Goal: Task Accomplishment & Management: Complete application form

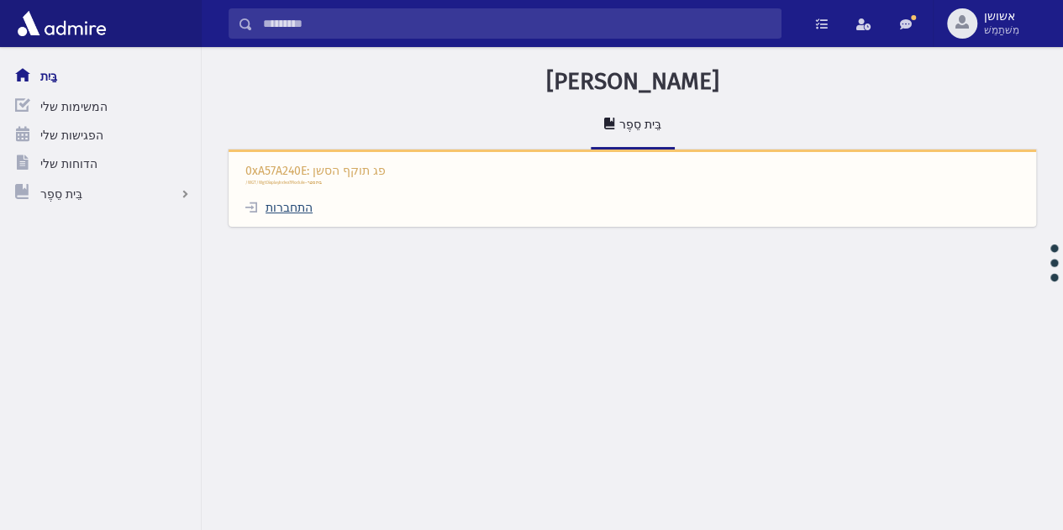
click at [287, 213] on font "התחברות" at bounding box center [289, 208] width 47 height 14
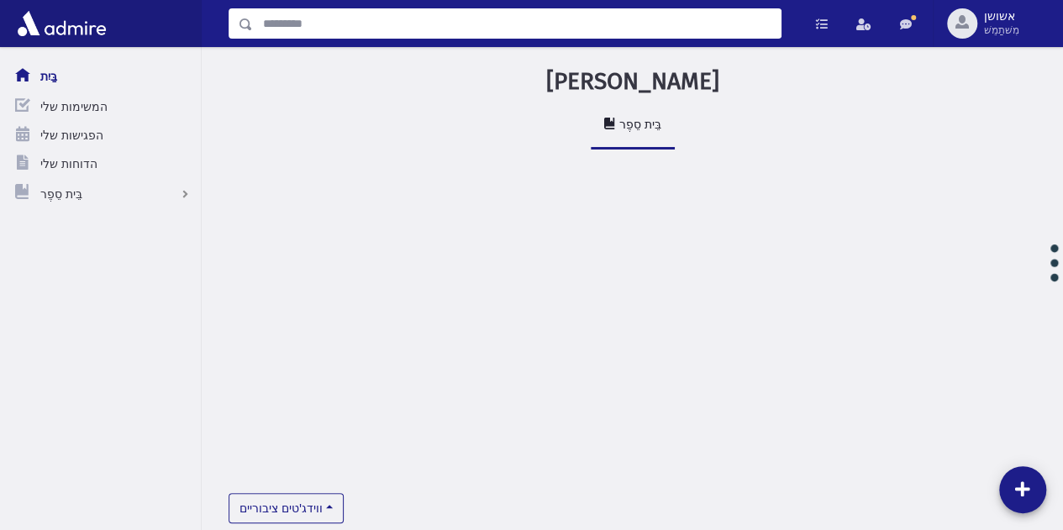
click at [406, 24] on input "לְחַפֵּשׂ" at bounding box center [517, 23] width 528 height 30
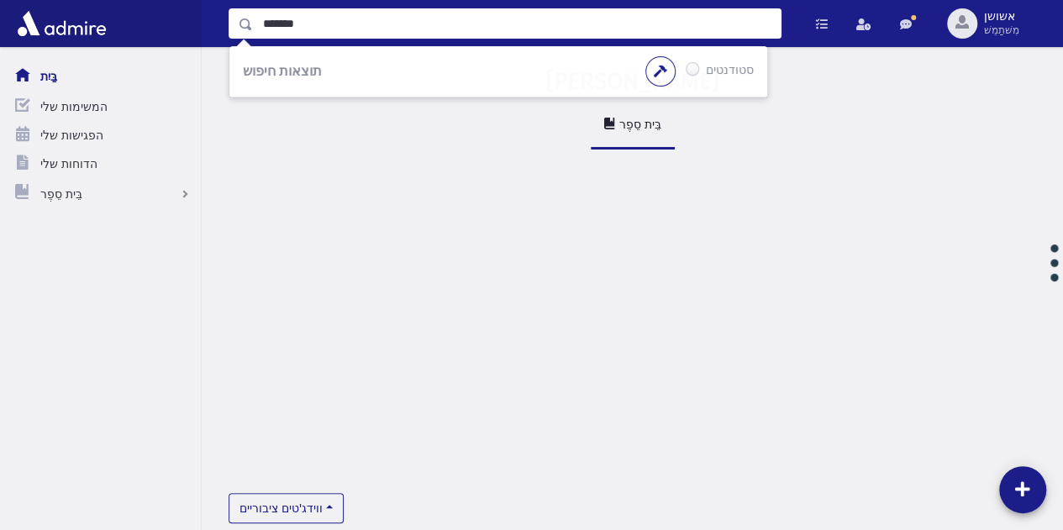
type input "*******"
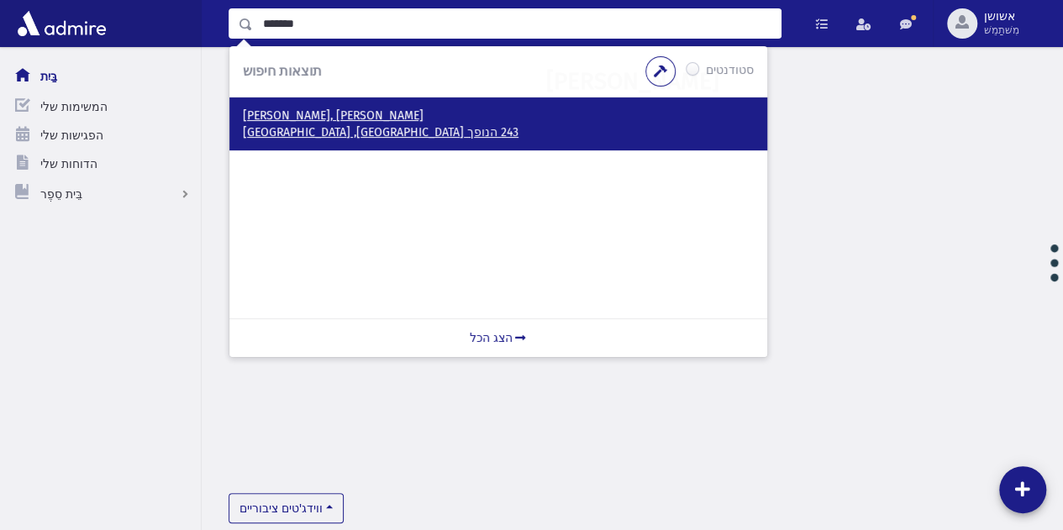
click at [365, 130] on p "243 הנופך ירושלים, ישראל" at bounding box center [498, 132] width 511 height 17
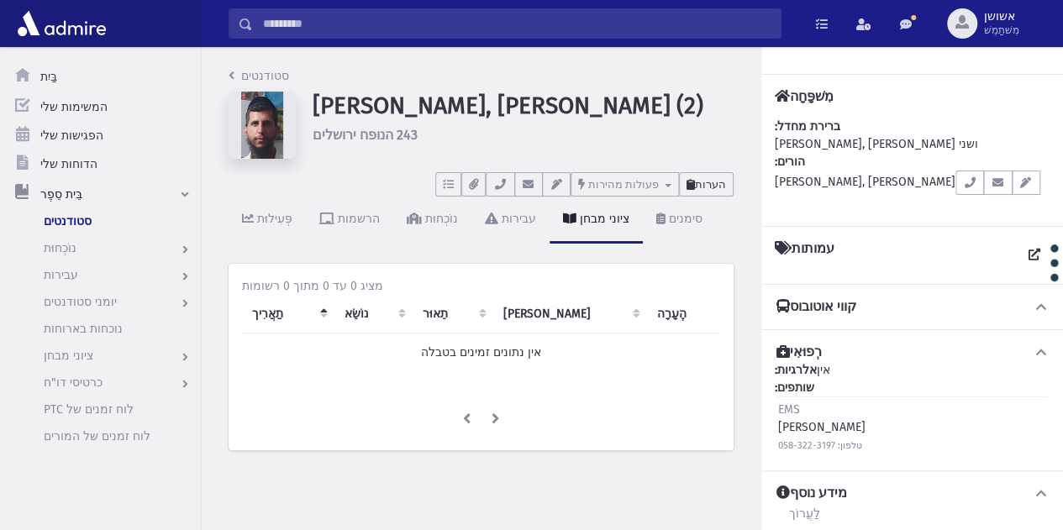
click at [707, 191] on button "הערות" at bounding box center [706, 184] width 55 height 24
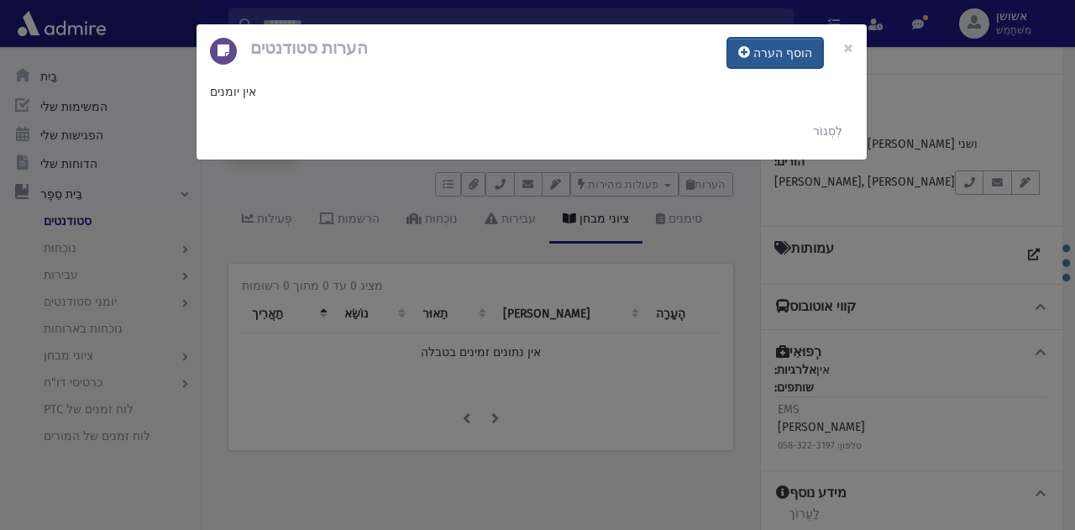
click at [799, 59] on font "הוסף הערה" at bounding box center [783, 53] width 59 height 14
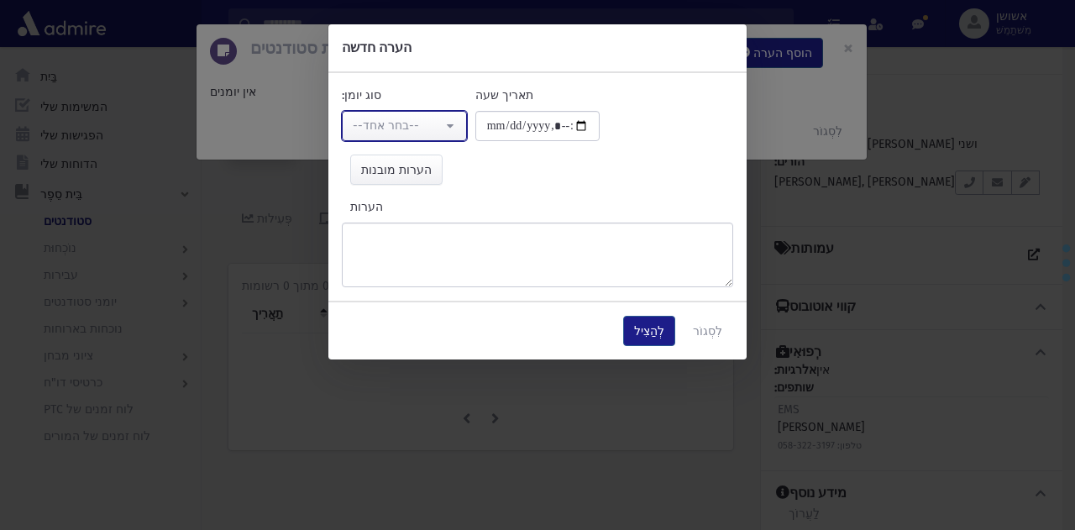
click at [398, 129] on font "--בחר אחד--" at bounding box center [386, 125] width 66 height 14
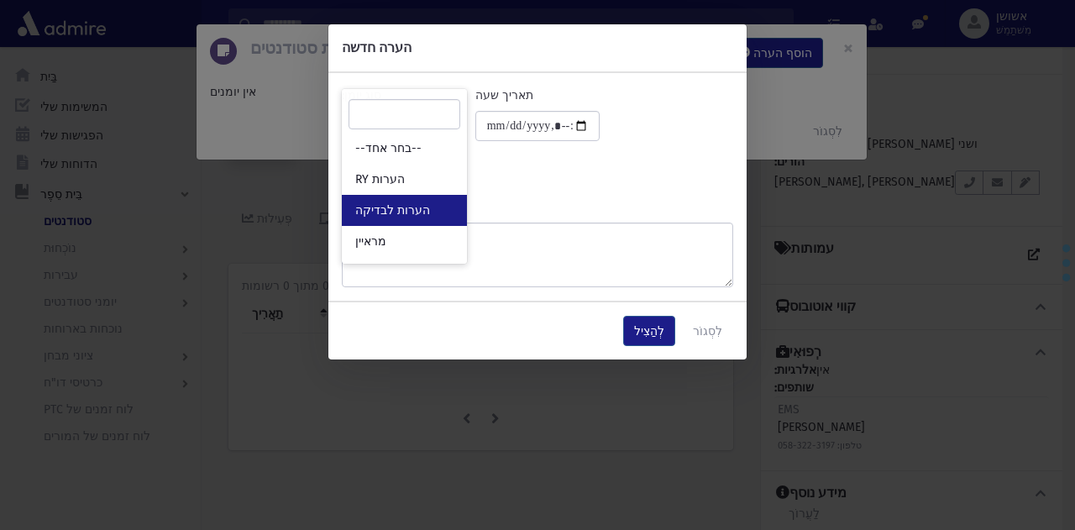
click at [407, 204] on font "הערות לבדיקה" at bounding box center [392, 210] width 75 height 14
select select "*"
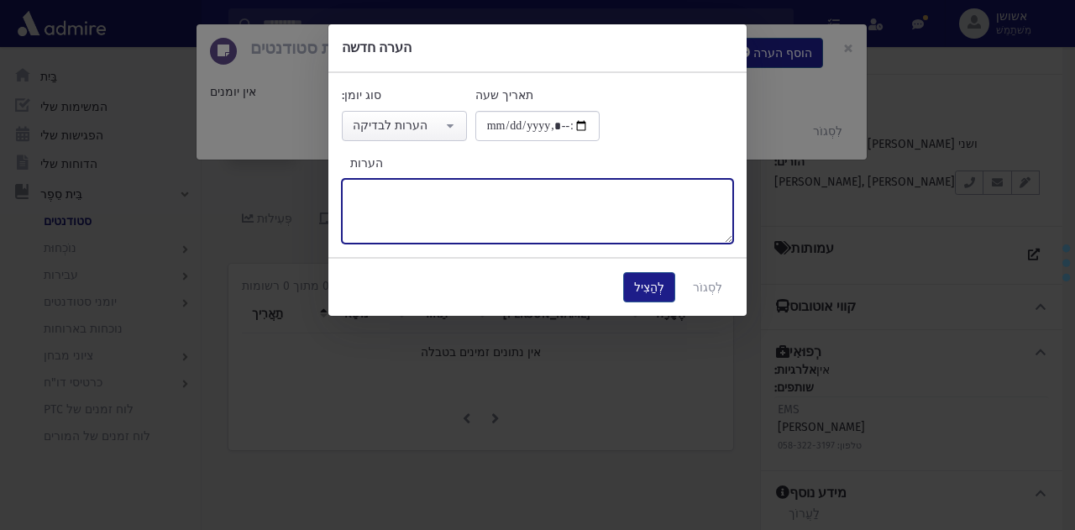
click at [464, 210] on textarea "הערות" at bounding box center [538, 211] width 392 height 65
type textarea "*"
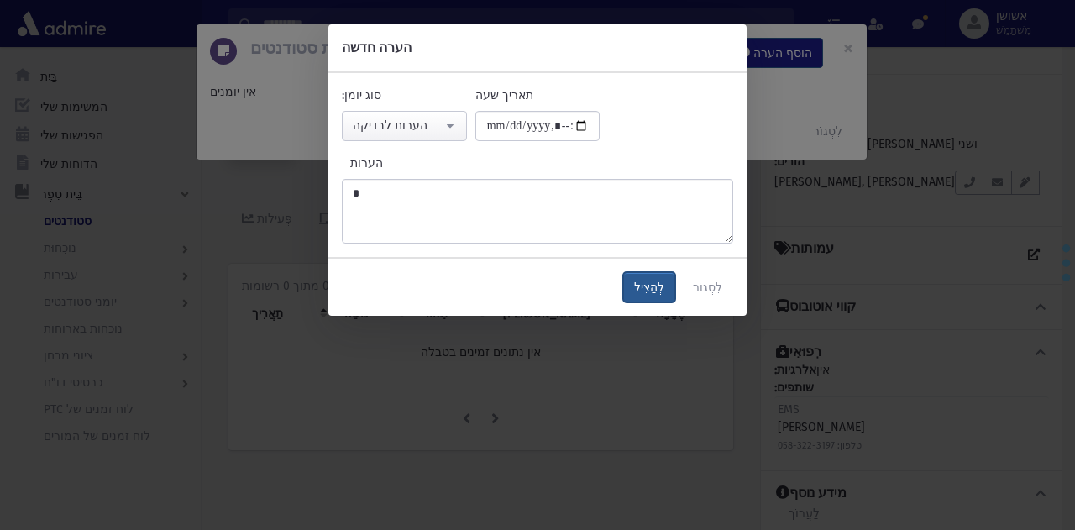
click at [635, 285] on button "לְהַצִיל" at bounding box center [649, 287] width 52 height 30
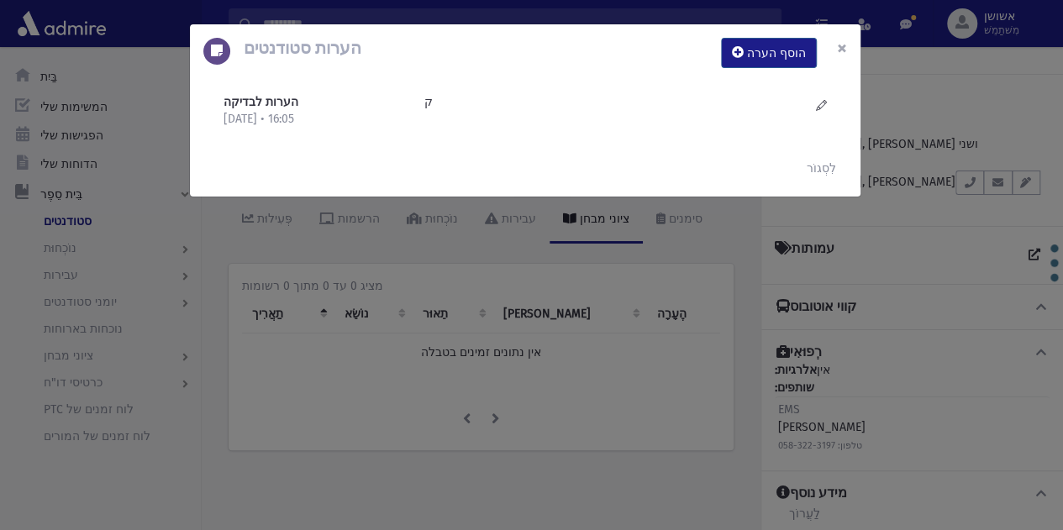
click at [835, 53] on button "×" at bounding box center [841, 47] width 37 height 47
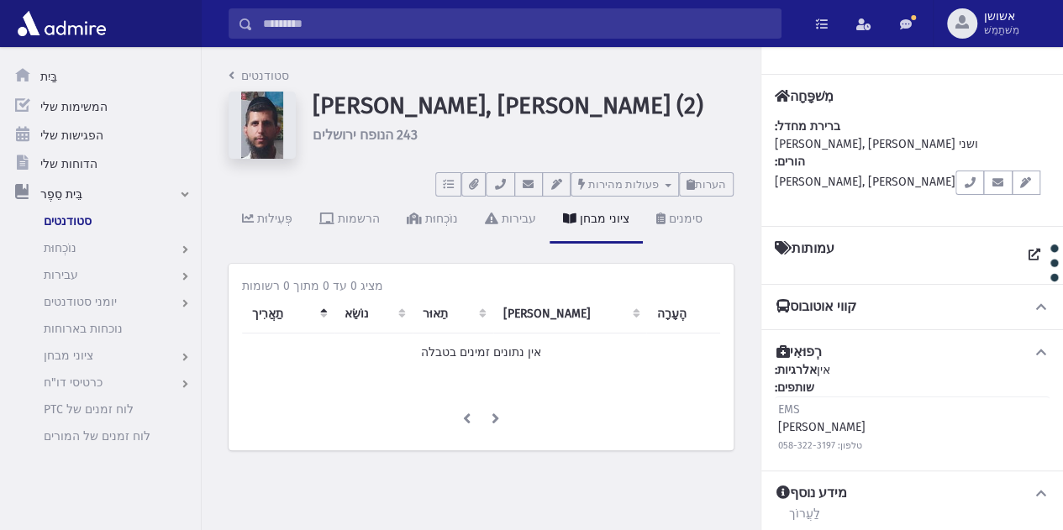
click at [561, 30] on input "לְחַפֵּשׂ" at bounding box center [517, 23] width 528 height 30
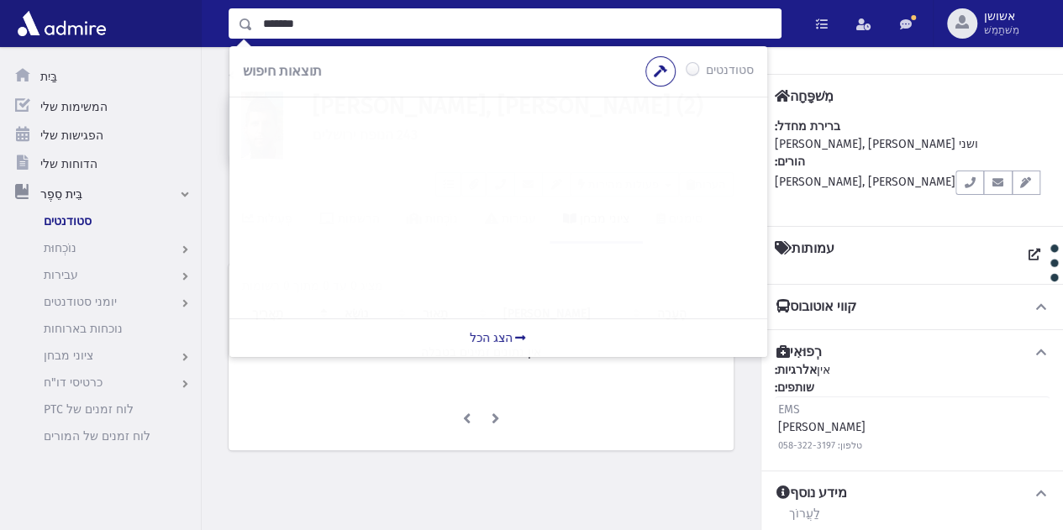
click at [383, 29] on input "*******" at bounding box center [517, 23] width 528 height 30
click at [306, 23] on input "*******" at bounding box center [517, 23] width 528 height 30
type input "*******"
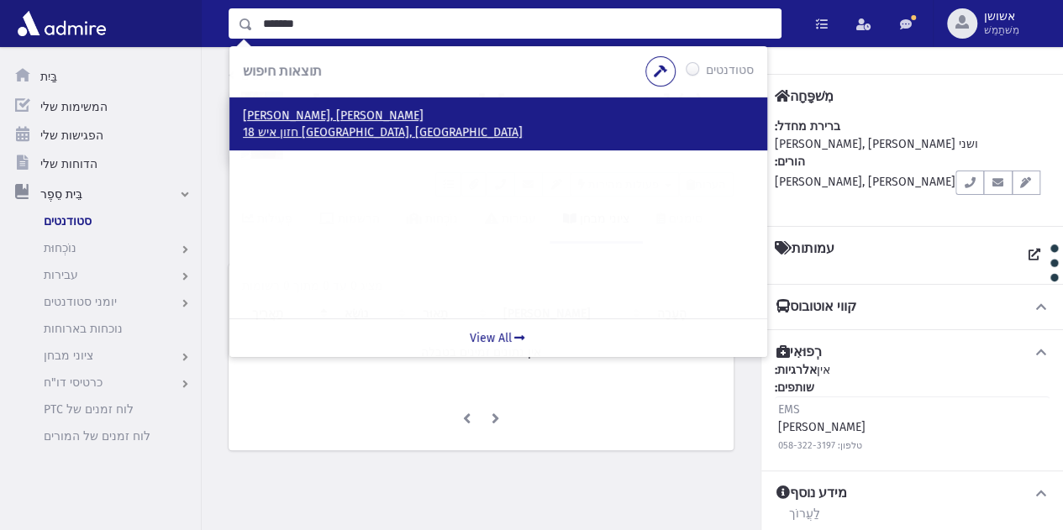
click at [437, 135] on p "18 חזון איש ירושלים, ISRAEL" at bounding box center [498, 132] width 511 height 17
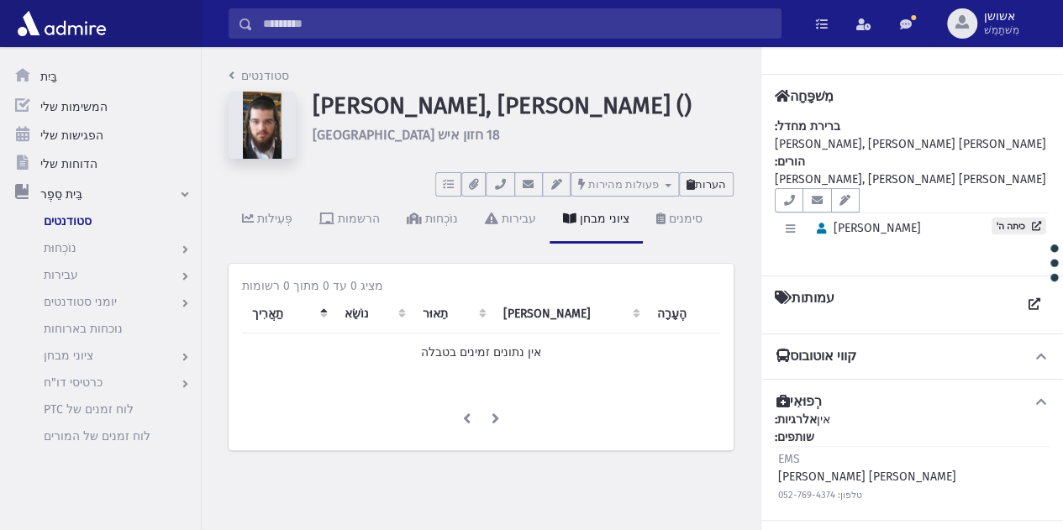
click at [719, 194] on button "הערות" at bounding box center [706, 184] width 55 height 24
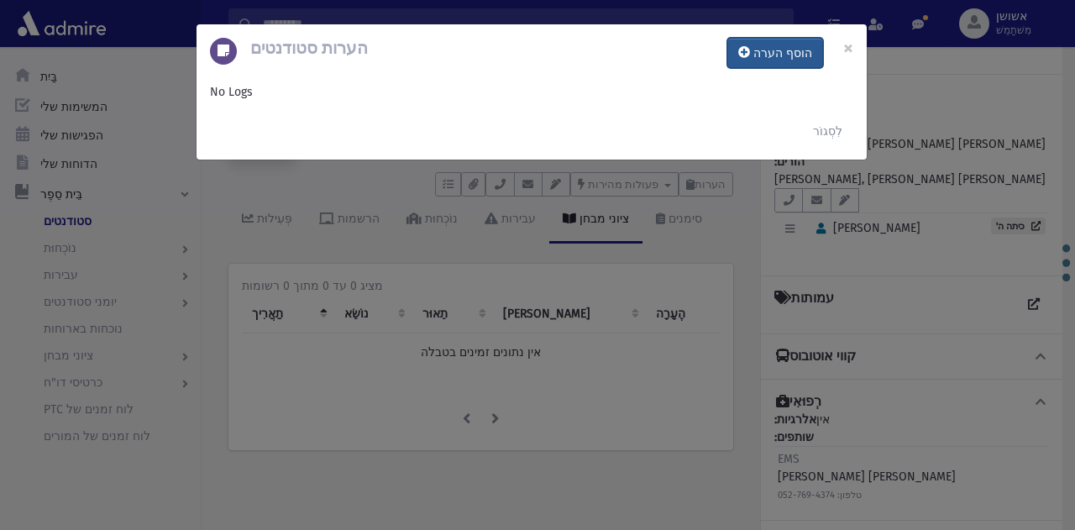
click at [777, 62] on button "הוסף הערה" at bounding box center [776, 53] width 96 height 30
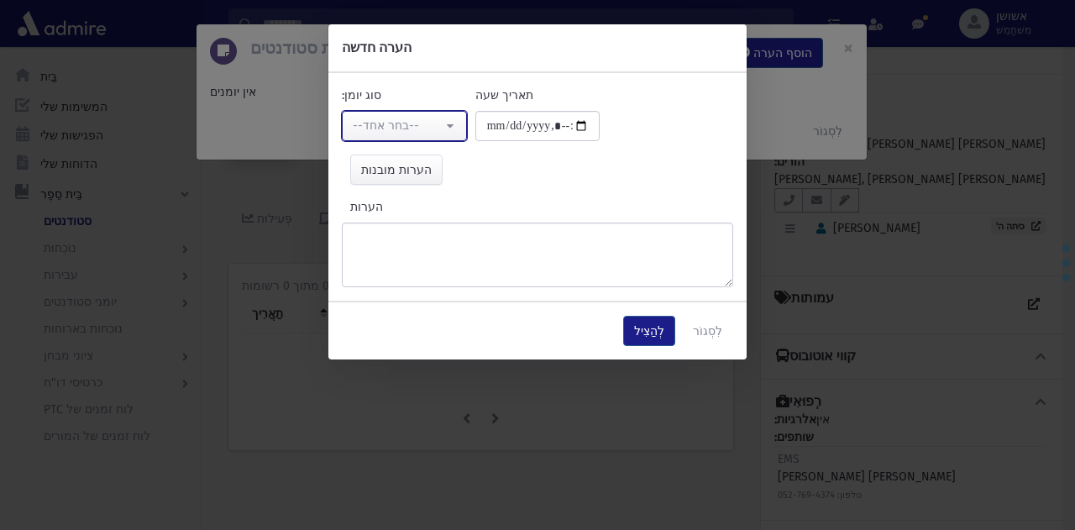
click at [423, 120] on div "--בחר אחד--" at bounding box center [398, 126] width 90 height 18
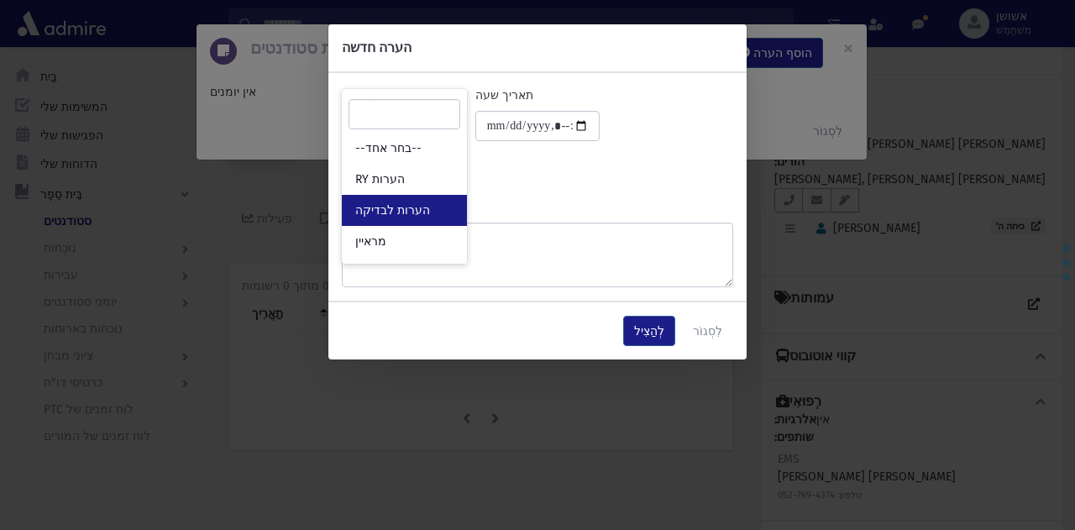
click at [434, 211] on link "הערות לבדיקה" at bounding box center [404, 210] width 125 height 31
select select "*"
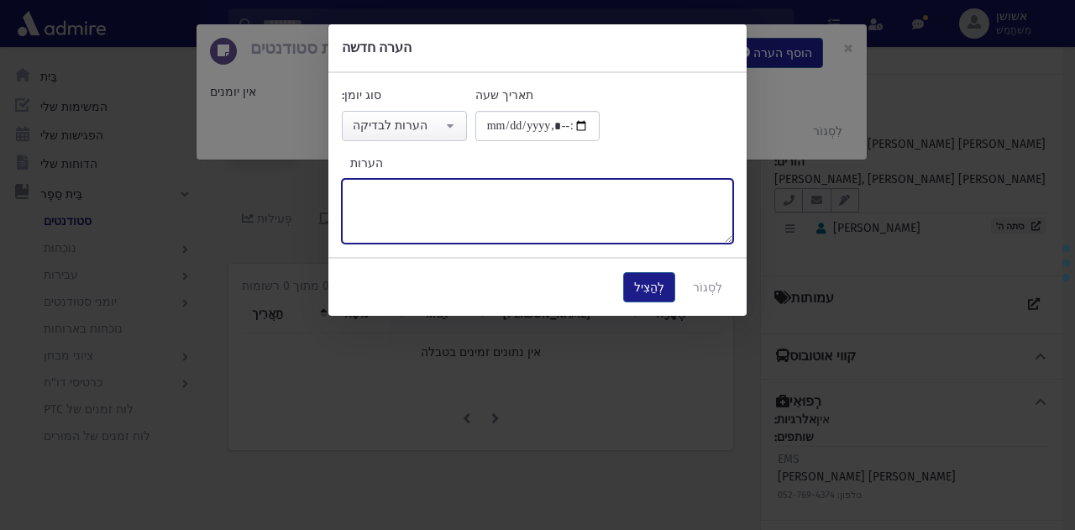
click at [485, 223] on textarea "הערות" at bounding box center [538, 211] width 392 height 65
type textarea "*****"
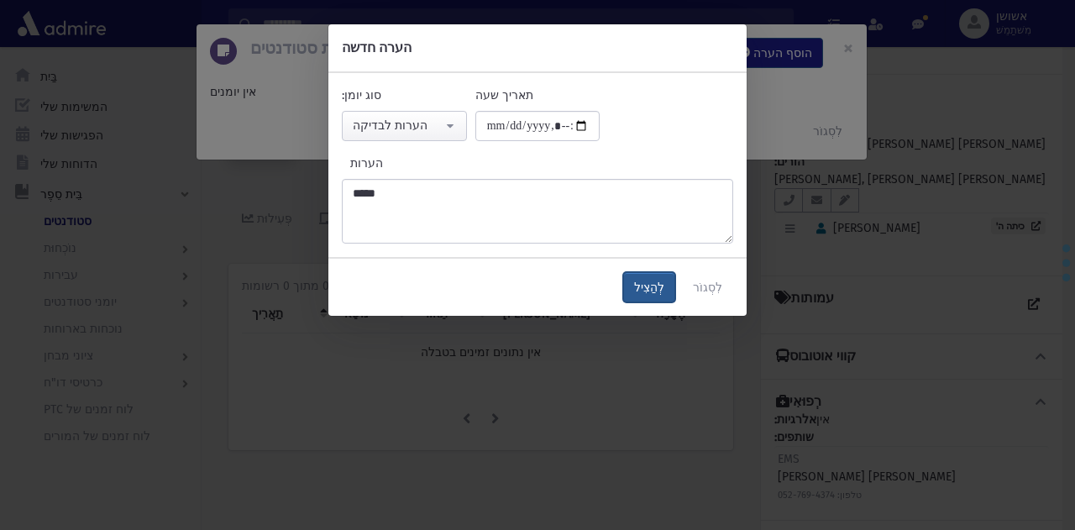
click at [657, 272] on button "לְהַצִיל" at bounding box center [649, 287] width 52 height 30
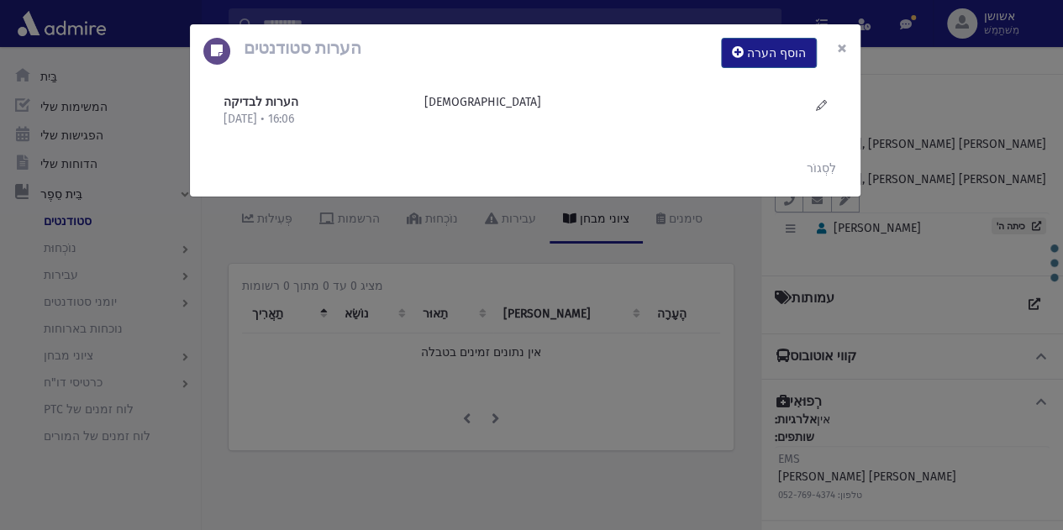
click at [843, 45] on font "×" at bounding box center [842, 48] width 10 height 24
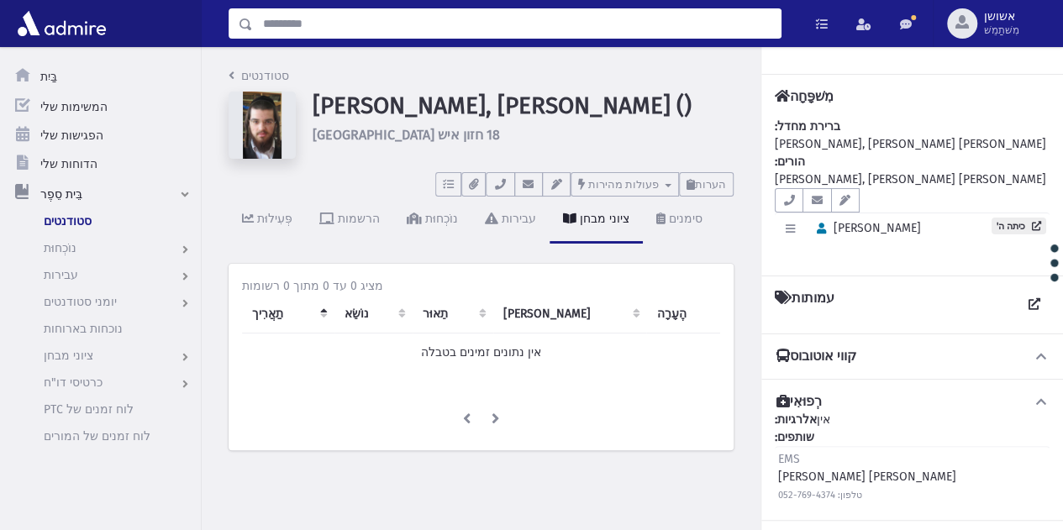
click at [607, 23] on input "לְחַפֵּשׂ" at bounding box center [517, 23] width 528 height 30
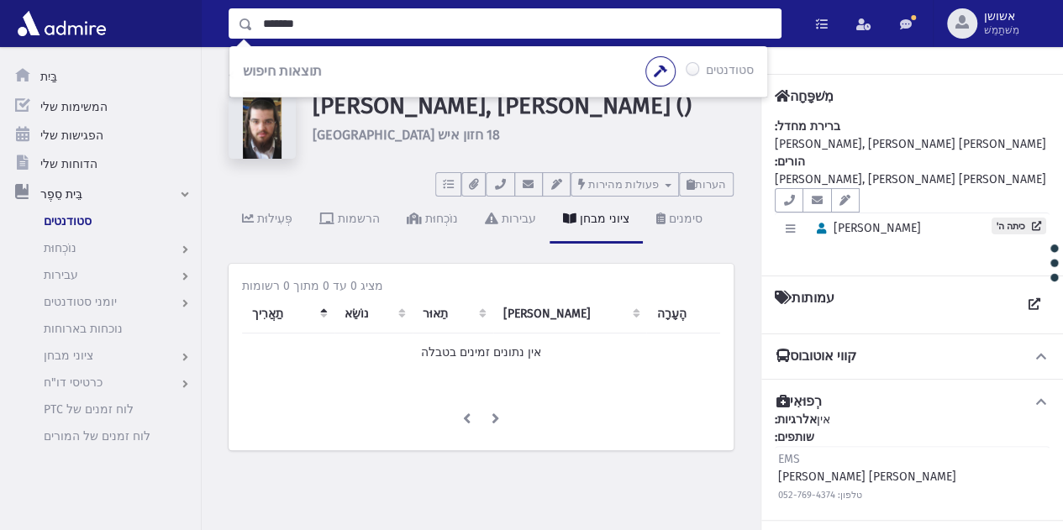
type input "*******"
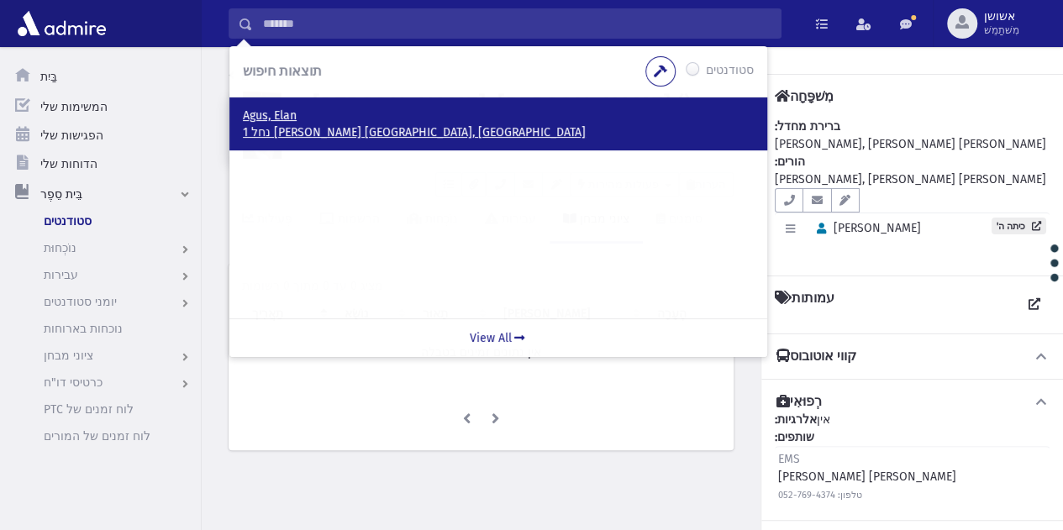
click at [392, 118] on p "Agus, Elan" at bounding box center [498, 116] width 511 height 17
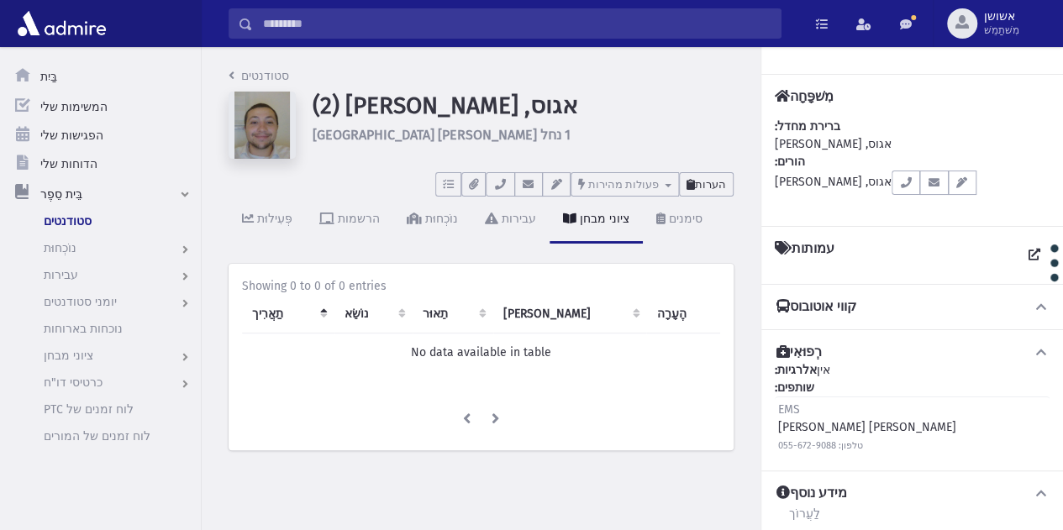
click at [712, 187] on font "הערות" at bounding box center [710, 184] width 31 height 13
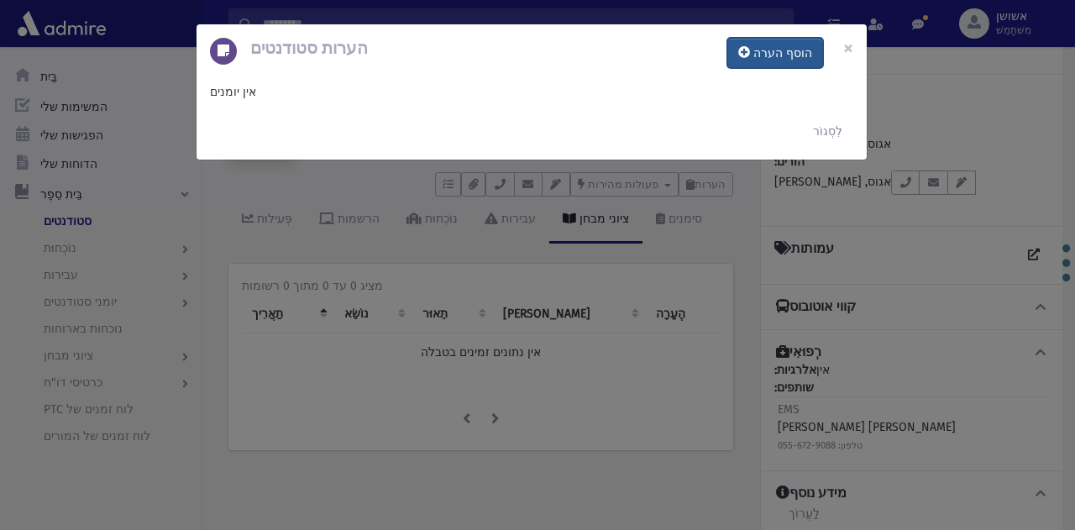
drag, startPoint x: 760, startPoint y: 55, endPoint x: 761, endPoint y: 42, distance: 12.6
click at [761, 42] on button "הוסף הערה" at bounding box center [776, 53] width 96 height 30
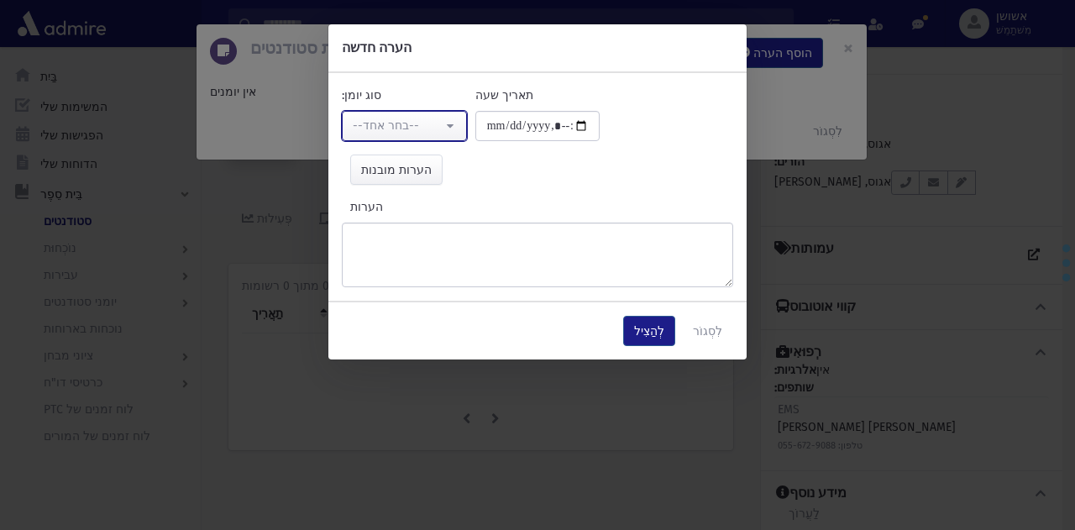
click at [410, 124] on font "--בחר אחד--" at bounding box center [386, 125] width 66 height 14
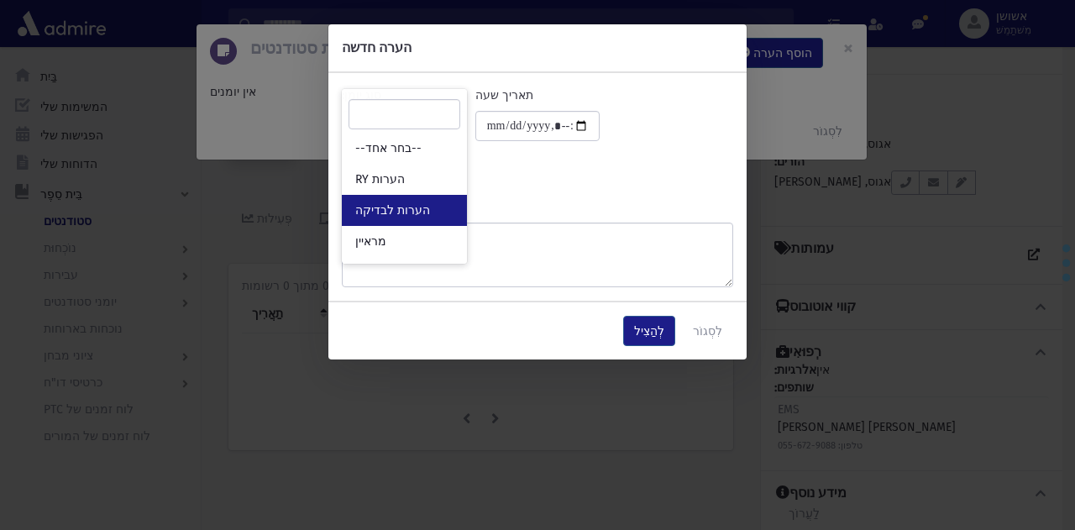
click at [417, 211] on font "הערות לבדיקה" at bounding box center [392, 210] width 75 height 14
select select "*"
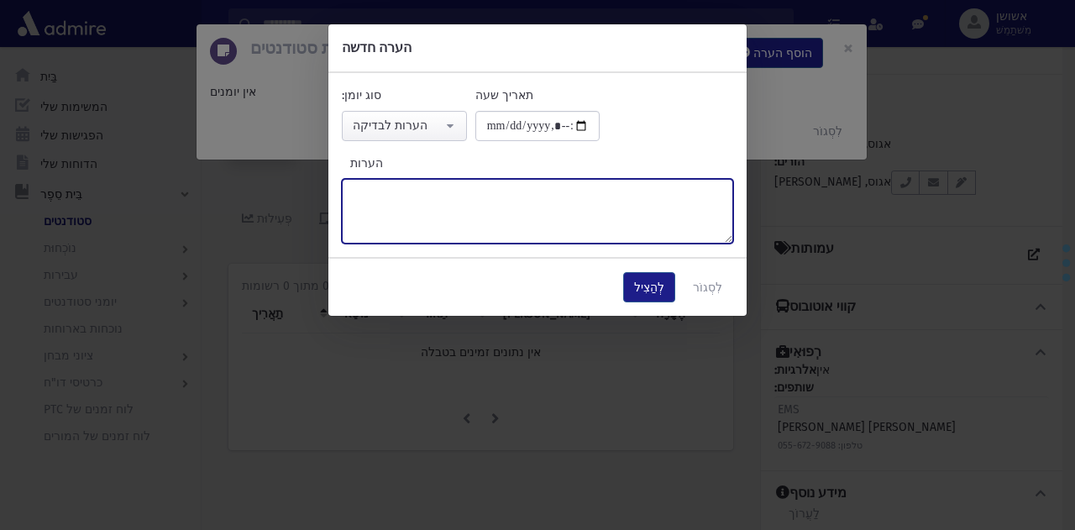
click at [517, 181] on textarea "הערות" at bounding box center [538, 211] width 392 height 65
click at [372, 192] on textarea "******" at bounding box center [538, 211] width 392 height 65
click at [472, 213] on textarea "******" at bounding box center [538, 211] width 392 height 65
type textarea "******"
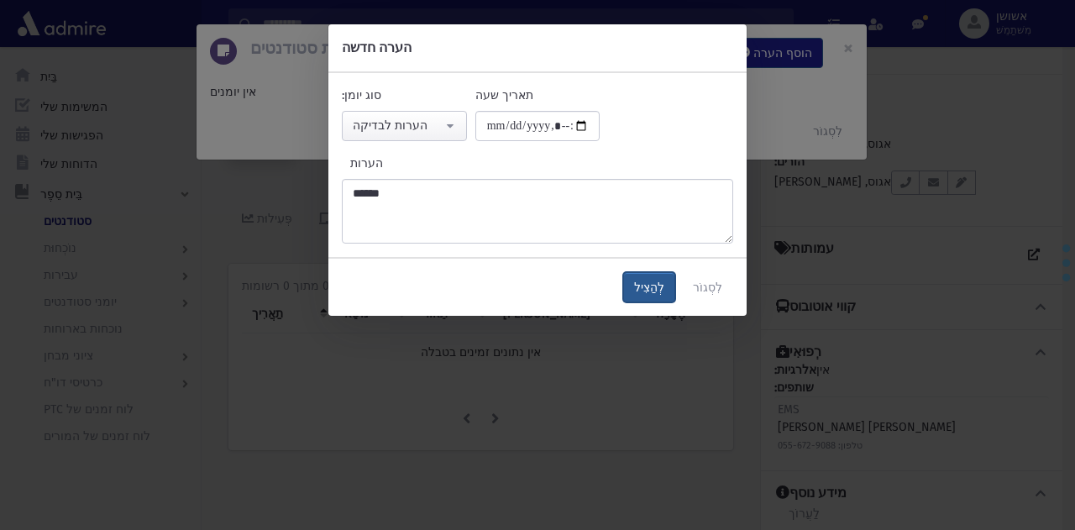
click at [642, 288] on font "לְהַצִיל" at bounding box center [649, 288] width 30 height 14
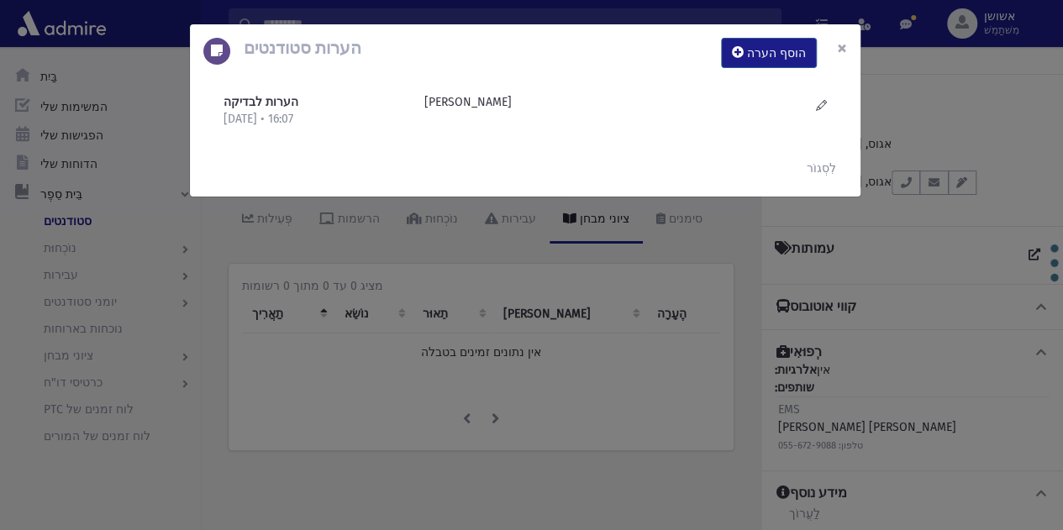
click at [857, 29] on button "×" at bounding box center [841, 47] width 37 height 47
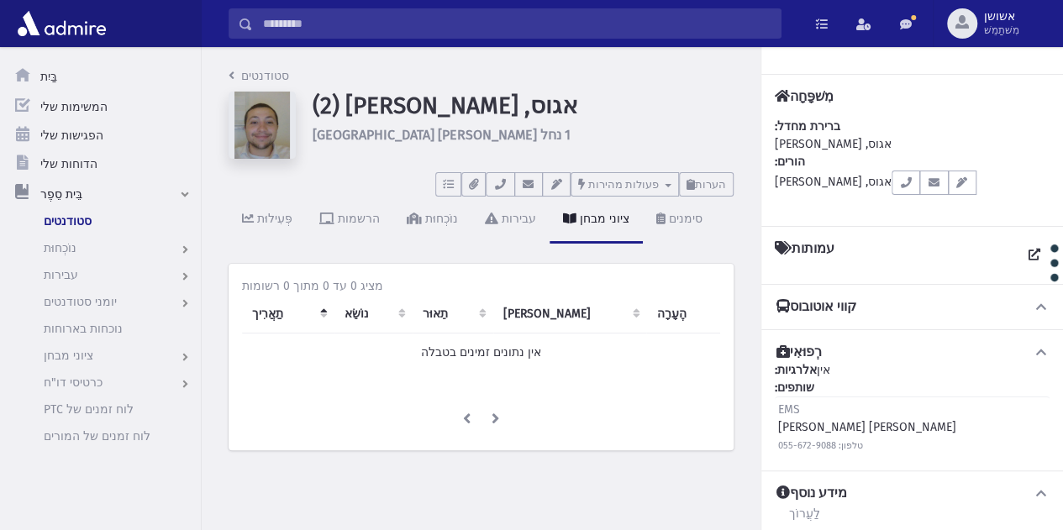
click at [437, 41] on div "תוצאות חיפוש סטודנטים" at bounding box center [632, 23] width 861 height 47
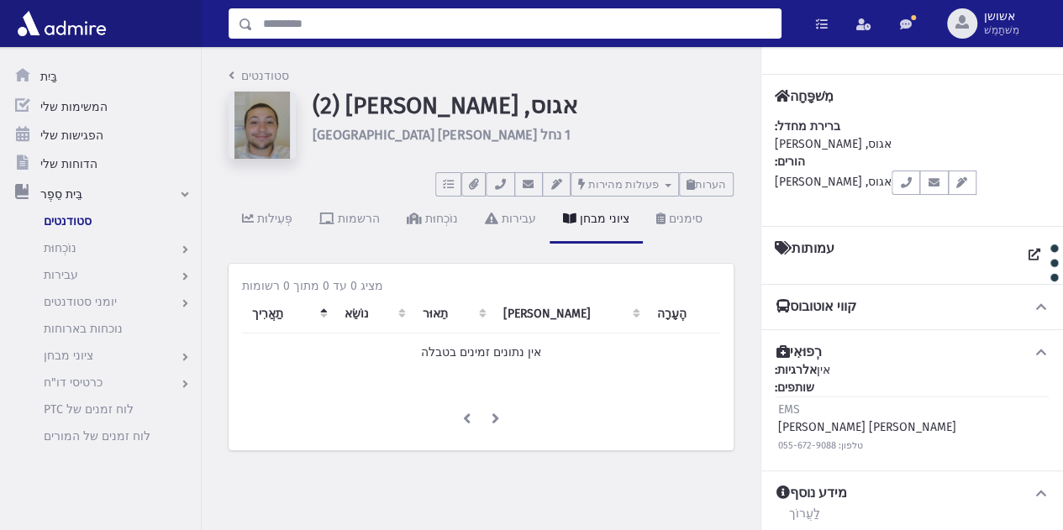
click at [439, 29] on input "לְחַפֵּשׂ" at bounding box center [517, 23] width 528 height 30
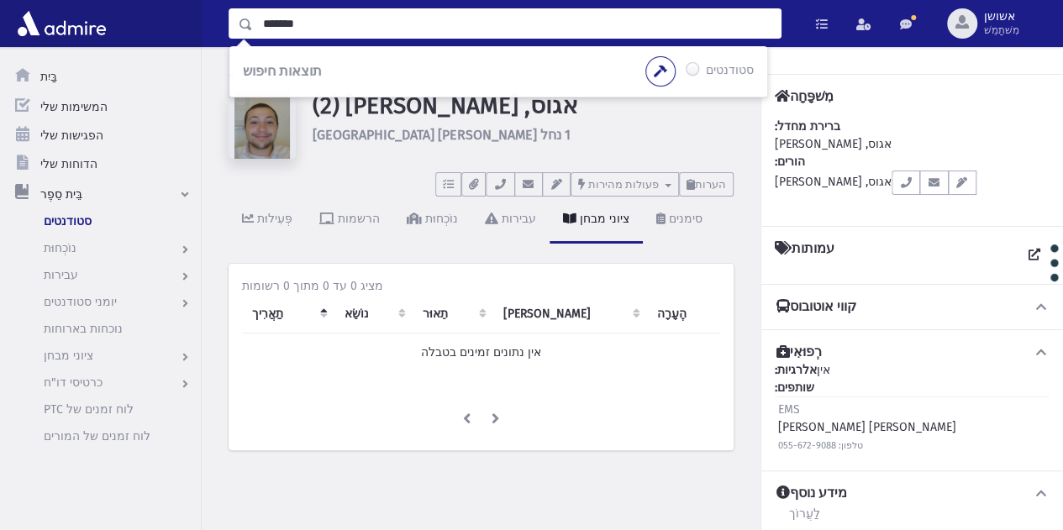
type input "*******"
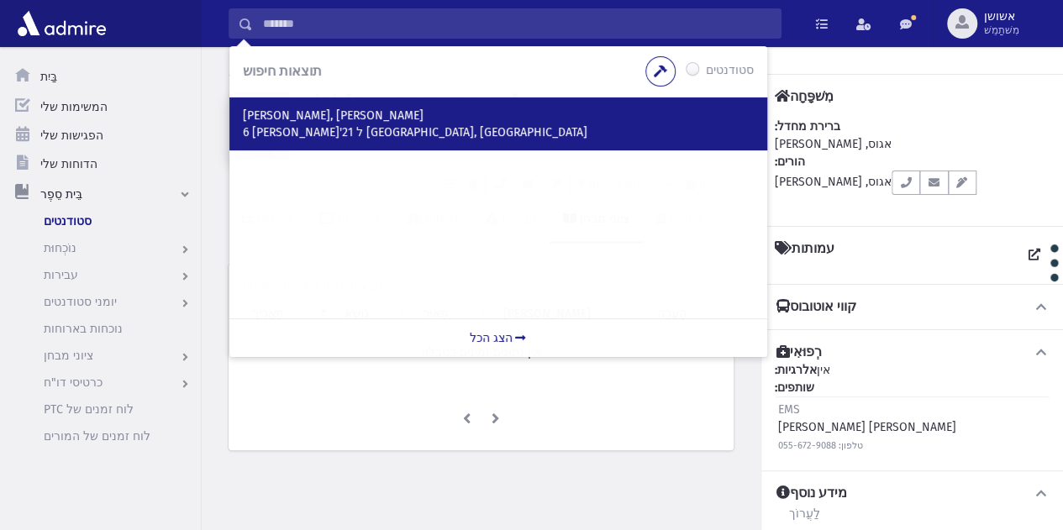
click at [378, 143] on div "אורבך, יונתן 6 פניז'ל 21 ירושלים, ישראל" at bounding box center [498, 123] width 538 height 53
click at [338, 129] on font "6 פניז'ל 21 ירושלים, ישראל" at bounding box center [415, 132] width 344 height 14
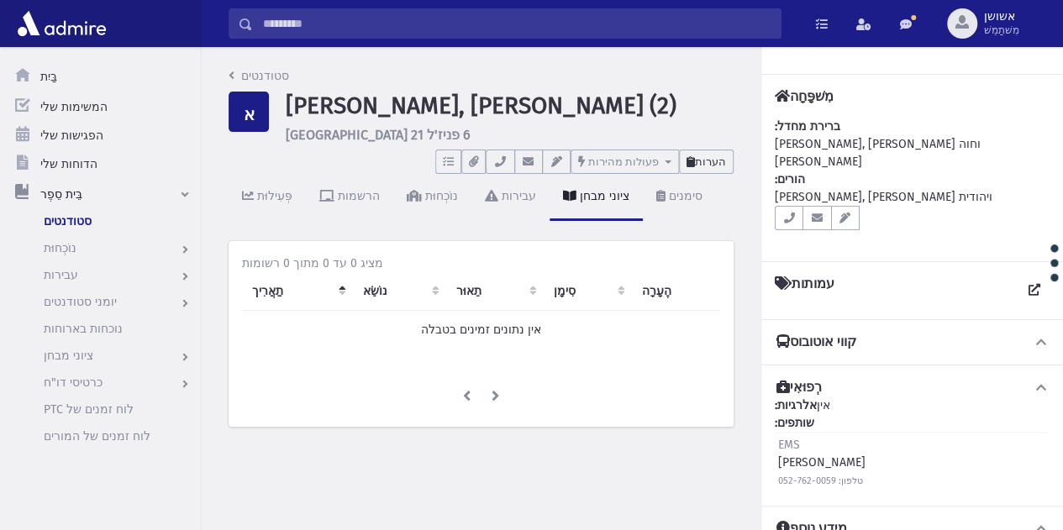
click at [726, 160] on button "הערות" at bounding box center [706, 162] width 55 height 24
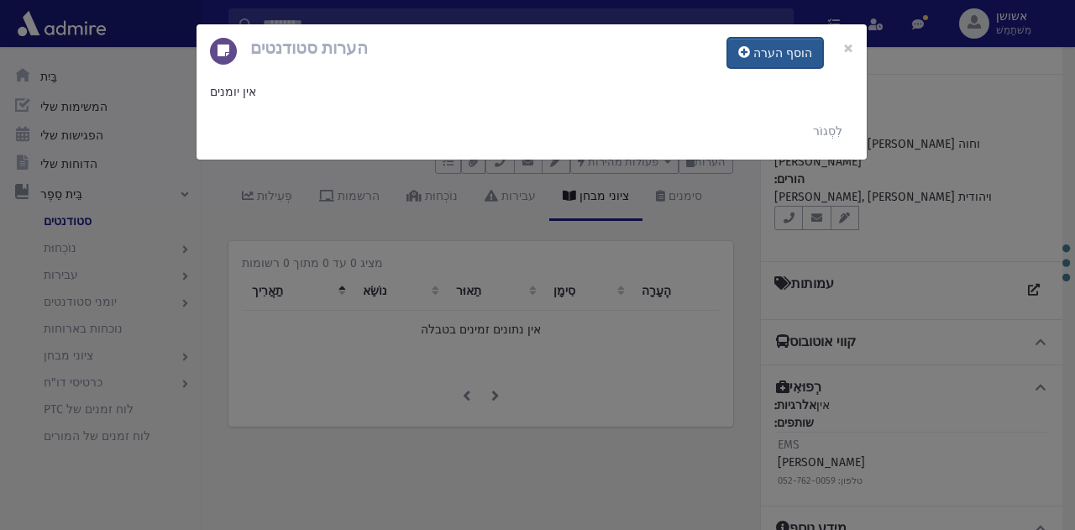
click at [757, 60] on button "הוסף הערה" at bounding box center [776, 53] width 96 height 30
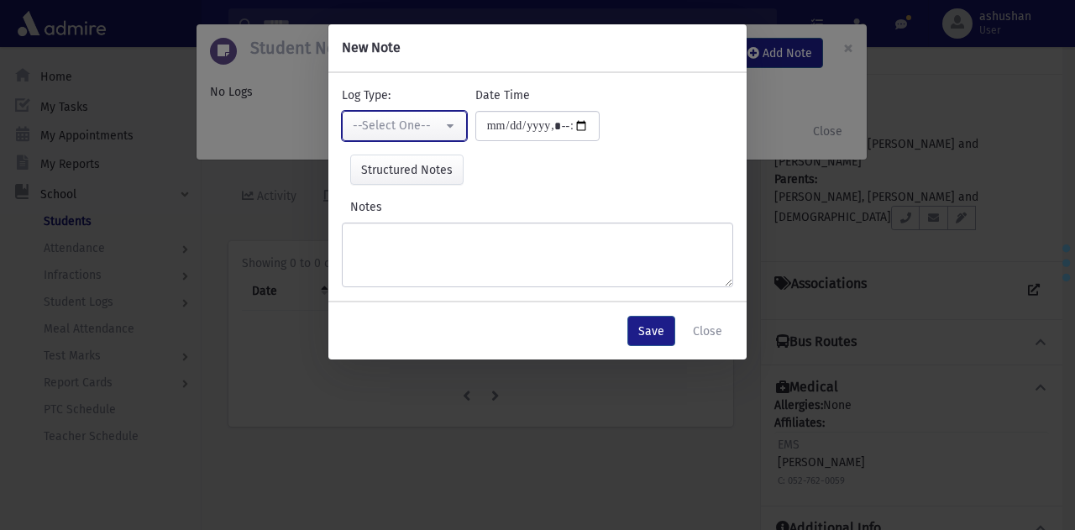
click at [386, 137] on button "--Select One--" at bounding box center [404, 126] width 125 height 30
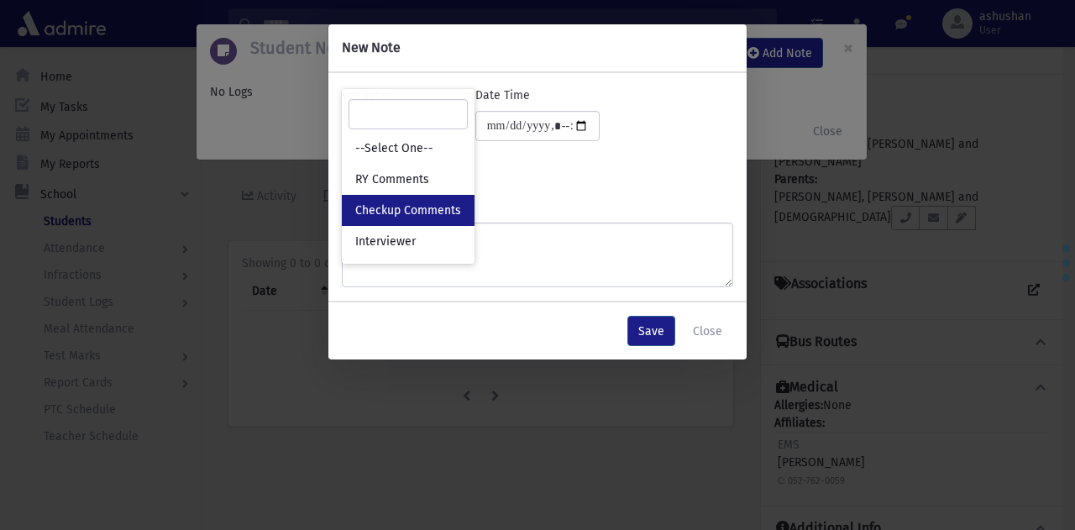
click at [432, 223] on link "Checkup Comments" at bounding box center [408, 210] width 133 height 31
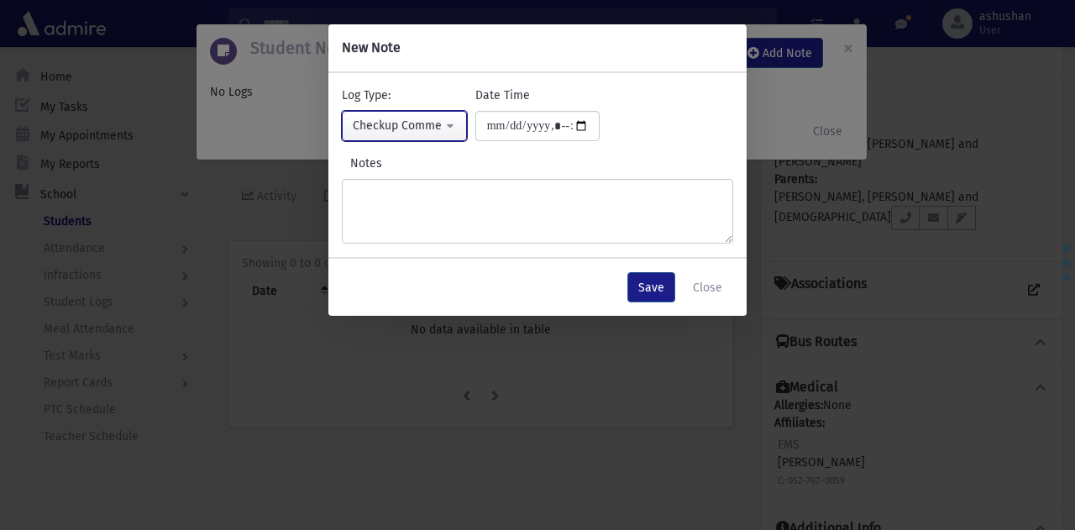
click at [440, 122] on div "Checkup Comments" at bounding box center [398, 126] width 90 height 18
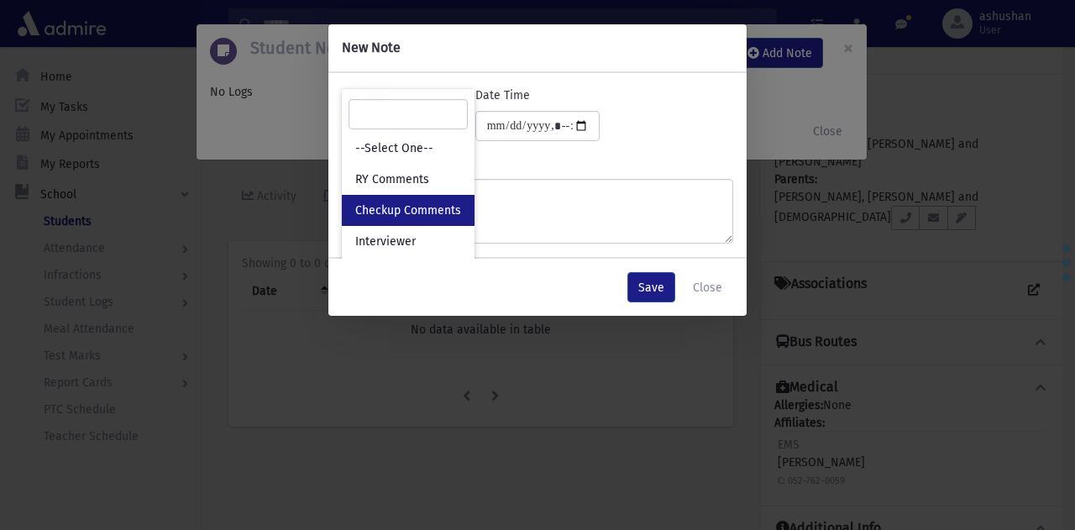
click at [546, 171] on div "Notes" at bounding box center [538, 199] width 392 height 89
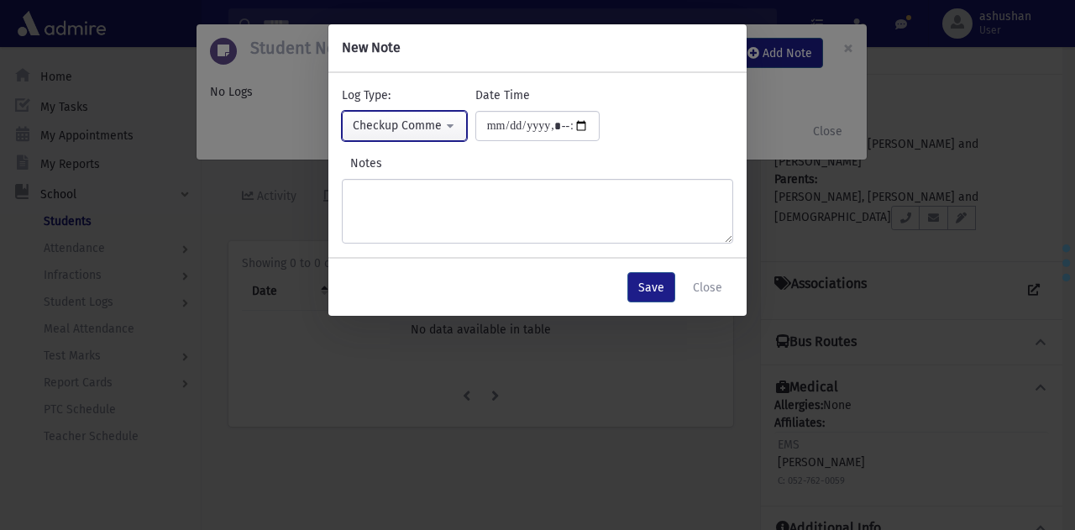
click at [444, 130] on button "Checkup Comments" at bounding box center [404, 126] width 125 height 30
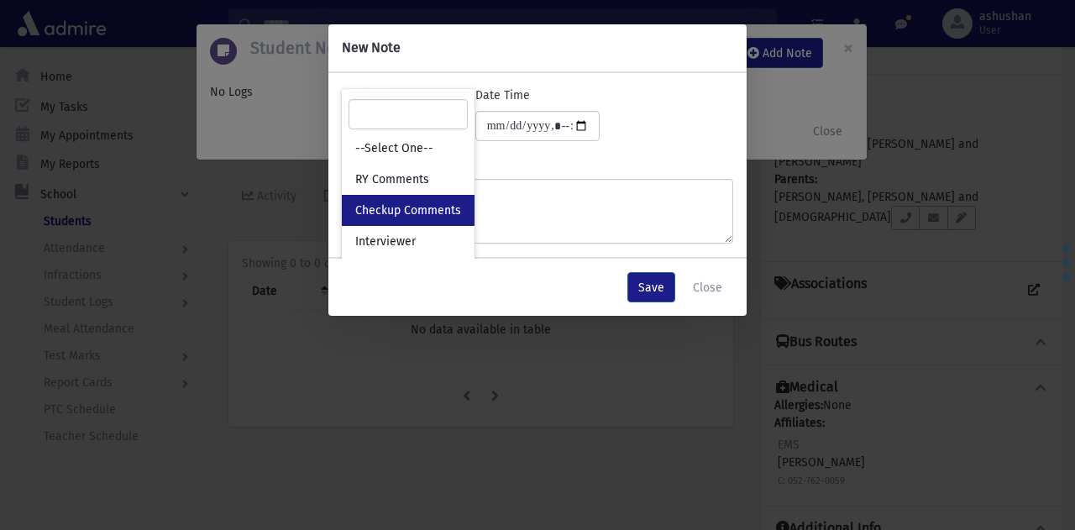
click at [371, 209] on span "Checkup Comments" at bounding box center [408, 210] width 106 height 17
select select "*"
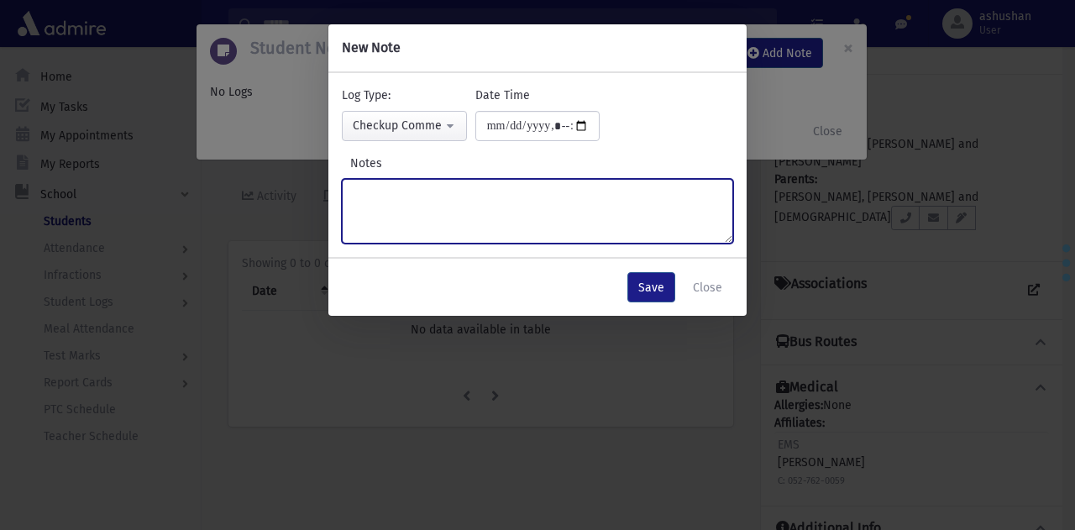
click at [553, 186] on textarea "Notes" at bounding box center [538, 211] width 392 height 65
type textarea "*"
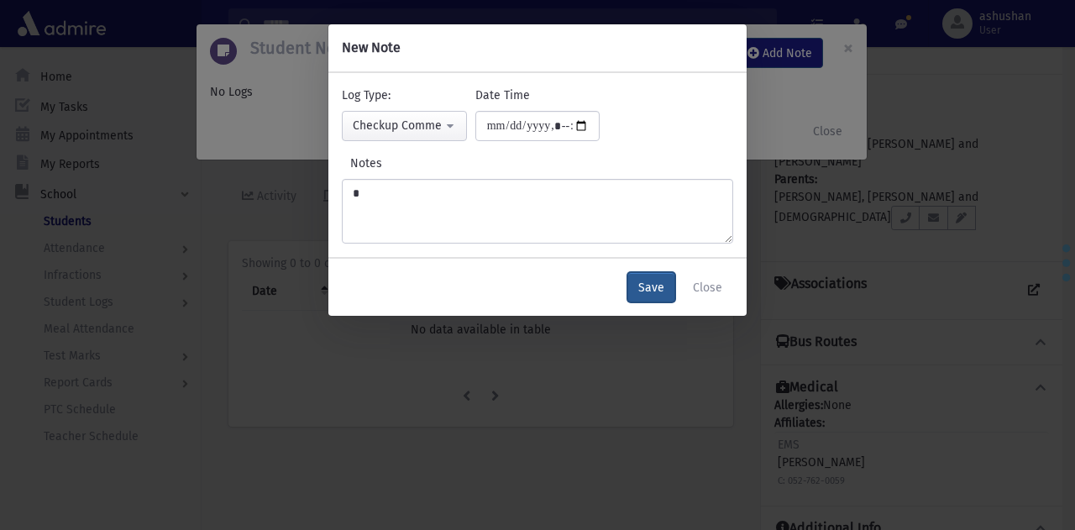
click at [676, 292] on button "Save" at bounding box center [652, 287] width 48 height 30
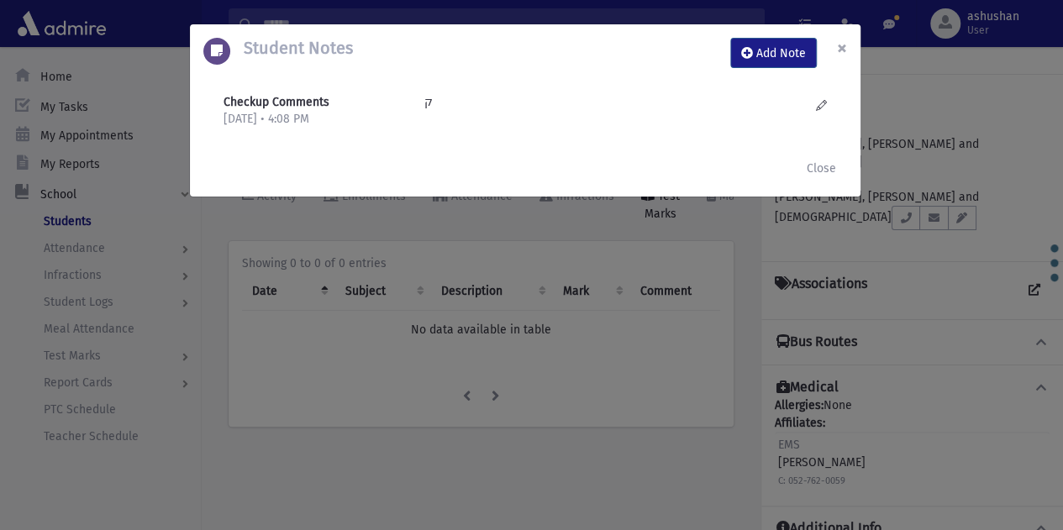
click at [845, 38] on span "×" at bounding box center [842, 48] width 10 height 24
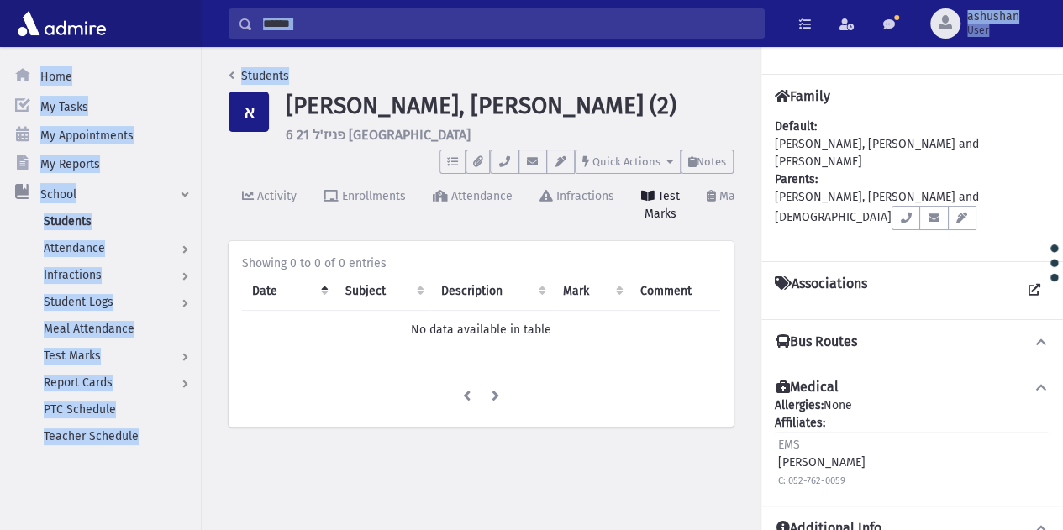
drag, startPoint x: 392, startPoint y: 48, endPoint x: 397, endPoint y: 32, distance: 17.0
click at [397, 32] on div "Search Results Students" at bounding box center [531, 284] width 1063 height 568
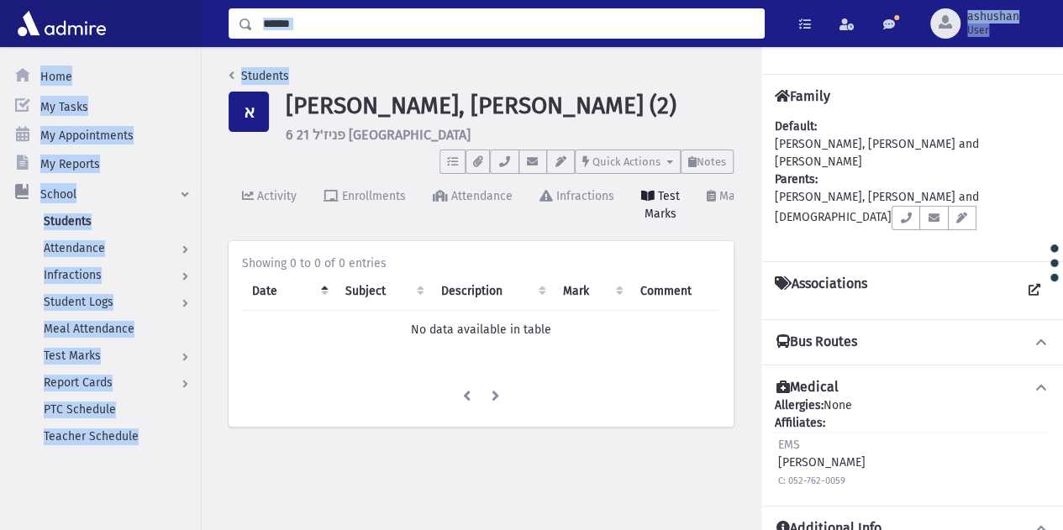
click at [397, 32] on input "Search" at bounding box center [508, 23] width 511 height 30
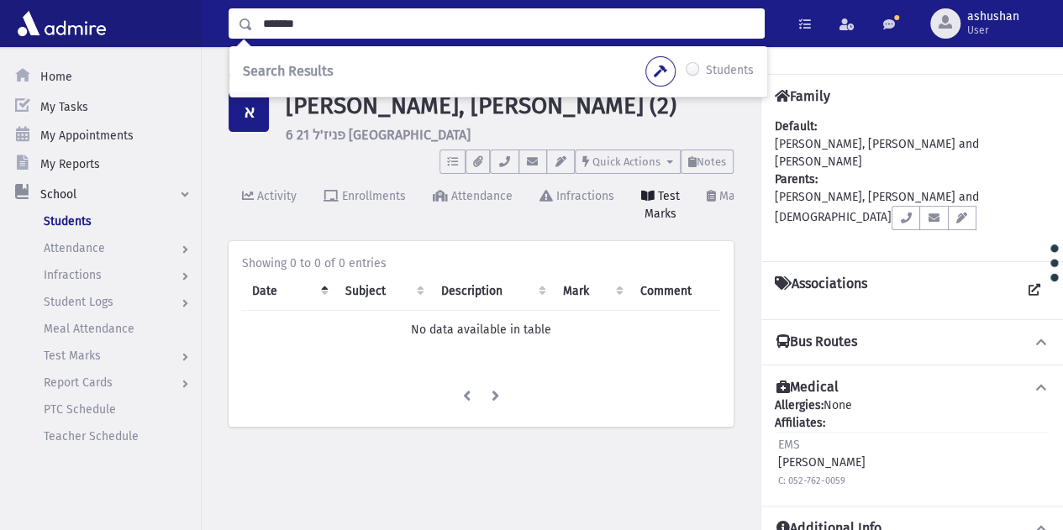
type input "*******"
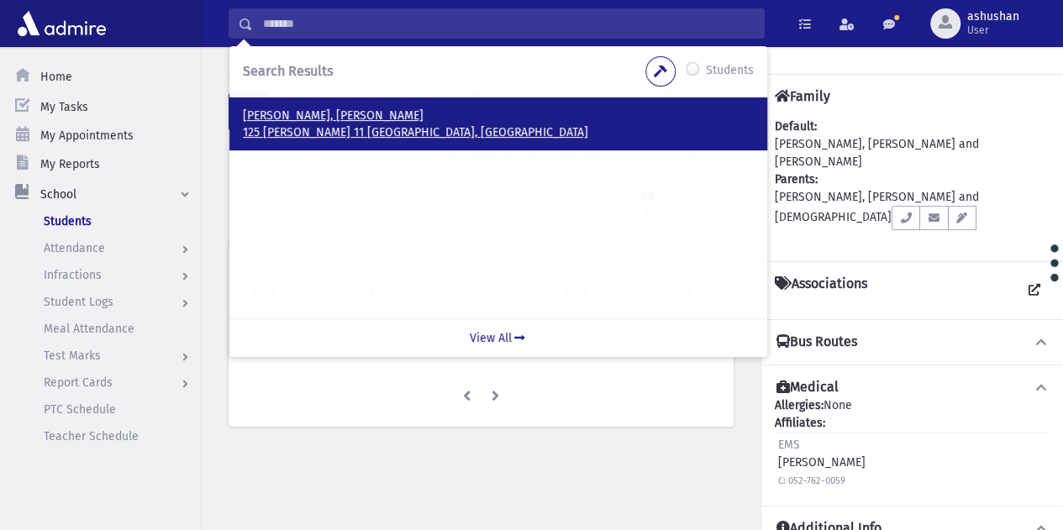
click at [360, 129] on p "125 אהרון אשכולי 11 ירושלים, ISRAEL" at bounding box center [498, 132] width 511 height 17
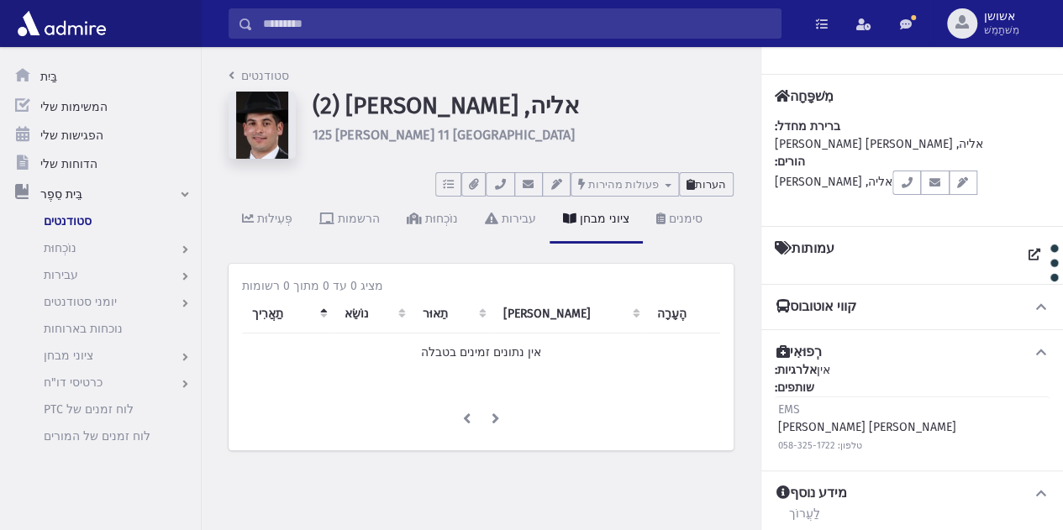
click at [695, 188] on icon at bounding box center [690, 184] width 8 height 11
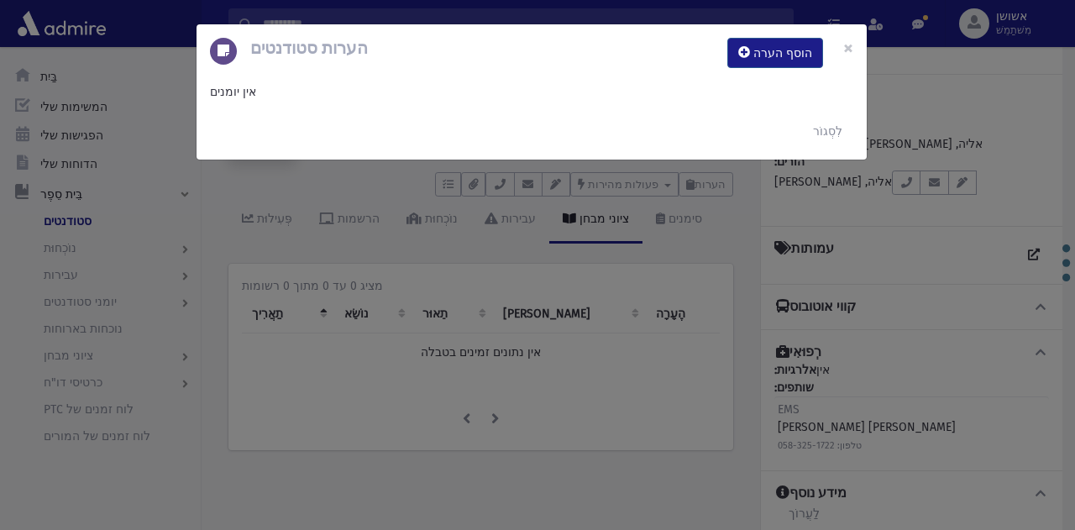
click at [813, 34] on div "הערות סטודנטים הוסף הערה ×" at bounding box center [532, 52] width 670 height 57
click at [795, 50] on font "הוסף הערה" at bounding box center [783, 53] width 59 height 14
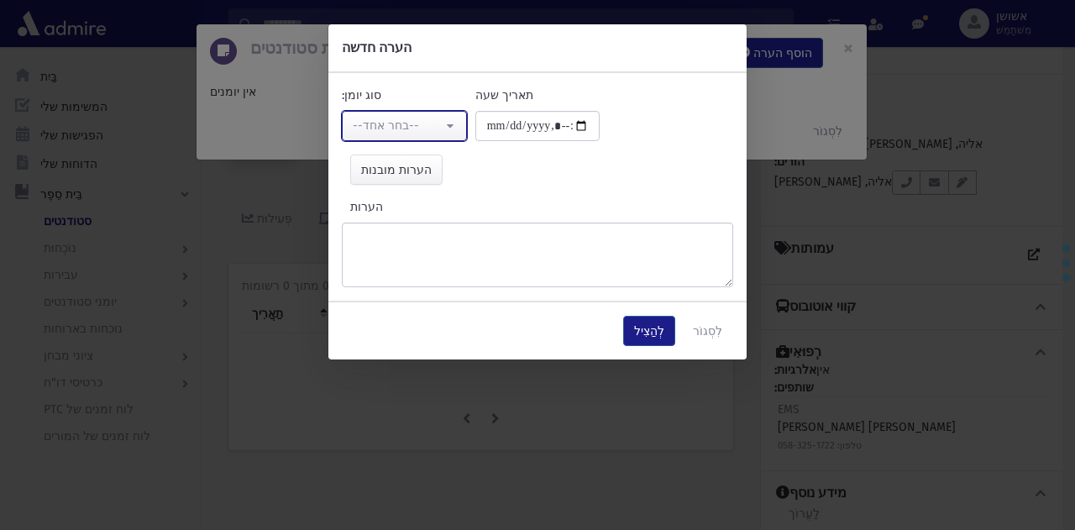
click at [435, 125] on div "--בחר אחד--" at bounding box center [398, 126] width 90 height 18
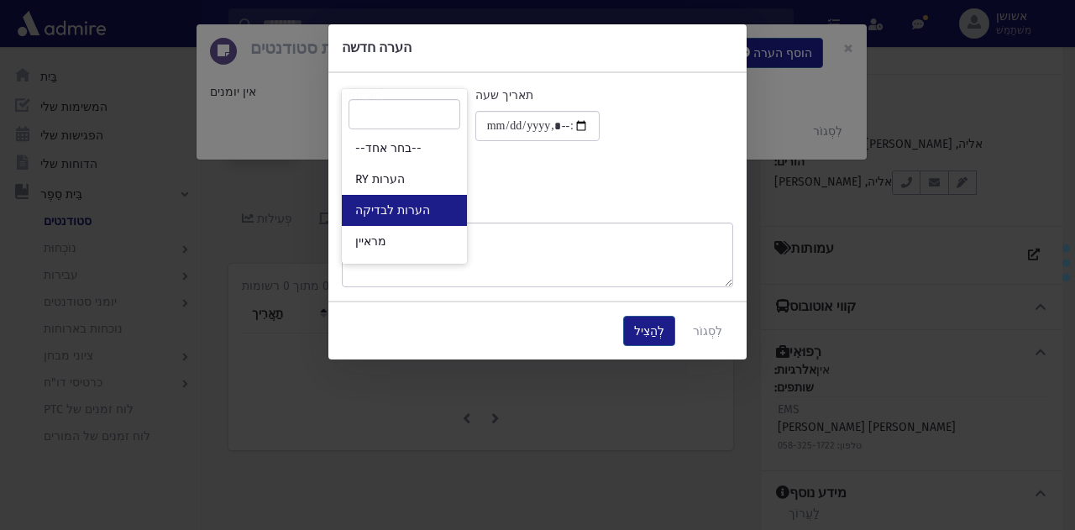
click at [432, 208] on link "הערות לבדיקה" at bounding box center [404, 210] width 125 height 31
select select "*"
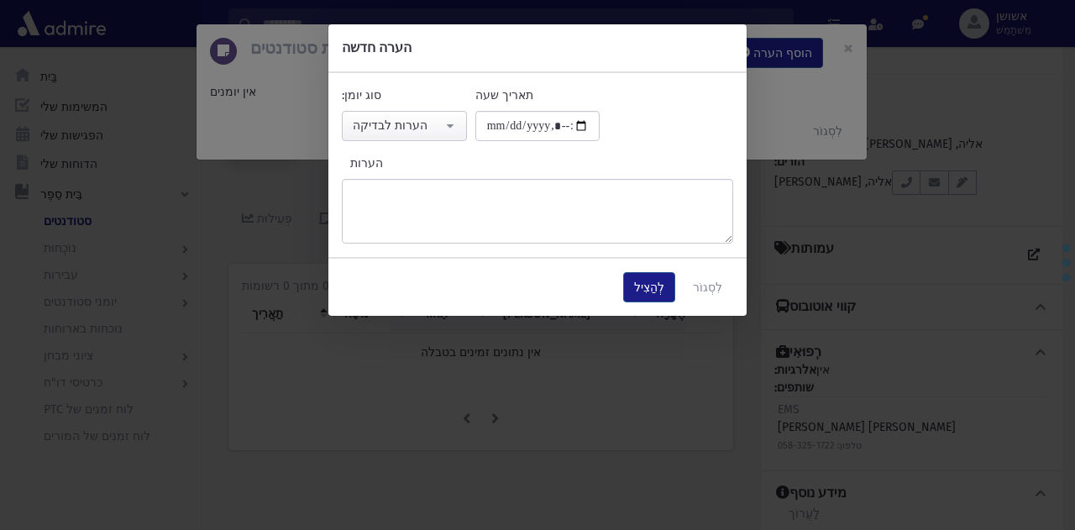
click at [511, 244] on div "**********" at bounding box center [538, 172] width 418 height 174
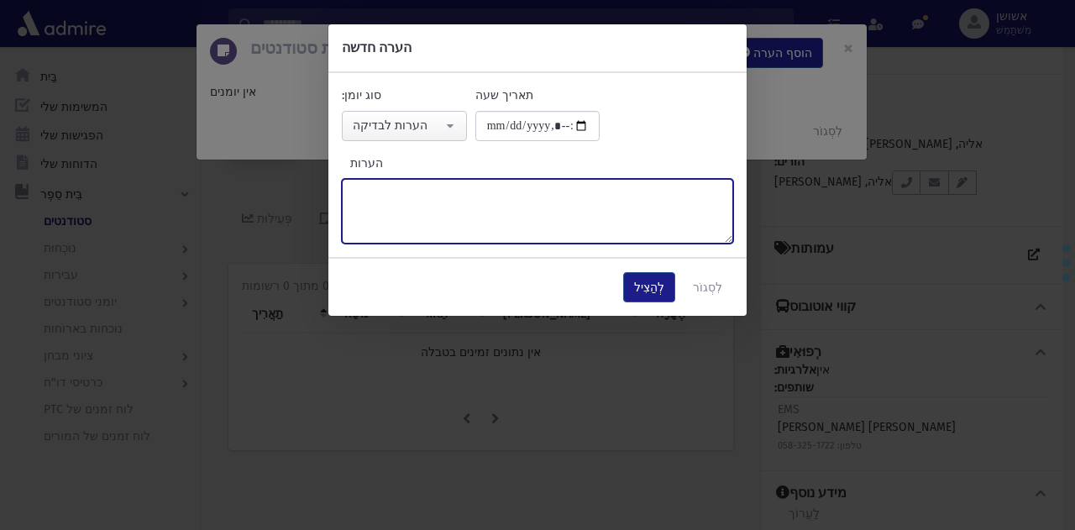
click at [526, 190] on textarea "הערות" at bounding box center [538, 211] width 392 height 65
type textarea "*"
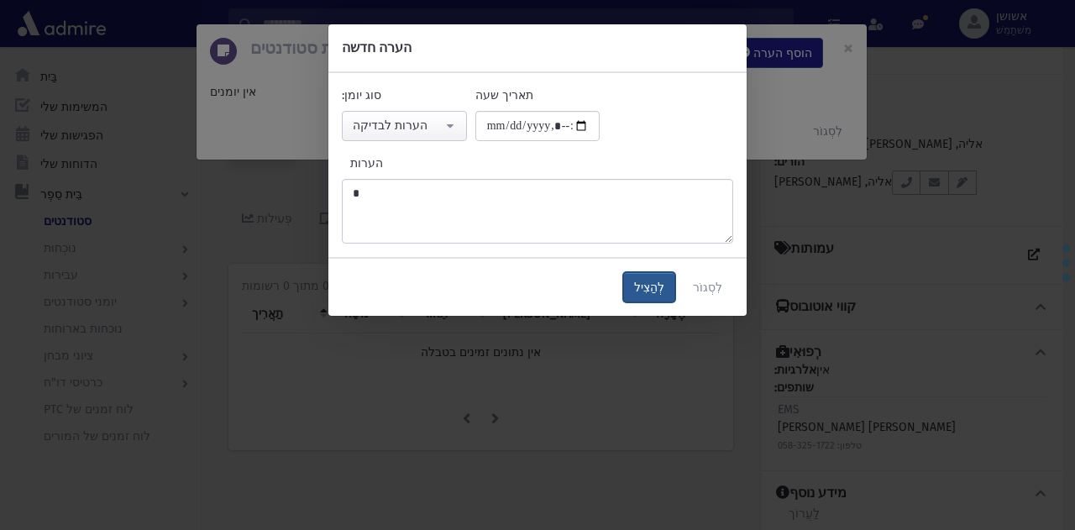
click at [653, 276] on button "לְהַצִיל" at bounding box center [649, 287] width 52 height 30
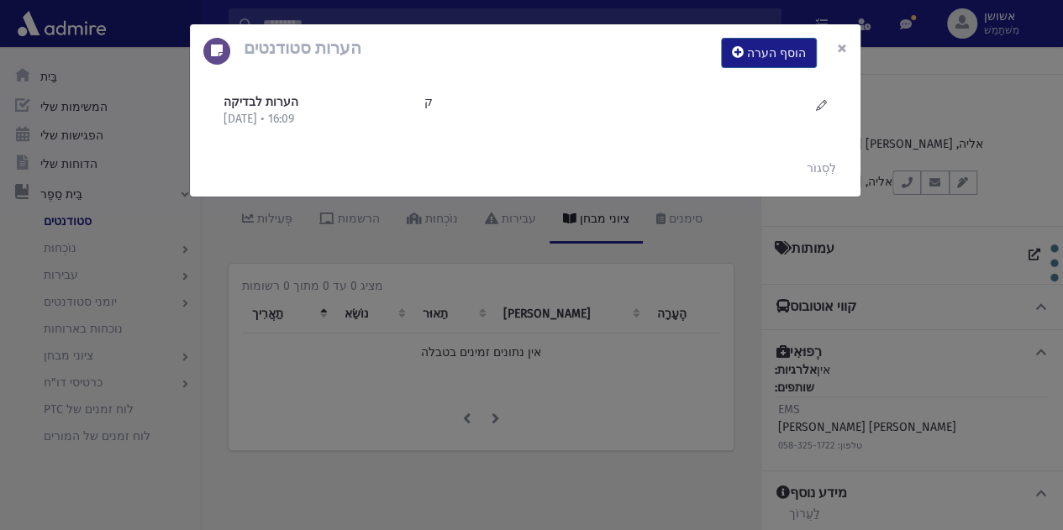
click at [828, 45] on button "×" at bounding box center [841, 47] width 37 height 47
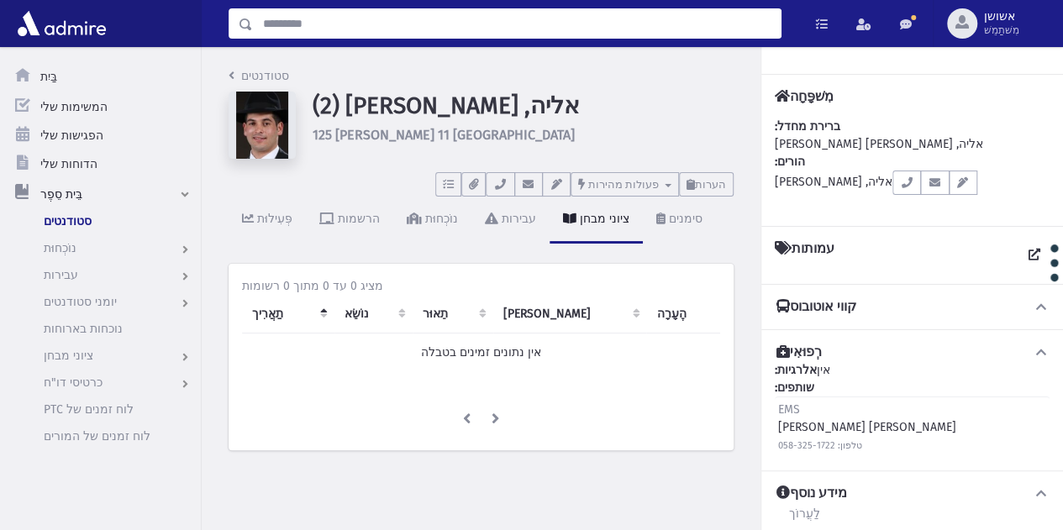
click at [574, 26] on input "לְחַפֵּשׂ" at bounding box center [517, 23] width 528 height 30
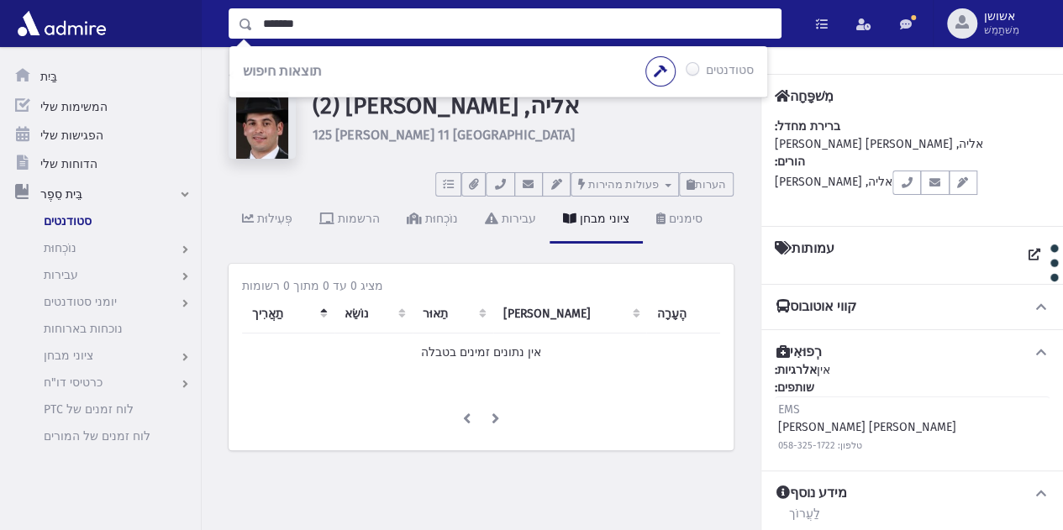
type input "*******"
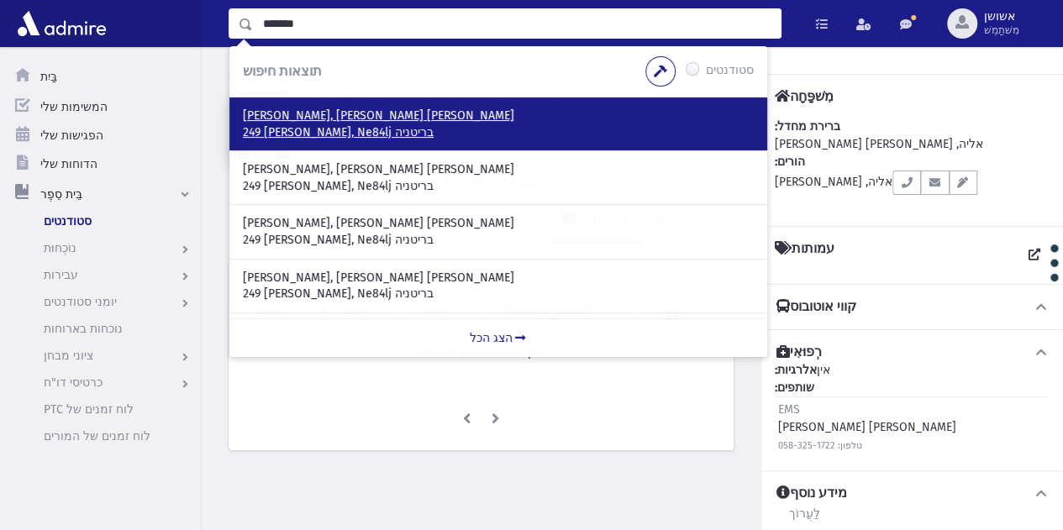
click at [292, 140] on p "249 קואטסוורת' רואד גייטסהד, Ne84lj בריטניה" at bounding box center [498, 132] width 511 height 17
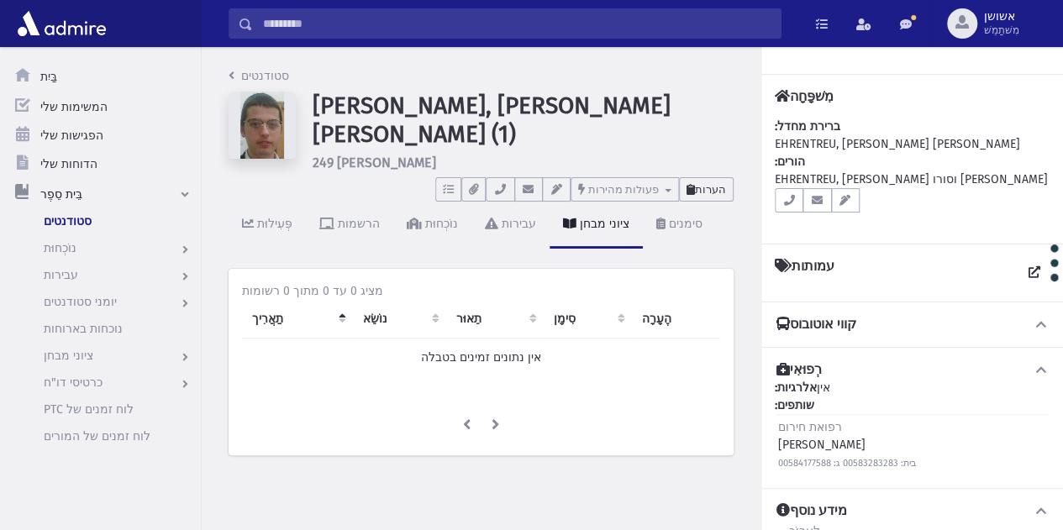
click at [710, 184] on font "הערות" at bounding box center [710, 189] width 31 height 13
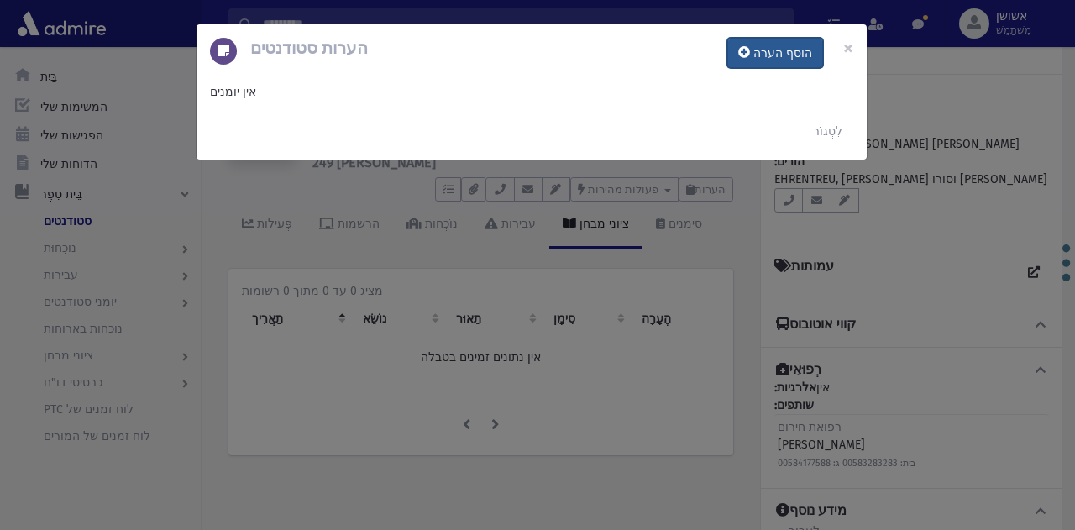
click at [801, 47] on font "הוסף הערה" at bounding box center [783, 53] width 59 height 14
click at [750, 48] on icon at bounding box center [745, 52] width 12 height 12
drag, startPoint x: 628, startPoint y: 166, endPoint x: 746, endPoint y: 51, distance: 164.6
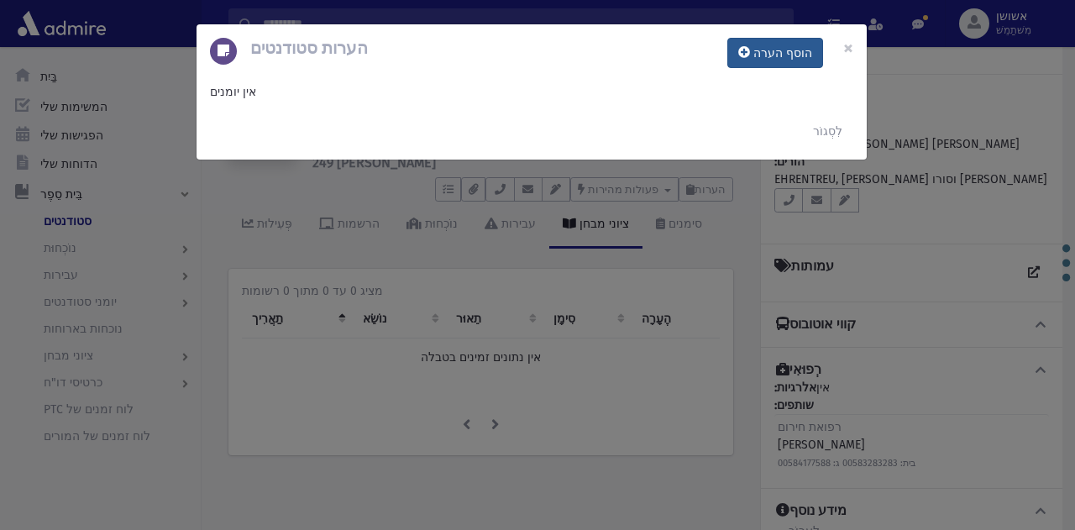
click at [746, 51] on div "הערות סטודנטים הוסף הערה × אין יומנים לִסְגוֹר" at bounding box center [537, 265] width 1075 height 530
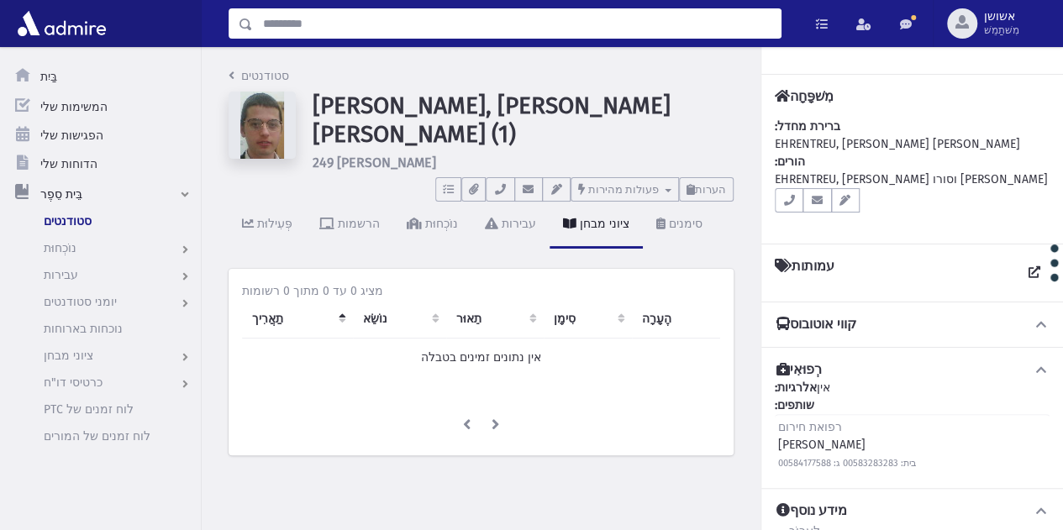
click at [644, 8] on input "לְחַפֵּשׂ" at bounding box center [517, 23] width 528 height 30
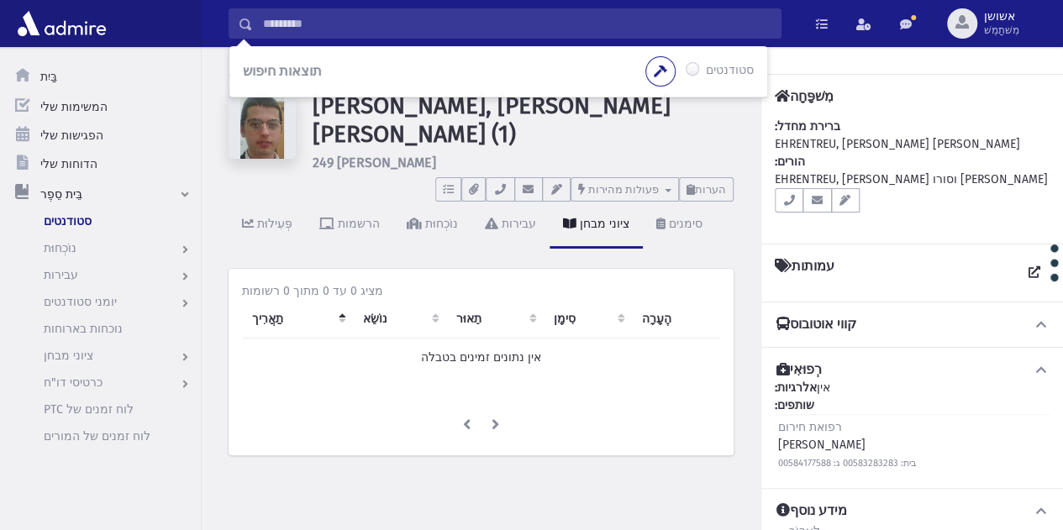
click at [630, 114] on h1 "[PERSON_NAME], [PERSON_NAME] [PERSON_NAME] (1)" at bounding box center [523, 120] width 421 height 56
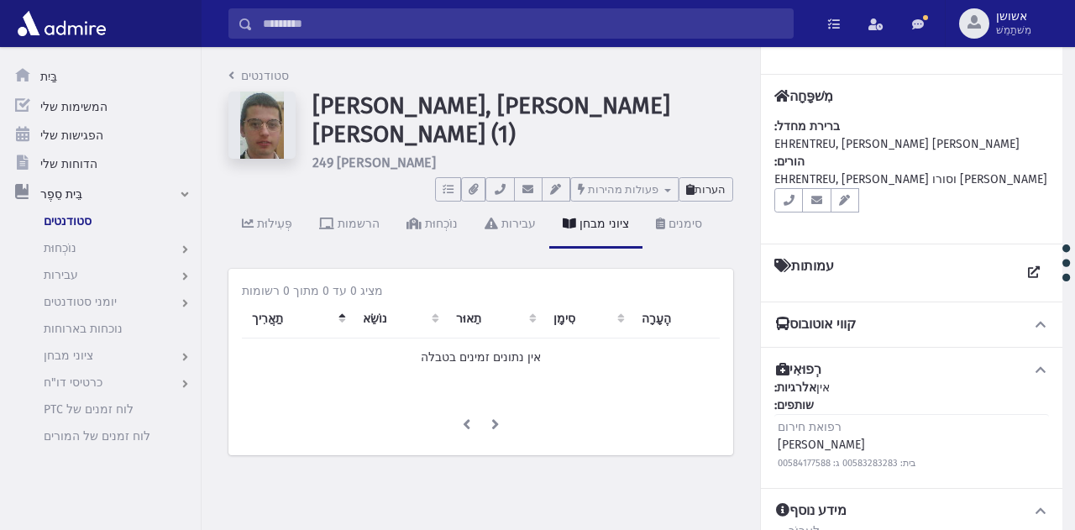
click at [700, 183] on font "הערות" at bounding box center [710, 189] width 31 height 13
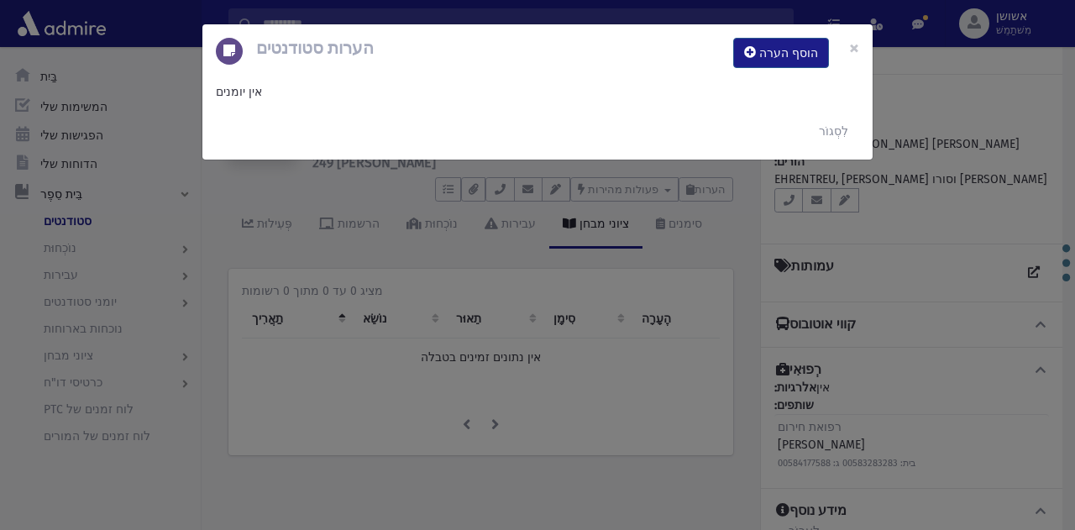
click at [757, 34] on div "הערות סטודנטים הוסף הערה ×" at bounding box center [537, 52] width 670 height 57
click at [765, 54] on font "הוסף הערה" at bounding box center [789, 53] width 59 height 14
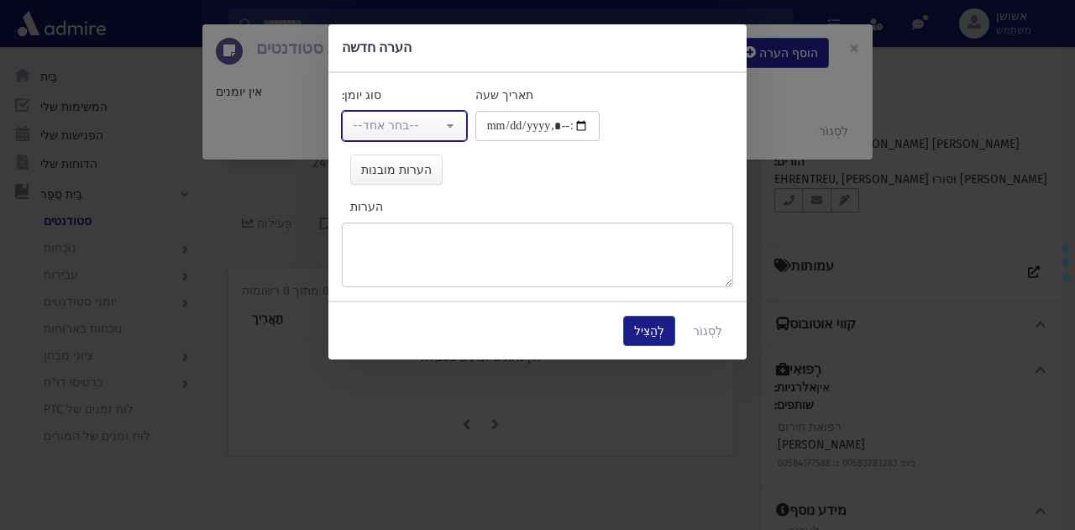
click at [412, 133] on div "--בחר אחד--" at bounding box center [398, 126] width 90 height 18
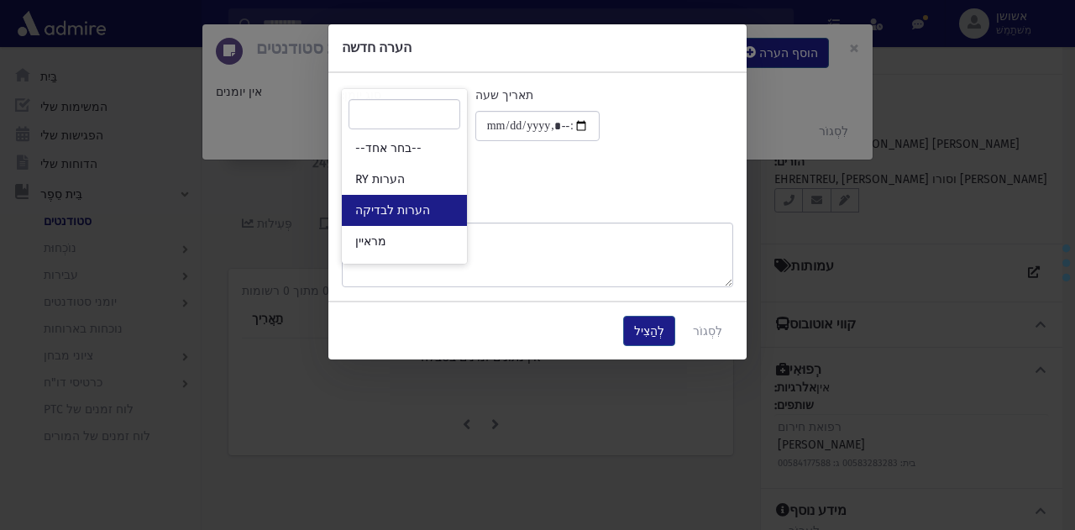
click at [429, 197] on link "הערות לבדיקה" at bounding box center [404, 210] width 125 height 31
select select "*"
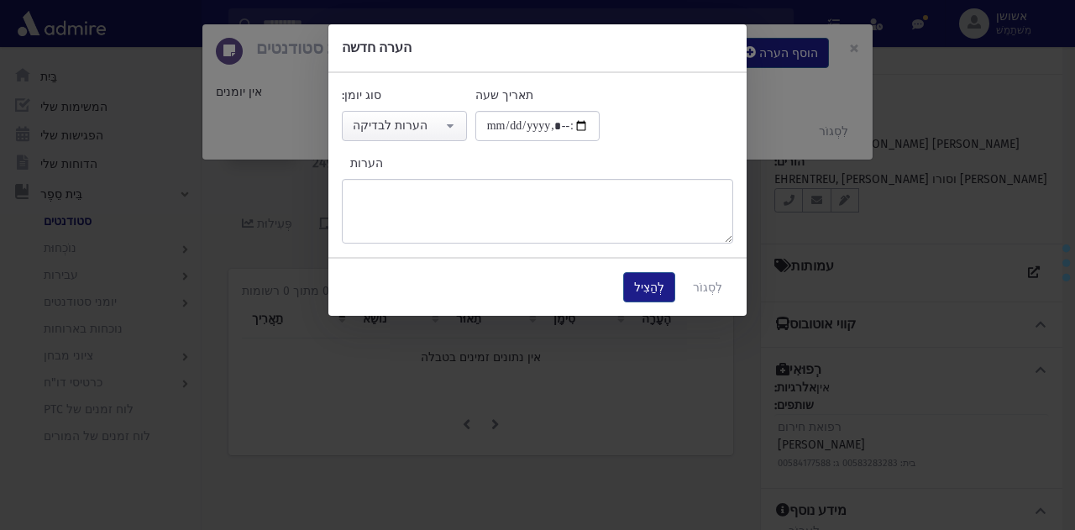
drag, startPoint x: 534, startPoint y: 260, endPoint x: 538, endPoint y: 240, distance: 20.4
click at [538, 240] on form "**********" at bounding box center [538, 170] width 418 height 292
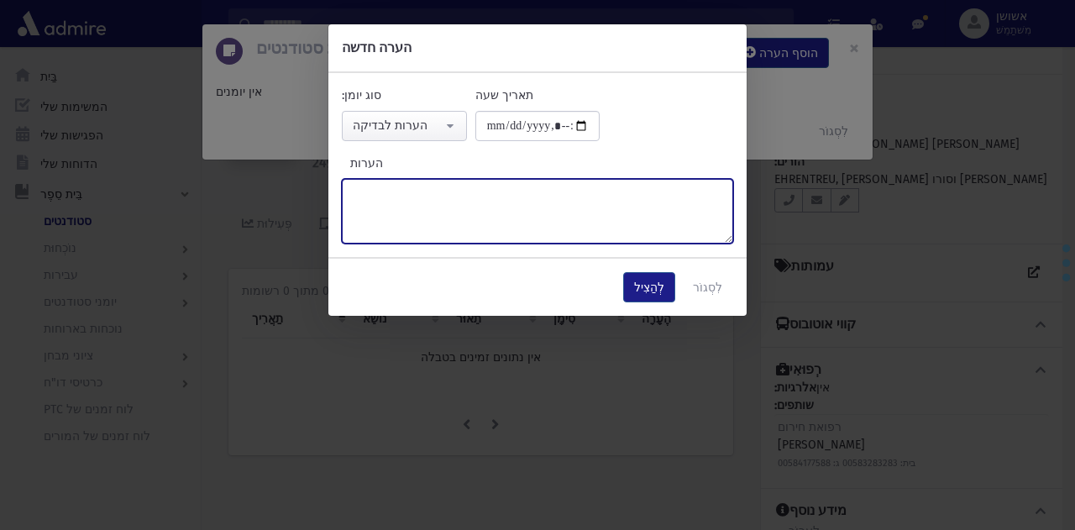
click at [538, 240] on textarea "הערות" at bounding box center [538, 211] width 392 height 65
type textarea "******"
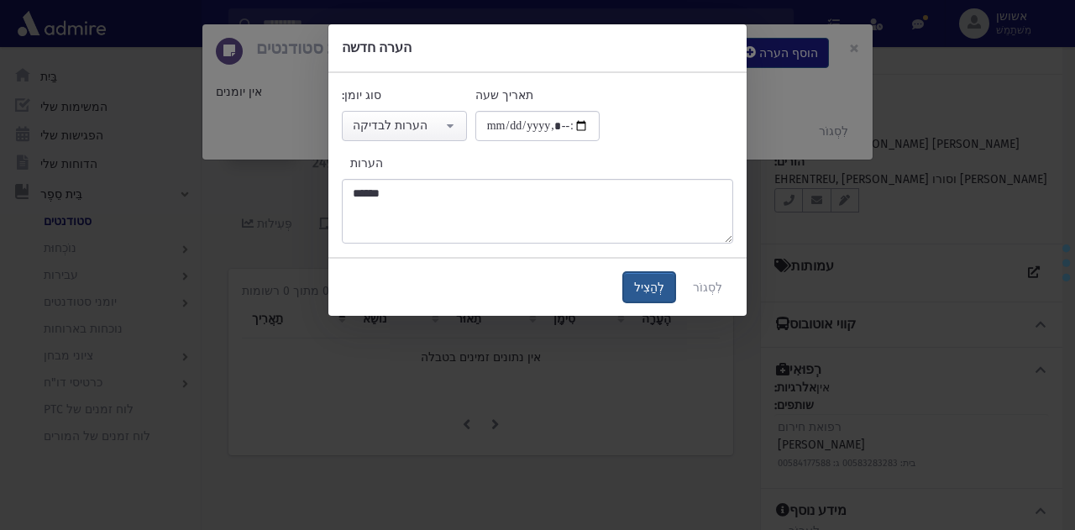
click at [676, 284] on button "לְהַצִיל" at bounding box center [649, 287] width 52 height 30
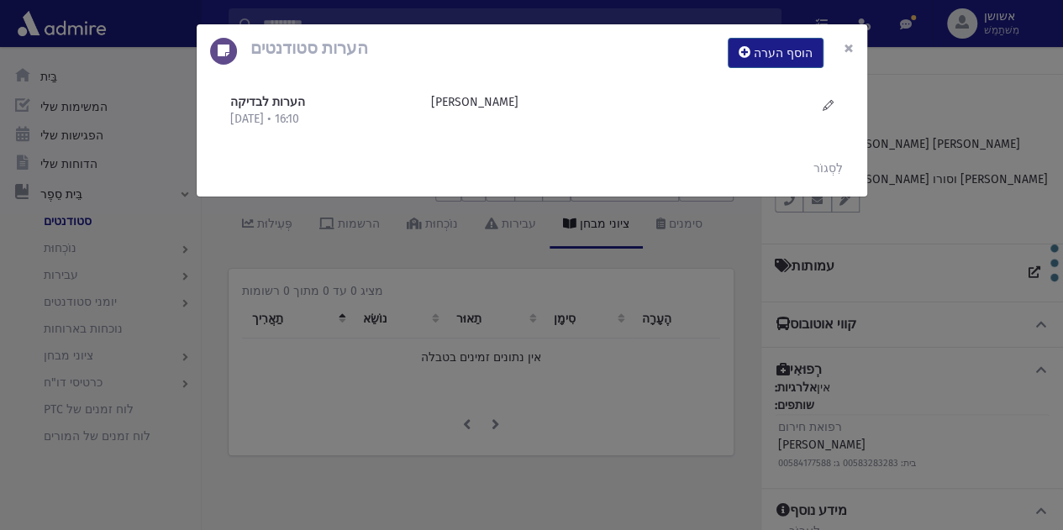
click at [850, 46] on font "×" at bounding box center [849, 48] width 10 height 24
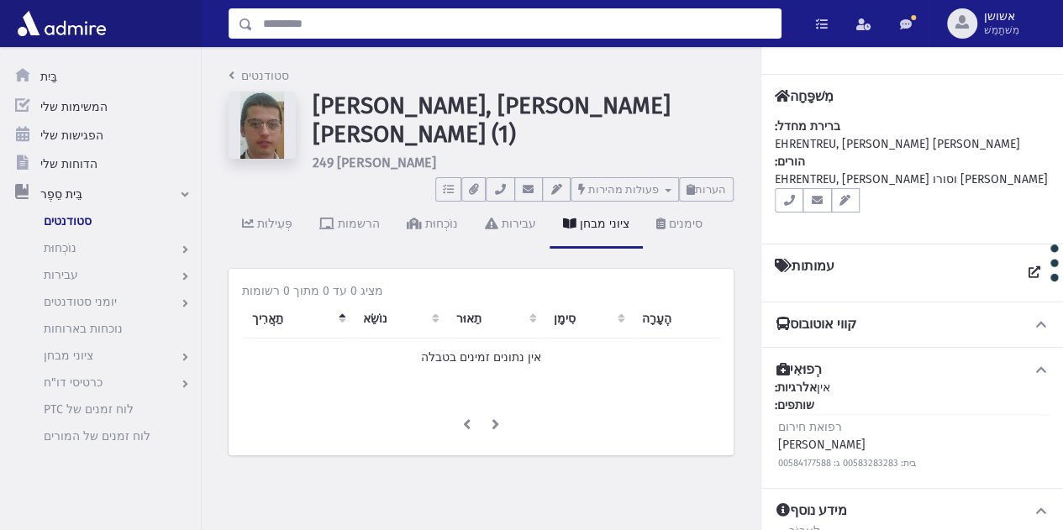
click at [725, 14] on input "לְחַפֵּשׂ" at bounding box center [517, 23] width 528 height 30
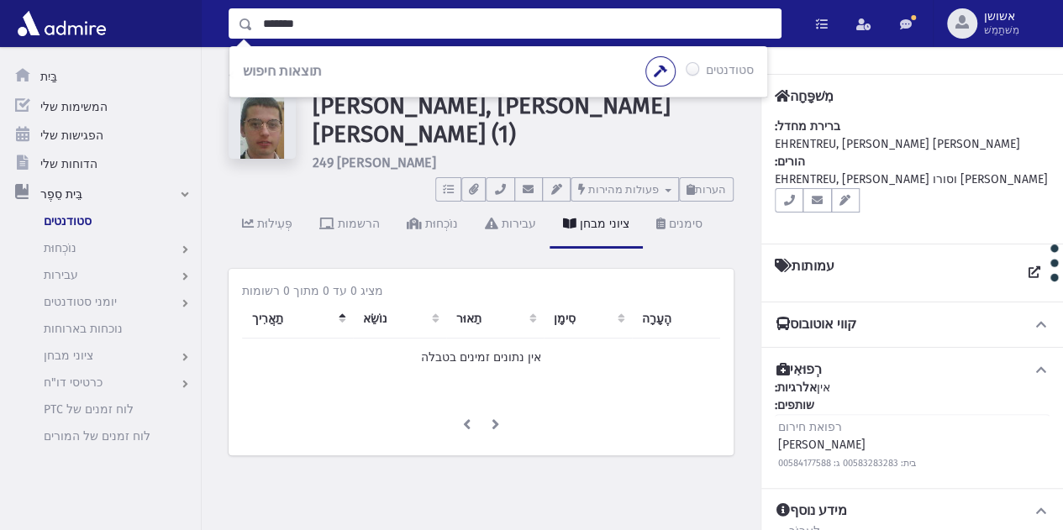
type input "*******"
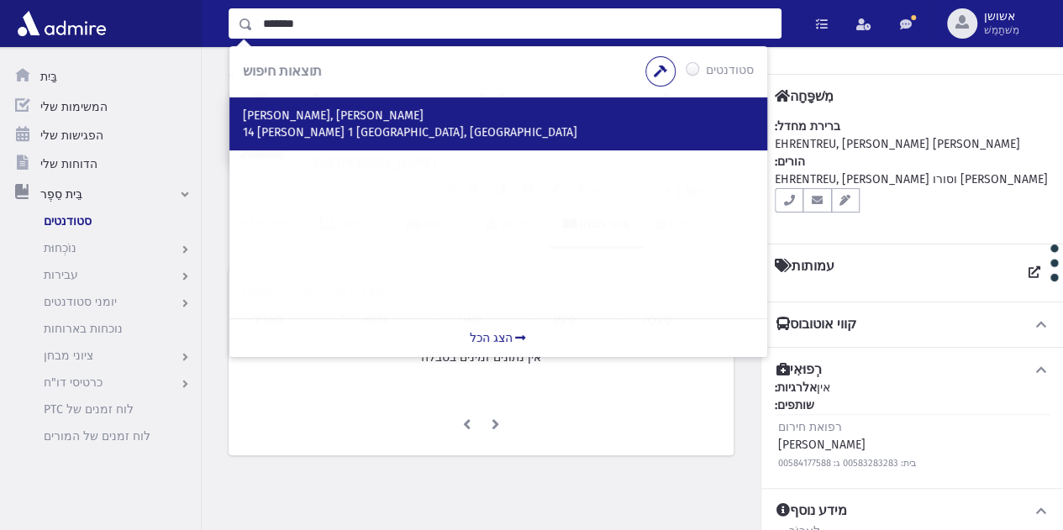
click at [738, 142] on div "אשכנזי, אברהם יוסף 14 יוסף קארו 1 ירושלים, ISRAEL" at bounding box center [498, 123] width 538 height 53
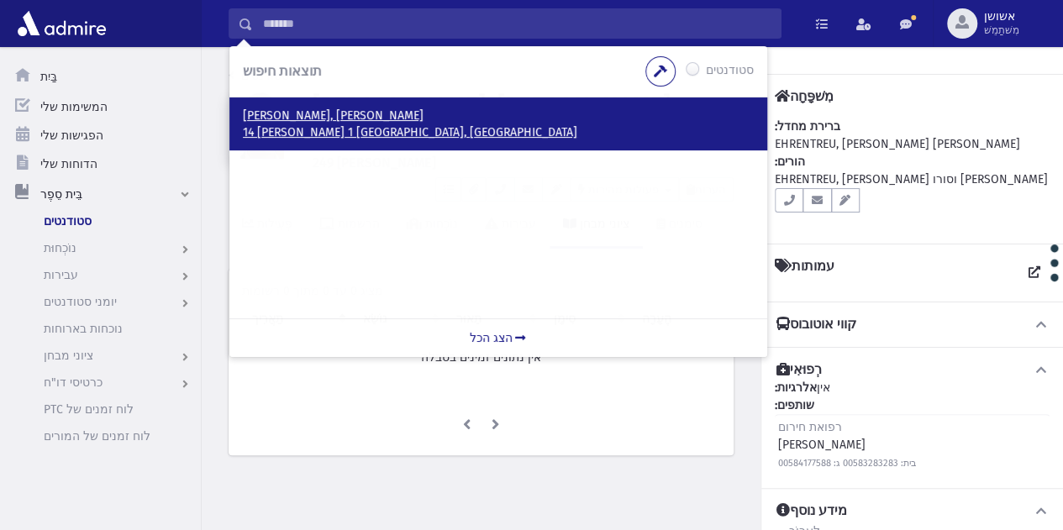
click at [588, 111] on p "אשכנזי, אברהם יוסף" at bounding box center [498, 116] width 511 height 17
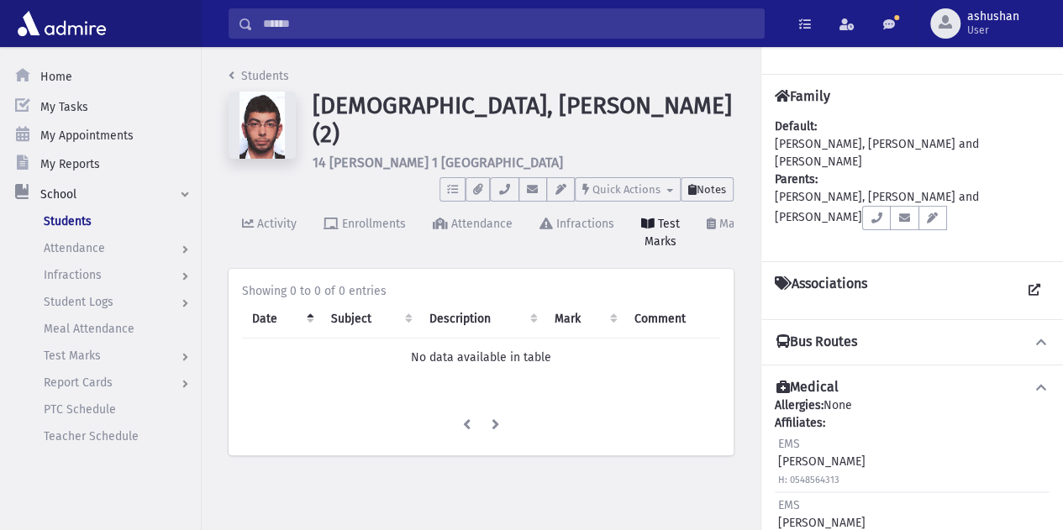
click at [689, 177] on button "Notes" at bounding box center [707, 189] width 53 height 24
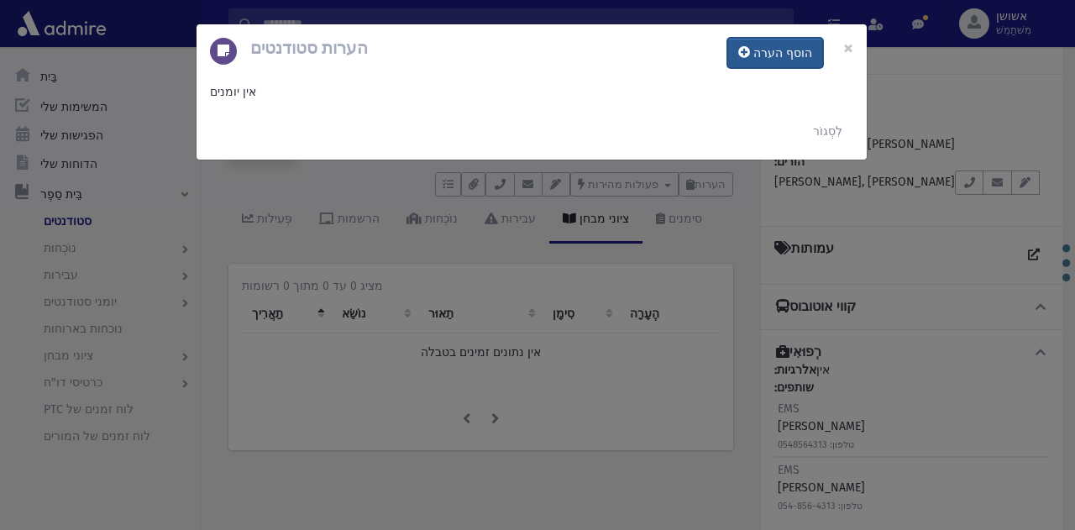
click at [771, 38] on button "הוסף הערה" at bounding box center [776, 53] width 96 height 30
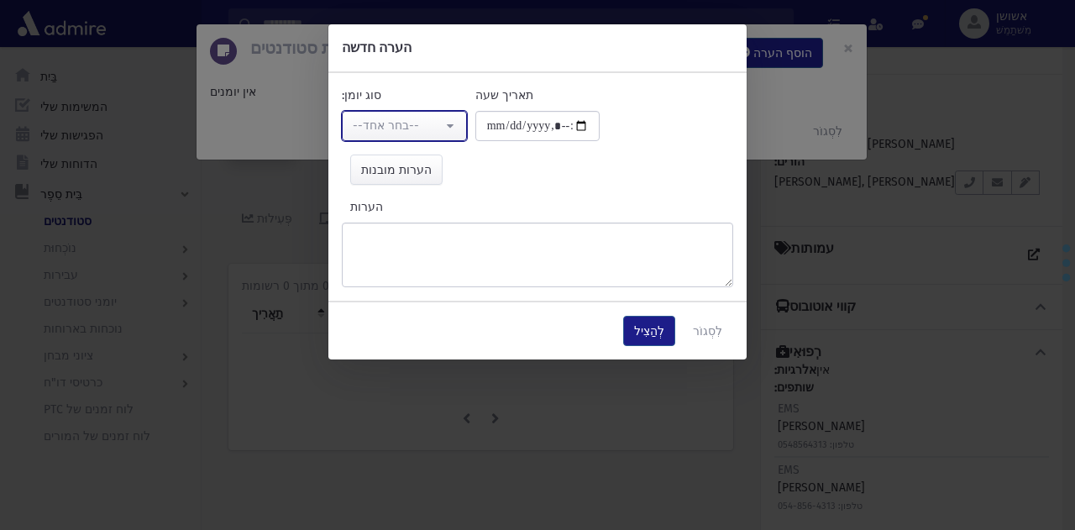
click at [420, 121] on div "--בחר אחד--" at bounding box center [398, 126] width 90 height 18
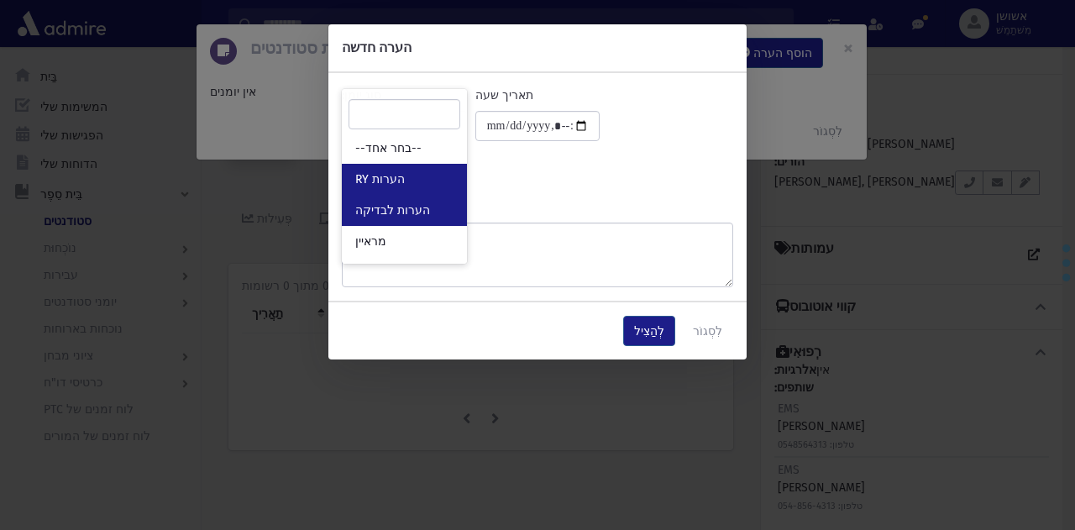
click at [415, 195] on link "הערות לבדיקה" at bounding box center [404, 210] width 125 height 31
select select "*"
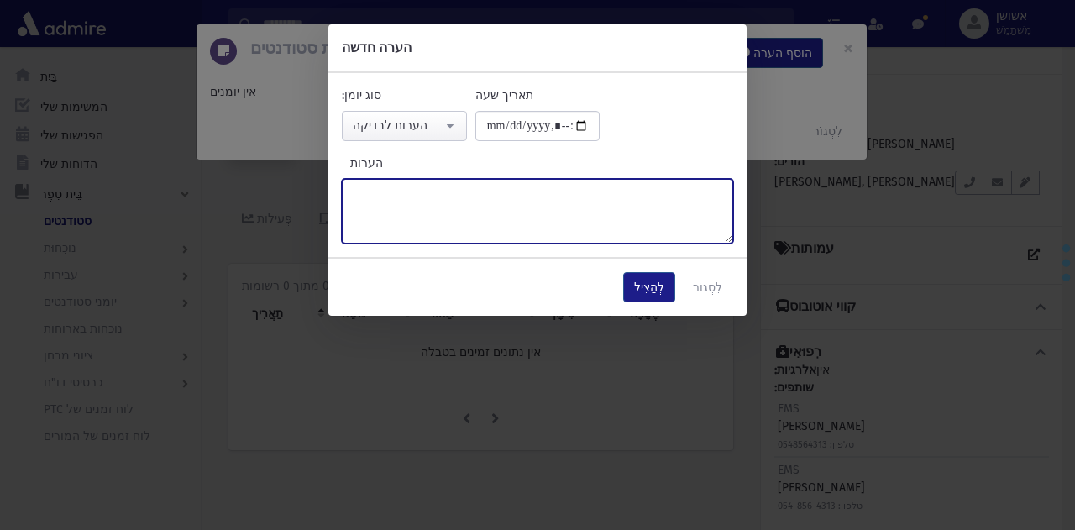
click at [520, 206] on textarea "הערות" at bounding box center [538, 211] width 392 height 65
type textarea "*********"
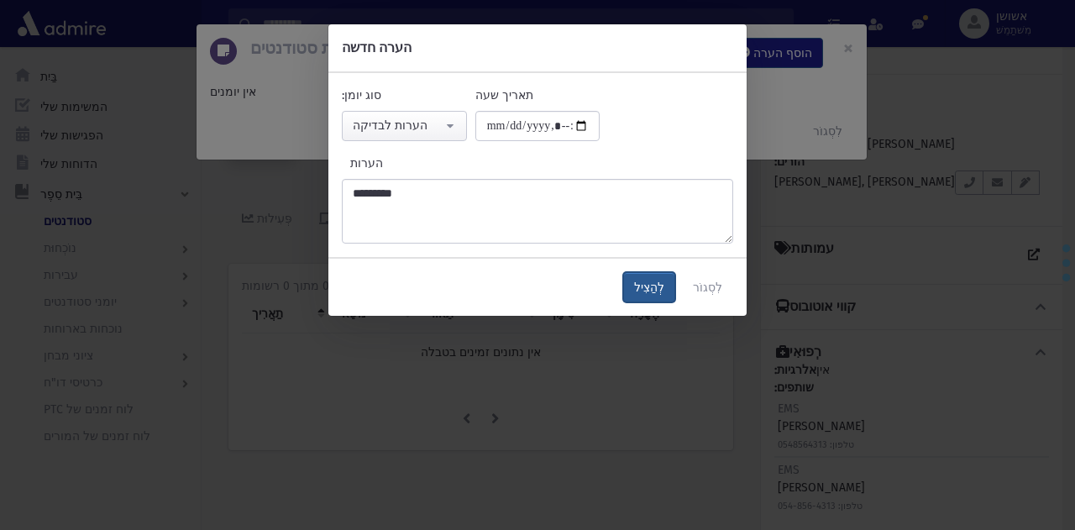
click at [661, 281] on font "לְהַצִיל" at bounding box center [649, 288] width 30 height 14
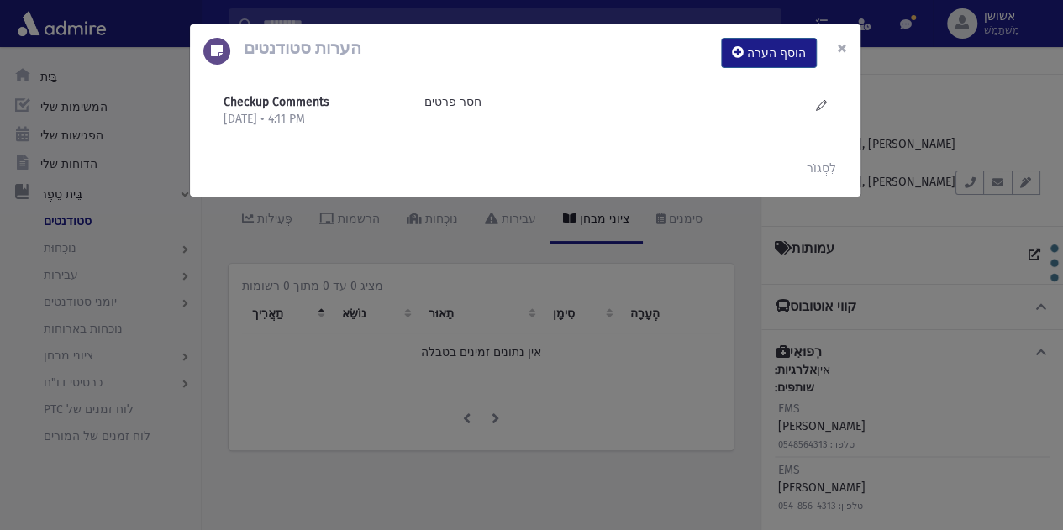
click at [830, 49] on button "×" at bounding box center [841, 47] width 37 height 47
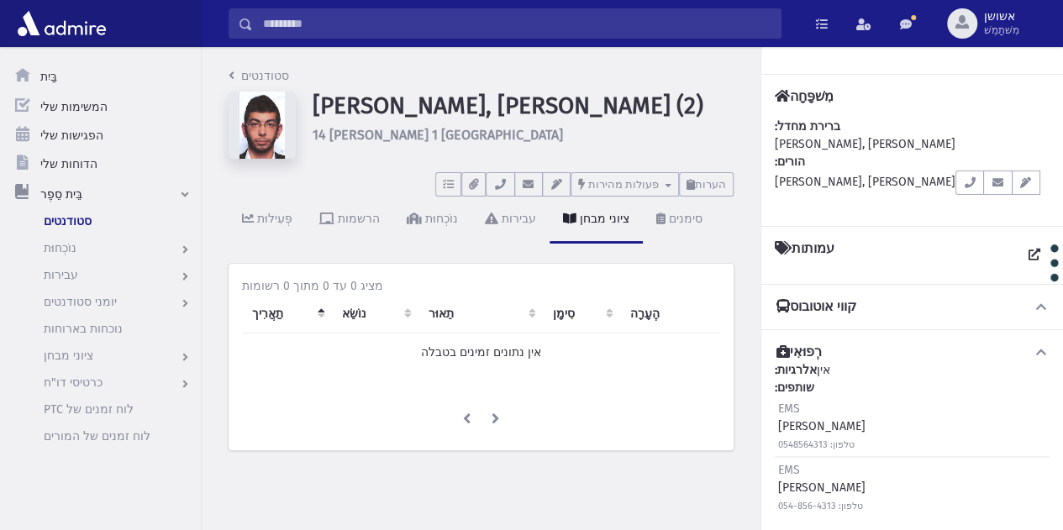
click at [623, 4] on div "תוצאות חיפוש סטודנטים" at bounding box center [632, 23] width 861 height 47
click at [626, 16] on input "לְחַפֵּשׂ" at bounding box center [517, 23] width 528 height 30
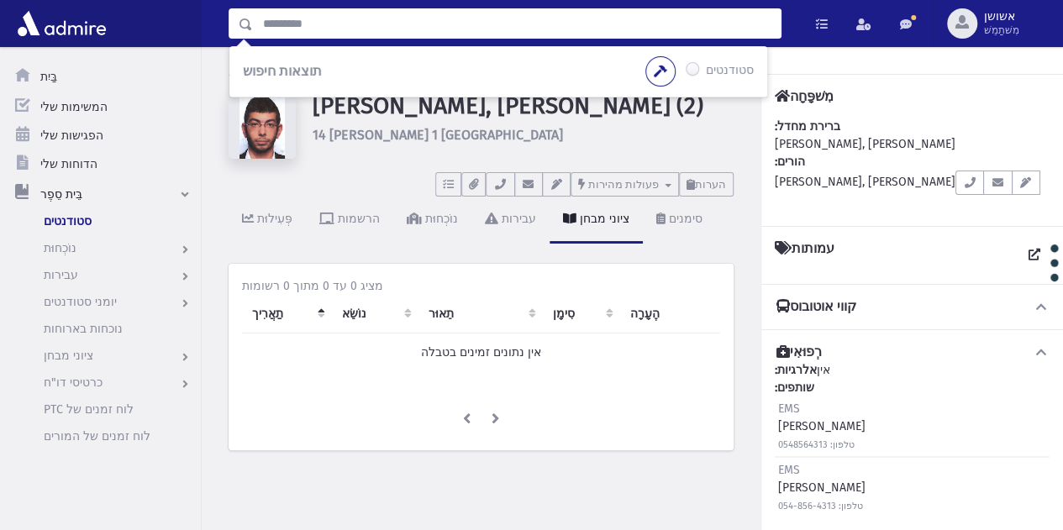
type input "*"
type input "*******"
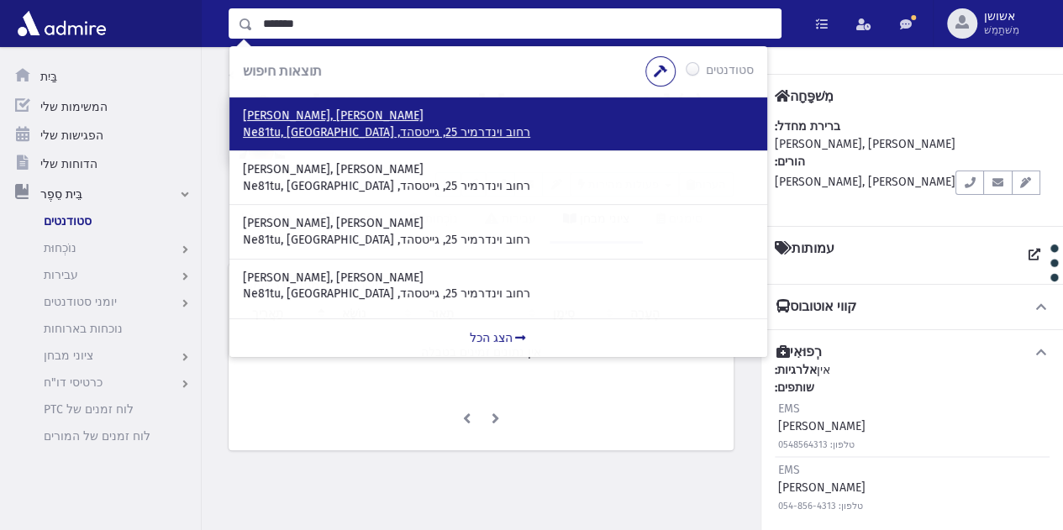
click at [452, 109] on p "ארנטרוי, משה" at bounding box center [498, 116] width 511 height 17
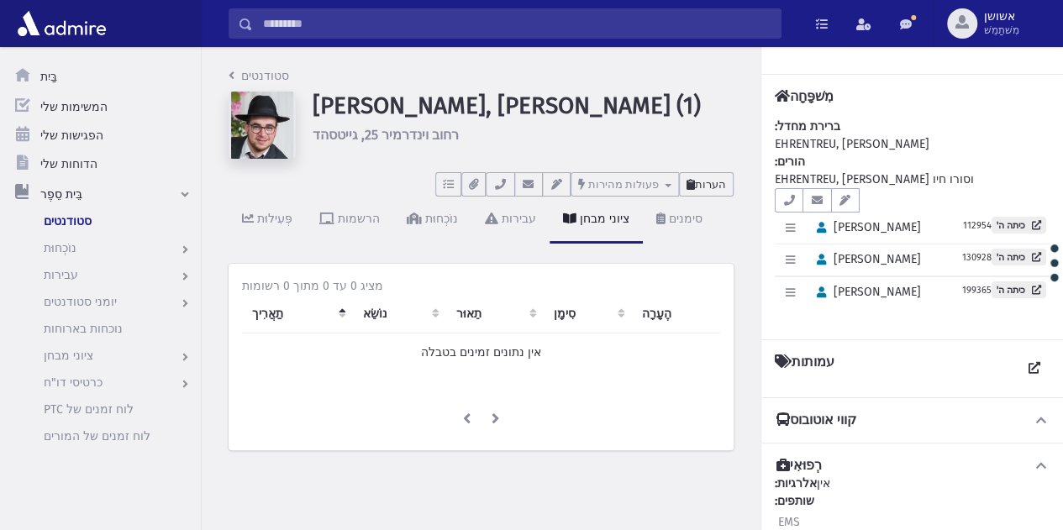
click at [717, 183] on font "הערות" at bounding box center [710, 184] width 31 height 13
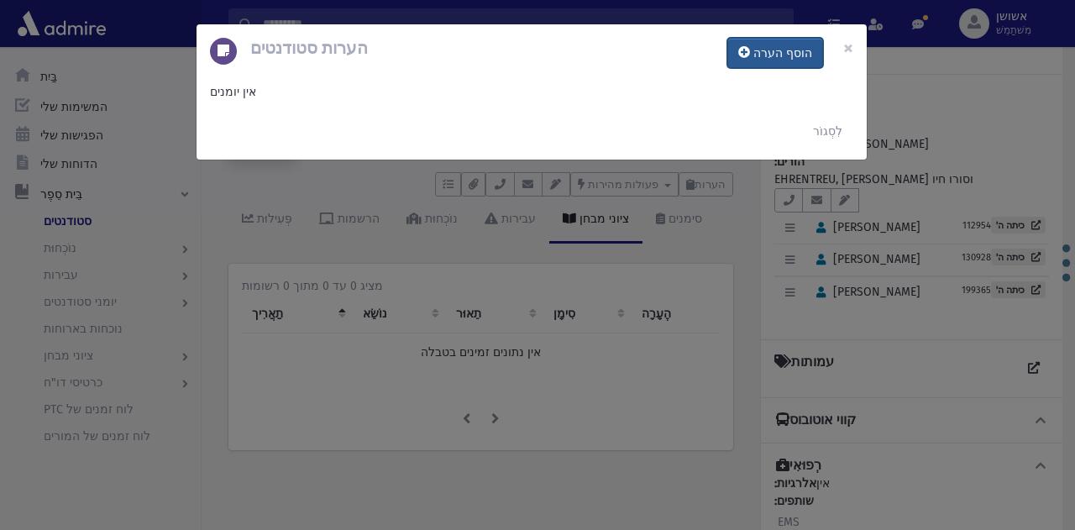
click at [791, 58] on font "הוסף הערה" at bounding box center [783, 53] width 59 height 14
click at [777, 60] on font "הוסף הערה" at bounding box center [783, 53] width 59 height 14
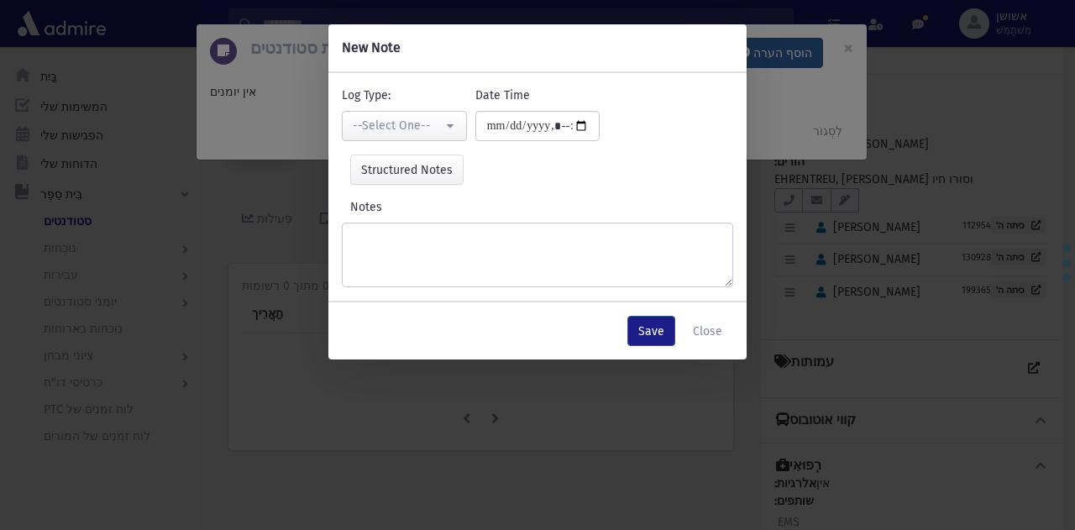
click at [777, 60] on div "**********" at bounding box center [537, 265] width 1075 height 530
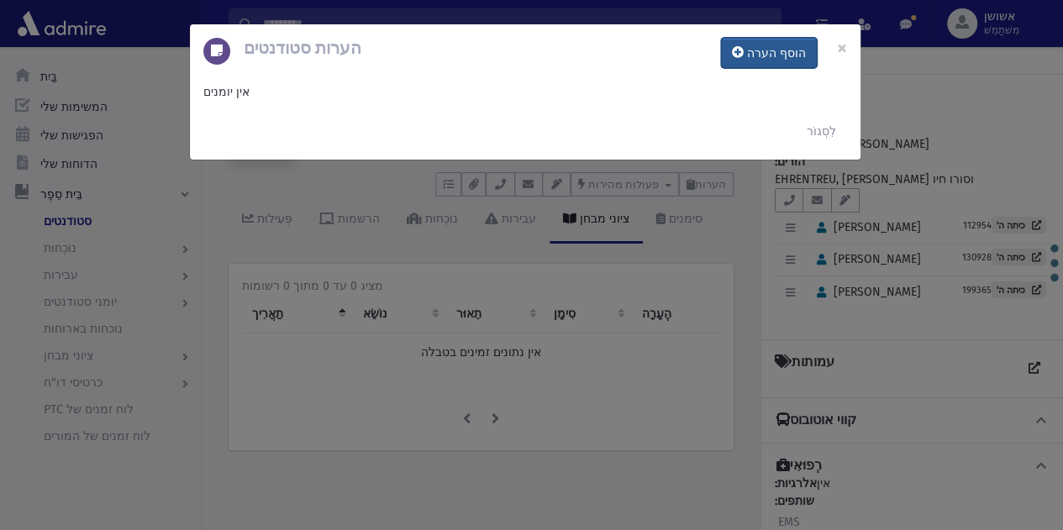
click at [777, 60] on font "הוסף הערה" at bounding box center [776, 53] width 59 height 14
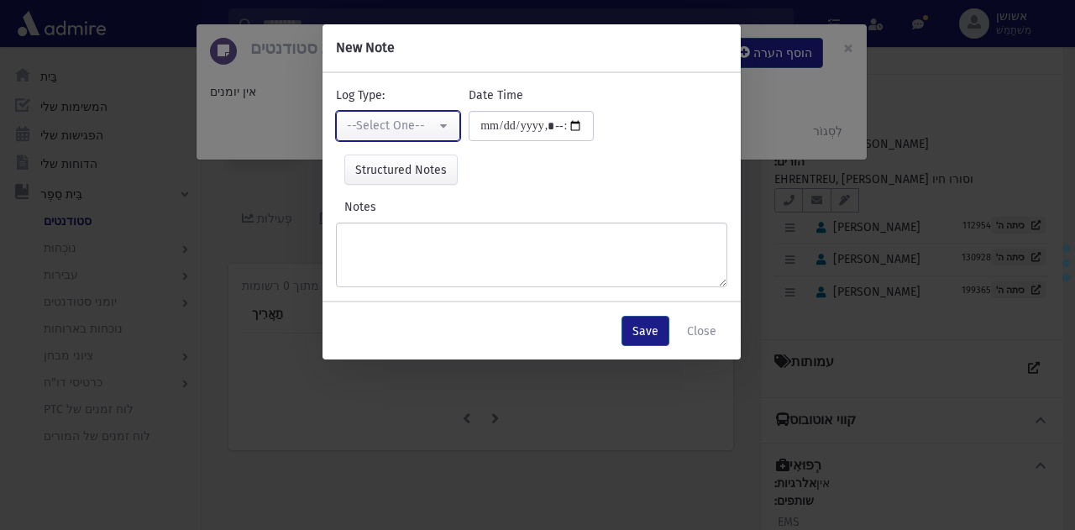
click at [410, 130] on div "--Select One--" at bounding box center [392, 126] width 90 height 18
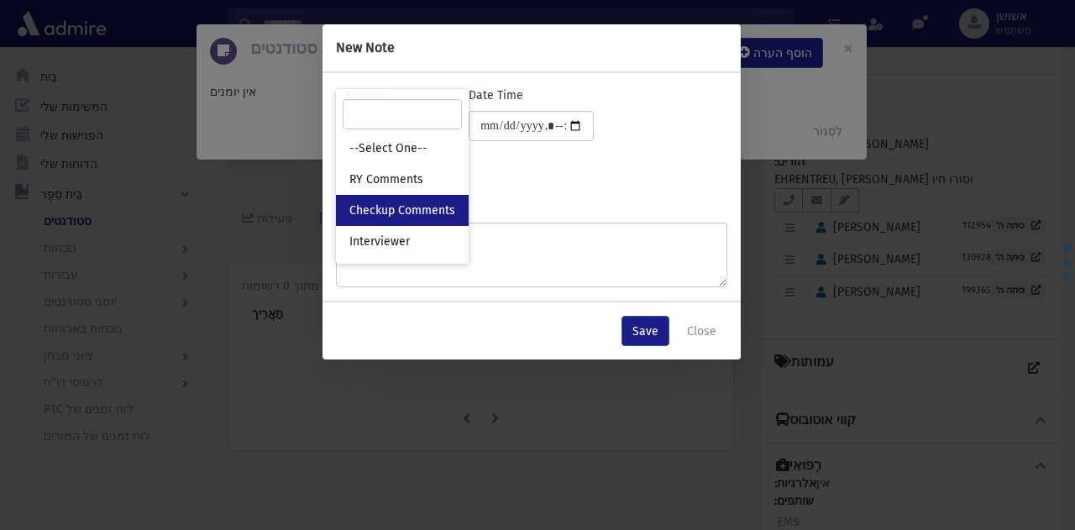
click at [420, 208] on span "Checkup Comments" at bounding box center [403, 210] width 106 height 17
select select "*"
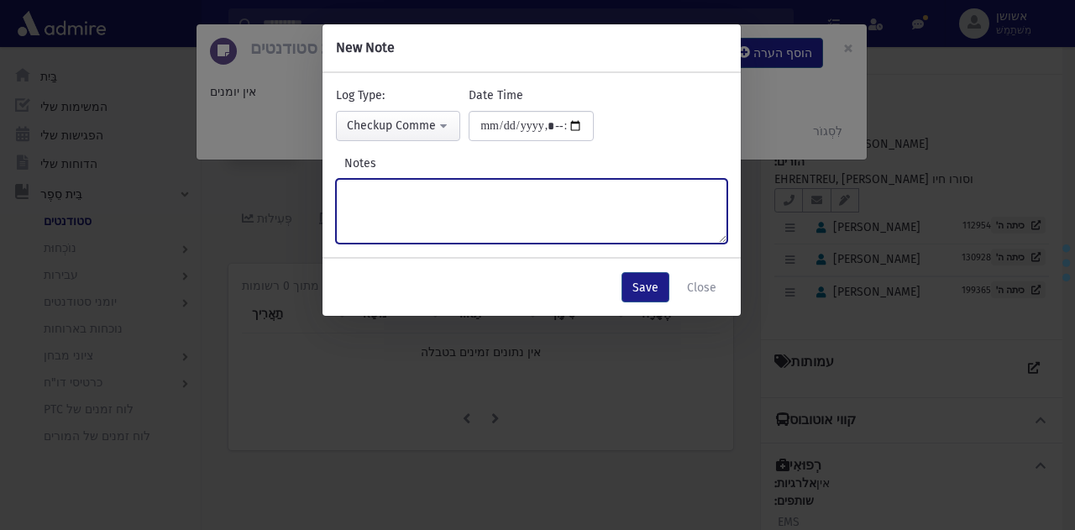
click at [469, 218] on textarea "Notes" at bounding box center [532, 211] width 392 height 65
type textarea "*****"
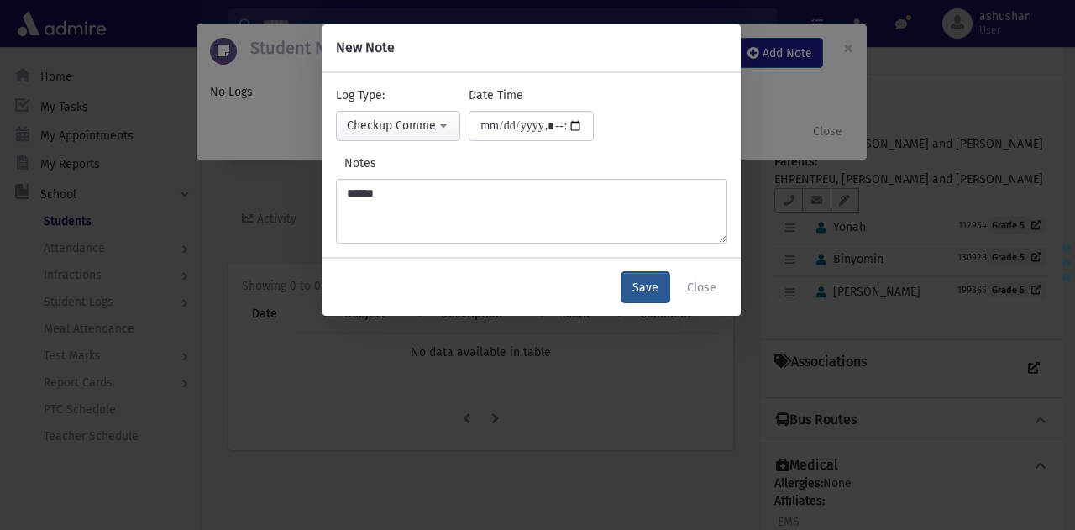
click at [649, 273] on button "Save" at bounding box center [646, 287] width 48 height 30
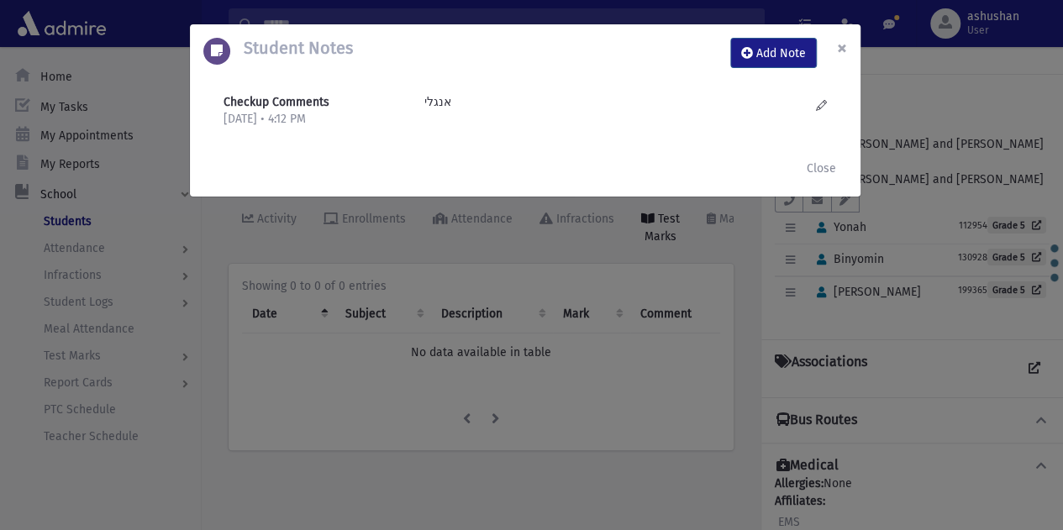
click at [832, 44] on button "×" at bounding box center [841, 47] width 37 height 47
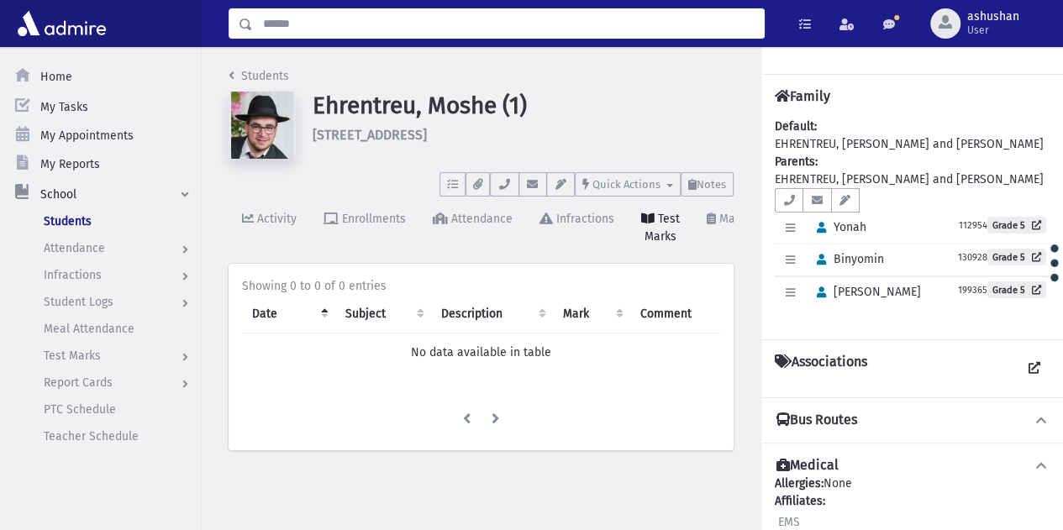
click at [557, 15] on input "Search" at bounding box center [508, 23] width 511 height 30
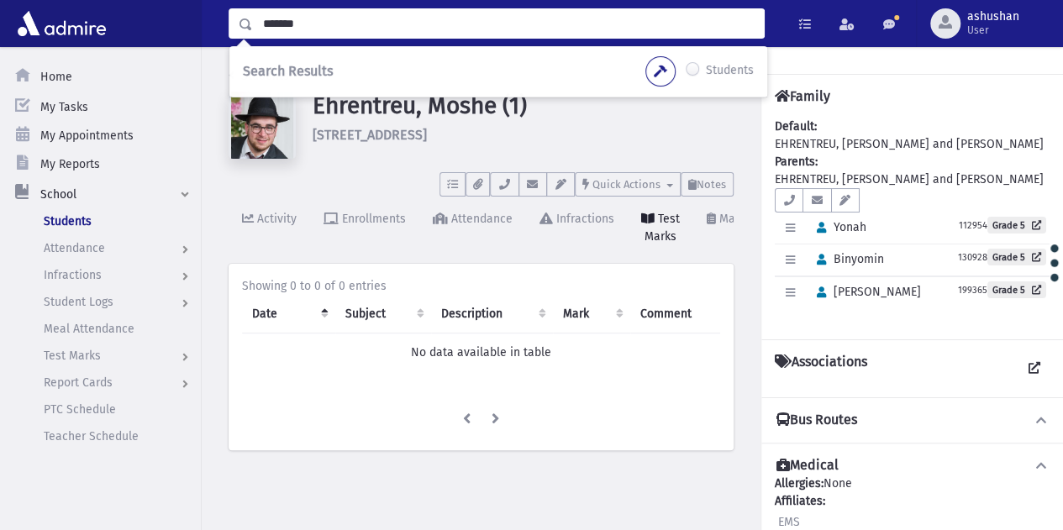
type input "*******"
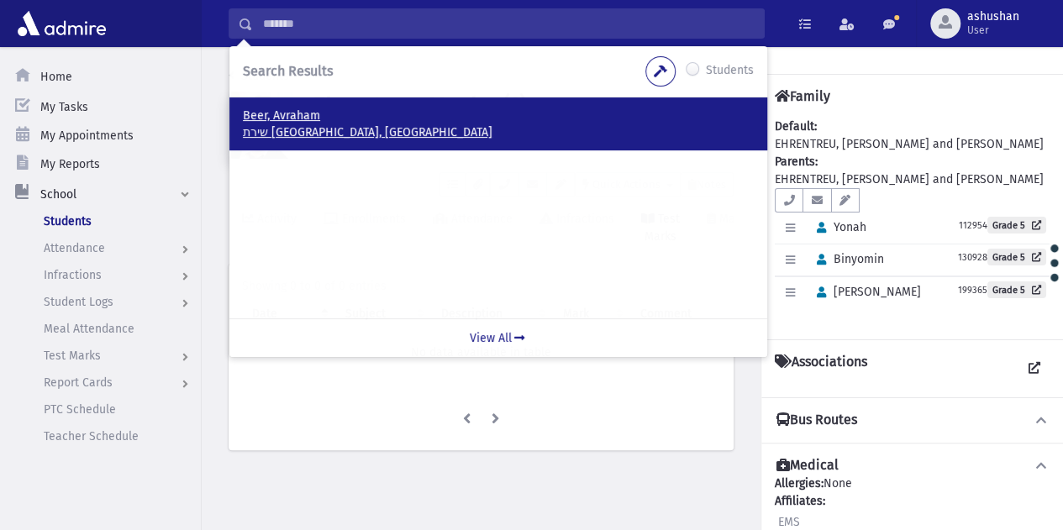
click at [361, 111] on p "Beer, Avraham" at bounding box center [498, 116] width 511 height 17
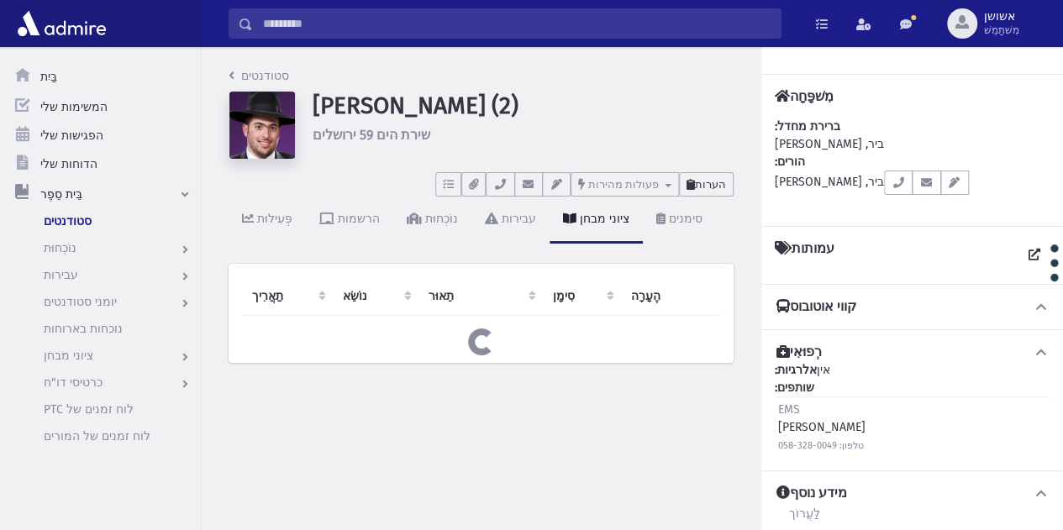
click at [729, 181] on button "הערות" at bounding box center [706, 184] width 55 height 24
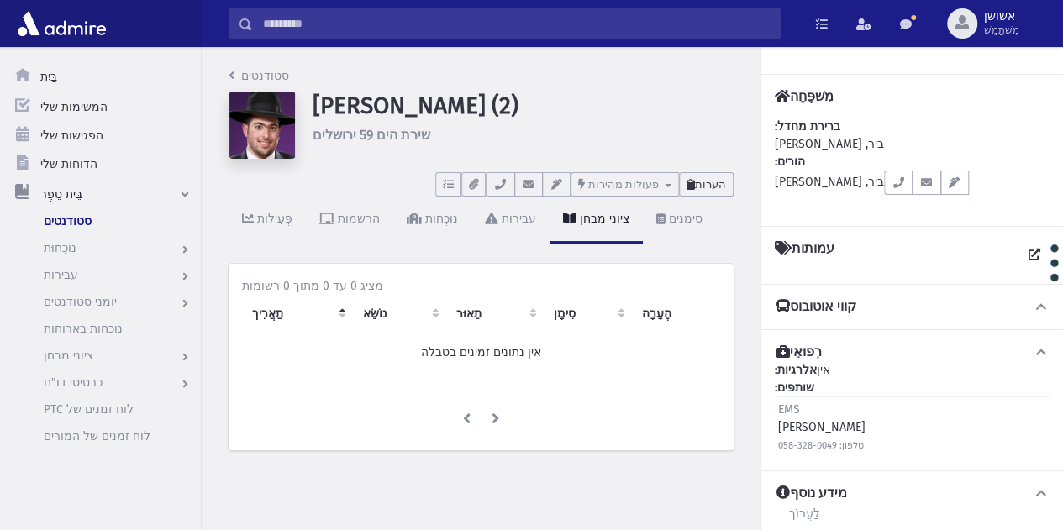
click at [713, 183] on font "הערות" at bounding box center [710, 184] width 31 height 13
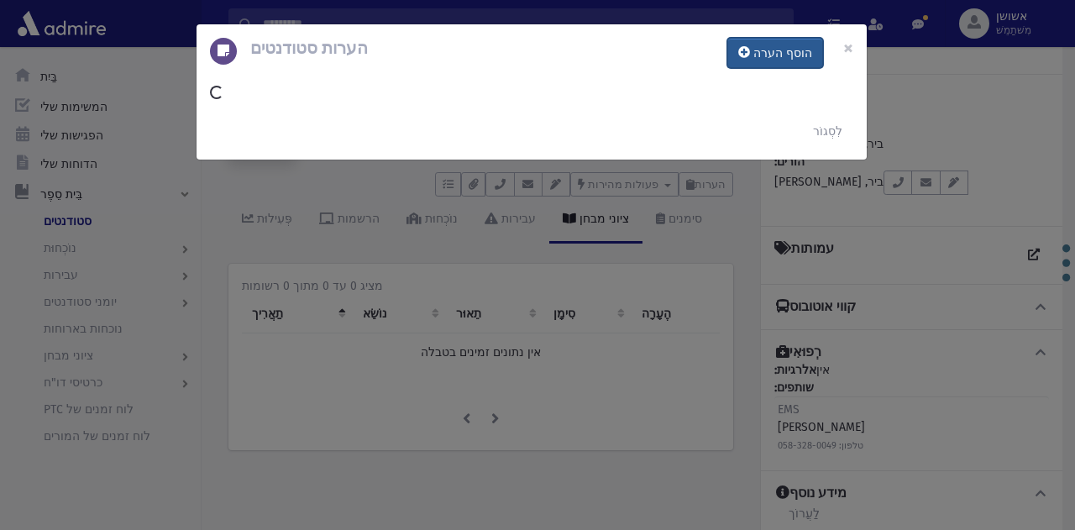
click at [776, 50] on font "הוסף הערה" at bounding box center [783, 53] width 59 height 14
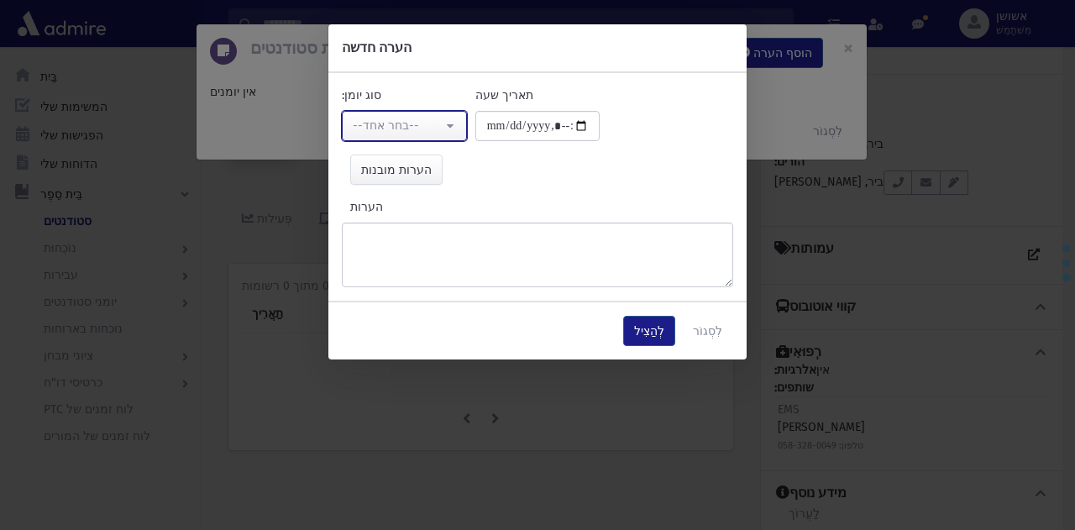
click at [423, 129] on div "--בחר אחד--" at bounding box center [398, 126] width 90 height 18
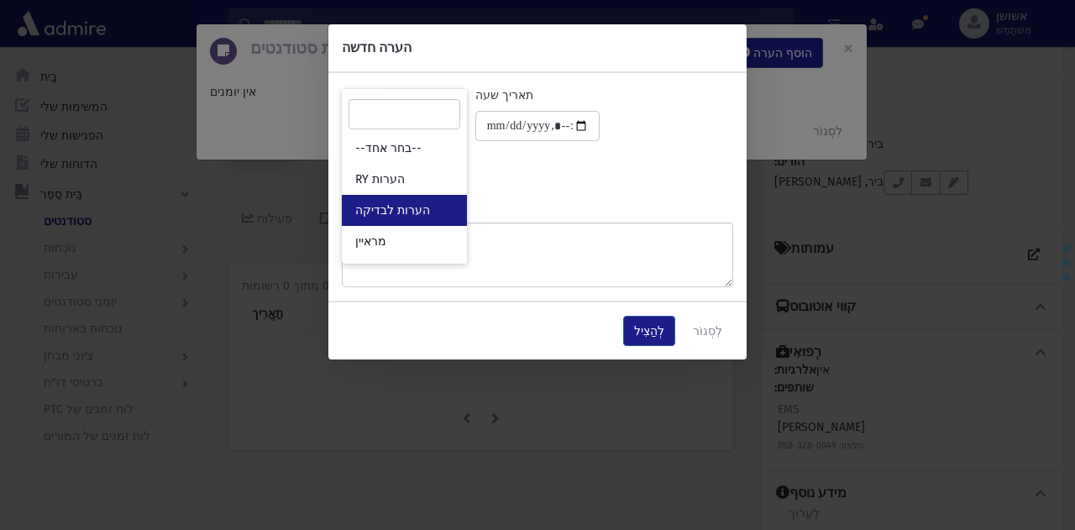
click at [422, 205] on font "הערות לבדיקה" at bounding box center [392, 210] width 75 height 14
select select "*"
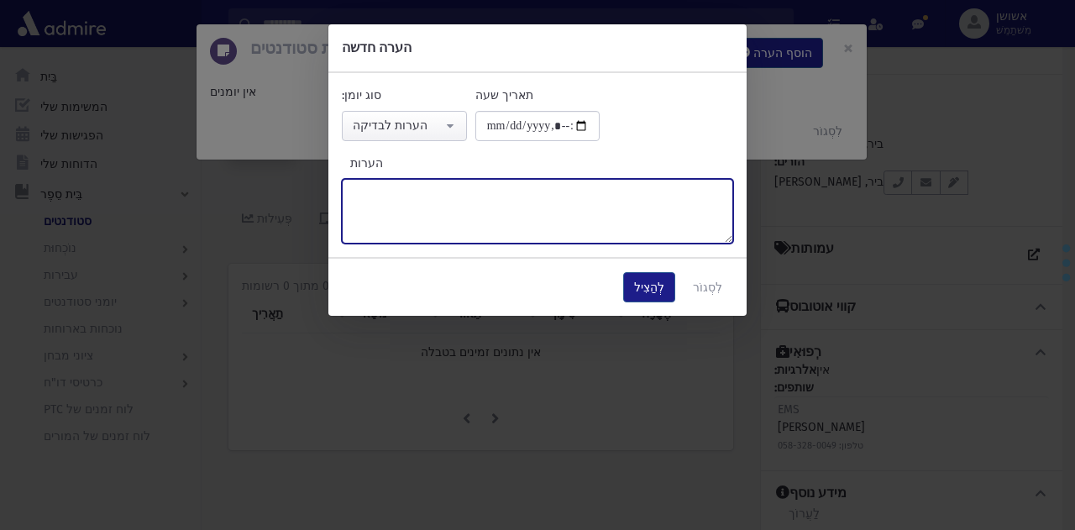
click at [514, 223] on textarea "הערות" at bounding box center [538, 211] width 392 height 65
type textarea "*"
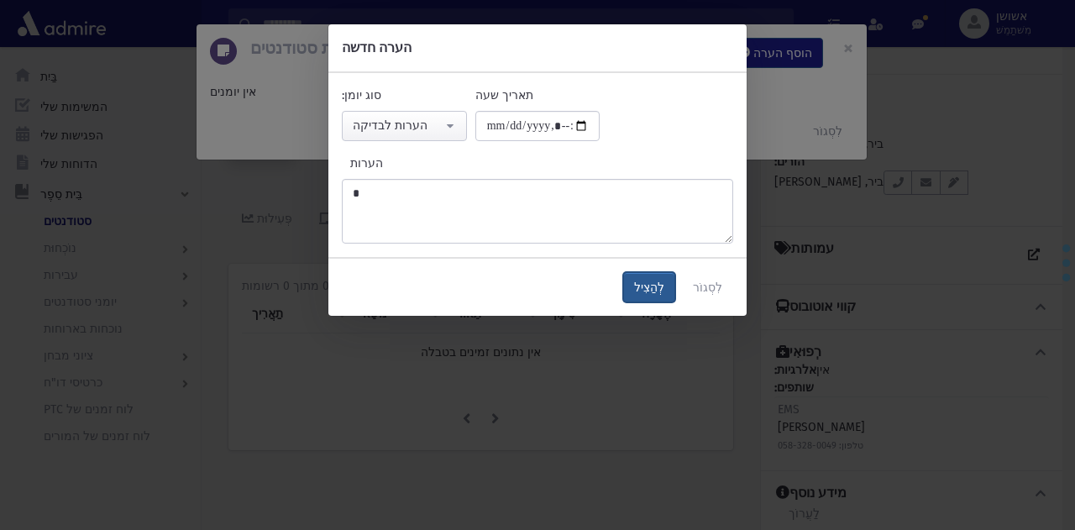
click at [655, 287] on font "לְהַצִיל" at bounding box center [649, 288] width 30 height 14
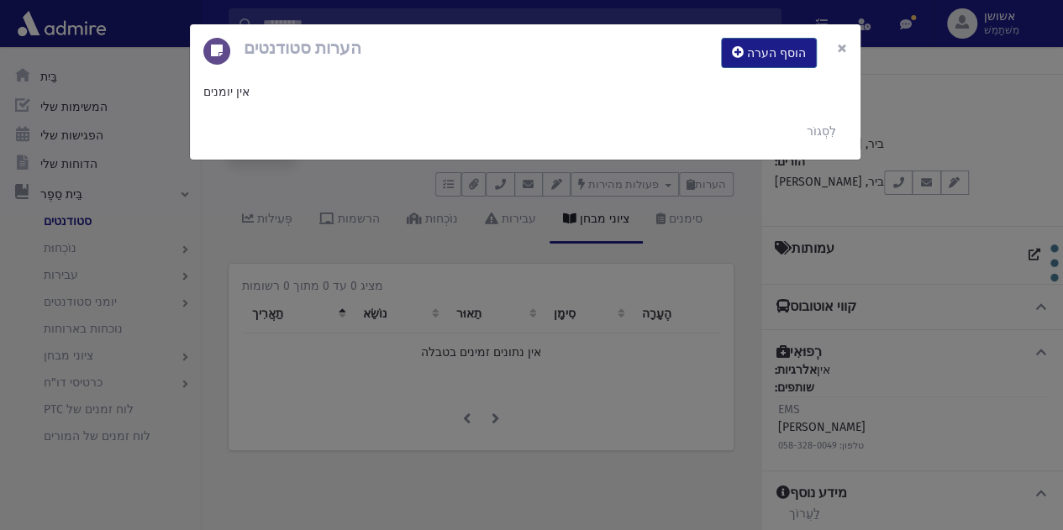
click at [843, 39] on font "×" at bounding box center [842, 48] width 10 height 24
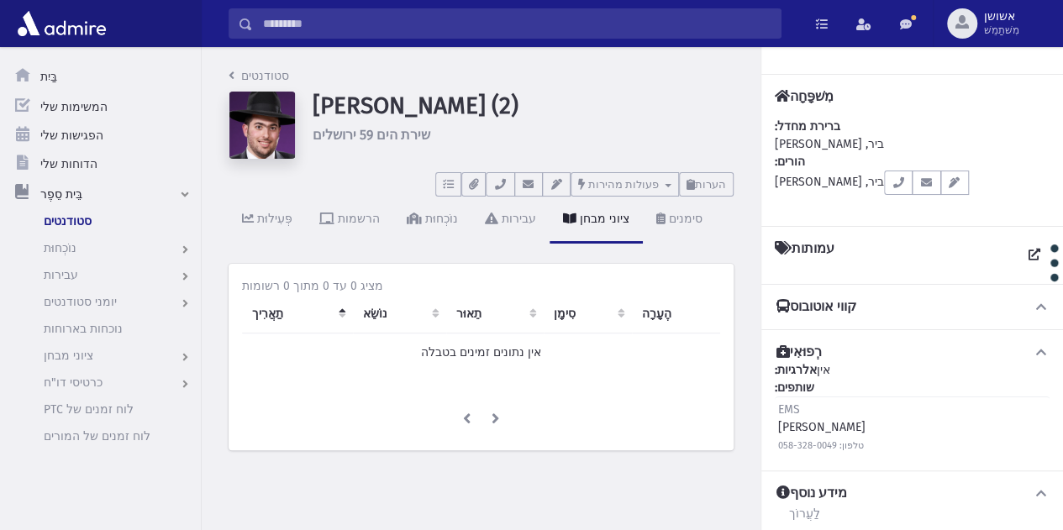
click at [623, 18] on input "לְחַפֵּשׂ" at bounding box center [517, 23] width 528 height 30
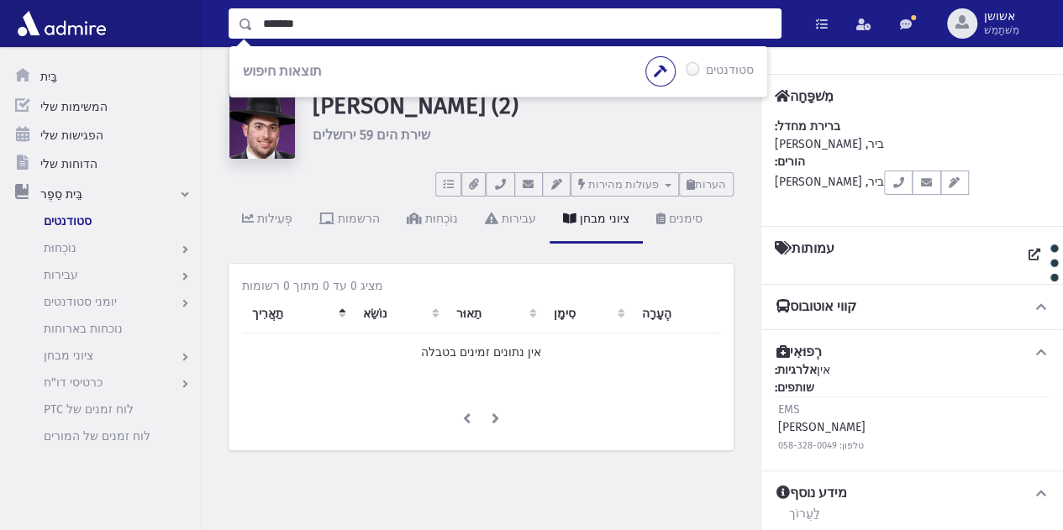
type input "*******"
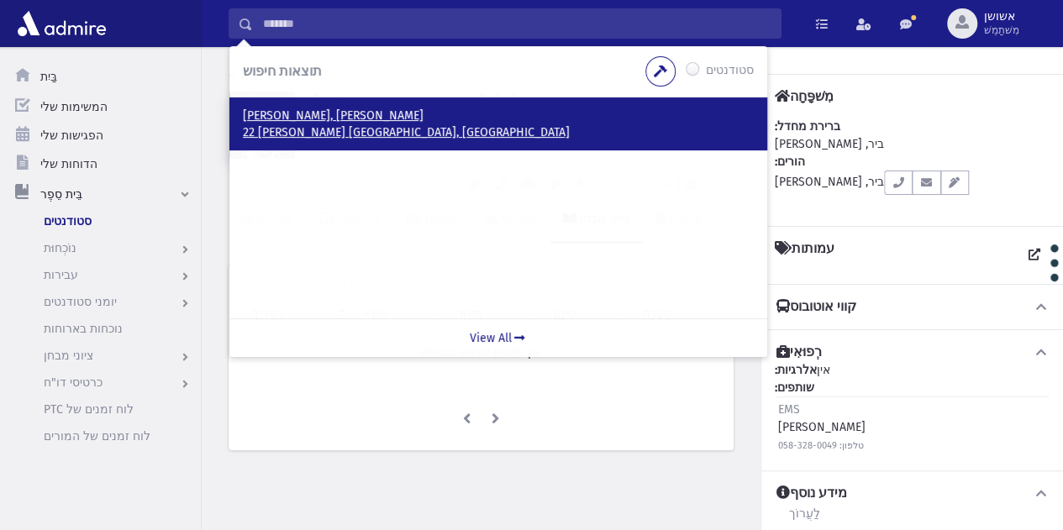
click at [319, 121] on p "[PERSON_NAME], [PERSON_NAME]" at bounding box center [498, 116] width 511 height 17
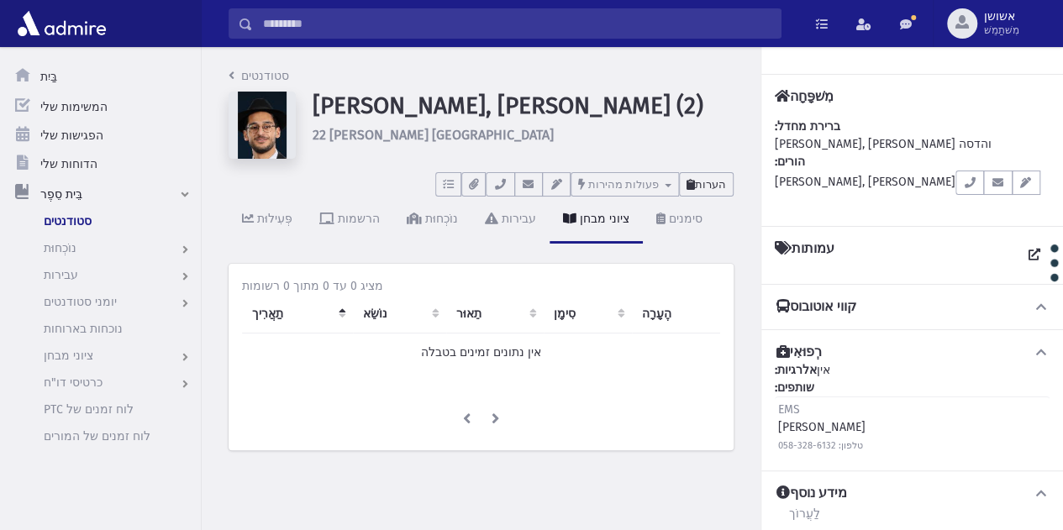
click at [718, 176] on button "הערות" at bounding box center [706, 184] width 55 height 24
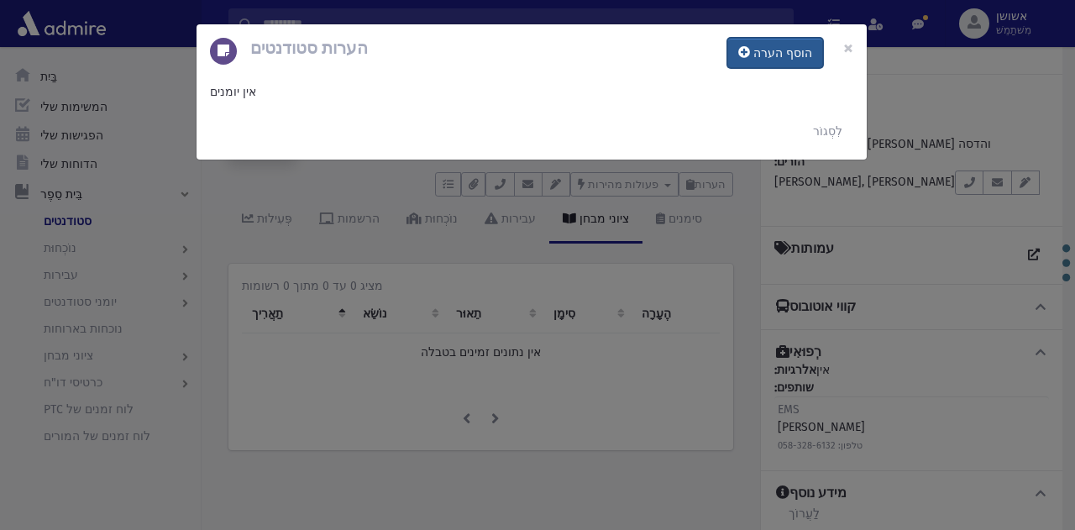
click at [787, 50] on font "הוסף הערה" at bounding box center [783, 53] width 59 height 14
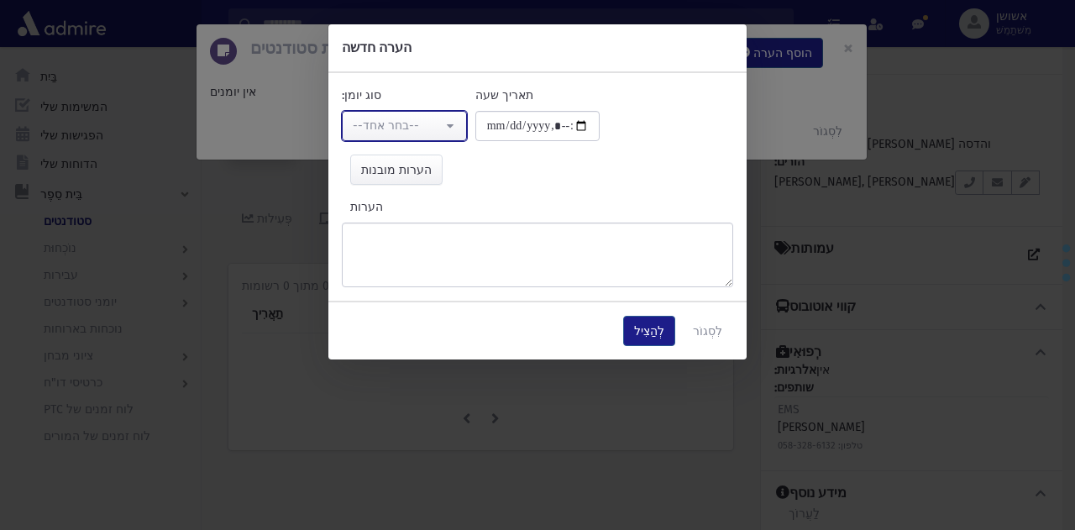
click at [428, 121] on div "--בחר אחד--" at bounding box center [398, 126] width 90 height 18
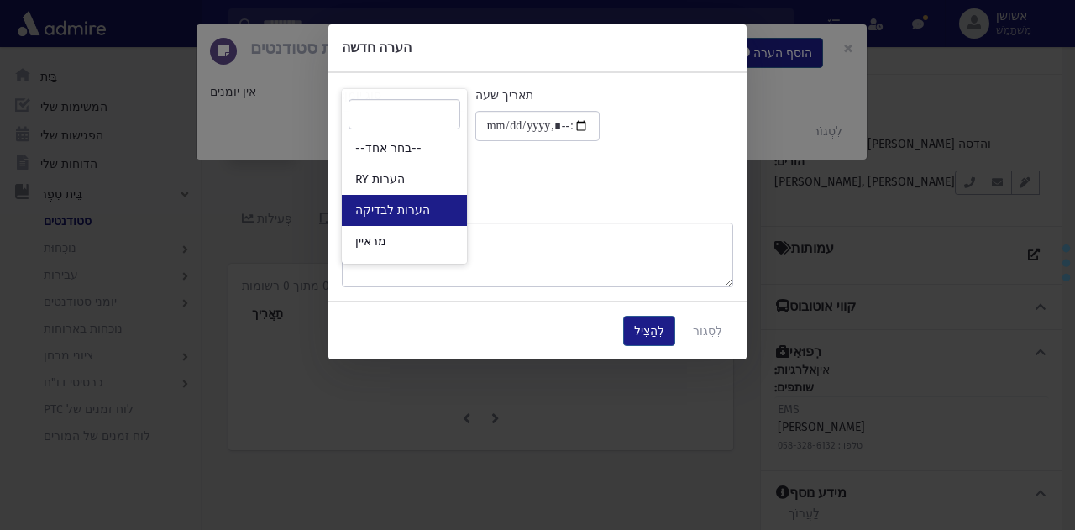
click at [420, 209] on font "הערות לבדיקה" at bounding box center [392, 210] width 75 height 14
select select "*"
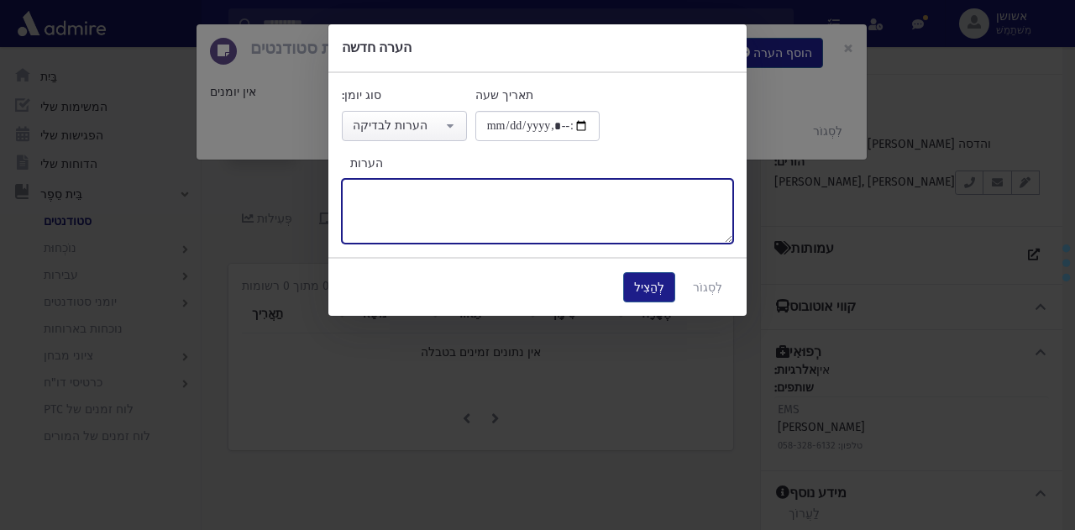
click at [538, 230] on textarea "הערות" at bounding box center [538, 211] width 392 height 65
type textarea "*****"
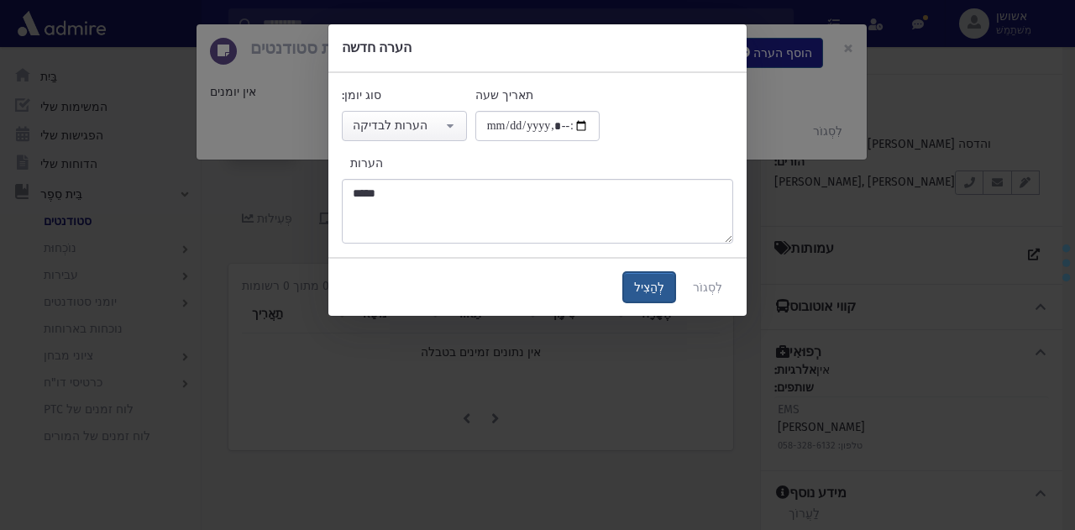
click at [664, 281] on font "לְהַצִיל" at bounding box center [649, 288] width 30 height 14
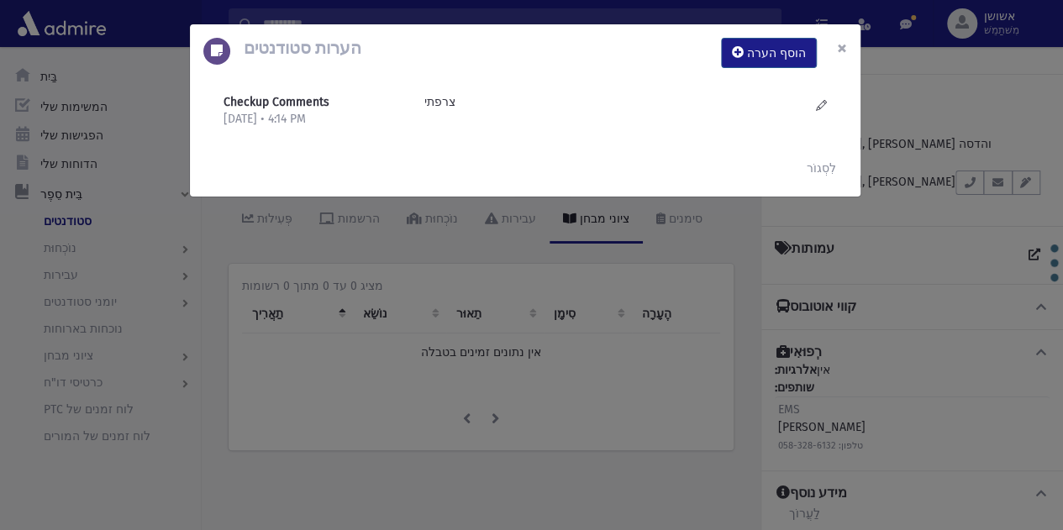
click at [846, 46] on font "×" at bounding box center [842, 48] width 10 height 24
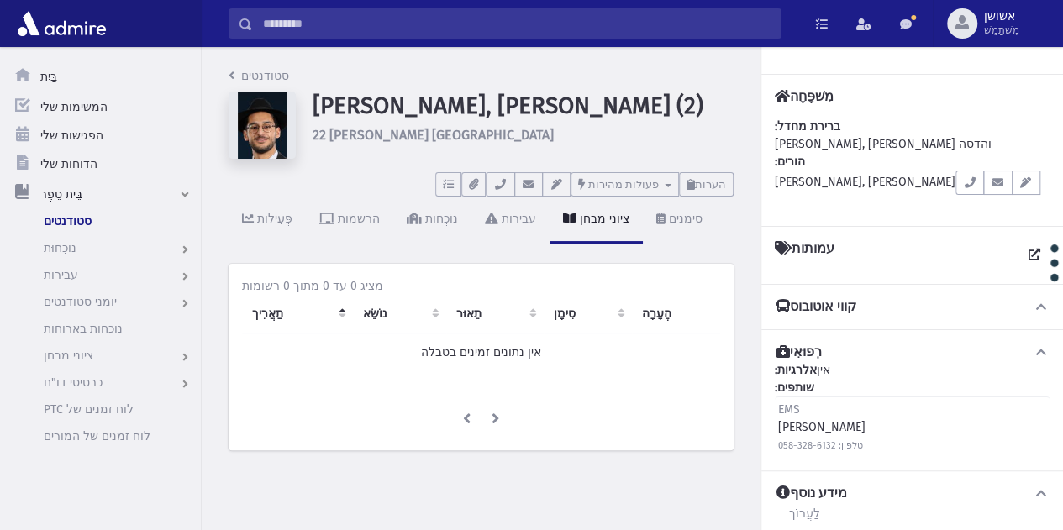
click at [585, 23] on input "לְחַפֵּשׂ" at bounding box center [517, 23] width 528 height 30
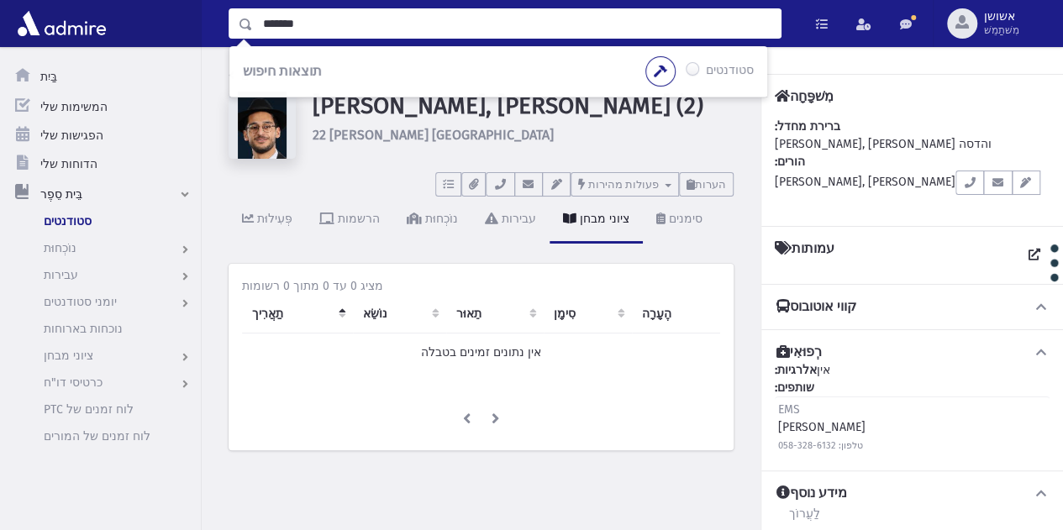
type input "*******"
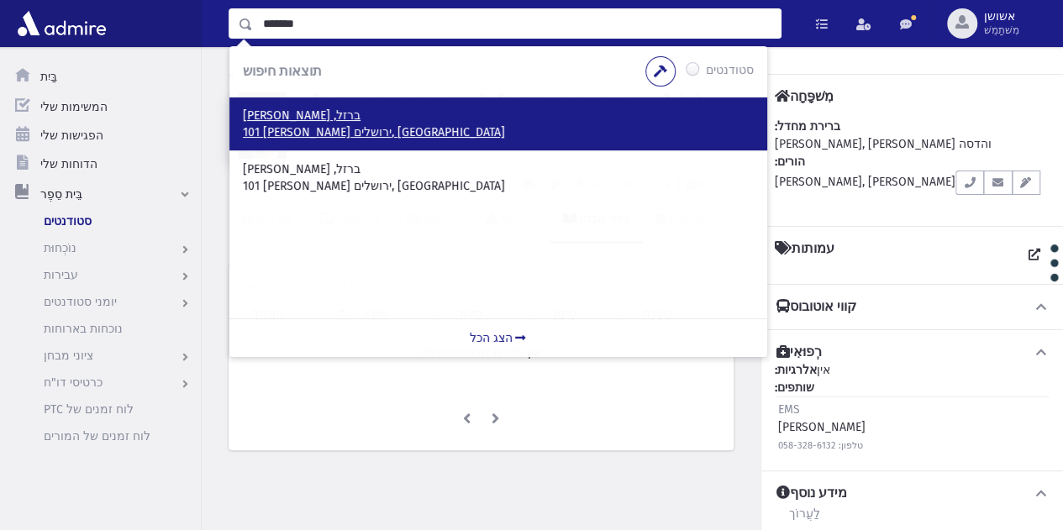
click at [436, 123] on p "ברזל, פנחס" at bounding box center [498, 116] width 511 height 17
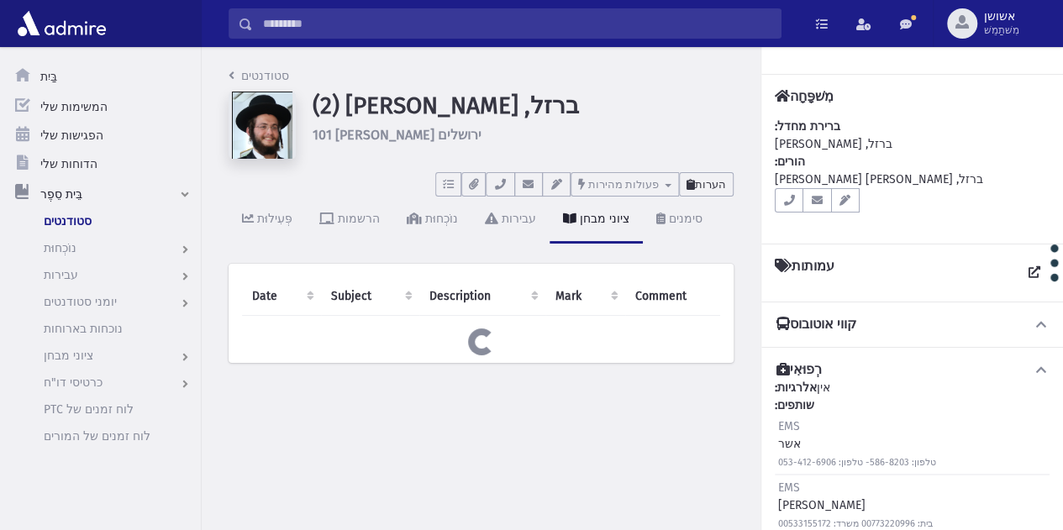
click at [719, 176] on button "הערות" at bounding box center [706, 184] width 55 height 24
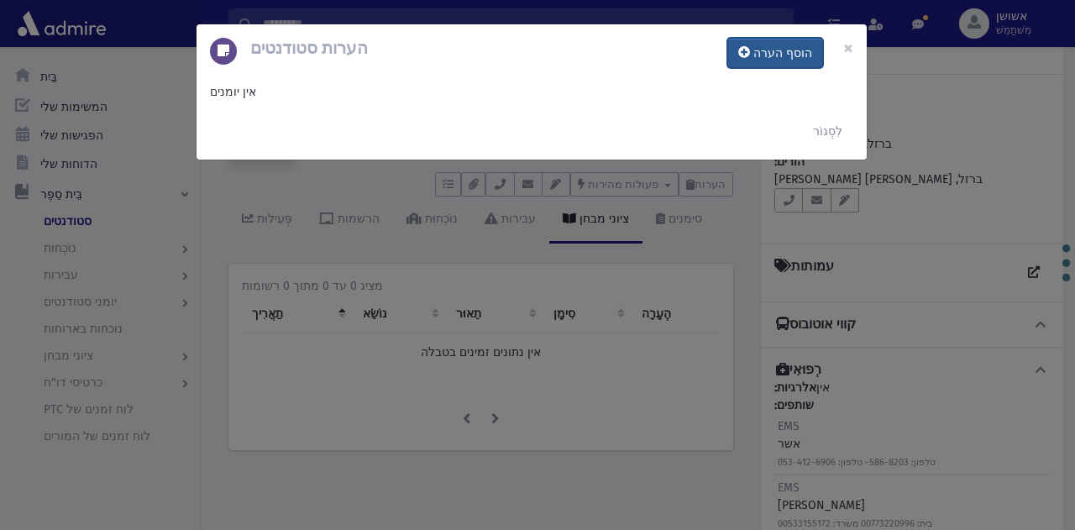
click at [767, 58] on font "הוסף הערה" at bounding box center [783, 53] width 59 height 14
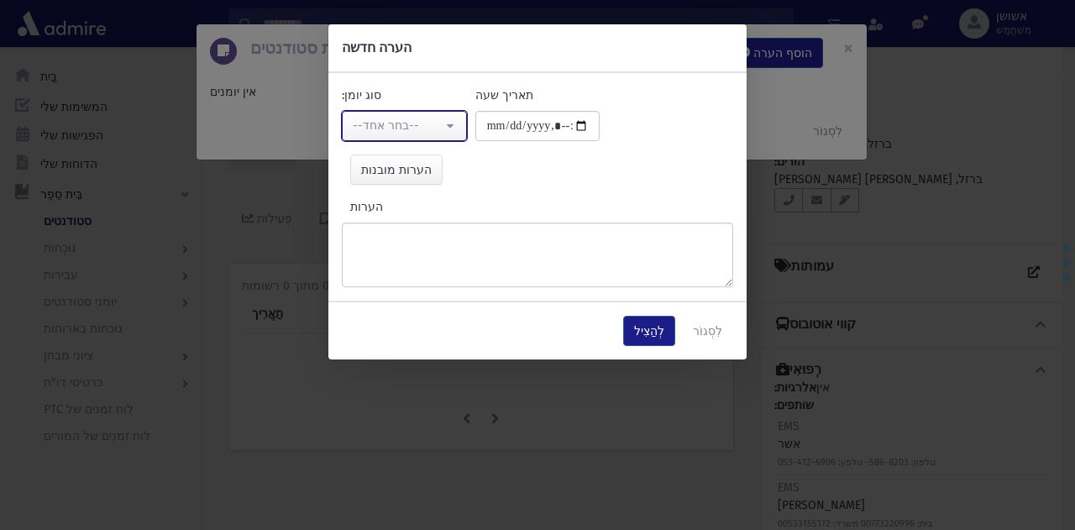
click at [435, 114] on button "--בחר אחד--" at bounding box center [404, 126] width 125 height 30
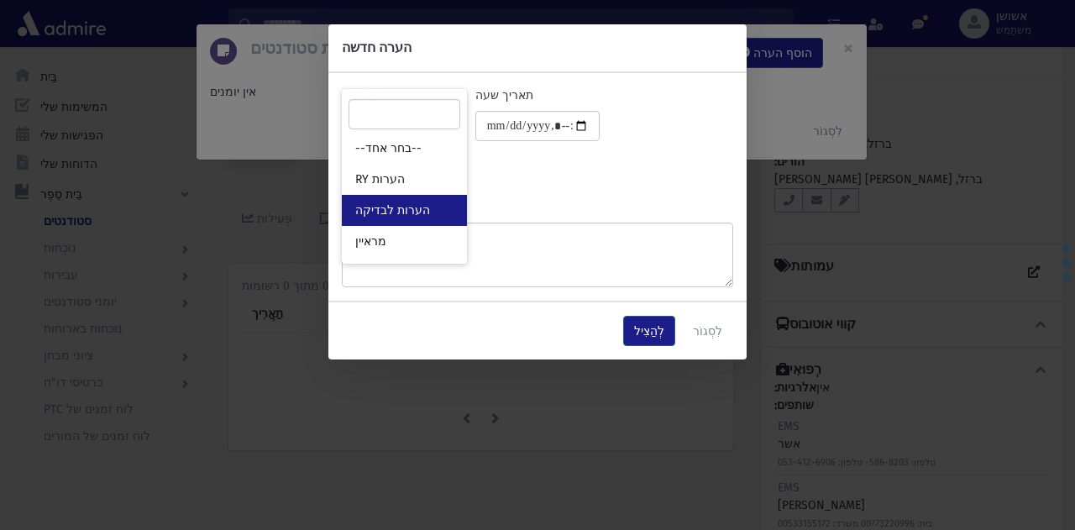
click at [418, 209] on font "הערות לבדיקה" at bounding box center [392, 210] width 75 height 14
select select "*"
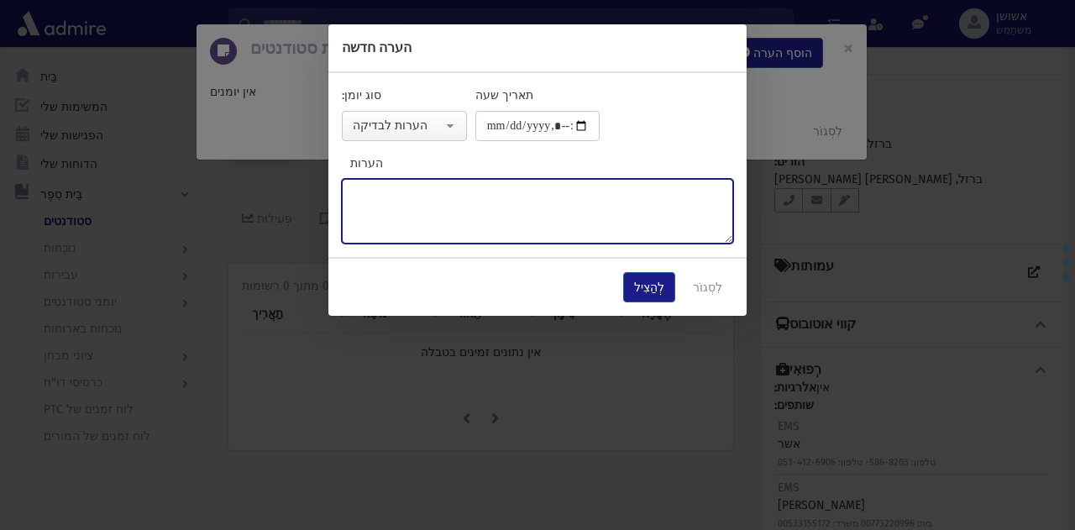
click at [503, 232] on textarea "הערות" at bounding box center [538, 211] width 392 height 65
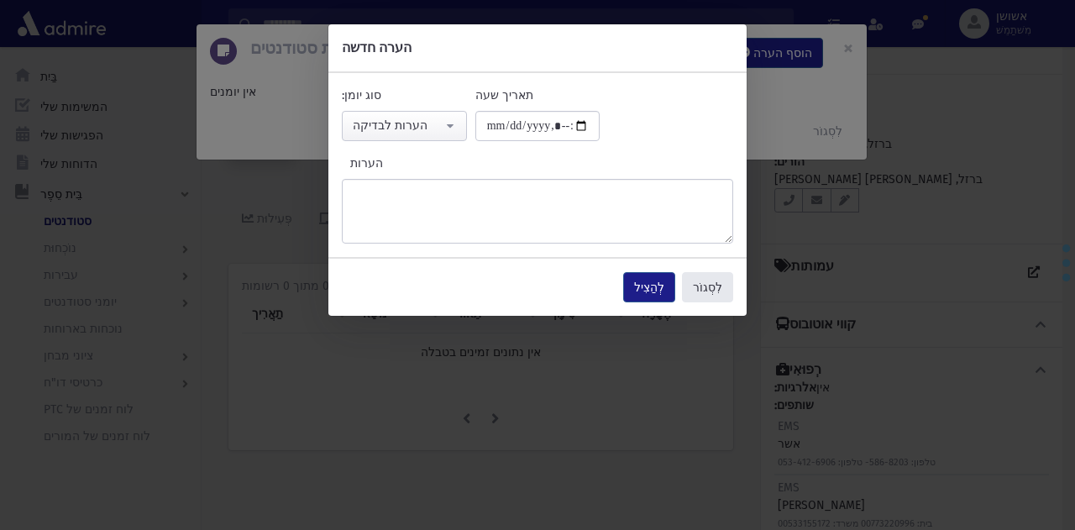
click at [723, 283] on button "לִסְגוֹר" at bounding box center [707, 287] width 51 height 30
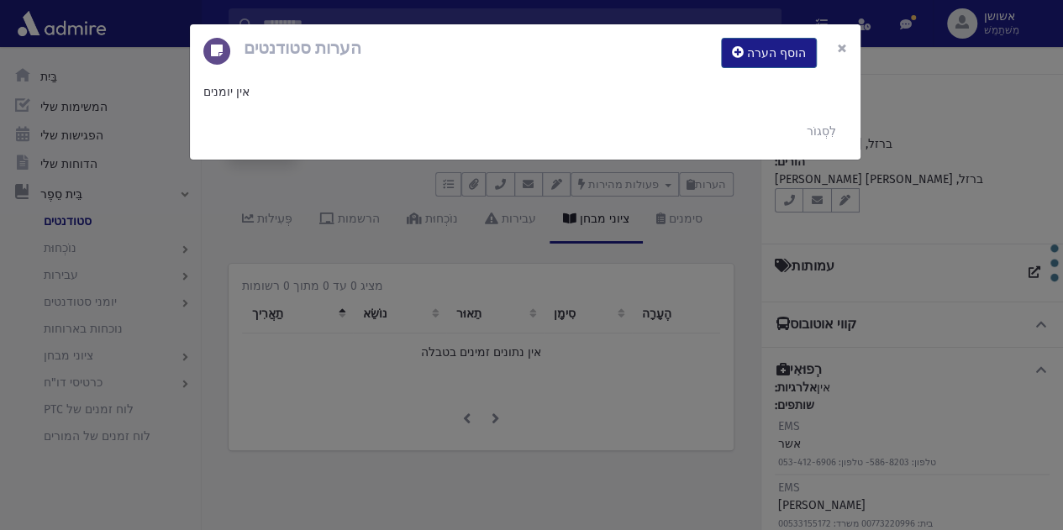
click at [845, 47] on font "×" at bounding box center [842, 48] width 10 height 24
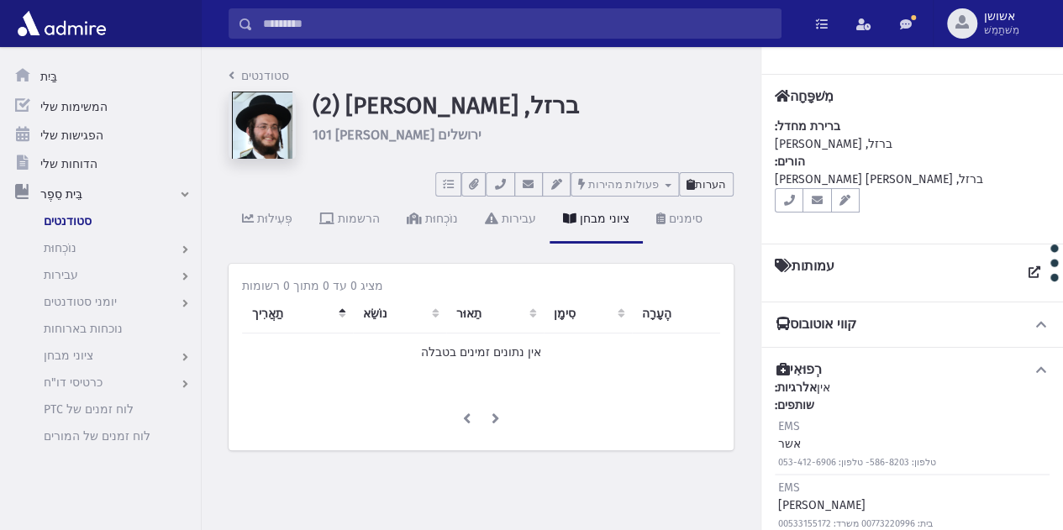
click at [701, 183] on font "הערות" at bounding box center [710, 184] width 31 height 13
click at [704, 178] on font "הערות" at bounding box center [710, 184] width 31 height 13
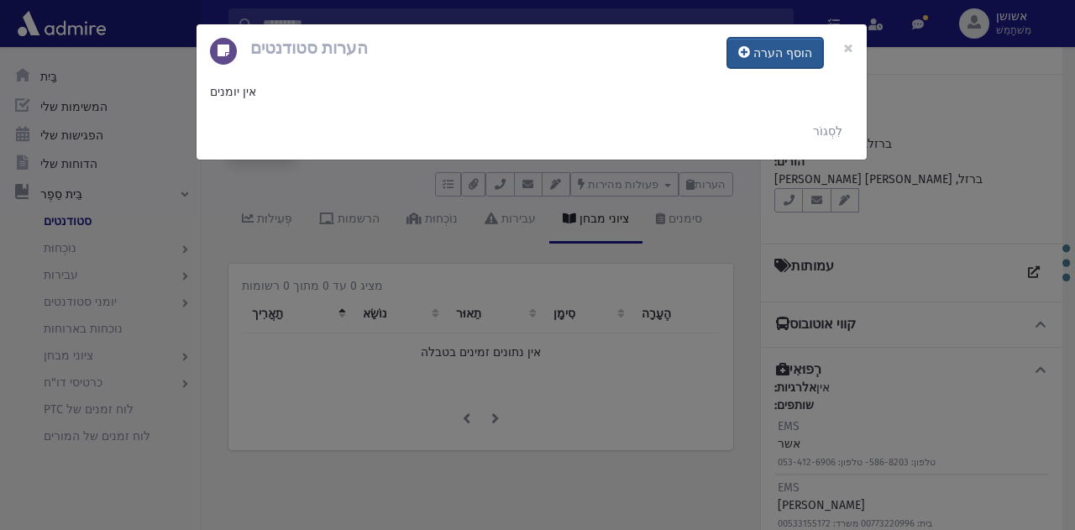
click at [772, 55] on font "הוסף הערה" at bounding box center [783, 53] width 59 height 14
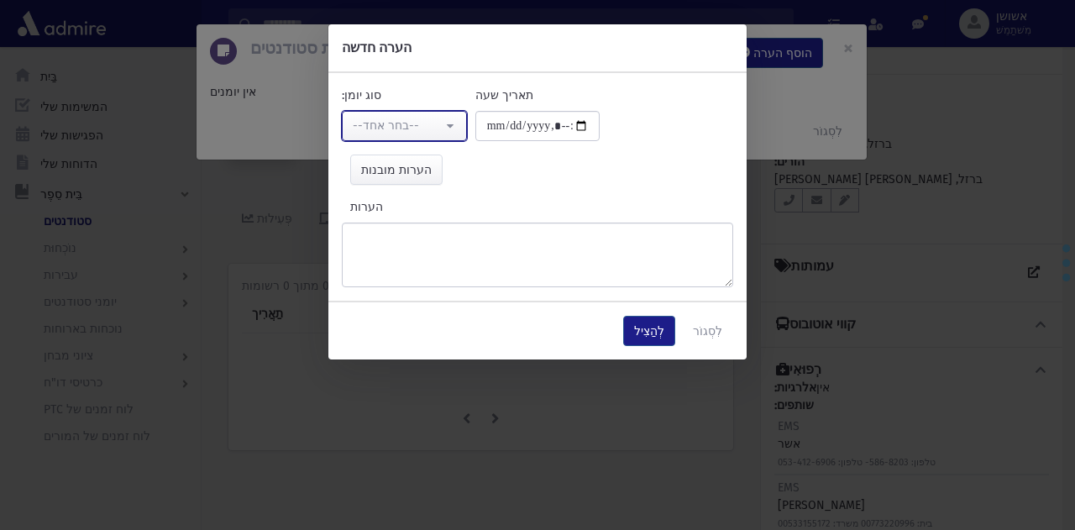
click at [432, 119] on div "--בחר אחד--" at bounding box center [398, 126] width 90 height 18
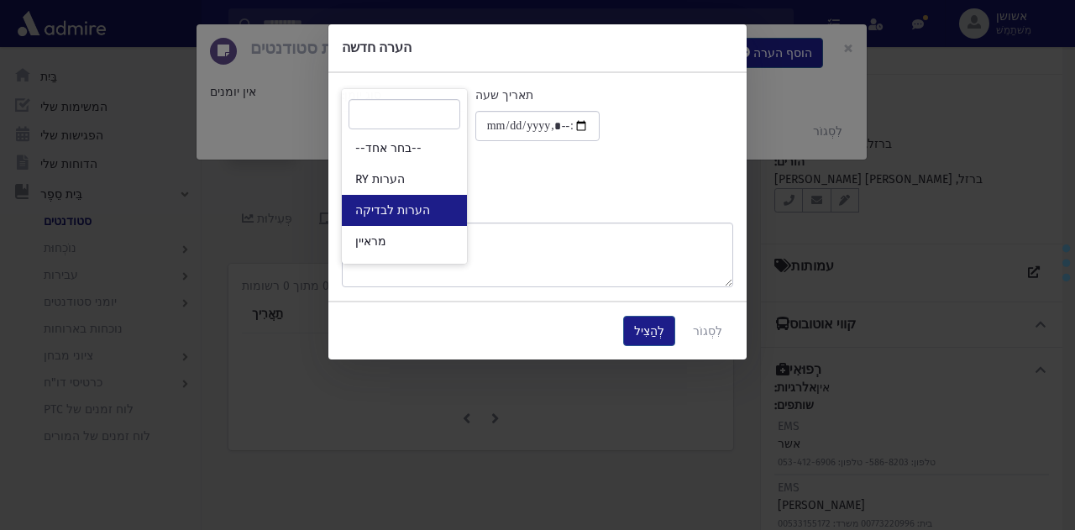
click at [412, 208] on font "הערות לבדיקה" at bounding box center [392, 210] width 75 height 14
select select "*"
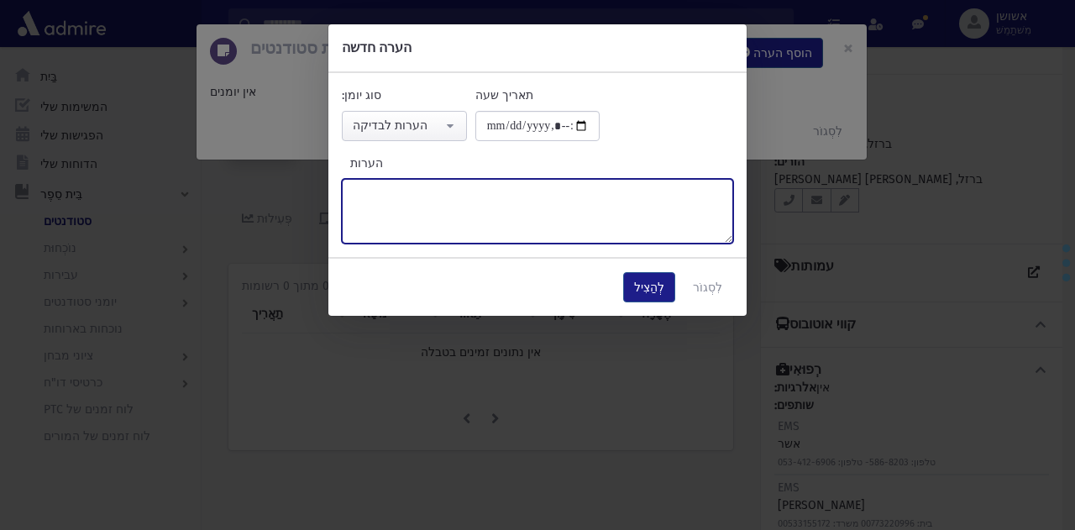
click at [514, 200] on textarea "הערות" at bounding box center [538, 211] width 392 height 65
type textarea "*****"
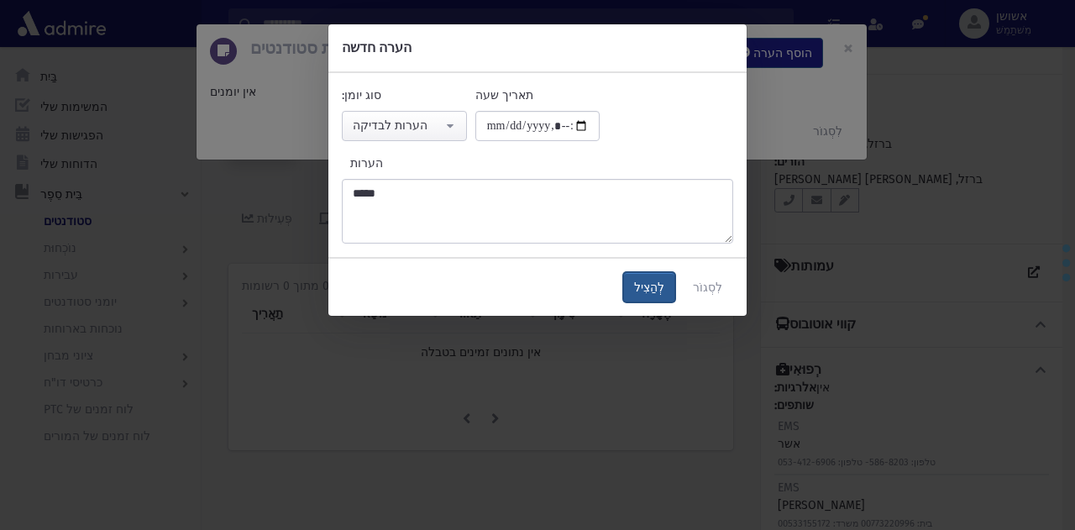
click at [654, 282] on font "לְהַצִיל" at bounding box center [649, 288] width 30 height 14
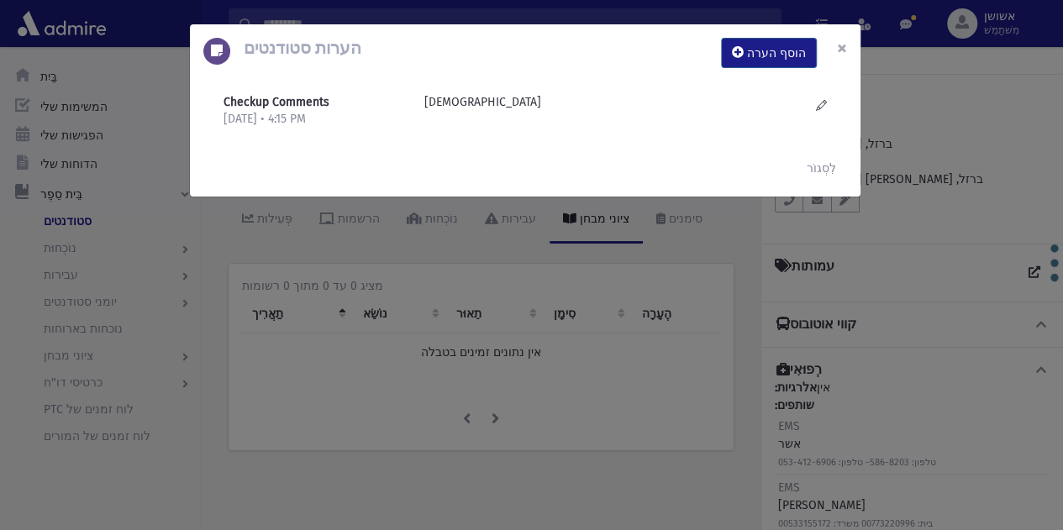
click at [844, 39] on font "×" at bounding box center [842, 48] width 10 height 24
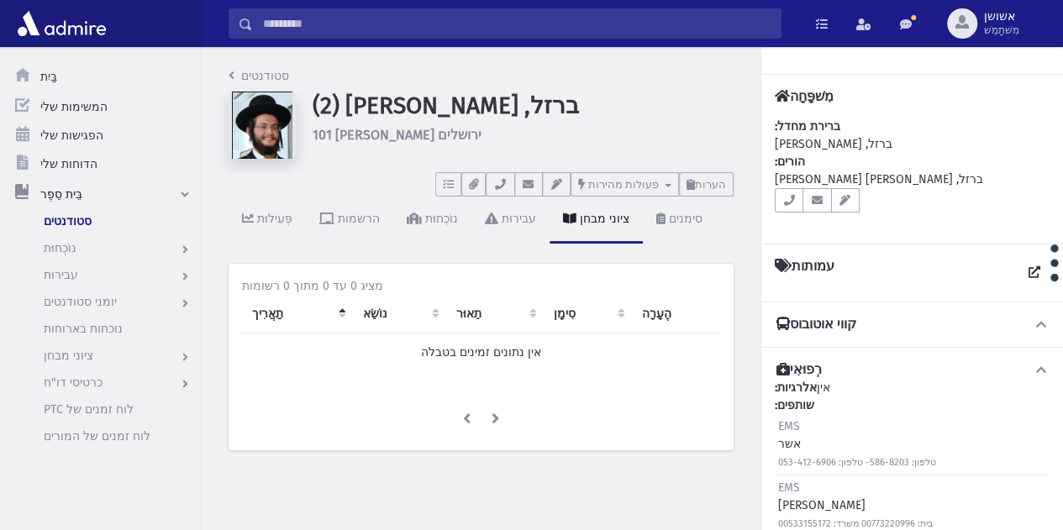
click at [674, 22] on input "לְחַפֵּשׂ" at bounding box center [517, 23] width 528 height 30
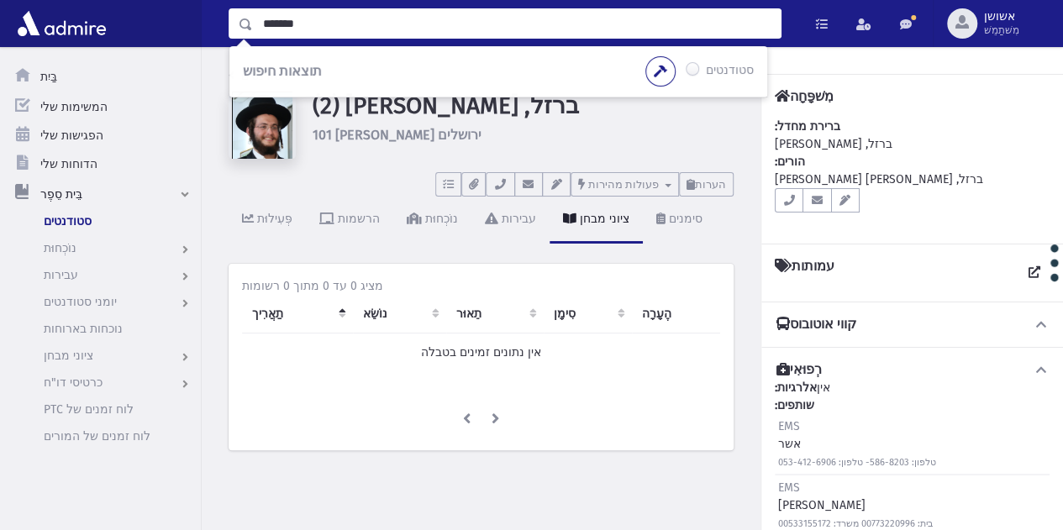
type input "*******"
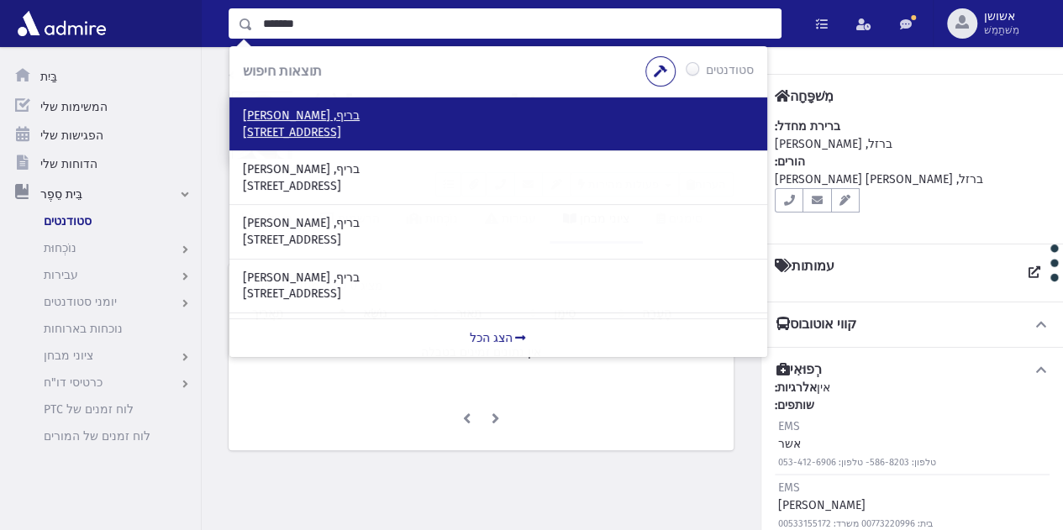
click at [460, 113] on p "בריף, בן ציון" at bounding box center [498, 116] width 511 height 17
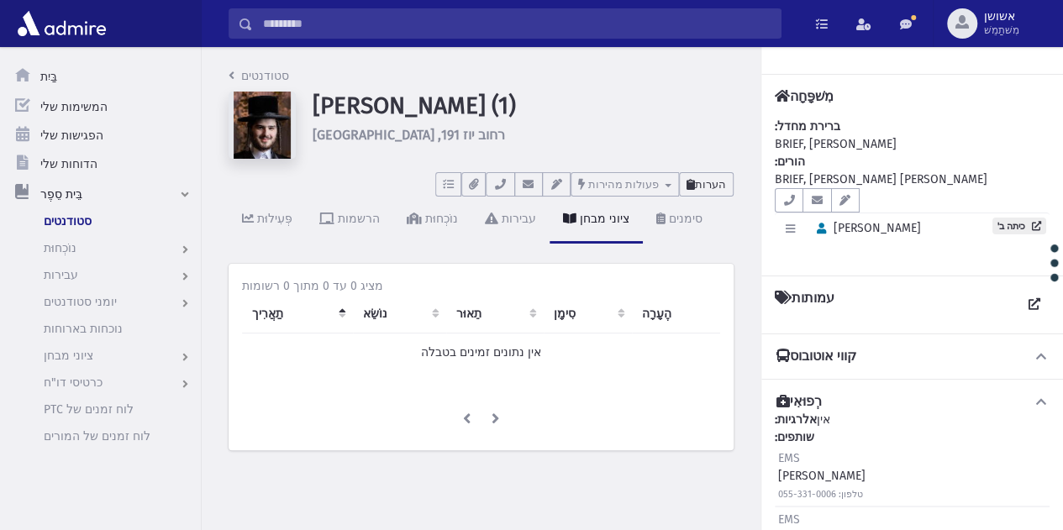
click at [705, 180] on font "הערות" at bounding box center [710, 184] width 31 height 13
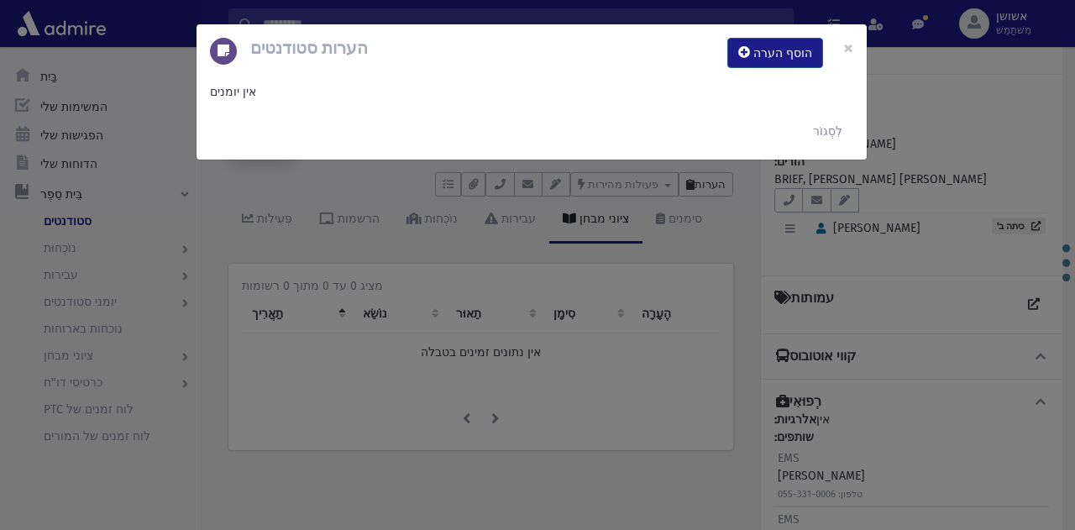
click at [545, 157] on div "לִסְגוֹר" at bounding box center [532, 131] width 670 height 57
click at [782, 50] on font "הוסף הערה" at bounding box center [783, 53] width 59 height 14
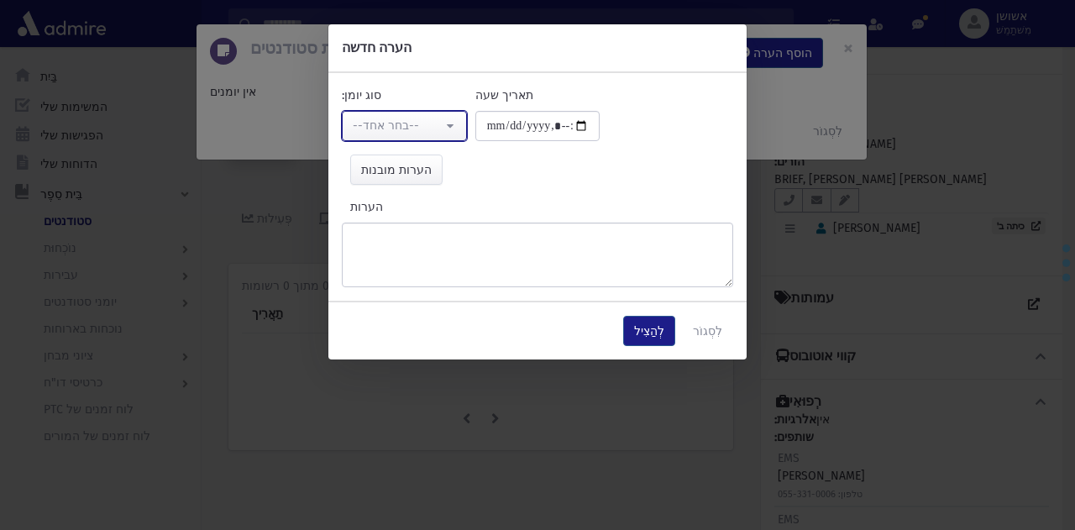
click at [443, 111] on button "--בחר אחד--" at bounding box center [404, 126] width 125 height 30
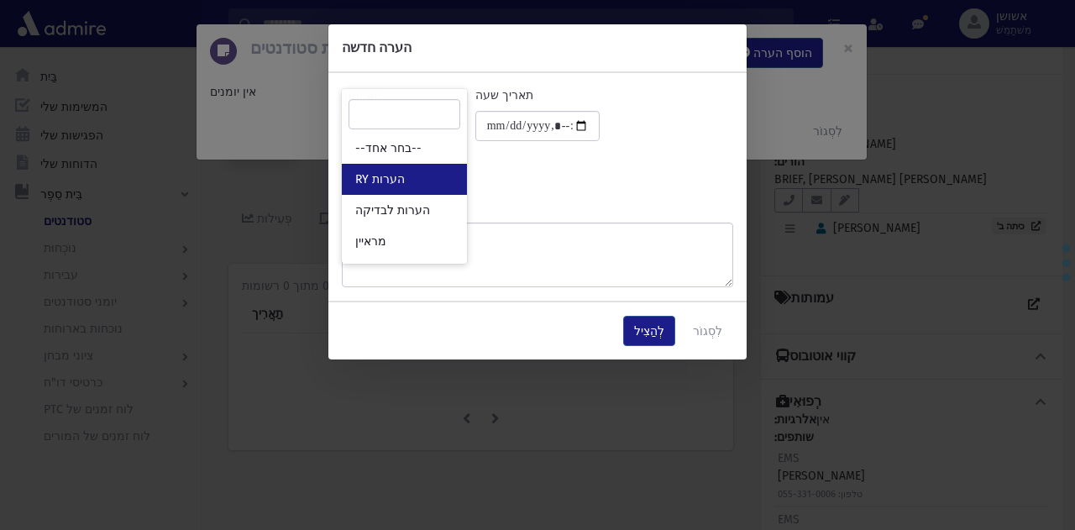
click at [432, 192] on link "הערות RY" at bounding box center [404, 179] width 125 height 31
select select "*"
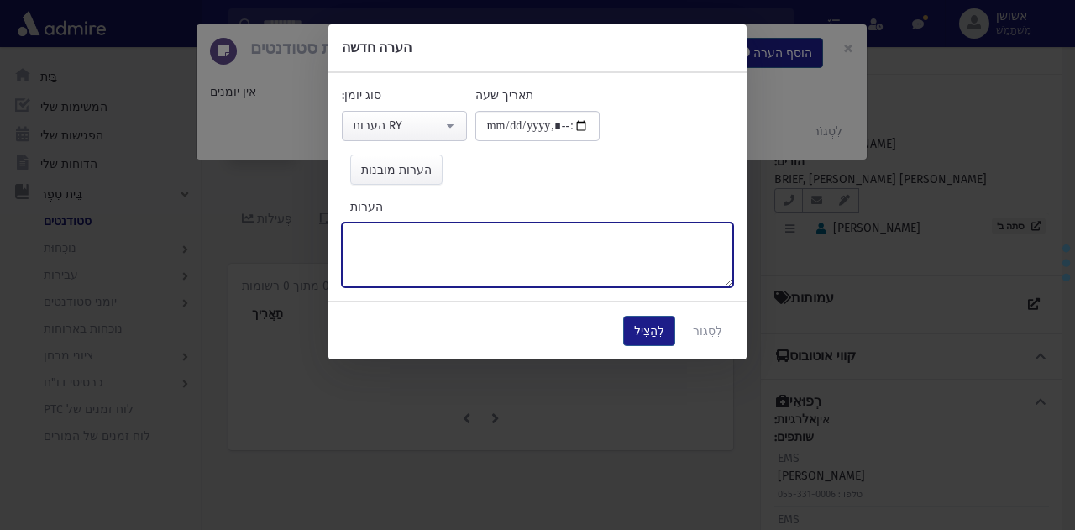
click at [481, 235] on textarea "הערות" at bounding box center [538, 255] width 392 height 65
type textarea "*****"
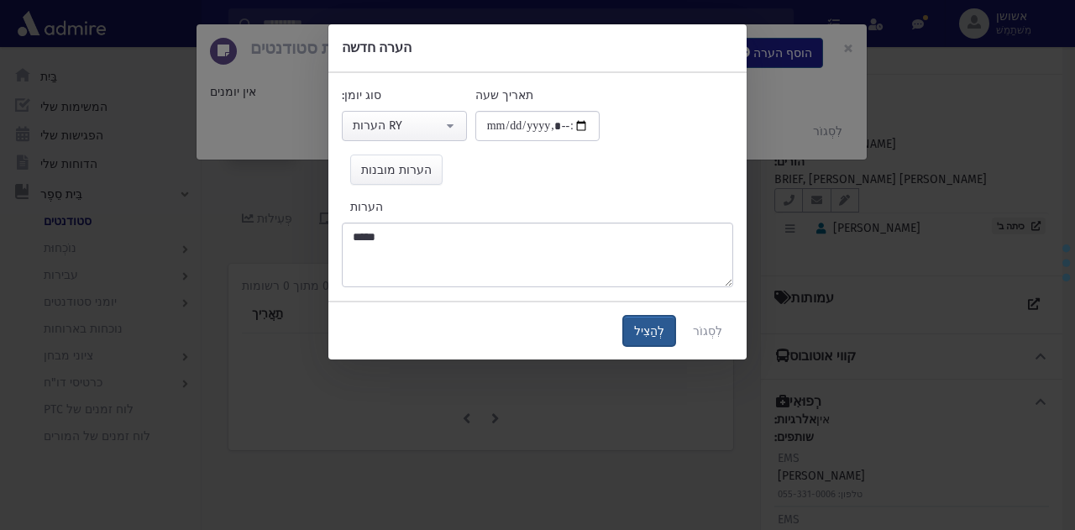
click at [660, 339] on button "לְהַצִיל" at bounding box center [649, 331] width 52 height 30
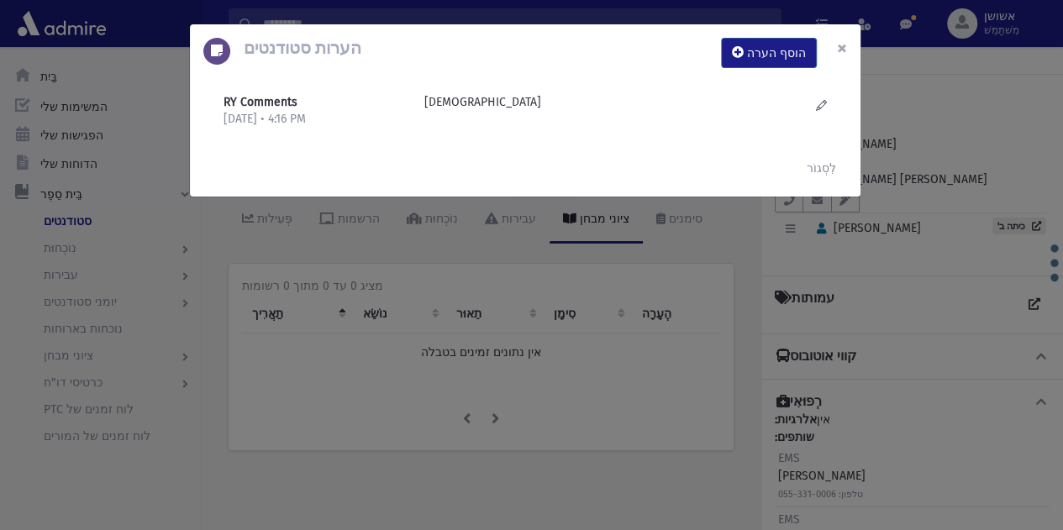
click at [845, 44] on font "×" at bounding box center [842, 48] width 10 height 24
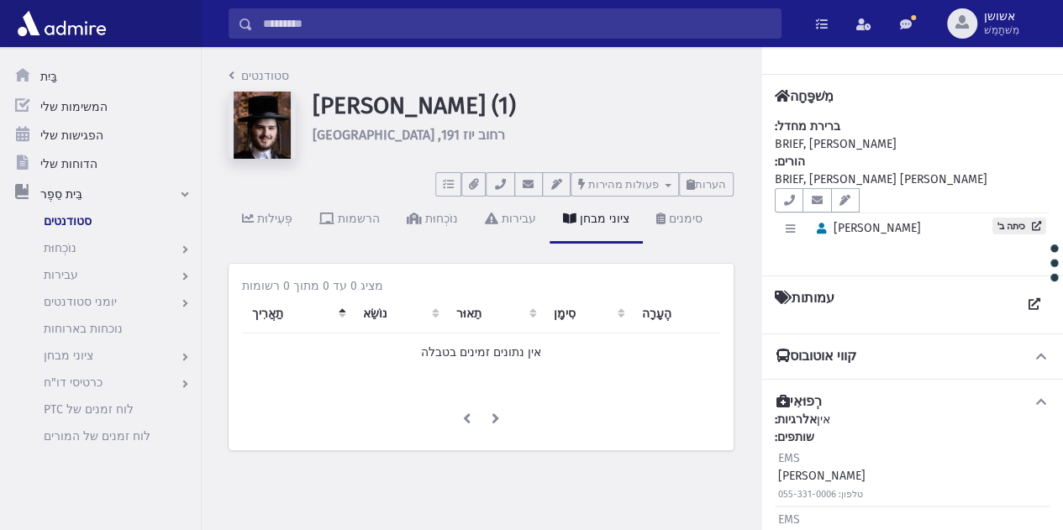
click at [670, 20] on input "לְחַפֵּשׂ" at bounding box center [517, 23] width 528 height 30
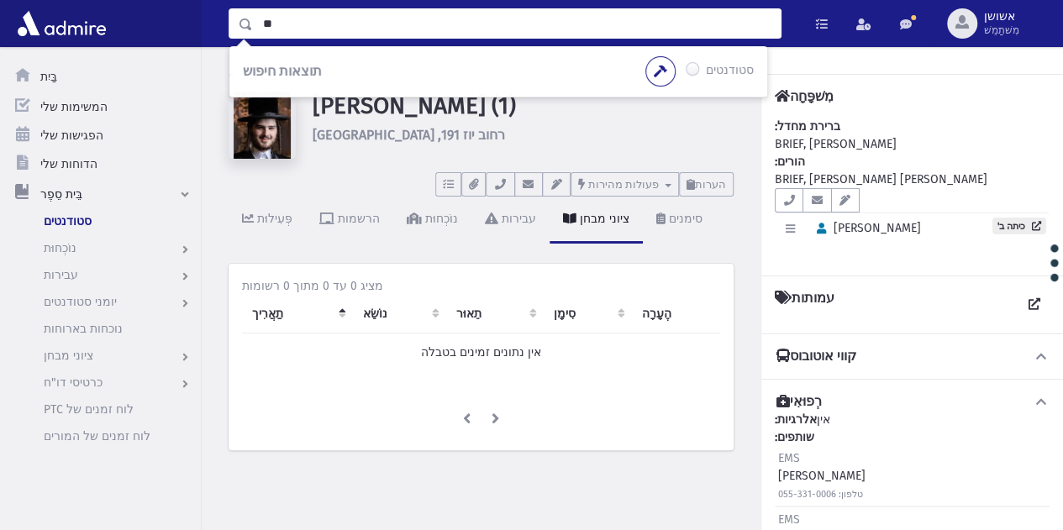
type input "*"
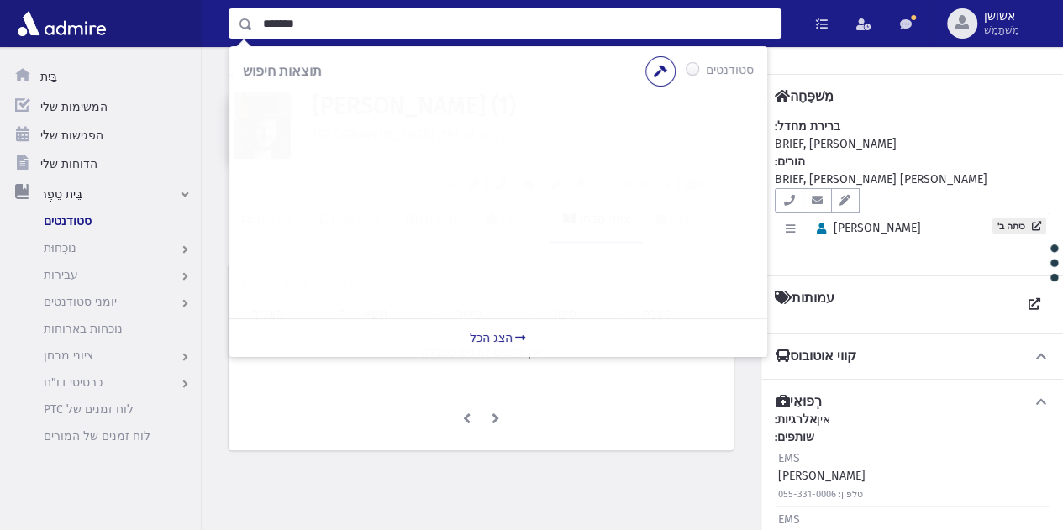
type input "*******"
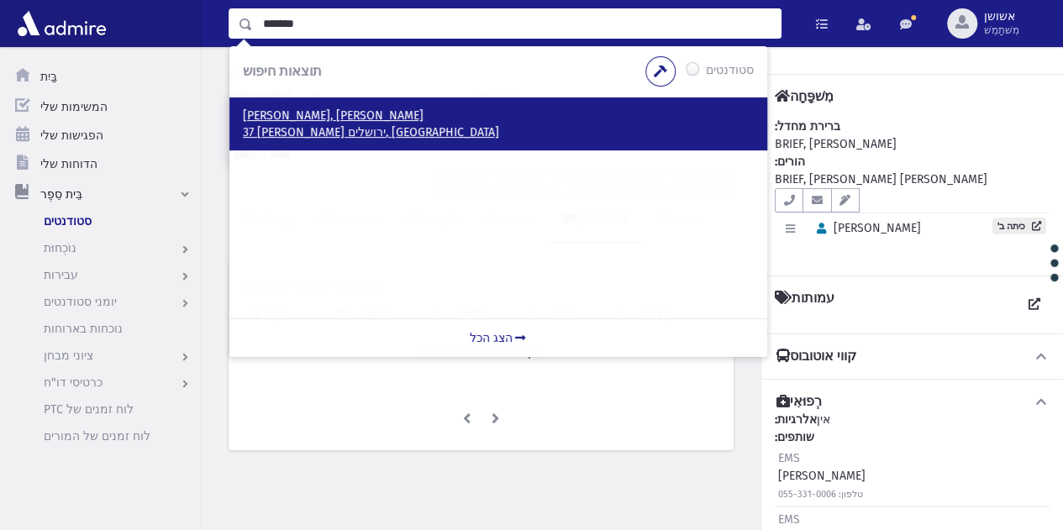
click at [566, 123] on p "ברק, יהושע" at bounding box center [498, 116] width 511 height 17
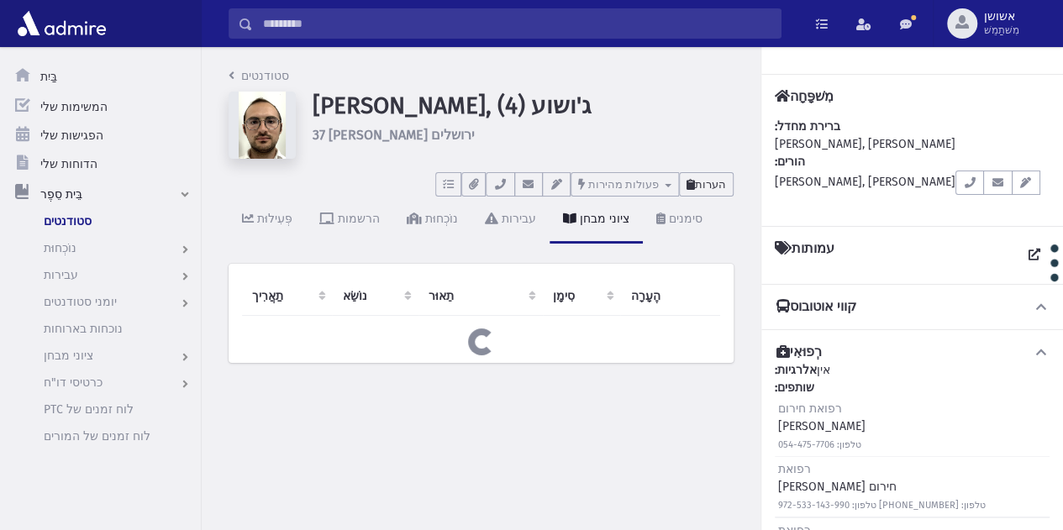
click at [717, 175] on button "הערות" at bounding box center [706, 184] width 55 height 24
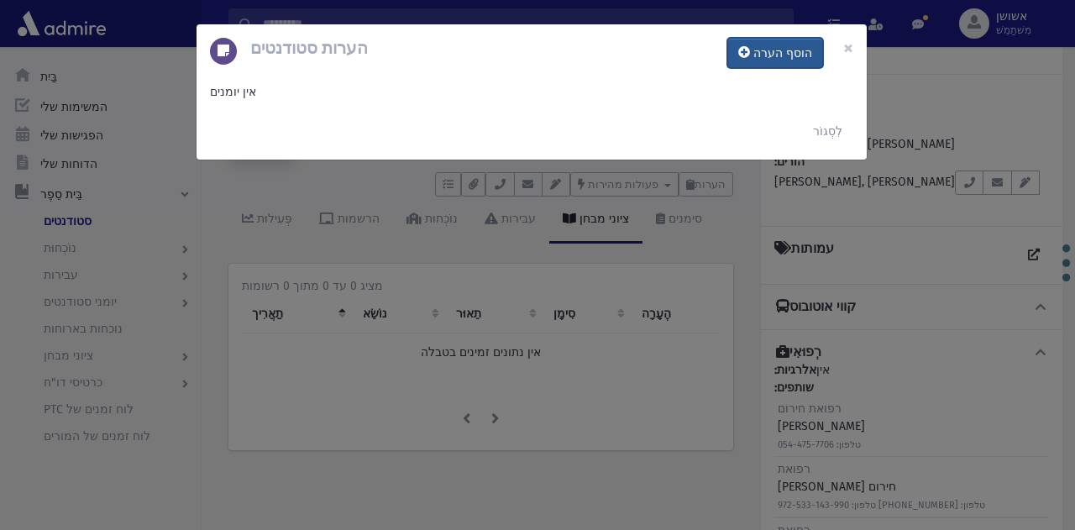
click at [797, 46] on font "הוסף הערה" at bounding box center [783, 53] width 59 height 14
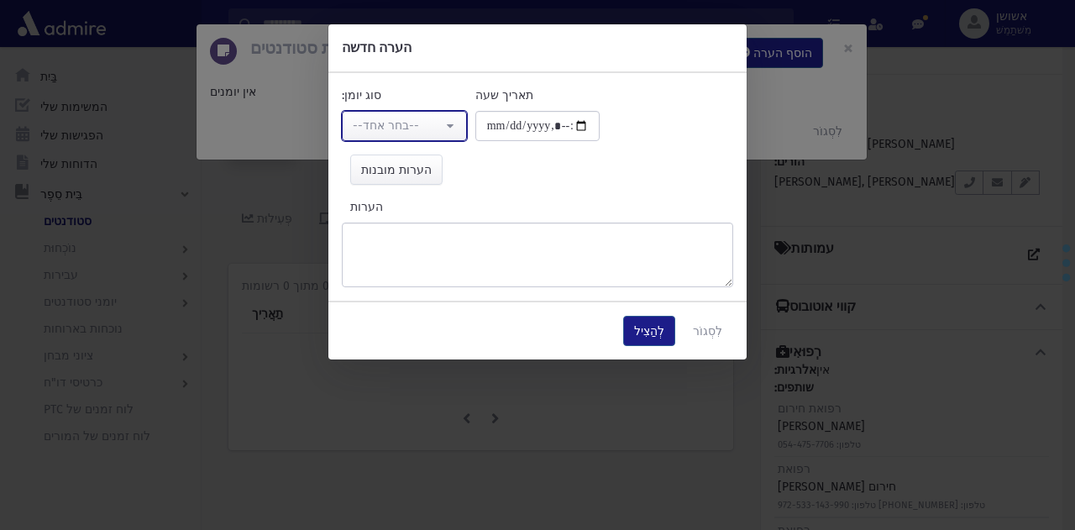
click at [437, 124] on div "--בחר אחד--" at bounding box center [398, 126] width 90 height 18
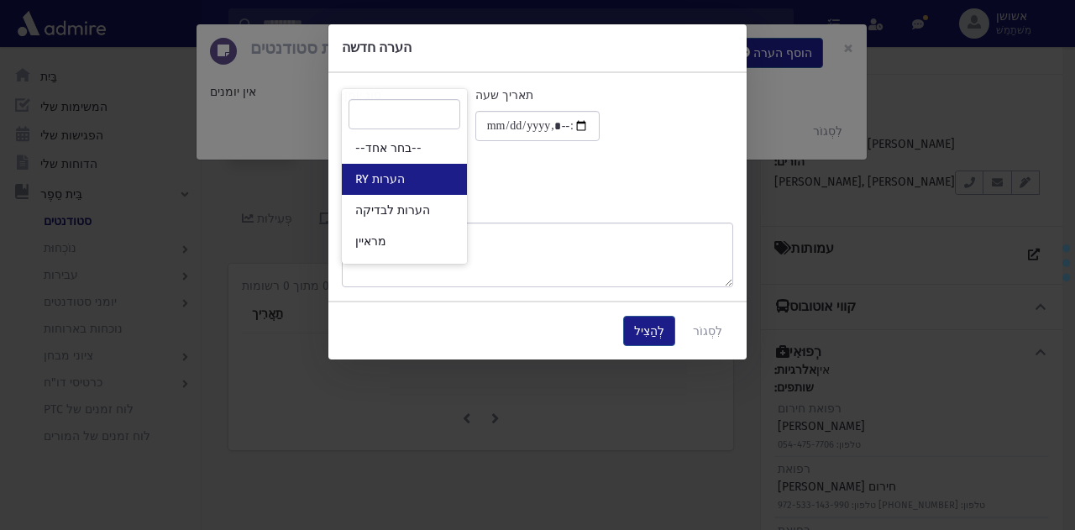
click at [429, 191] on link "הערות RY" at bounding box center [404, 179] width 125 height 31
select select "*"
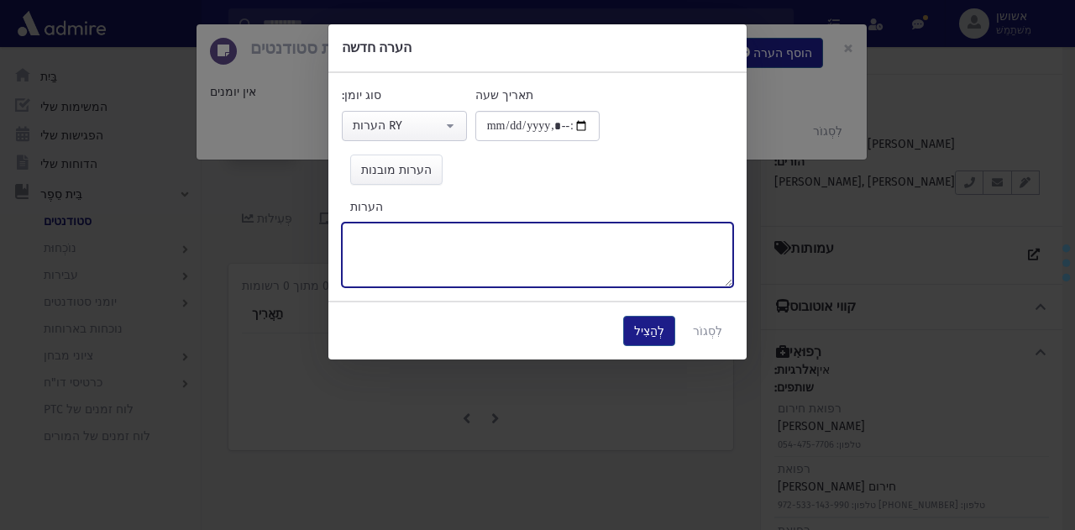
click at [521, 245] on textarea "הערות" at bounding box center [538, 255] width 392 height 65
type textarea "******"
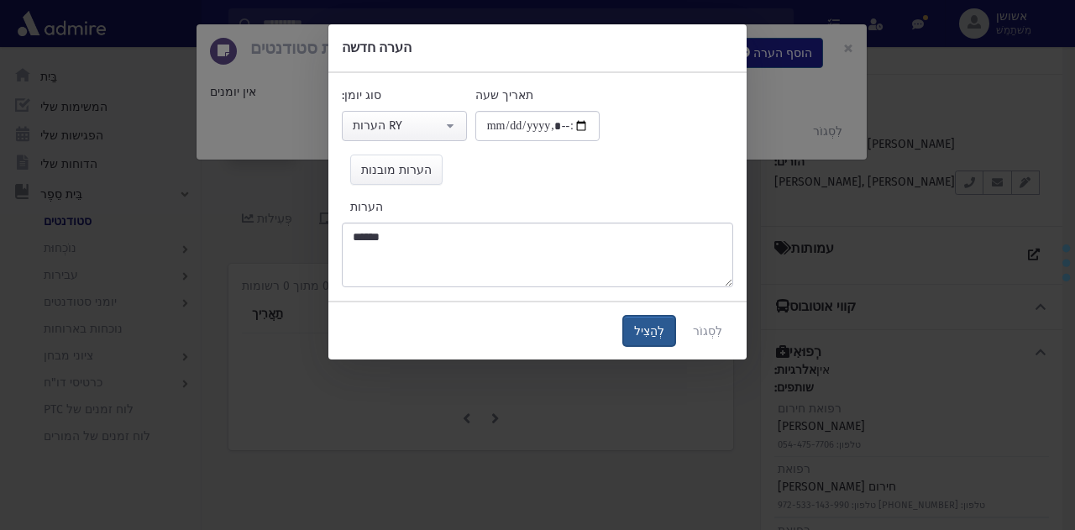
click at [644, 336] on font "לְהַצִיל" at bounding box center [649, 331] width 30 height 14
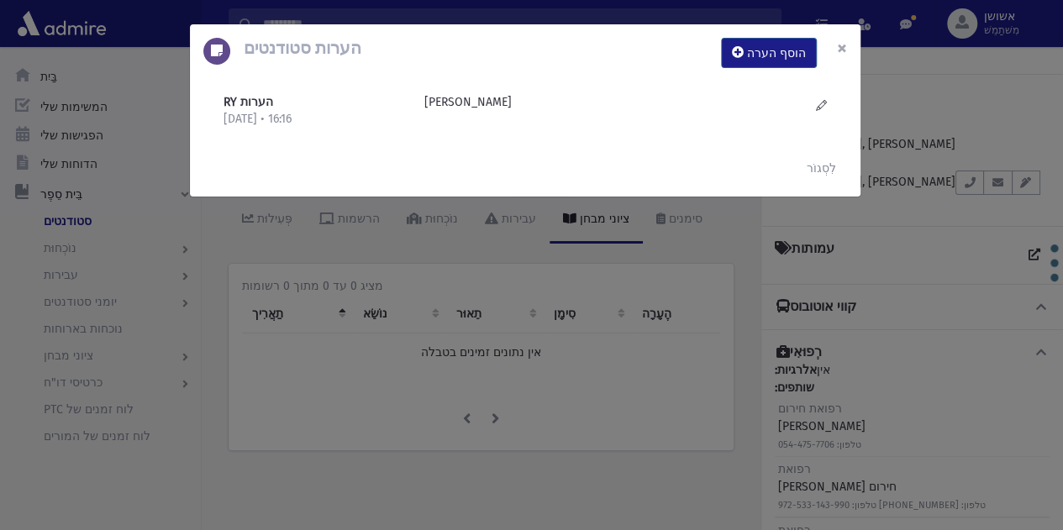
click at [839, 52] on font "×" at bounding box center [842, 48] width 10 height 24
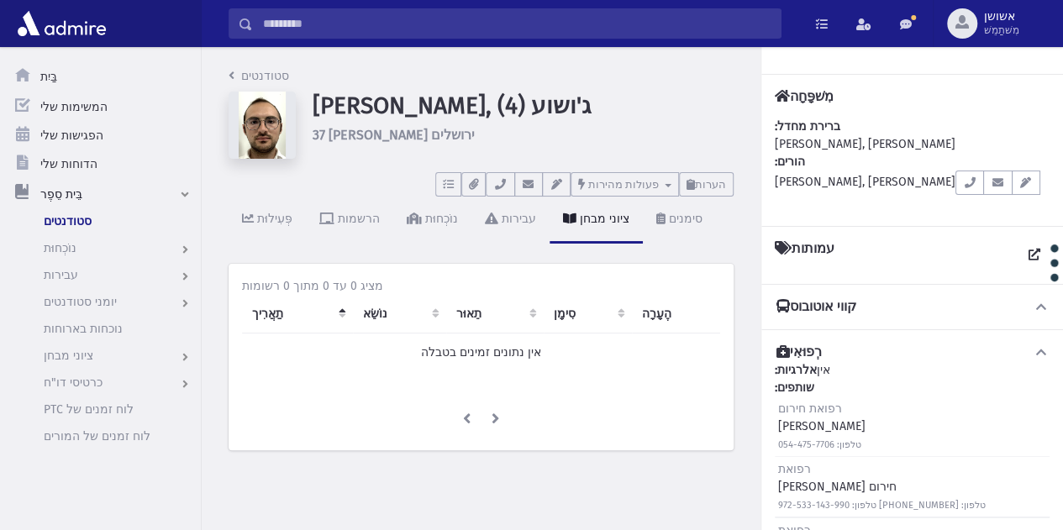
click at [425, 33] on input "לְחַפֵּשׂ" at bounding box center [517, 23] width 528 height 30
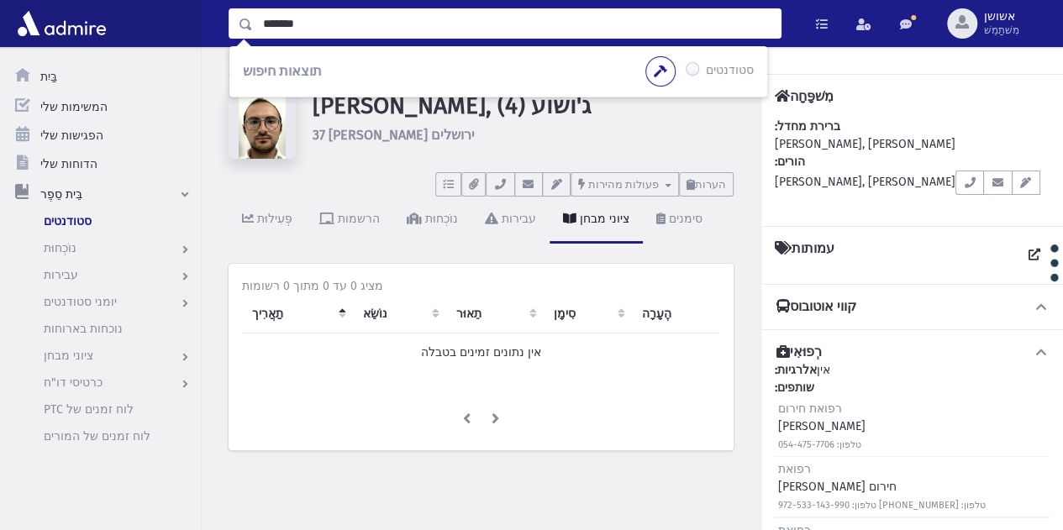
type input "*******"
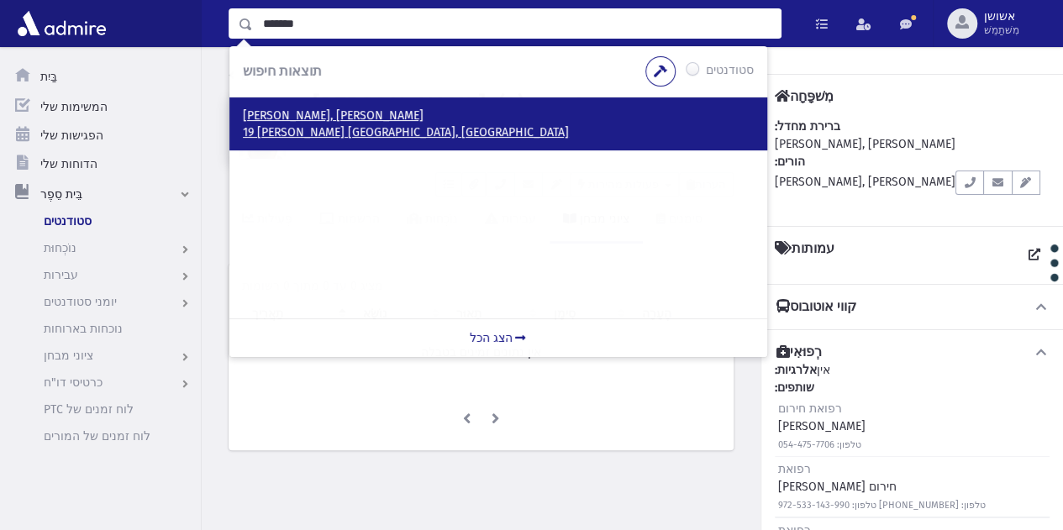
click at [483, 125] on p "19 אור אלחנן ירושלים, ישראל" at bounding box center [498, 132] width 511 height 17
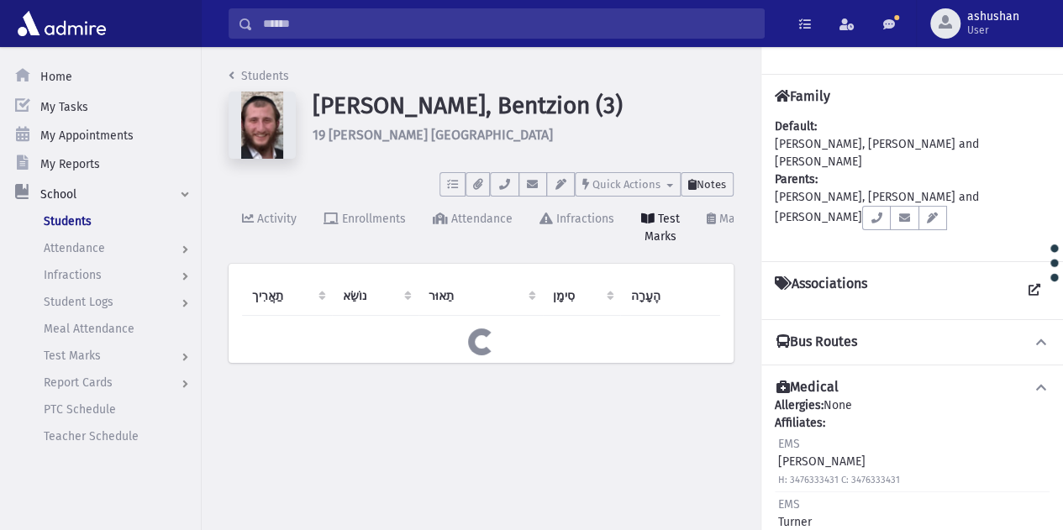
click at [706, 183] on span "Notes" at bounding box center [711, 184] width 29 height 13
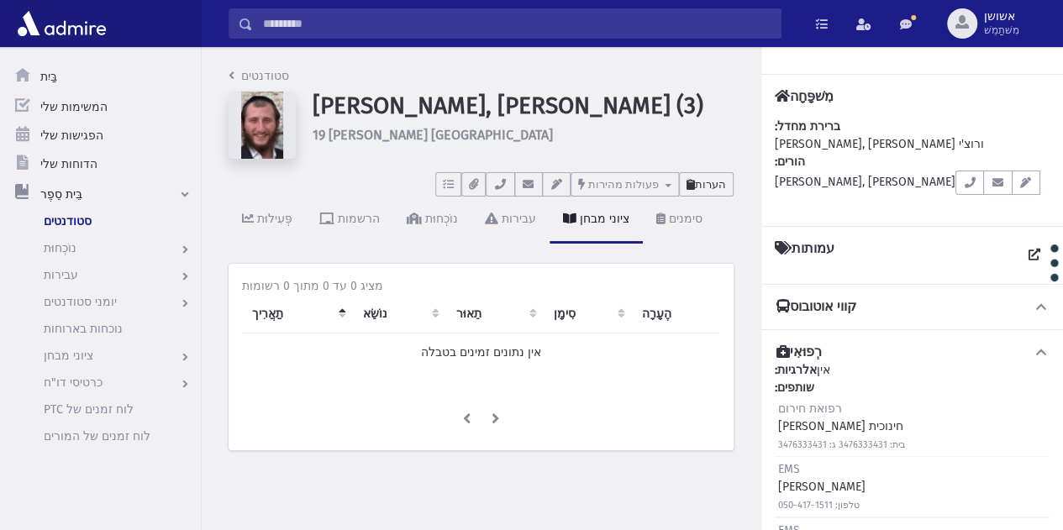
click at [714, 178] on font "הערות" at bounding box center [710, 184] width 31 height 13
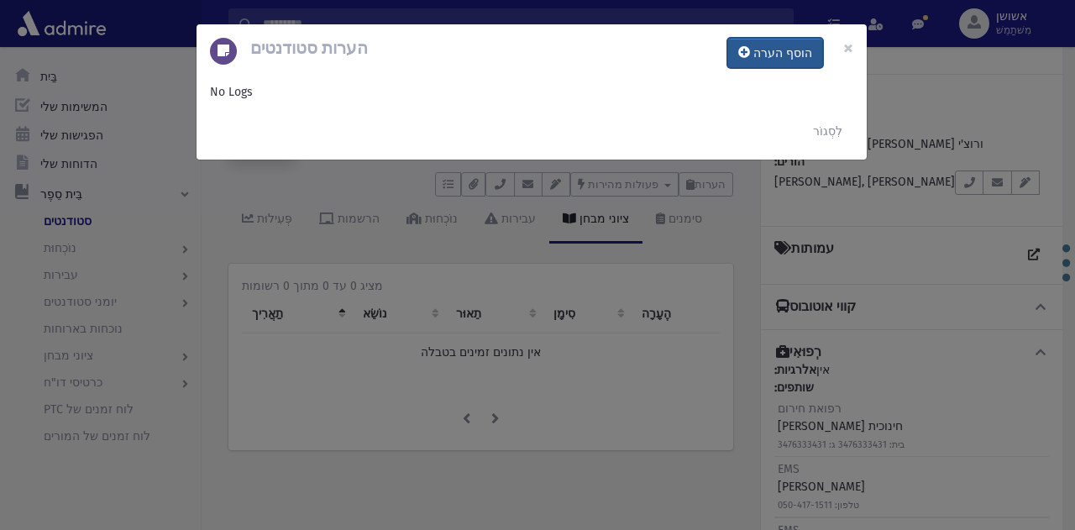
click at [776, 41] on button "הוסף הערה" at bounding box center [776, 53] width 96 height 30
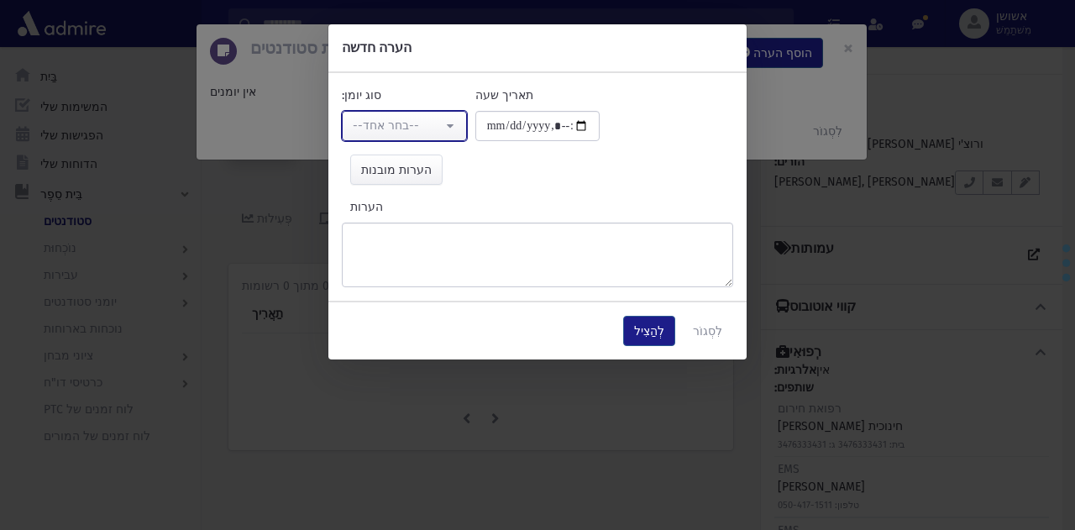
click at [418, 120] on div "--בחר אחד--" at bounding box center [398, 126] width 90 height 18
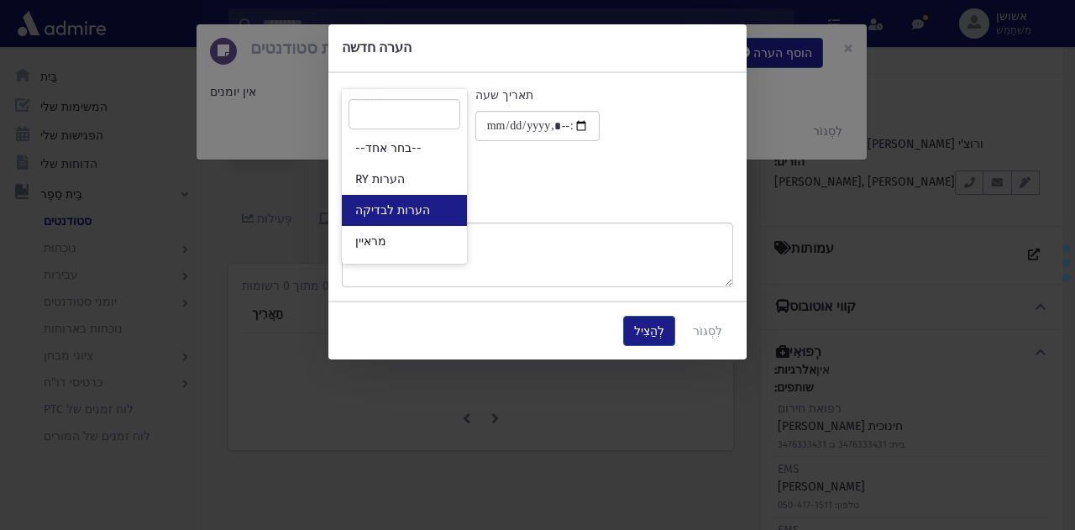
click at [417, 209] on font "הערות לבדיקה" at bounding box center [392, 210] width 75 height 14
select select "*"
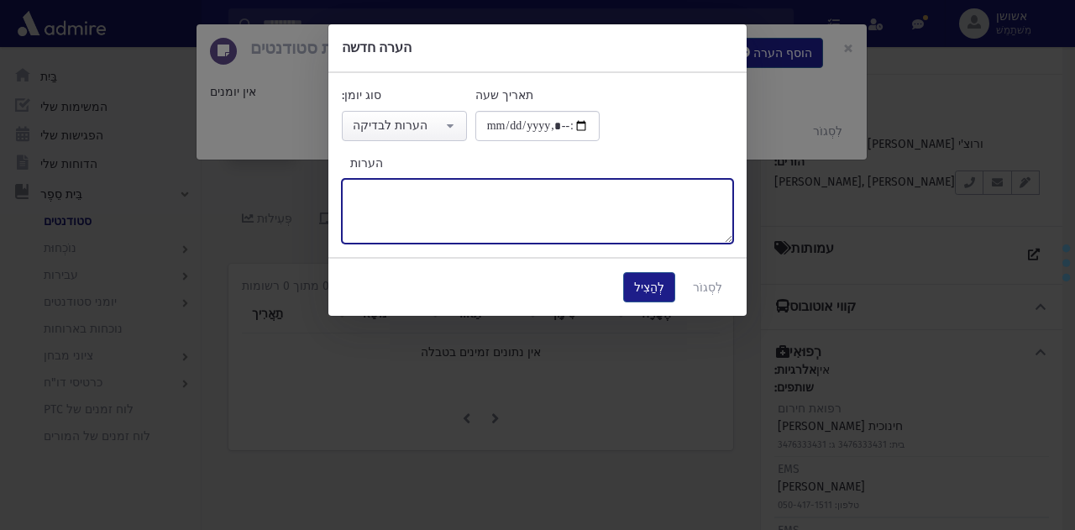
click at [563, 216] on textarea "הערות" at bounding box center [538, 211] width 392 height 65
type textarea "*****"
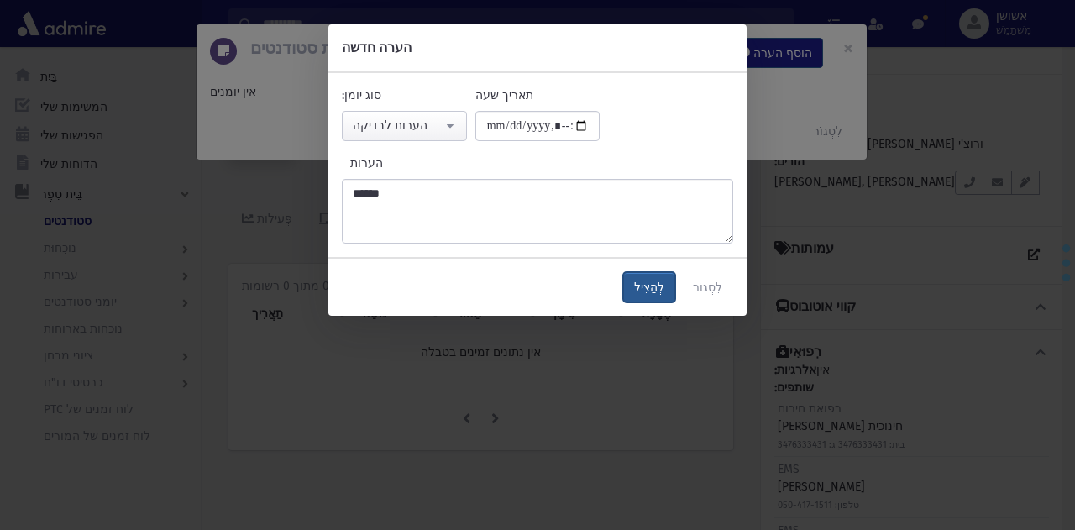
click at [655, 284] on font "לְהַצִיל" at bounding box center [649, 288] width 30 height 14
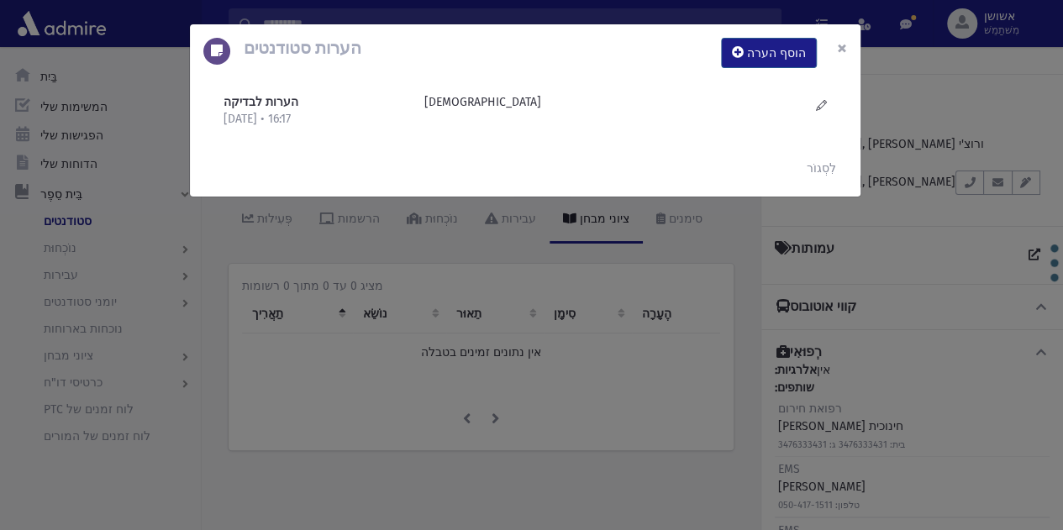
click at [842, 40] on font "×" at bounding box center [842, 48] width 10 height 24
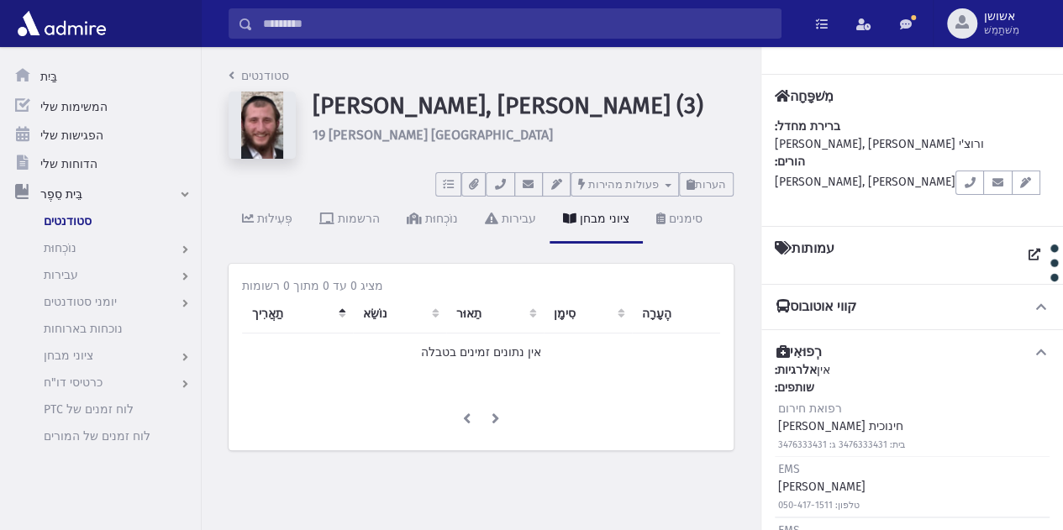
click at [629, 18] on input "לְחַפֵּשׂ" at bounding box center [517, 23] width 528 height 30
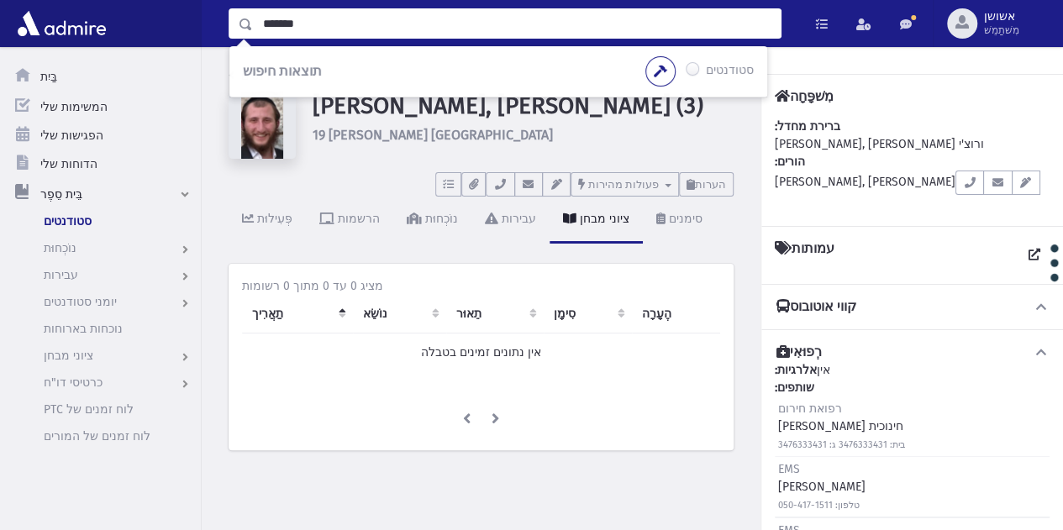
type input "*******"
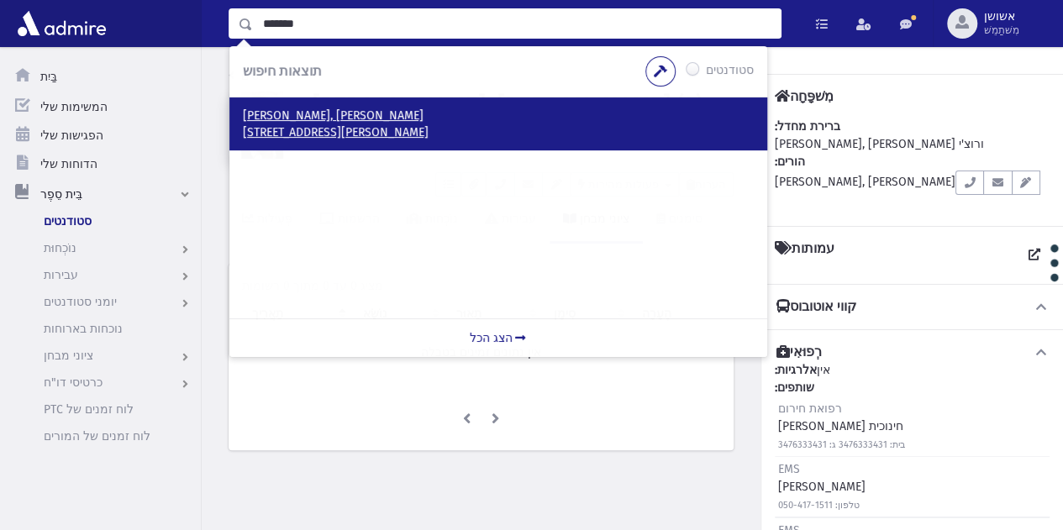
click at [547, 113] on p "[PERSON_NAME], [PERSON_NAME]" at bounding box center [498, 116] width 511 height 17
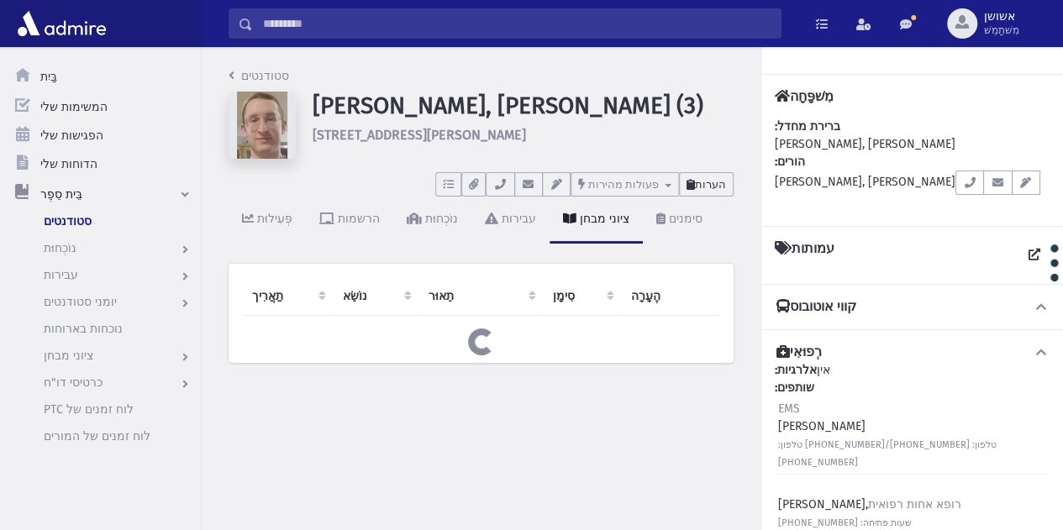
click at [712, 183] on font "הערות" at bounding box center [710, 184] width 31 height 13
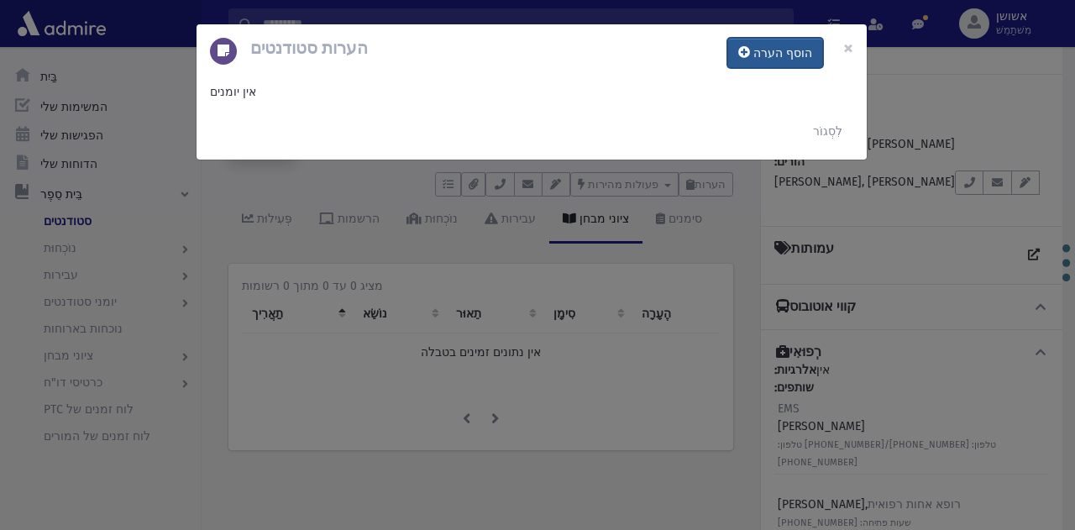
click at [767, 49] on font "הוסף הערה" at bounding box center [783, 53] width 59 height 14
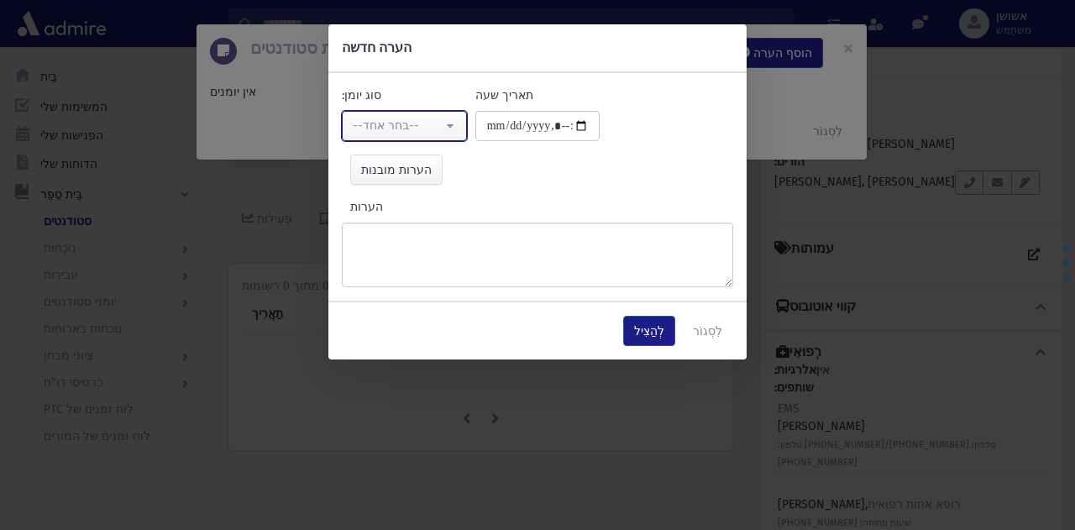
click at [428, 123] on div "--בחר אחד--" at bounding box center [398, 126] width 90 height 18
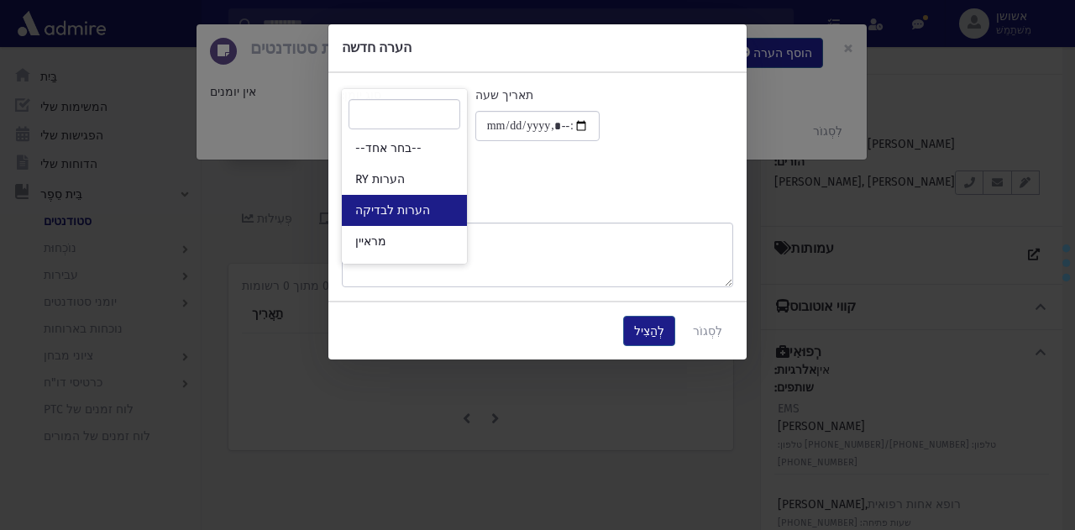
click at [412, 208] on font "הערות לבדיקה" at bounding box center [392, 210] width 75 height 14
select select "*"
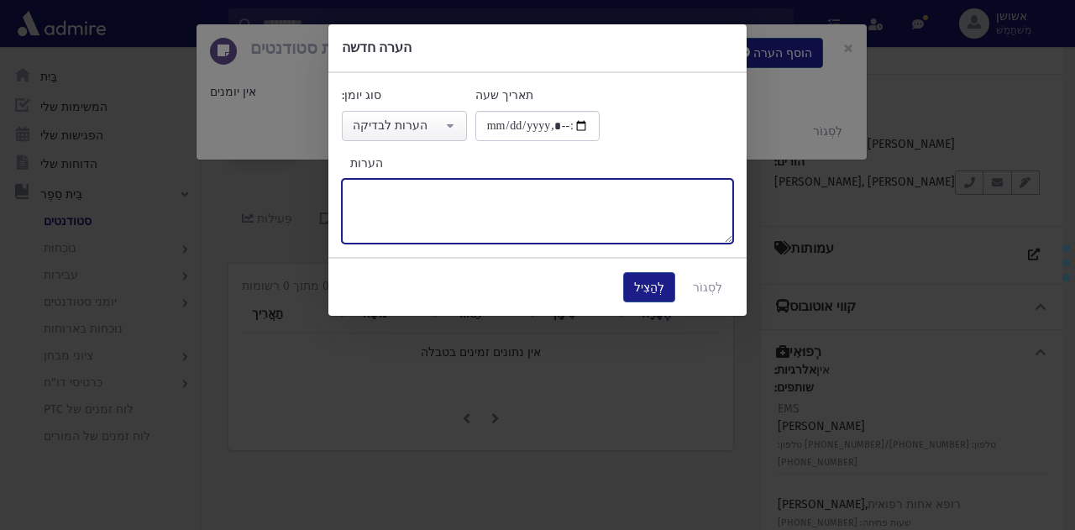
click at [484, 196] on textarea "הערות" at bounding box center [538, 211] width 392 height 65
paste textarea "******"
type textarea "******"
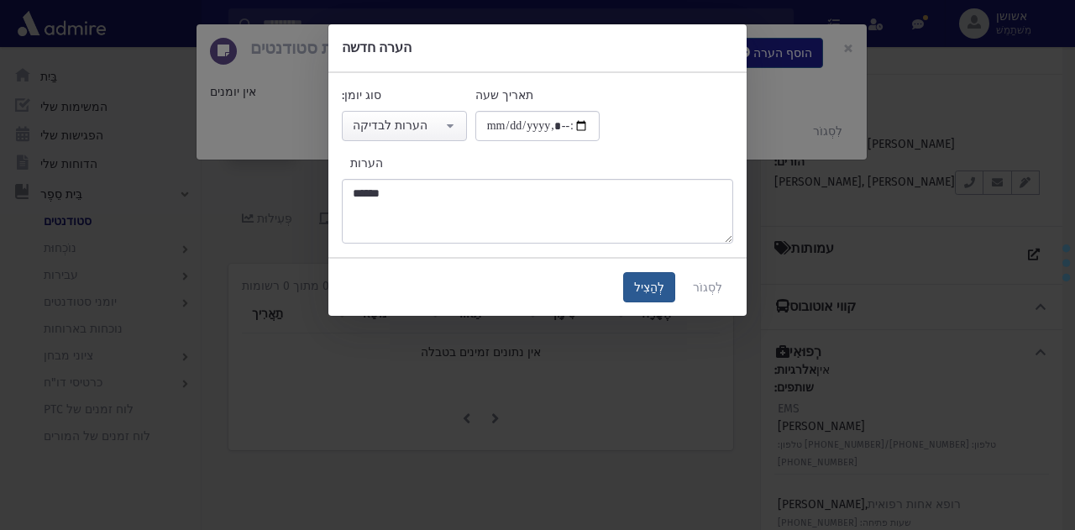
click at [671, 296] on button "לְהַצִיל" at bounding box center [649, 287] width 52 height 30
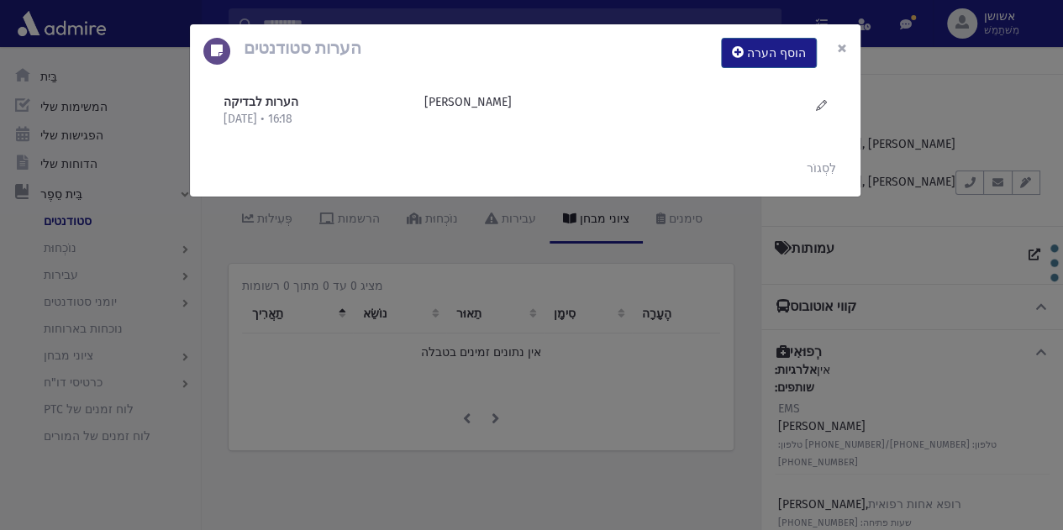
click at [823, 35] on button "×" at bounding box center [841, 47] width 37 height 47
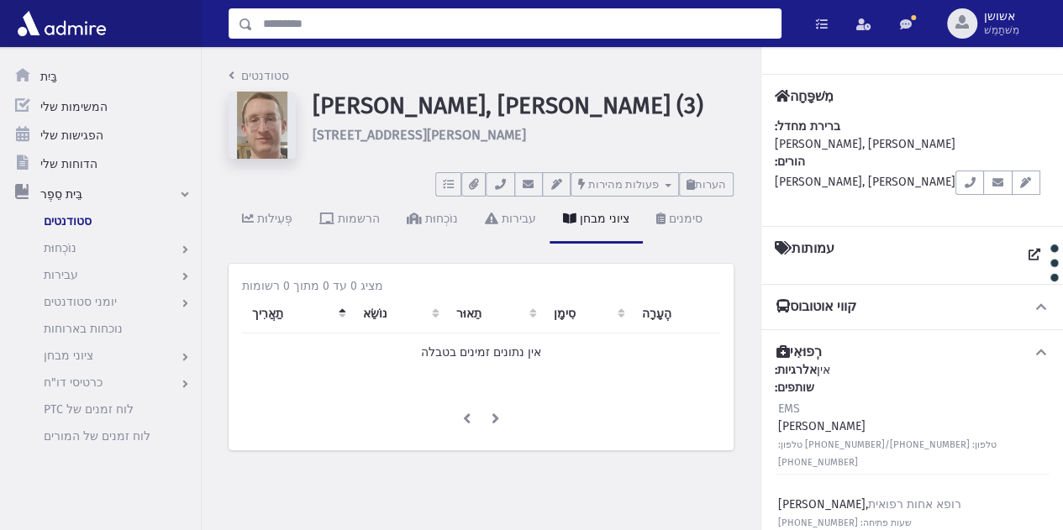
drag, startPoint x: 598, startPoint y: 15, endPoint x: 307, endPoint y: 26, distance: 291.8
click at [307, 26] on input "לְחַפֵּשׂ" at bounding box center [517, 23] width 528 height 30
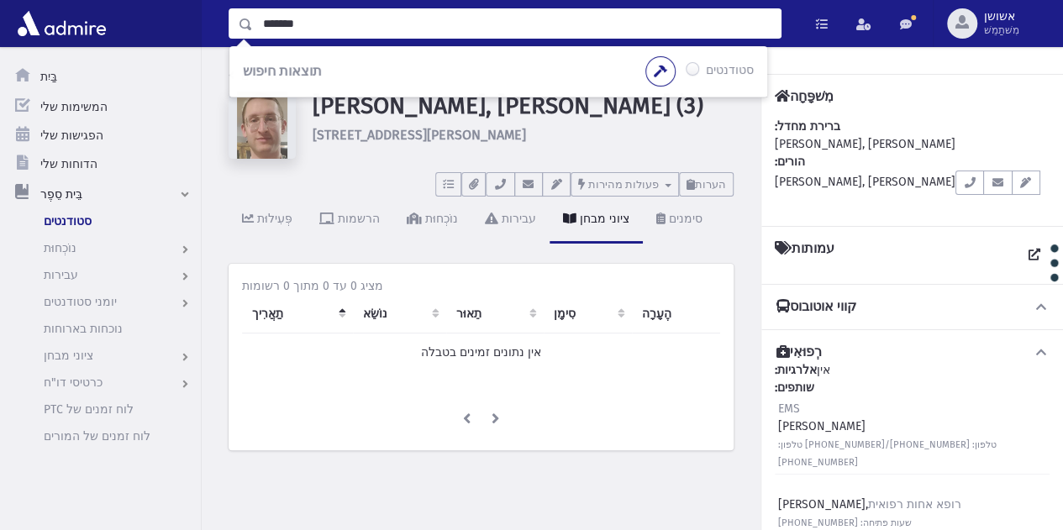
type input "*******"
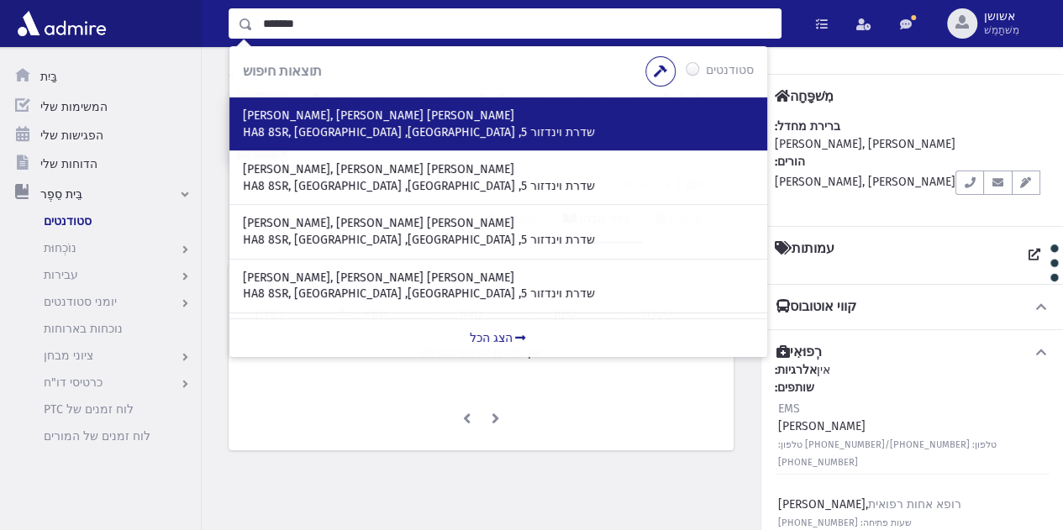
click at [346, 144] on div "יעקבס, ישראל צבי שדרת וינדזור 5, לונדון, HA8 8SR, בריטניה" at bounding box center [498, 123] width 538 height 53
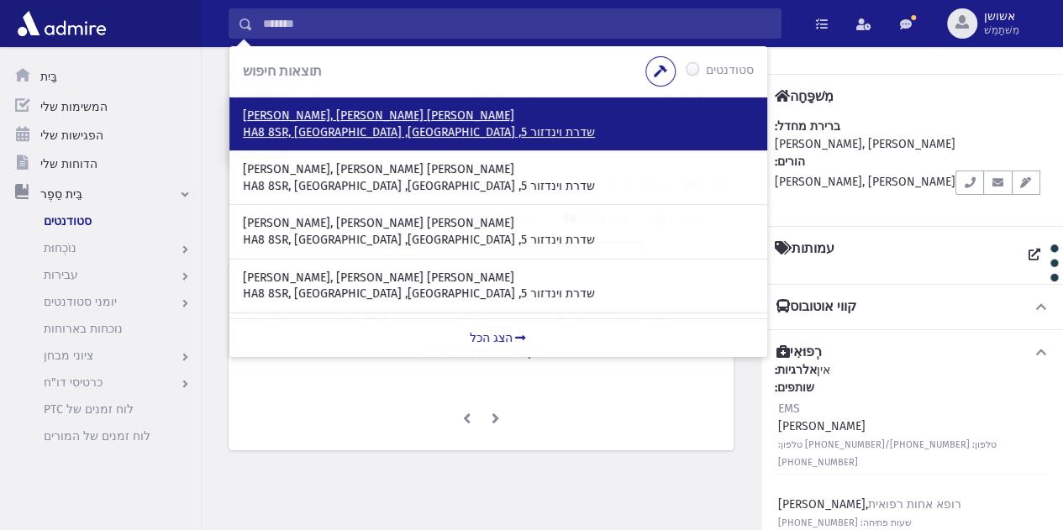
click at [381, 108] on p "יעקבס, ישראל צבי" at bounding box center [498, 116] width 511 height 17
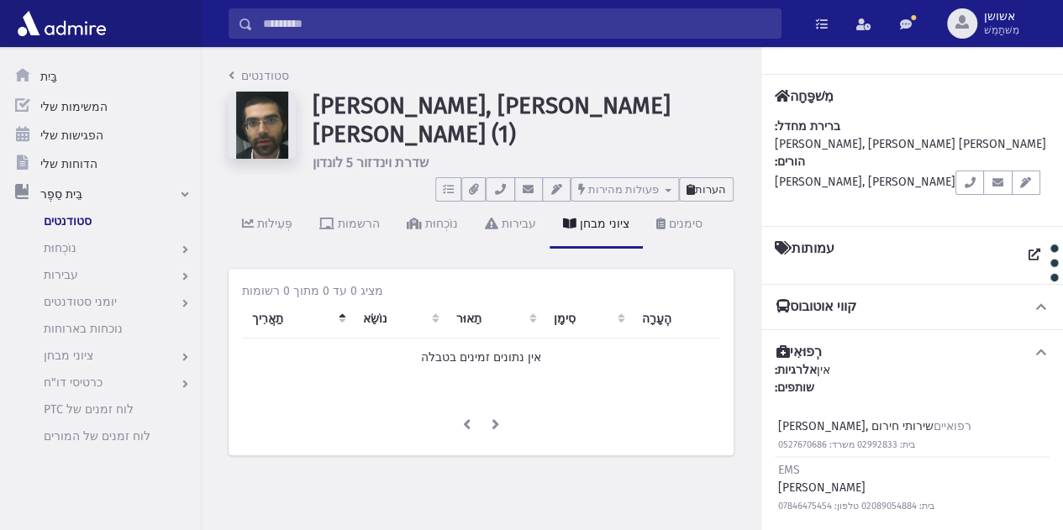
click at [694, 184] on icon at bounding box center [690, 189] width 8 height 11
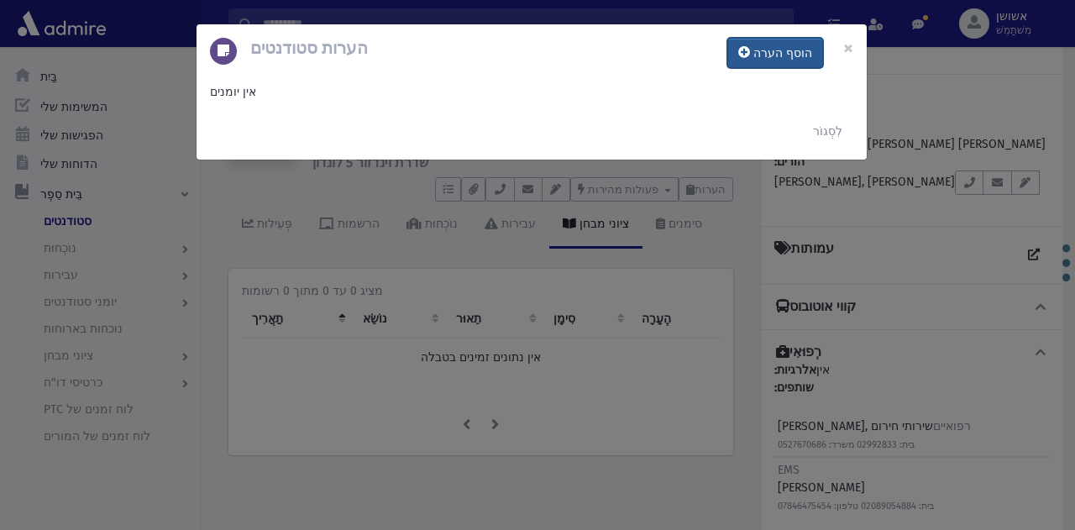
click at [765, 57] on font "הוסף הערה" at bounding box center [783, 53] width 59 height 14
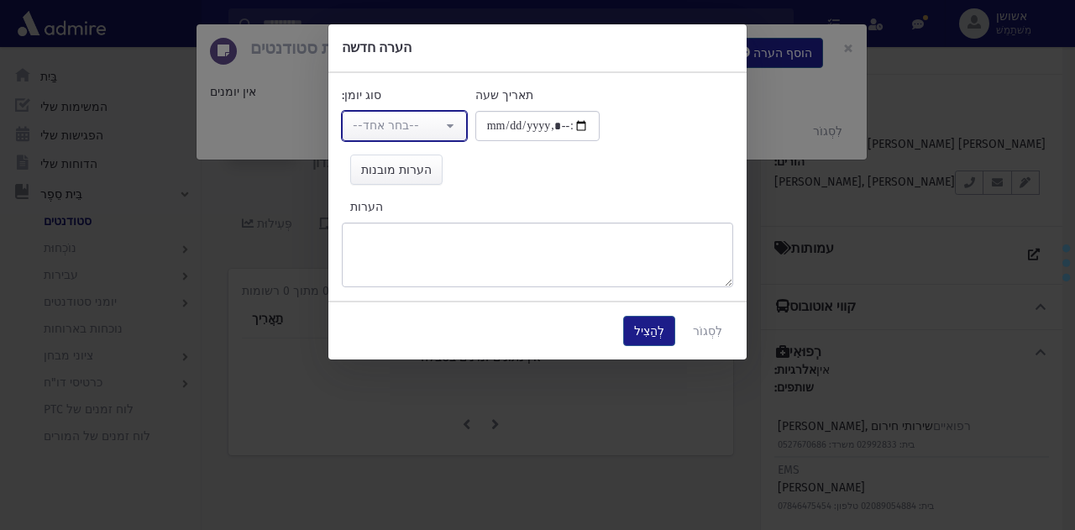
click at [452, 127] on button "--בחר אחד--" at bounding box center [404, 126] width 125 height 30
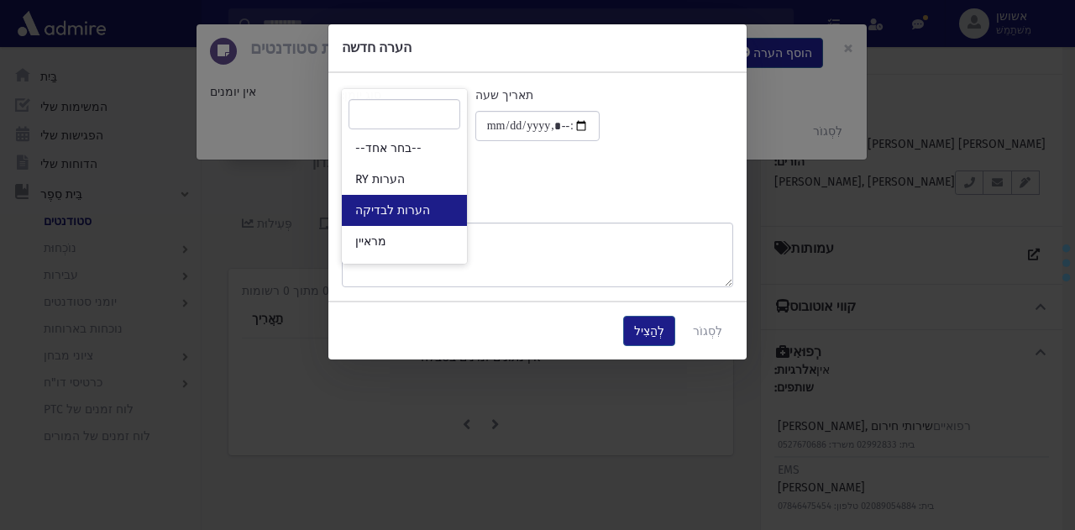
click at [418, 210] on font "הערות לבדיקה" at bounding box center [392, 210] width 75 height 14
select select "*"
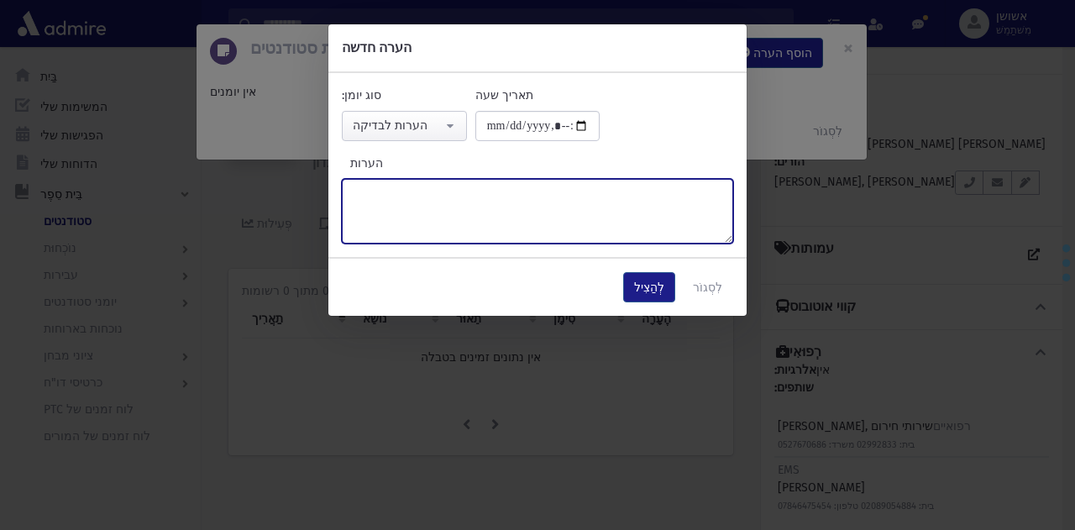
click at [536, 226] on textarea "הערות" at bounding box center [538, 211] width 392 height 65
type textarea "*****"
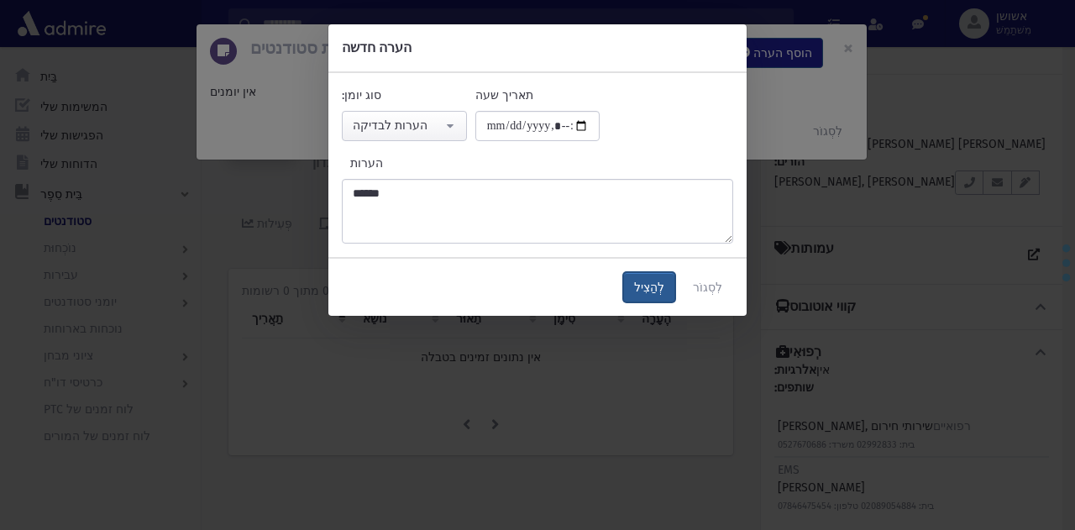
click at [662, 278] on button "לְהַצִיל" at bounding box center [649, 287] width 52 height 30
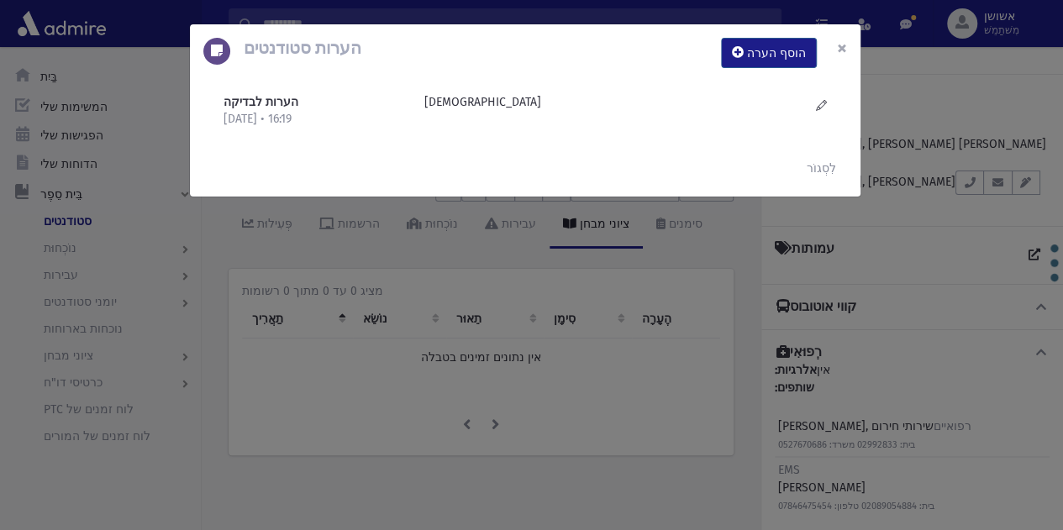
click at [839, 50] on font "×" at bounding box center [842, 48] width 10 height 24
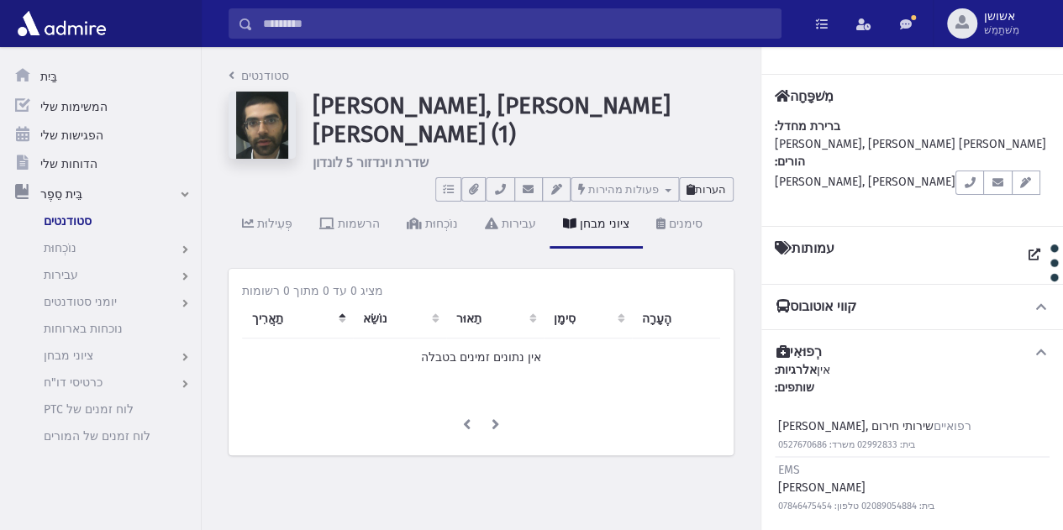
click at [705, 187] on font "הערות" at bounding box center [710, 189] width 31 height 13
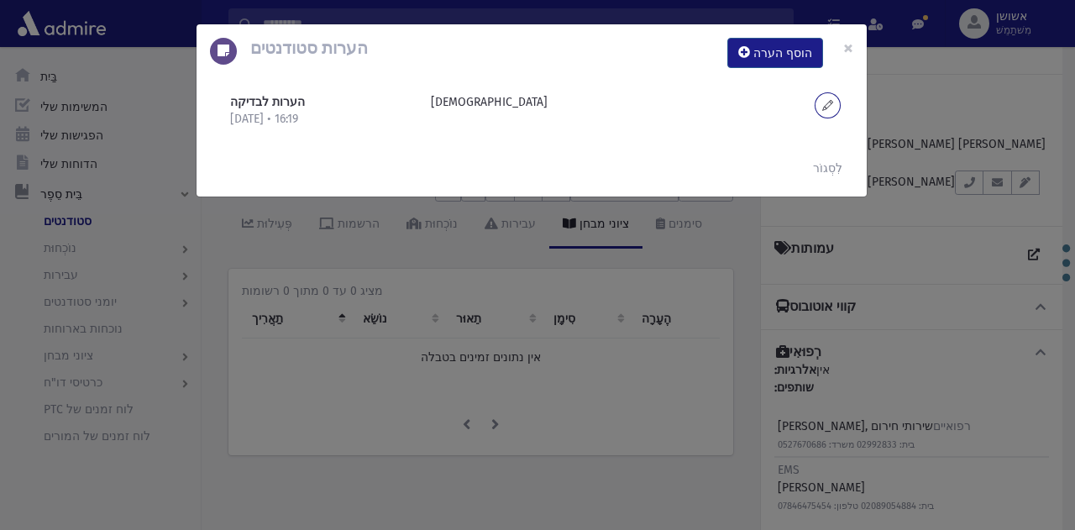
click at [828, 103] on icon at bounding box center [828, 105] width 11 height 13
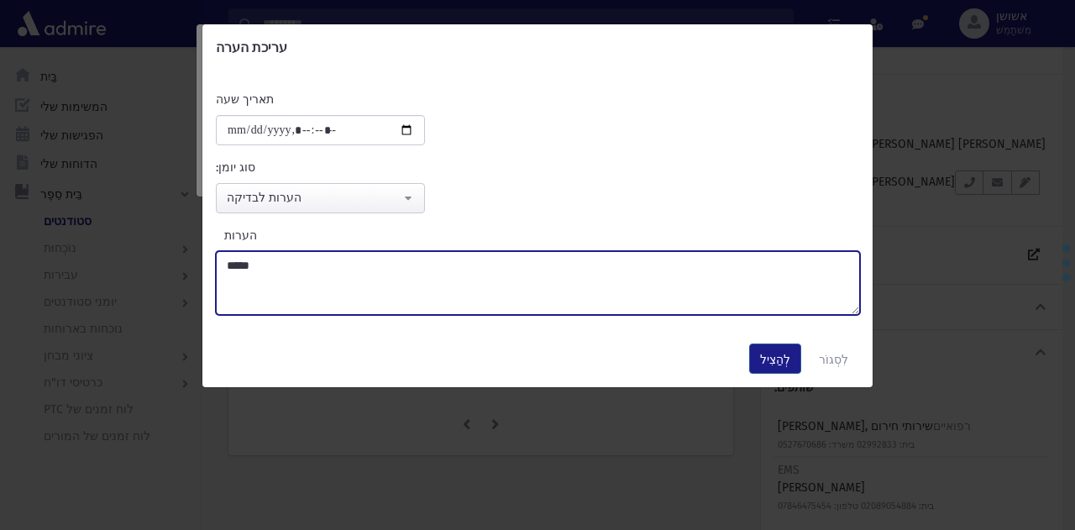
click at [444, 273] on textarea "*****" at bounding box center [538, 283] width 644 height 64
type textarea "*"
paste textarea "******"
type textarea "******"
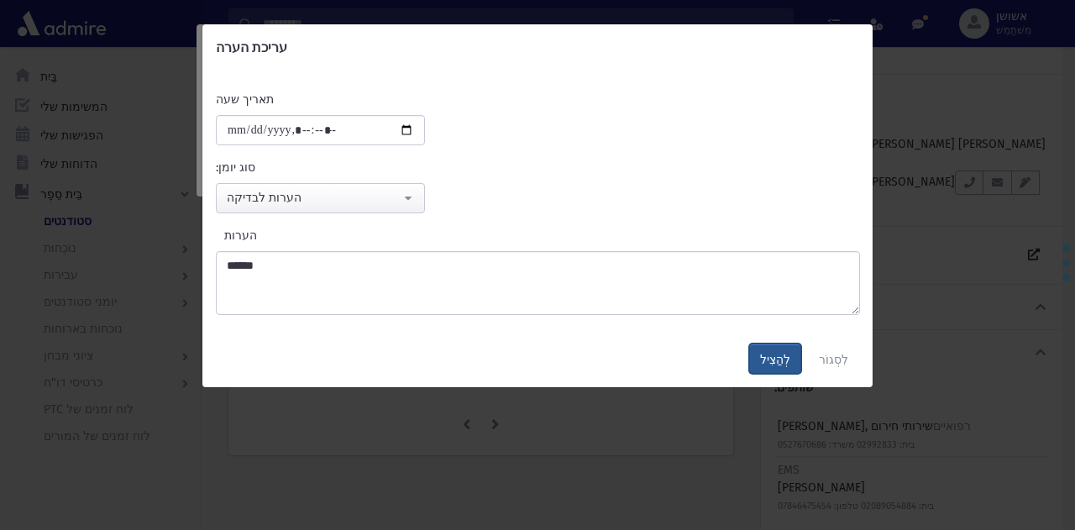
click at [781, 356] on font "לְהַצִיל" at bounding box center [775, 360] width 30 height 14
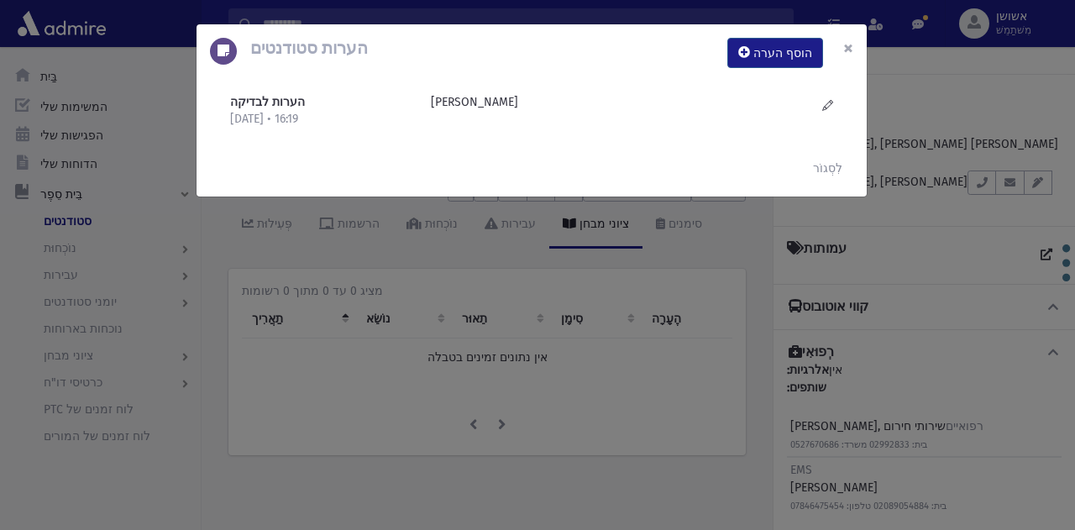
click at [849, 52] on font "×" at bounding box center [849, 48] width 10 height 24
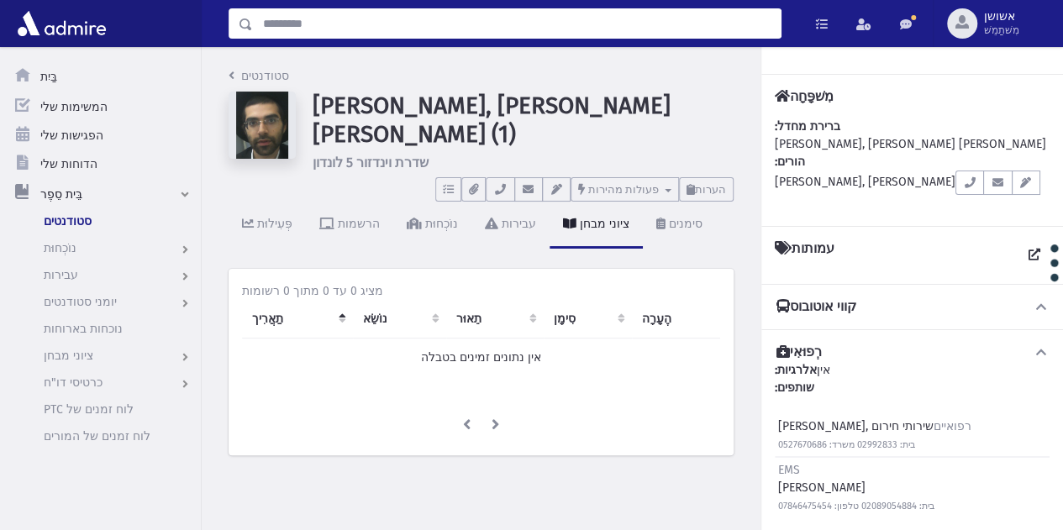
click at [576, 22] on input "לְחַפֵּשׂ" at bounding box center [517, 23] width 528 height 30
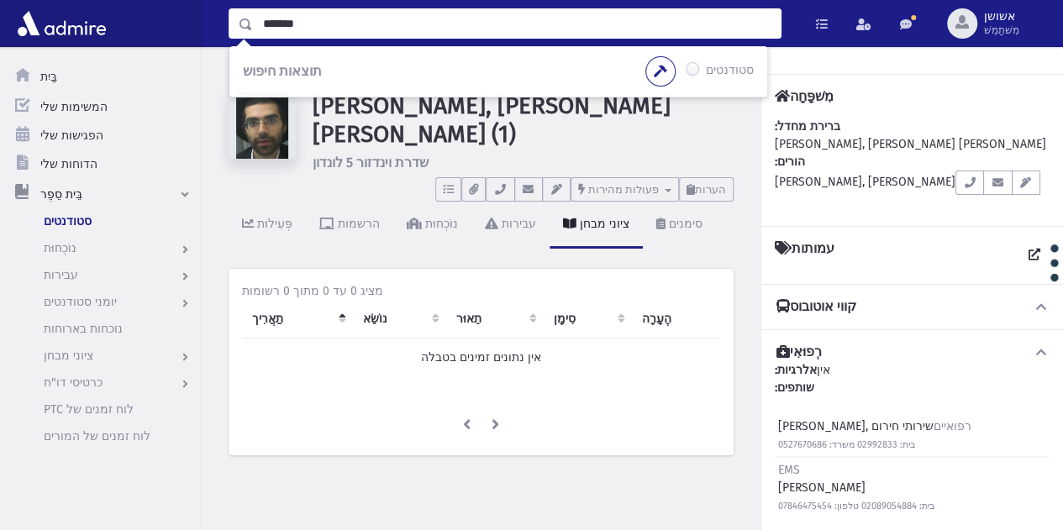
type input "*******"
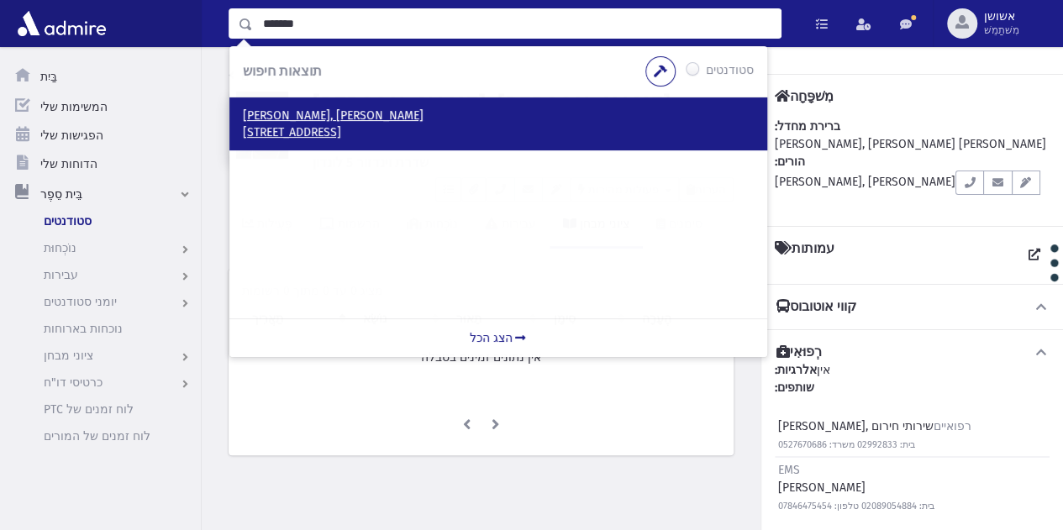
click at [600, 111] on p "גראוס, אהרון" at bounding box center [498, 116] width 511 height 17
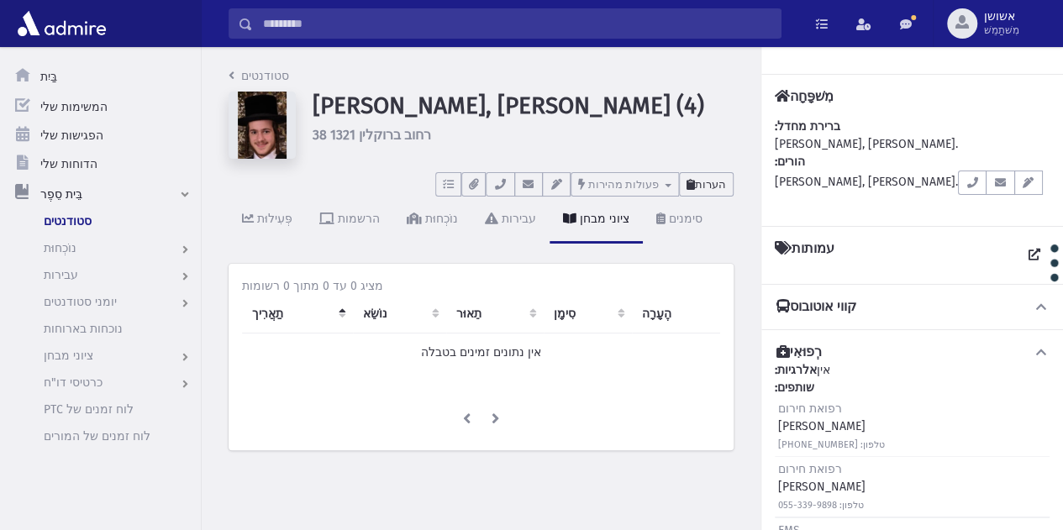
click at [718, 175] on button "הערות" at bounding box center [706, 184] width 55 height 24
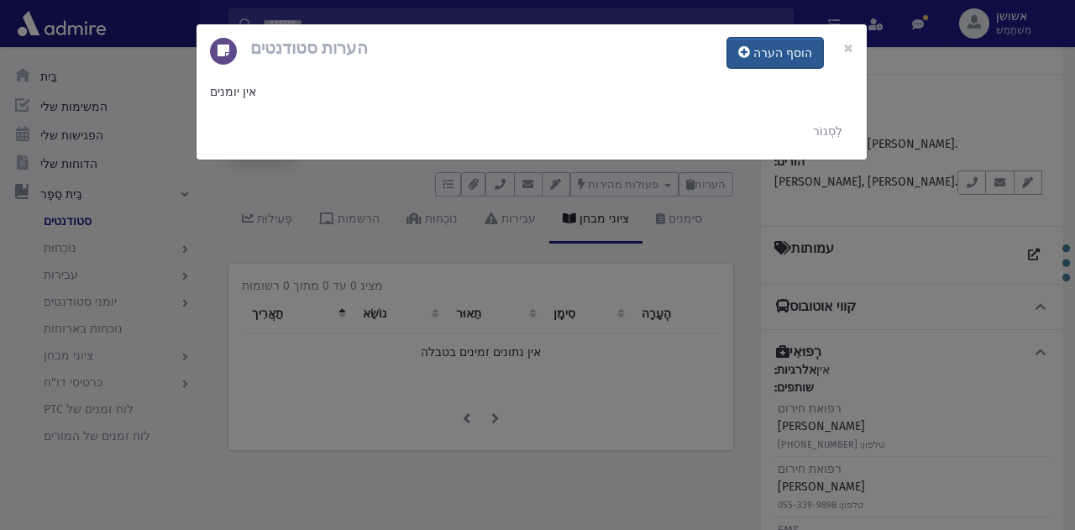
click at [788, 50] on font "הוסף הערה" at bounding box center [783, 53] width 59 height 14
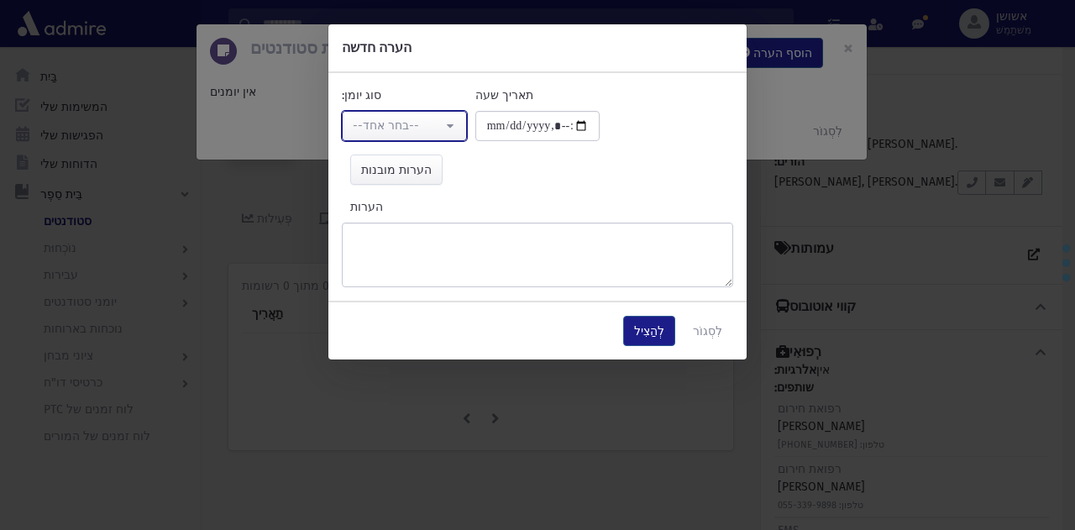
click at [433, 133] on div "--בחר אחד--" at bounding box center [398, 126] width 90 height 18
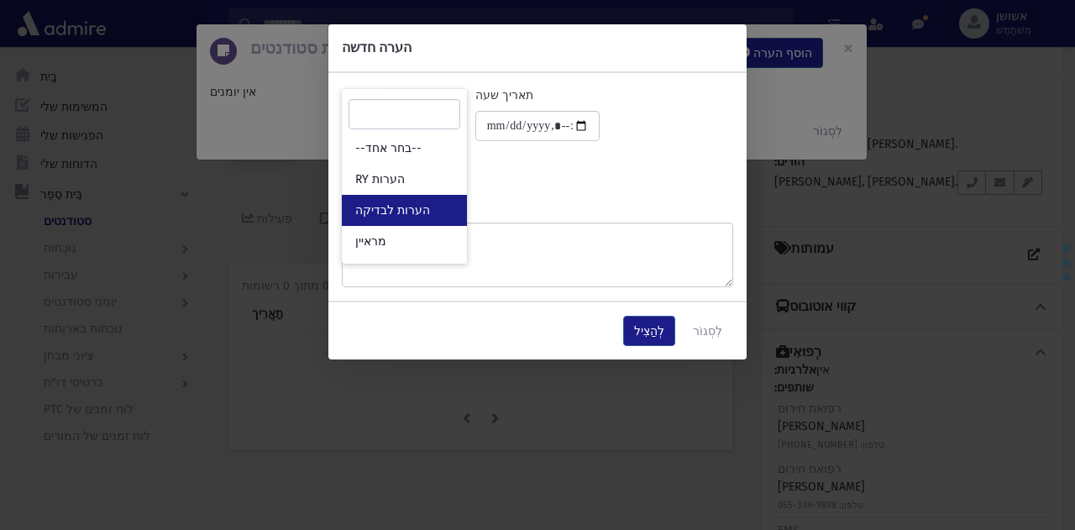
click at [418, 209] on font "הערות לבדיקה" at bounding box center [392, 210] width 75 height 14
select select "*"
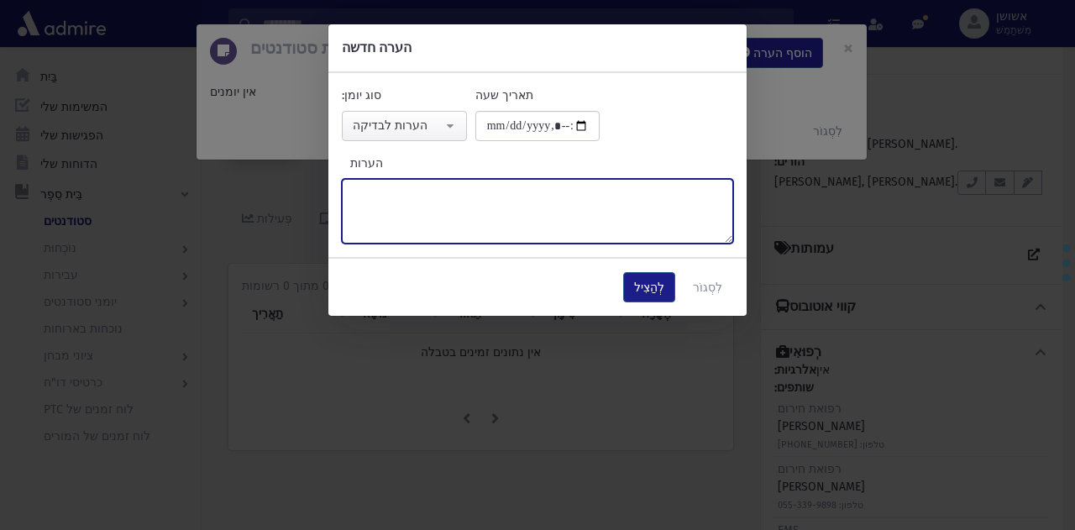
click at [508, 218] on textarea "הערות" at bounding box center [538, 211] width 392 height 65
type textarea "*****"
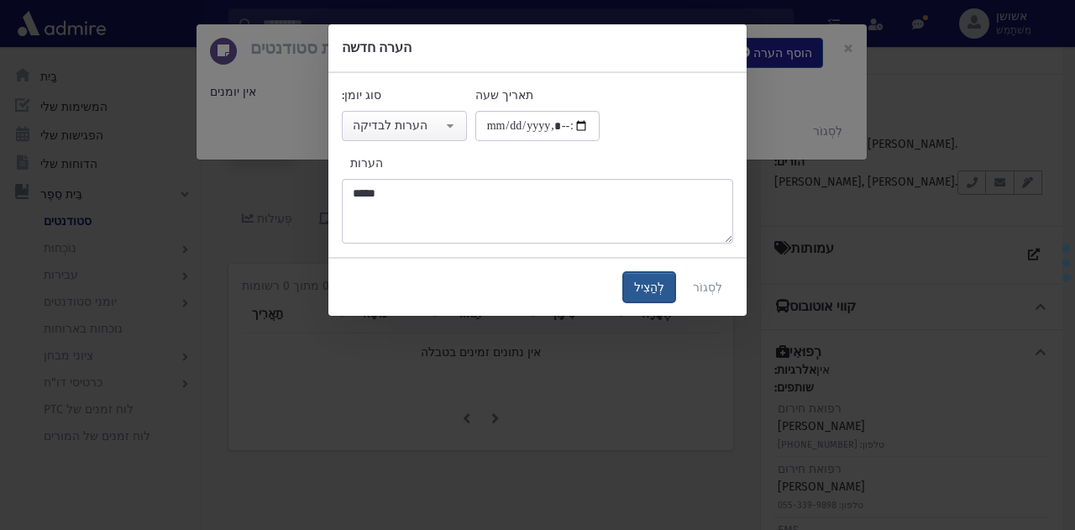
click at [665, 289] on font "לְהַצִיל" at bounding box center [649, 288] width 30 height 14
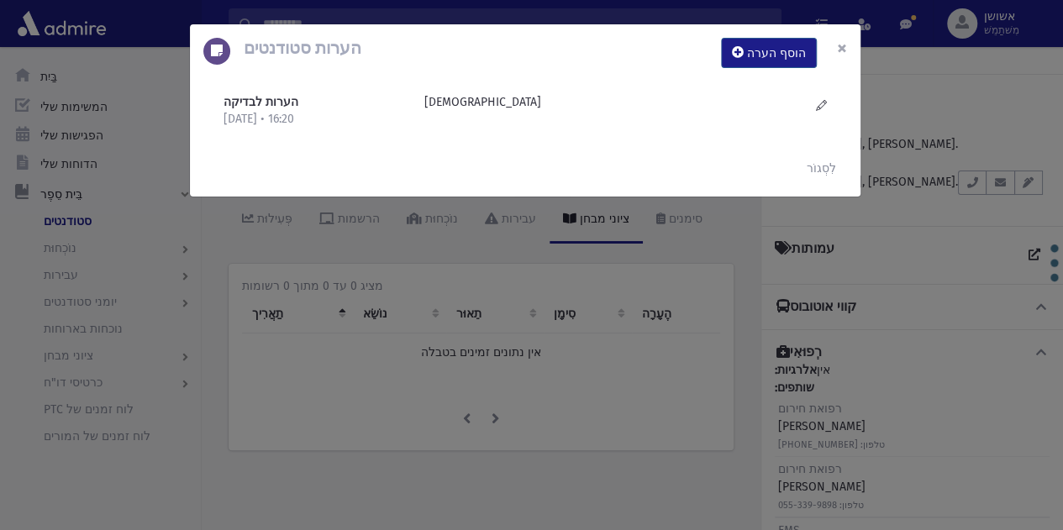
click at [840, 44] on font "×" at bounding box center [842, 48] width 10 height 24
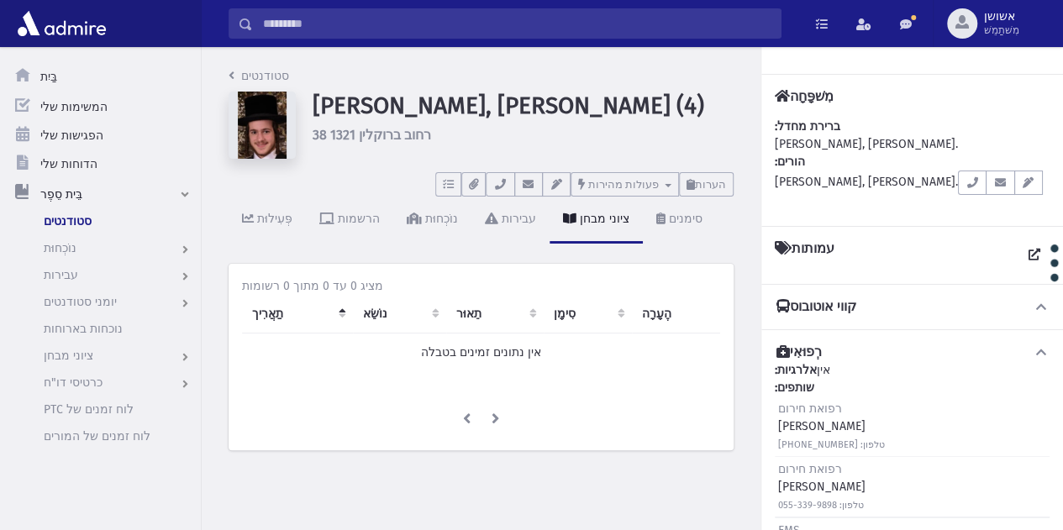
click at [684, 22] on input "לְחַפֵּשׂ" at bounding box center [517, 23] width 528 height 30
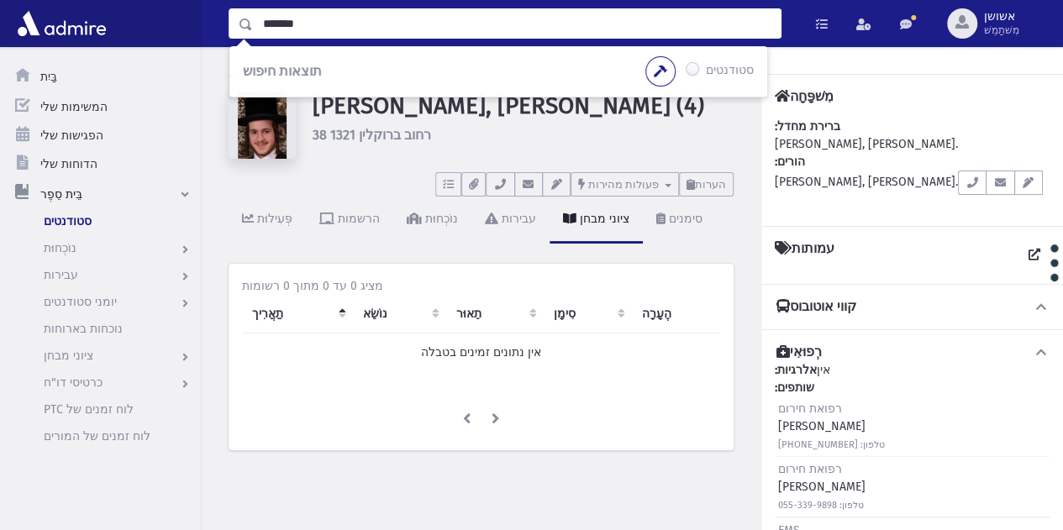
type input "*******"
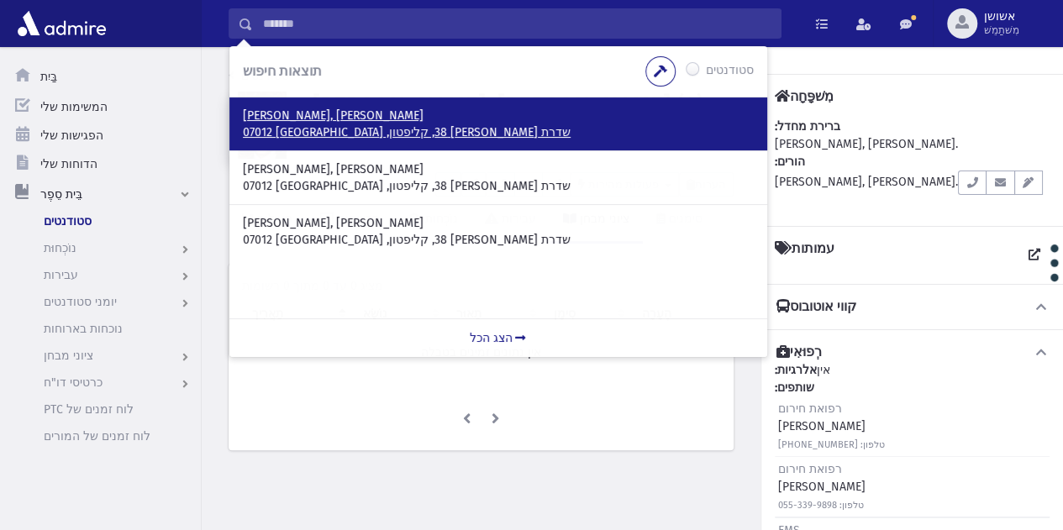
click at [337, 118] on p "[PERSON_NAME], [PERSON_NAME]" at bounding box center [498, 116] width 511 height 17
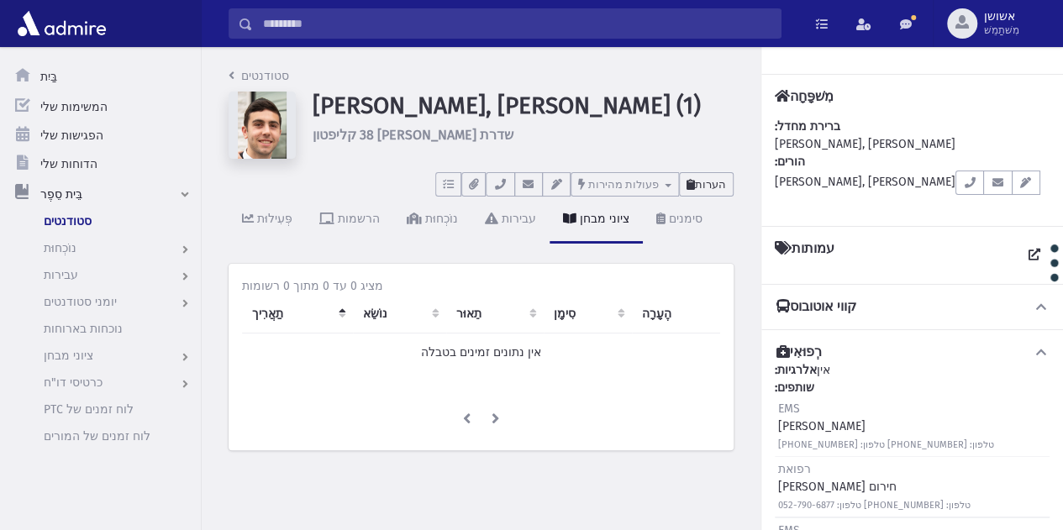
click at [719, 196] on button "הערות" at bounding box center [706, 184] width 55 height 24
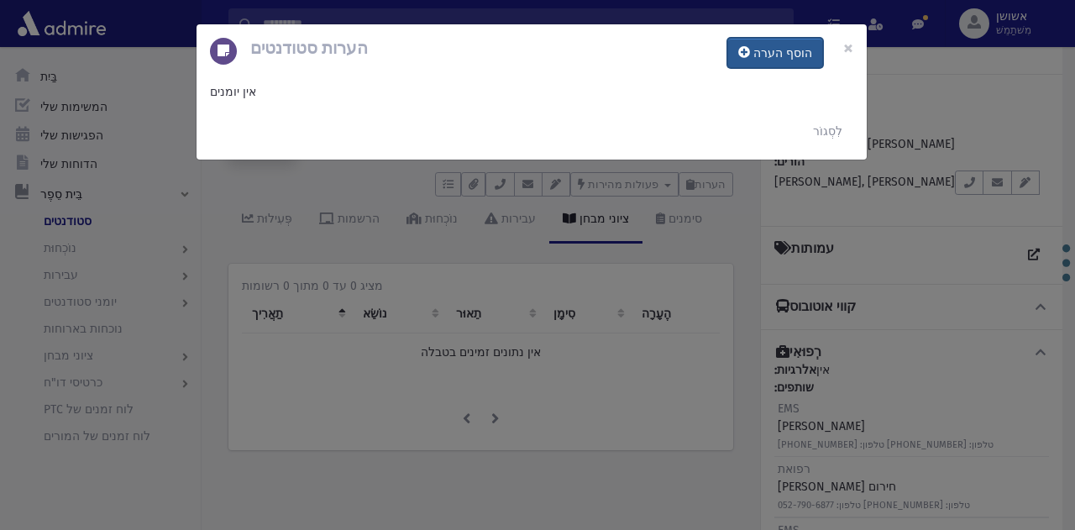
click at [785, 42] on button "הוסף הערה" at bounding box center [776, 53] width 96 height 30
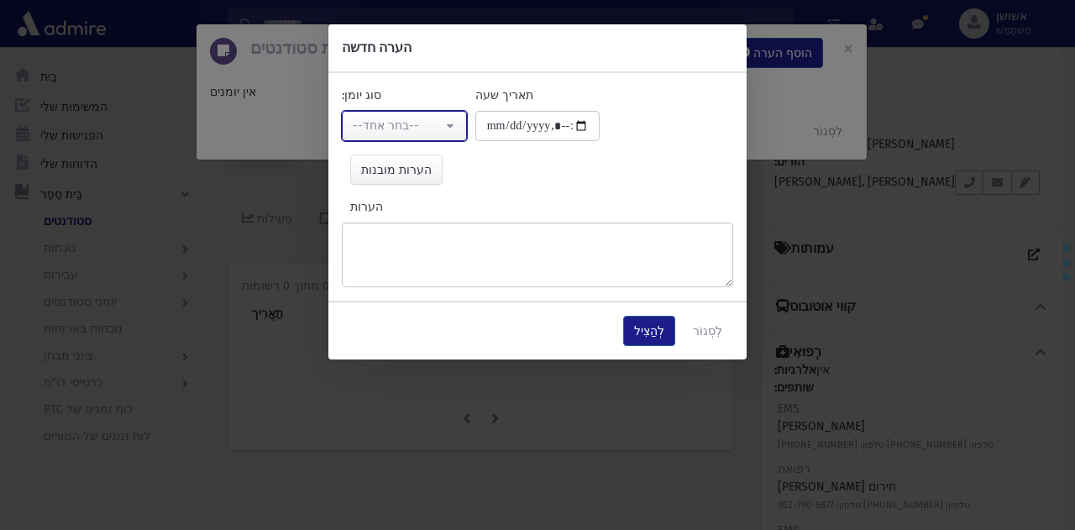
click at [412, 126] on font "--בחר אחד--" at bounding box center [386, 125] width 66 height 14
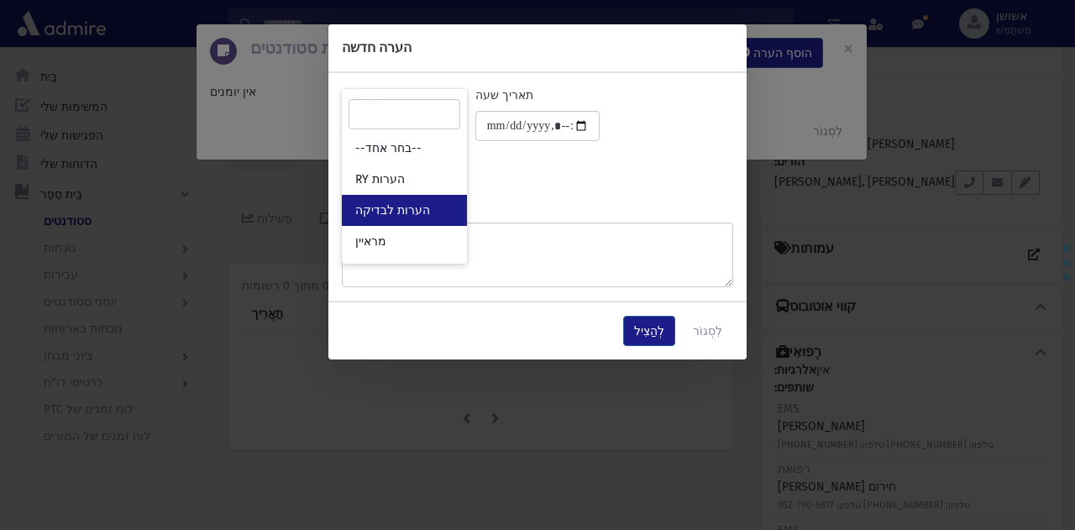
click at [420, 213] on font "הערות לבדיקה" at bounding box center [392, 210] width 75 height 14
select select "*"
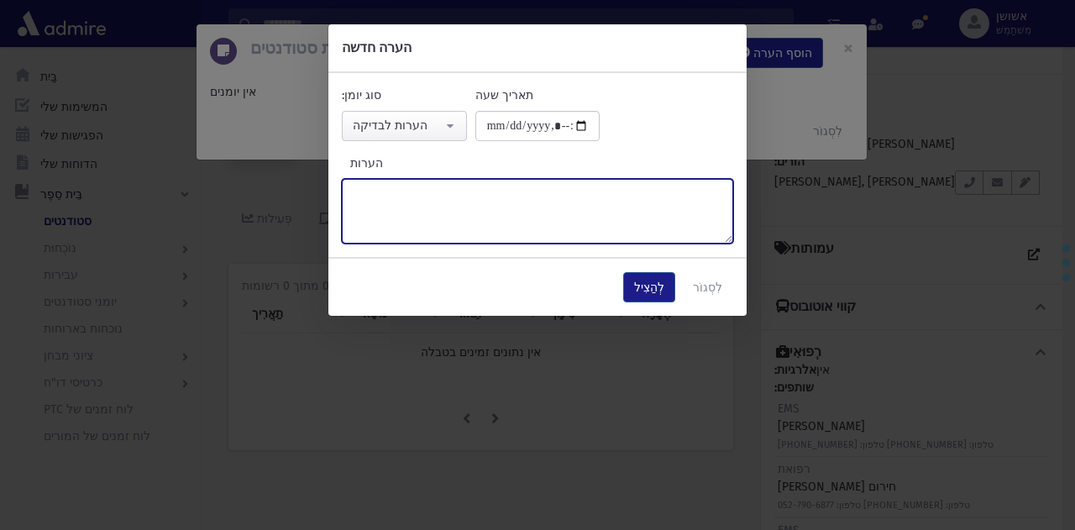
click at [483, 232] on textarea "הערות" at bounding box center [538, 211] width 392 height 65
paste textarea "******"
type textarea "******"
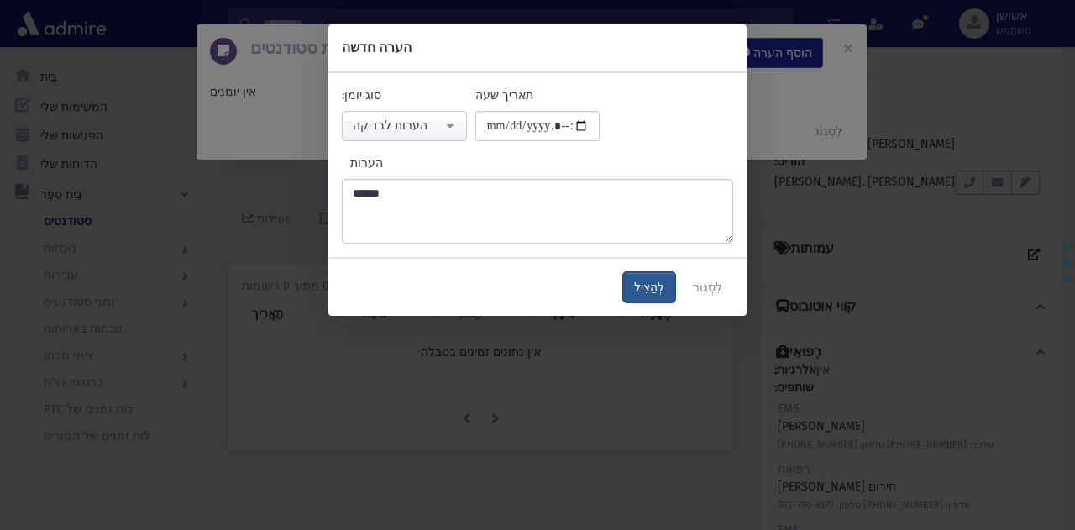
click at [650, 283] on font "לְהַצִיל" at bounding box center [649, 288] width 30 height 14
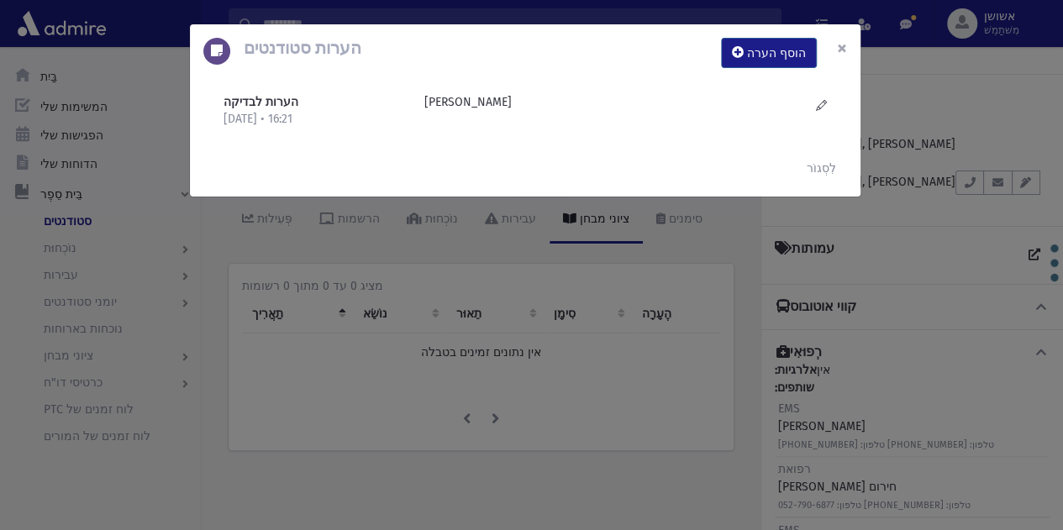
click at [844, 52] on font "×" at bounding box center [842, 48] width 10 height 24
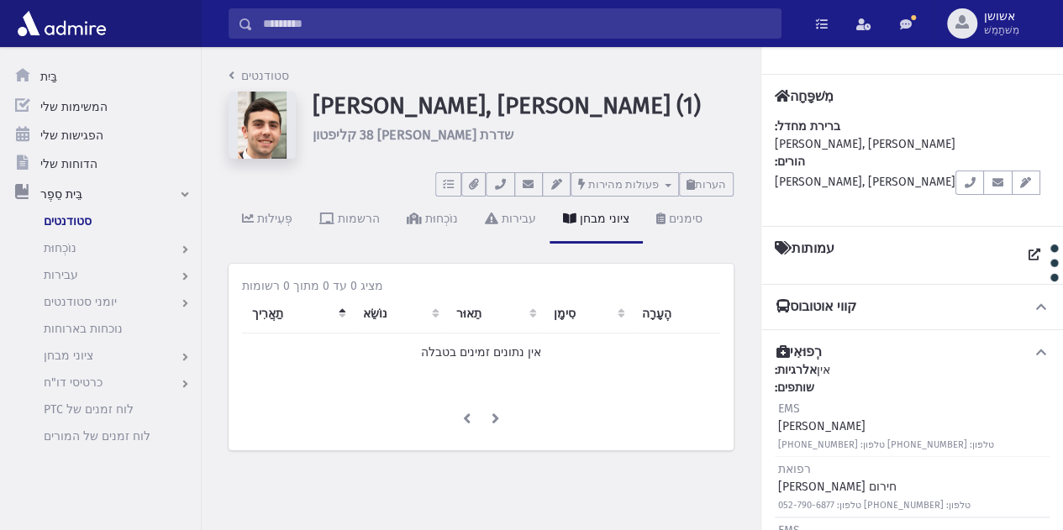
click at [597, 25] on input "לְחַפֵּשׂ" at bounding box center [517, 23] width 528 height 30
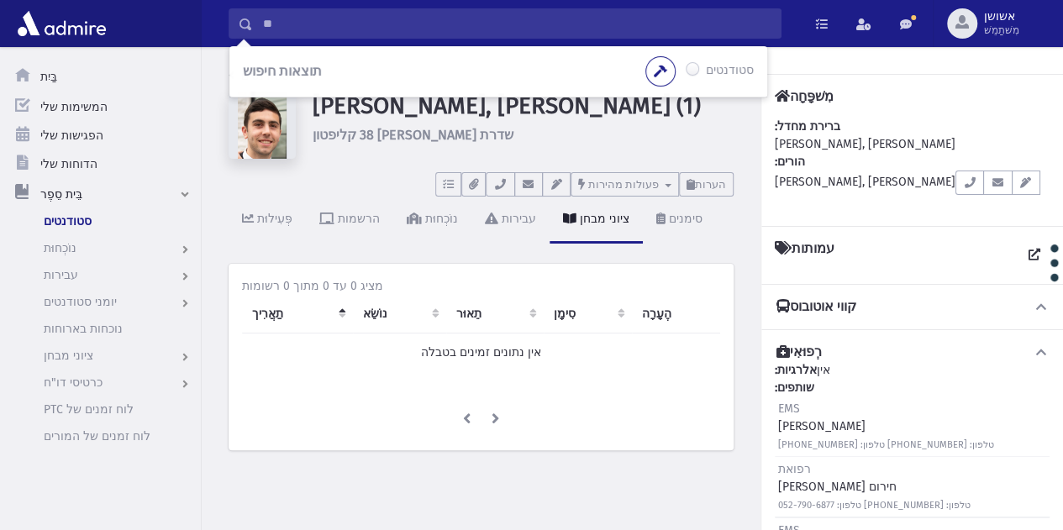
click at [431, 21] on input "**" at bounding box center [517, 23] width 528 height 30
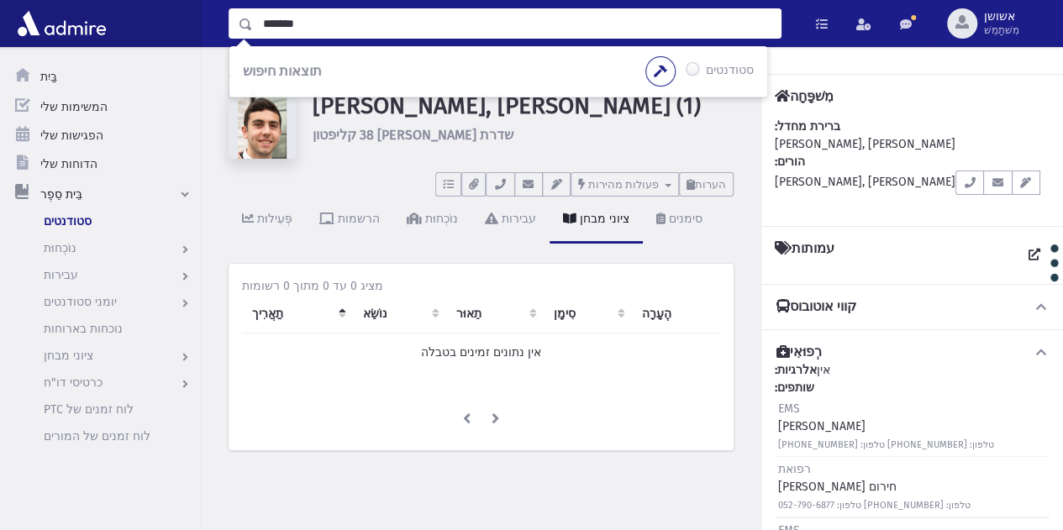
type input "*******"
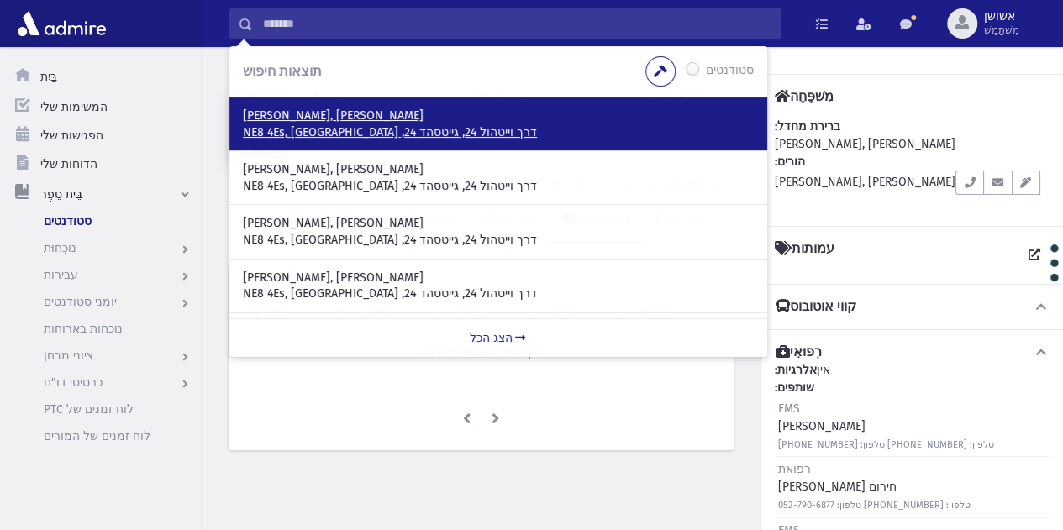
click at [570, 111] on p "גרונפלד, יעקב" at bounding box center [498, 116] width 511 height 17
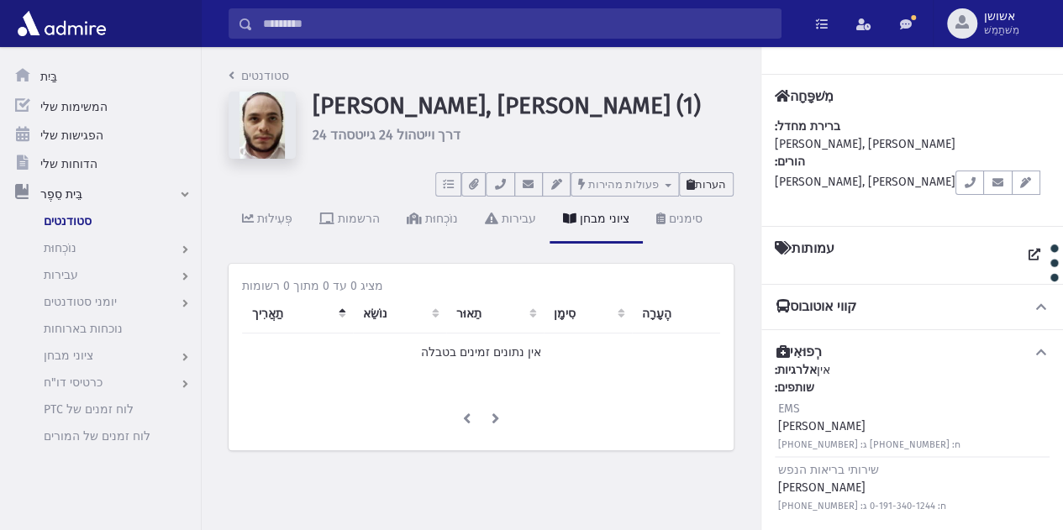
click at [712, 178] on font "הערות" at bounding box center [710, 184] width 31 height 13
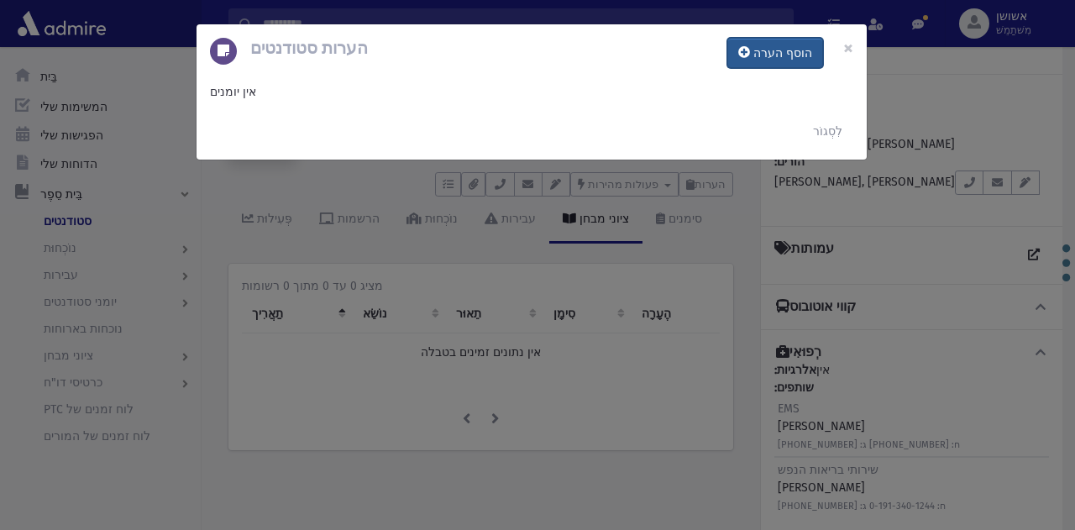
click at [788, 46] on font "הוסף הערה" at bounding box center [783, 53] width 59 height 14
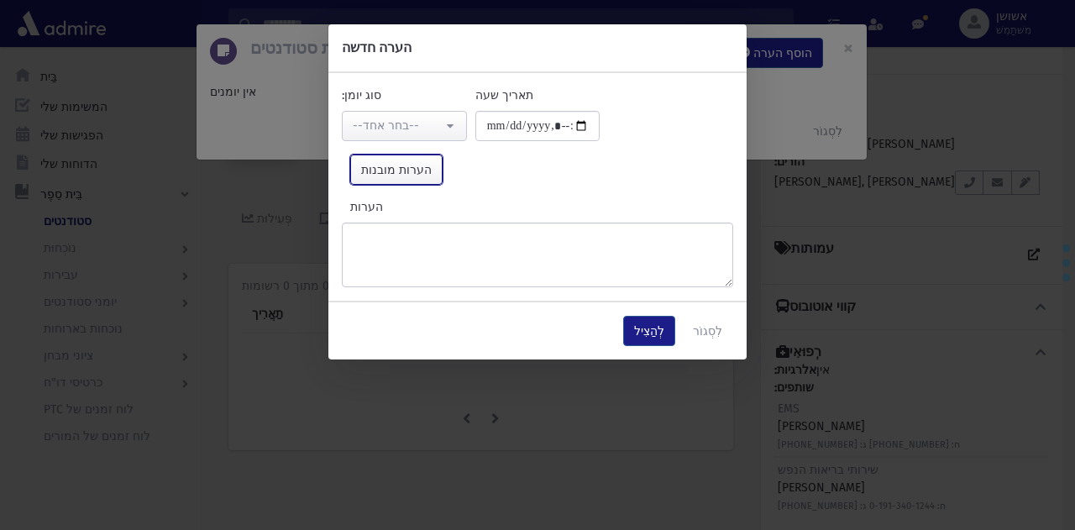
click at [411, 157] on button "הערות מובנות" at bounding box center [396, 170] width 92 height 30
click at [443, 129] on button "--בחר אחד--" at bounding box center [404, 126] width 125 height 30
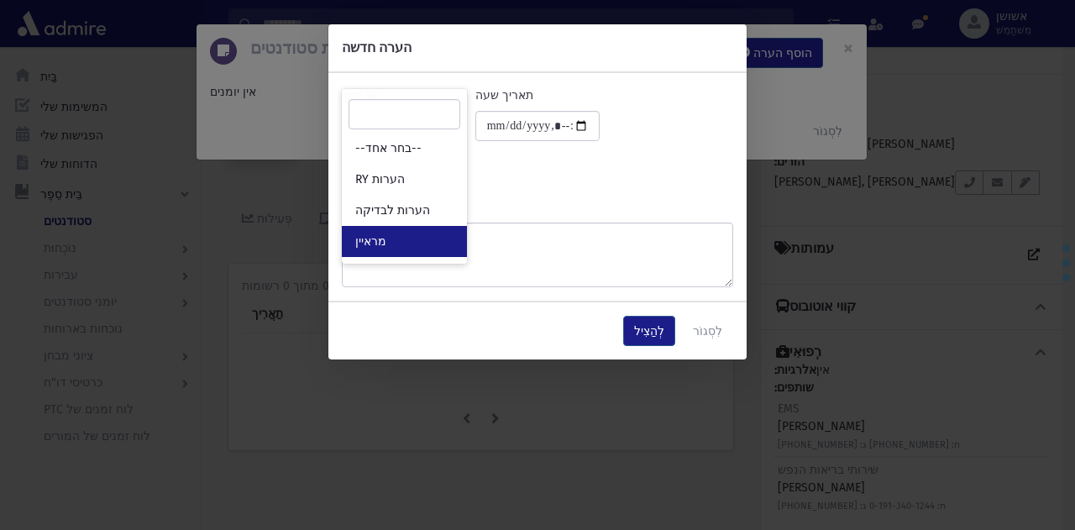
click at [426, 230] on link "מראיין" at bounding box center [404, 241] width 125 height 31
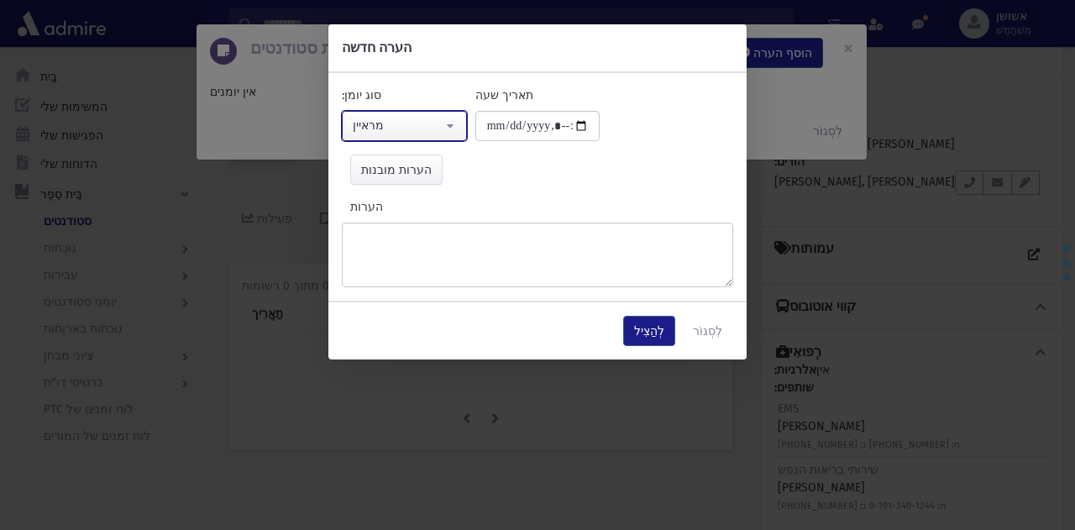
click at [463, 123] on button "מראיין" at bounding box center [404, 126] width 125 height 30
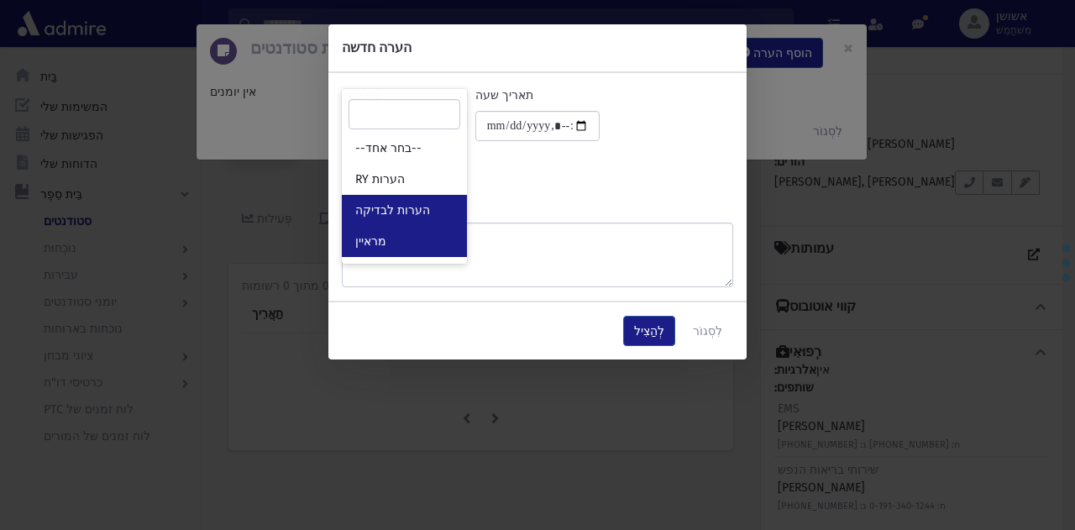
click at [440, 199] on link "הערות לבדיקה" at bounding box center [404, 210] width 125 height 31
select select "*"
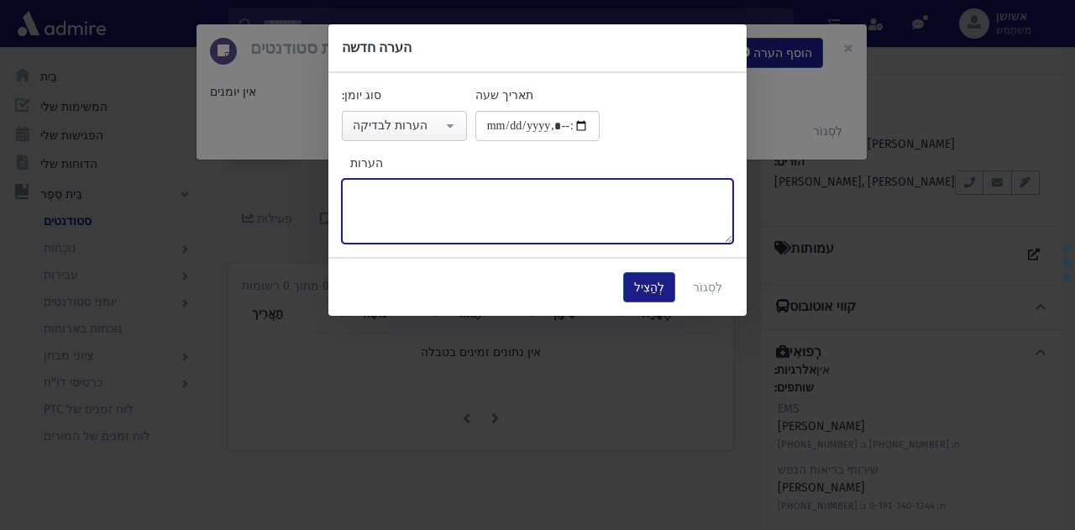
click at [490, 223] on textarea "הערות" at bounding box center [538, 211] width 392 height 65
type textarea "*"
paste textarea "******"
type textarea "******"
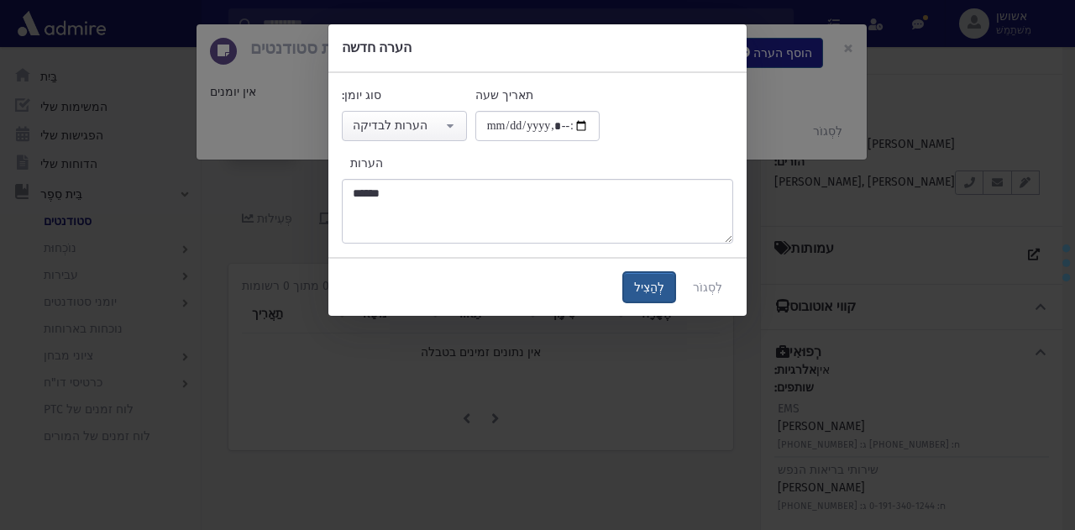
click at [664, 277] on button "לְהַצִיל" at bounding box center [649, 287] width 52 height 30
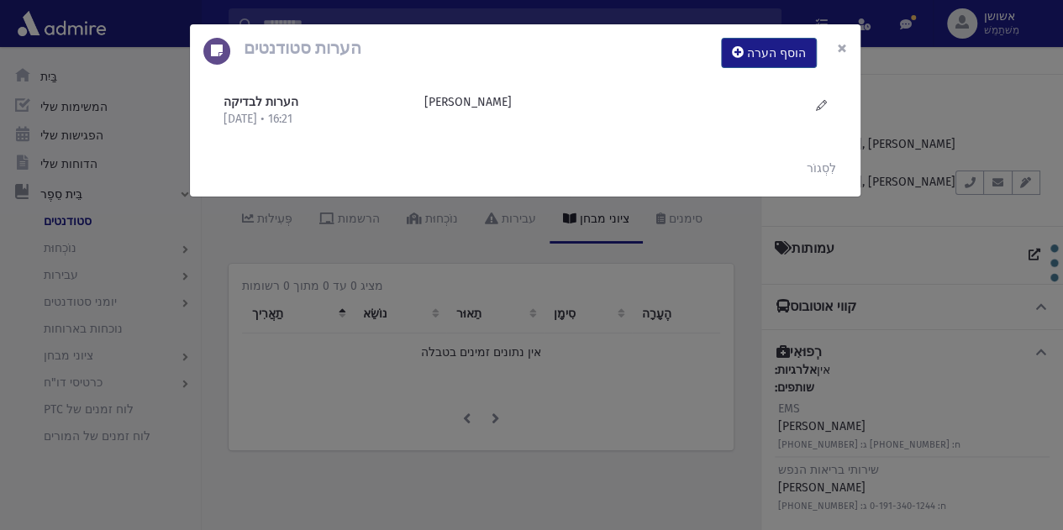
click at [843, 47] on font "×" at bounding box center [842, 48] width 10 height 24
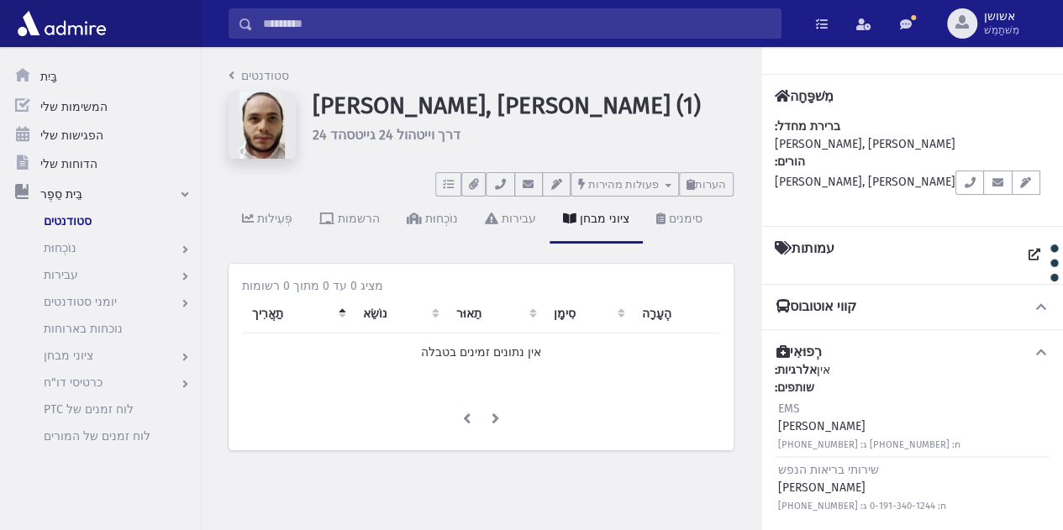
click at [521, 18] on input "לְחַפֵּשׂ" at bounding box center [517, 23] width 528 height 30
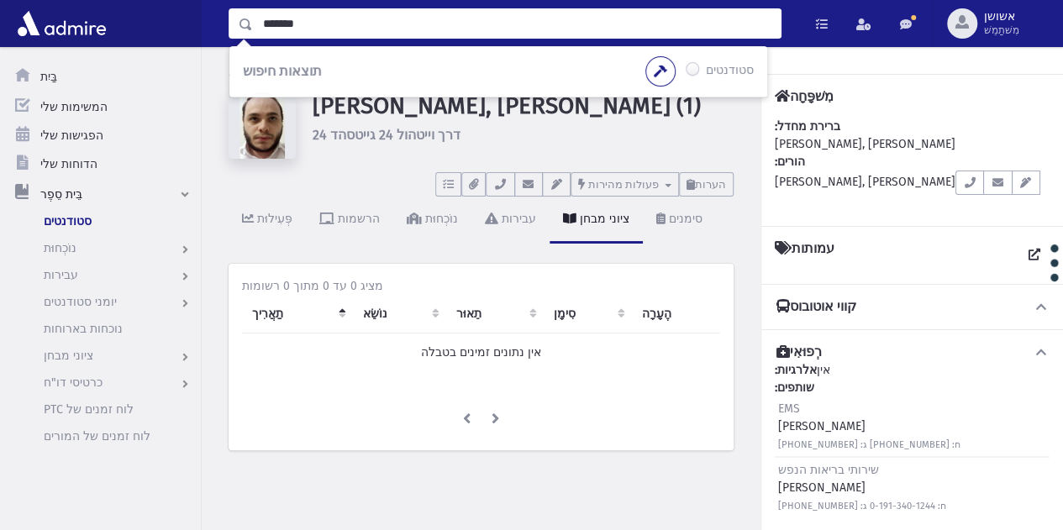
type input "*******"
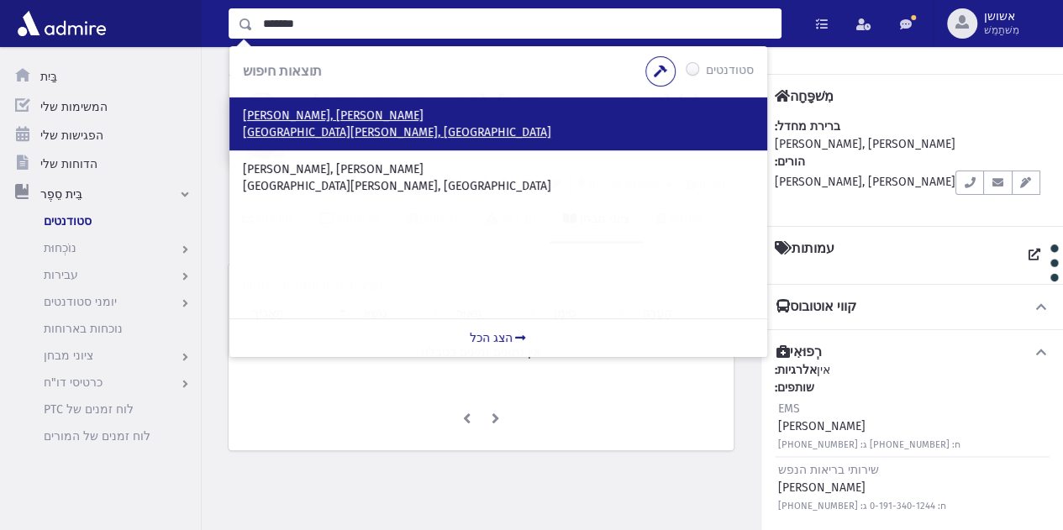
click at [431, 112] on p "דויטש, ישראל זאב" at bounding box center [498, 116] width 511 height 17
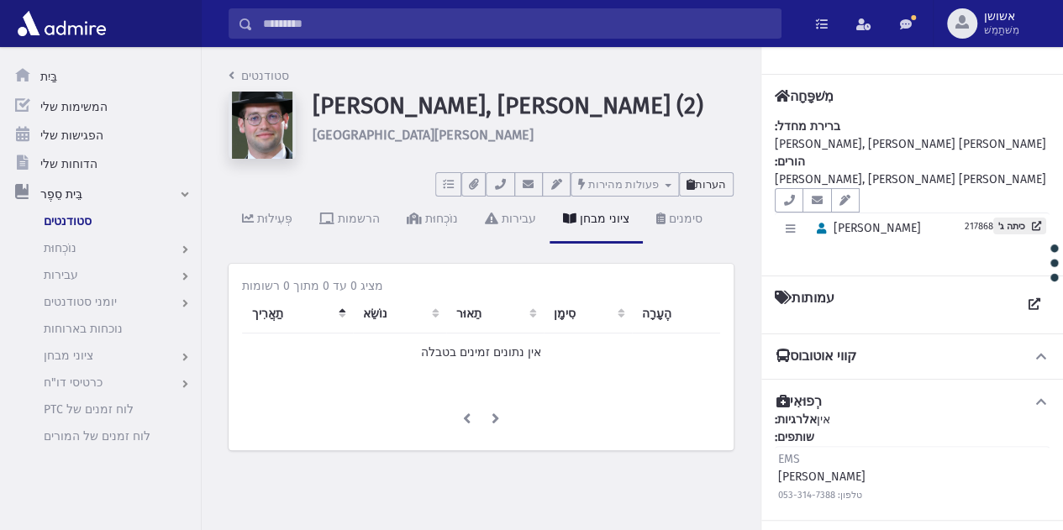
click at [718, 181] on font "הערות" at bounding box center [710, 184] width 31 height 13
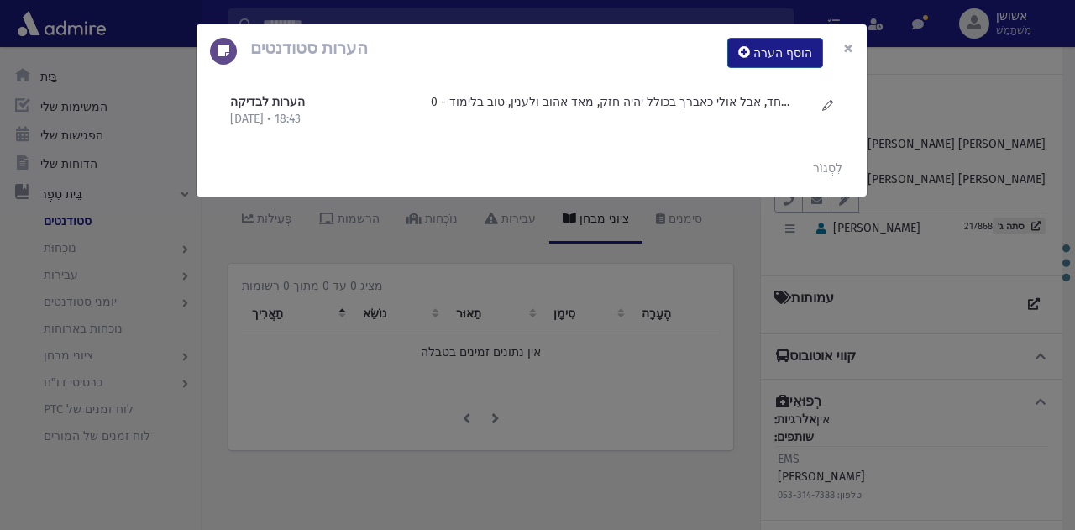
click at [849, 45] on font "×" at bounding box center [849, 48] width 10 height 24
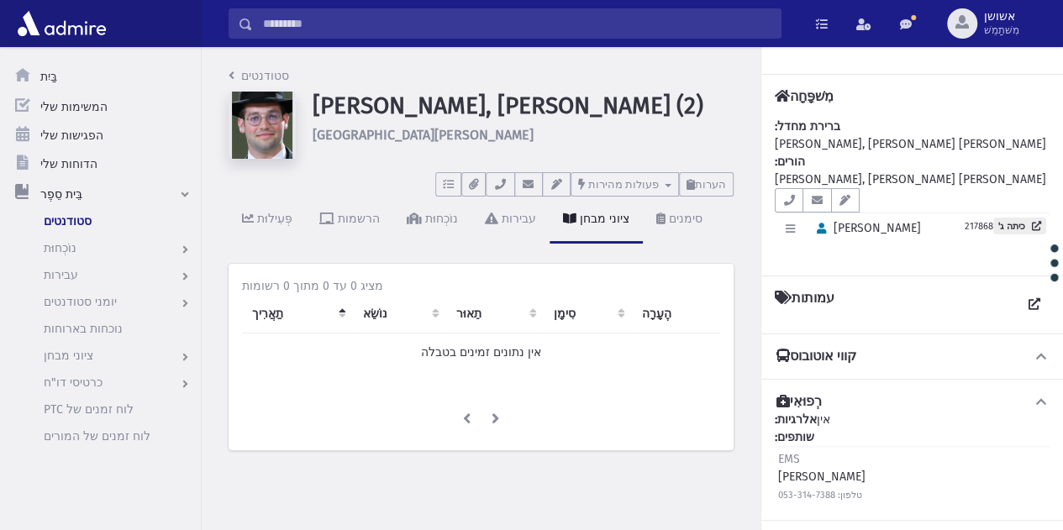
click at [756, 24] on input "לְחַפֵּשׂ" at bounding box center [517, 23] width 528 height 30
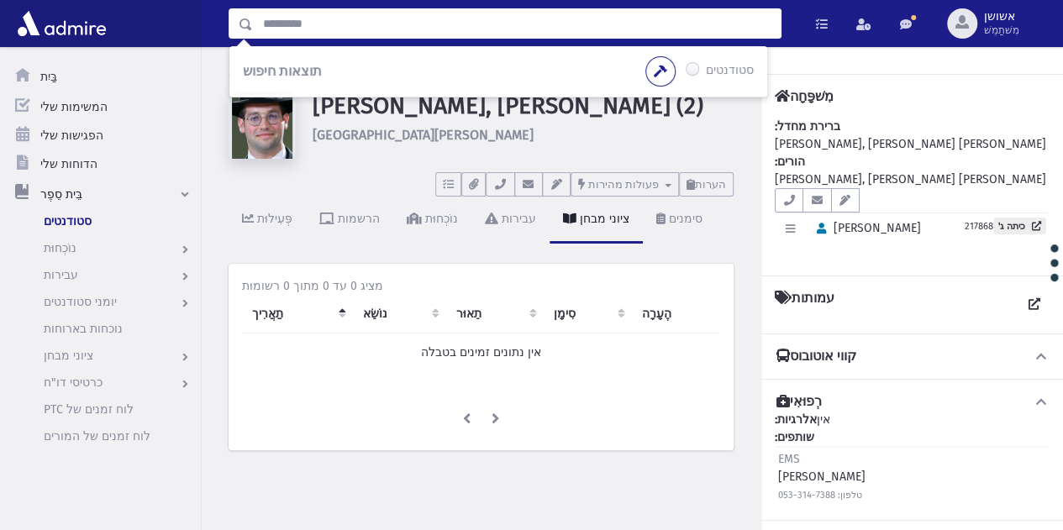
type input "*"
click at [555, 515] on div "סטודנטים [PERSON_NAME], [PERSON_NAME] (2) [GEOGRAPHIC_DATA][PERSON_NAME] מטלות …" at bounding box center [632, 288] width 861 height 483
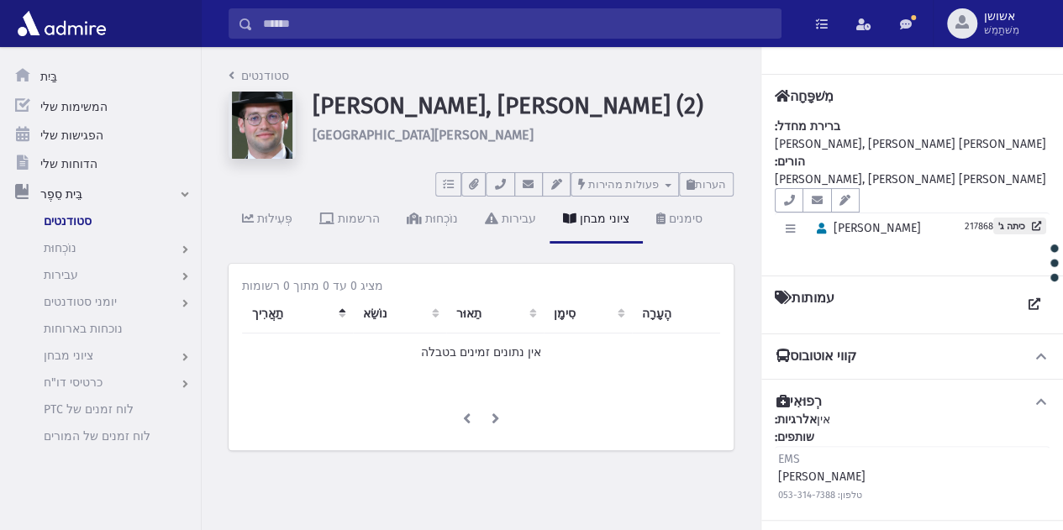
click at [613, 30] on input "******" at bounding box center [517, 23] width 528 height 30
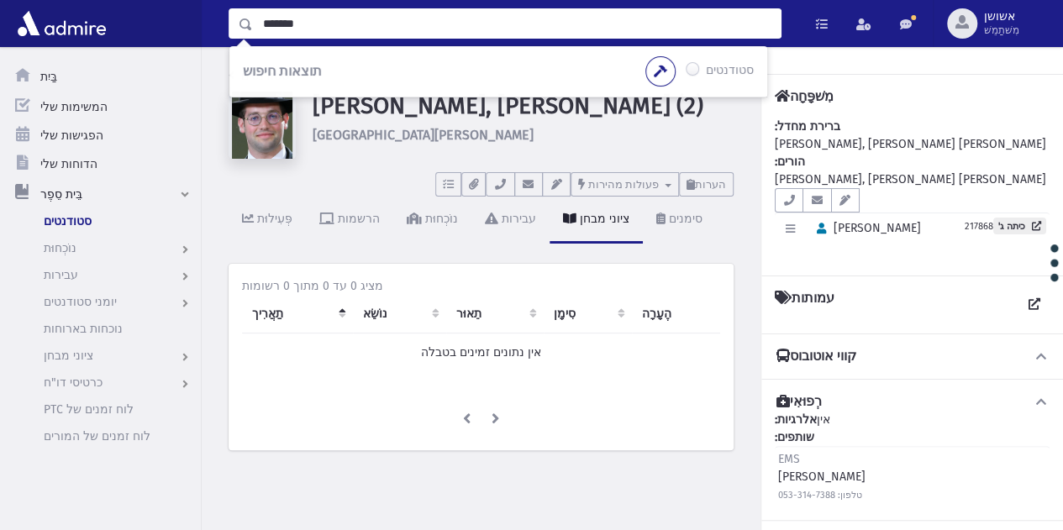
type input "*******"
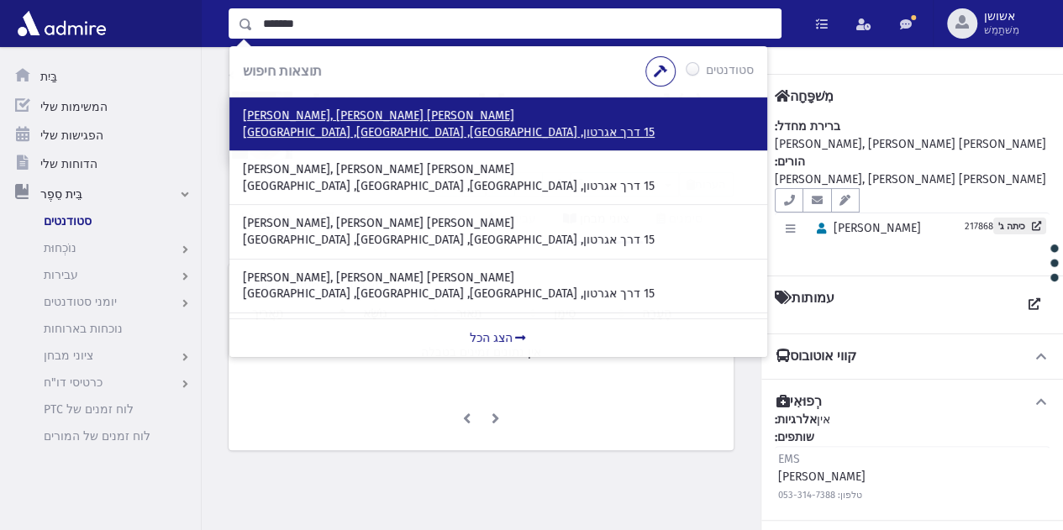
click at [598, 108] on p "[PERSON_NAME], [PERSON_NAME] [PERSON_NAME]" at bounding box center [498, 116] width 511 height 17
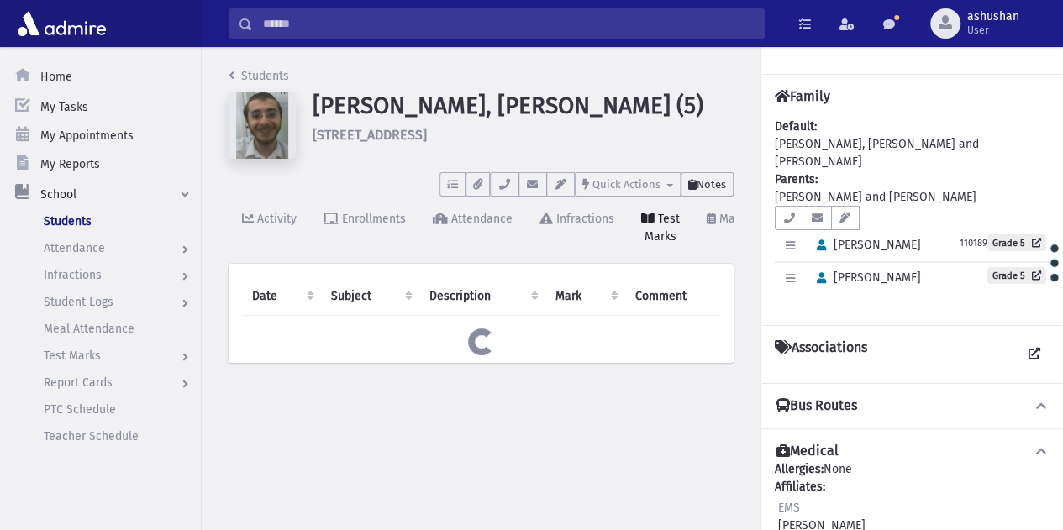
click at [708, 176] on button "Notes" at bounding box center [707, 184] width 53 height 24
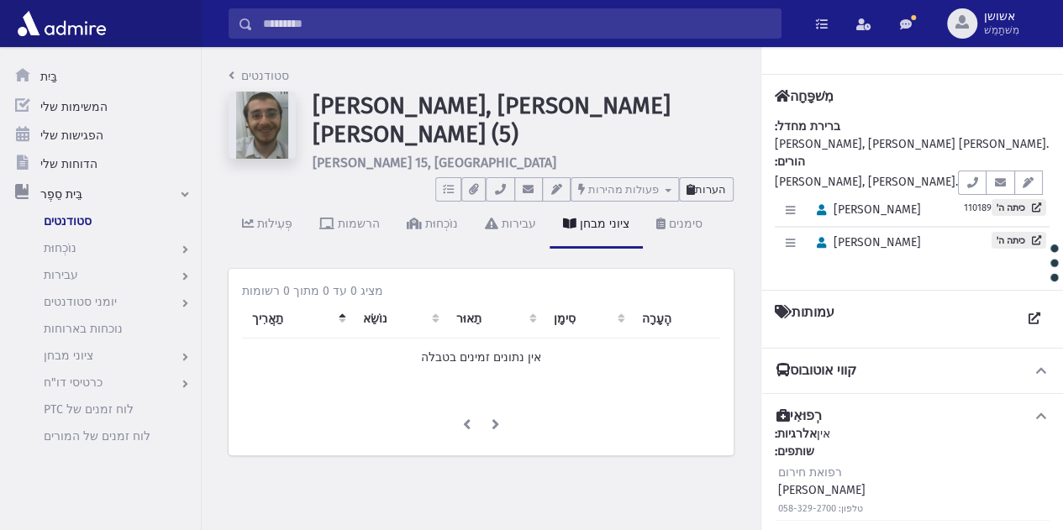
click at [720, 184] on font "הערות" at bounding box center [710, 189] width 31 height 13
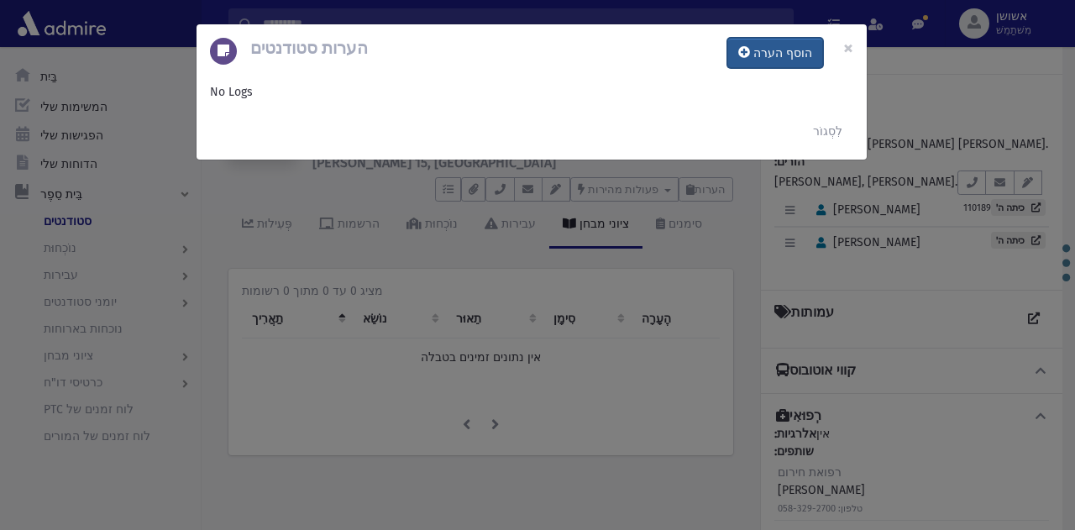
click at [800, 39] on button "הוסף הערה" at bounding box center [776, 53] width 96 height 30
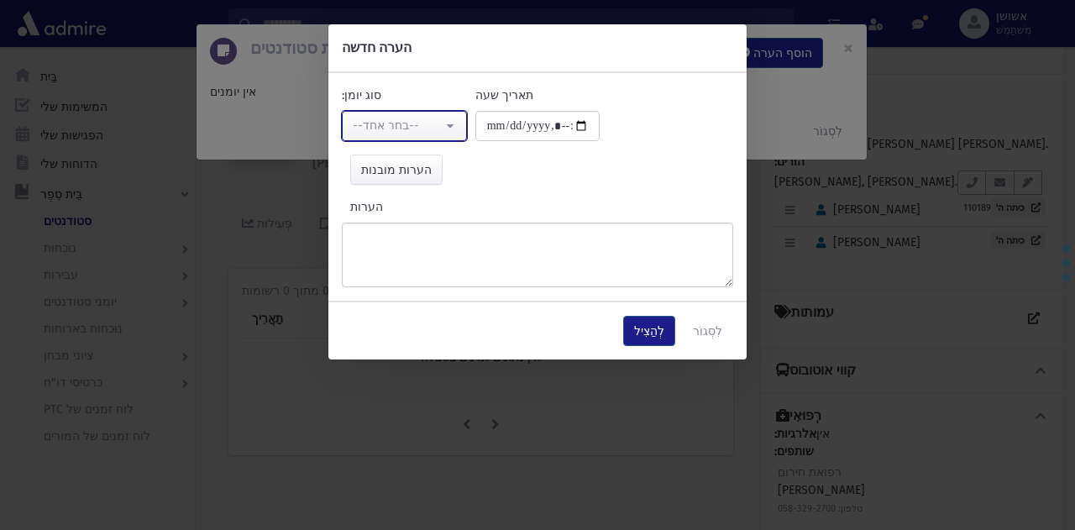
click at [459, 122] on button "--בחר אחד--" at bounding box center [404, 126] width 125 height 30
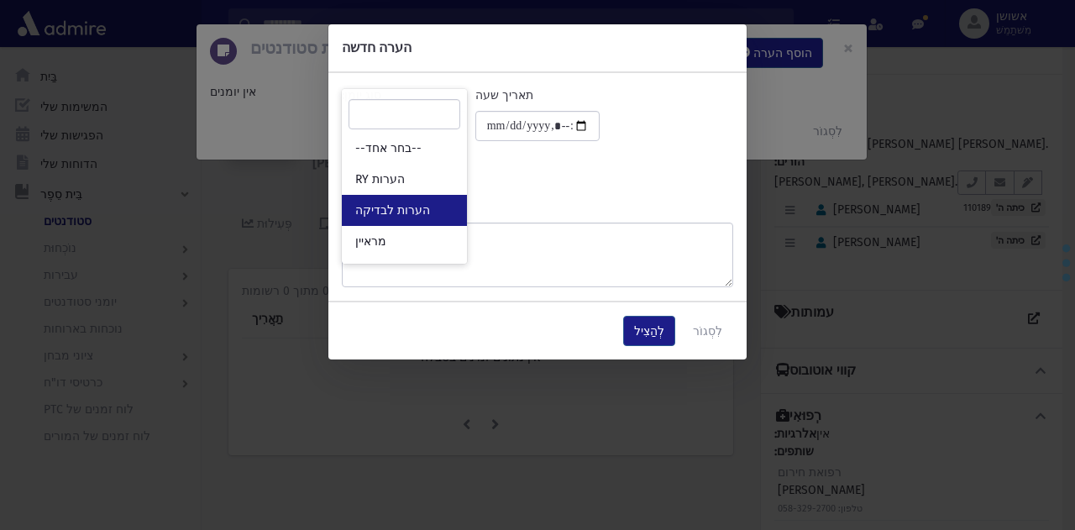
click at [449, 215] on link "הערות לבדיקה" at bounding box center [404, 210] width 125 height 31
select select "*"
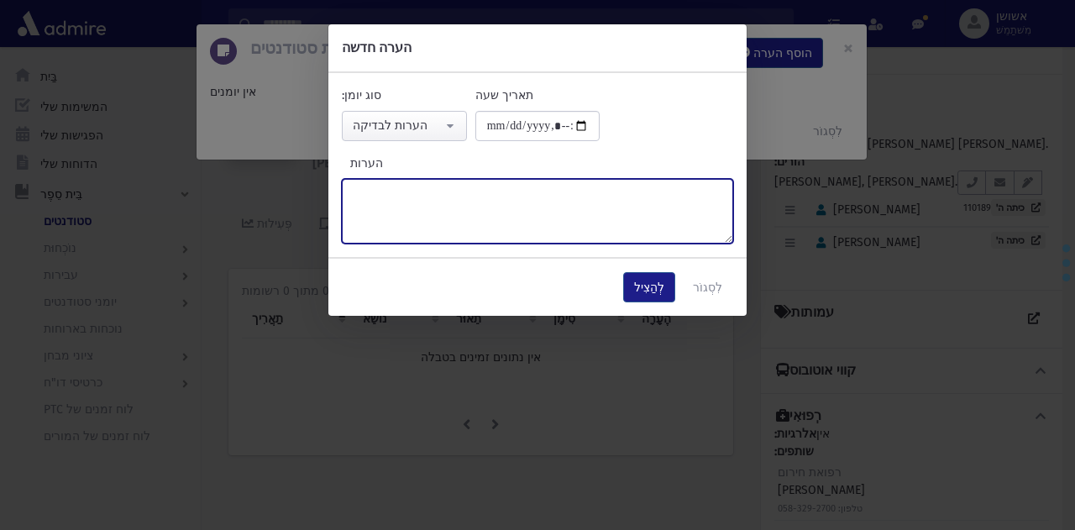
click at [495, 222] on textarea "הערות" at bounding box center [538, 211] width 392 height 65
paste textarea "******"
type textarea "******"
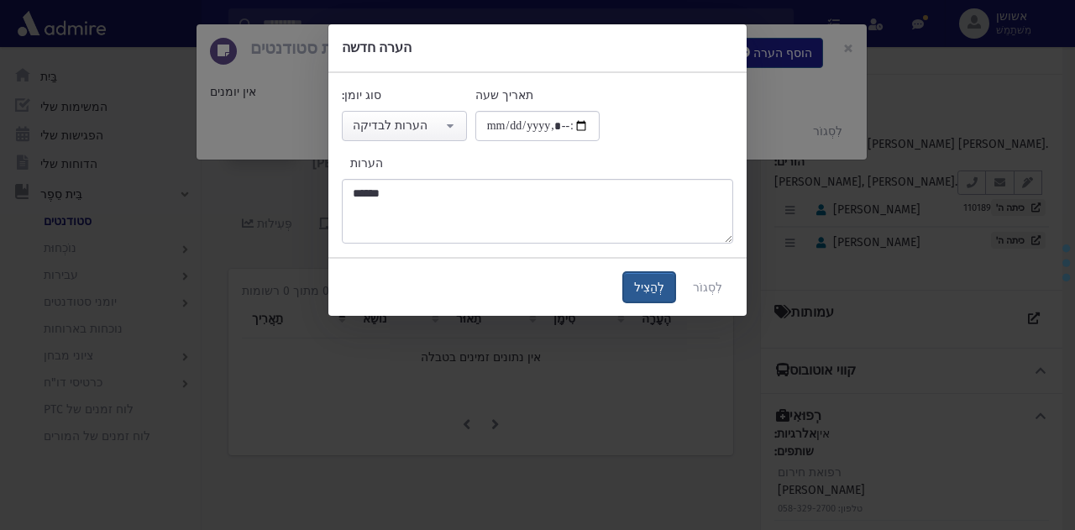
click at [676, 296] on button "לְהַצִיל" at bounding box center [649, 287] width 52 height 30
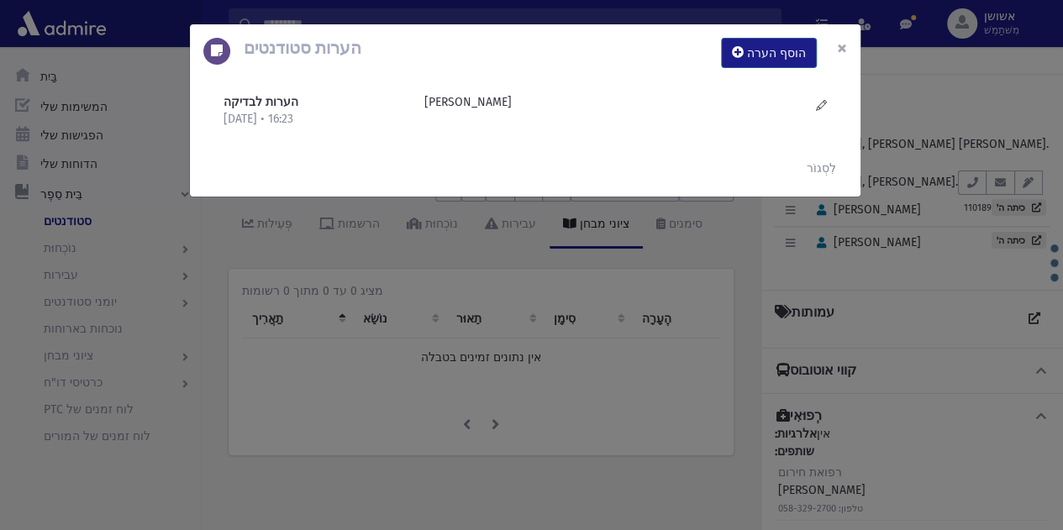
click at [844, 47] on font "×" at bounding box center [842, 48] width 10 height 24
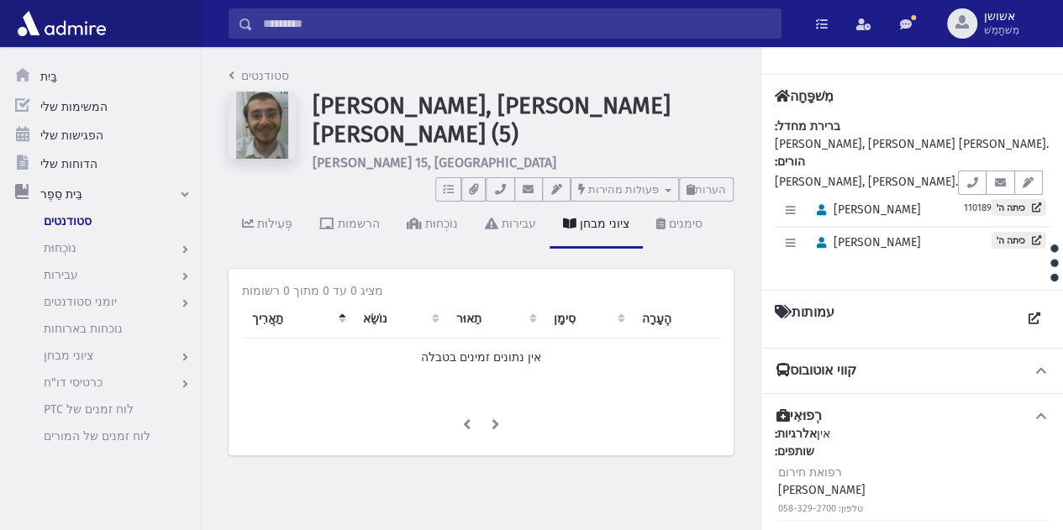
click at [603, 24] on input "לְחַפֵּשׂ" at bounding box center [517, 23] width 528 height 30
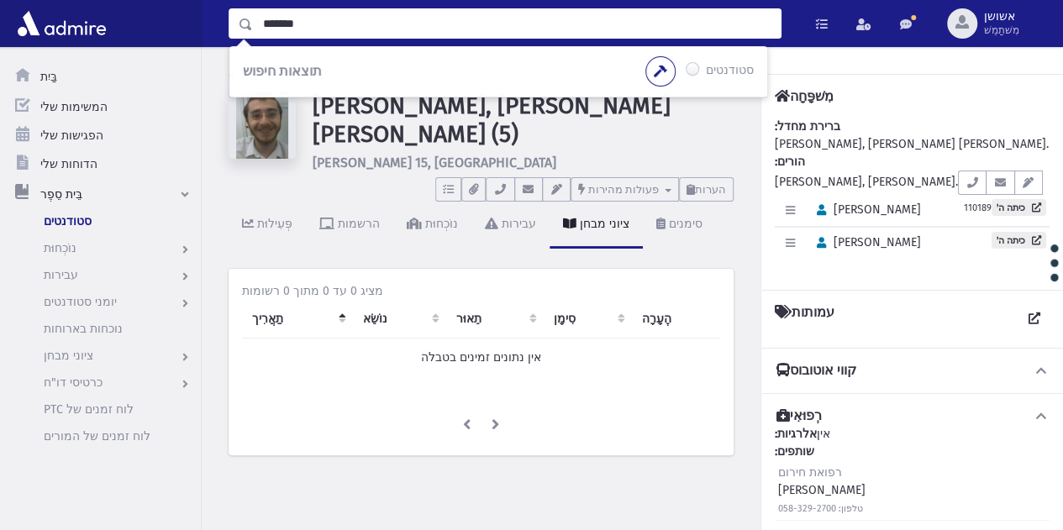
type input "*******"
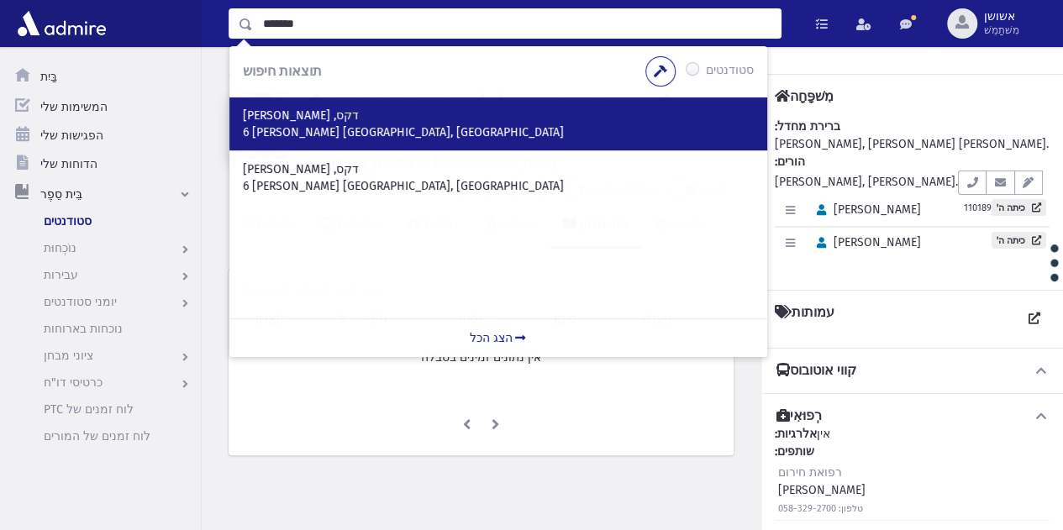
click at [360, 147] on div "דקס, [PERSON_NAME] 6 [PERSON_NAME] [GEOGRAPHIC_DATA], [GEOGRAPHIC_DATA]" at bounding box center [498, 123] width 538 height 53
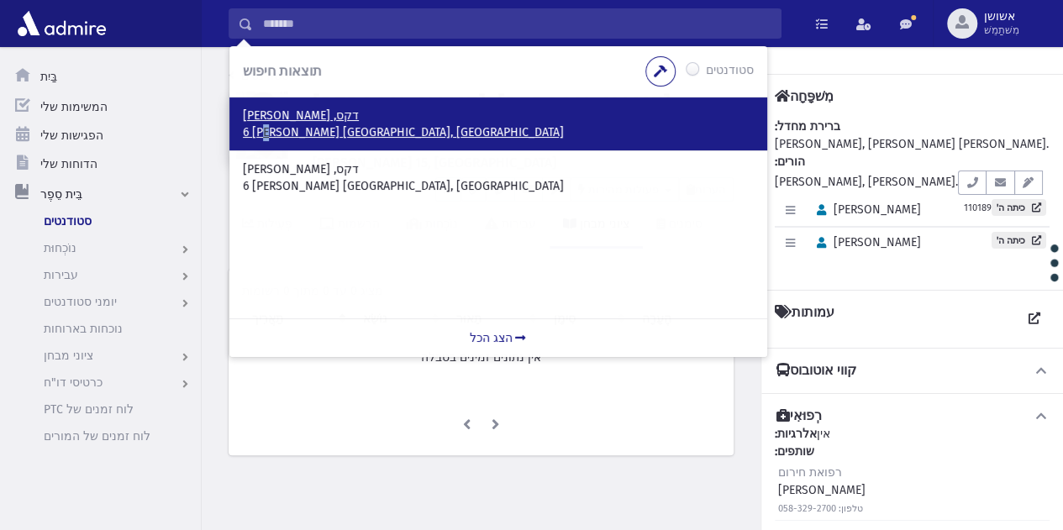
click at [373, 117] on p "דקס, [PERSON_NAME]" at bounding box center [498, 116] width 511 height 17
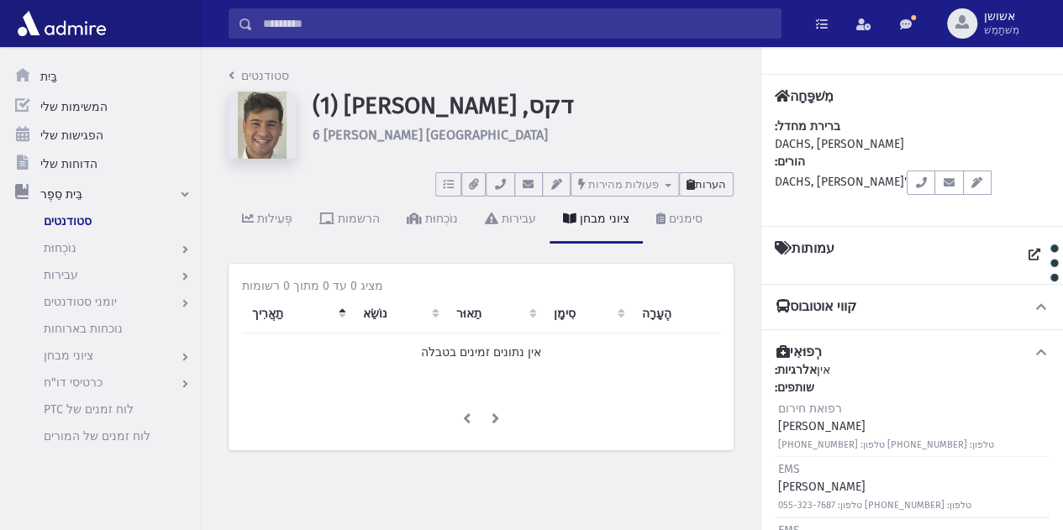
click at [711, 188] on font "הערות" at bounding box center [710, 184] width 31 height 13
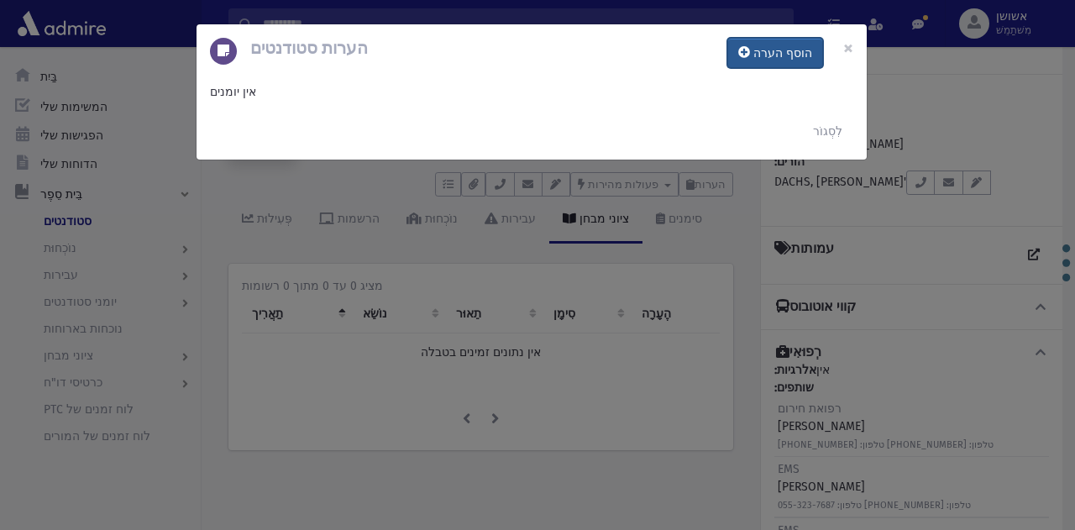
click at [771, 39] on button "הוסף הערה" at bounding box center [776, 53] width 96 height 30
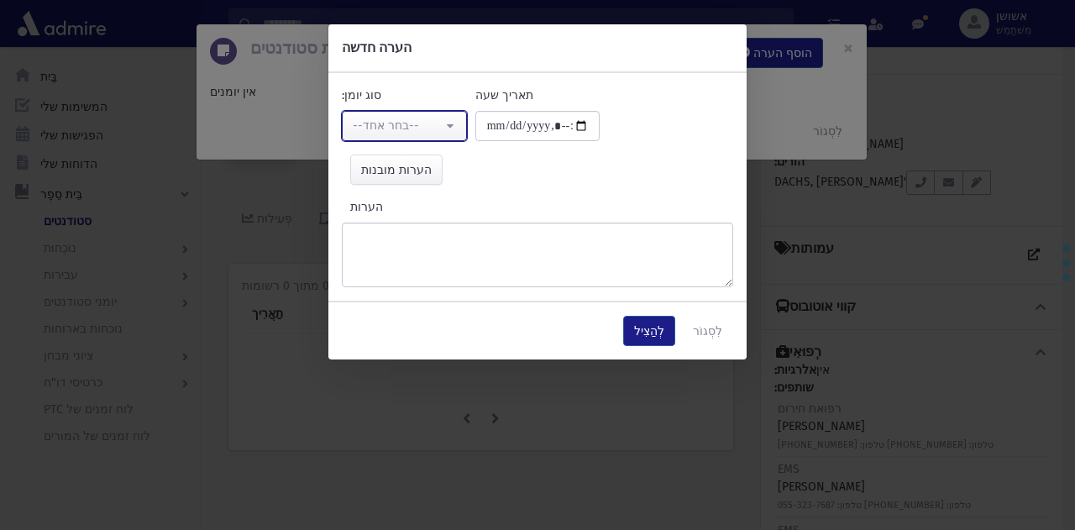
click at [389, 129] on font "--בחר אחד--" at bounding box center [386, 125] width 66 height 14
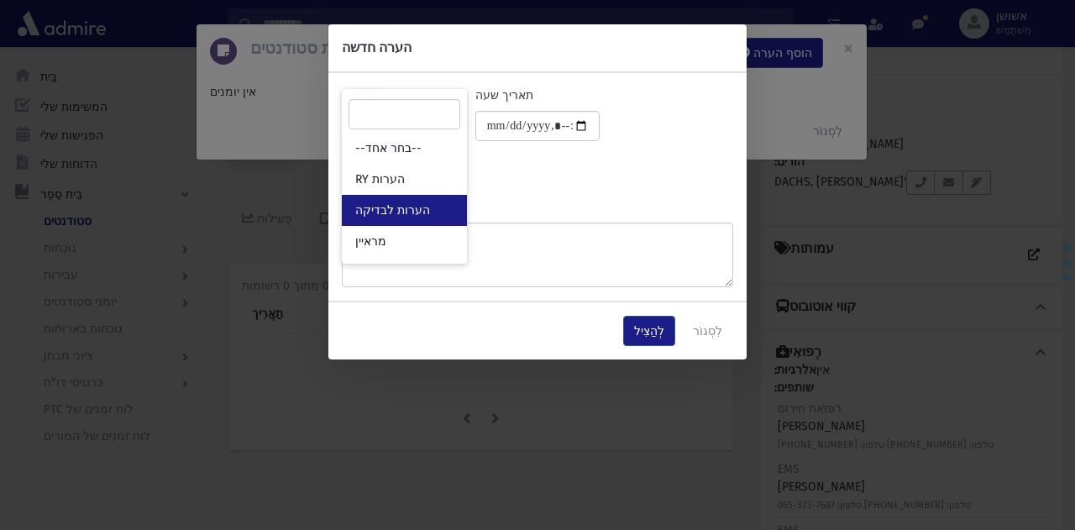
click at [425, 199] on link "הערות לבדיקה" at bounding box center [404, 210] width 125 height 31
select select "*"
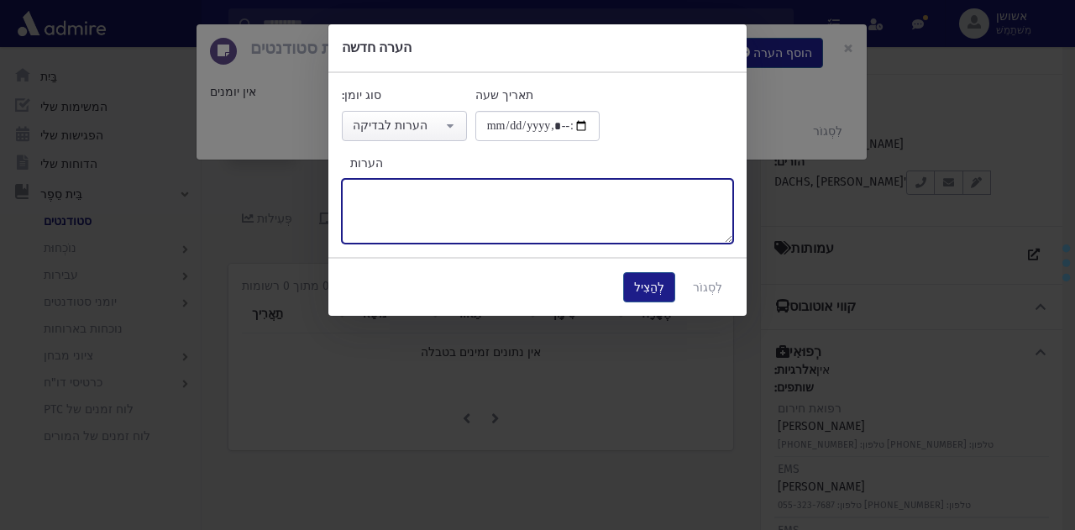
click at [455, 218] on textarea "הערות" at bounding box center [538, 211] width 392 height 65
paste textarea "******"
type textarea "******"
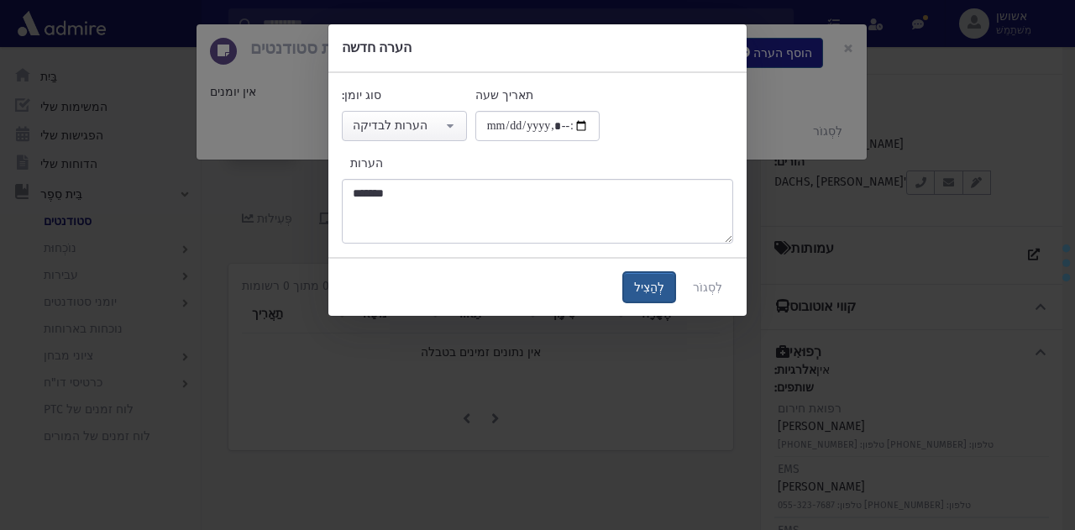
click at [665, 288] on font "לְהַצִיל" at bounding box center [649, 288] width 30 height 14
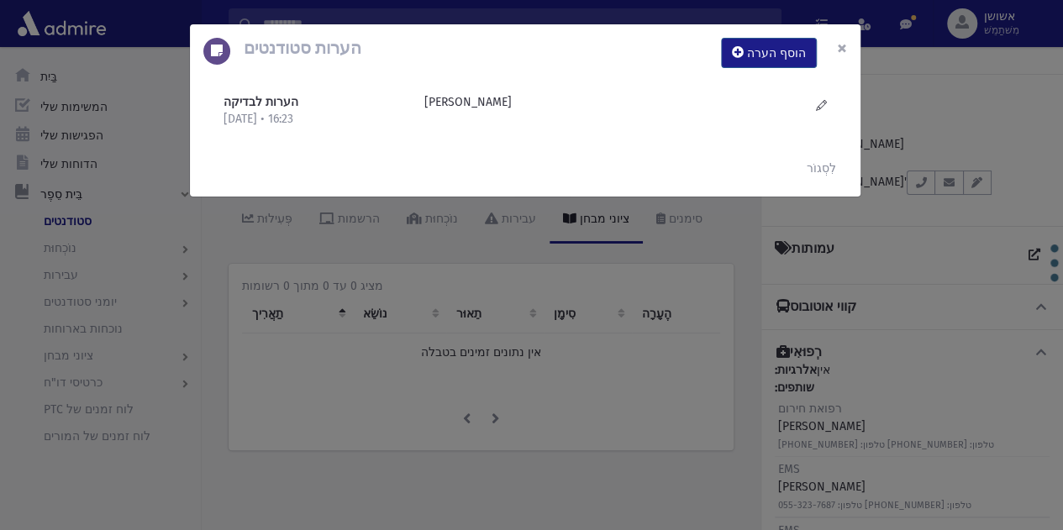
click at [844, 53] on font "×" at bounding box center [842, 48] width 10 height 24
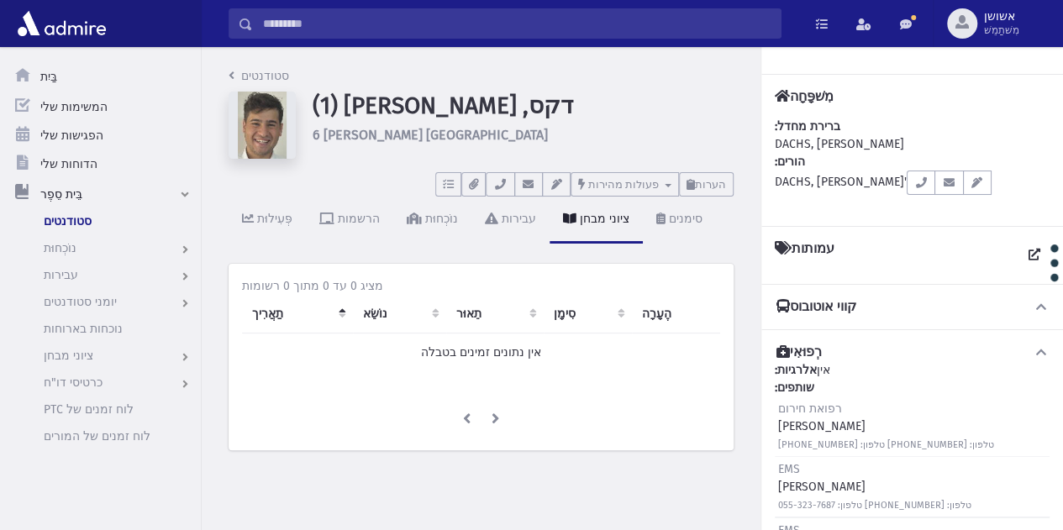
click at [719, 7] on div "תוצאות חיפוש סטודנטים" at bounding box center [632, 23] width 861 height 47
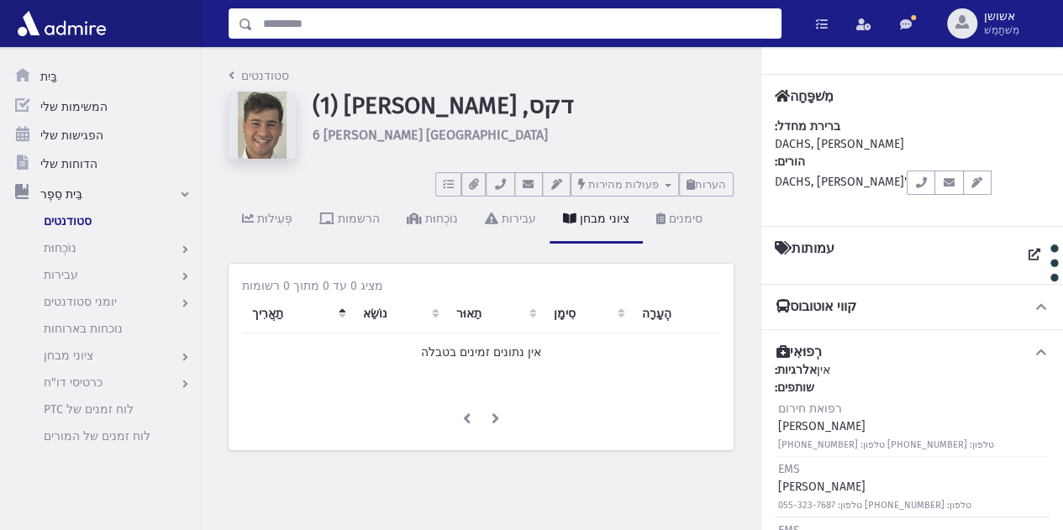
click at [723, 30] on input "לְחַפֵּשׂ" at bounding box center [517, 23] width 528 height 30
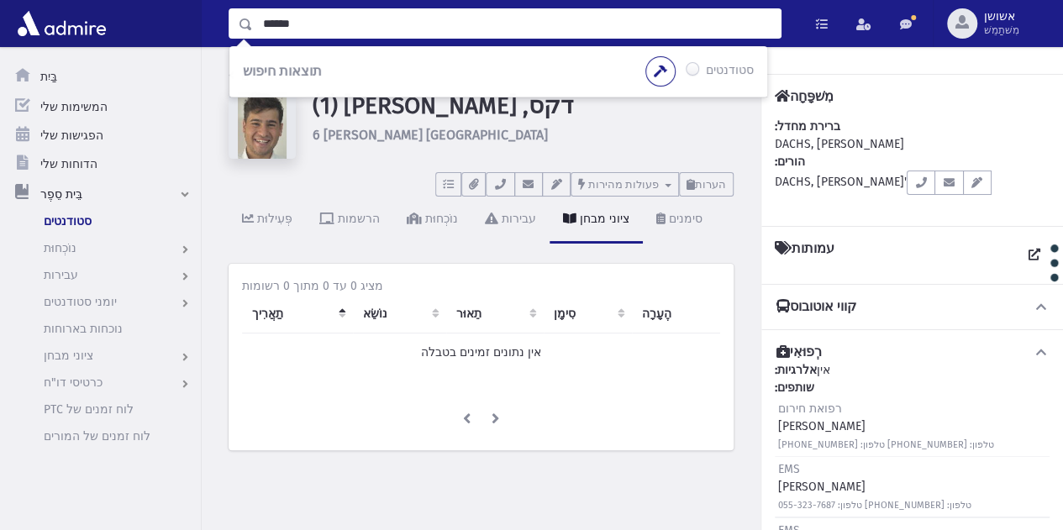
type input "******"
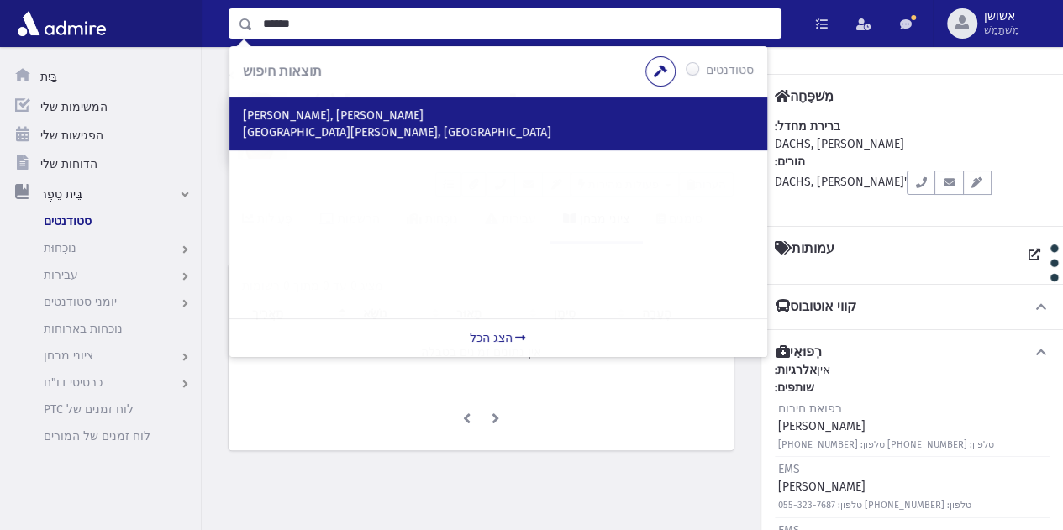
click at [612, 146] on div "הברפלד, מרדכי רחוב אליעזרוב 3, דירה 10 ירושלים, ישראל" at bounding box center [498, 123] width 538 height 53
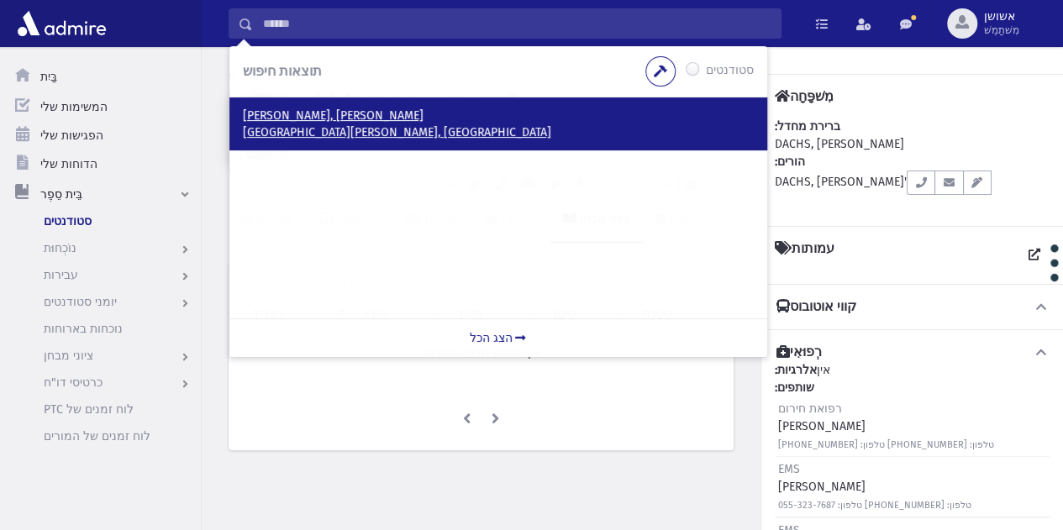
click at [491, 135] on p "רחוב אליעזרוב 3, דירה 10 ירושלים, ישראל" at bounding box center [498, 132] width 511 height 17
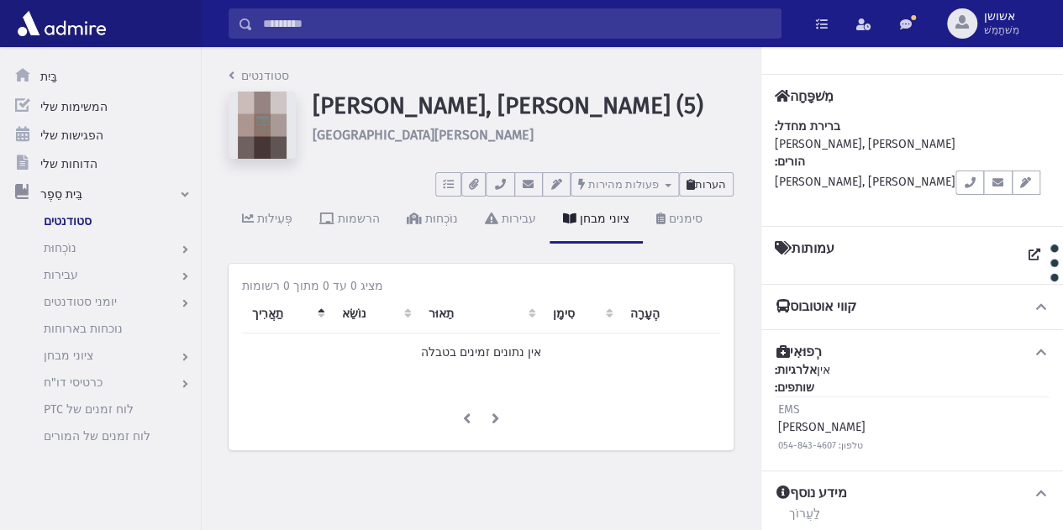
click at [712, 175] on button "הערות" at bounding box center [706, 184] width 55 height 24
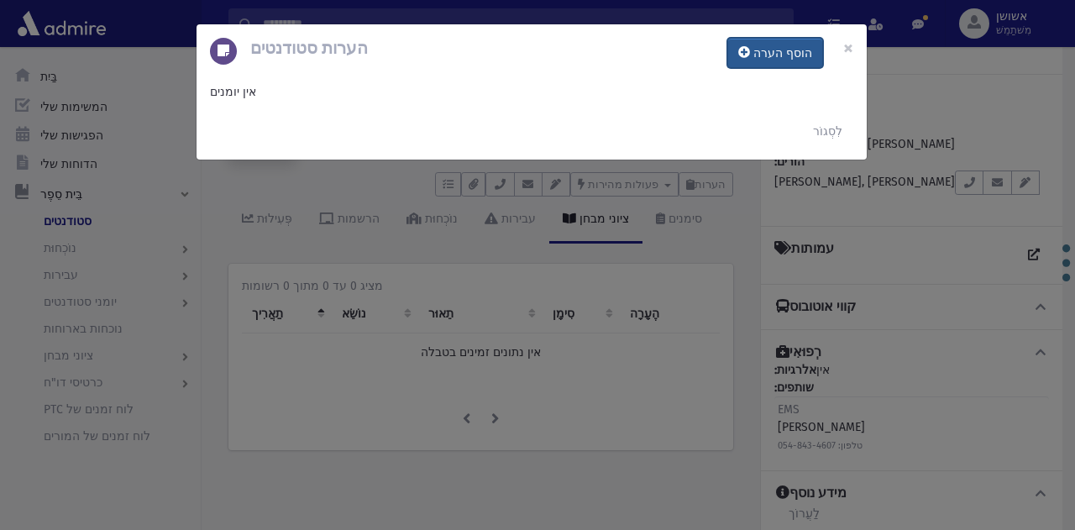
click at [738, 50] on button "הוסף הערה" at bounding box center [776, 53] width 96 height 30
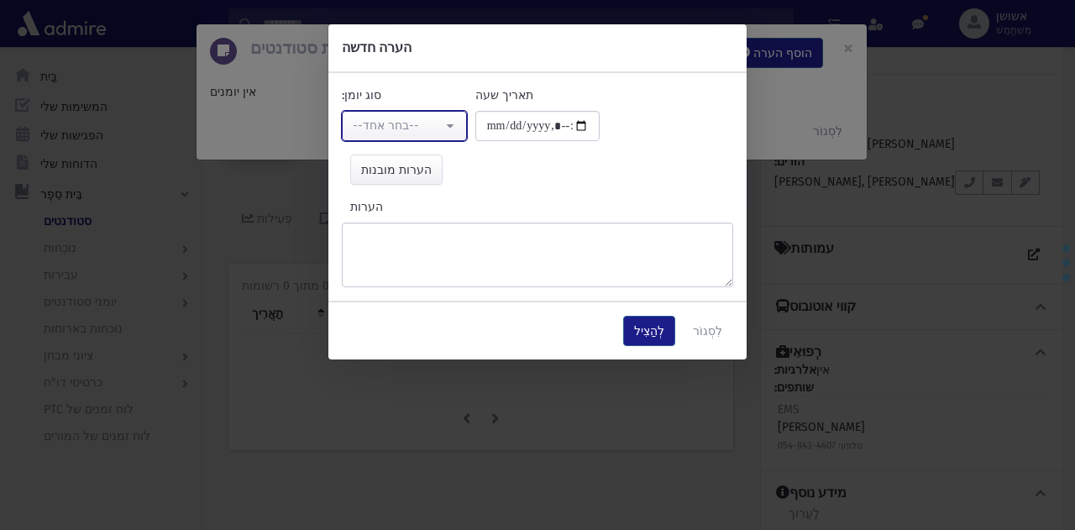
click at [413, 124] on div "--בחר אחד--" at bounding box center [398, 126] width 90 height 18
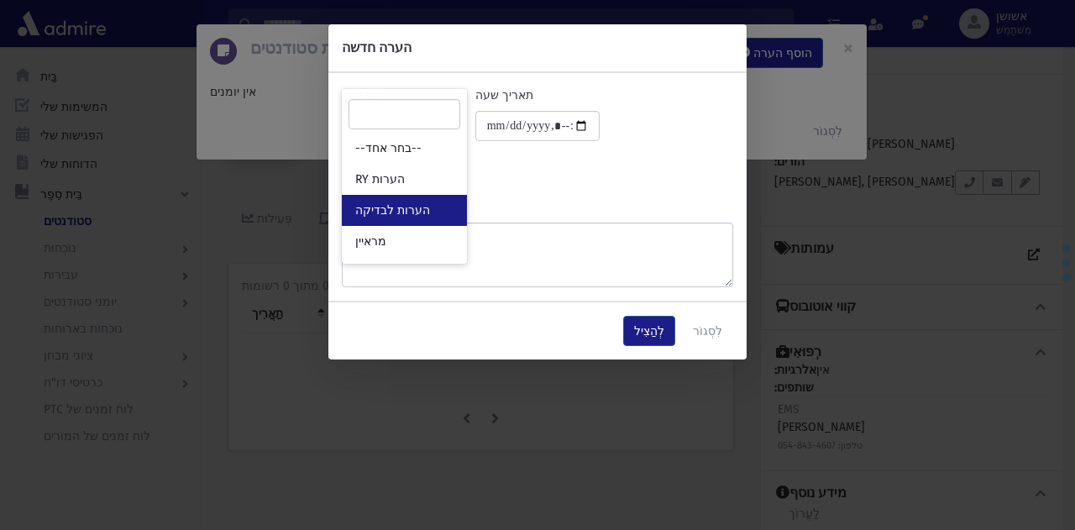
click at [457, 204] on link "הערות לבדיקה" at bounding box center [404, 210] width 125 height 31
select select "*"
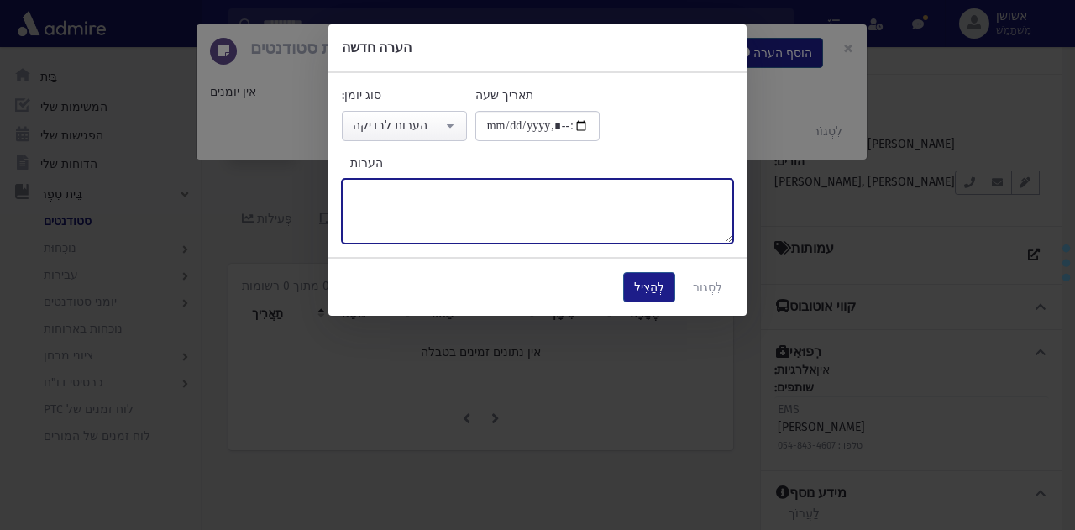
click at [489, 208] on textarea "הערות" at bounding box center [538, 211] width 392 height 65
type textarea "*****"
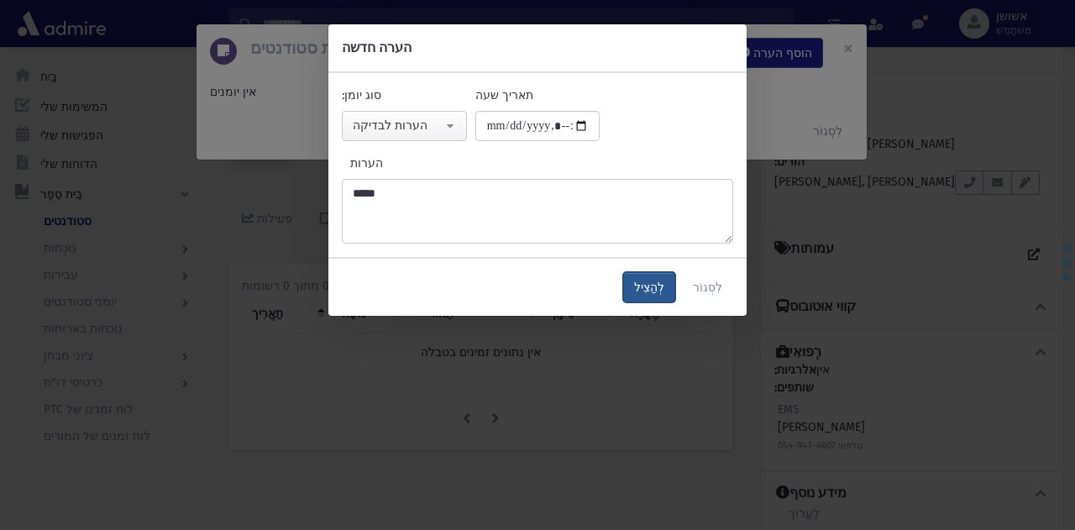
click at [648, 276] on button "לְהַצִיל" at bounding box center [649, 287] width 52 height 30
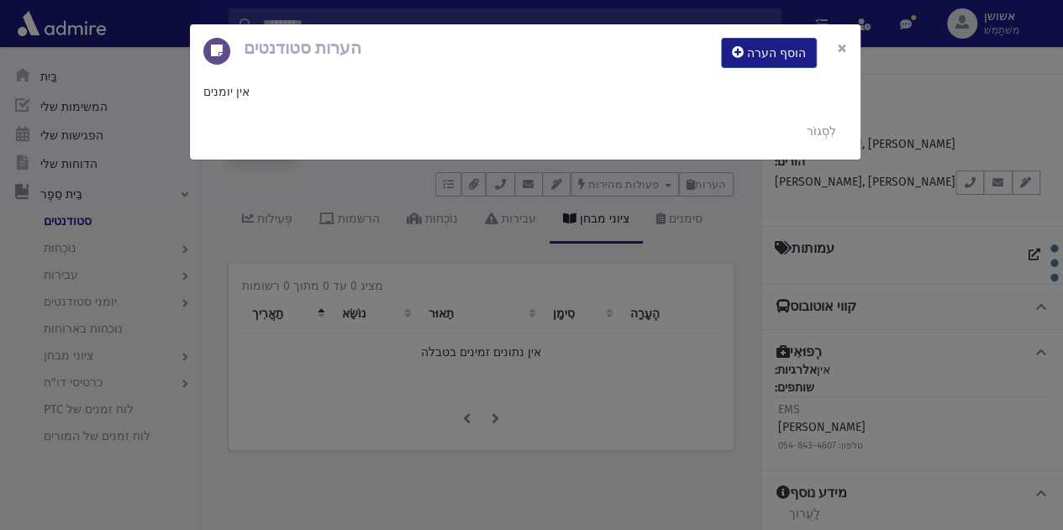
click at [844, 47] on font "×" at bounding box center [842, 48] width 10 height 24
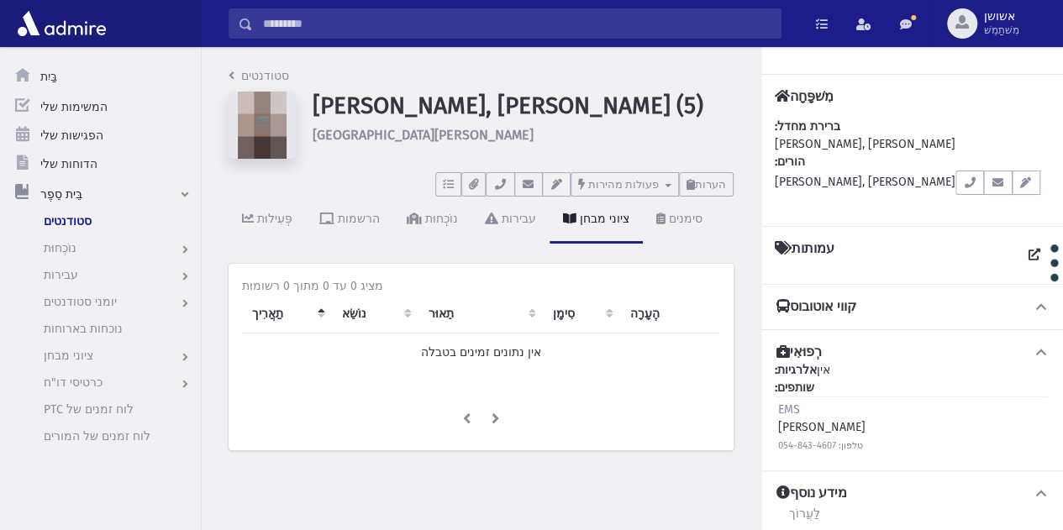
click at [656, 19] on input "לְחַפֵּשׂ" at bounding box center [517, 23] width 528 height 30
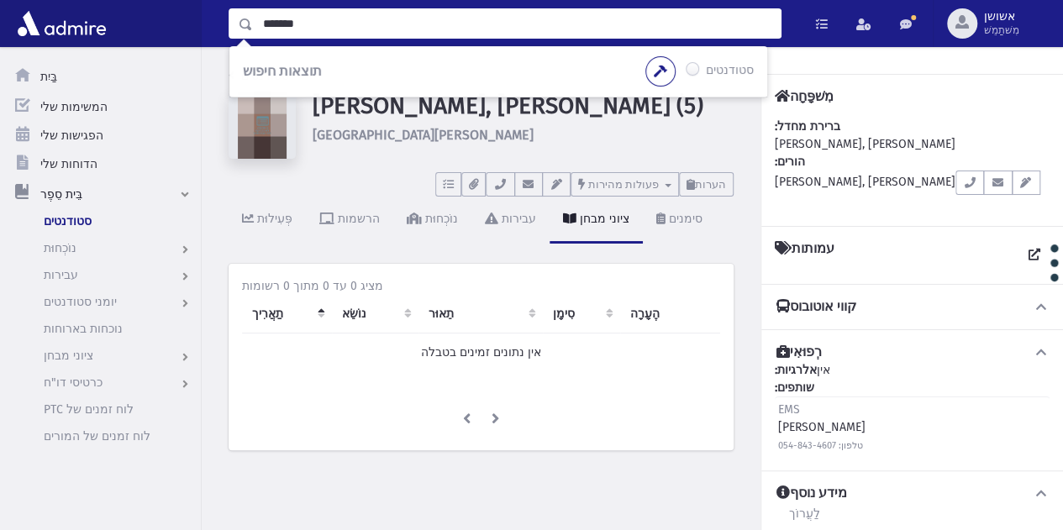
type input "*******"
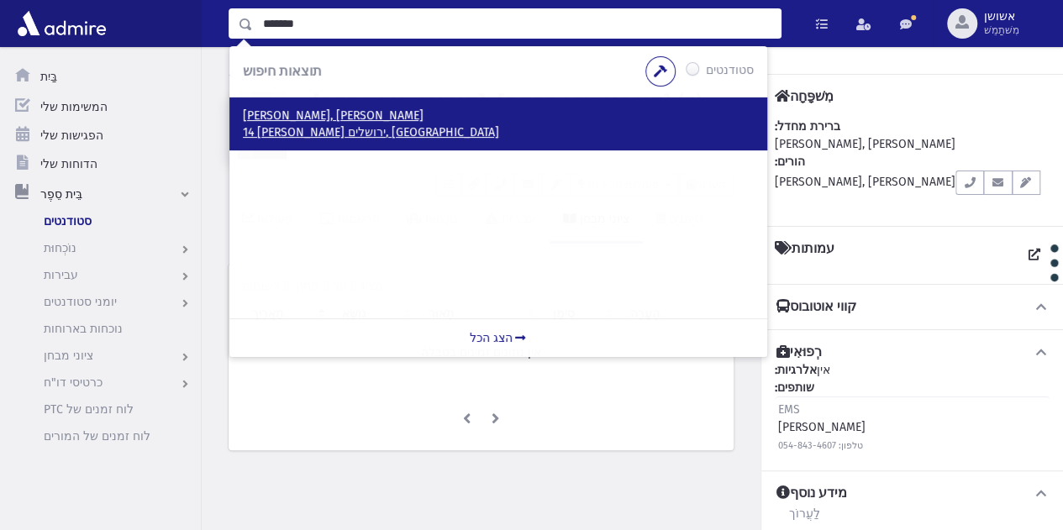
drag, startPoint x: 324, startPoint y: 140, endPoint x: 340, endPoint y: 134, distance: 17.3
click at [340, 134] on font "14 [PERSON_NAME] ירושלים, [GEOGRAPHIC_DATA]" at bounding box center [371, 132] width 256 height 14
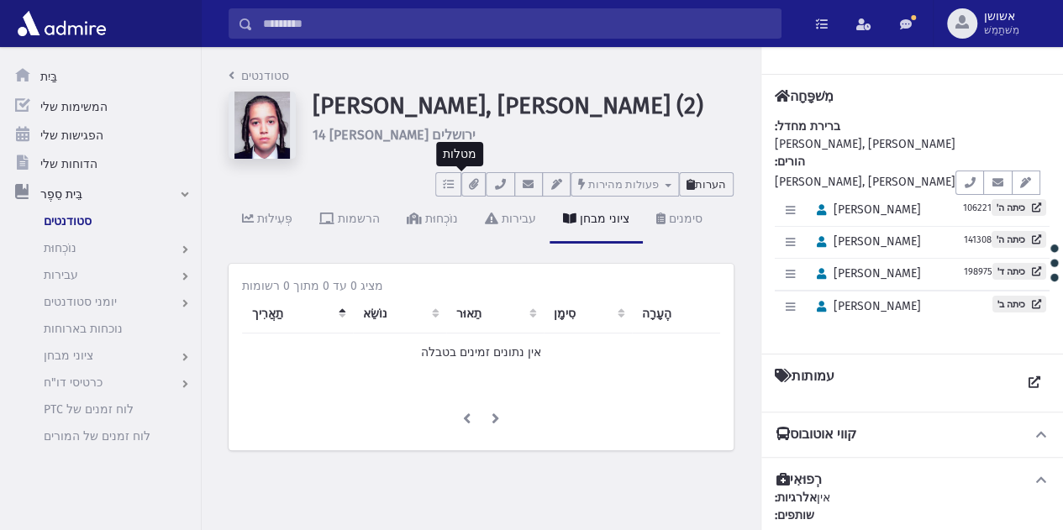
click at [712, 183] on font "הערות" at bounding box center [710, 184] width 31 height 13
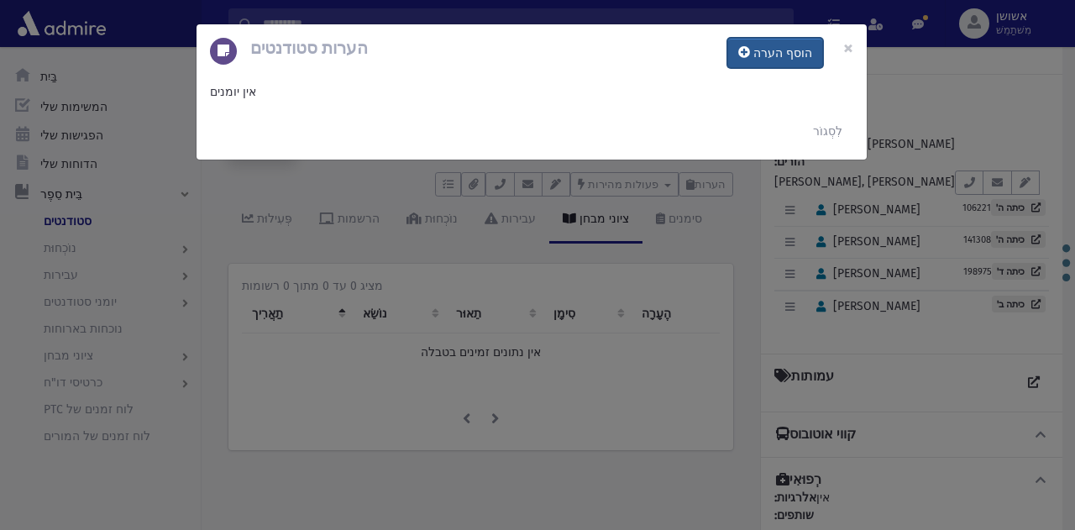
click at [790, 55] on font "הוסף הערה" at bounding box center [783, 53] width 59 height 14
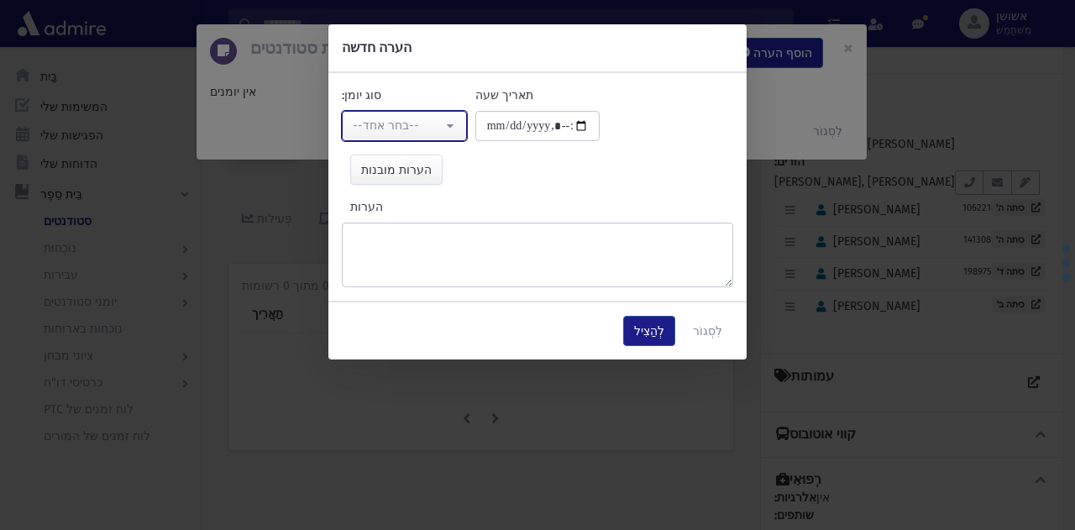
click at [429, 138] on button "--בחר אחד--" at bounding box center [404, 126] width 125 height 30
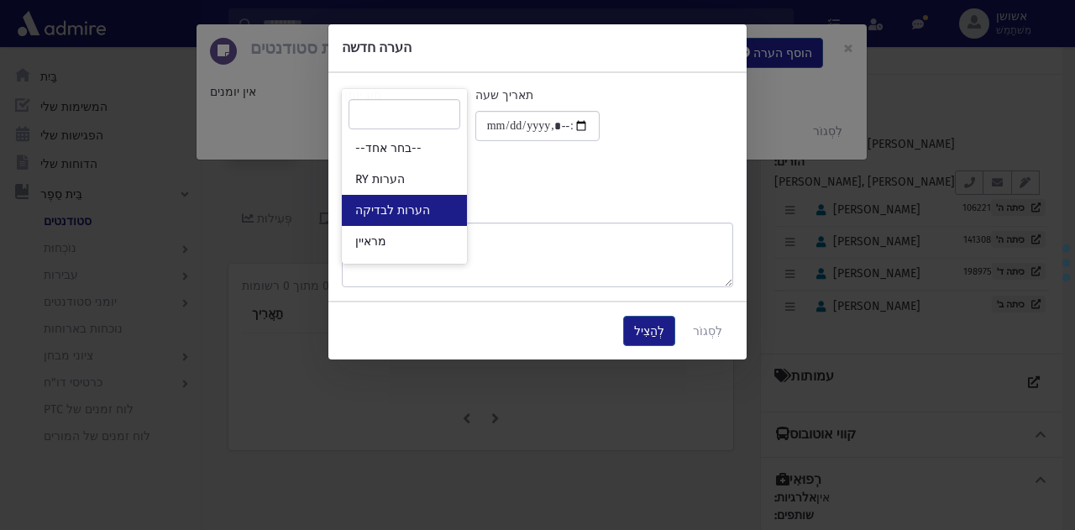
click at [439, 212] on link "הערות לבדיקה" at bounding box center [404, 210] width 125 height 31
select select "*"
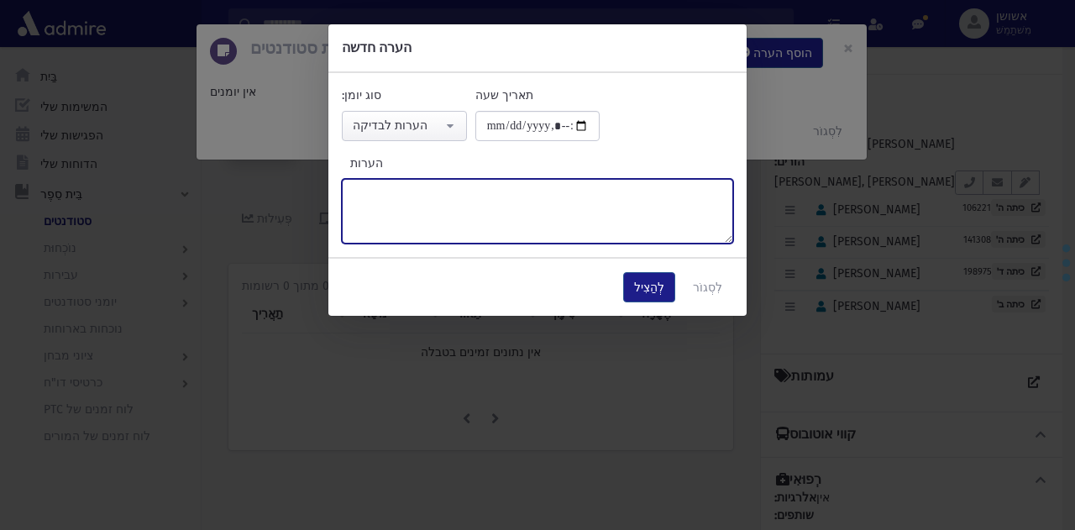
click at [467, 225] on textarea "הערות" at bounding box center [538, 211] width 392 height 65
type textarea "*****"
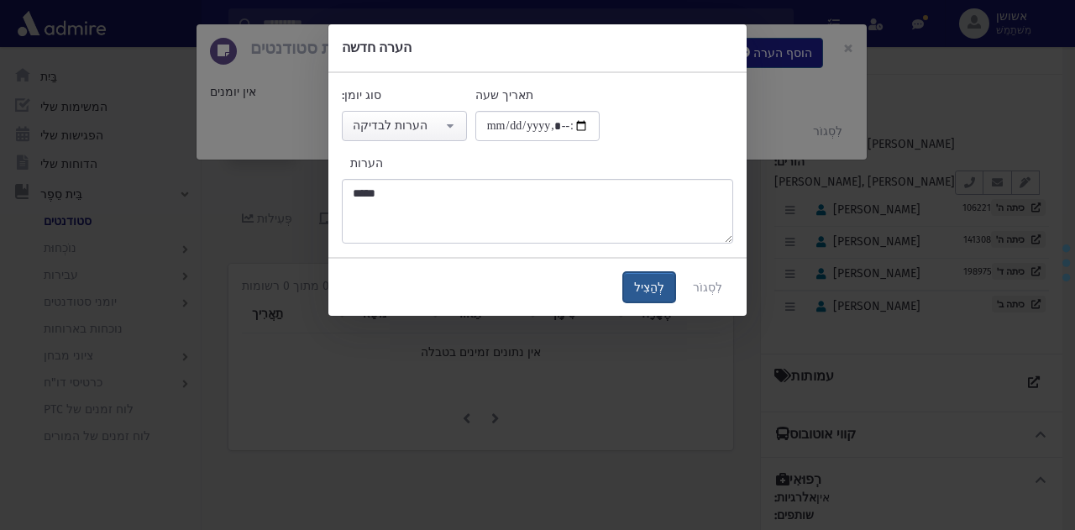
click at [650, 285] on font "לְהַצִיל" at bounding box center [649, 288] width 30 height 14
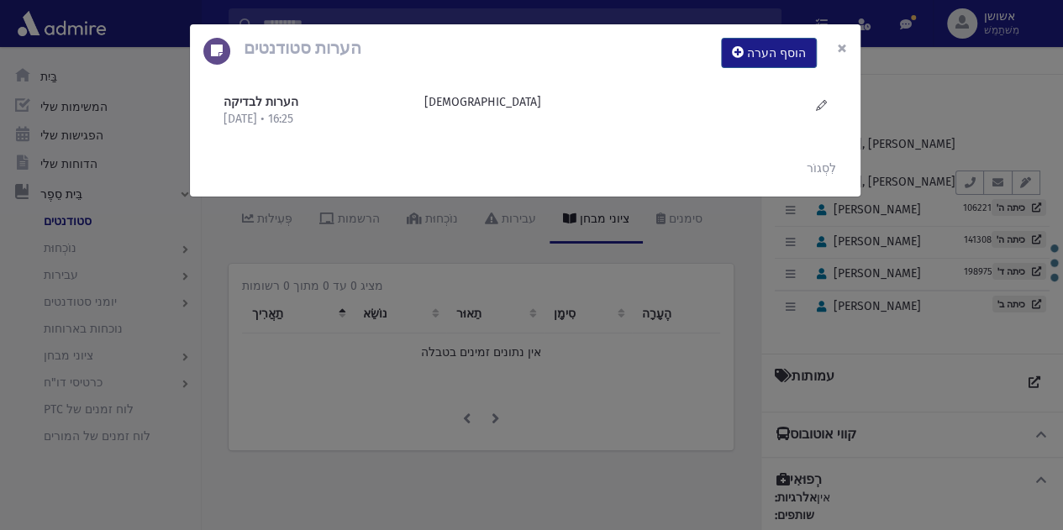
click at [859, 32] on button "×" at bounding box center [841, 47] width 37 height 47
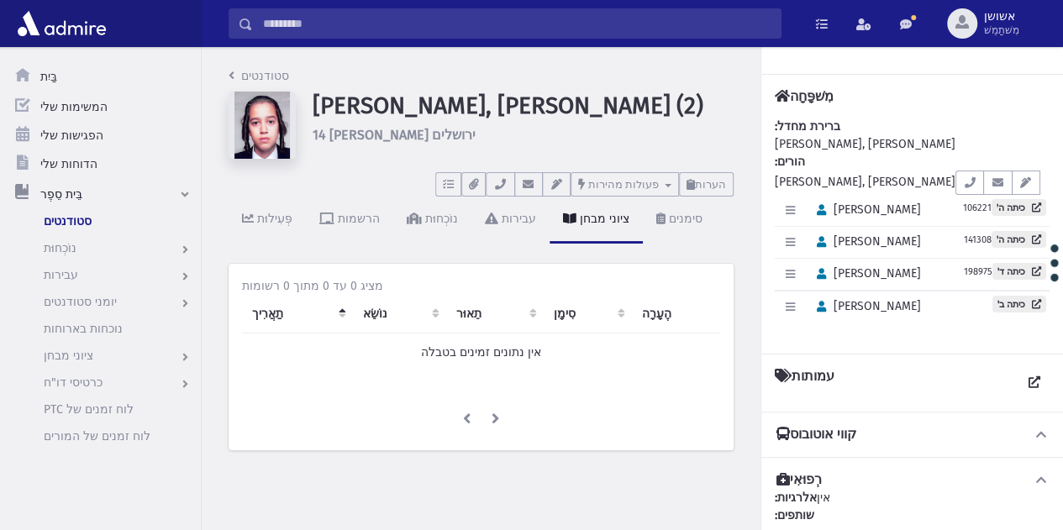
click at [683, 17] on input "לְחַפֵּשׂ" at bounding box center [517, 23] width 528 height 30
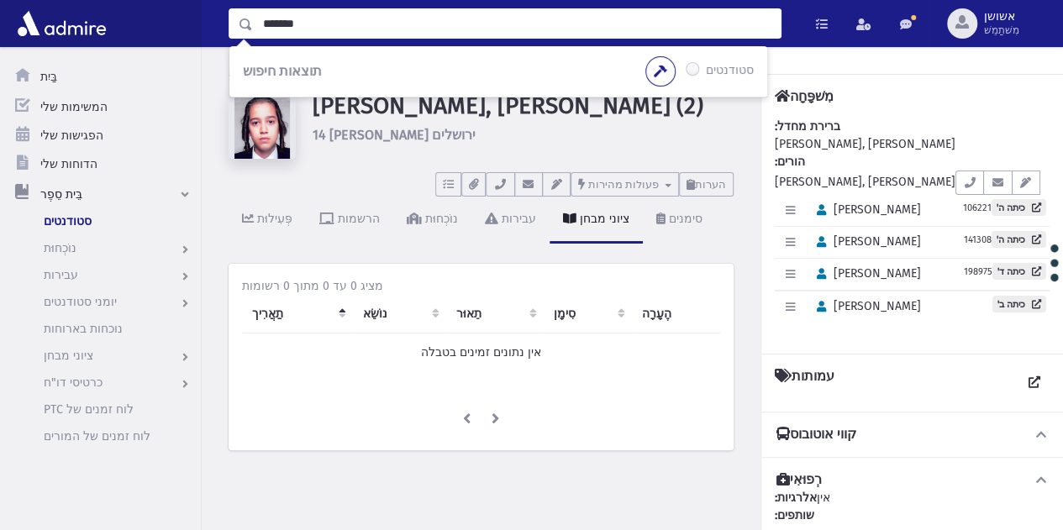
type input "*******"
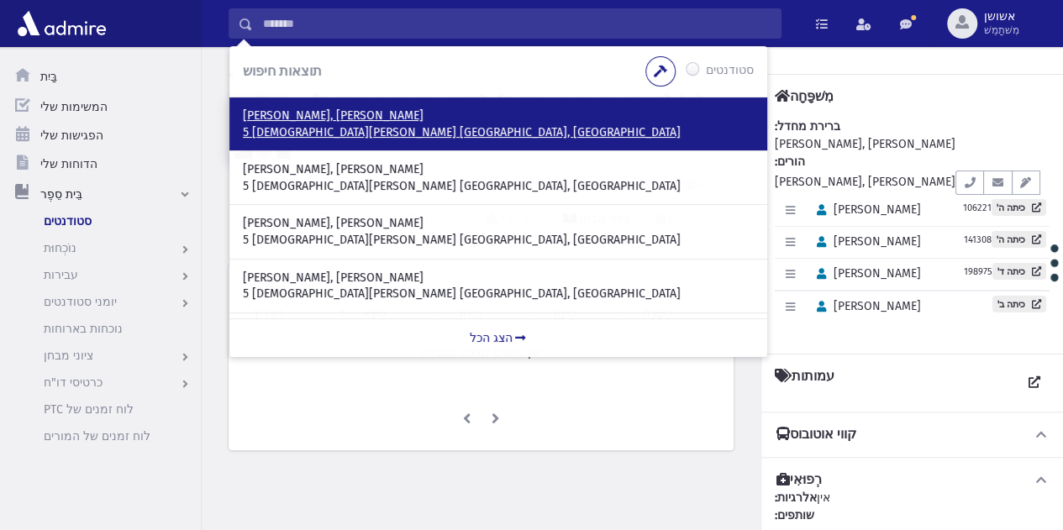
click at [308, 117] on font "ברנבלוט, יצחק" at bounding box center [333, 115] width 181 height 14
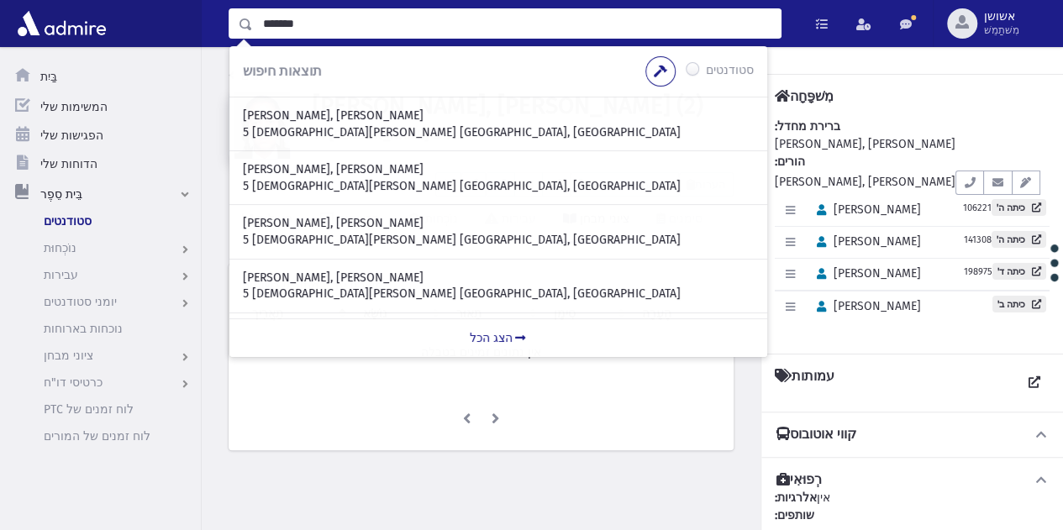
click at [313, 22] on input "*******" at bounding box center [517, 23] width 528 height 30
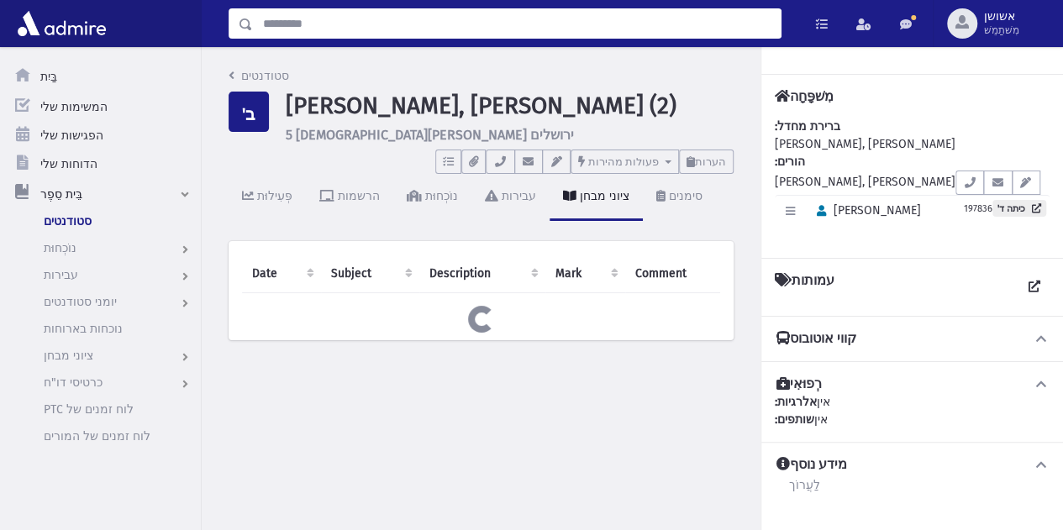
click at [434, 35] on input "לְחַפֵּשׂ" at bounding box center [517, 23] width 528 height 30
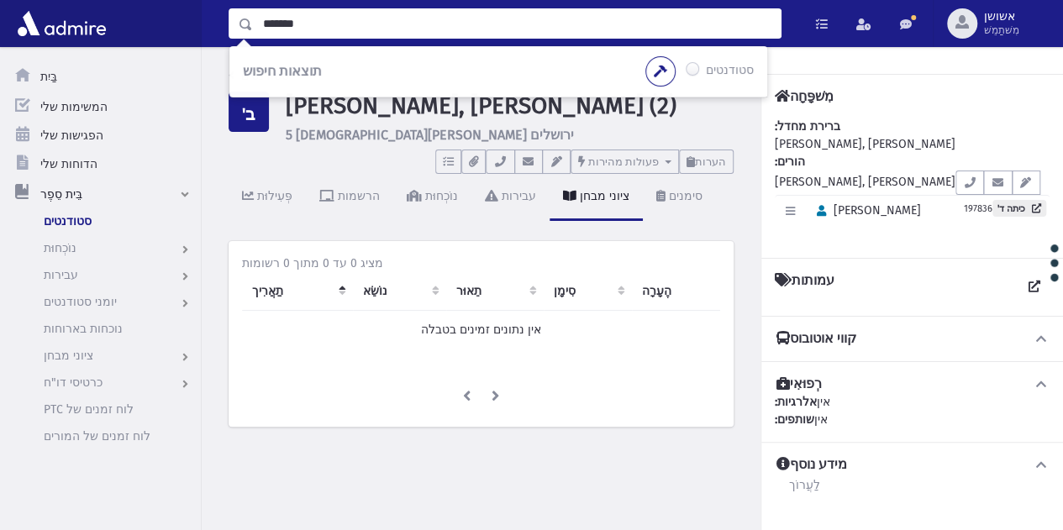
type input "*******"
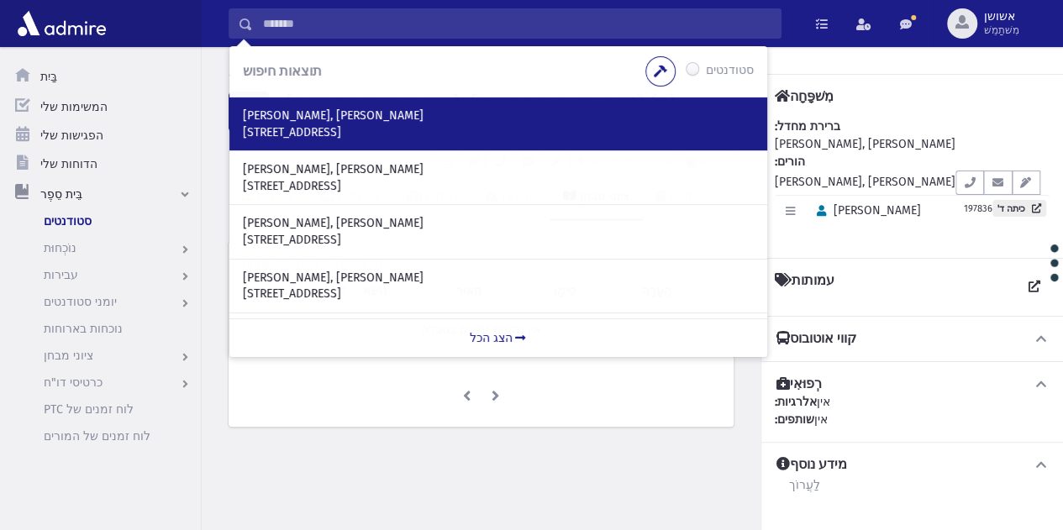
click at [324, 143] on div "ויינפלד, מאיר רחוב מזרח 9 574, ברוקלין, ניו יורק 11218" at bounding box center [498, 123] width 538 height 53
click at [318, 111] on p "ויינפלד, מאיר" at bounding box center [498, 116] width 511 height 17
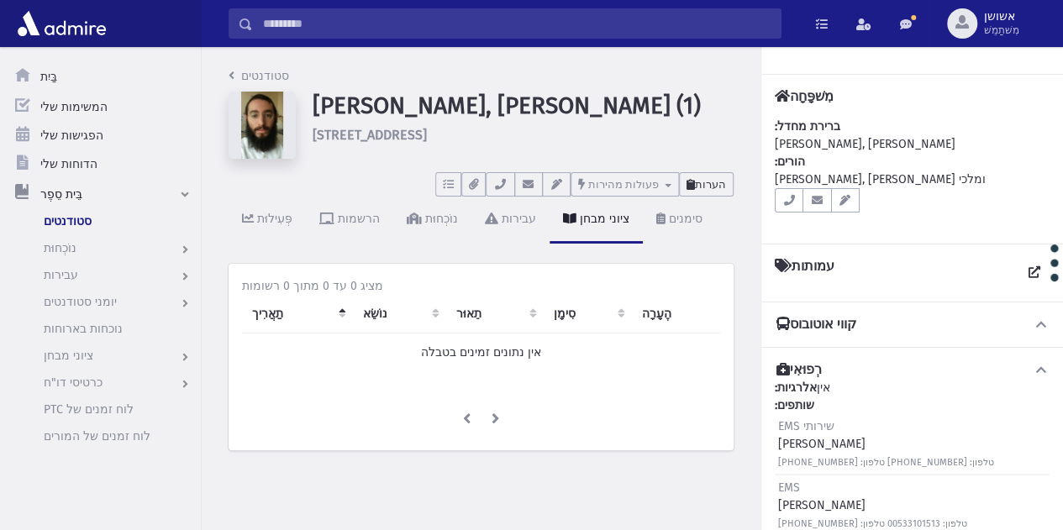
click at [705, 188] on font "הערות" at bounding box center [710, 184] width 31 height 13
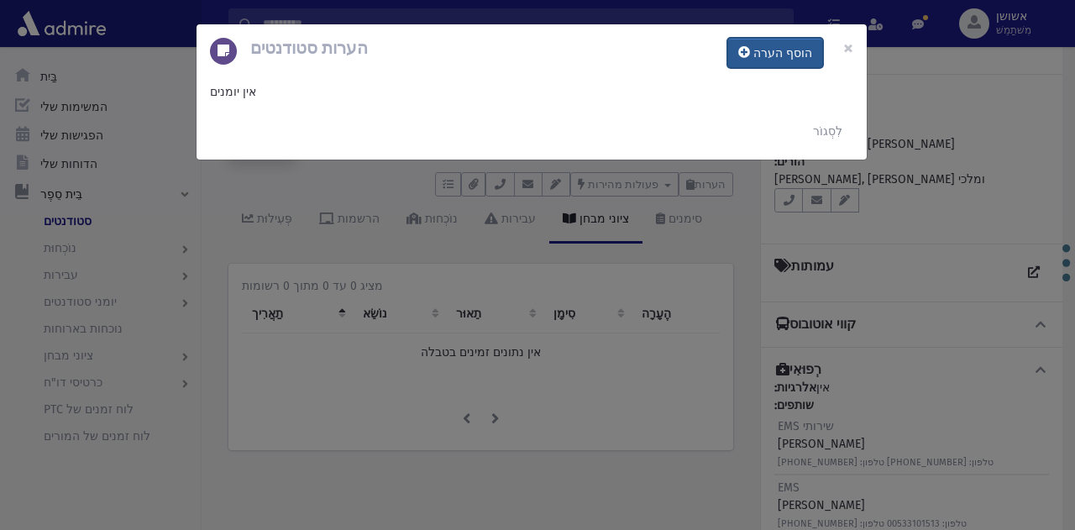
click at [750, 56] on icon at bounding box center [745, 52] width 12 height 12
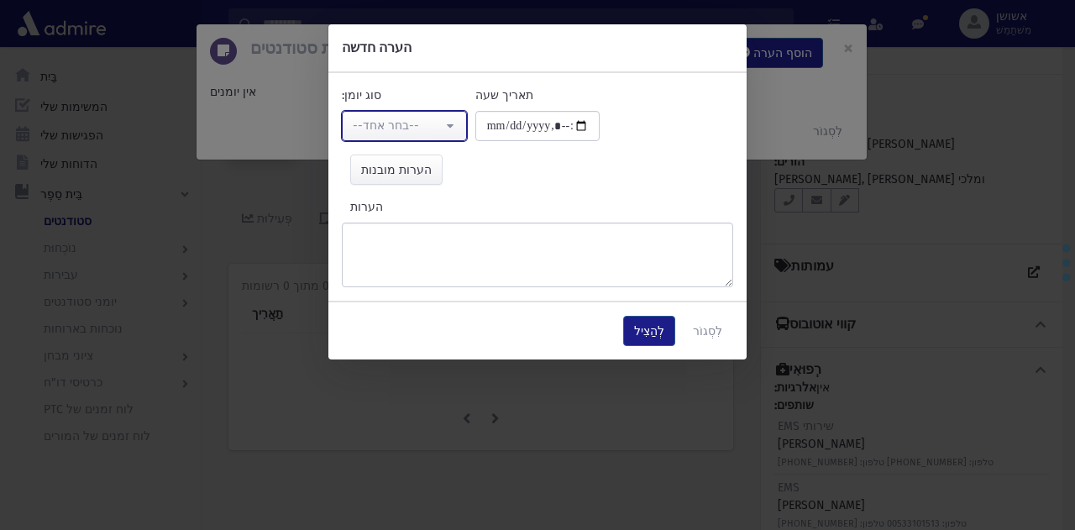
click at [424, 117] on div "--בחר אחד--" at bounding box center [398, 126] width 90 height 18
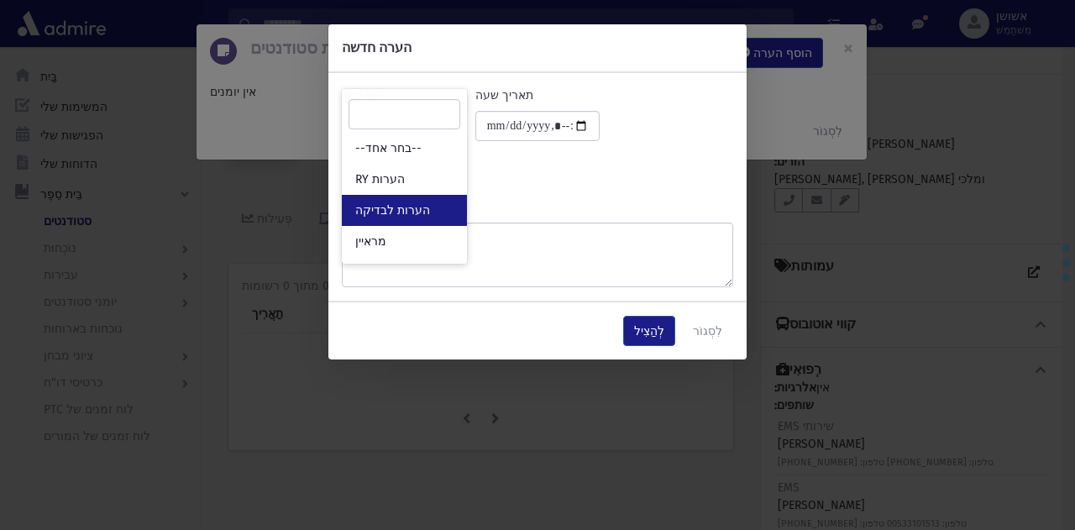
click at [417, 208] on font "הערות לבדיקה" at bounding box center [392, 210] width 75 height 14
select select "*"
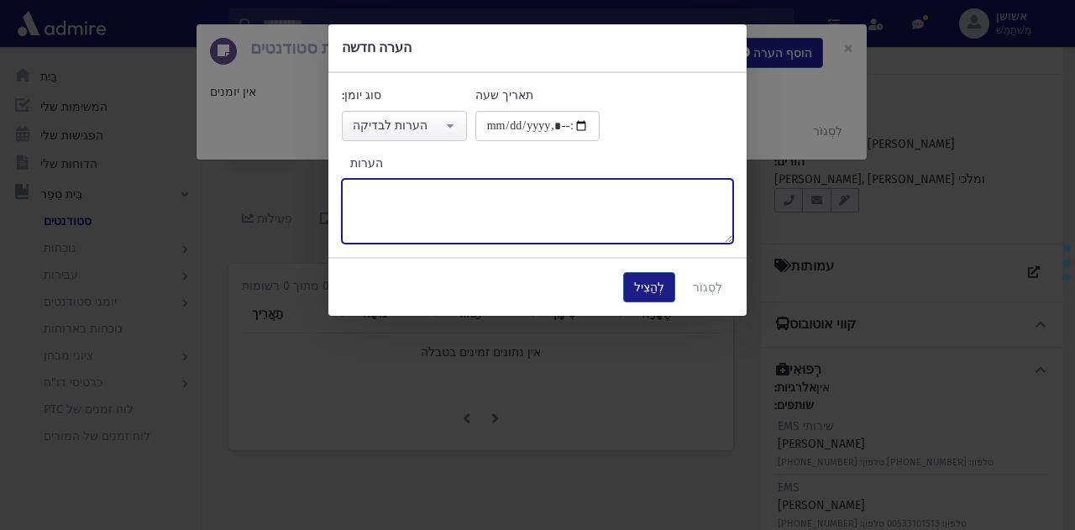
click at [491, 218] on textarea "הערות" at bounding box center [538, 211] width 392 height 65
paste textarea "******"
type textarea "******"
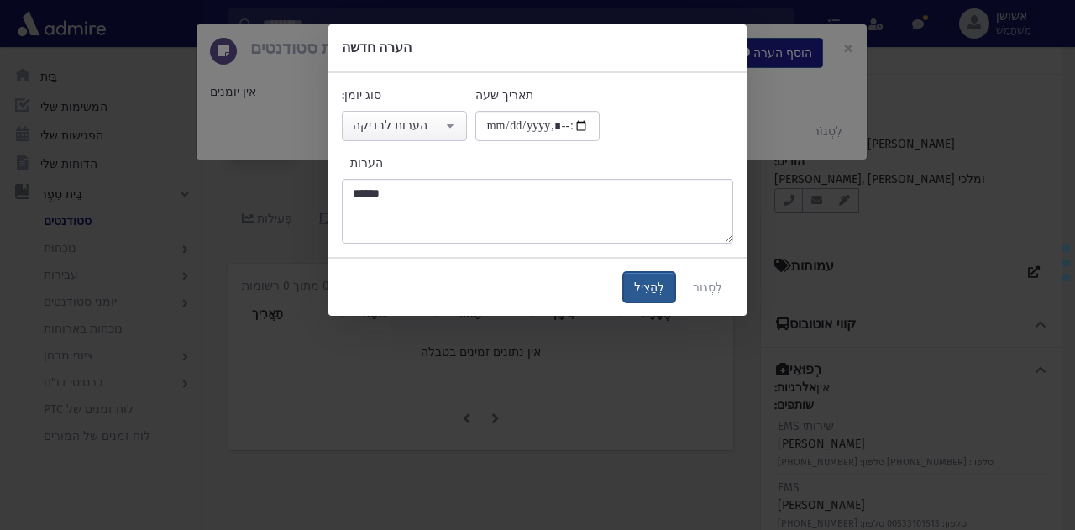
click at [652, 281] on font "לְהַצִיל" at bounding box center [649, 288] width 30 height 14
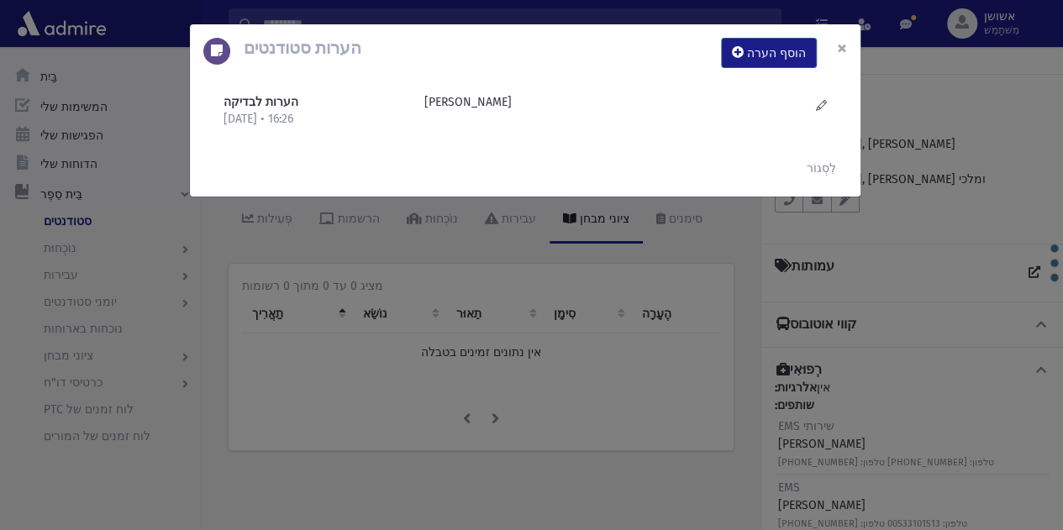
click at [842, 43] on font "×" at bounding box center [842, 48] width 10 height 24
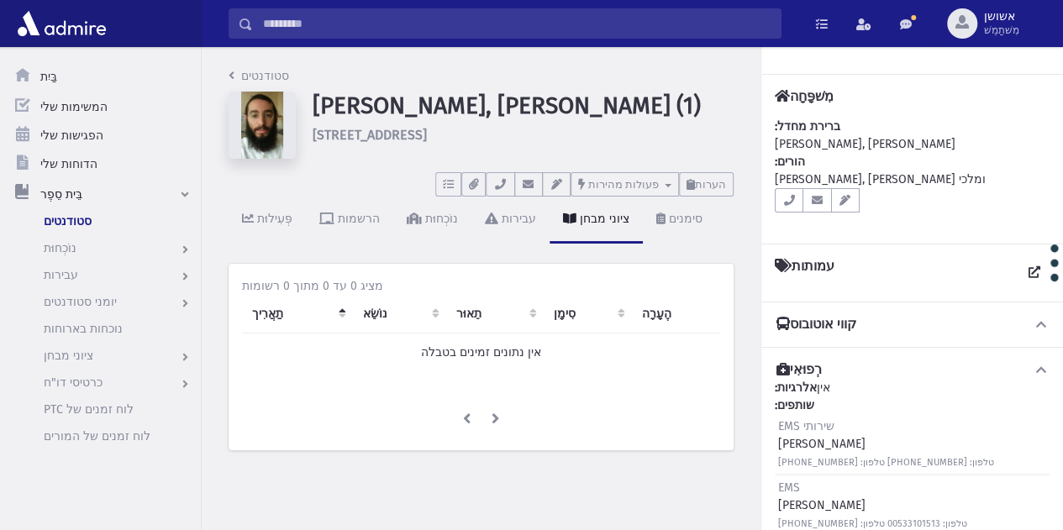
click at [630, 28] on input "לְחַפֵּשׂ" at bounding box center [517, 23] width 528 height 30
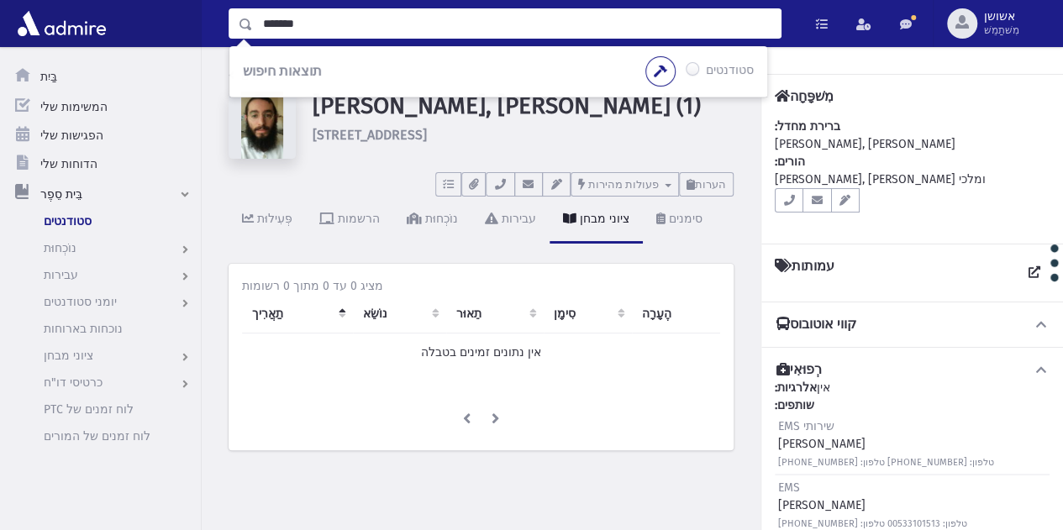
type input "*******"
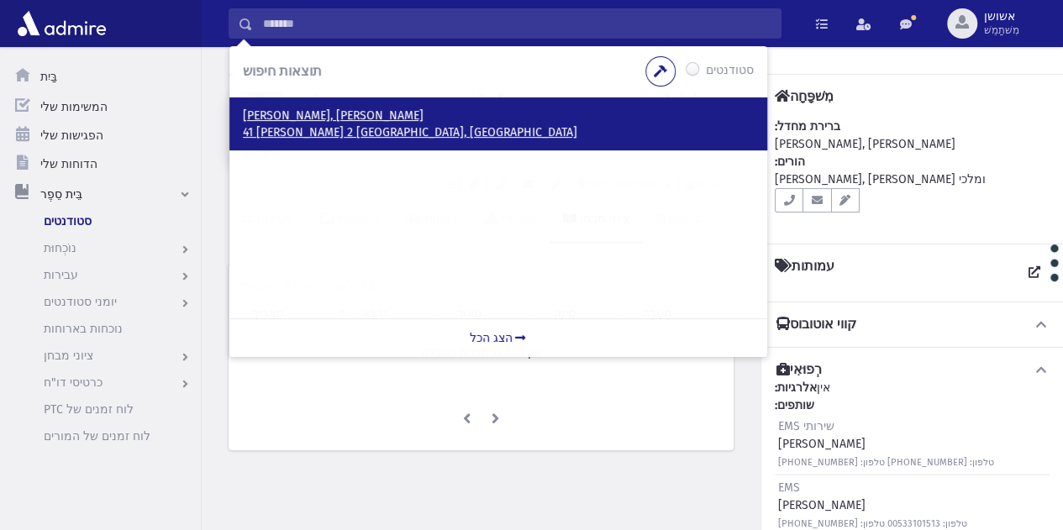
click at [323, 118] on p "[PERSON_NAME], [PERSON_NAME]" at bounding box center [498, 116] width 511 height 17
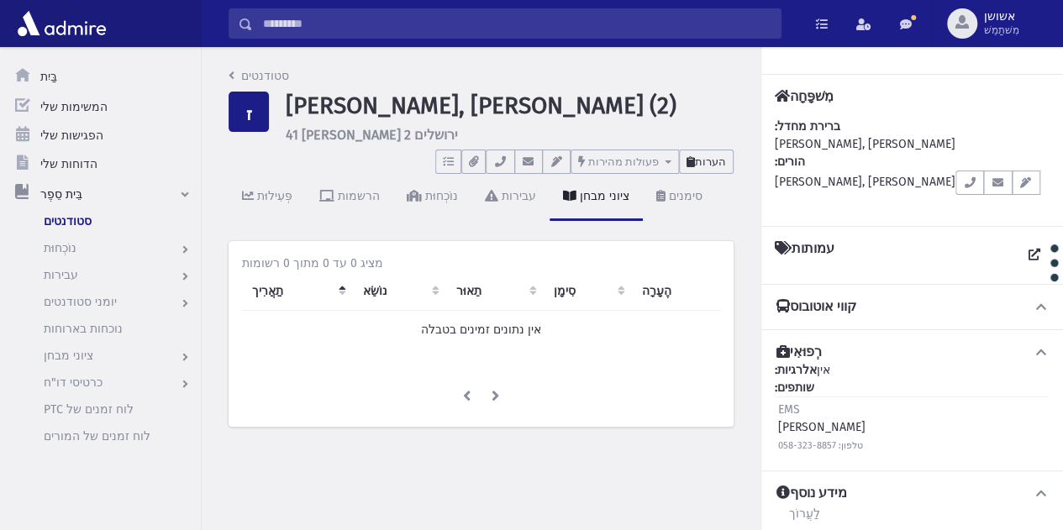
click at [707, 152] on button "הערות" at bounding box center [706, 162] width 55 height 24
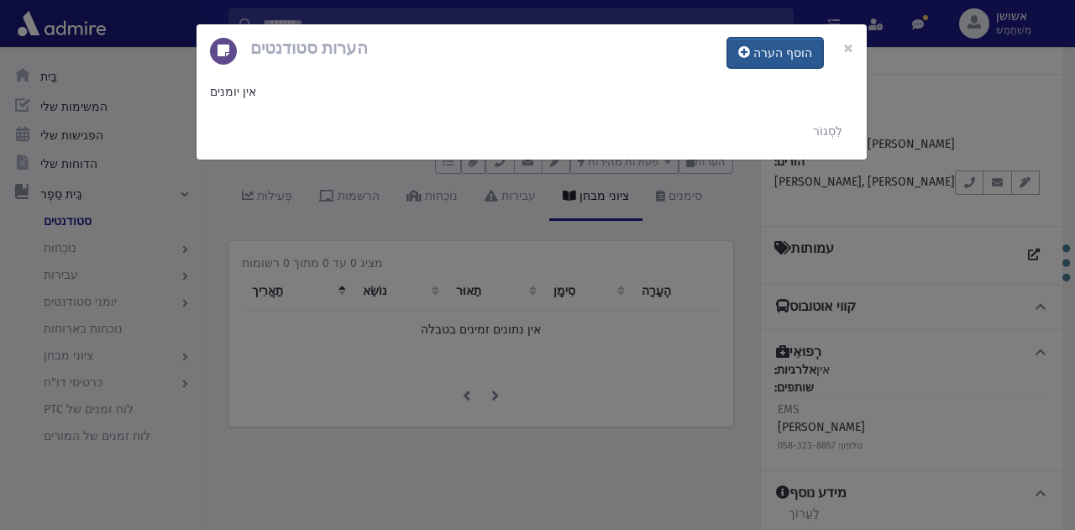
click at [776, 52] on font "הוסף הערה" at bounding box center [783, 53] width 59 height 14
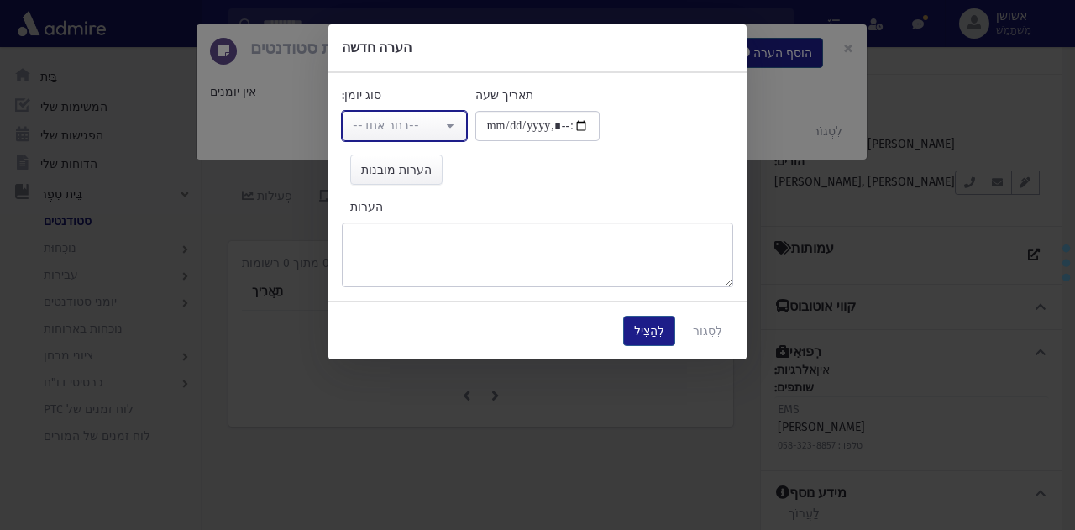
click at [395, 125] on font "--בחר אחד--" at bounding box center [386, 125] width 66 height 14
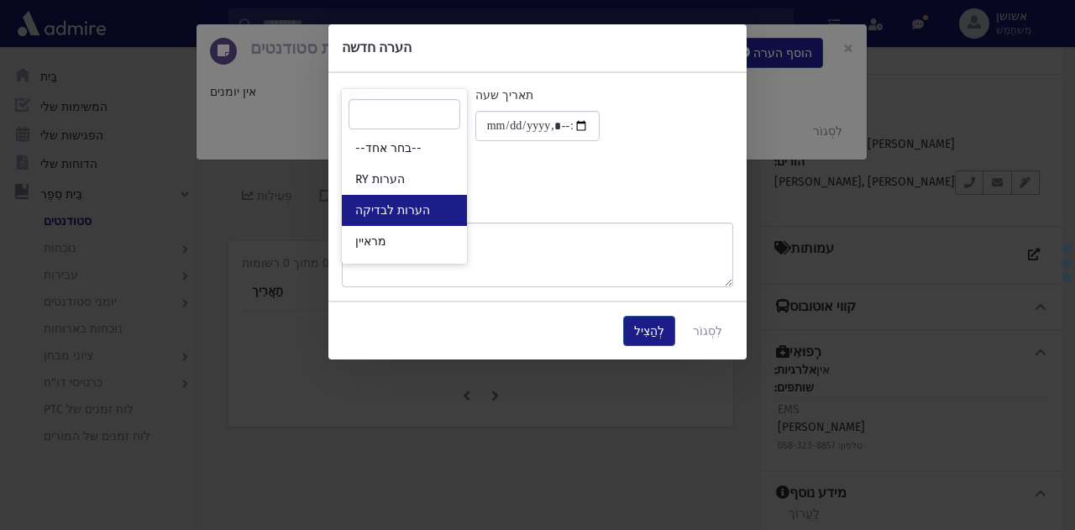
click at [428, 199] on link "הערות לבדיקה" at bounding box center [404, 210] width 125 height 31
select select "*"
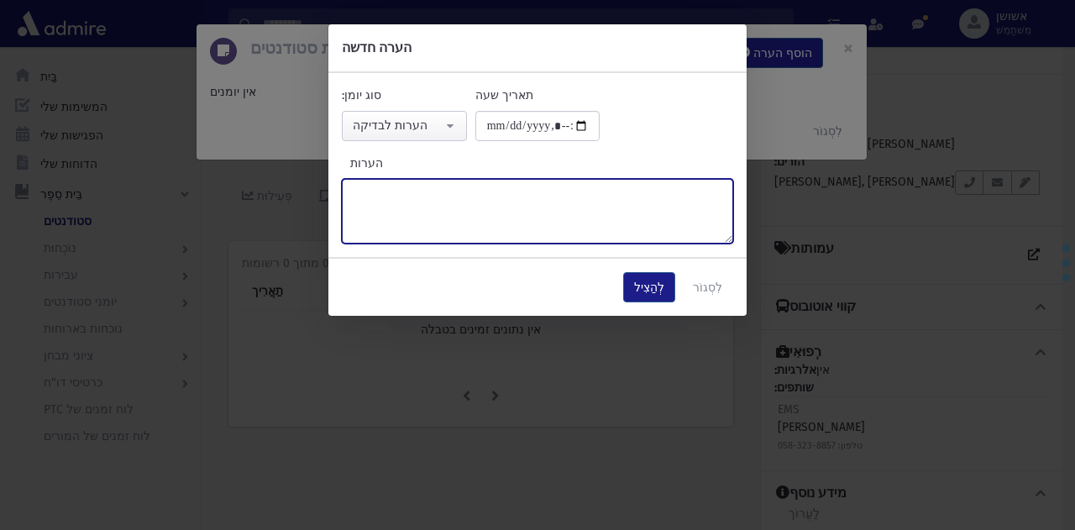
click at [441, 206] on textarea "הערות" at bounding box center [538, 211] width 392 height 65
type textarea "*"
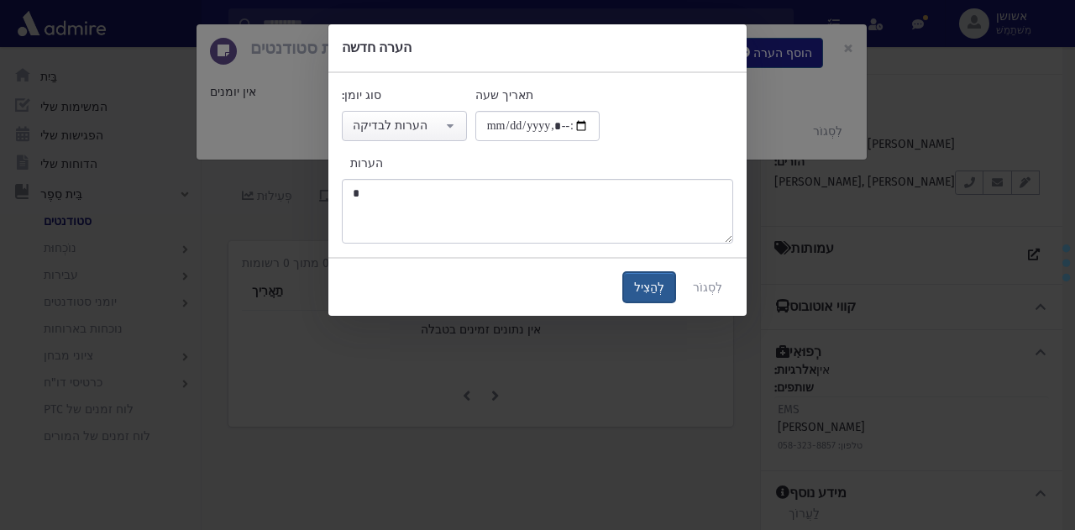
click at [645, 298] on button "לְהַצִיל" at bounding box center [649, 287] width 52 height 30
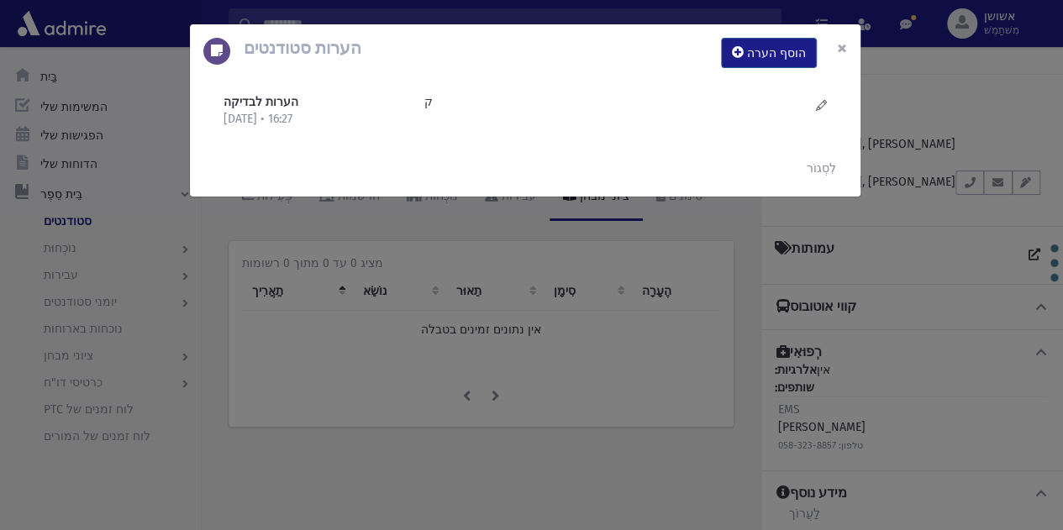
click at [839, 60] on button "×" at bounding box center [841, 47] width 37 height 47
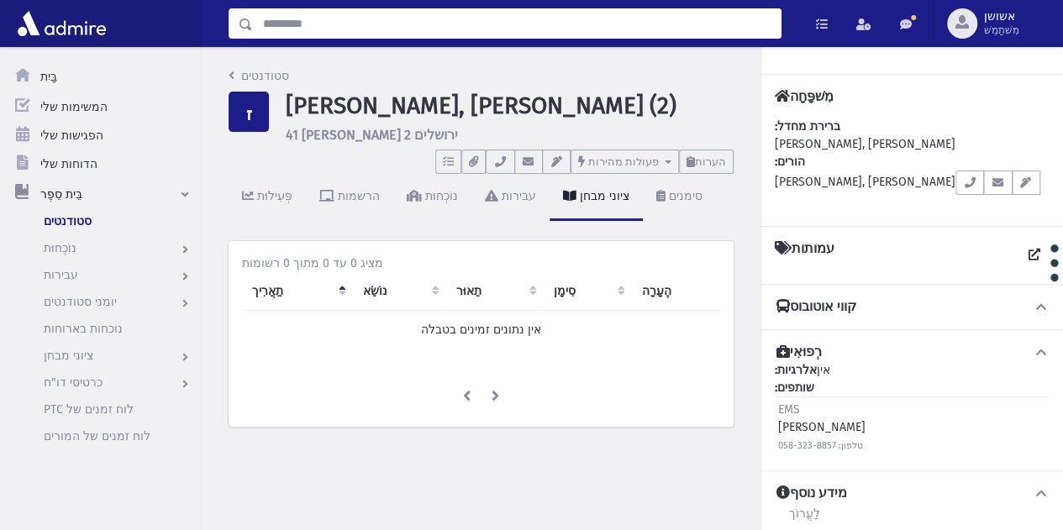
click at [634, 28] on input "לְחַפֵּשׂ" at bounding box center [517, 23] width 528 height 30
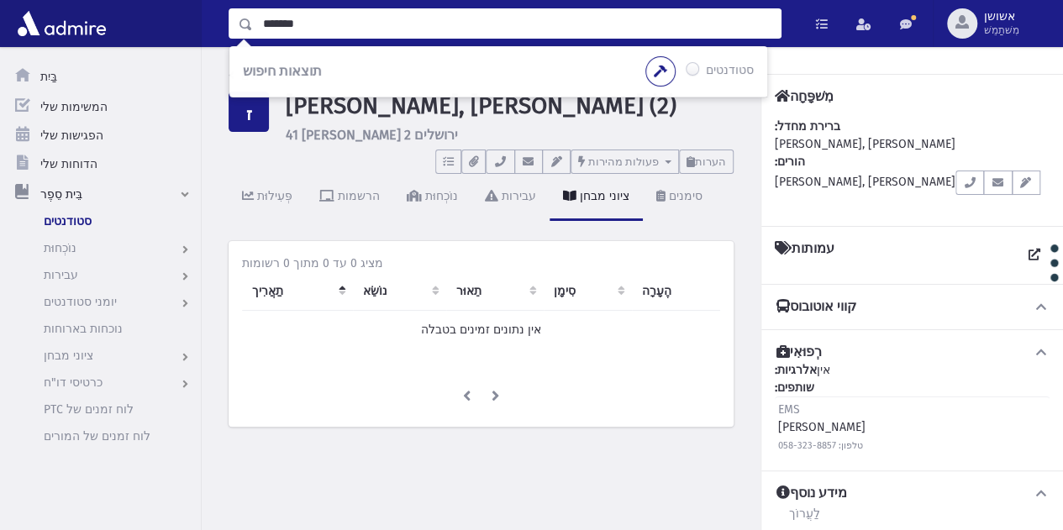
type input "*******"
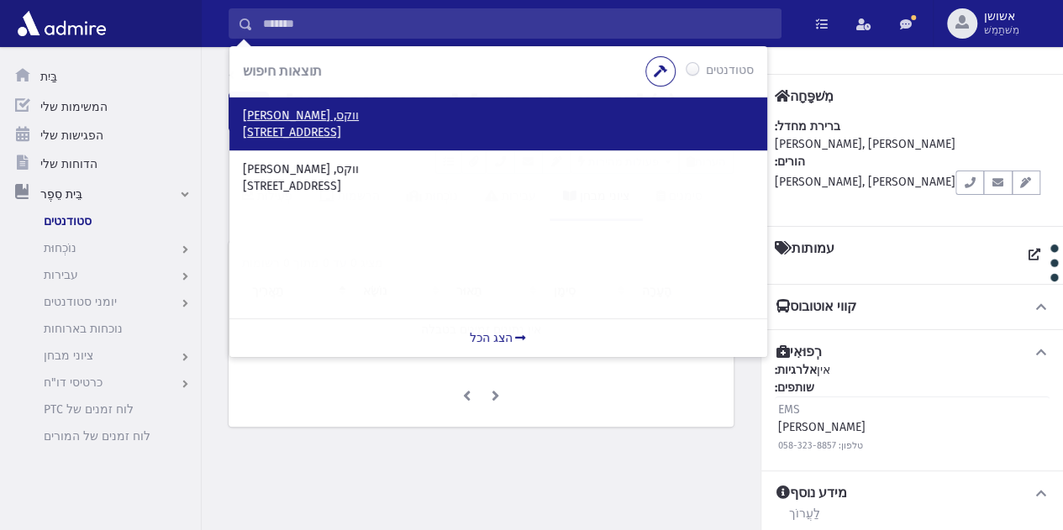
click at [492, 111] on p "ווקס, [PERSON_NAME]" at bounding box center [498, 116] width 511 height 17
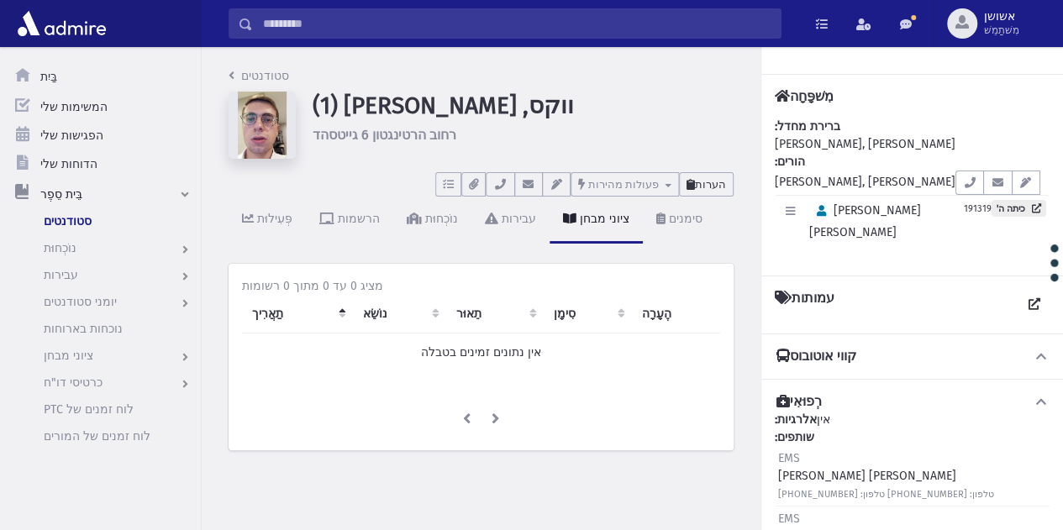
click at [714, 188] on font "הערות" at bounding box center [710, 184] width 31 height 13
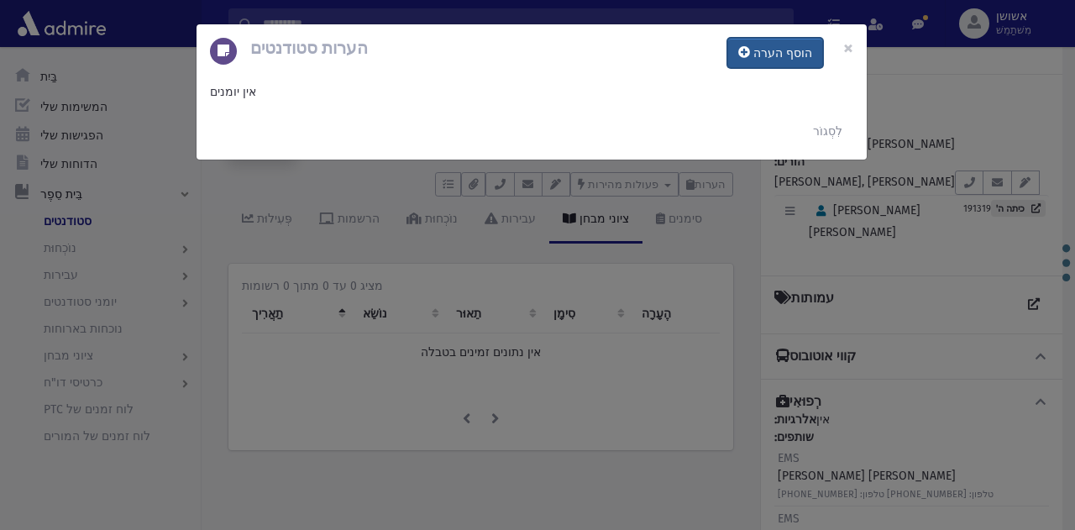
click at [774, 52] on font "הוסף הערה" at bounding box center [783, 53] width 59 height 14
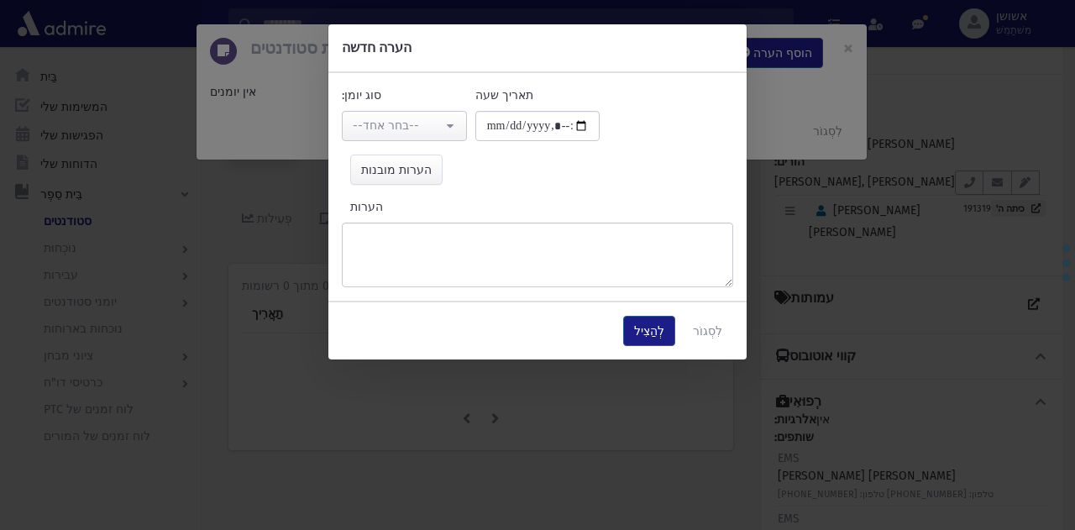
click at [419, 140] on div "**********" at bounding box center [538, 194] width 418 height 218
click at [449, 129] on button "--בחר אחד--" at bounding box center [404, 126] width 125 height 30
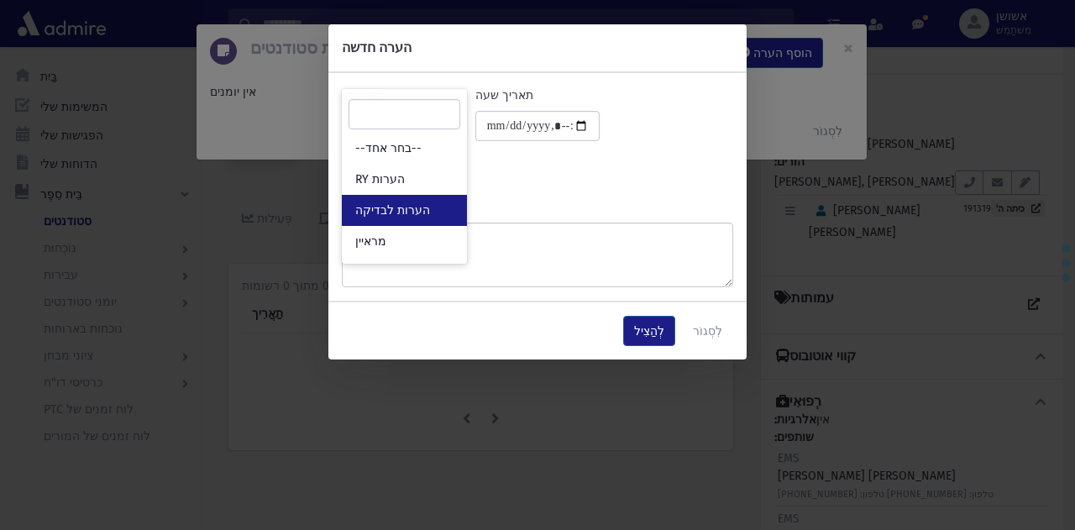
click at [414, 217] on font "הערות לבדיקה" at bounding box center [392, 210] width 75 height 14
select select "*"
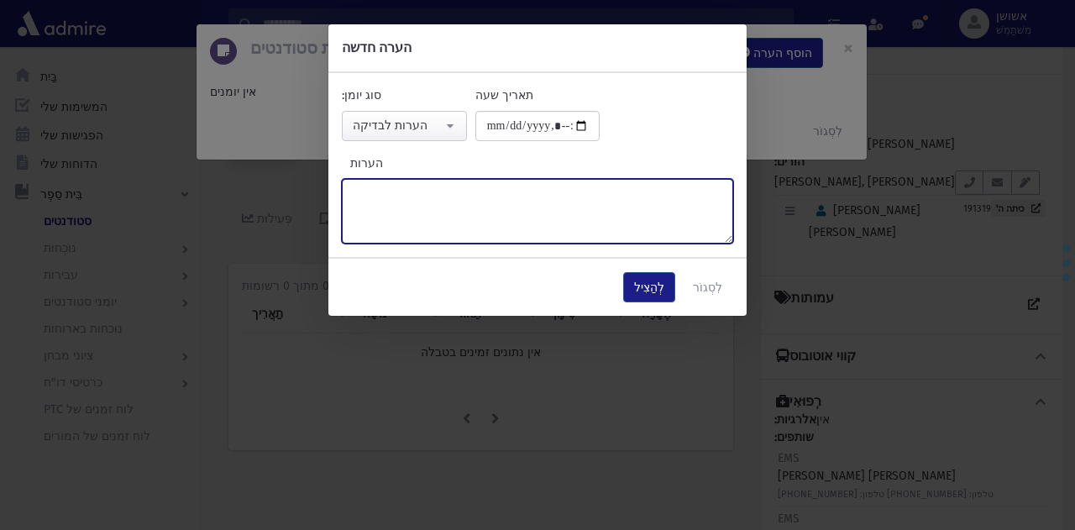
click at [495, 218] on textarea "הערות" at bounding box center [538, 211] width 392 height 65
type textarea "*****"
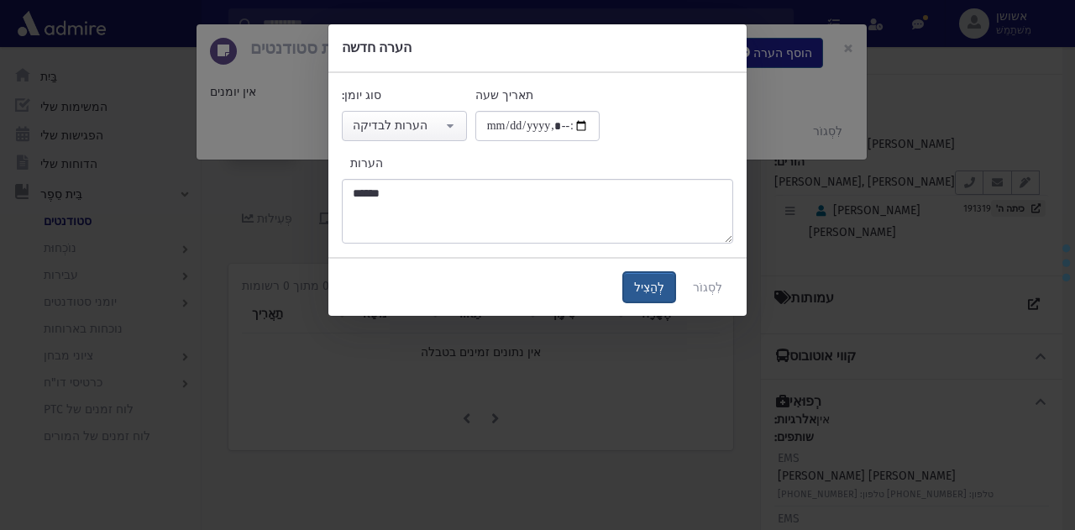
click at [654, 281] on font "לְהַצִיל" at bounding box center [649, 288] width 30 height 14
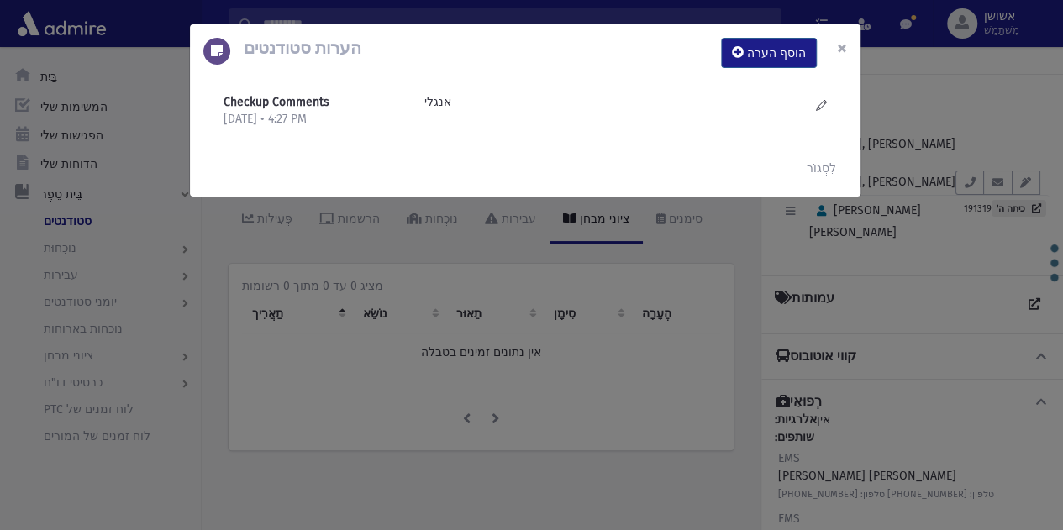
click at [852, 51] on button "×" at bounding box center [841, 47] width 37 height 47
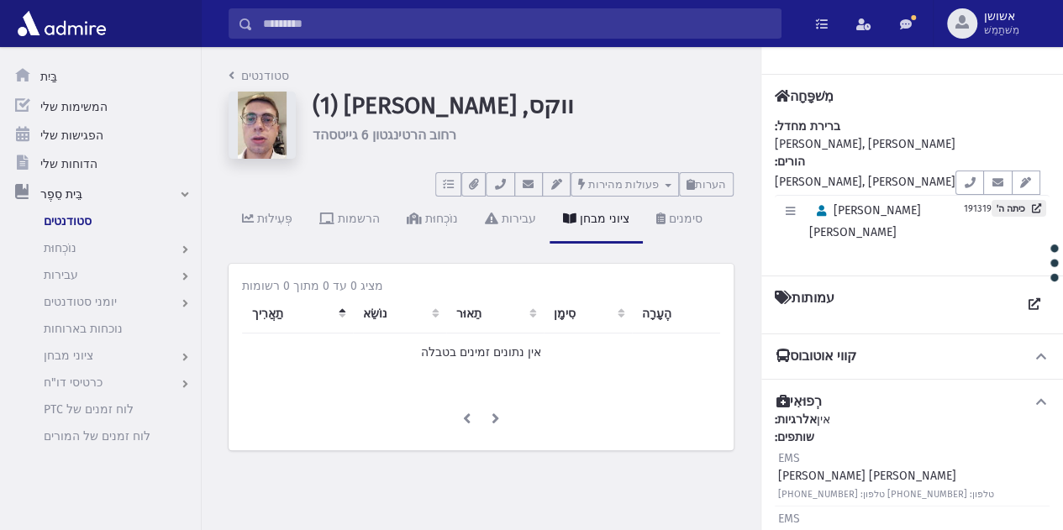
click at [702, 17] on input "לְחַפֵּשׂ" at bounding box center [517, 23] width 528 height 30
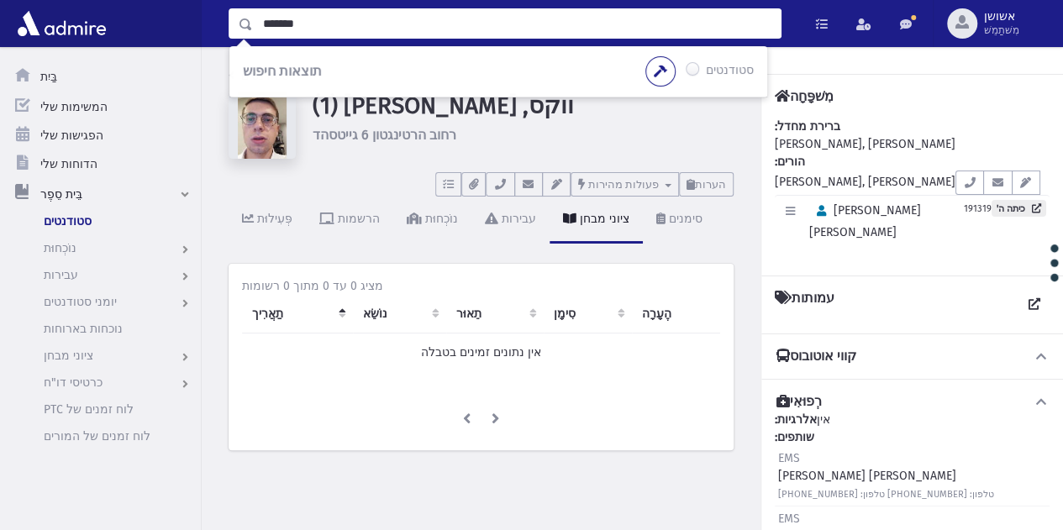
type input "*******"
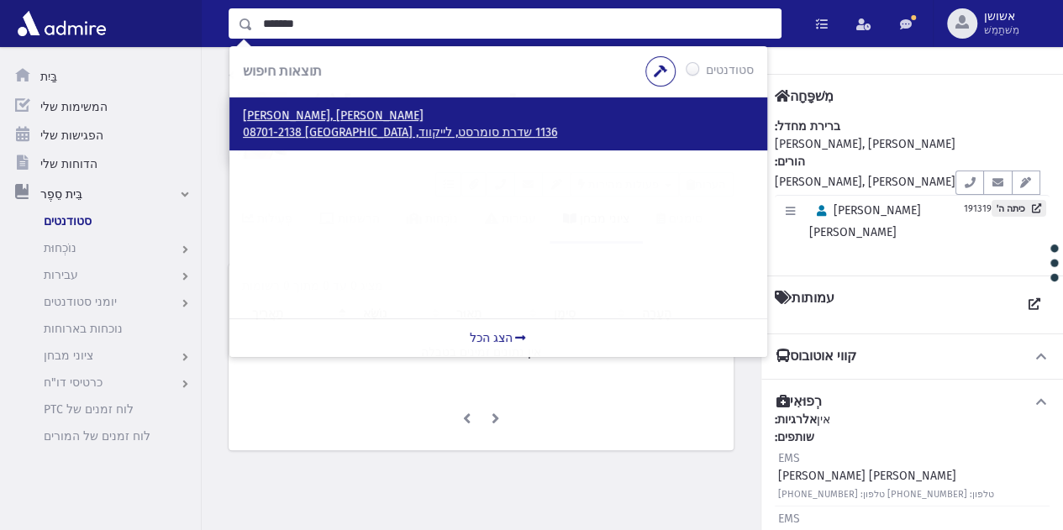
click at [358, 117] on p "זיסוביץ, יחיאל" at bounding box center [498, 116] width 511 height 17
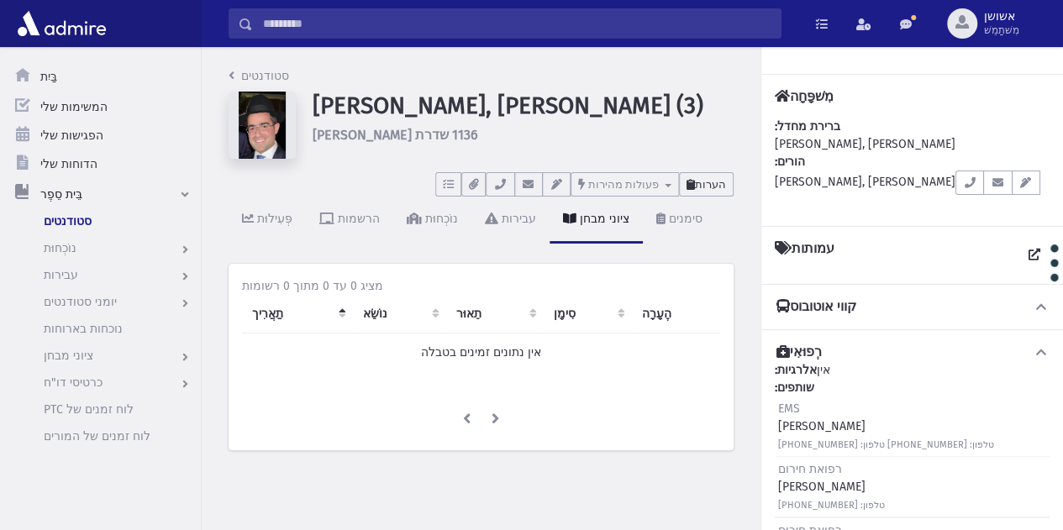
click at [694, 183] on icon at bounding box center [690, 184] width 8 height 11
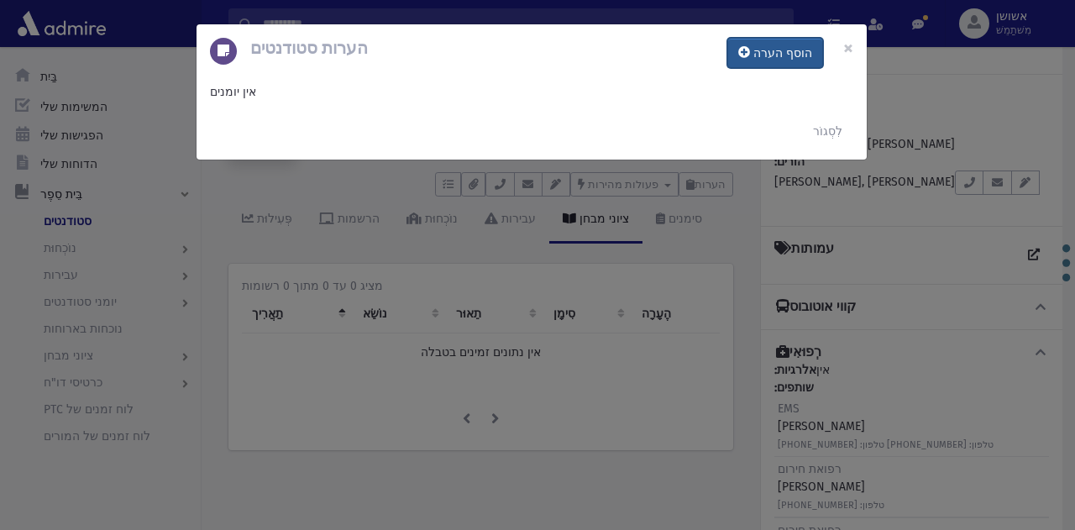
click at [773, 64] on button "הוסף הערה" at bounding box center [776, 53] width 96 height 30
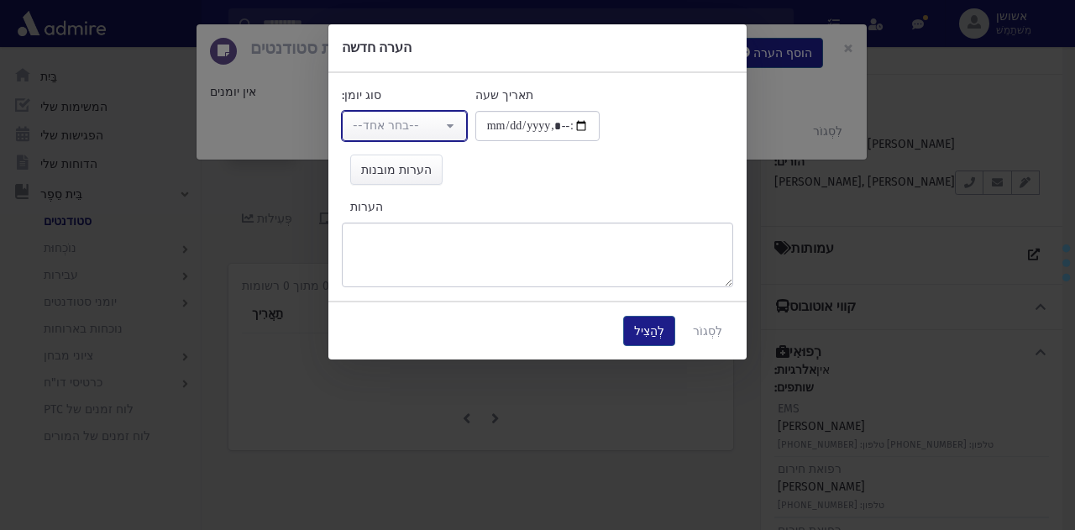
click at [433, 111] on button "--בחר אחד--" at bounding box center [404, 126] width 125 height 30
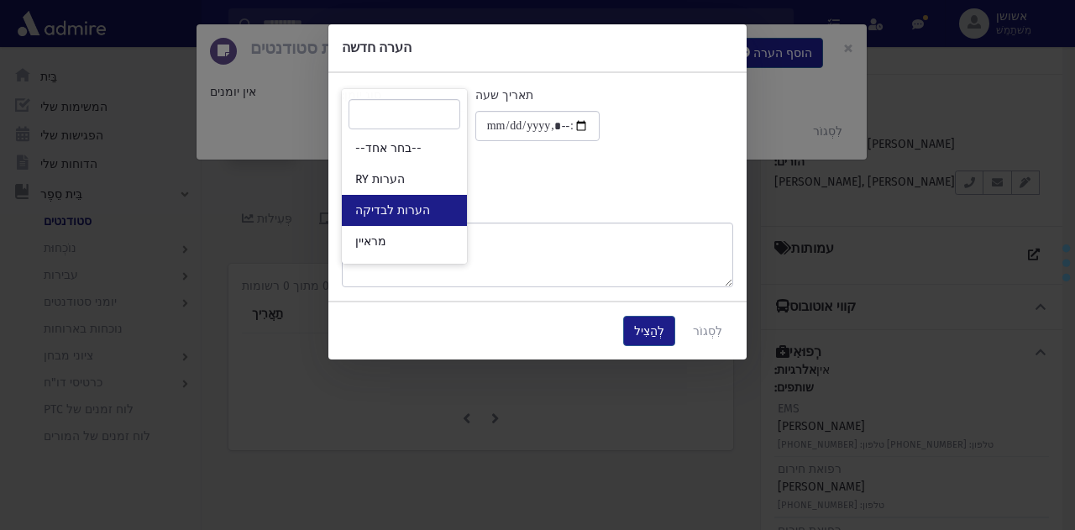
click at [420, 209] on font "הערות לבדיקה" at bounding box center [392, 210] width 75 height 14
select select "*"
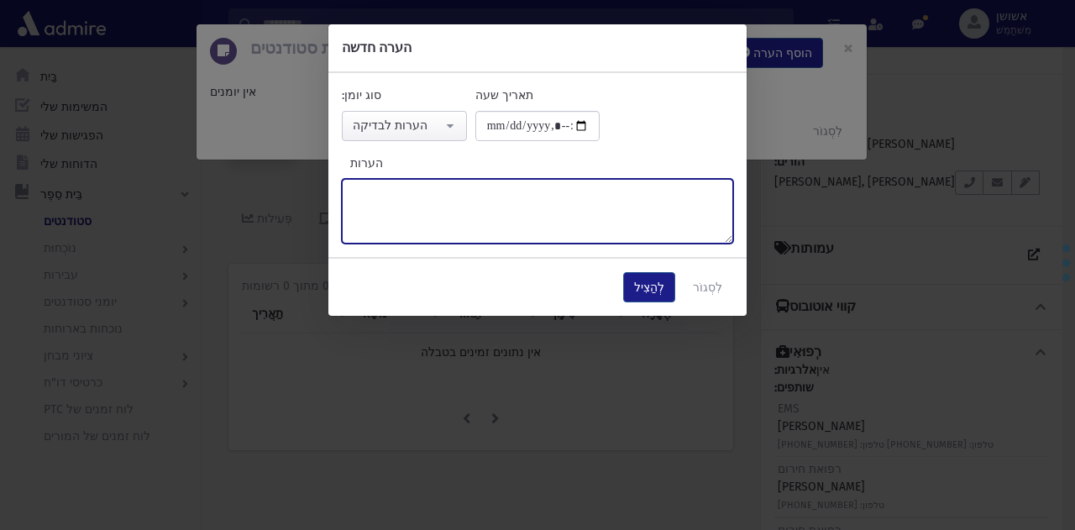
click at [506, 236] on textarea "הערות" at bounding box center [538, 211] width 392 height 65
paste textarea "******"
type textarea "******"
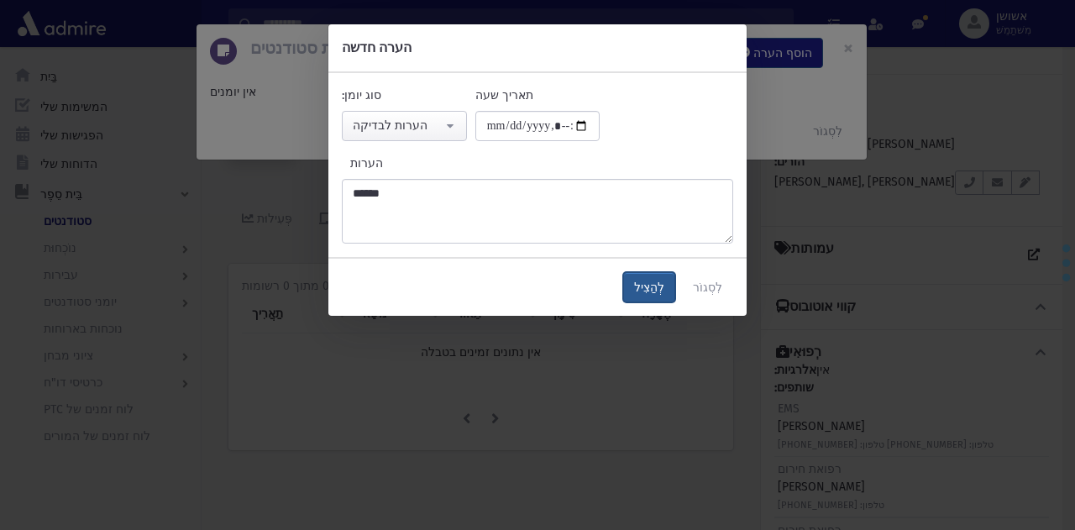
click at [646, 275] on button "לְהַצִיל" at bounding box center [649, 287] width 52 height 30
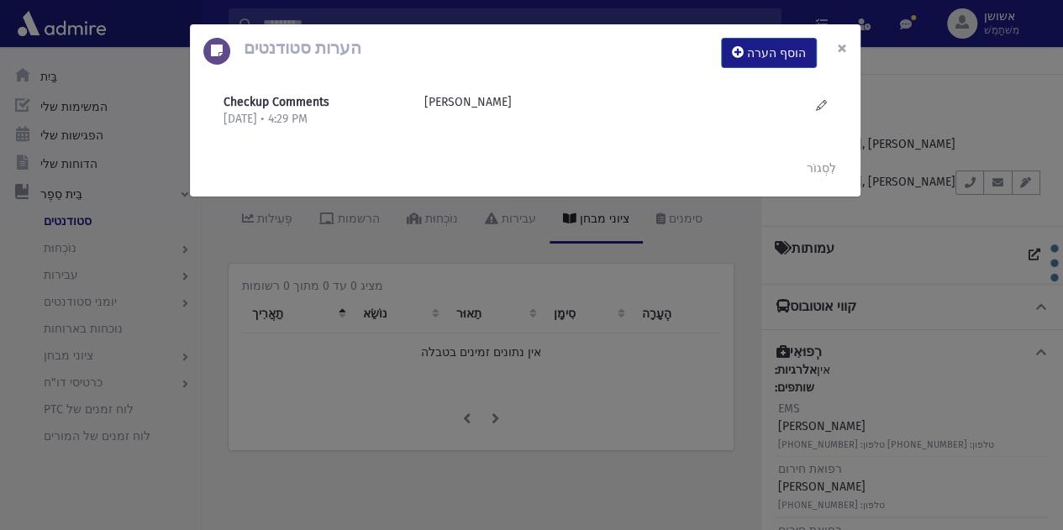
click at [840, 52] on font "×" at bounding box center [842, 48] width 10 height 24
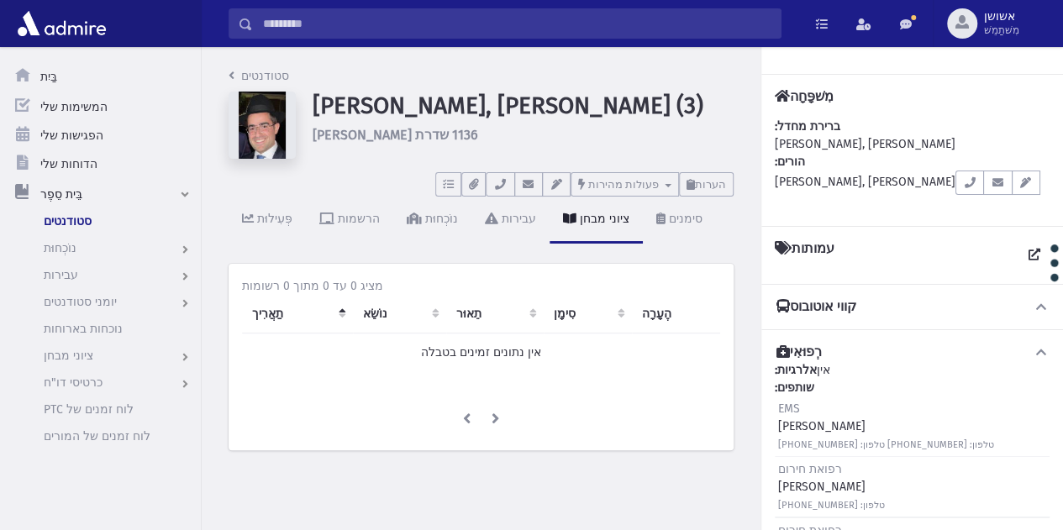
click at [647, 17] on input "לְחַפֵּשׂ" at bounding box center [517, 23] width 528 height 30
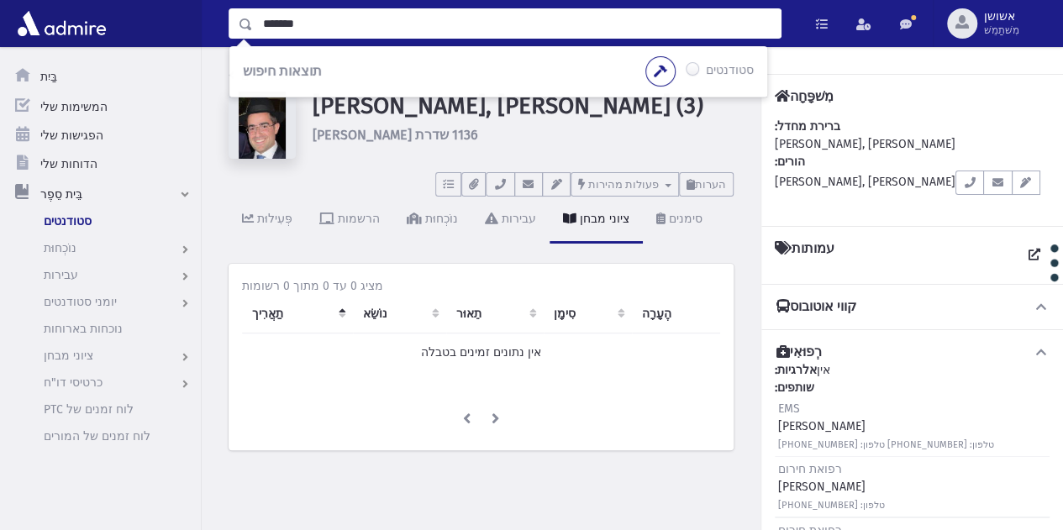
type input "*******"
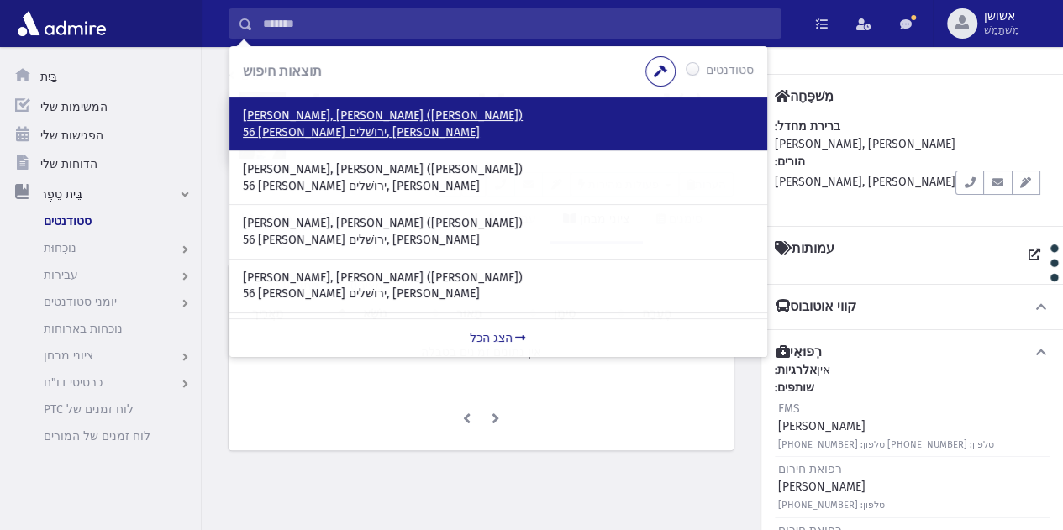
click at [509, 121] on p "סנגר, אברהם (אבי)" at bounding box center [498, 116] width 511 height 17
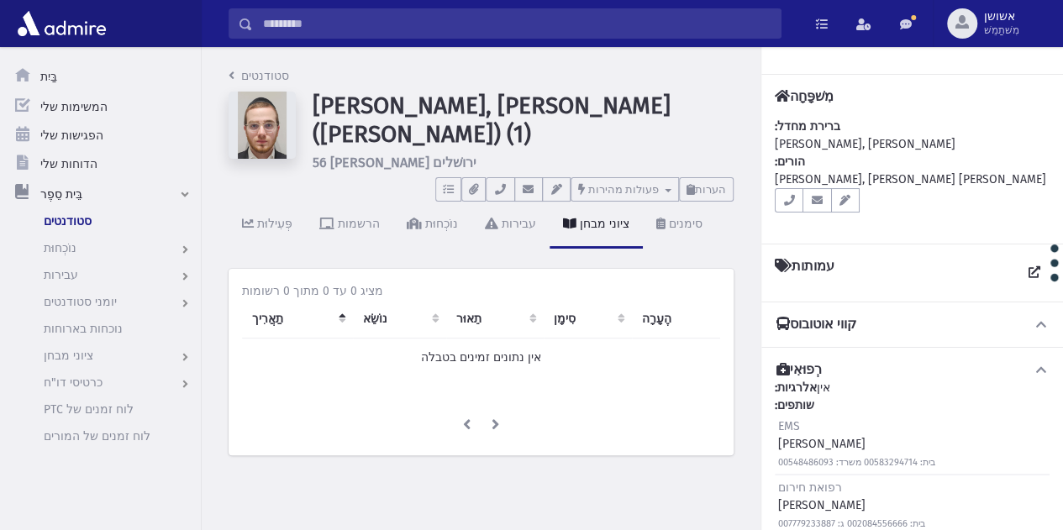
click at [710, 203] on div "פְּעִילוּת הרשמות נוֹכְחוּת עבירות ציוני מבחן סימנים" at bounding box center [481, 232] width 505 height 61
click at [707, 192] on button "הערות" at bounding box center [706, 189] width 55 height 24
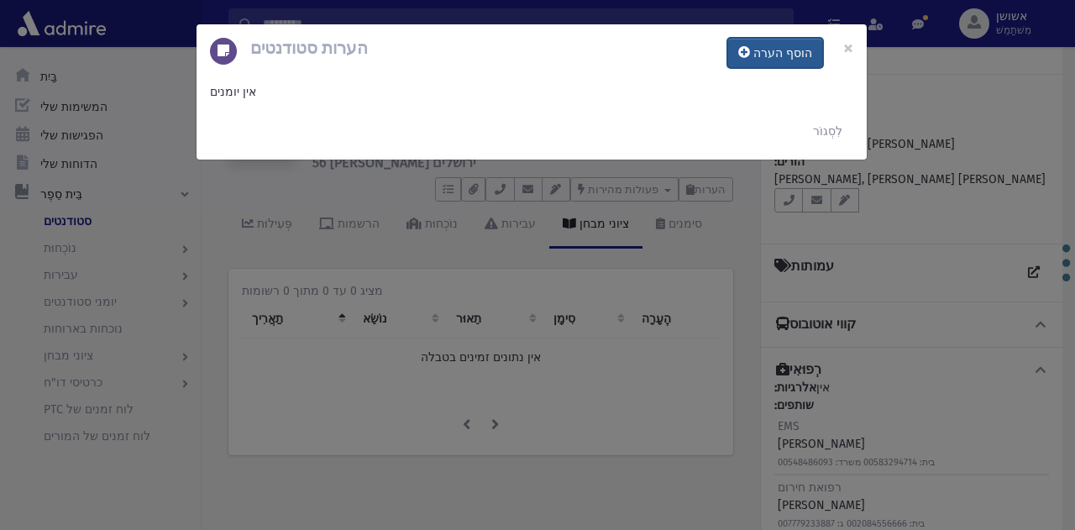
click at [780, 55] on font "הוסף הערה" at bounding box center [783, 53] width 59 height 14
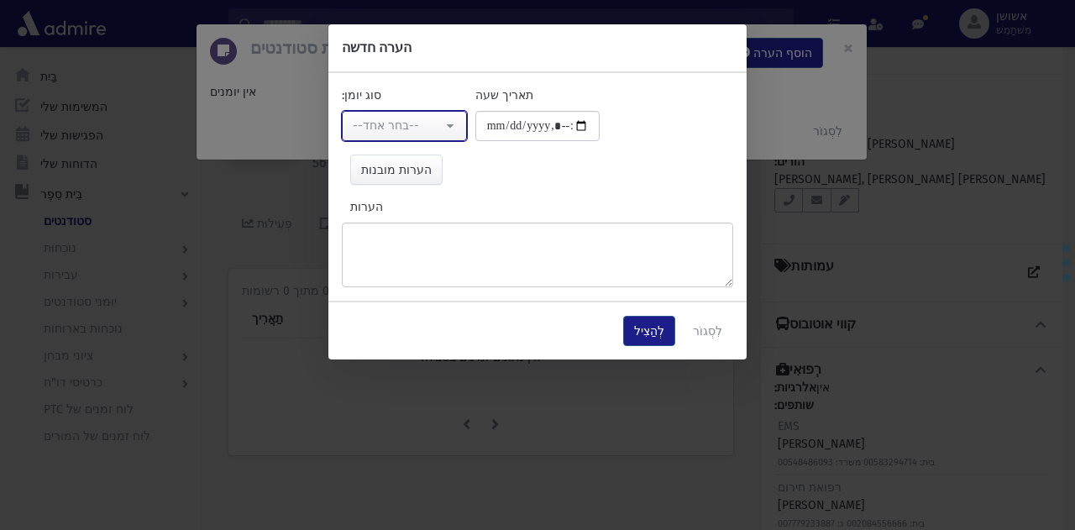
click at [441, 114] on button "--בחר אחד--" at bounding box center [404, 126] width 125 height 30
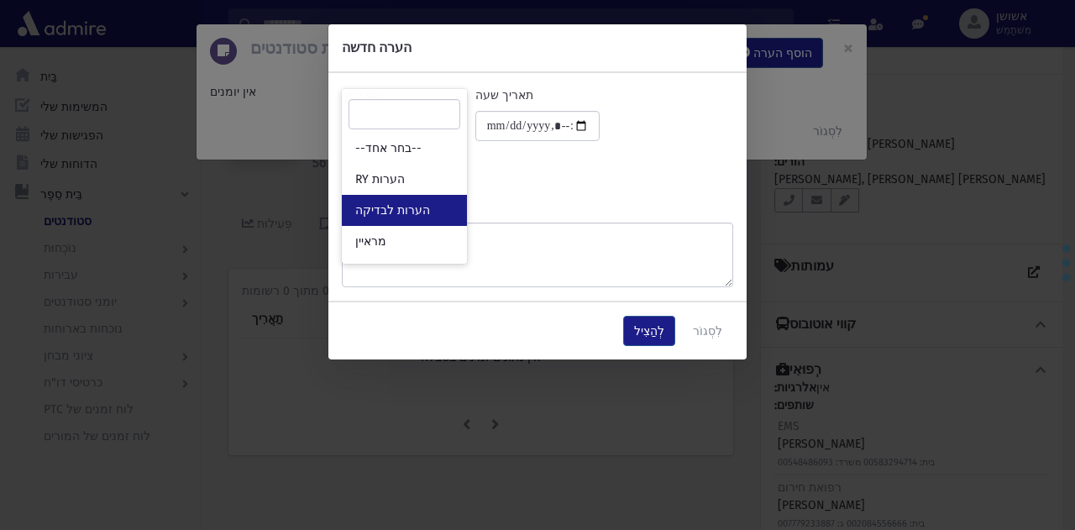
click at [424, 219] on link "הערות לבדיקה" at bounding box center [404, 210] width 125 height 31
select select "*"
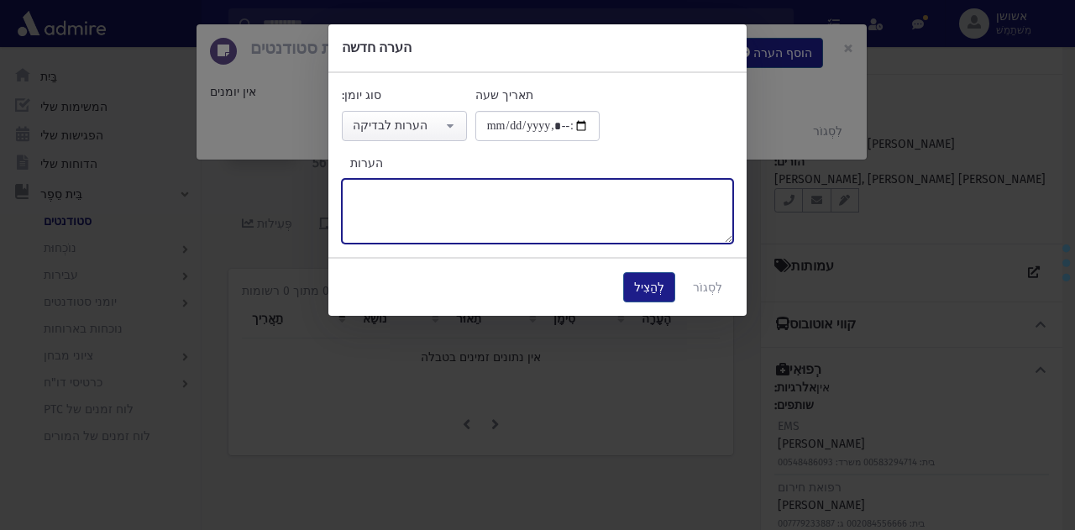
click at [481, 222] on textarea "הערות" at bounding box center [538, 211] width 392 height 65
paste textarea "******"
type textarea "******"
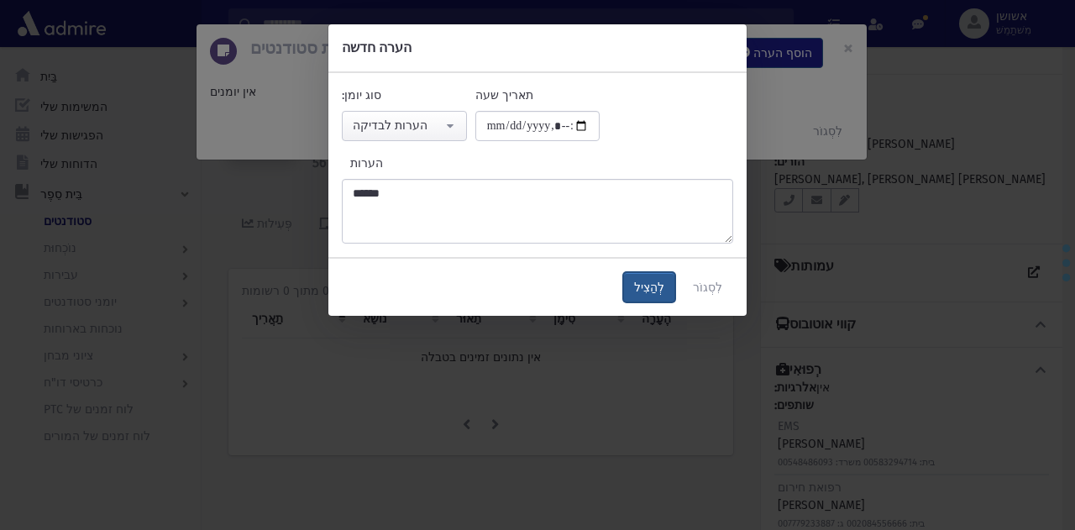
click at [674, 286] on button "לְהַצִיל" at bounding box center [649, 287] width 52 height 30
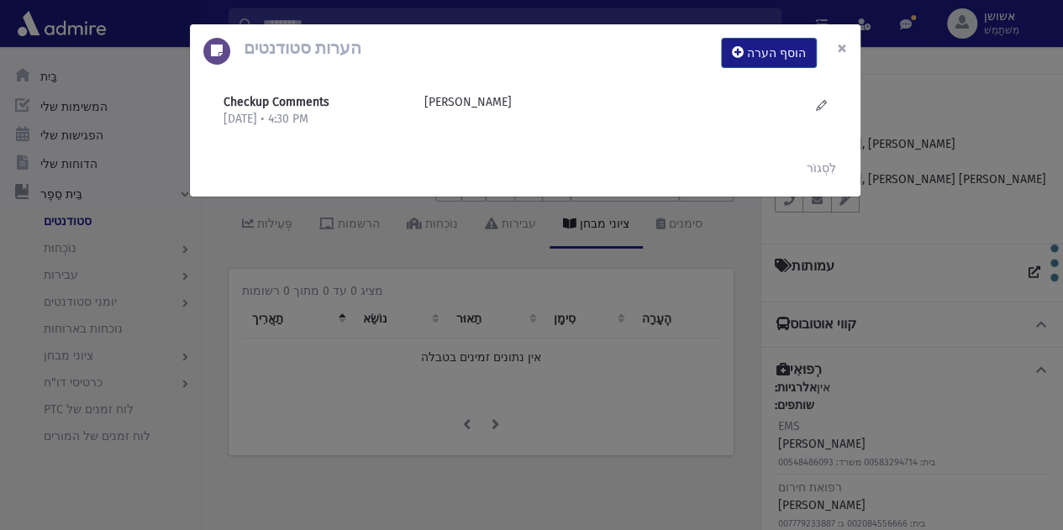
click at [842, 52] on font "×" at bounding box center [842, 48] width 10 height 24
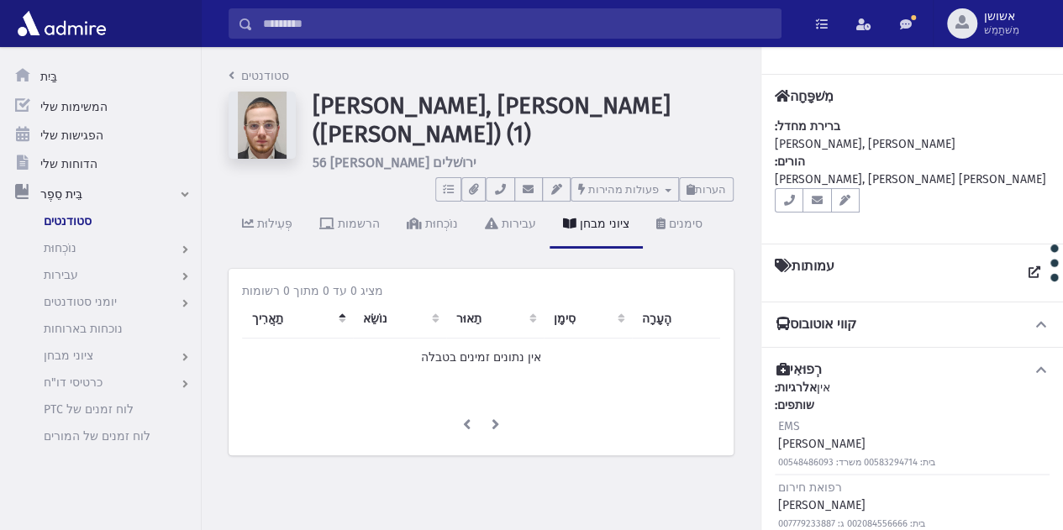
click at [734, 24] on input "לְחַפֵּשׂ" at bounding box center [517, 23] width 528 height 30
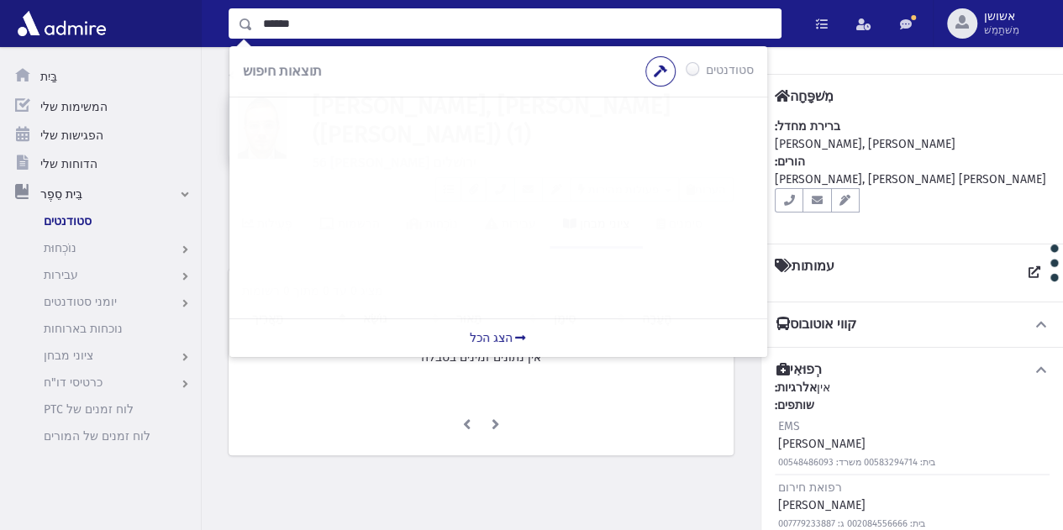
click at [266, 23] on input "******" at bounding box center [517, 23] width 528 height 30
type input "*******"
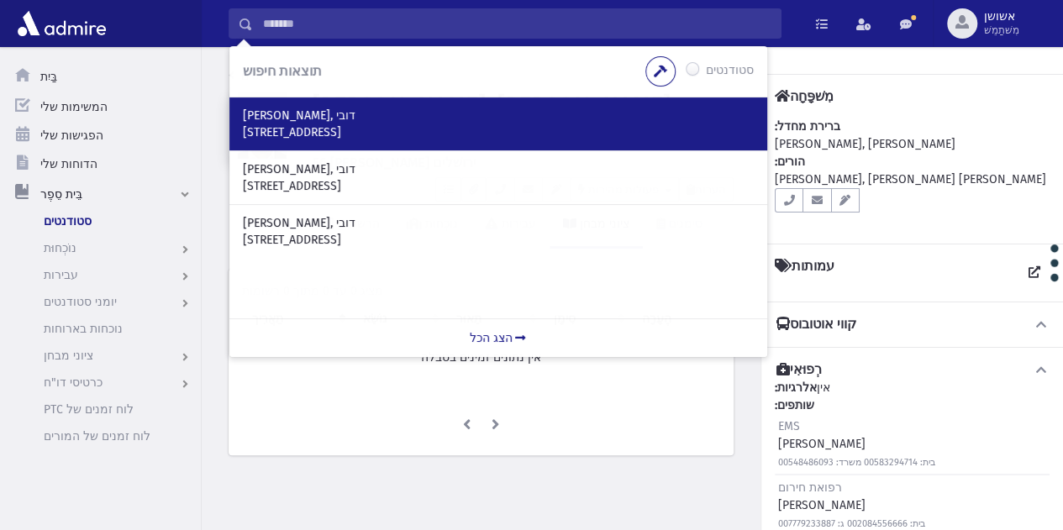
click at [346, 140] on div "טברסקי, דובי 147 N Alta Vista Blvd Los Angeles, CA 90036" at bounding box center [498, 123] width 538 height 53
click at [341, 126] on font "147 N Alta Vista Blvd Los Angeles, CA 90036" at bounding box center [292, 132] width 98 height 14
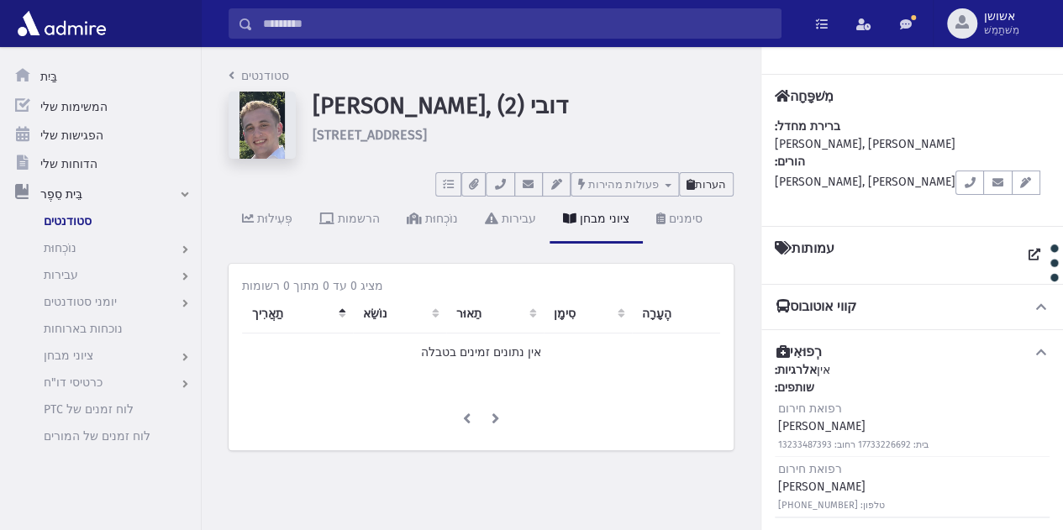
click at [708, 182] on font "הערות" at bounding box center [710, 184] width 31 height 13
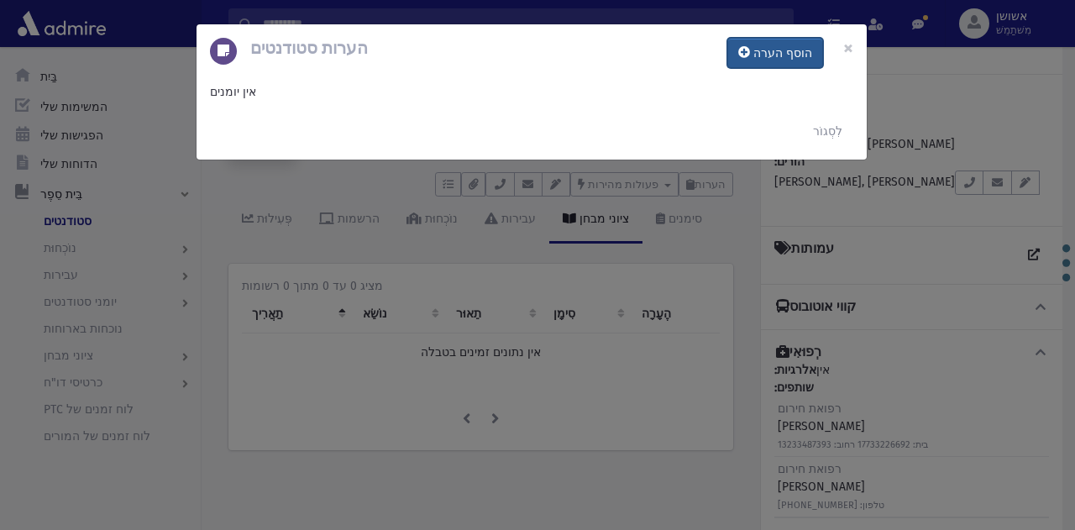
click at [776, 48] on font "הוסף הערה" at bounding box center [783, 53] width 59 height 14
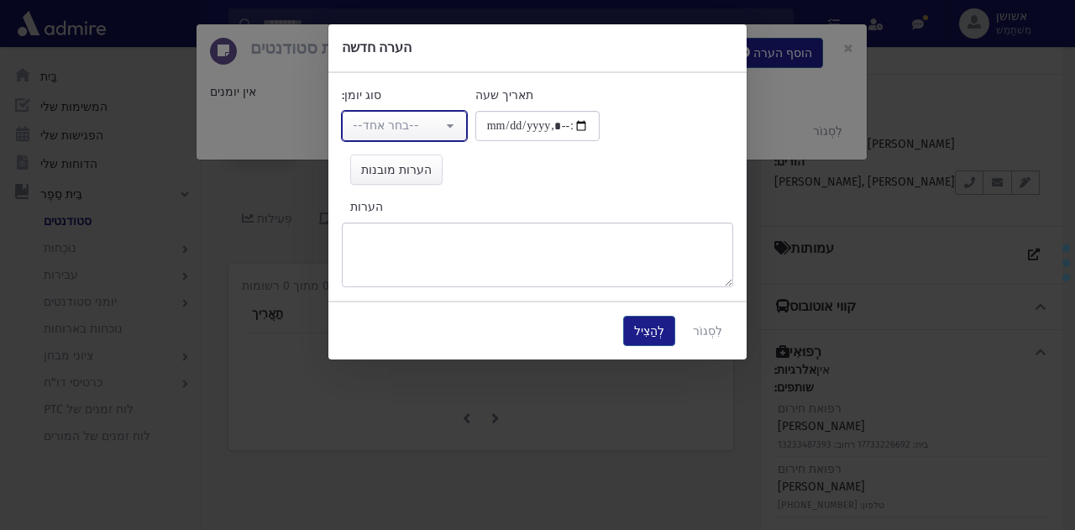
click at [434, 128] on div "--בחר אחד--" at bounding box center [398, 126] width 90 height 18
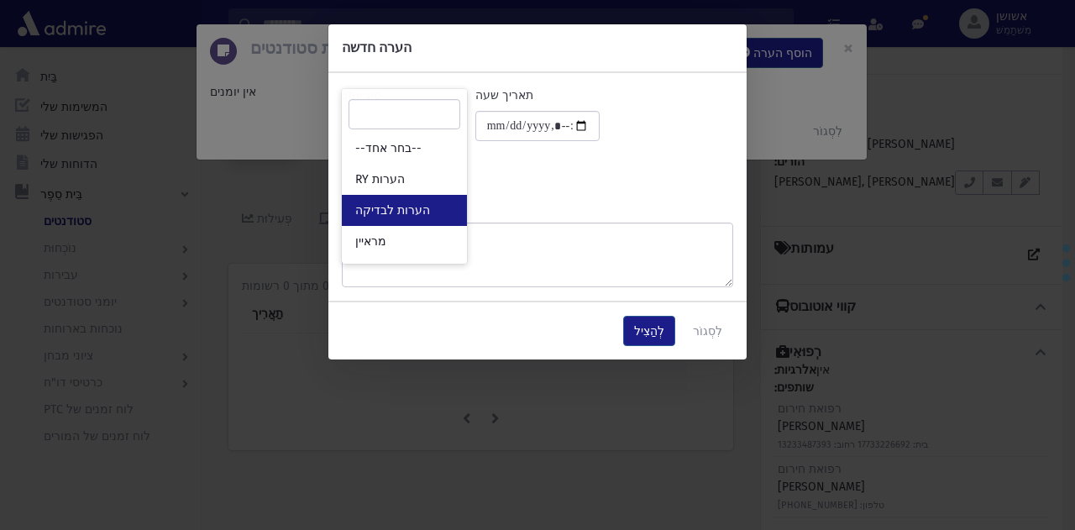
click at [422, 218] on span "הערות לבדיקה" at bounding box center [392, 210] width 75 height 17
select select "*"
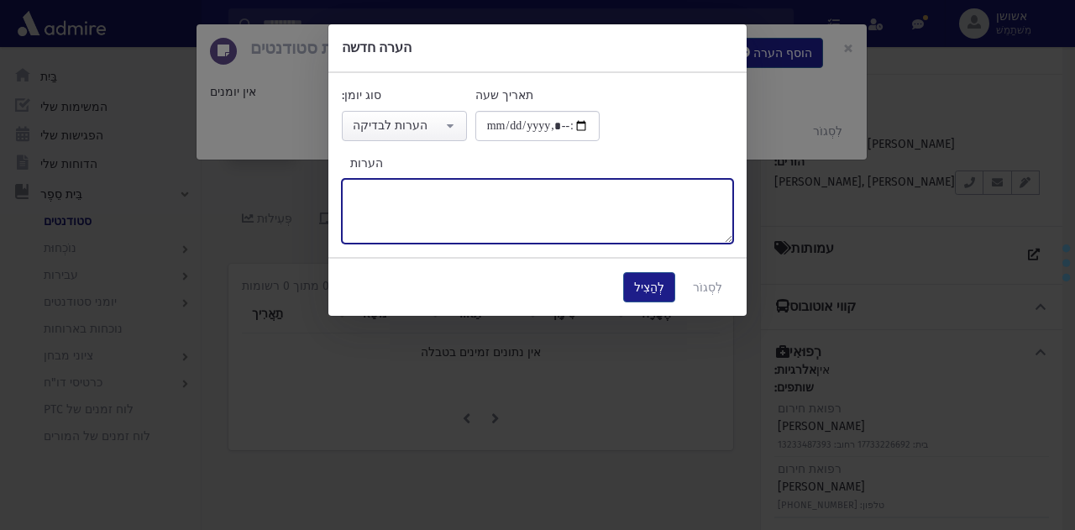
click at [428, 217] on textarea "הערות" at bounding box center [538, 211] width 392 height 65
paste textarea "******"
type textarea "******"
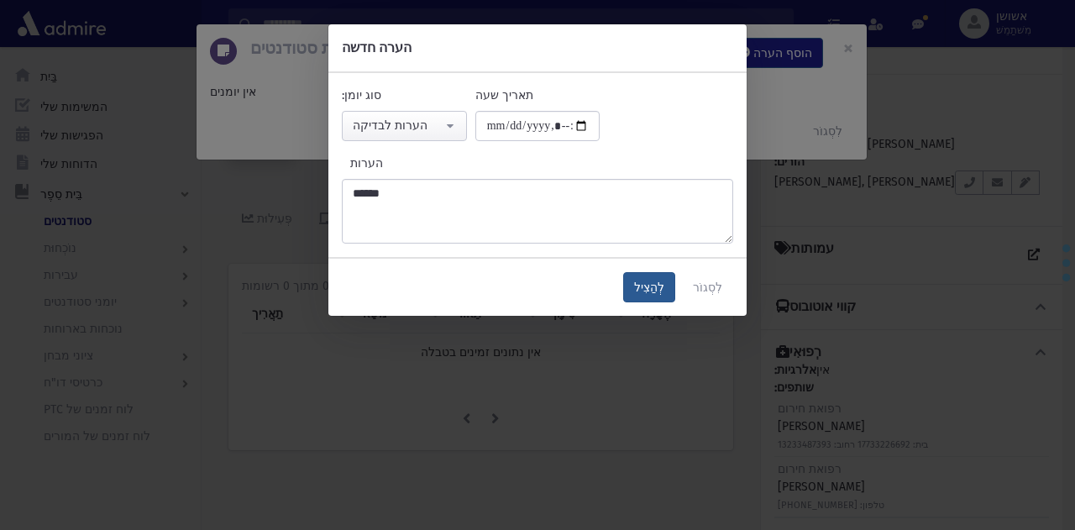
click at [660, 275] on button "לְהַצִיל" at bounding box center [649, 287] width 52 height 30
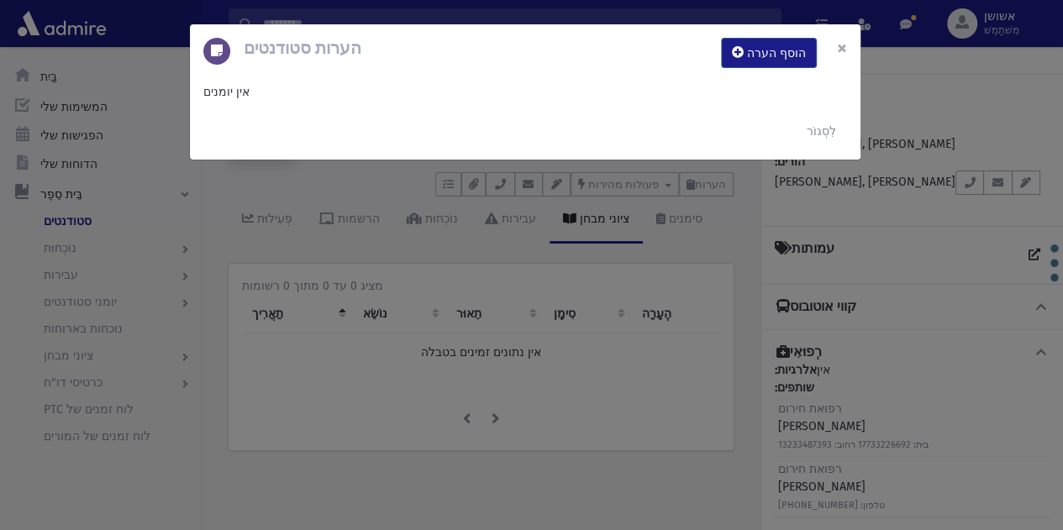
click at [839, 42] on font "×" at bounding box center [842, 48] width 10 height 24
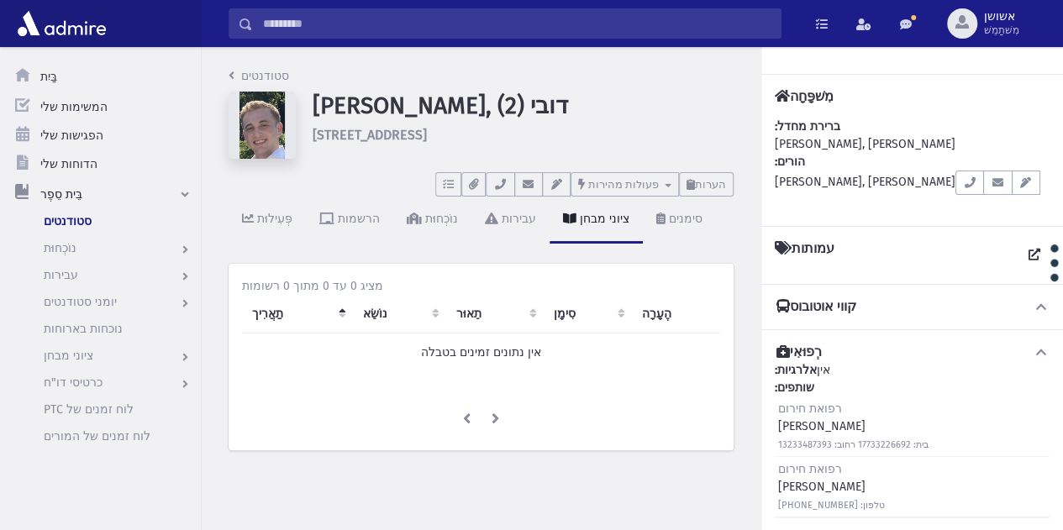
click at [669, 25] on input "לְחַפֵּשׂ" at bounding box center [517, 23] width 528 height 30
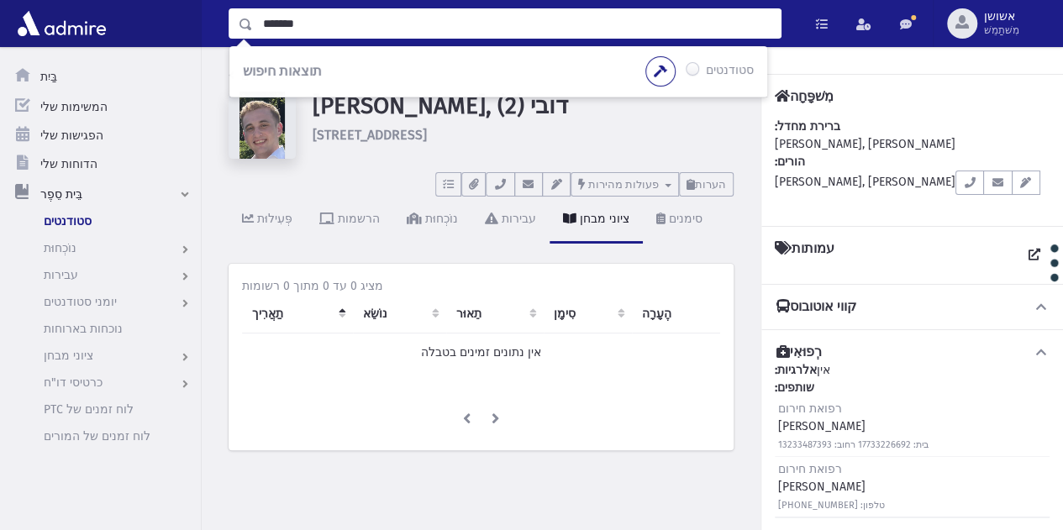
type input "*******"
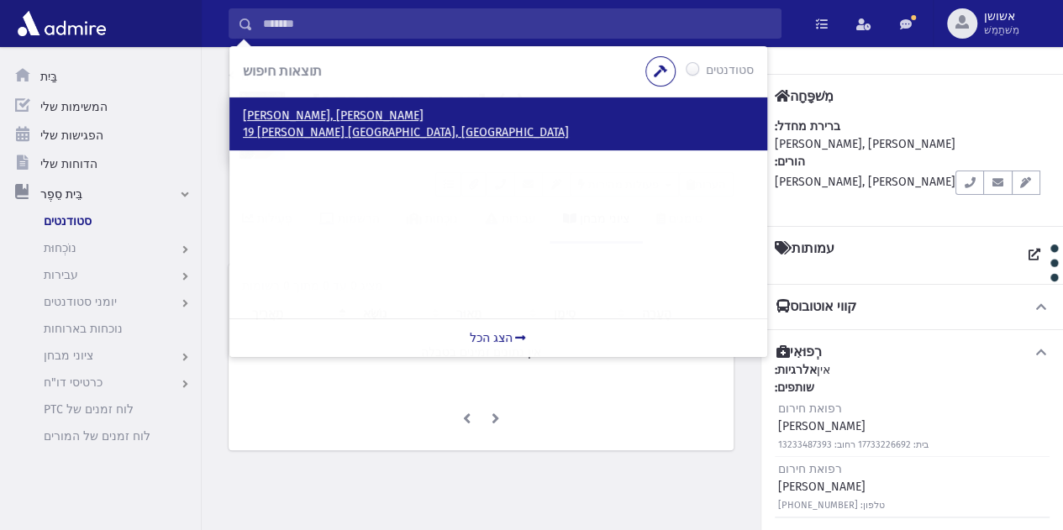
click at [350, 115] on p "[PERSON_NAME], [PERSON_NAME]" at bounding box center [498, 116] width 511 height 17
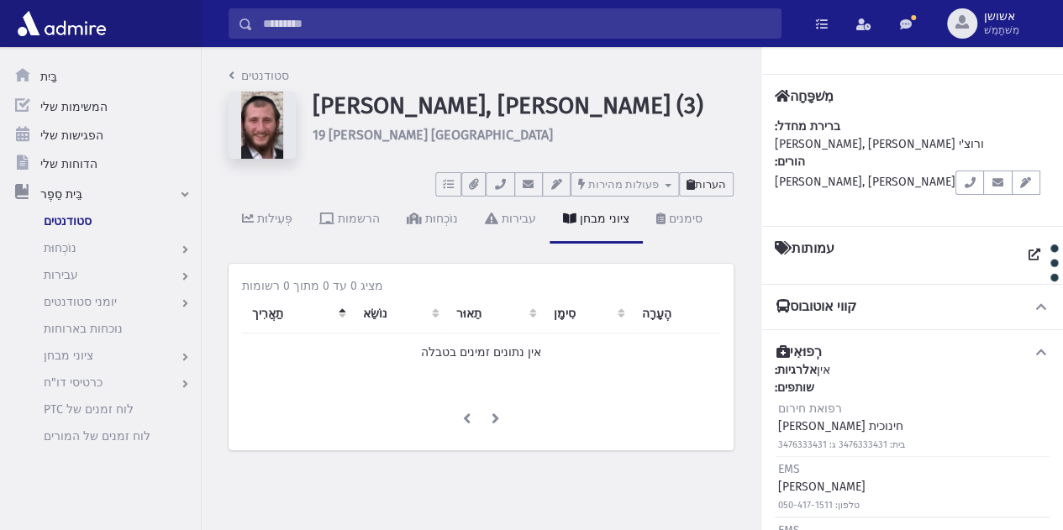
click at [701, 195] on button "הערות" at bounding box center [706, 184] width 55 height 24
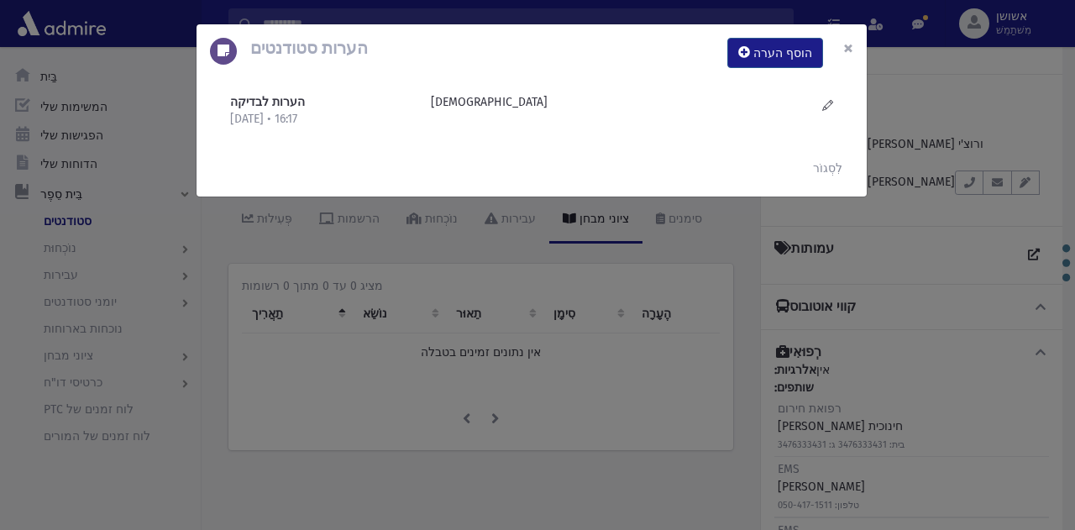
click at [850, 50] on font "×" at bounding box center [849, 48] width 10 height 24
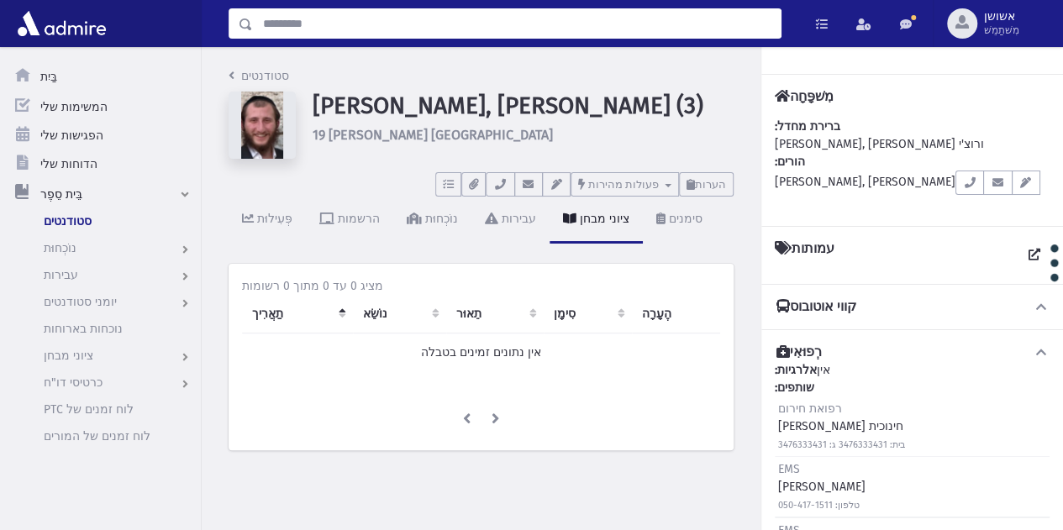
click at [741, 8] on input "לְחַפֵּשׂ" at bounding box center [517, 23] width 528 height 30
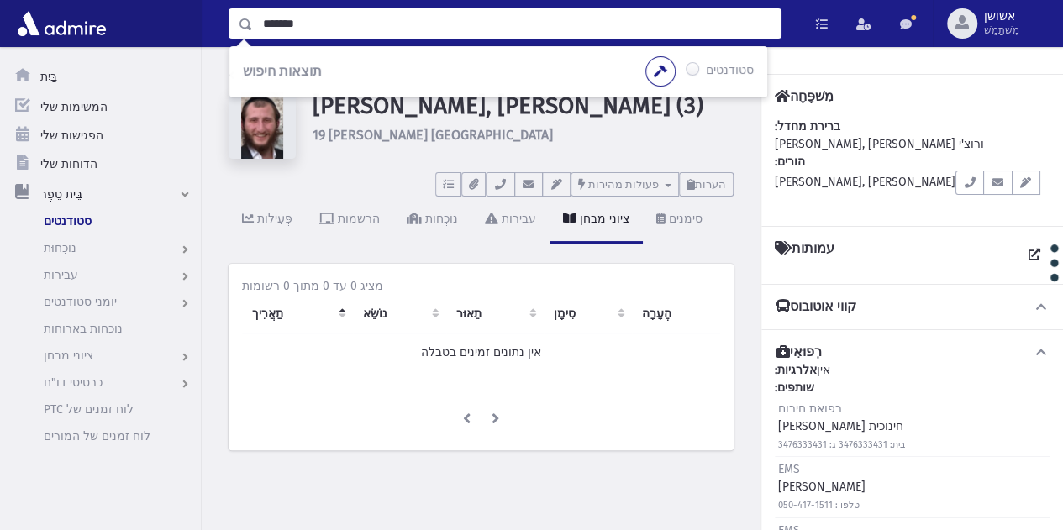
type input "*******"
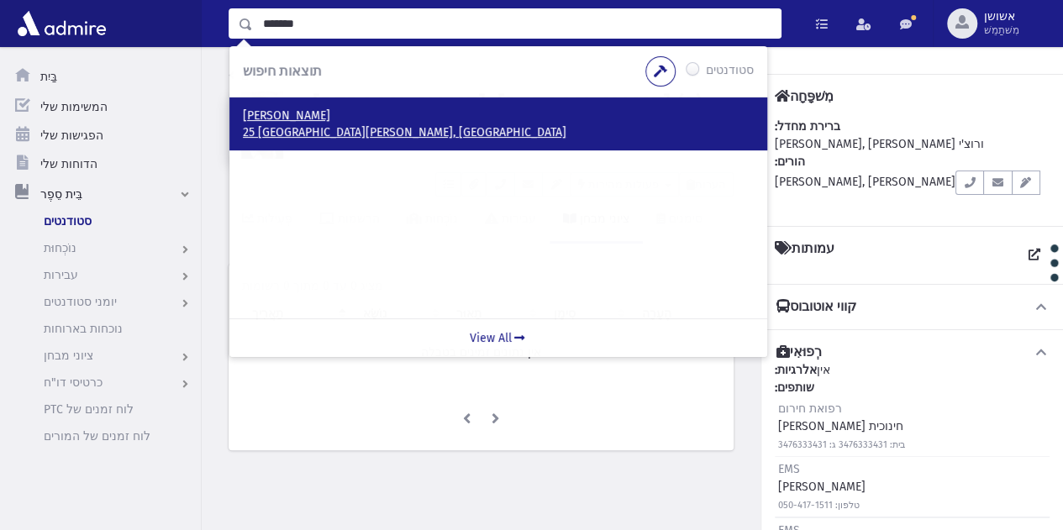
click at [491, 118] on p "Tibi, Dan" at bounding box center [498, 116] width 511 height 17
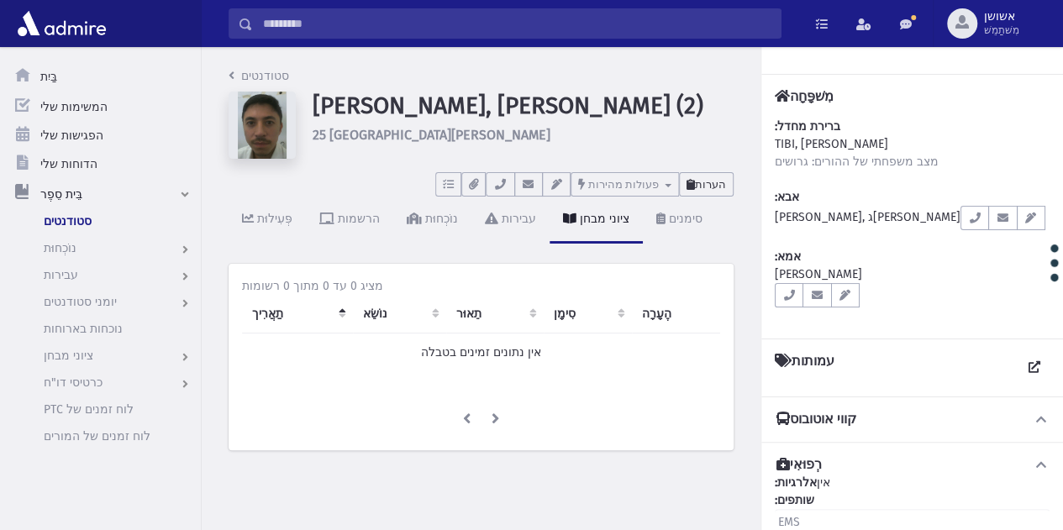
click at [710, 185] on font "הערות" at bounding box center [710, 184] width 31 height 13
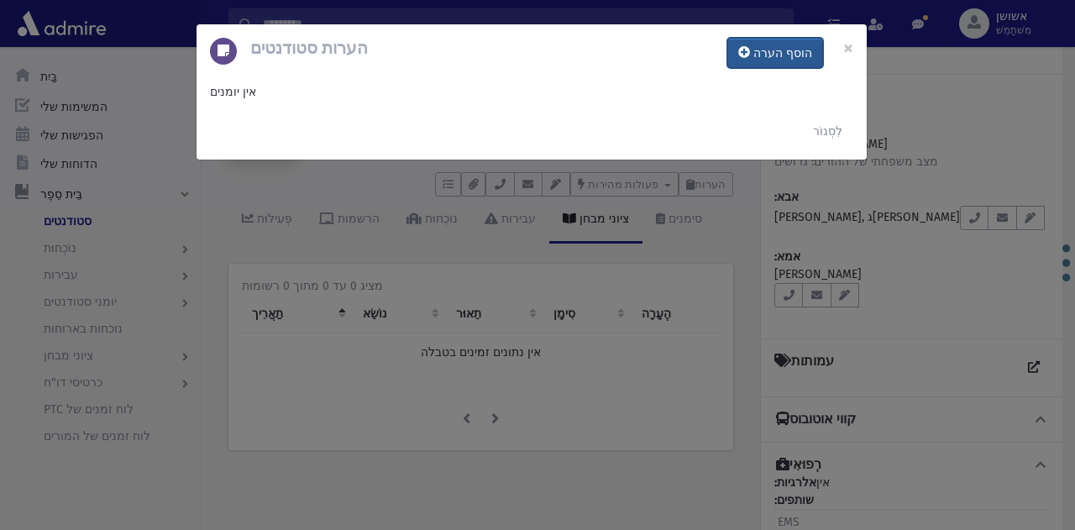
click at [755, 66] on button "הוסף הערה" at bounding box center [776, 53] width 96 height 30
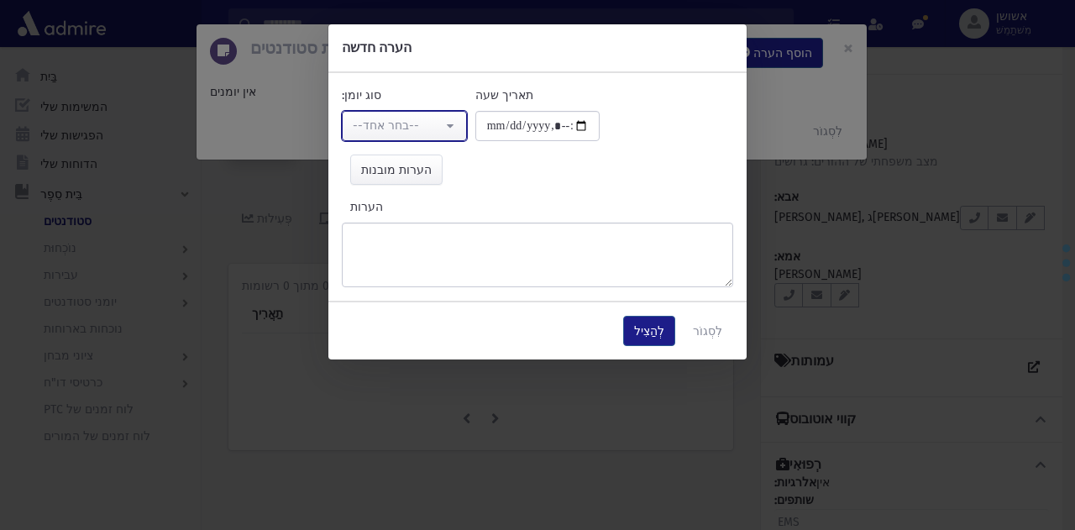
click at [402, 117] on div "--בחר אחד--" at bounding box center [398, 126] width 90 height 18
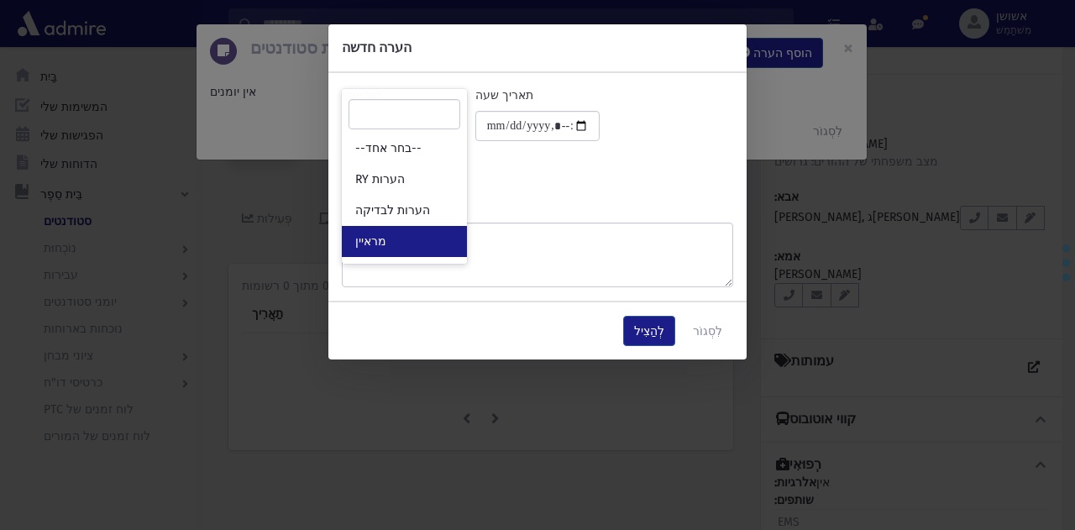
click at [418, 231] on link "מראיין" at bounding box center [404, 241] width 125 height 31
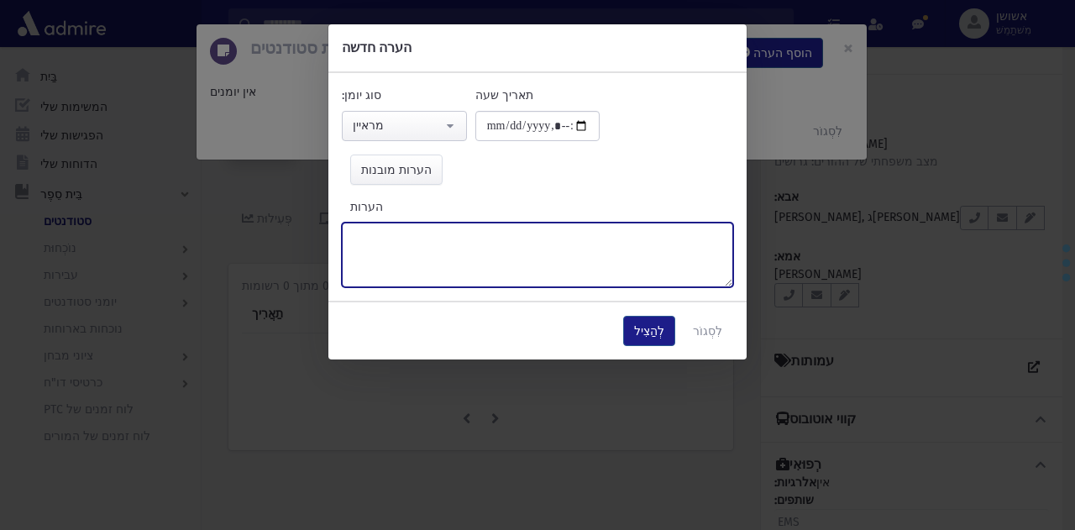
click at [492, 267] on textarea "הערות" at bounding box center [538, 255] width 392 height 65
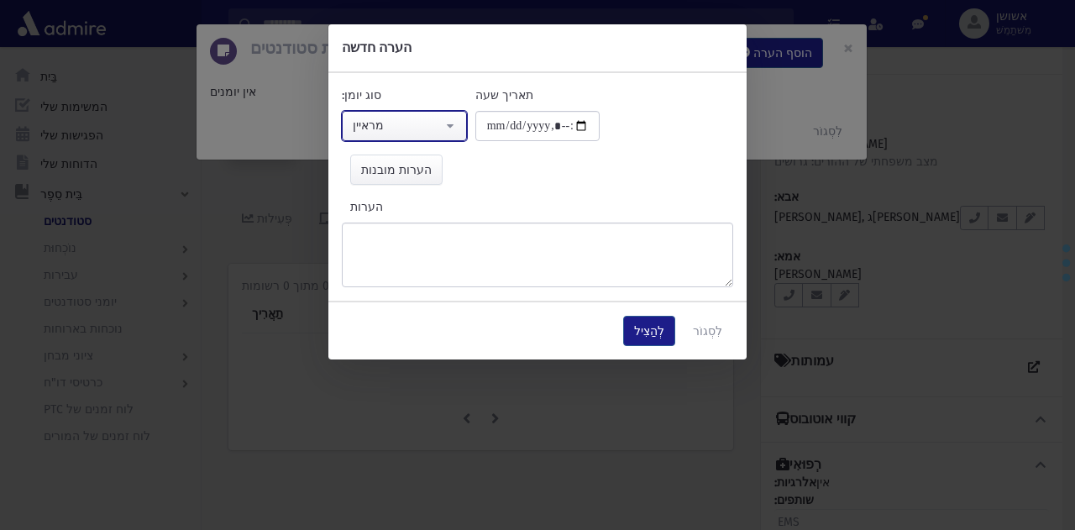
click at [436, 120] on div "מראיין" at bounding box center [398, 126] width 90 height 18
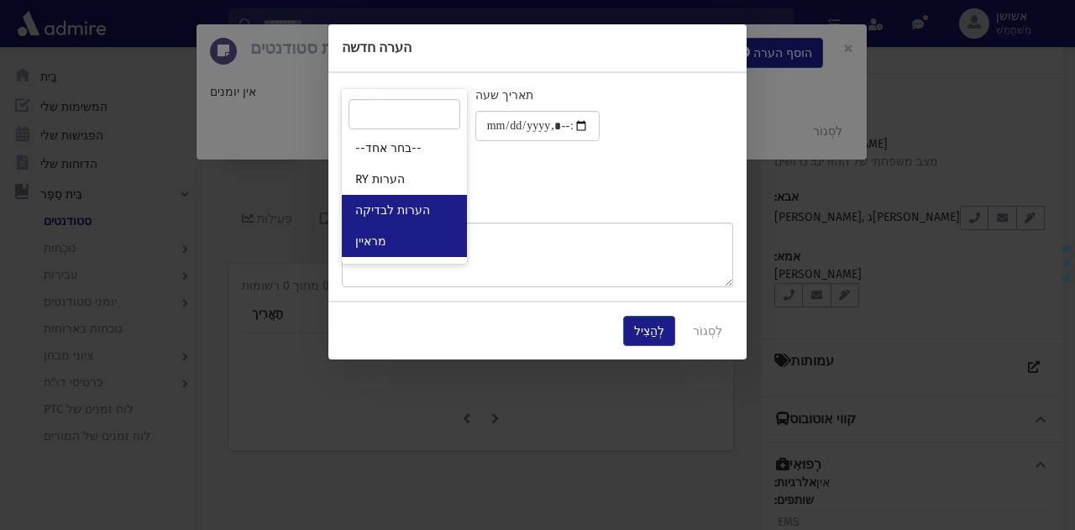
click at [444, 198] on link "הערות לבדיקה" at bounding box center [404, 210] width 125 height 31
select select "*"
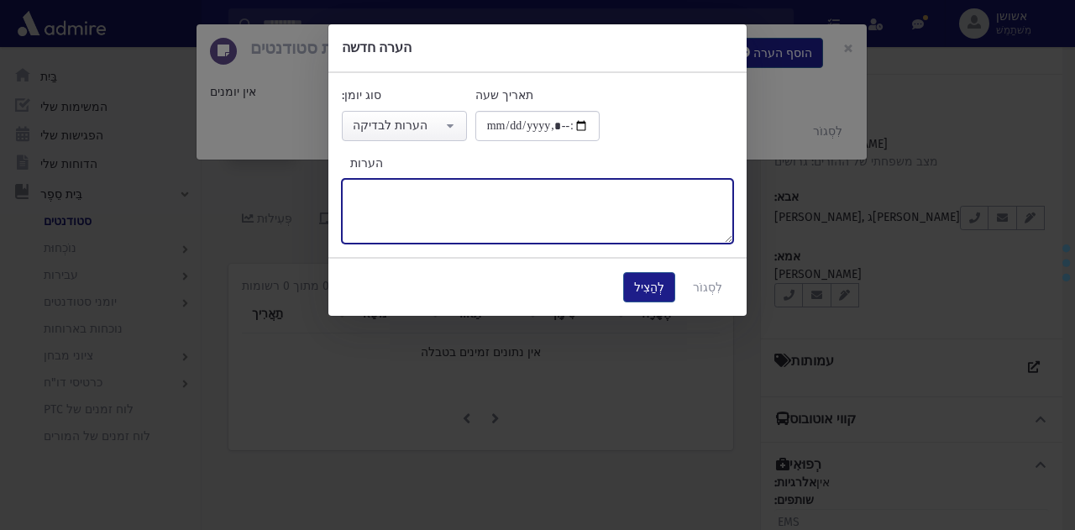
click at [469, 231] on textarea "הערות" at bounding box center [538, 211] width 392 height 65
type textarea "*"
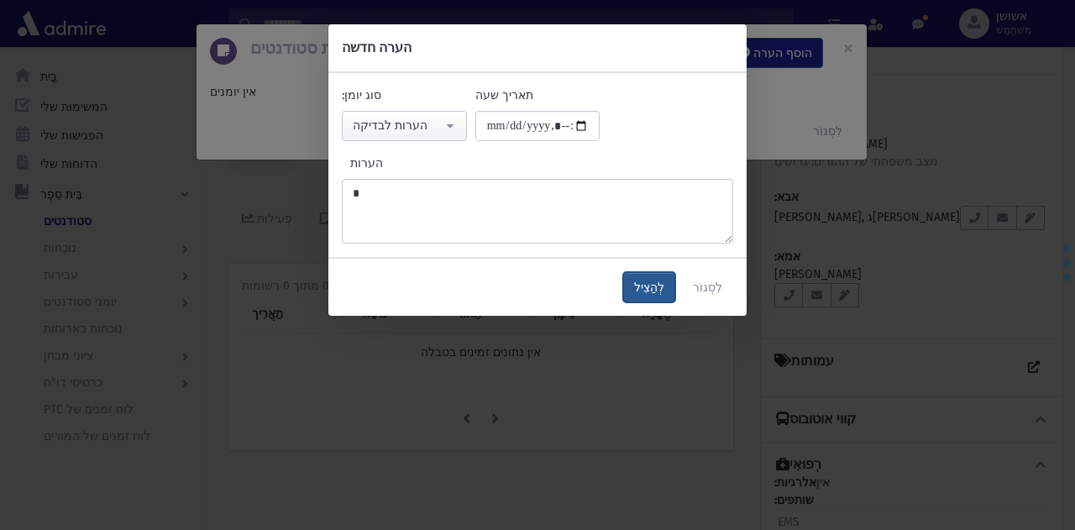
click at [674, 288] on button "לְהַצִיל" at bounding box center [649, 287] width 52 height 30
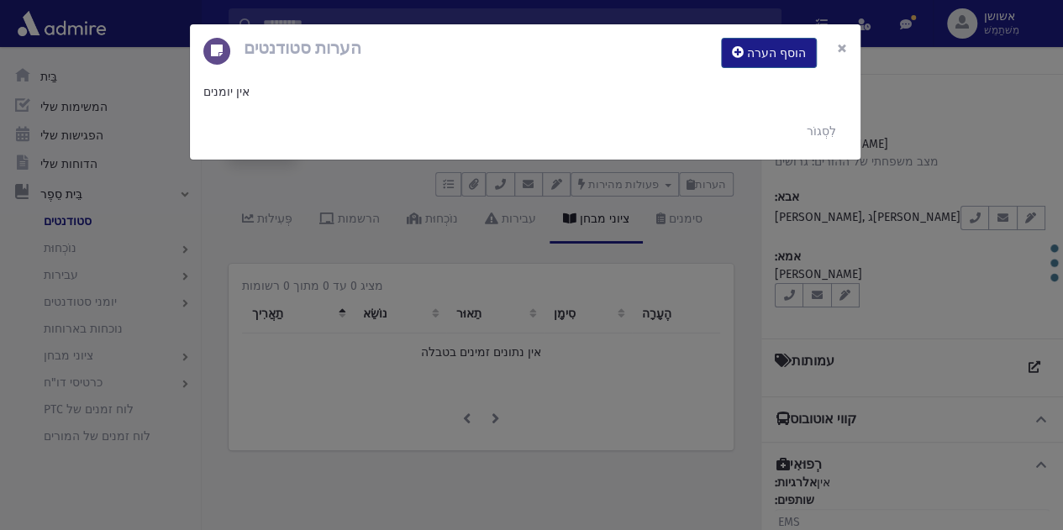
click at [845, 54] on font "×" at bounding box center [842, 48] width 10 height 24
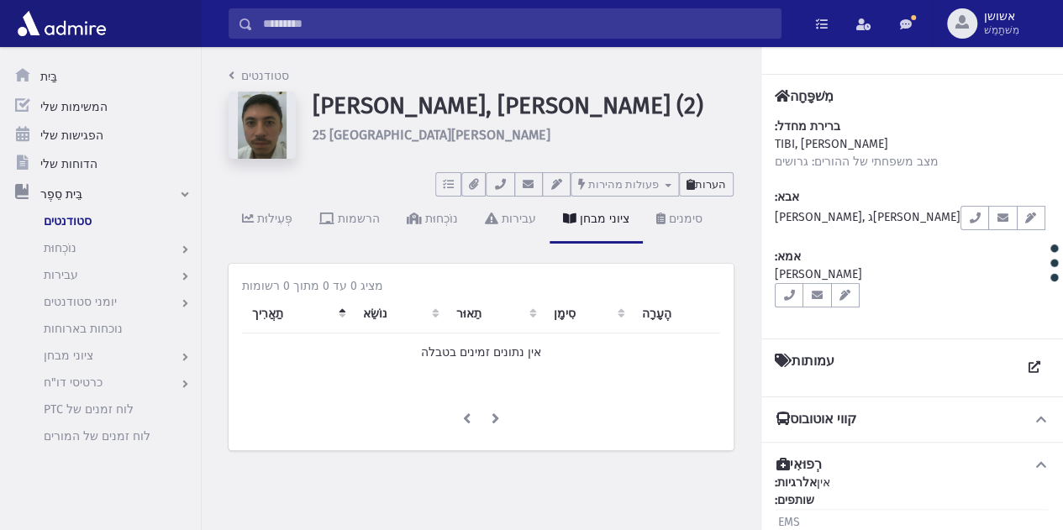
click at [702, 185] on font "הערות" at bounding box center [710, 184] width 31 height 13
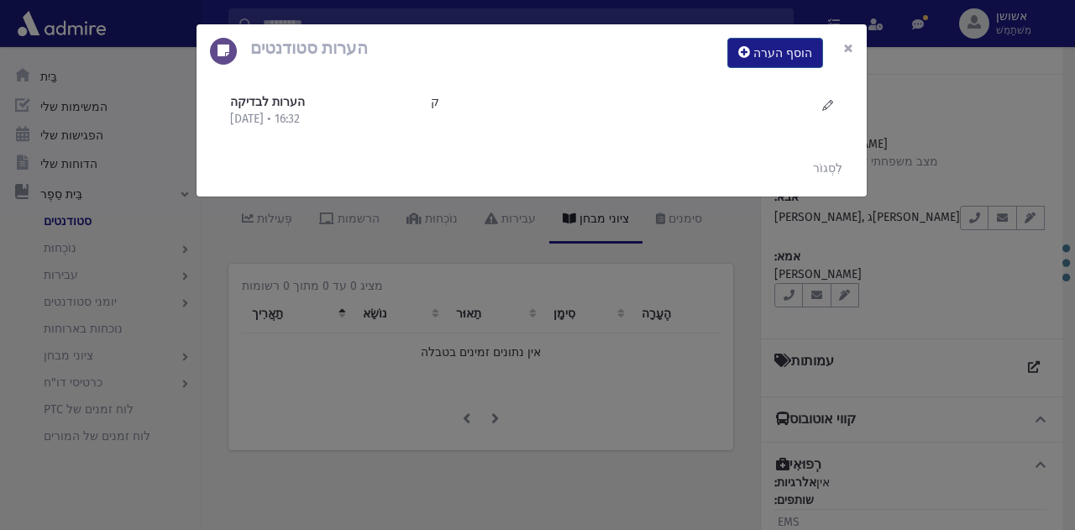
click at [849, 48] on font "×" at bounding box center [849, 48] width 10 height 24
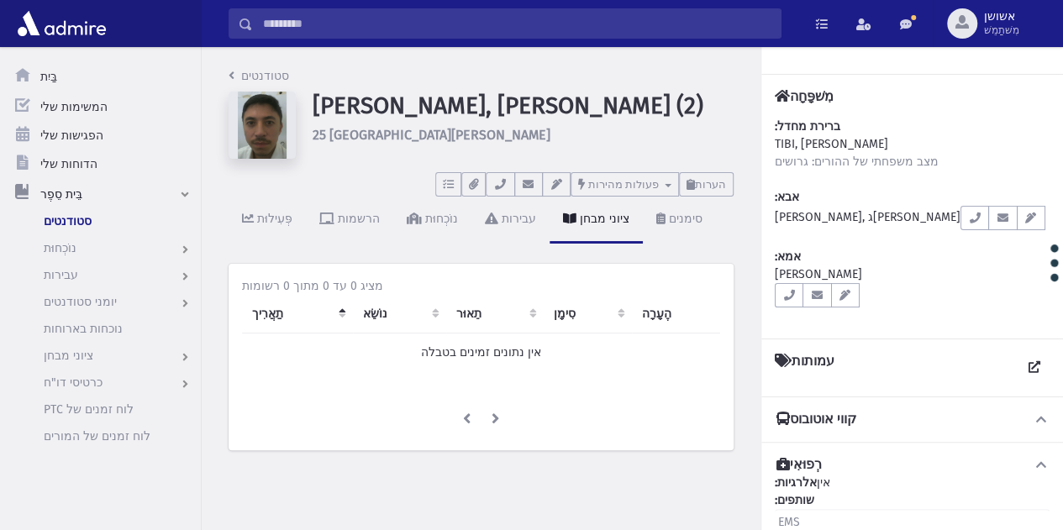
click at [706, 11] on input "לְחַפֵּשׂ" at bounding box center [517, 23] width 528 height 30
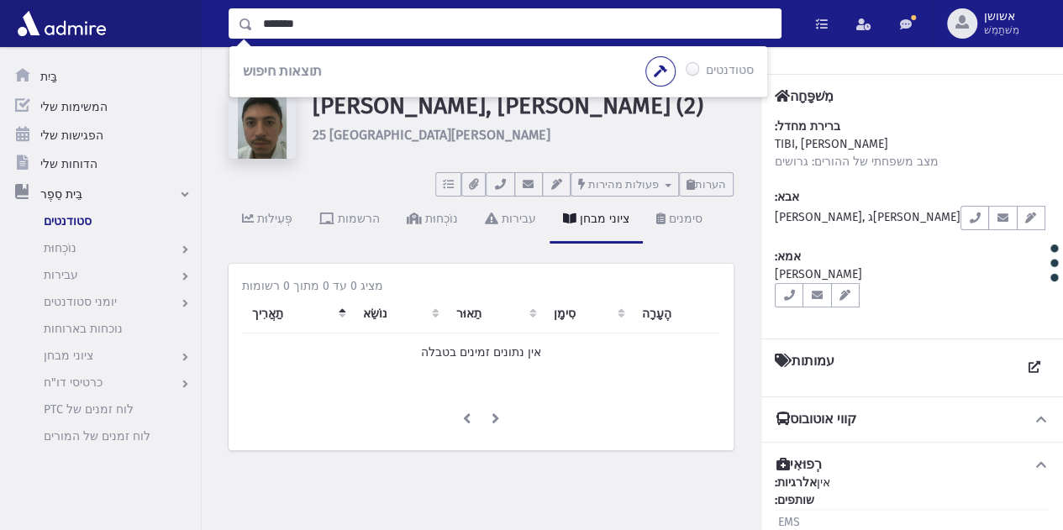
type input "*******"
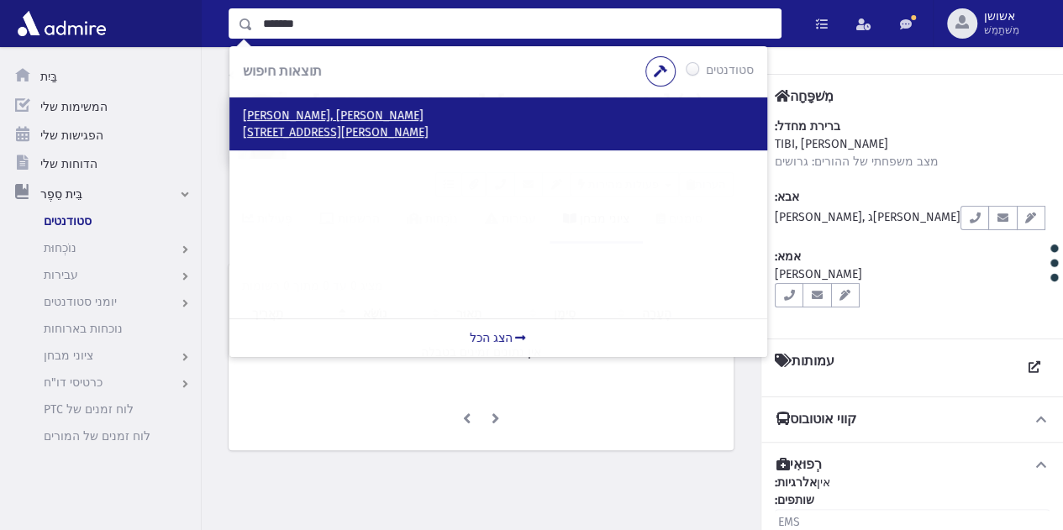
click at [363, 131] on font "151 Avenue Achille Peretti NEUILLY SUR SEINE , 92200 צרפת" at bounding box center [336, 132] width 186 height 14
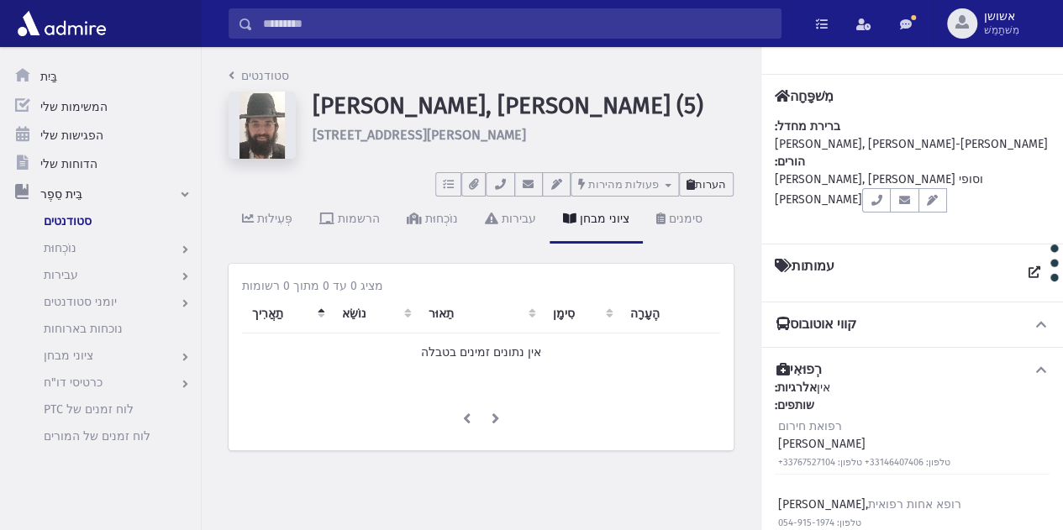
click at [714, 192] on button "הערות" at bounding box center [706, 184] width 55 height 24
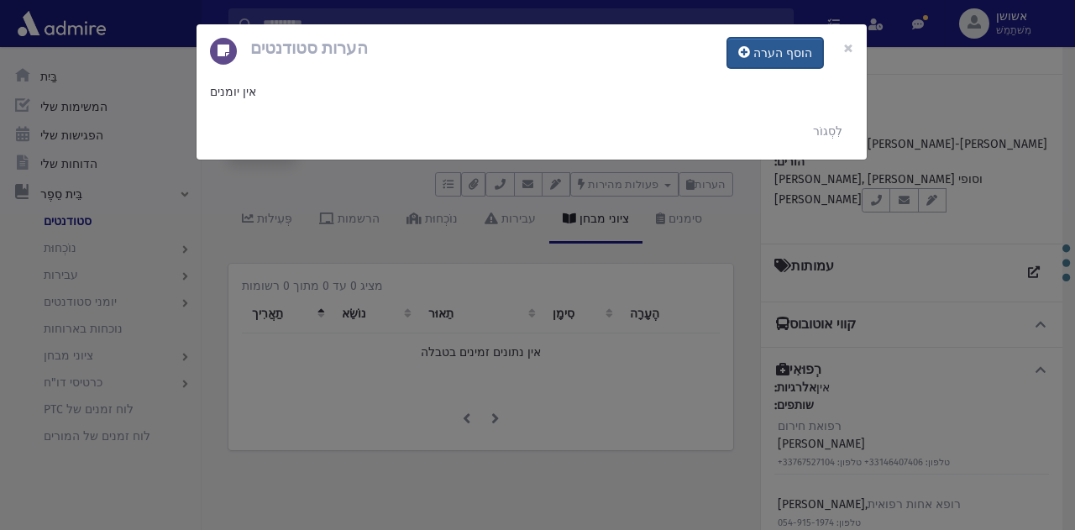
click at [758, 55] on button "הוסף הערה" at bounding box center [776, 53] width 96 height 30
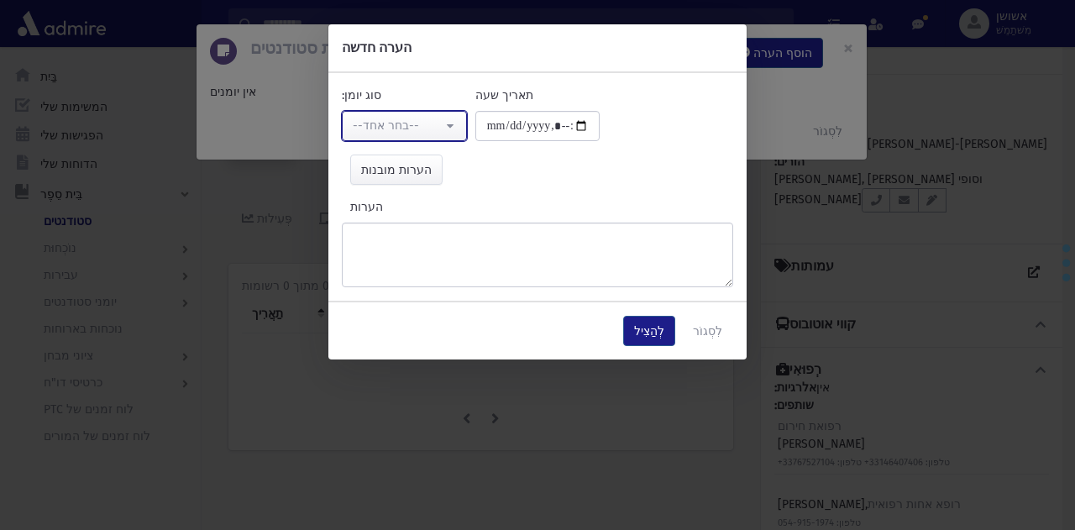
click at [445, 124] on button "--בחר אחד--" at bounding box center [404, 126] width 125 height 30
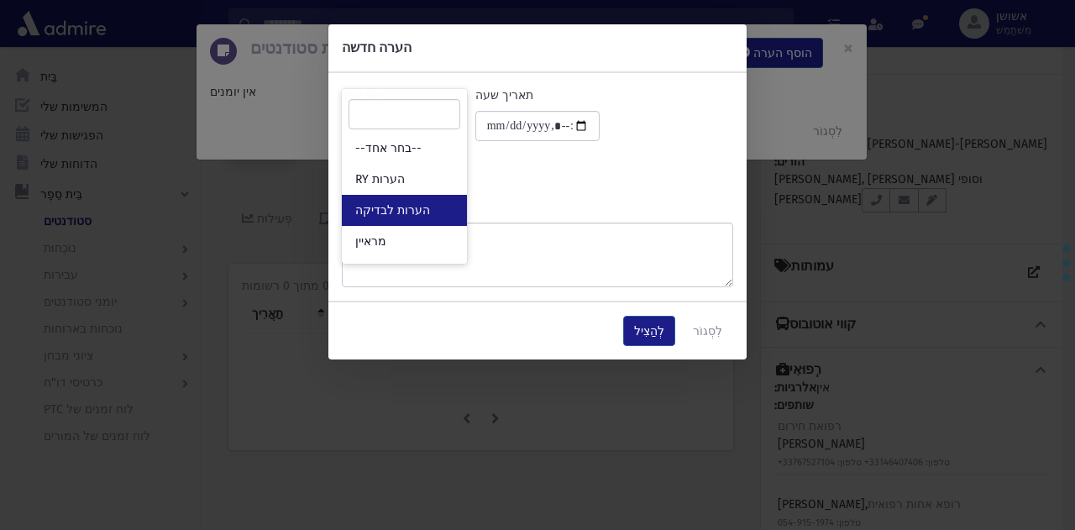
click at [422, 216] on font "הערות לבדיקה" at bounding box center [392, 210] width 75 height 14
select select "*"
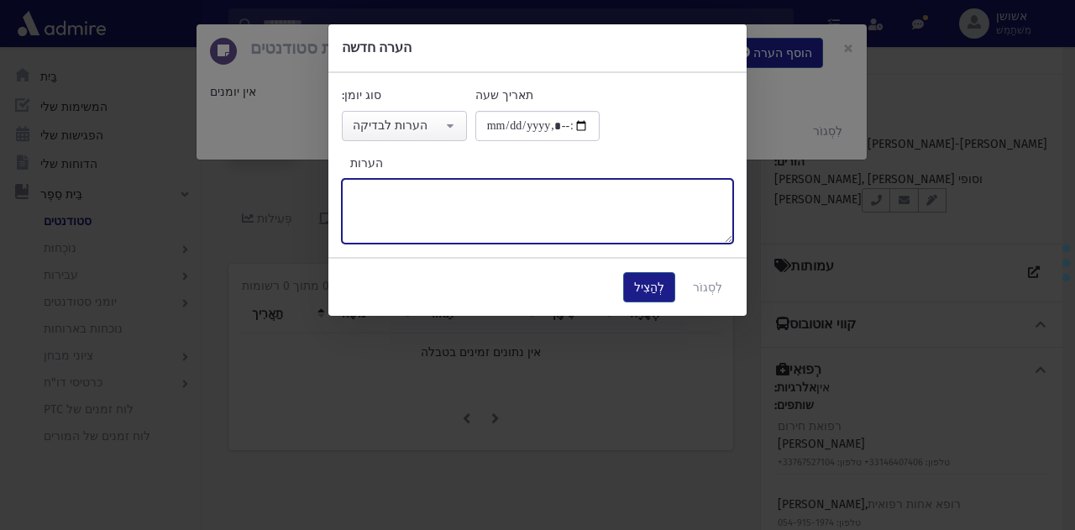
click at [462, 235] on textarea "הערות" at bounding box center [538, 211] width 392 height 65
type textarea "*****"
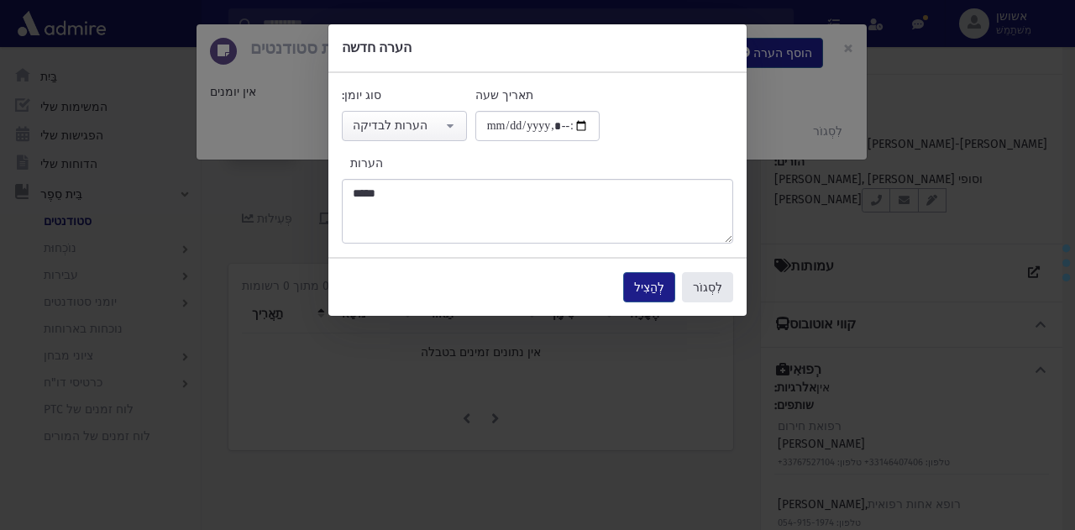
click at [692, 274] on button "לִסְגוֹר" at bounding box center [707, 287] width 51 height 30
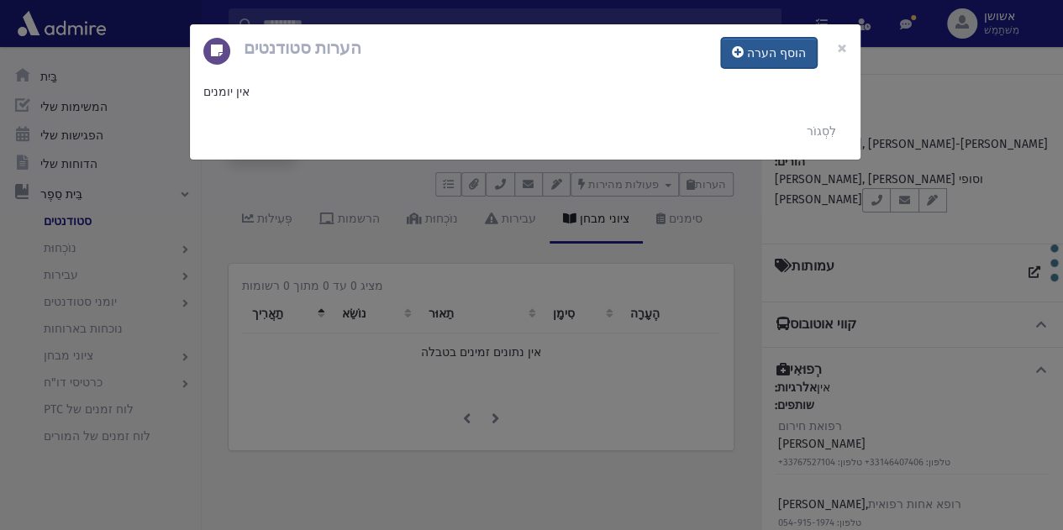
click at [770, 48] on font "הוסף הערה" at bounding box center [776, 53] width 59 height 14
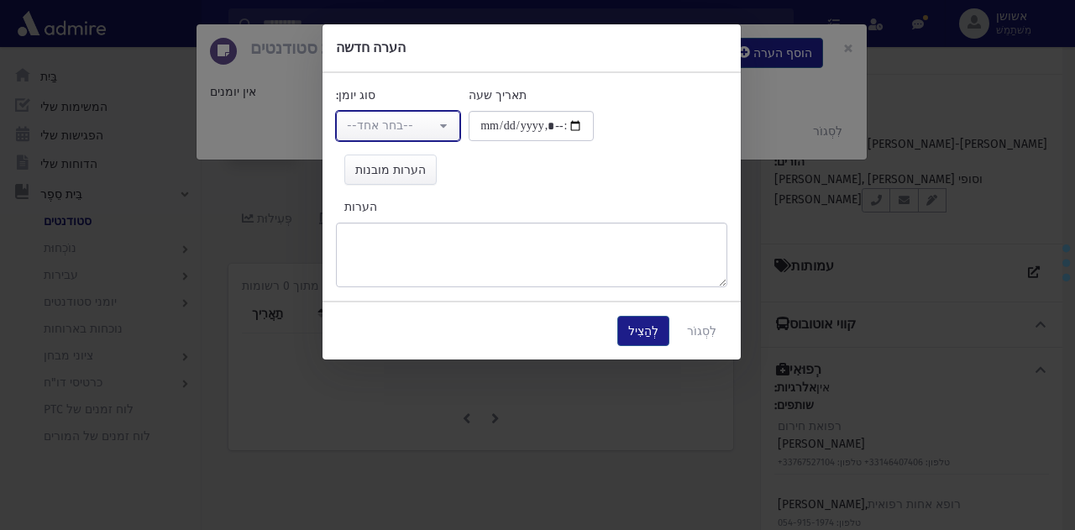
click at [419, 111] on button "--בחר אחד--" at bounding box center [398, 126] width 125 height 30
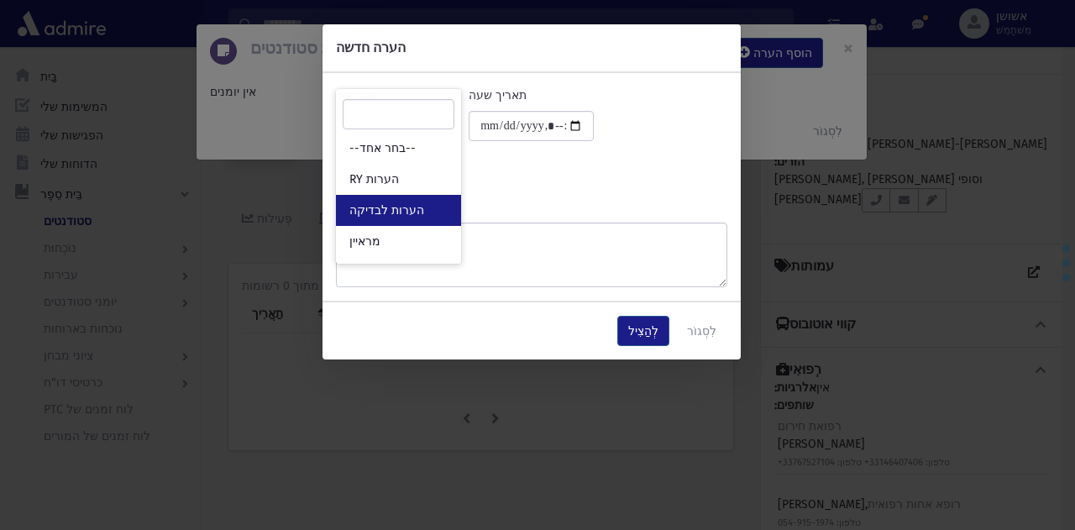
click at [410, 206] on font "הערות לבדיקה" at bounding box center [387, 210] width 75 height 14
select select "*"
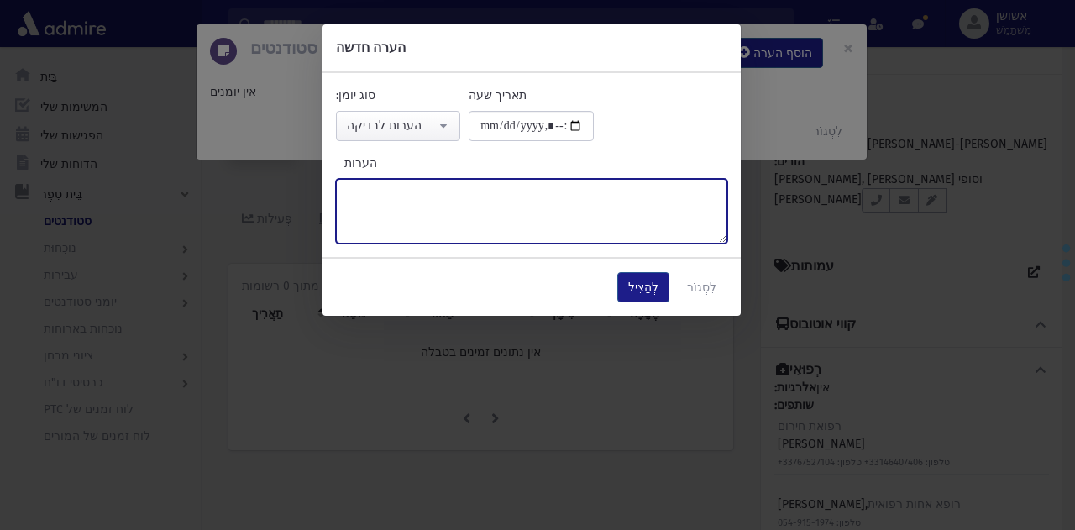
click at [466, 222] on textarea "הערות" at bounding box center [532, 211] width 392 height 65
type textarea "*****"
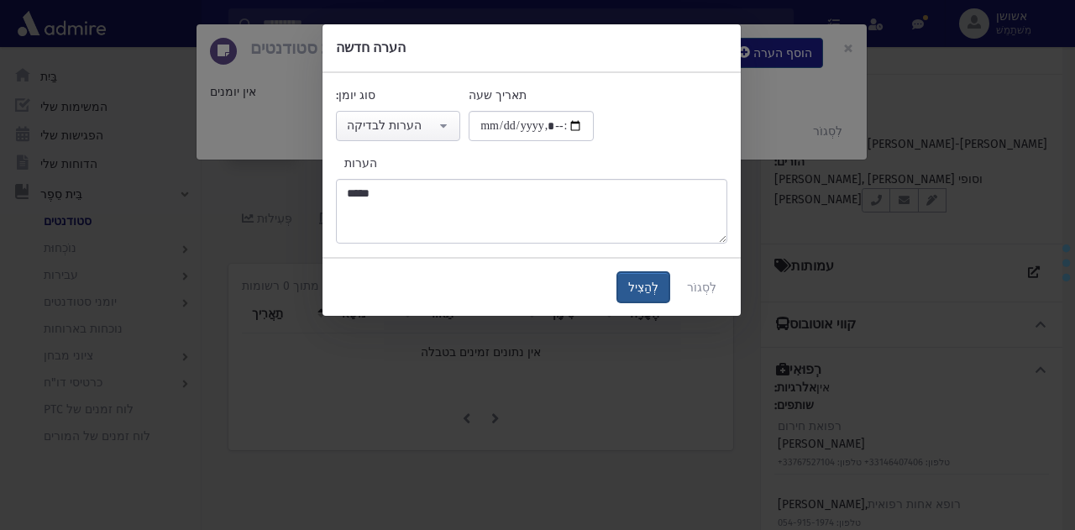
click at [649, 281] on font "לְהַצִיל" at bounding box center [643, 288] width 30 height 14
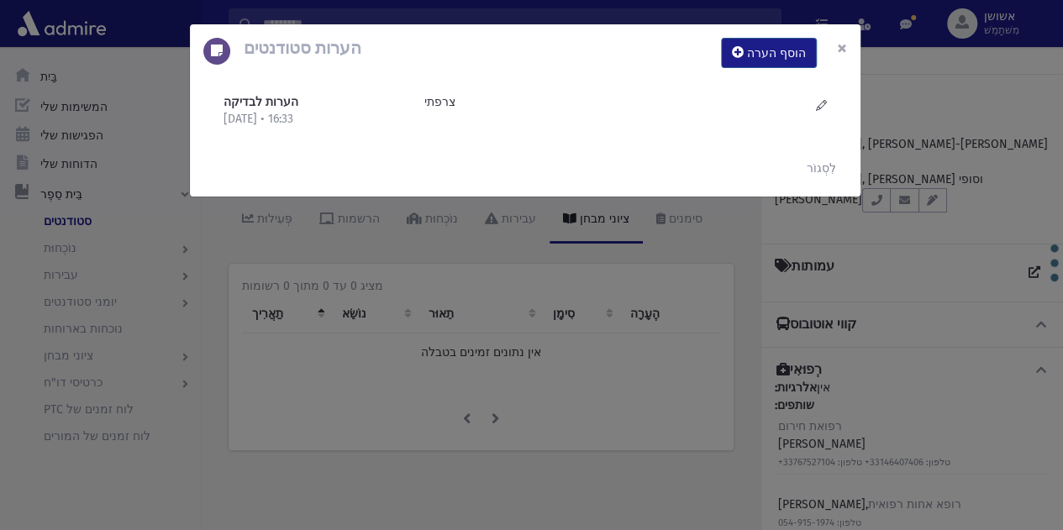
click at [845, 40] on font "×" at bounding box center [842, 48] width 10 height 24
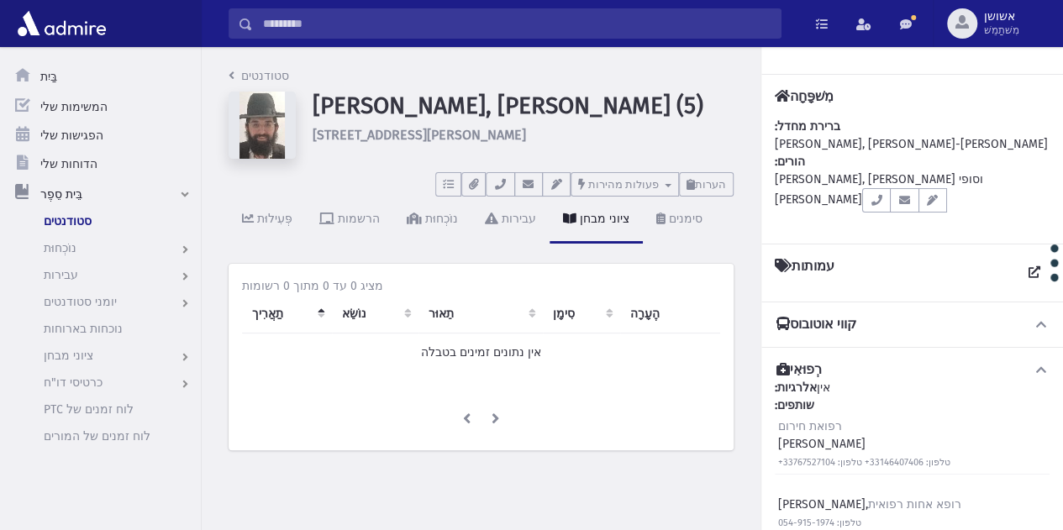
click at [608, 24] on input "לְחַפֵּשׂ" at bounding box center [517, 23] width 528 height 30
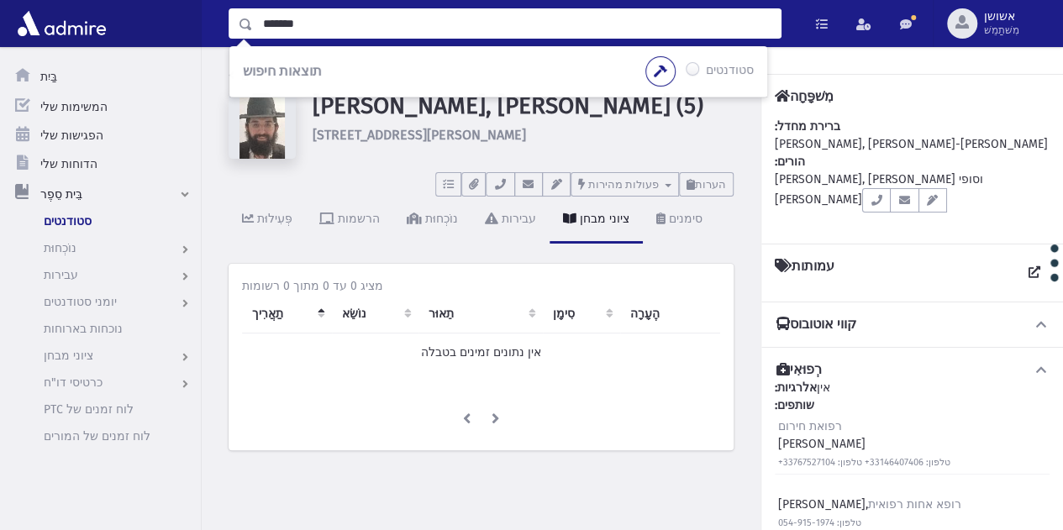
type input "*******"
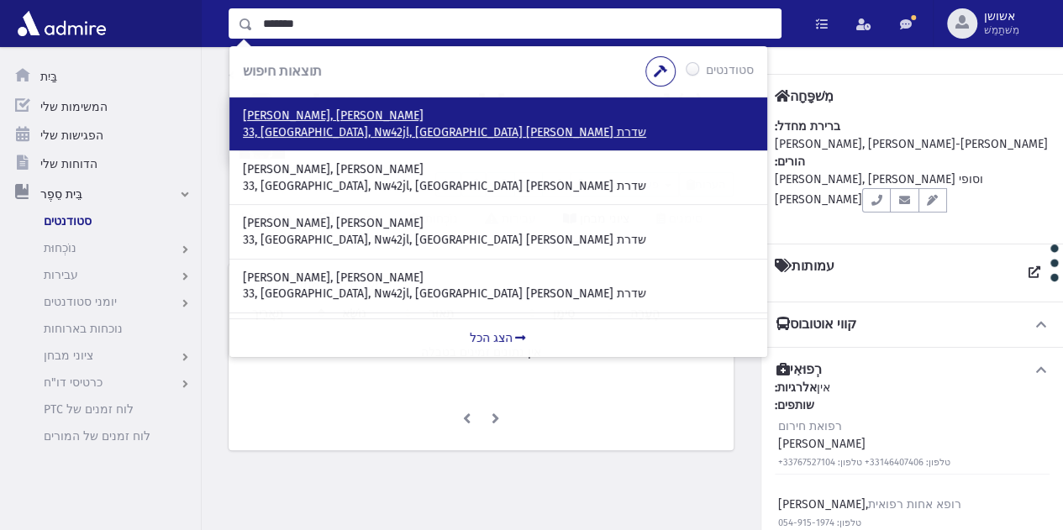
click at [501, 125] on p "שדרת בוין 33, לונדון, Nw42jl, בריטניה" at bounding box center [498, 132] width 511 height 17
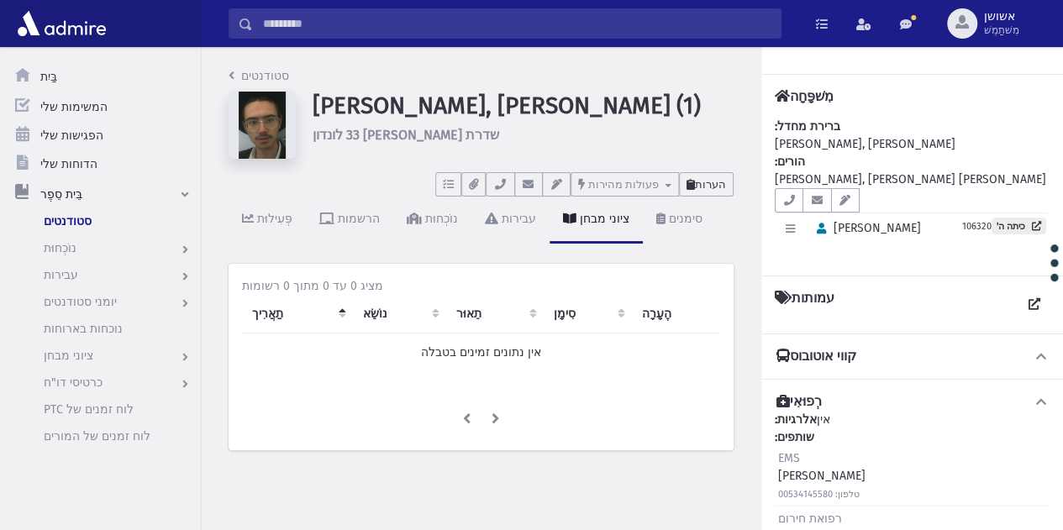
click at [723, 182] on font "הערות" at bounding box center [710, 184] width 31 height 13
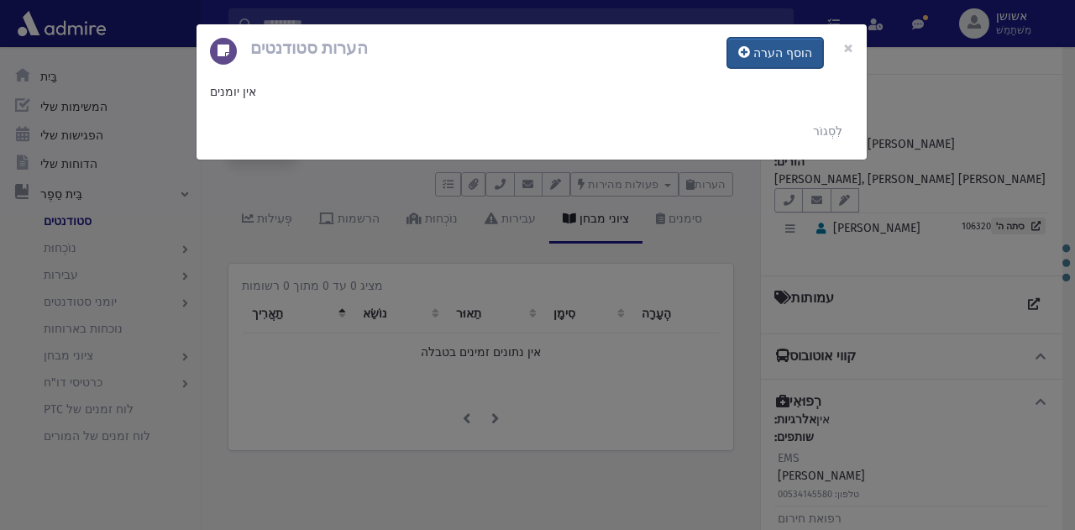
click at [765, 59] on font "הוסף הערה" at bounding box center [783, 53] width 59 height 14
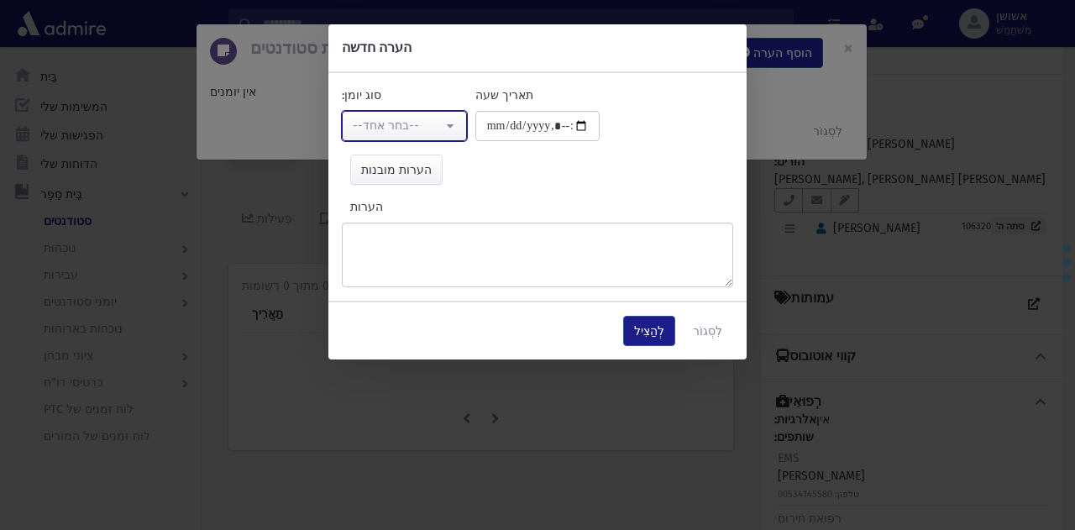
click at [432, 126] on div "--בחר אחד--" at bounding box center [398, 126] width 90 height 18
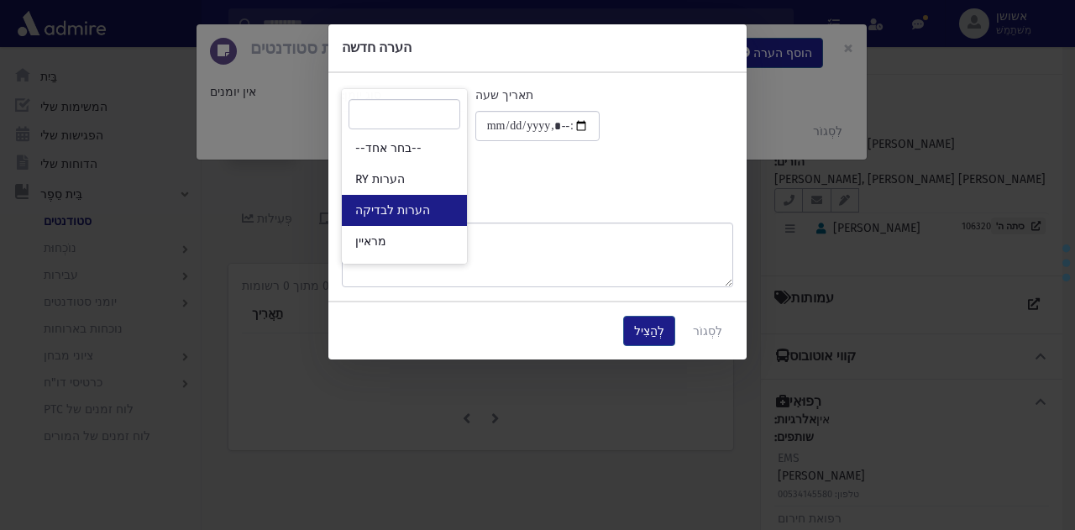
click at [399, 207] on font "הערות לבדיקה" at bounding box center [392, 210] width 75 height 14
select select "*"
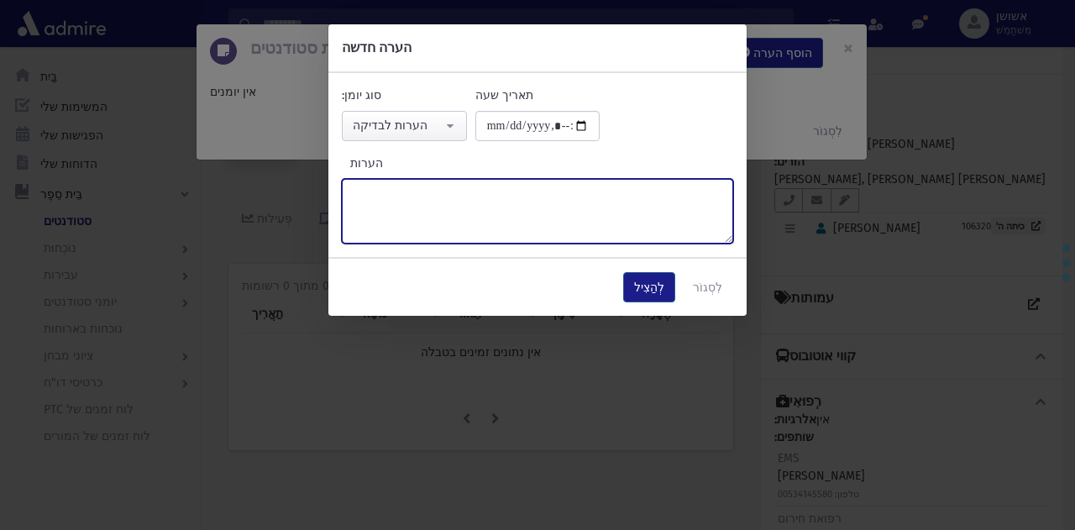
click at [511, 195] on textarea "הערות" at bounding box center [538, 211] width 392 height 65
paste textarea "******"
type textarea "*"
type textarea "*****"
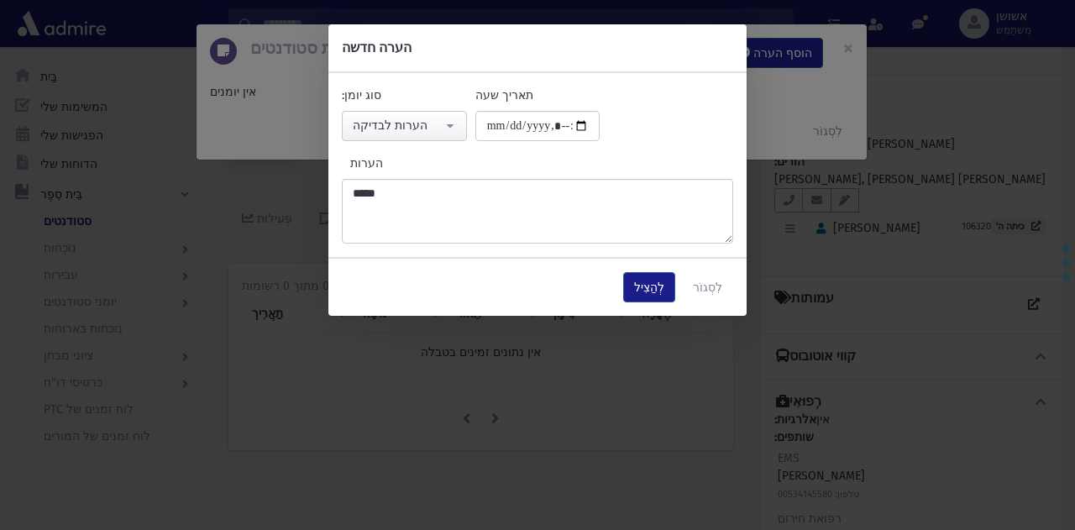
click at [656, 308] on div "לְהַצִיל לִסְגוֹר" at bounding box center [538, 287] width 418 height 57
click at [664, 291] on font "לְהַצִיל" at bounding box center [649, 288] width 30 height 14
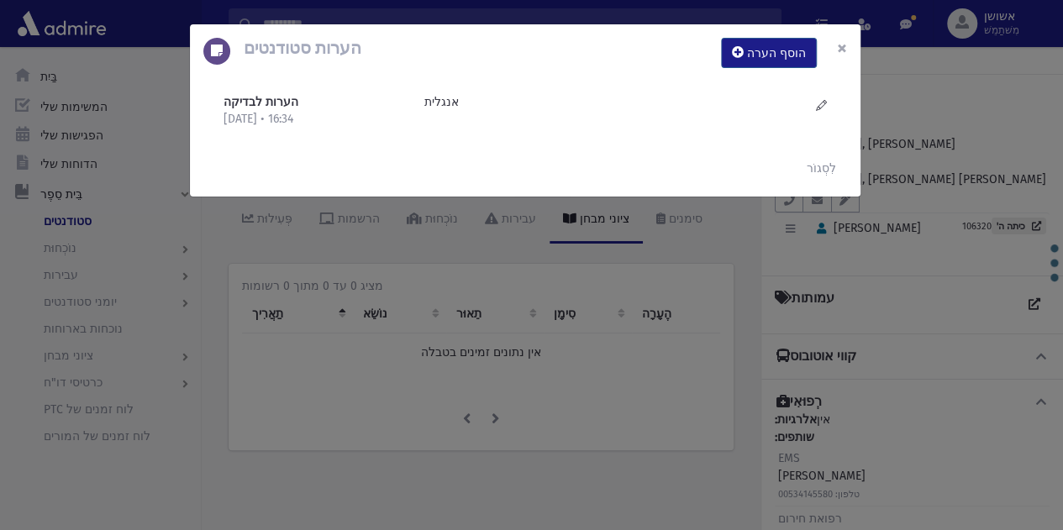
click at [846, 42] on font "×" at bounding box center [842, 48] width 10 height 24
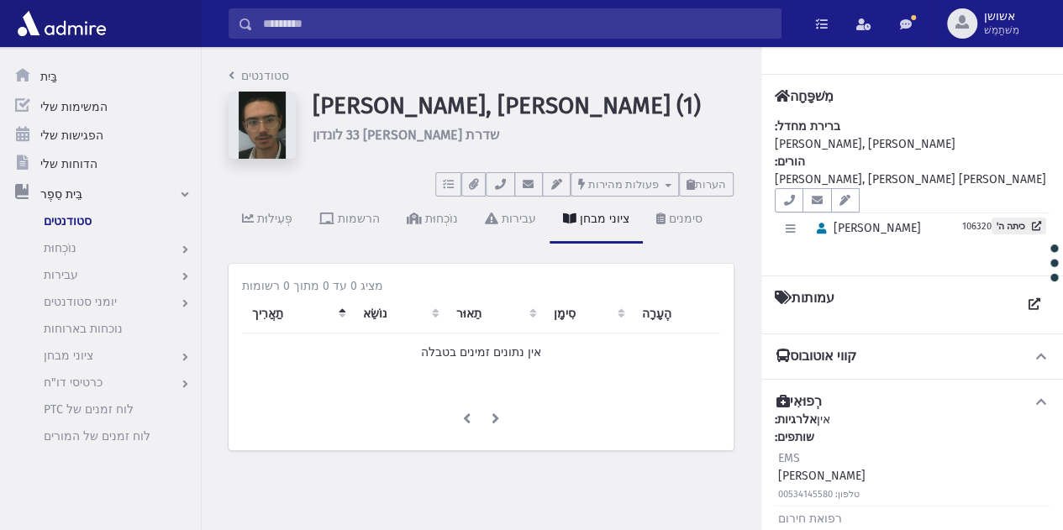
click at [667, 17] on input "לְחַפֵּשׂ" at bounding box center [517, 23] width 528 height 30
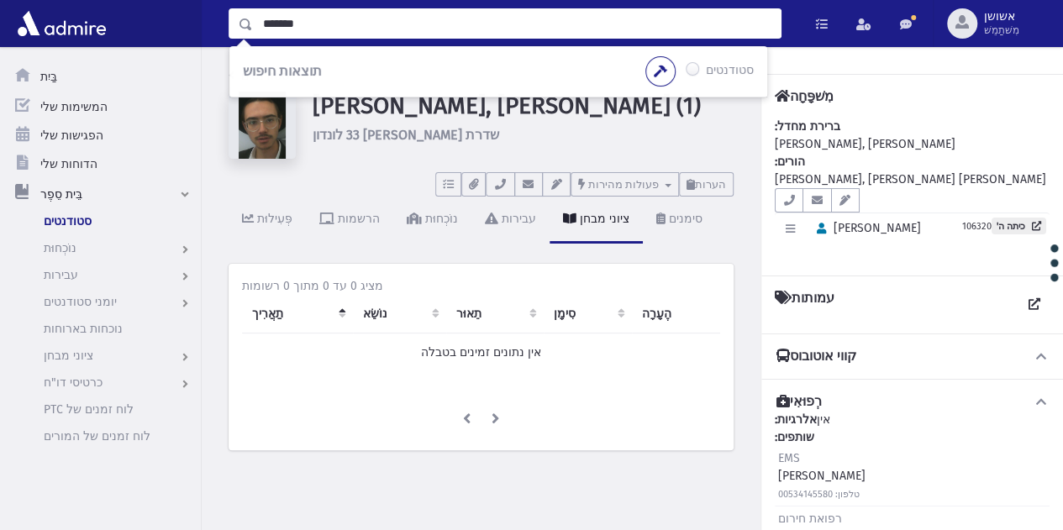
type input "*******"
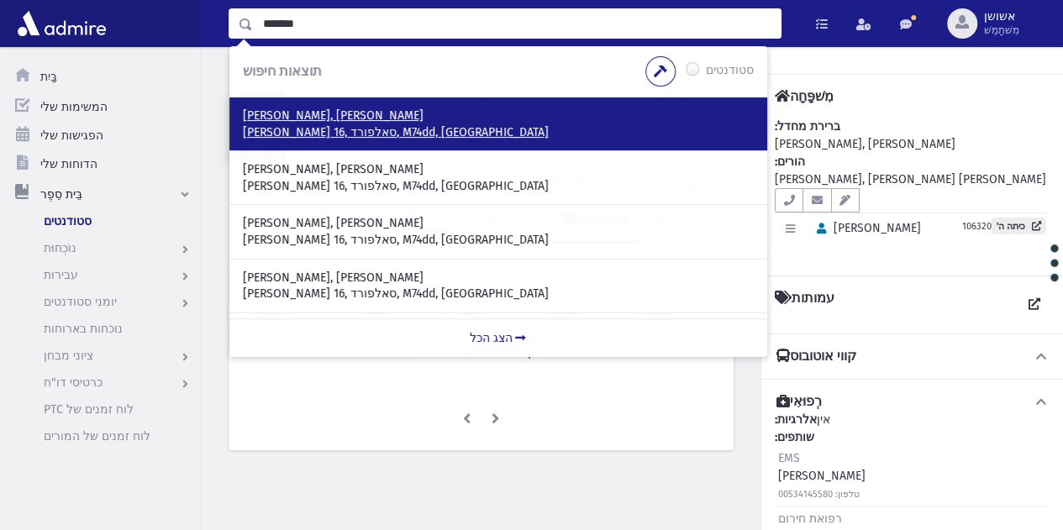
click at [388, 122] on p "קאהן, שעיה" at bounding box center [498, 116] width 511 height 17
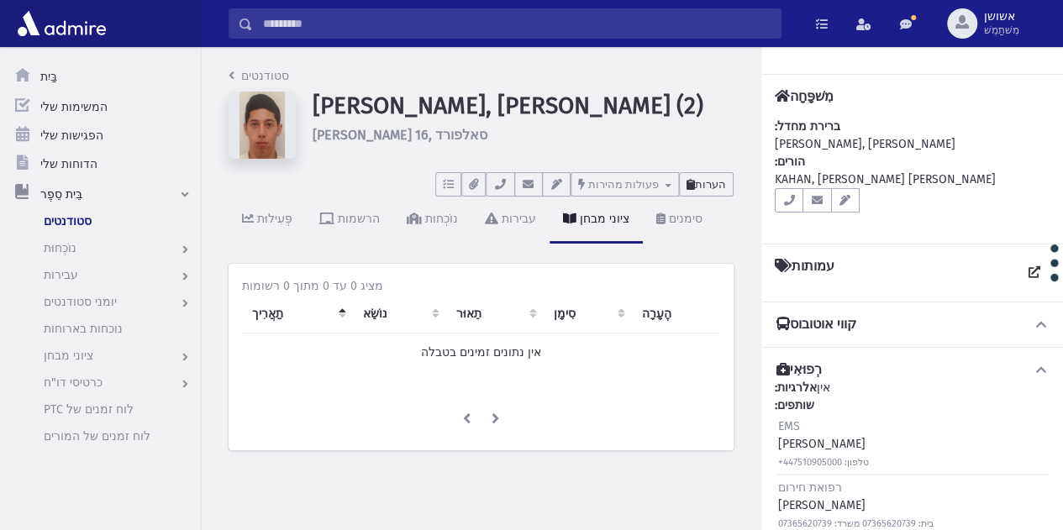
click at [709, 183] on font "הערות" at bounding box center [710, 184] width 31 height 13
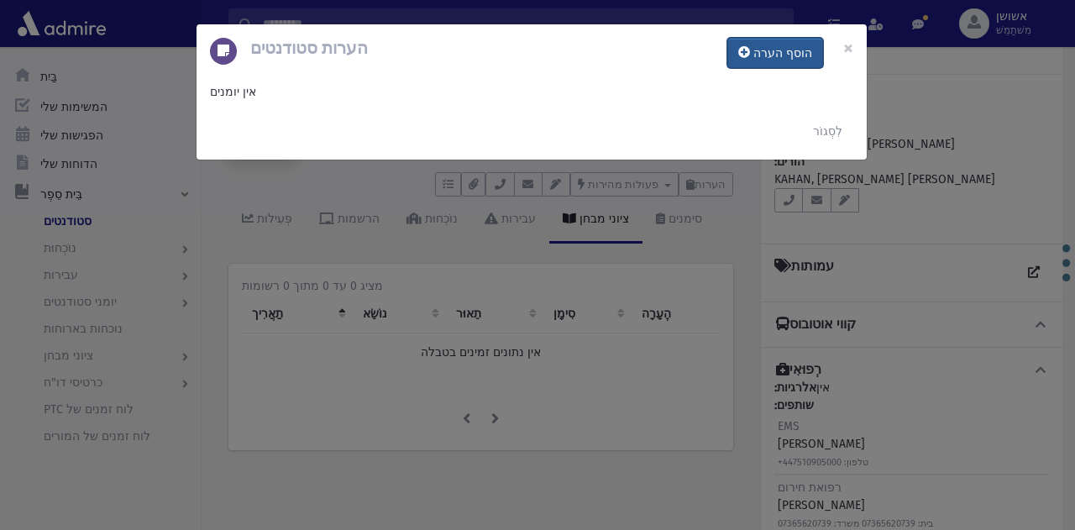
click at [775, 52] on font "הוסף הערה" at bounding box center [783, 53] width 59 height 14
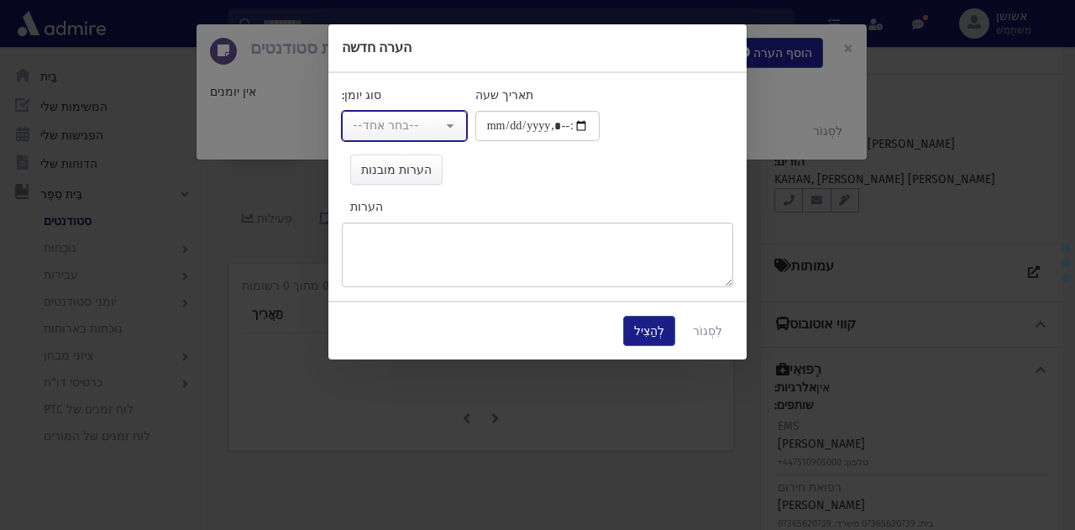
click at [434, 132] on div "--בחר אחד--" at bounding box center [398, 126] width 90 height 18
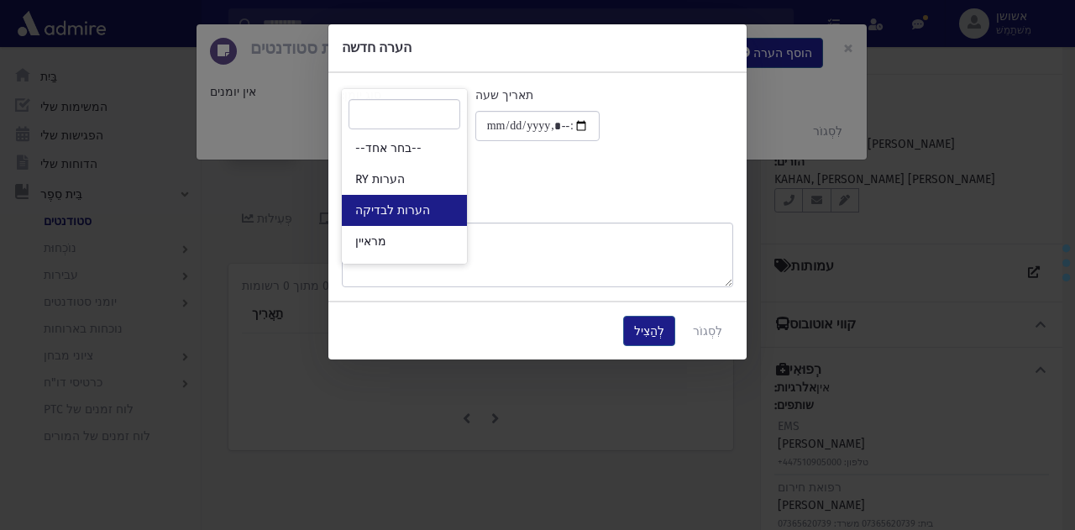
click at [450, 205] on link "הערות לבדיקה" at bounding box center [404, 210] width 125 height 31
select select "*"
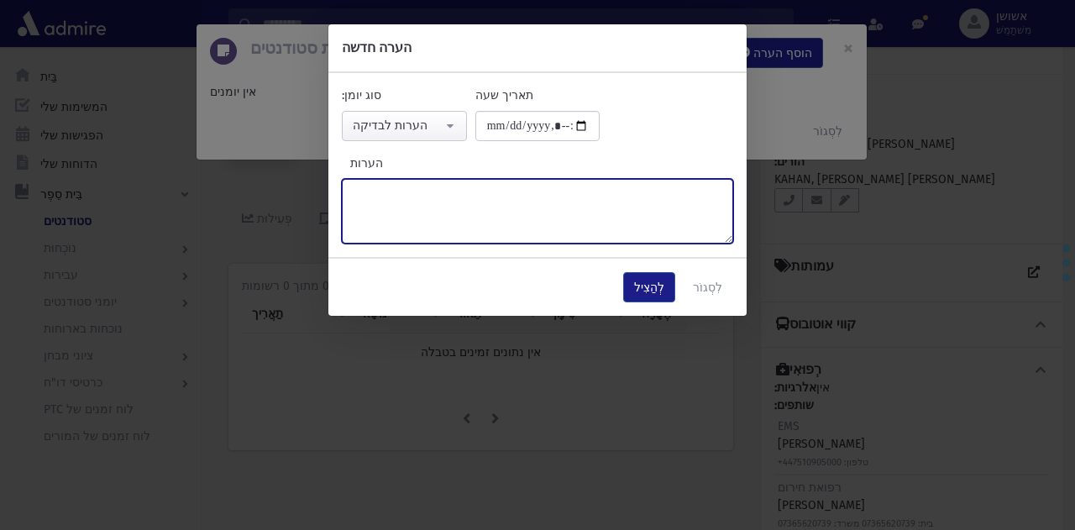
click at [500, 201] on textarea "הערות" at bounding box center [538, 211] width 392 height 65
paste textarea "******"
type textarea "******"
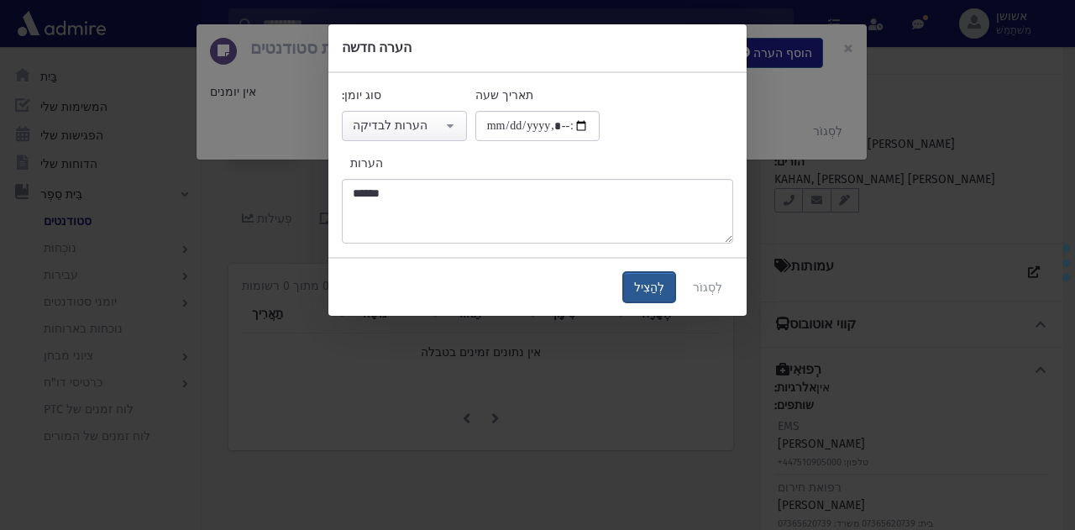
click at [661, 292] on font "לְהַצִיל" at bounding box center [649, 288] width 30 height 14
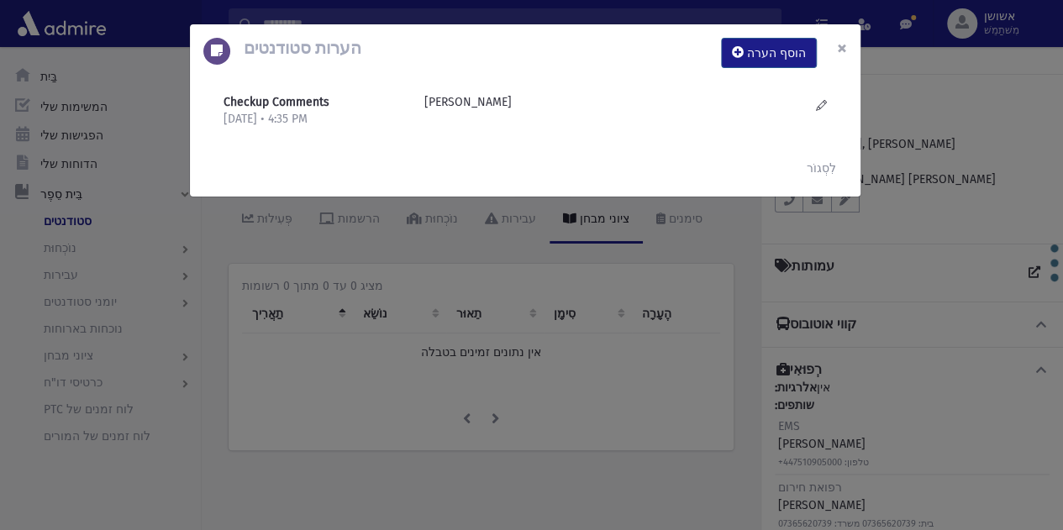
click at [839, 45] on font "×" at bounding box center [842, 48] width 10 height 24
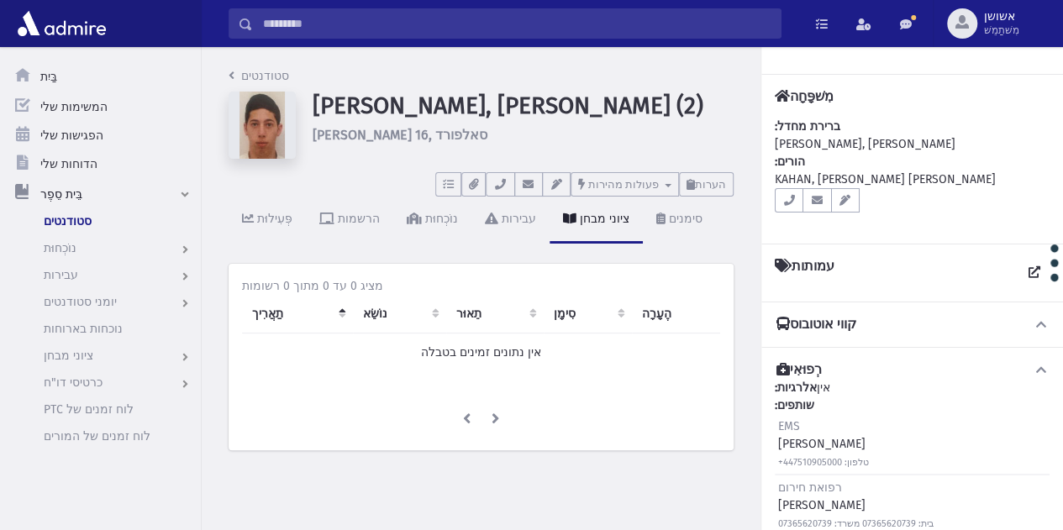
click at [624, 12] on input "לְחַפֵּשׂ" at bounding box center [517, 23] width 528 height 30
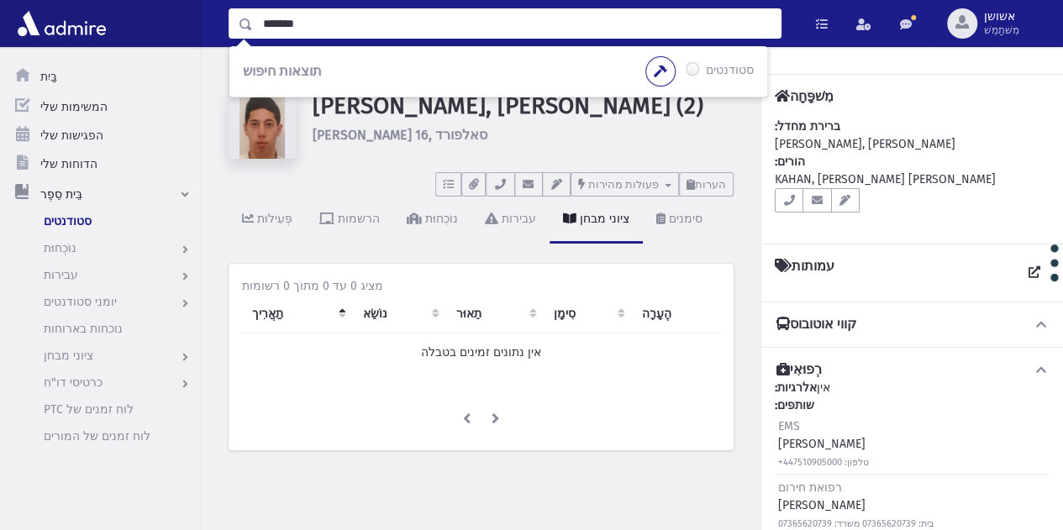
type input "*******"
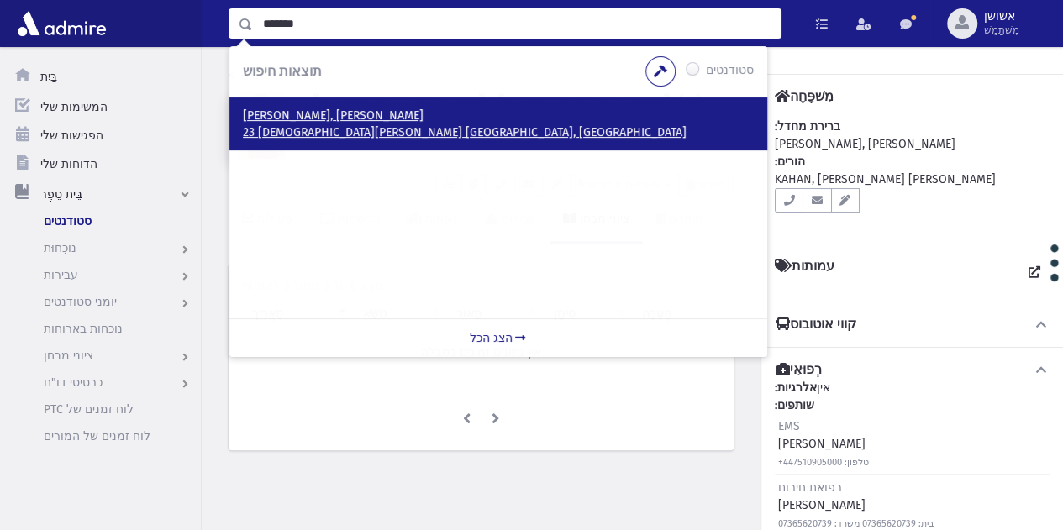
click at [393, 125] on p "23 הרב שך ירושלים, ISRAEL" at bounding box center [498, 132] width 511 height 17
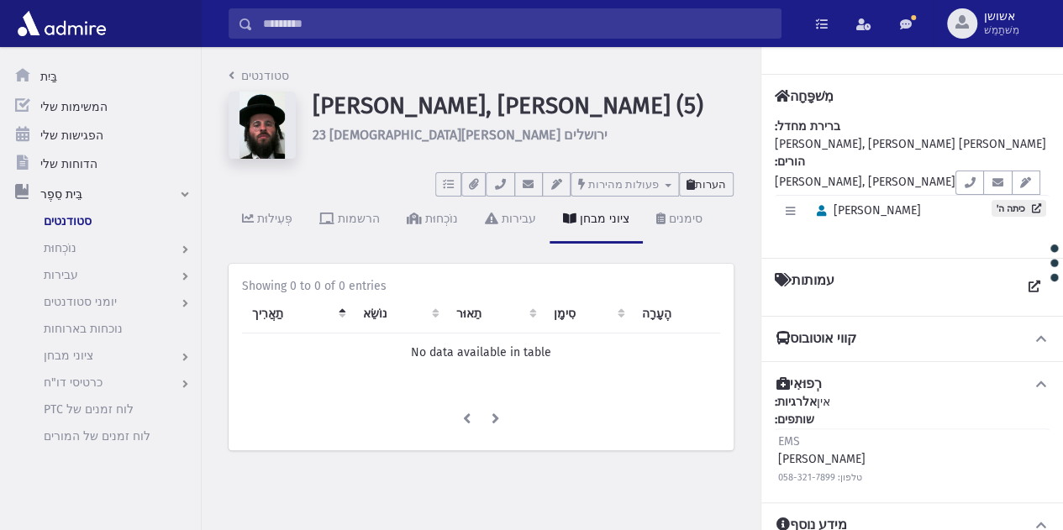
click at [709, 190] on font "הערות" at bounding box center [710, 184] width 31 height 13
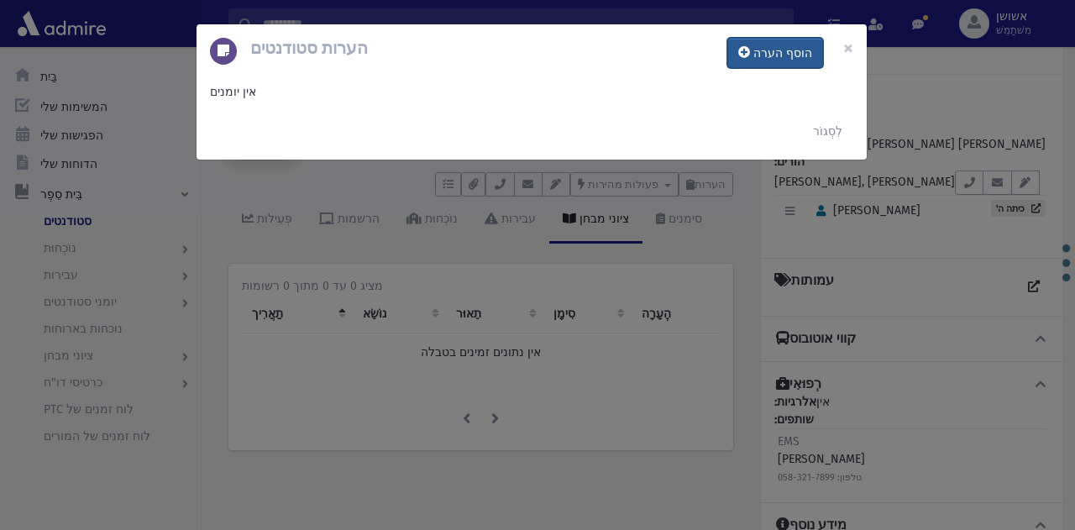
click at [768, 59] on font "הוסף הערה" at bounding box center [783, 53] width 59 height 14
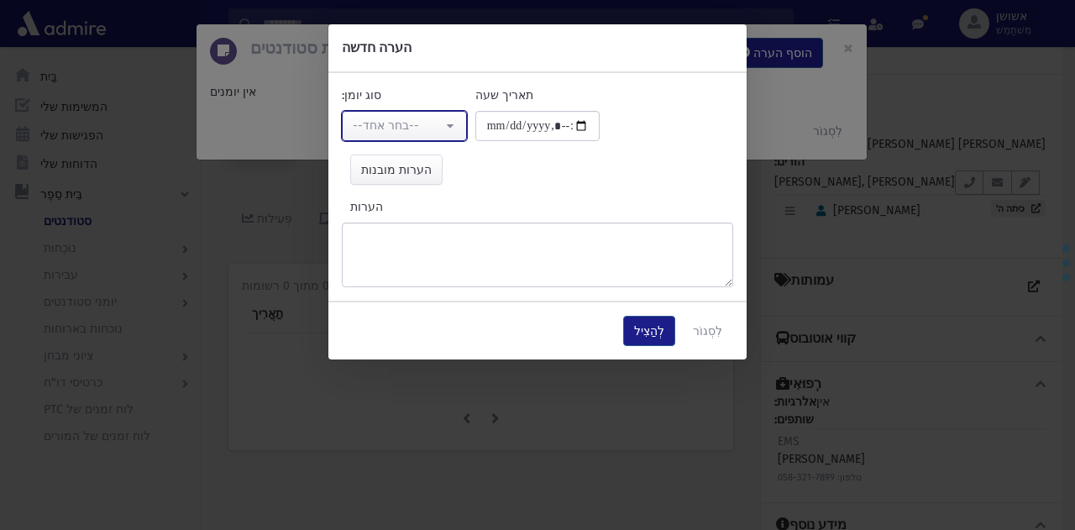
click at [440, 117] on div "--בחר אחד--" at bounding box center [398, 126] width 90 height 18
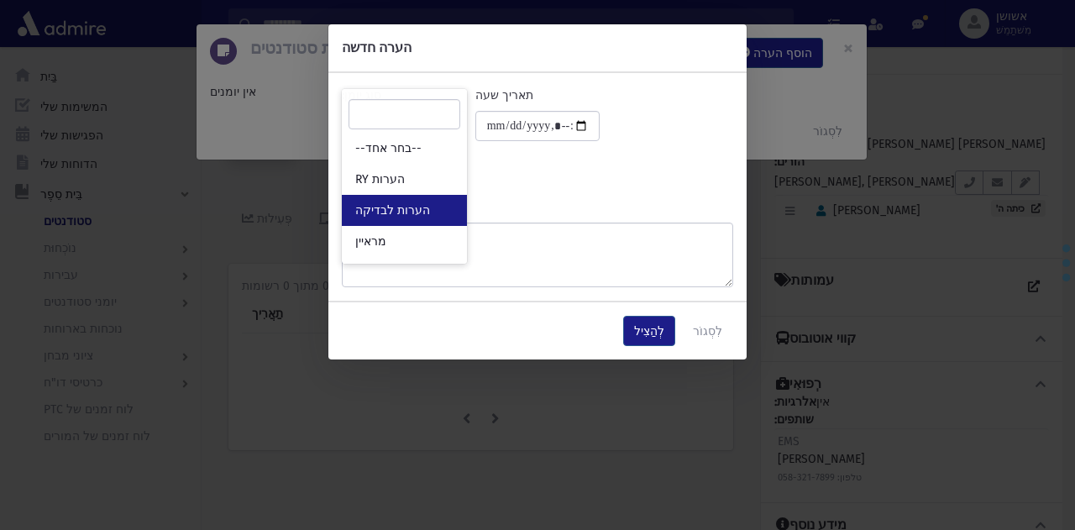
click at [418, 209] on font "הערות לבדיקה" at bounding box center [392, 210] width 75 height 14
select select "*"
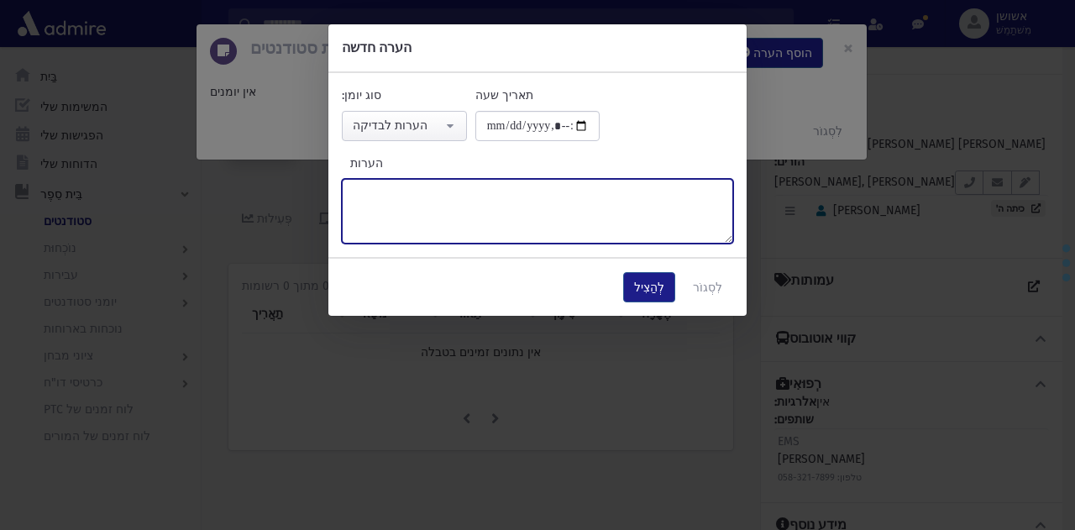
click at [484, 242] on textarea "הערות" at bounding box center [538, 211] width 392 height 65
type textarea "*****"
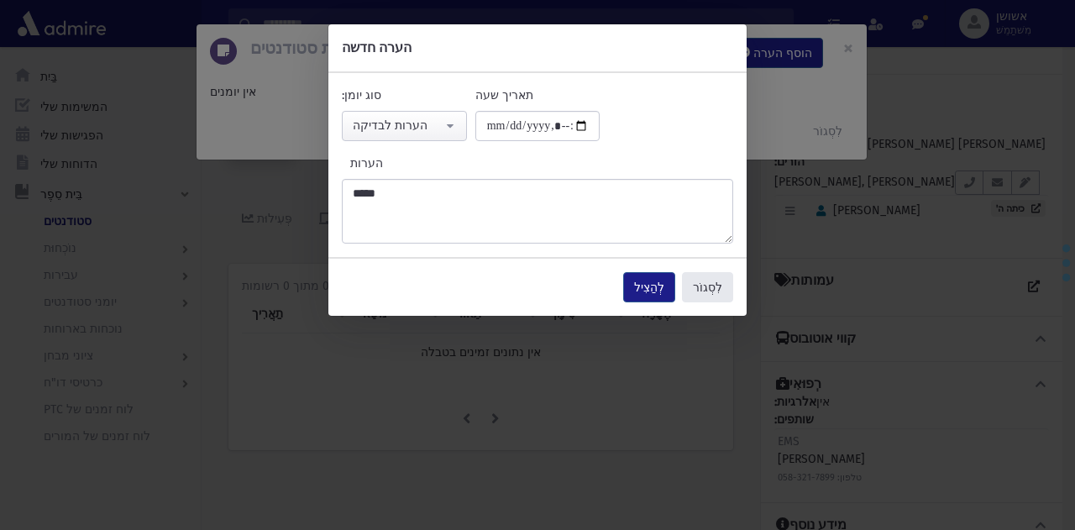
click at [693, 301] on button "לִסְגוֹר" at bounding box center [707, 287] width 51 height 30
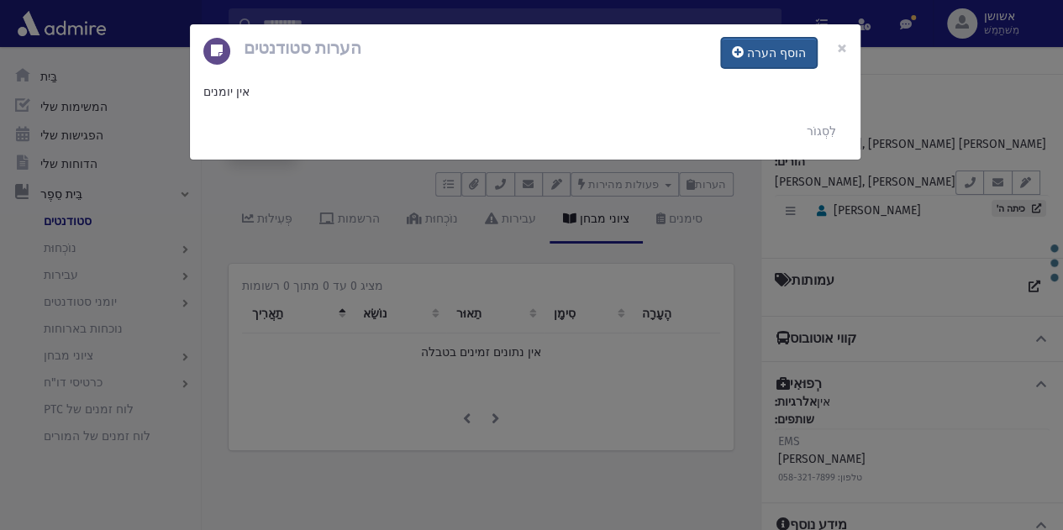
click at [768, 57] on font "הוסף הערה" at bounding box center [776, 53] width 59 height 14
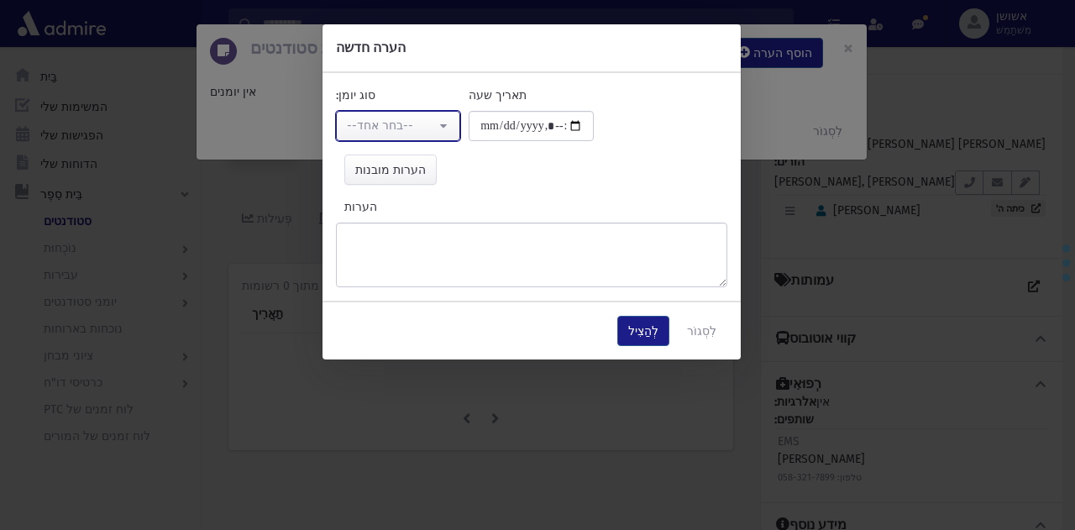
click at [402, 128] on font "--בחר אחד--" at bounding box center [380, 125] width 66 height 14
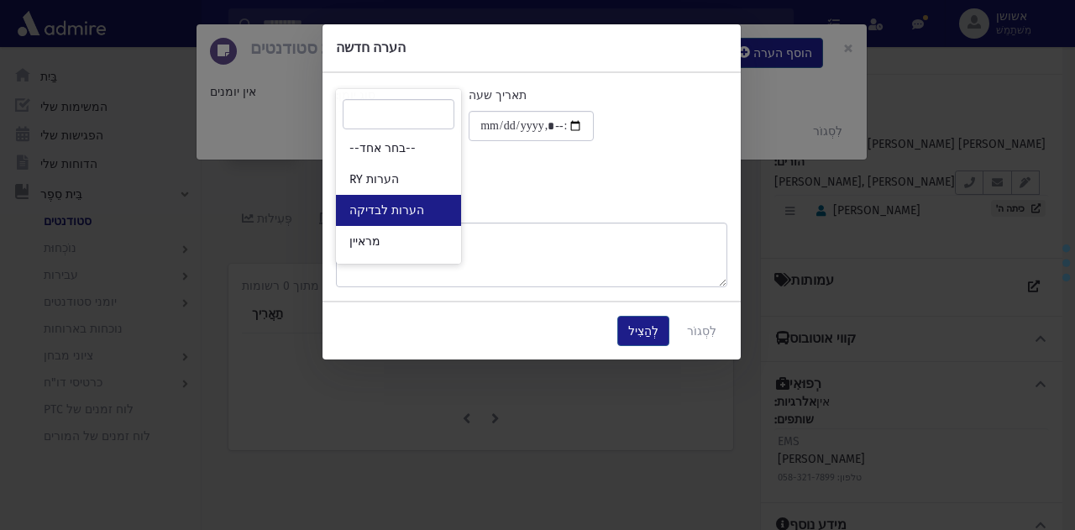
click at [430, 203] on link "הערות לבדיקה" at bounding box center [398, 210] width 125 height 31
select select "*"
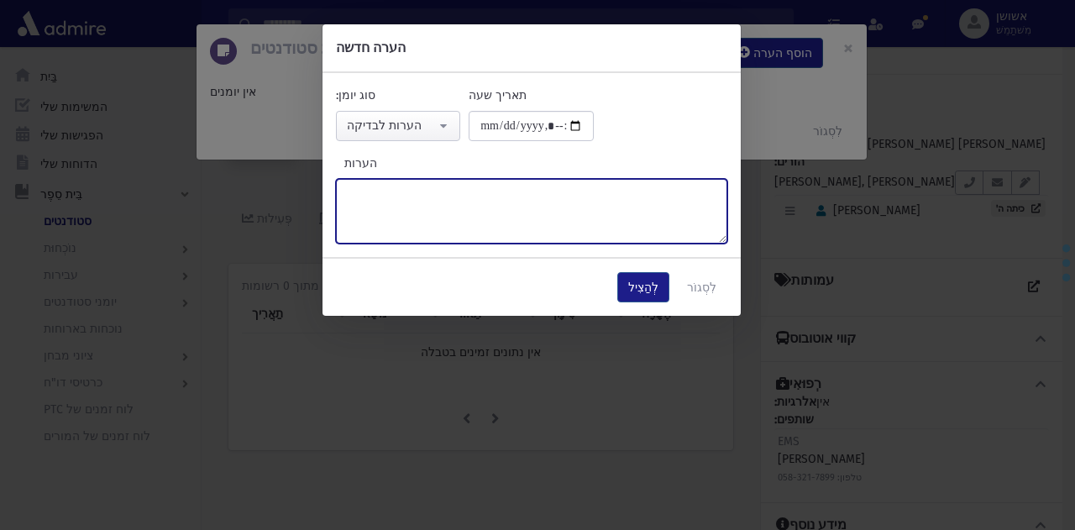
click at [489, 223] on textarea "הערות" at bounding box center [532, 211] width 392 height 65
type textarea "*****"
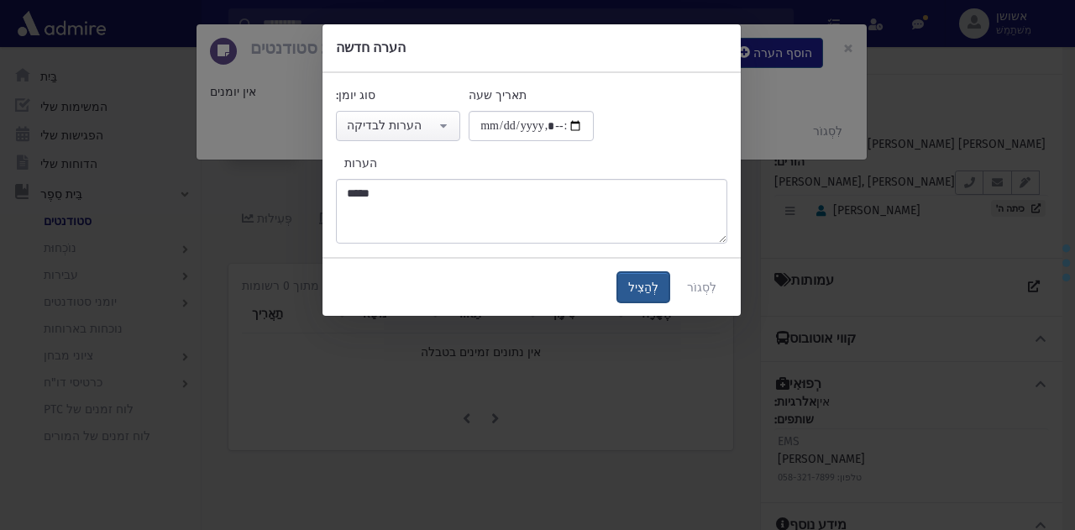
click at [640, 287] on font "לְהַצִיל" at bounding box center [643, 288] width 30 height 14
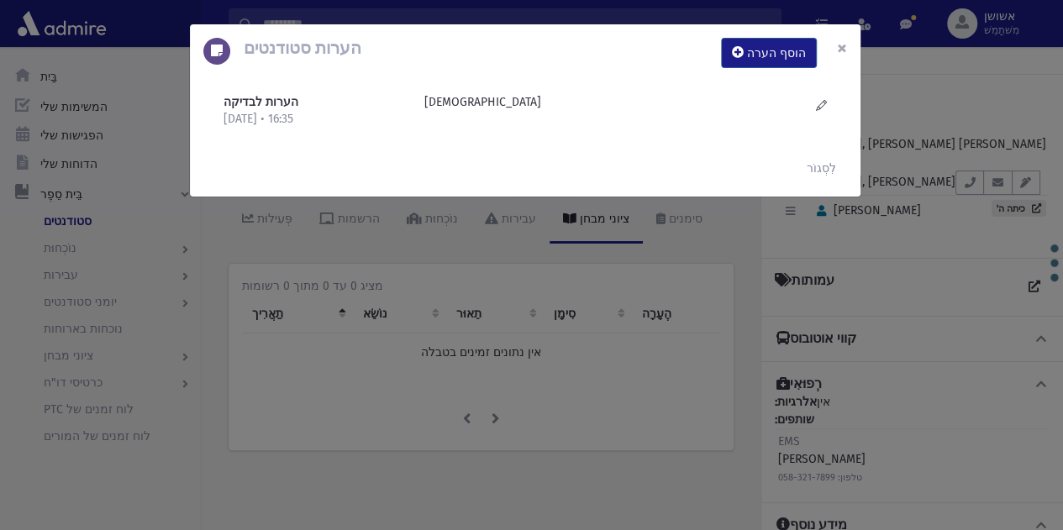
click at [841, 50] on font "×" at bounding box center [842, 48] width 10 height 24
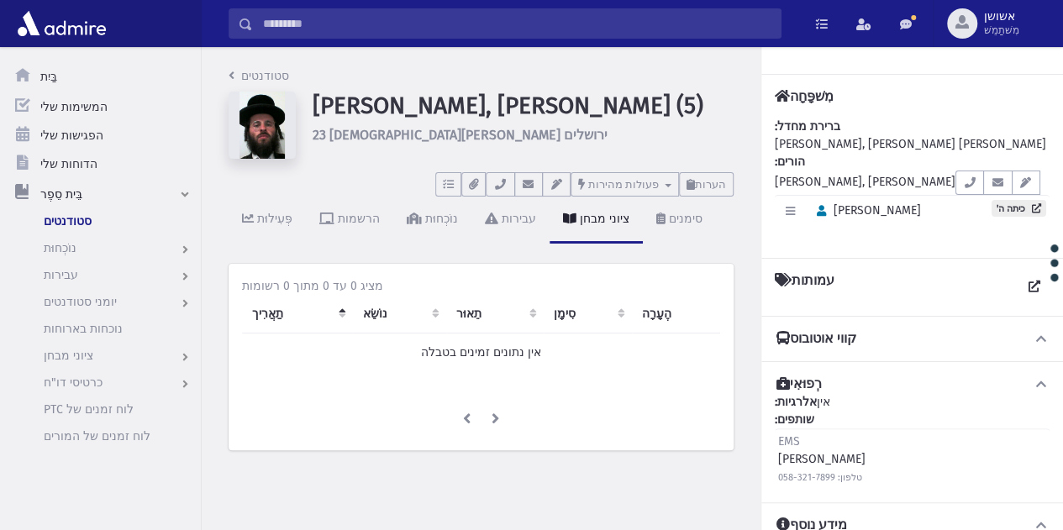
click at [553, 22] on input "לְחַפֵּשׂ" at bounding box center [517, 23] width 528 height 30
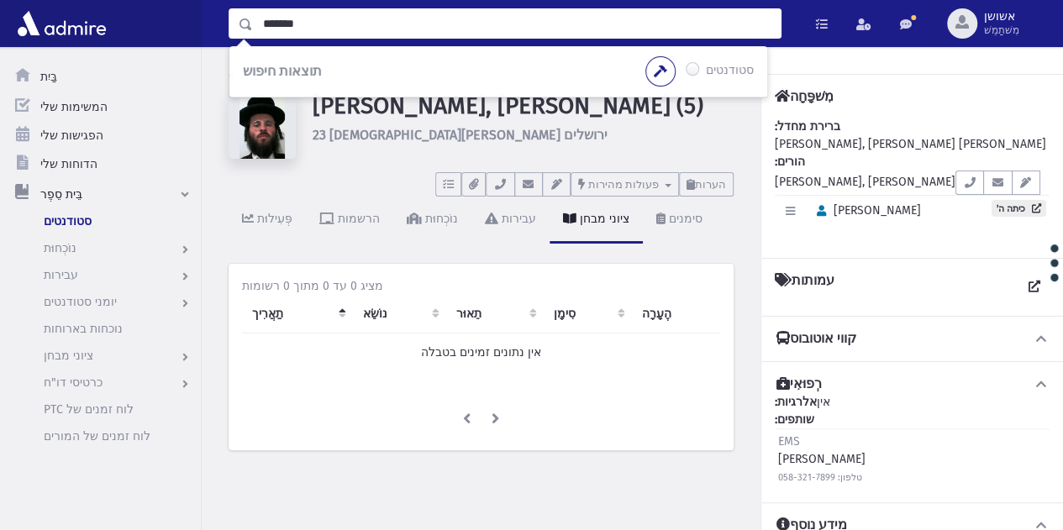
type input "*******"
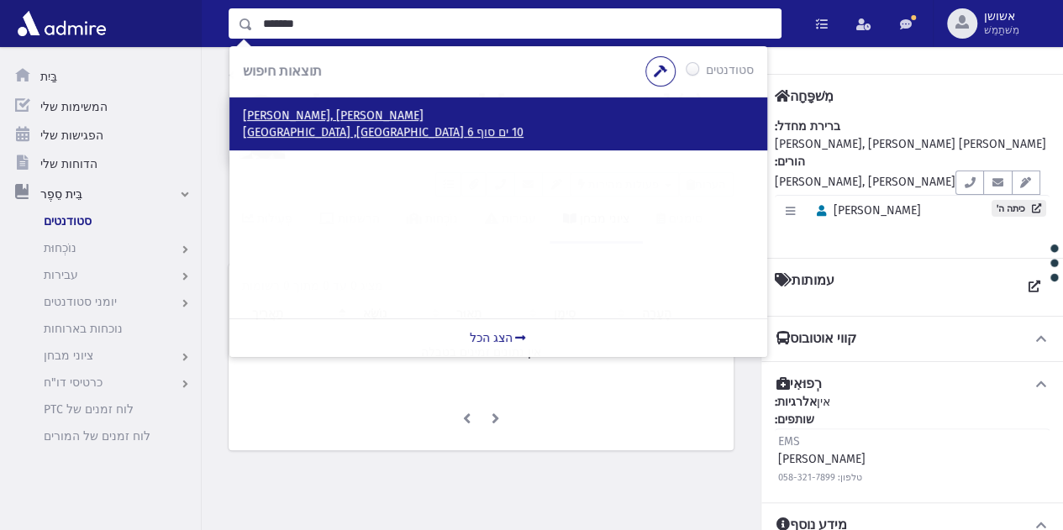
click at [444, 134] on p "10 ים סוף 6 ירושלים, ישראל" at bounding box center [498, 132] width 511 height 17
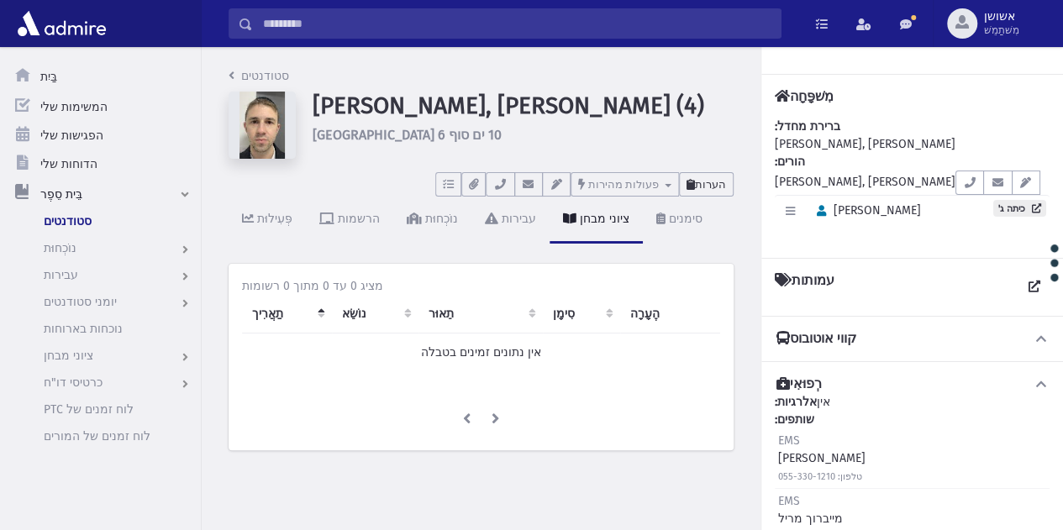
click at [708, 193] on button "הערות" at bounding box center [706, 184] width 55 height 24
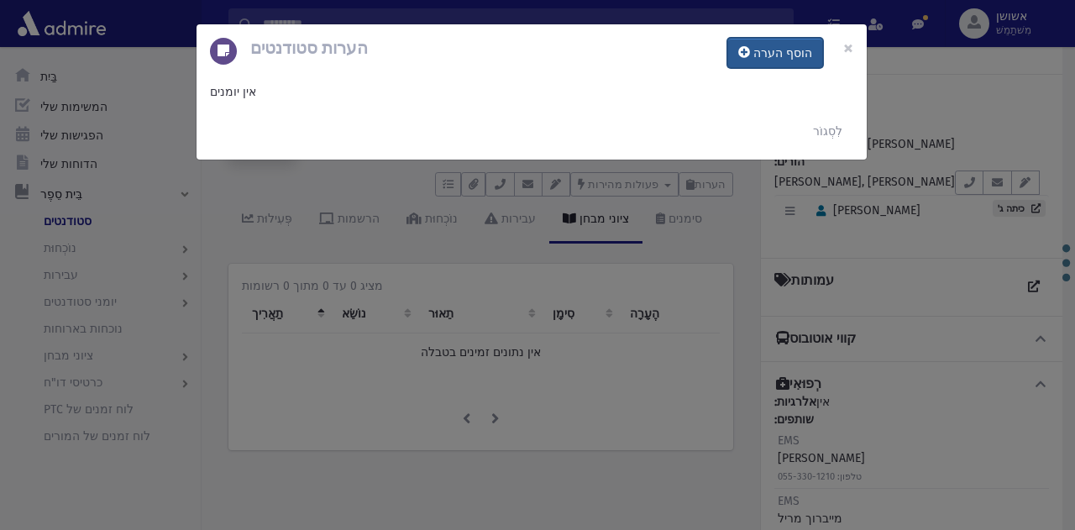
click at [773, 61] on button "הוסף הערה" at bounding box center [776, 53] width 96 height 30
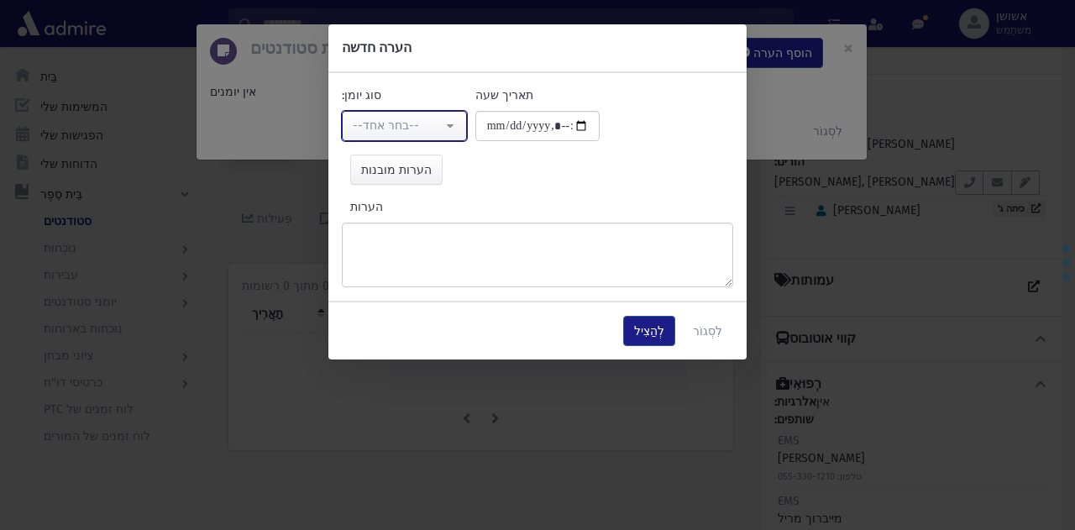
click at [438, 118] on div "--בחר אחד--" at bounding box center [398, 126] width 90 height 18
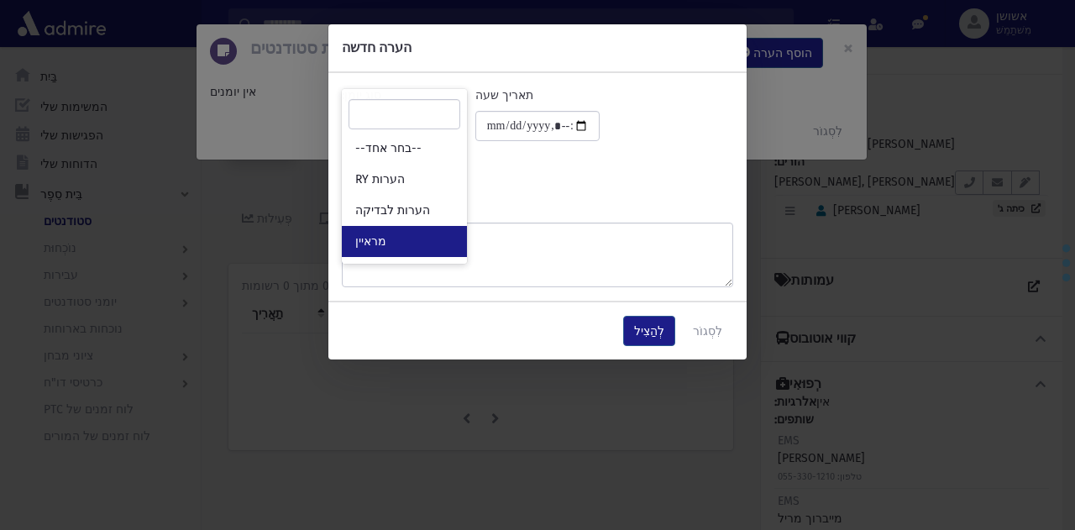
click at [434, 226] on link "מראיין" at bounding box center [404, 241] width 125 height 31
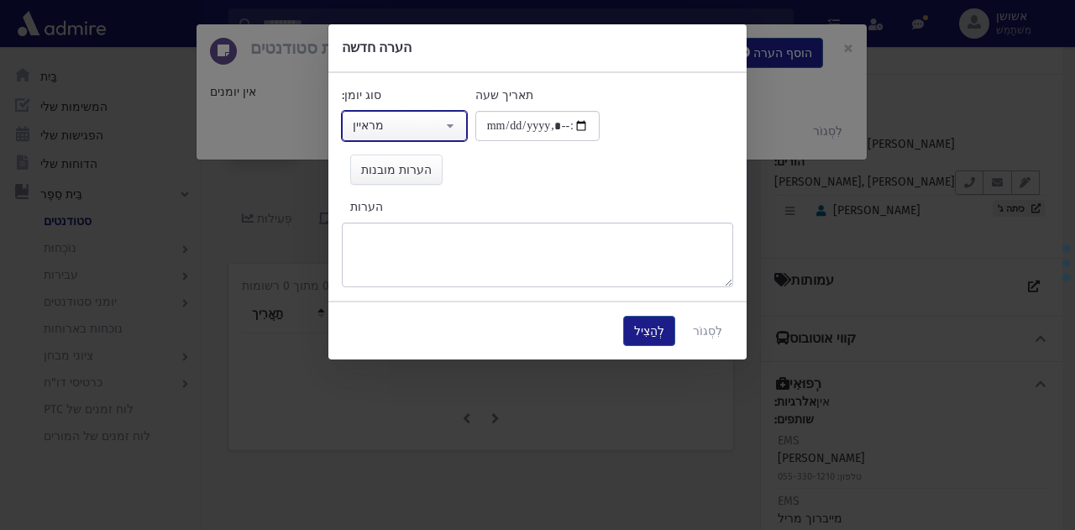
click at [430, 128] on div "מראיין" at bounding box center [398, 126] width 90 height 18
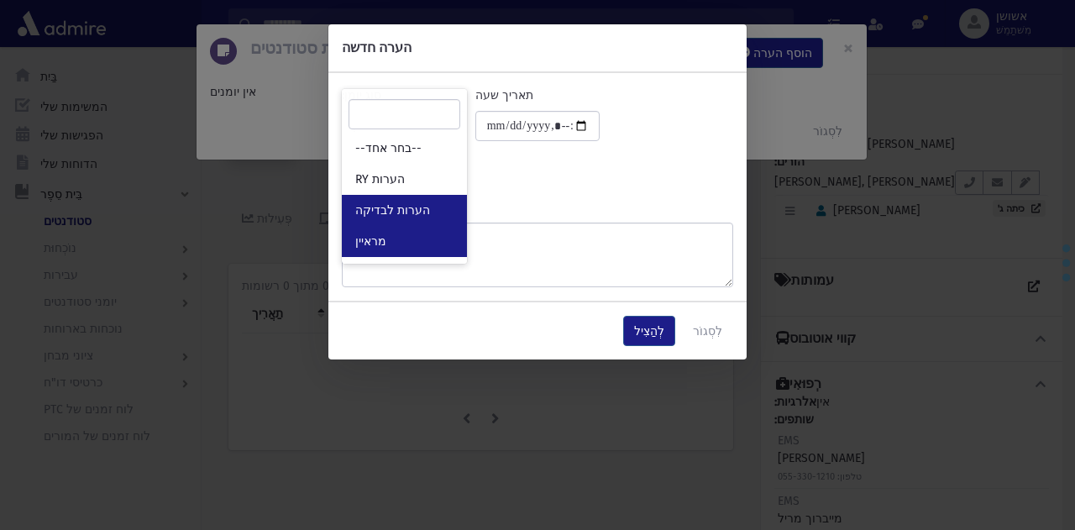
click at [437, 208] on link "הערות לבדיקה" at bounding box center [404, 210] width 125 height 31
select select "*"
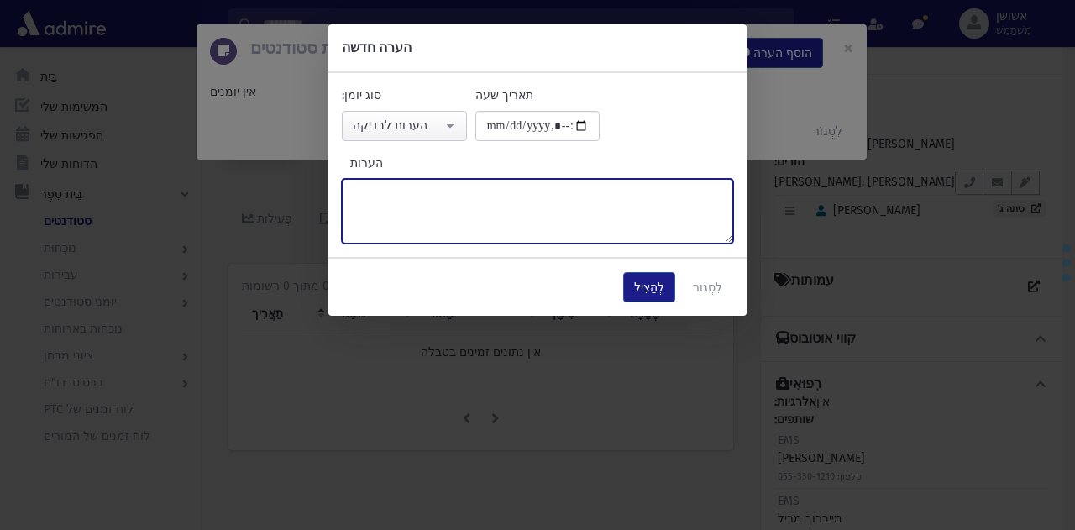
click at [543, 222] on textarea "הערות" at bounding box center [538, 211] width 392 height 65
paste textarea "******"
type textarea "******"
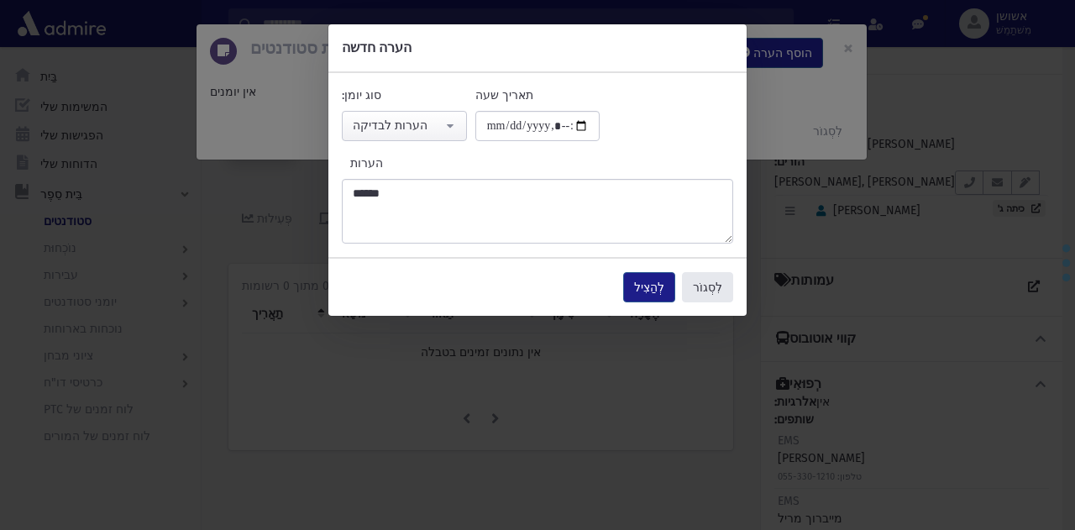
click at [694, 274] on button "לִסְגוֹר" at bounding box center [707, 287] width 51 height 30
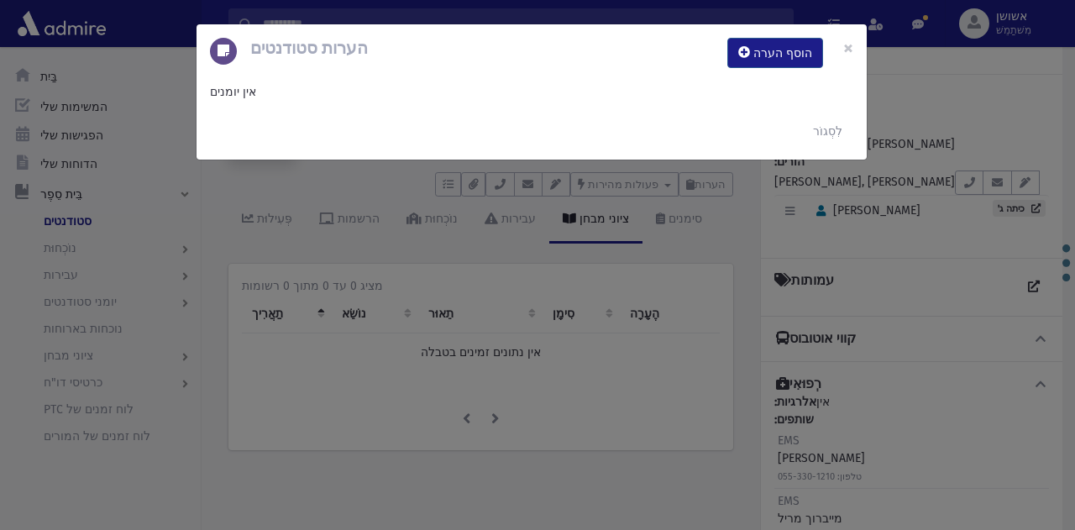
click at [670, 274] on button "לְהַצִיל" at bounding box center [649, 287] width 52 height 30
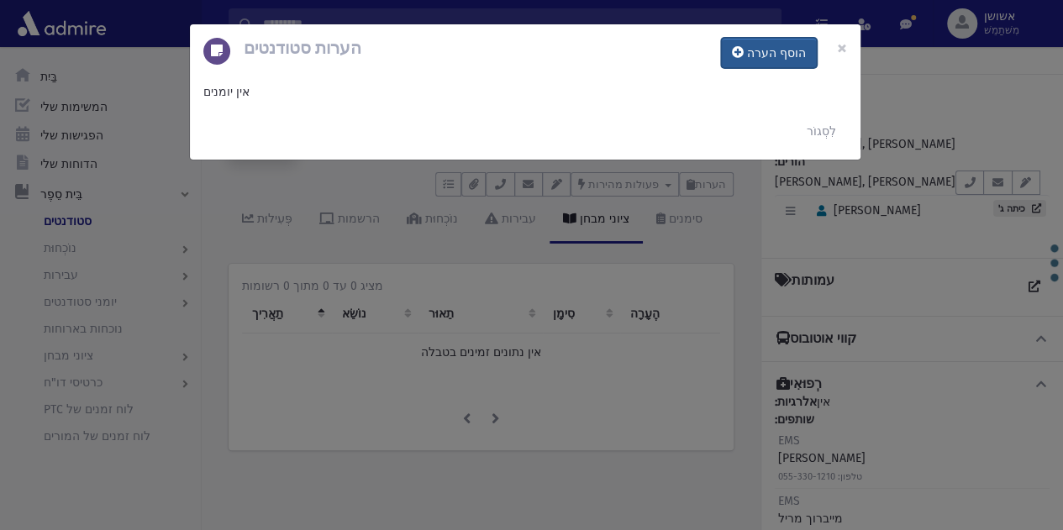
click at [790, 50] on font "הוסף הערה" at bounding box center [776, 53] width 59 height 14
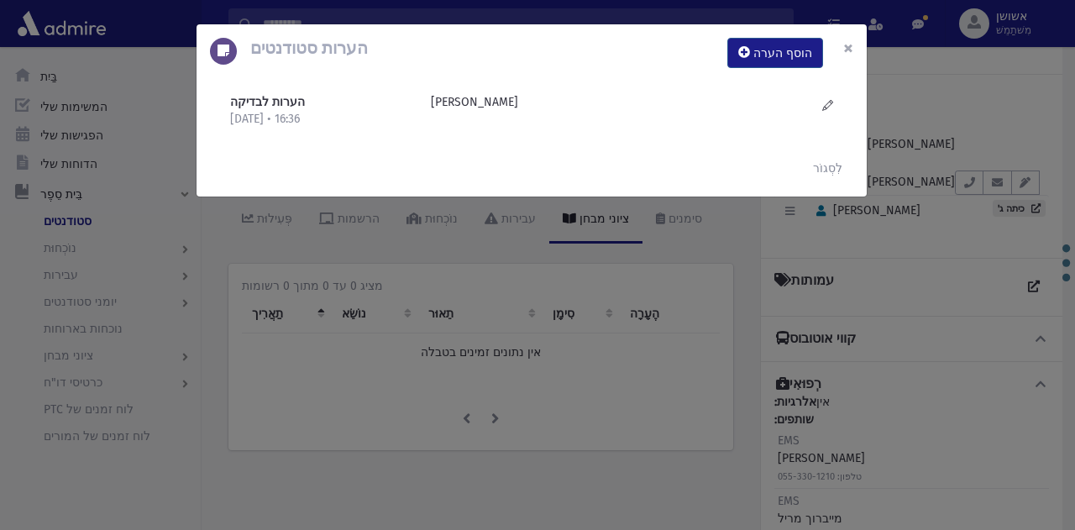
click at [847, 47] on font "×" at bounding box center [849, 48] width 10 height 24
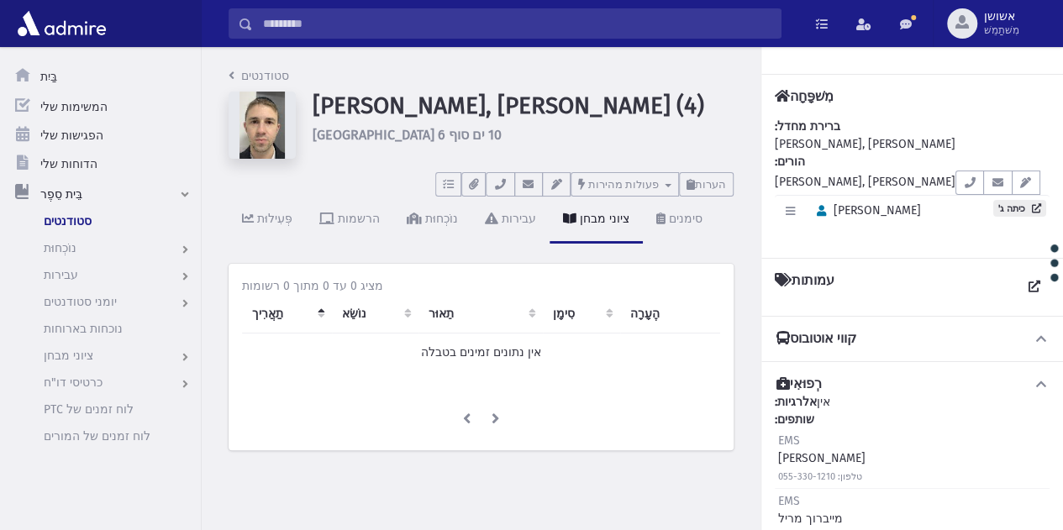
click at [645, 26] on input "לְחַפֵּשׂ" at bounding box center [517, 23] width 528 height 30
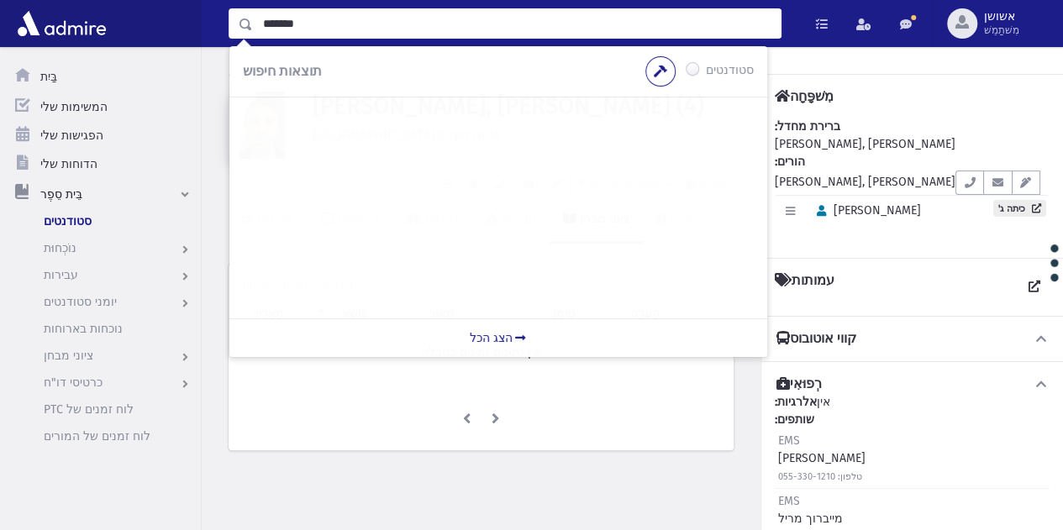
type input "*******"
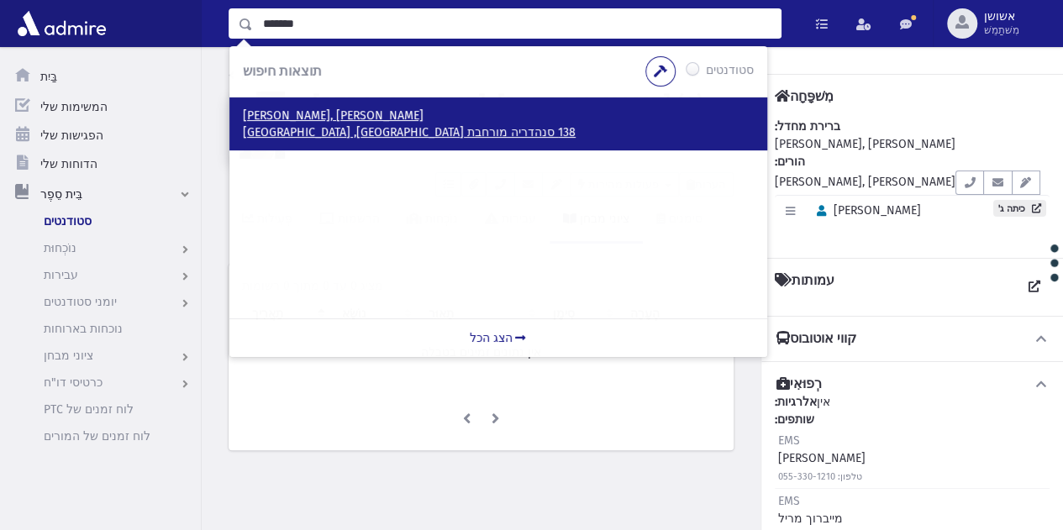
click at [397, 129] on font "138 סנהדריה מורחבת ירושלים, ISRAEL" at bounding box center [409, 132] width 333 height 14
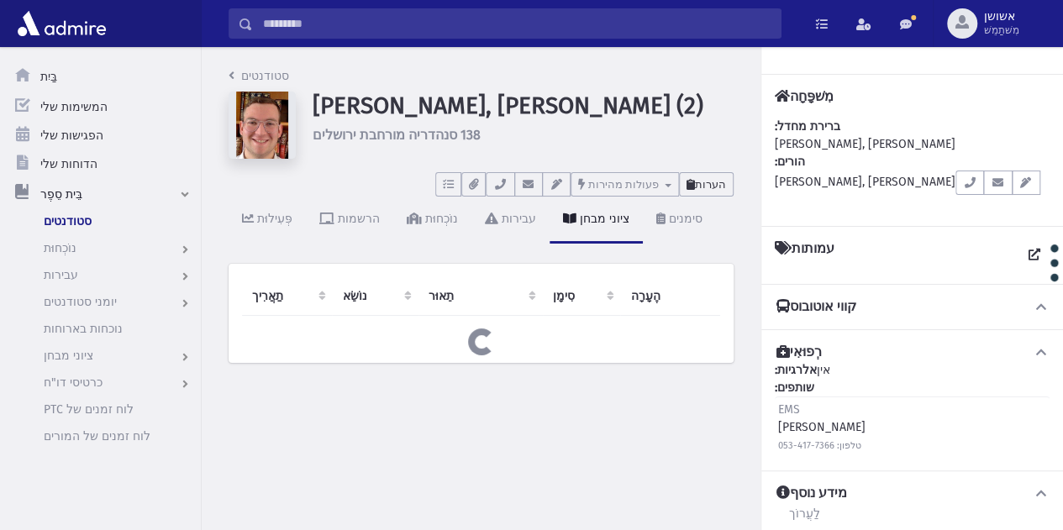
click at [714, 190] on font "הערות" at bounding box center [710, 184] width 31 height 13
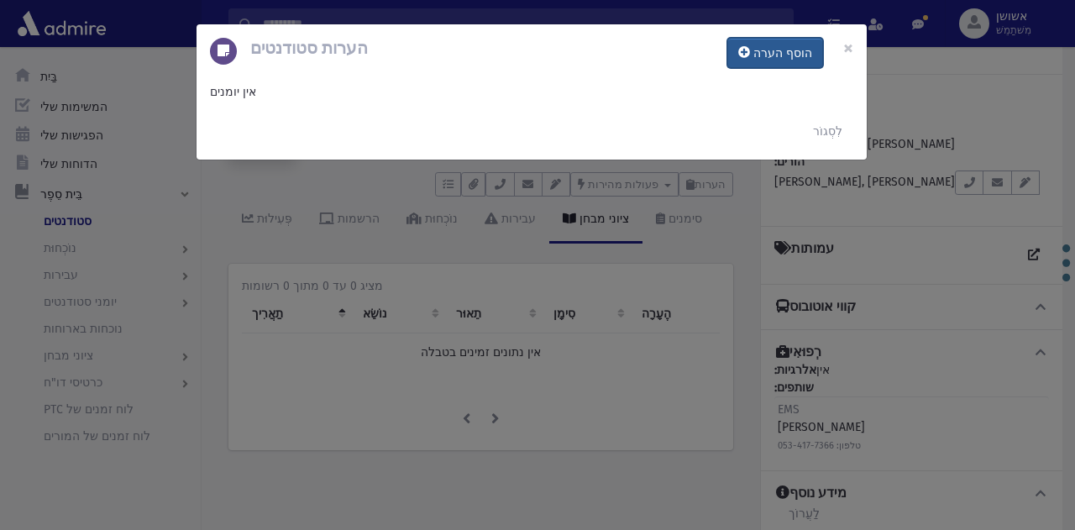
click at [785, 40] on button "הוסף הערה" at bounding box center [776, 53] width 96 height 30
click at [0, 0] on div at bounding box center [0, 0] width 0 height 0
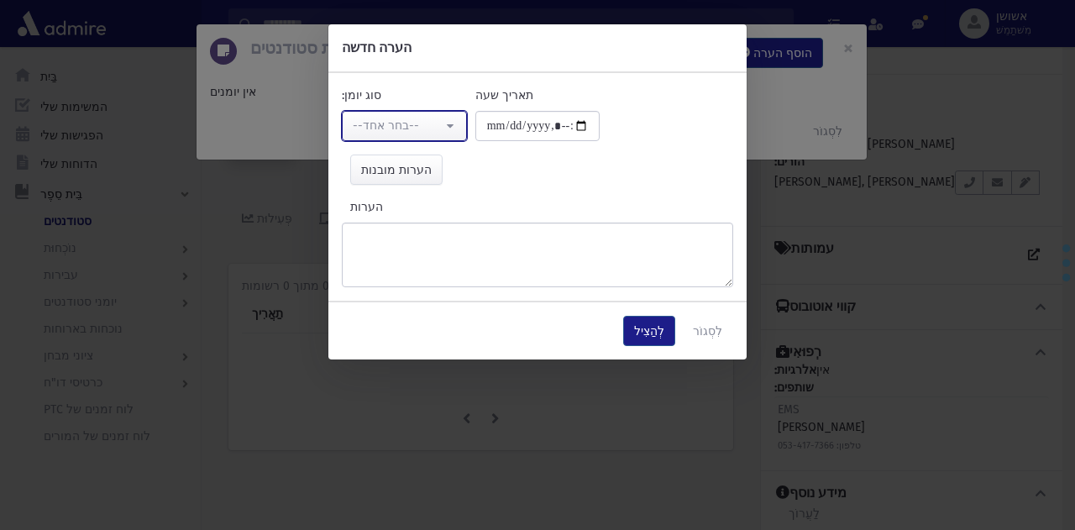
click at [413, 115] on button "--בחר אחד--" at bounding box center [404, 126] width 125 height 30
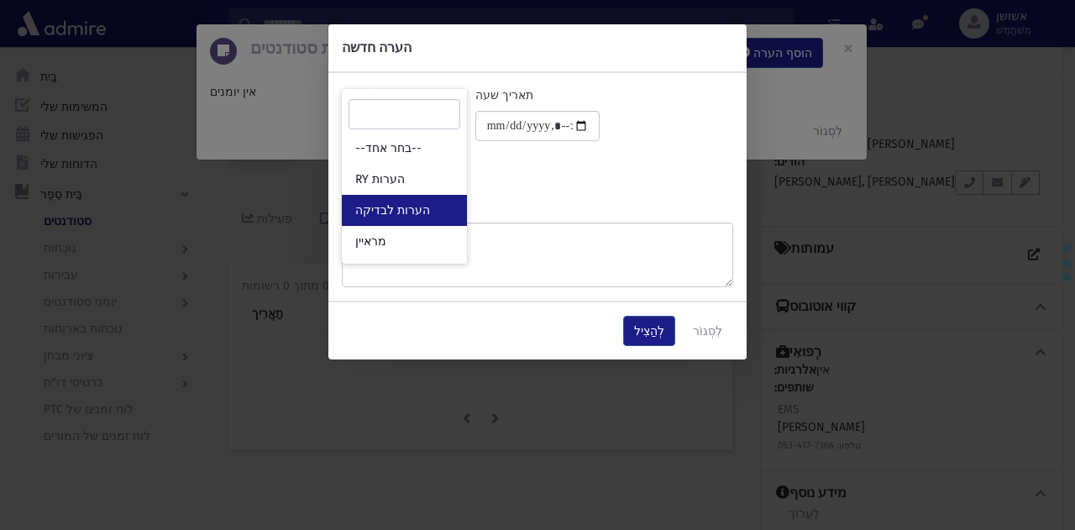
click at [443, 210] on link "הערות לבדיקה" at bounding box center [404, 210] width 125 height 31
select select "*"
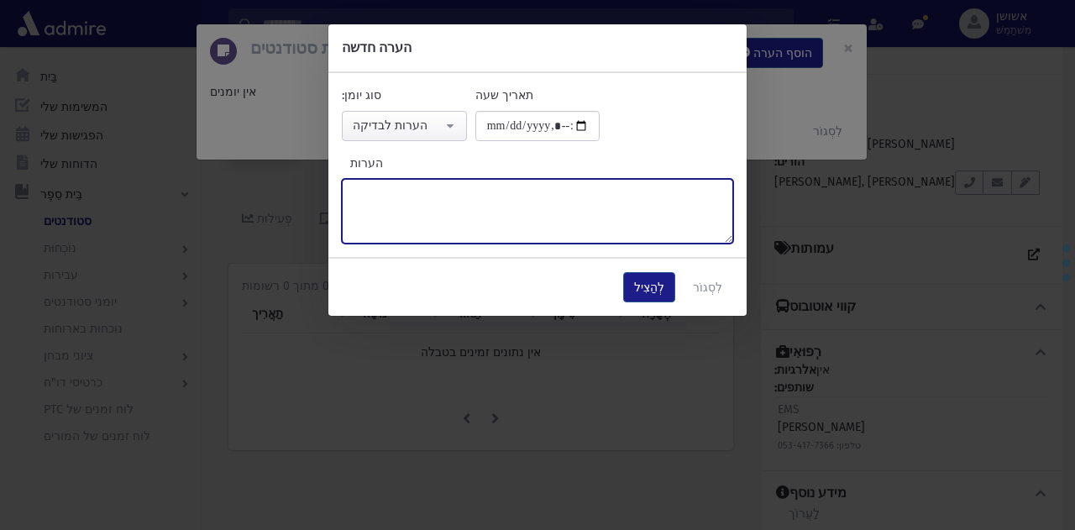
click at [496, 217] on textarea "הערות" at bounding box center [538, 211] width 392 height 65
type textarea "*"
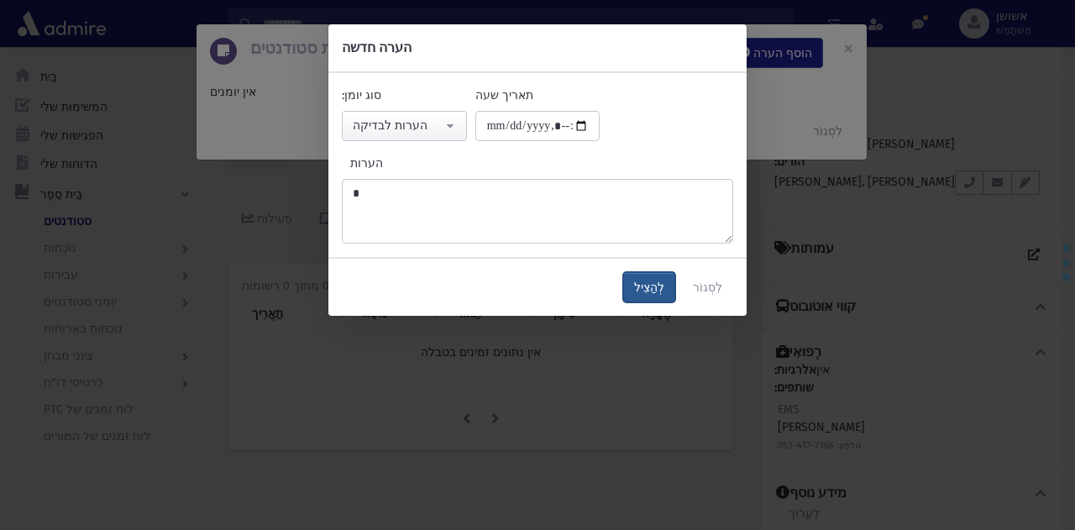
click at [662, 272] on button "לְהַצִיל" at bounding box center [649, 287] width 52 height 30
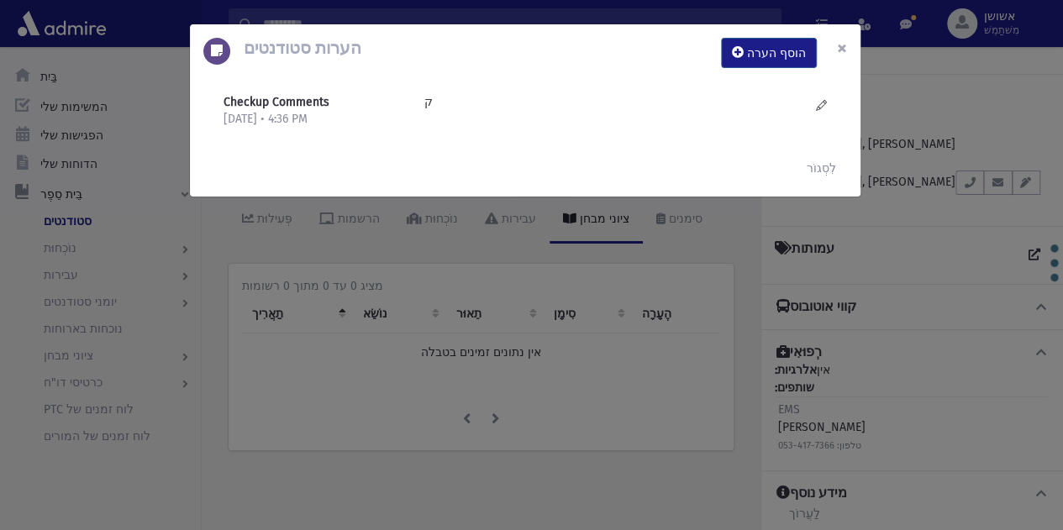
click at [843, 47] on font "×" at bounding box center [842, 48] width 10 height 24
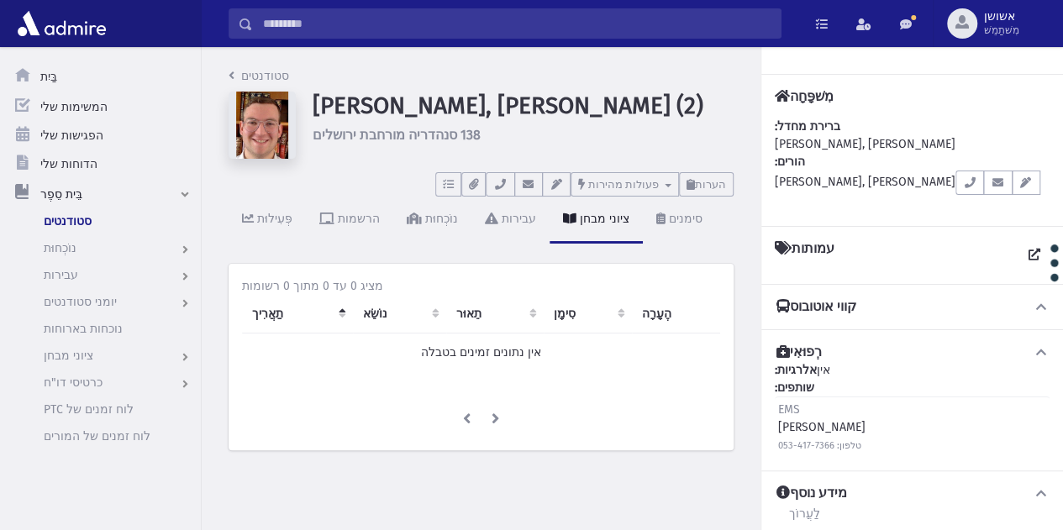
click at [486, 27] on input "לְחַפֵּשׂ" at bounding box center [517, 23] width 528 height 30
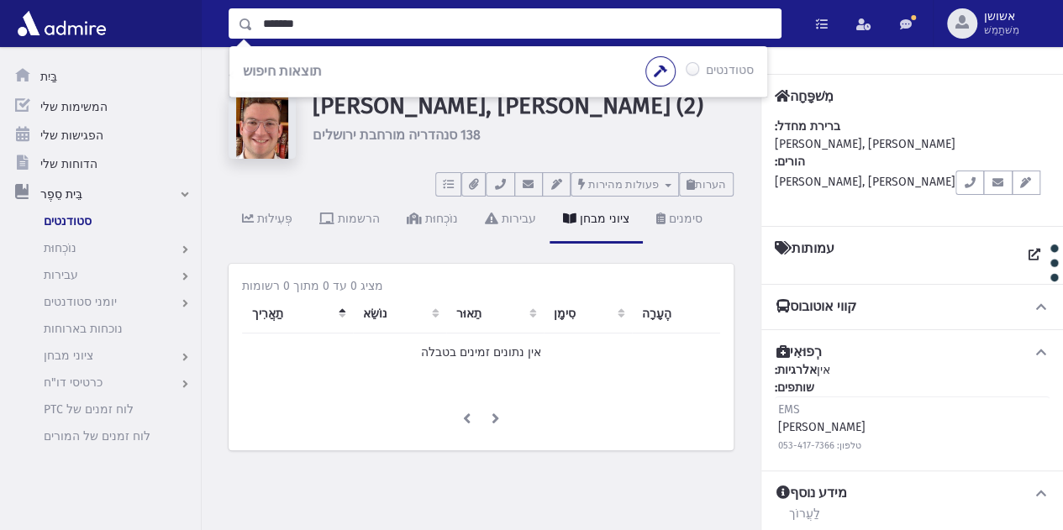
type input "*******"
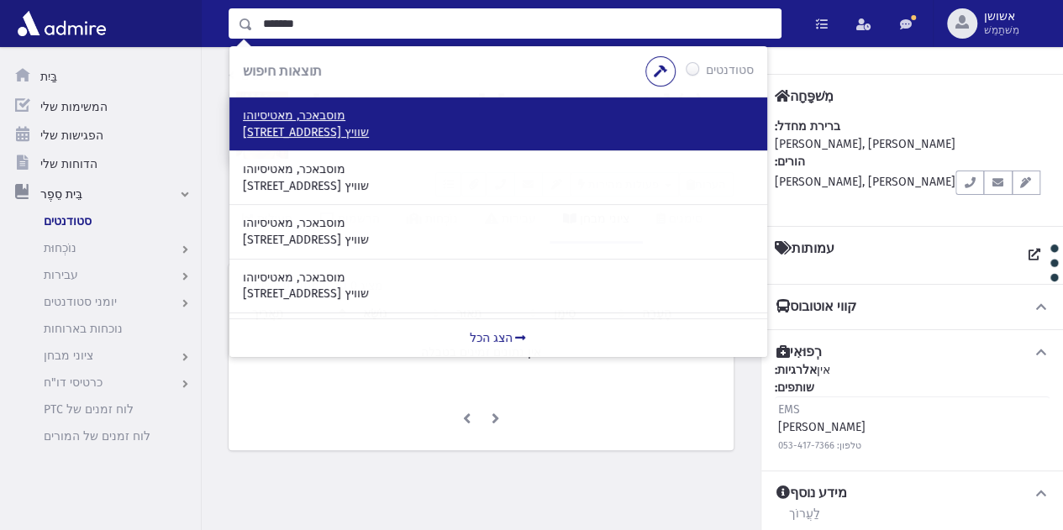
click at [502, 114] on p "מוסבאכר, מאטיסיוהו" at bounding box center [498, 116] width 511 height 17
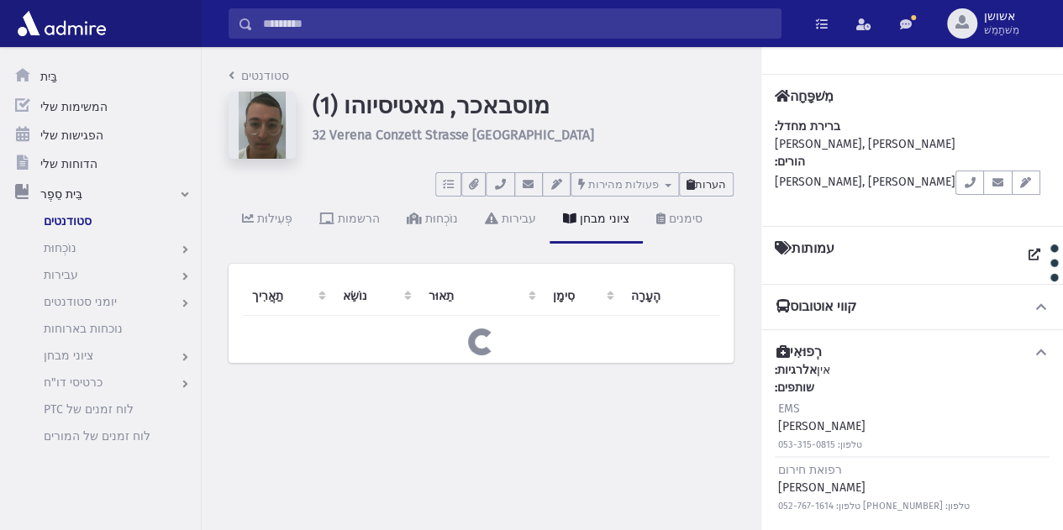
click at [712, 184] on font "הערות" at bounding box center [710, 184] width 31 height 13
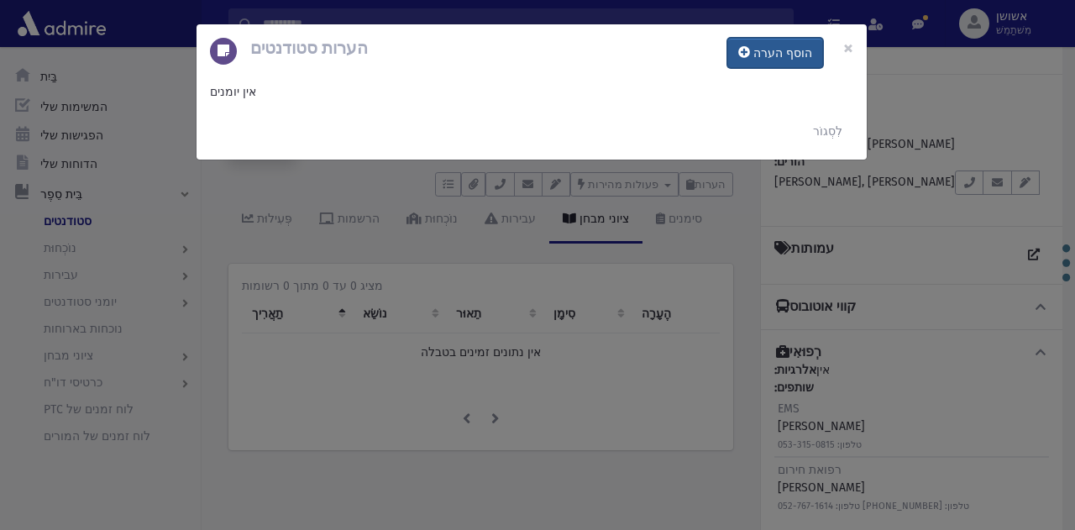
click at [775, 50] on font "הוסף הערה" at bounding box center [783, 53] width 59 height 14
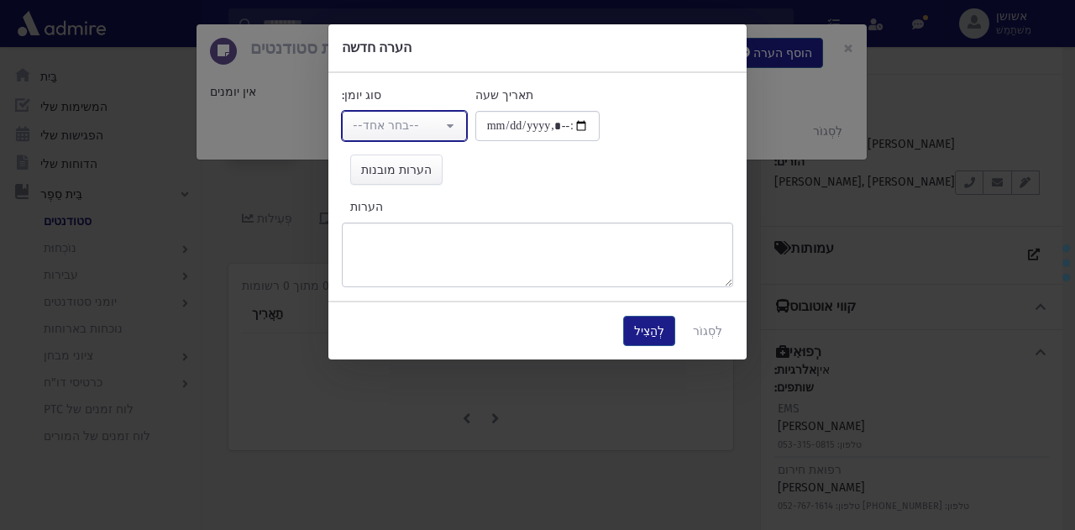
click at [456, 119] on button "--בחר אחד--" at bounding box center [404, 126] width 125 height 30
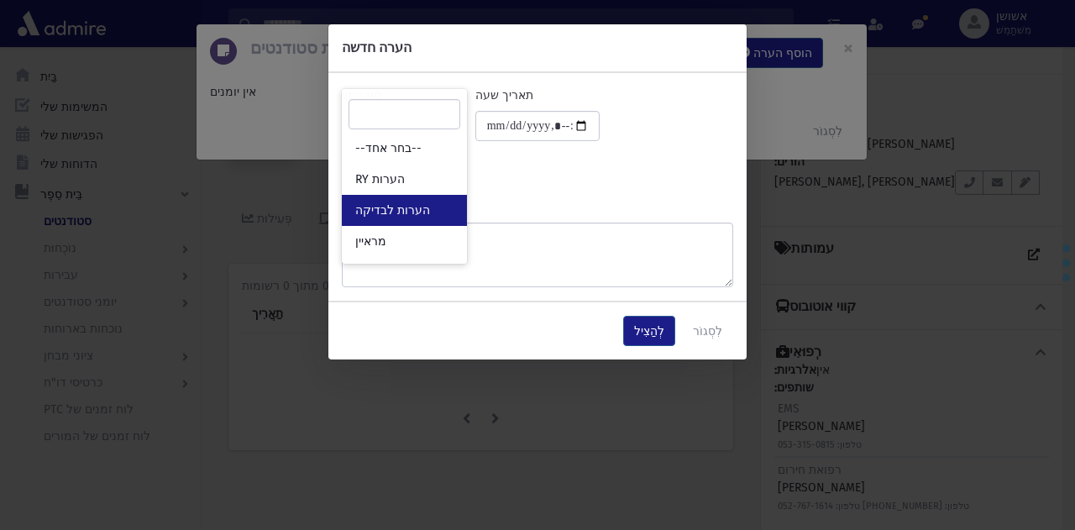
click at [440, 217] on link "הערות לבדיקה" at bounding box center [404, 210] width 125 height 31
select select "*"
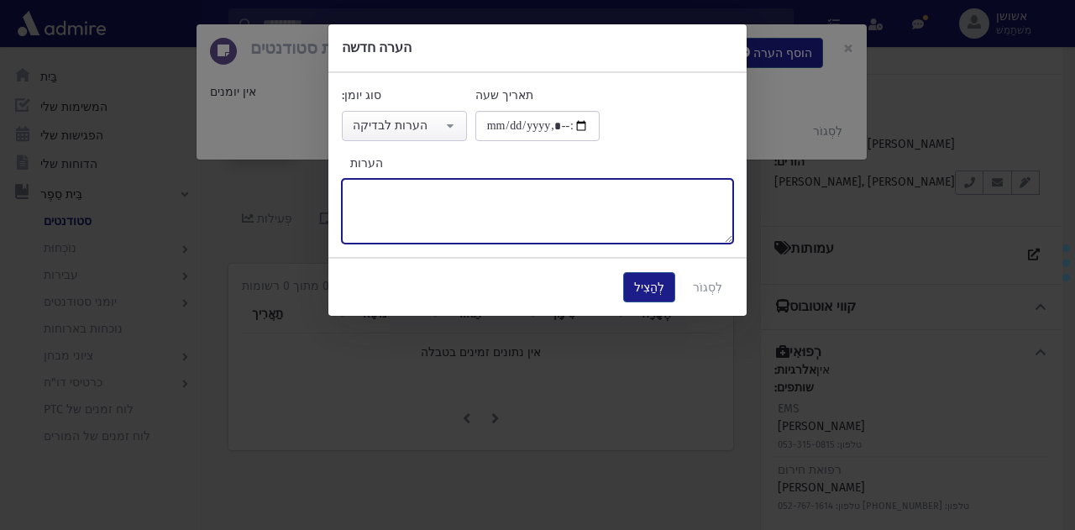
click at [481, 237] on textarea "הערות" at bounding box center [538, 211] width 392 height 65
paste textarea "******"
type textarea "******"
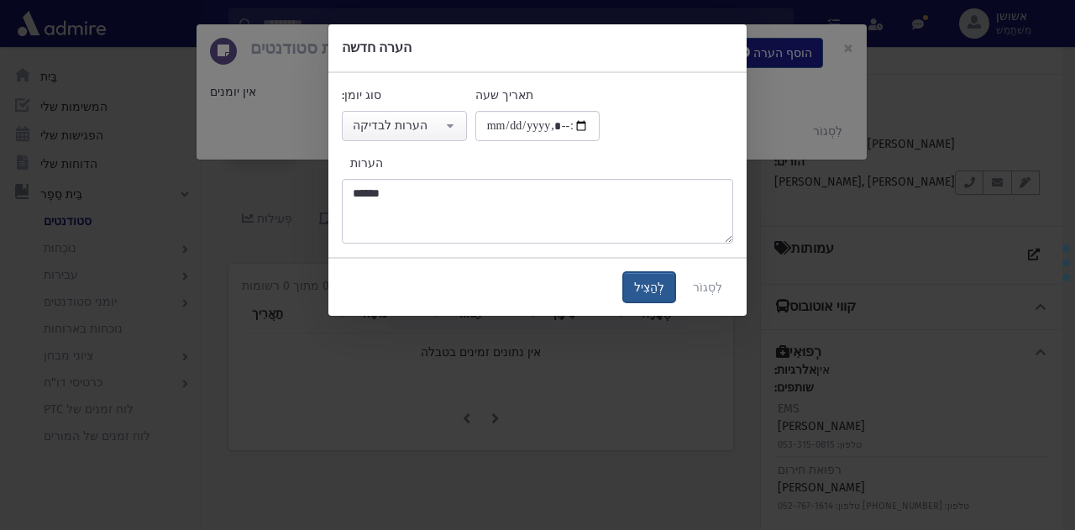
click at [663, 286] on font "לְהַצִיל" at bounding box center [649, 288] width 30 height 14
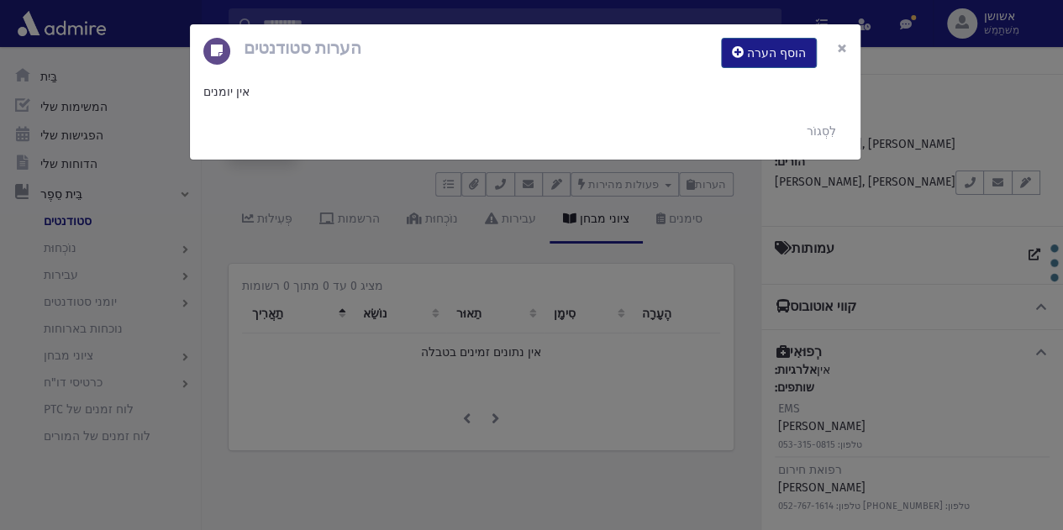
click at [844, 49] on font "×" at bounding box center [842, 48] width 10 height 24
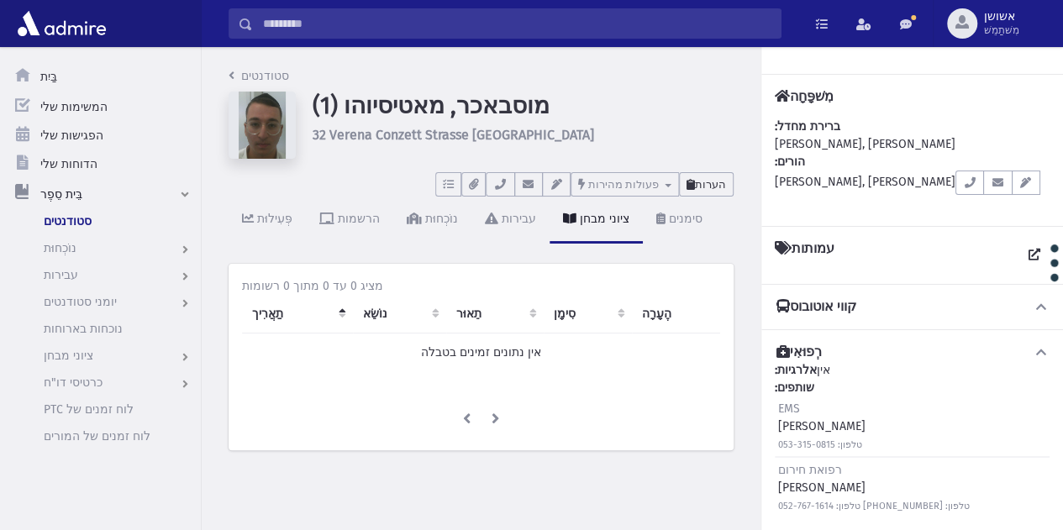
click at [726, 181] on button "הערות" at bounding box center [706, 184] width 55 height 24
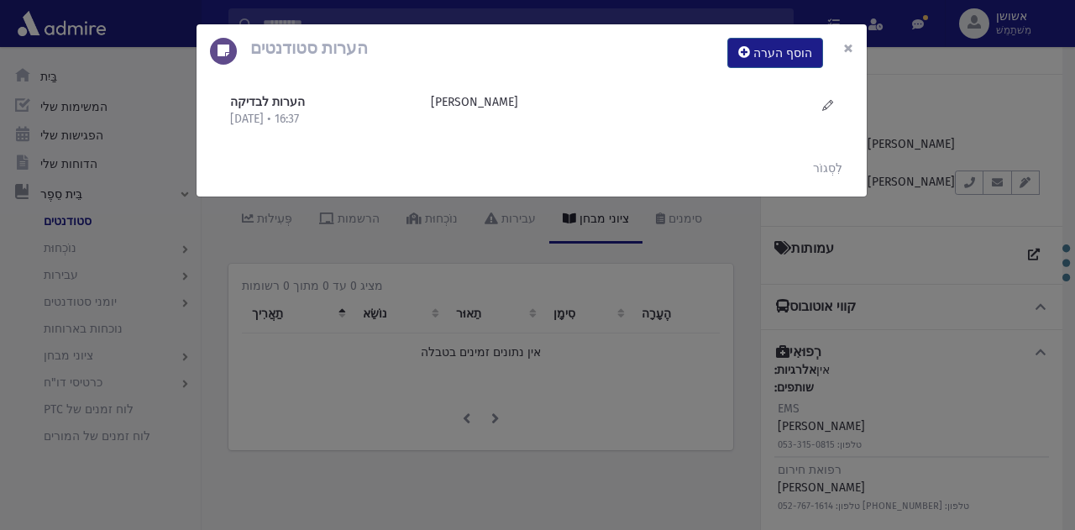
click at [848, 40] on font "×" at bounding box center [849, 48] width 10 height 24
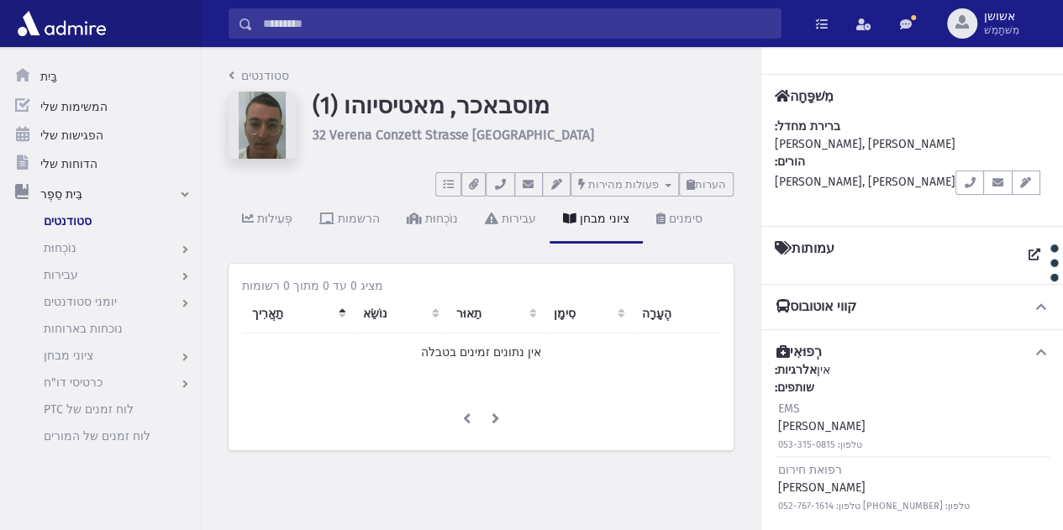
click at [424, 24] on input "לְחַפֵּשׂ" at bounding box center [517, 23] width 528 height 30
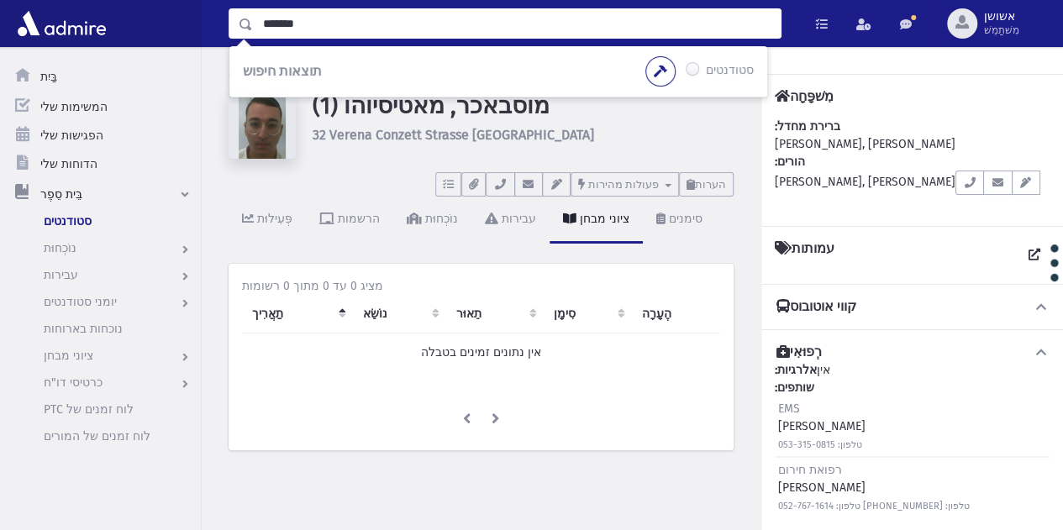
type input "*******"
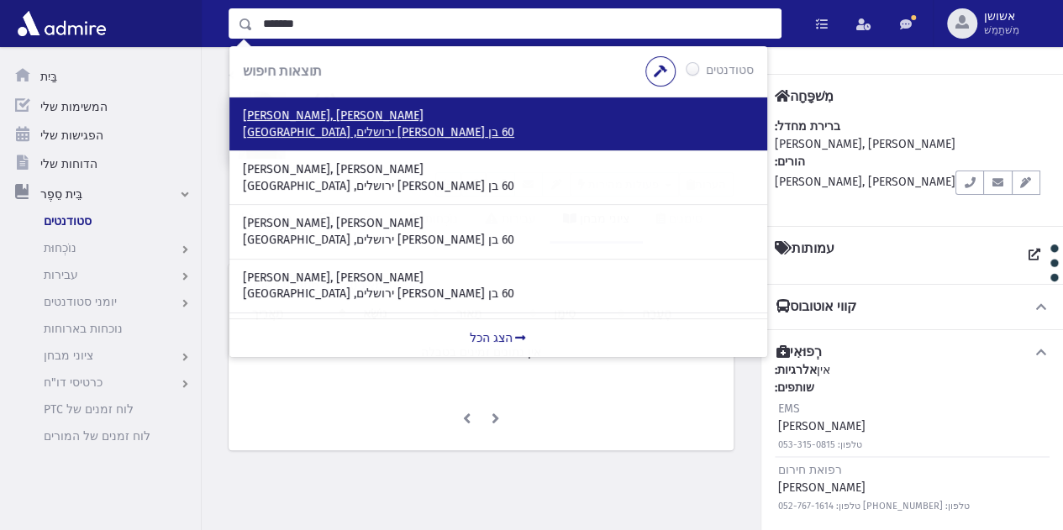
click at [499, 108] on p "[PERSON_NAME], [PERSON_NAME]" at bounding box center [498, 116] width 511 height 17
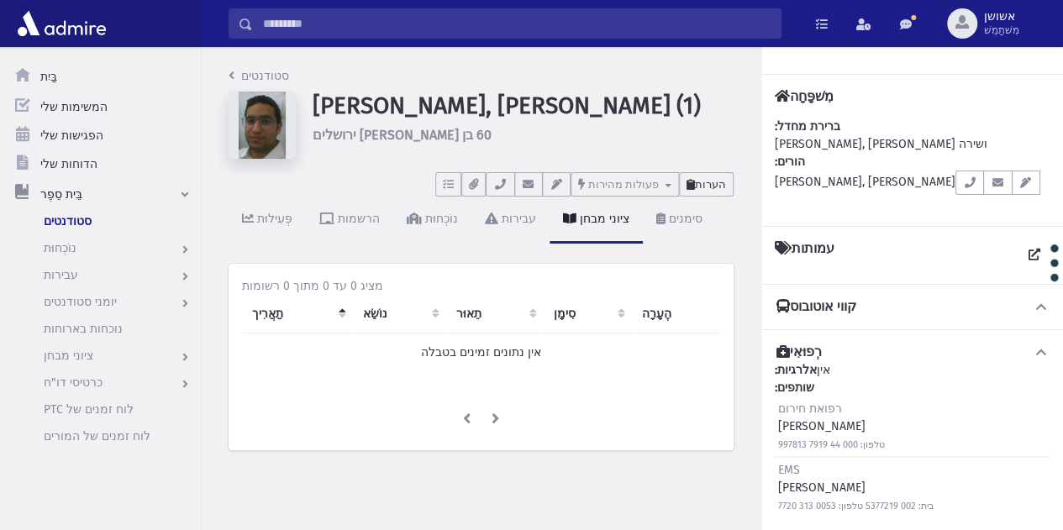
click at [708, 185] on font "הערות" at bounding box center [710, 184] width 31 height 13
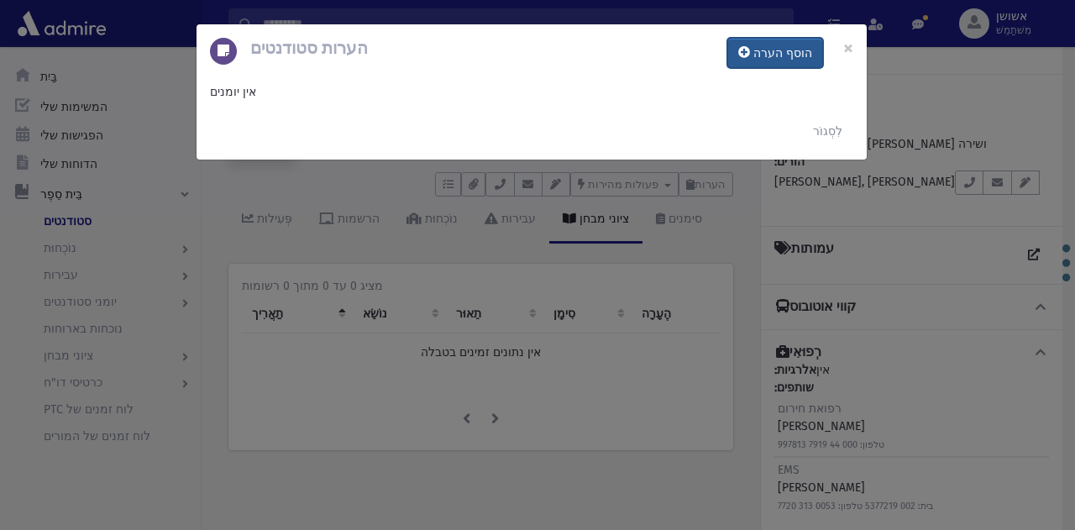
click at [771, 52] on font "הוסף הערה" at bounding box center [783, 53] width 59 height 14
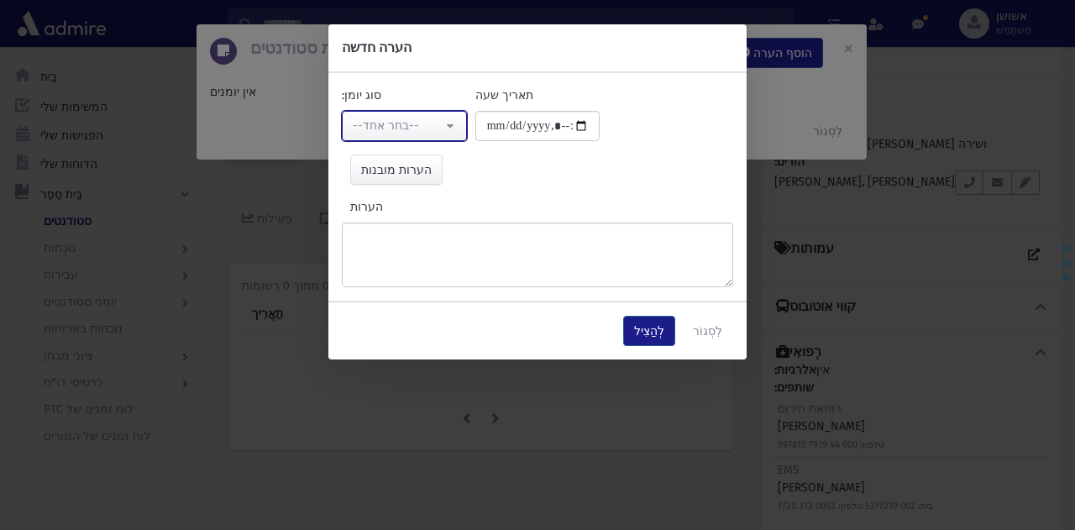
click at [428, 118] on div "--בחר אחד--" at bounding box center [398, 126] width 90 height 18
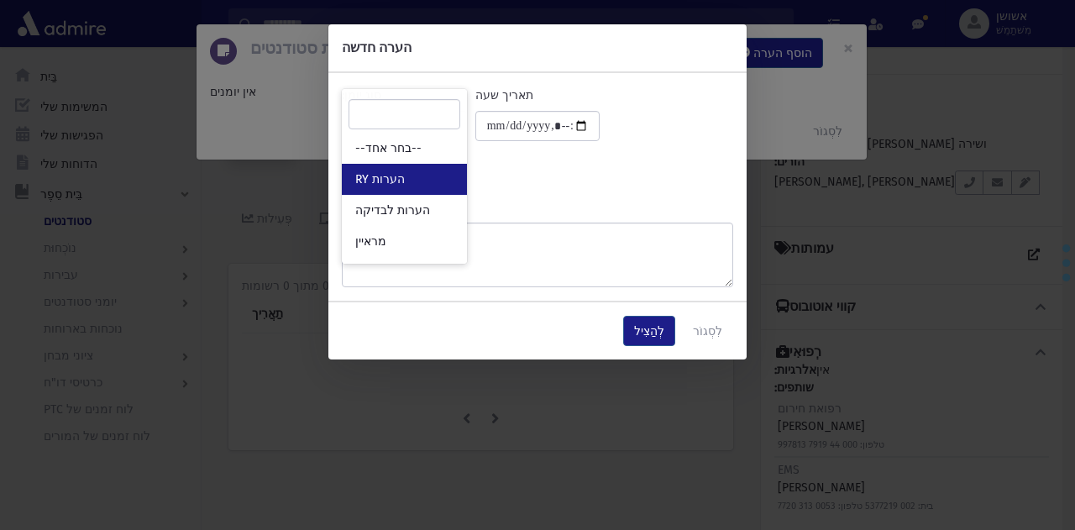
click at [434, 189] on link "הערות RY" at bounding box center [404, 179] width 125 height 31
select select "*"
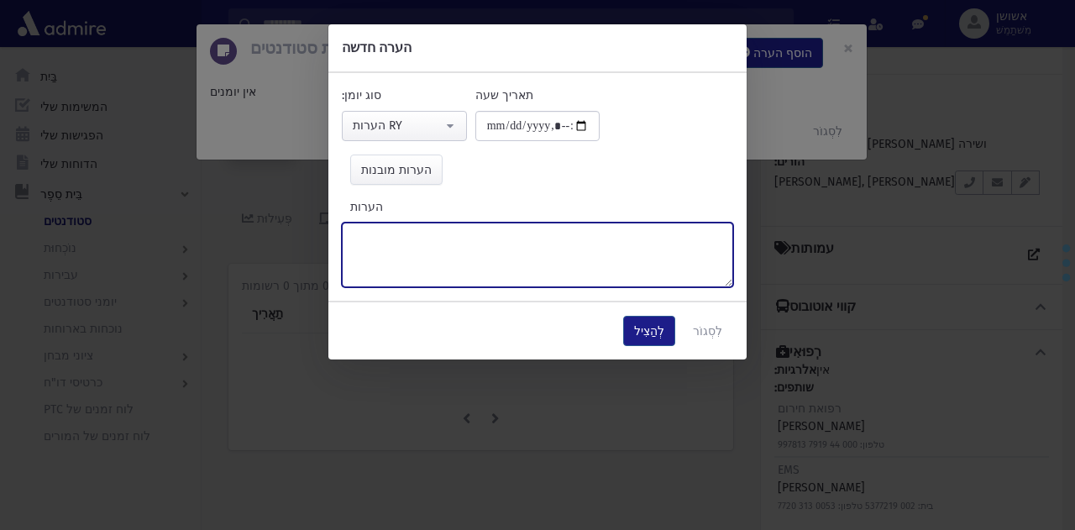
click at [481, 244] on textarea "הערות" at bounding box center [538, 255] width 392 height 65
type textarea "*****"
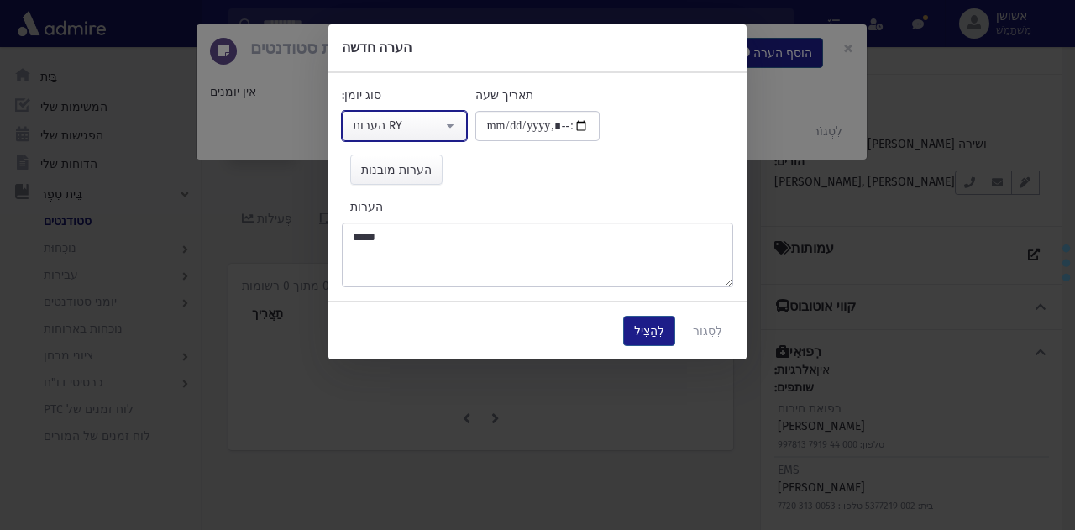
click at [439, 117] on div "הערות RY" at bounding box center [398, 126] width 90 height 18
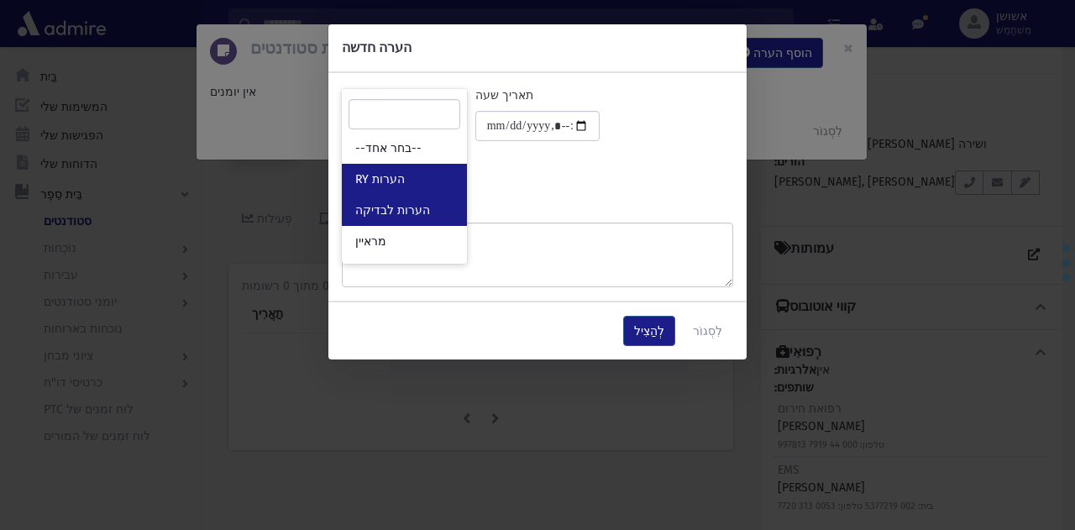
click at [439, 223] on link "הערות לבדיקה" at bounding box center [404, 210] width 125 height 31
select select "*"
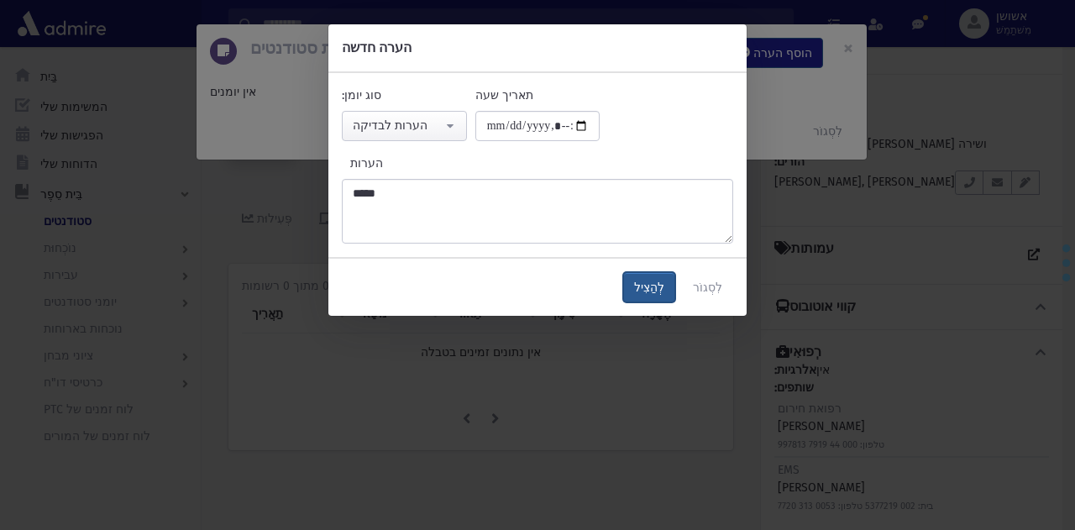
click at [658, 292] on font "לְהַצִיל" at bounding box center [649, 288] width 30 height 14
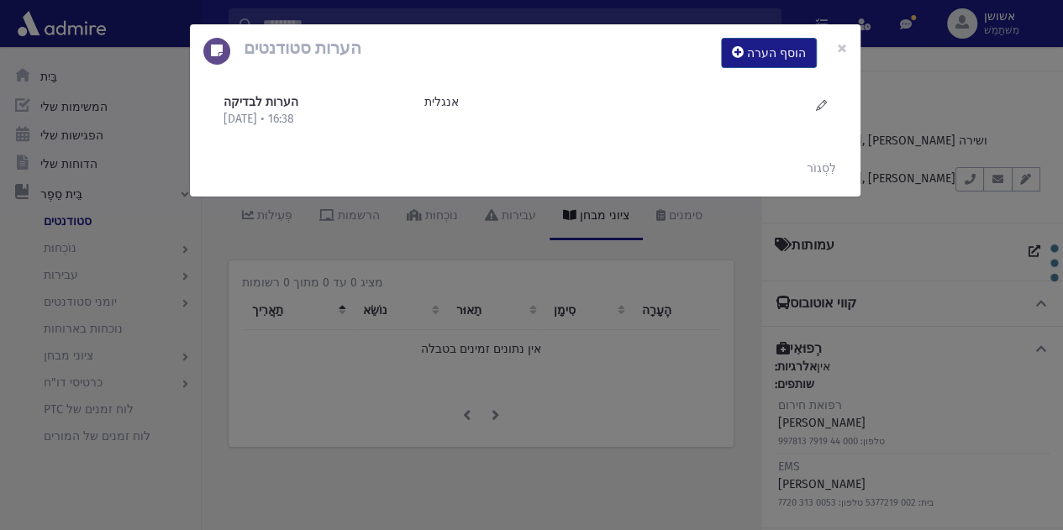
scroll to position [15, 0]
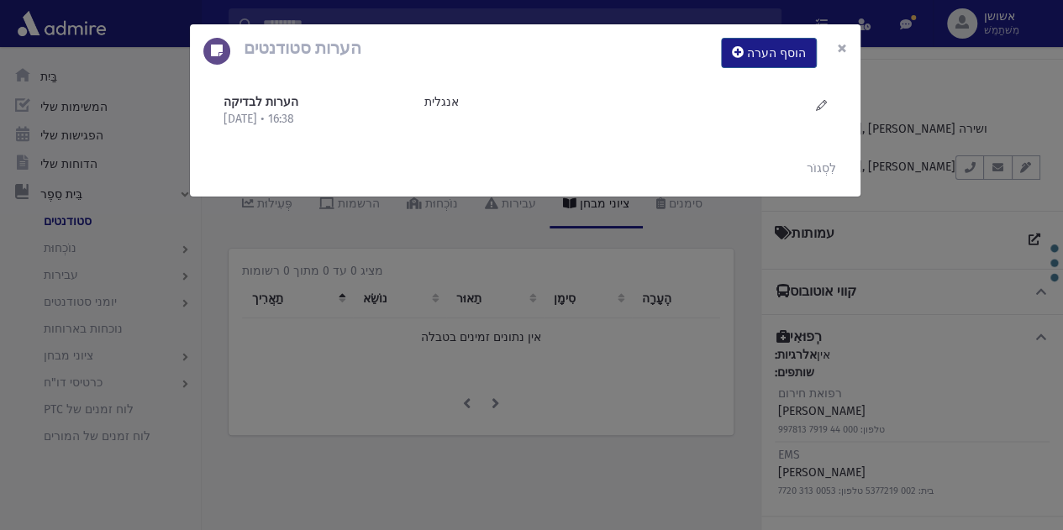
click at [844, 52] on font "×" at bounding box center [842, 48] width 10 height 24
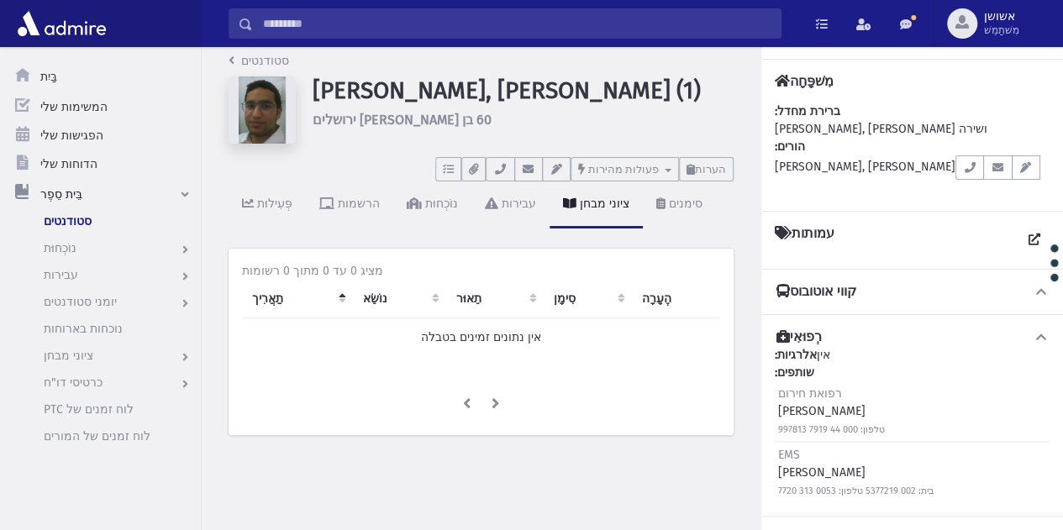
click at [564, 17] on input "לְחַפֵּשׂ" at bounding box center [517, 23] width 528 height 30
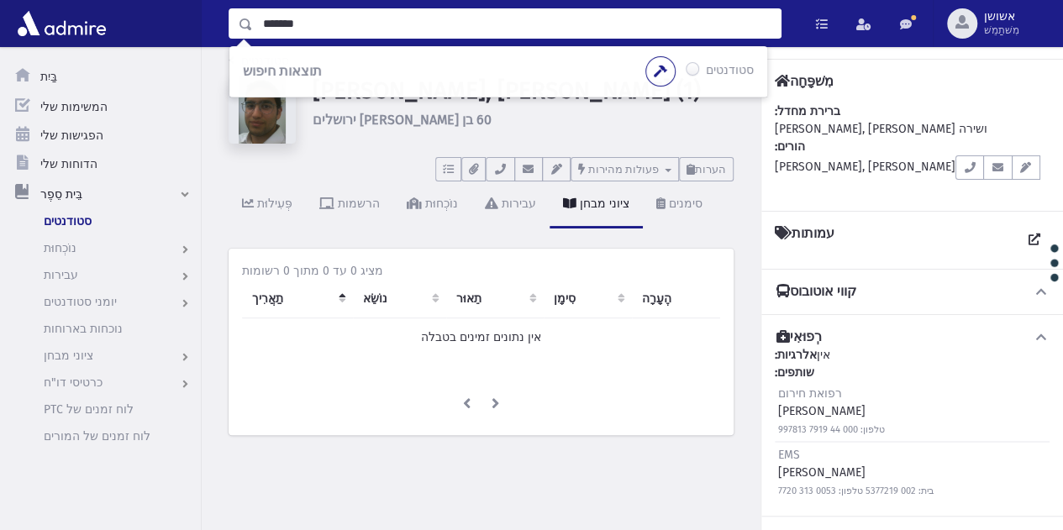
type input "*******"
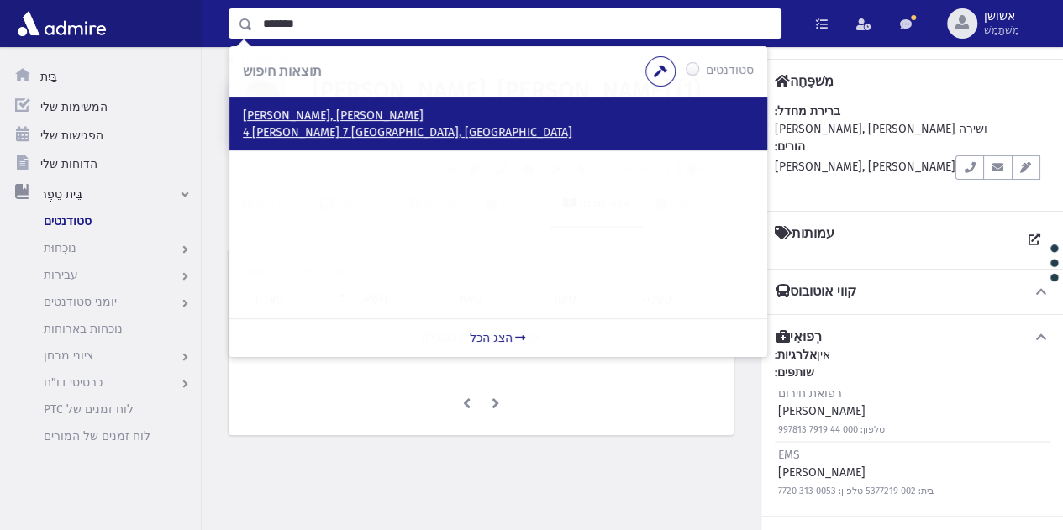
click at [476, 124] on p "4 ריש לקיש 7 בית שמש, ישראל" at bounding box center [498, 132] width 511 height 17
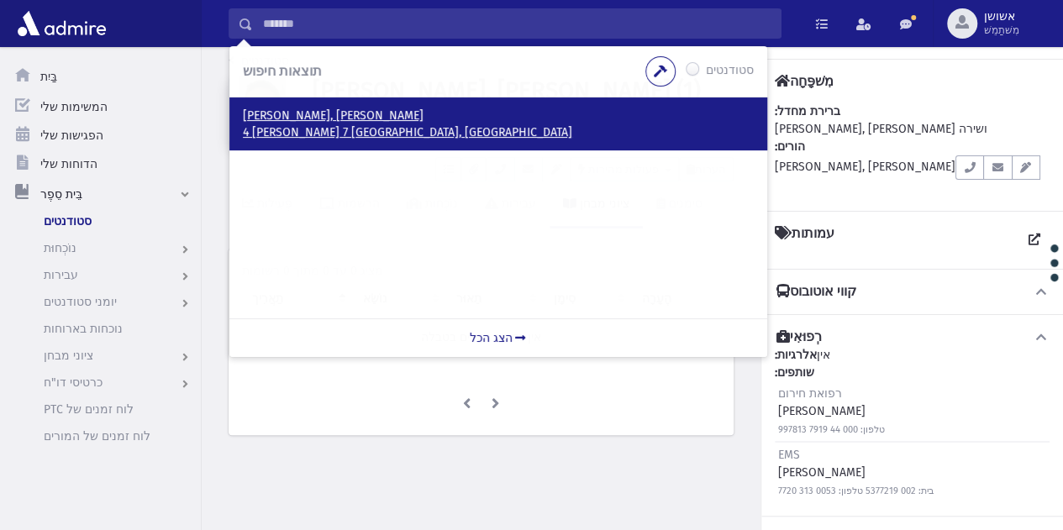
click at [282, 125] on font "4 ריש לקיש 7 בית שמש, ישראל" at bounding box center [407, 132] width 329 height 14
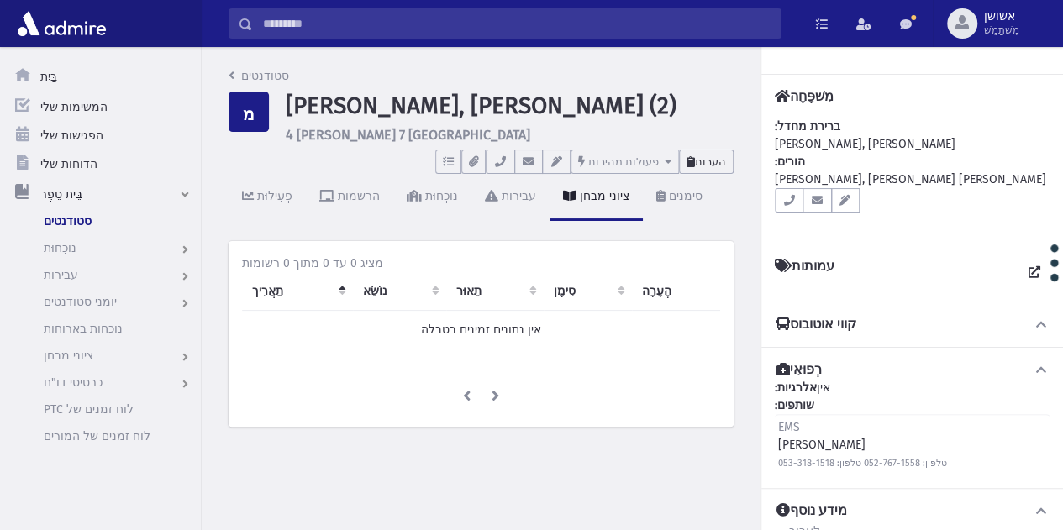
click at [723, 156] on font "הערות" at bounding box center [710, 161] width 31 height 13
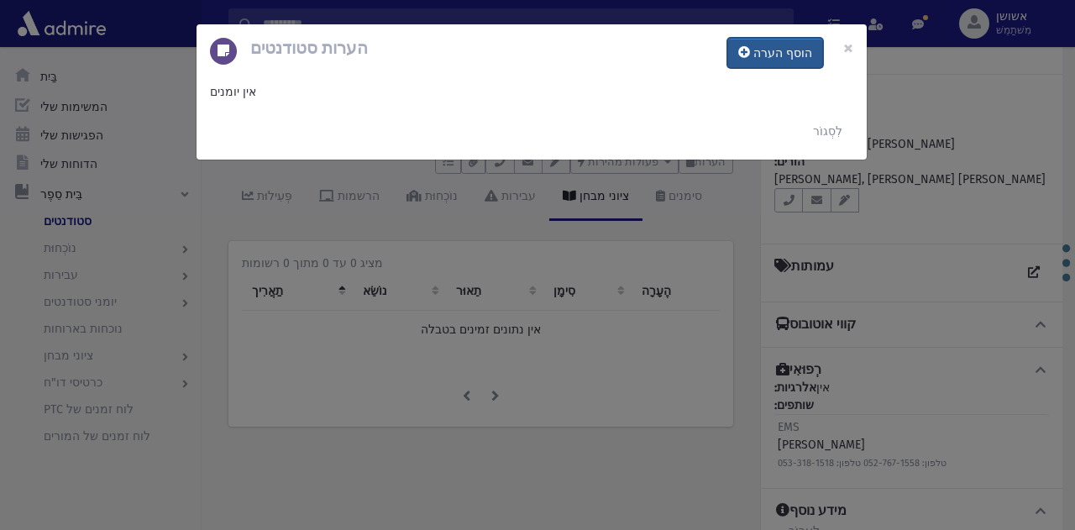
click at [767, 57] on font "הוסף הערה" at bounding box center [783, 53] width 59 height 14
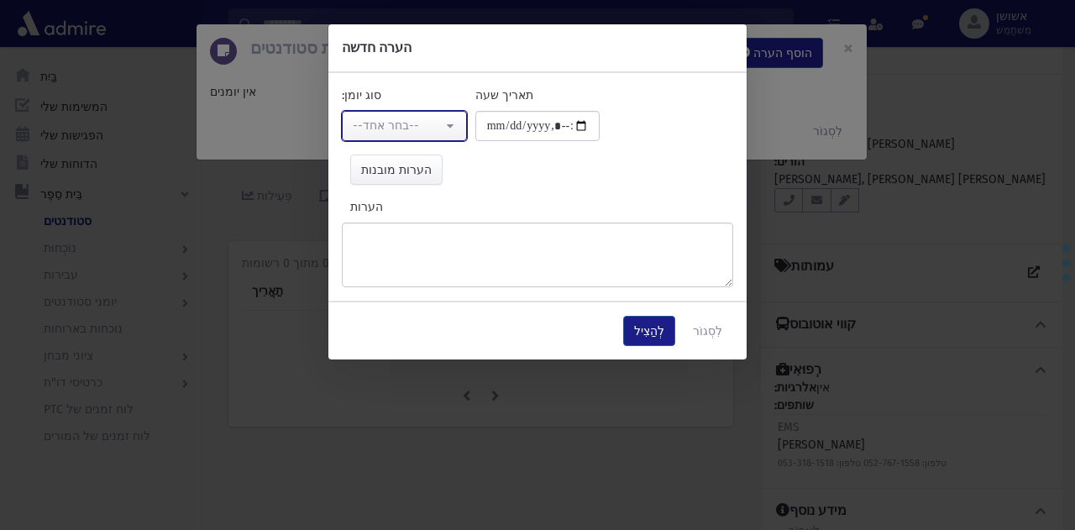
click at [428, 111] on button "--בחר אחד--" at bounding box center [404, 126] width 125 height 30
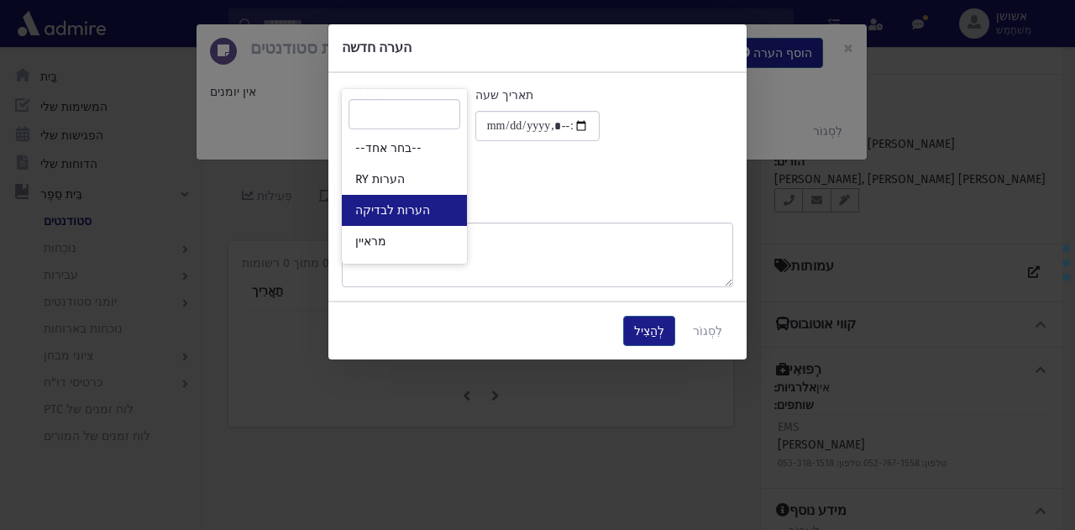
click at [417, 209] on font "הערות לבדיקה" at bounding box center [392, 210] width 75 height 14
select select "*"
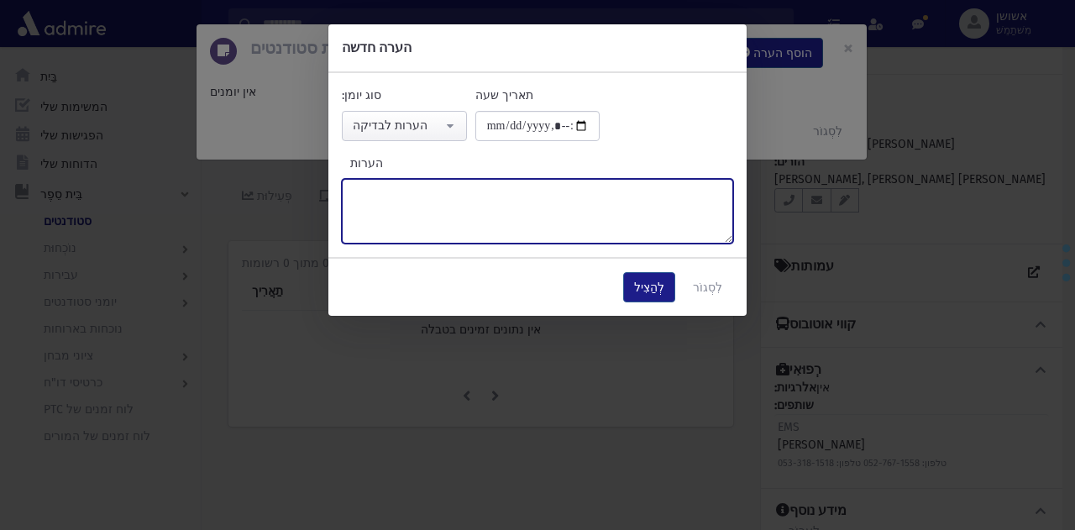
click at [486, 242] on textarea "הערות" at bounding box center [538, 211] width 392 height 65
type textarea "*****"
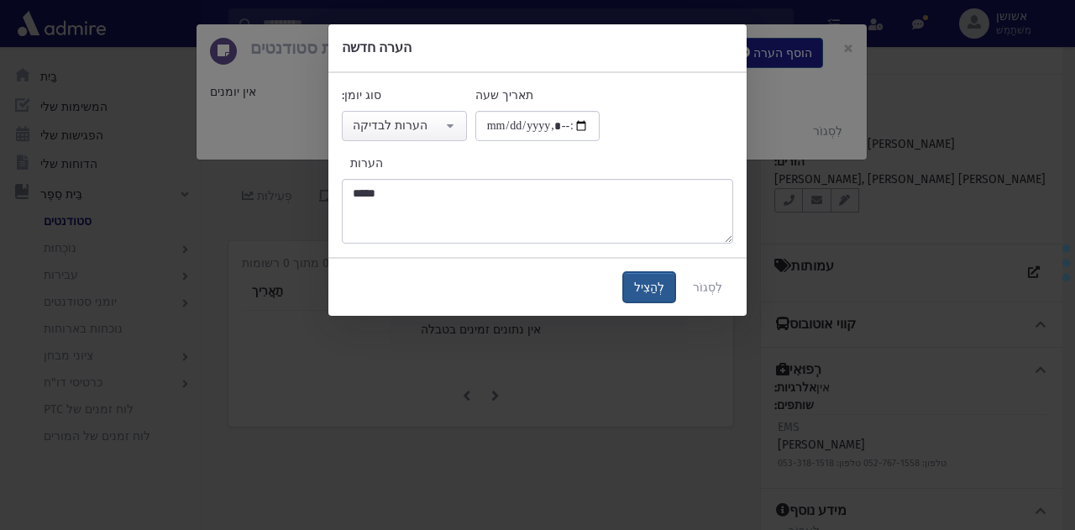
click at [649, 276] on button "לְהַצִיל" at bounding box center [649, 287] width 52 height 30
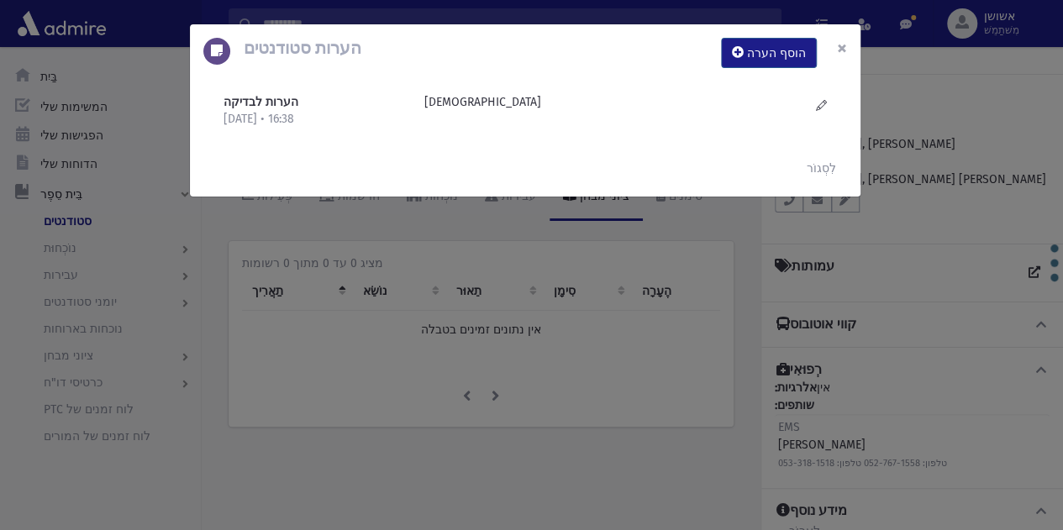
click at [846, 47] on font "×" at bounding box center [842, 48] width 10 height 24
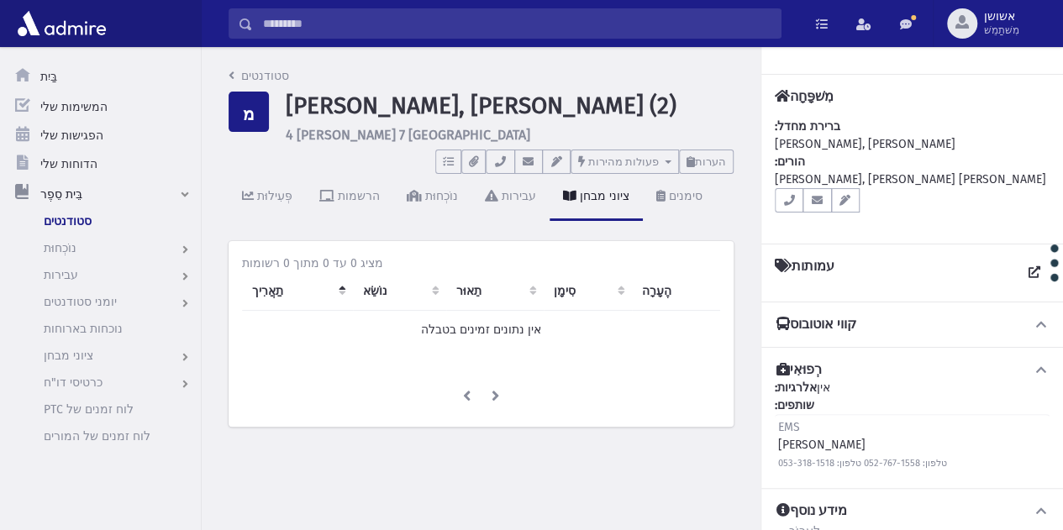
click at [632, 20] on input "לְחַפֵּשׂ" at bounding box center [517, 23] width 528 height 30
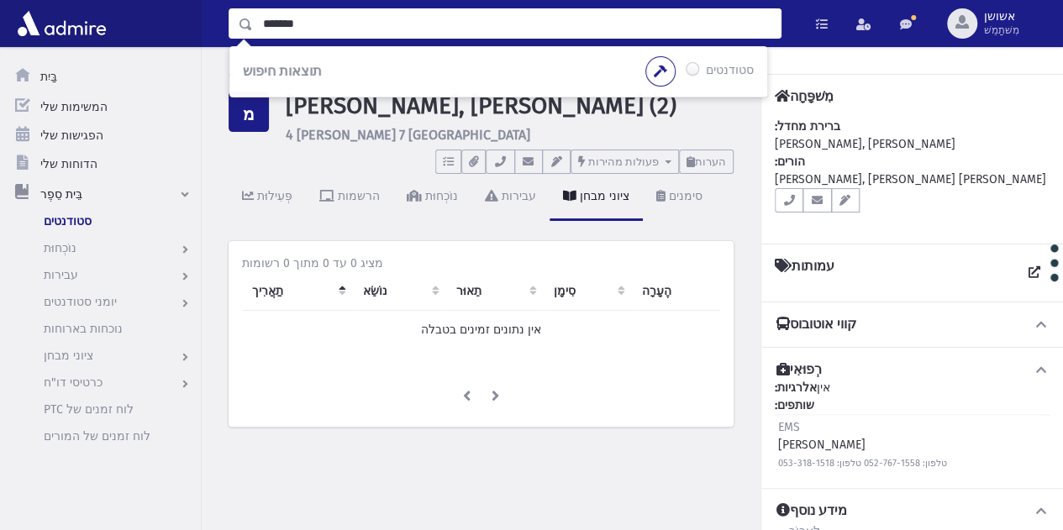
type input "*******"
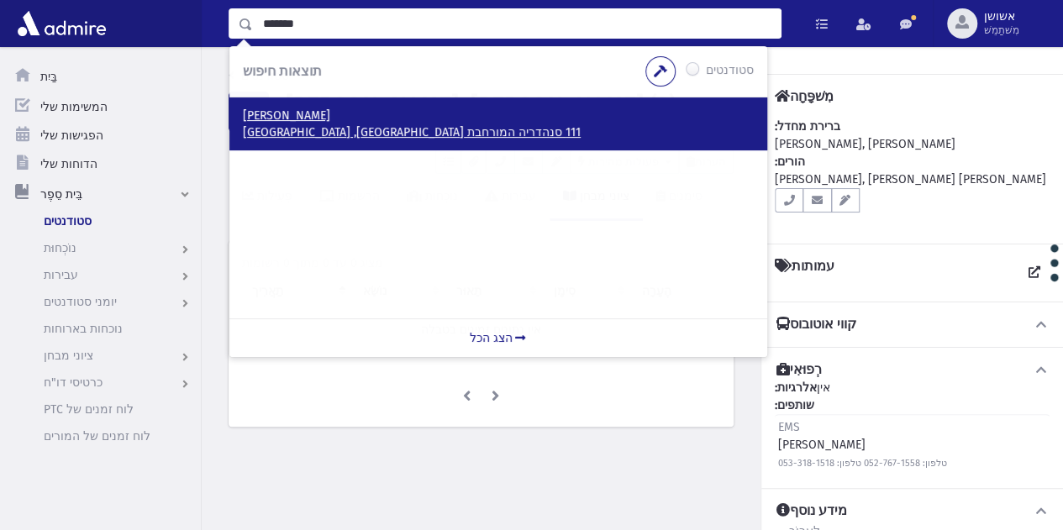
click at [476, 128] on p "111 סנהדריה המורחבת ירושלים, ISRAEL" at bounding box center [498, 132] width 511 height 17
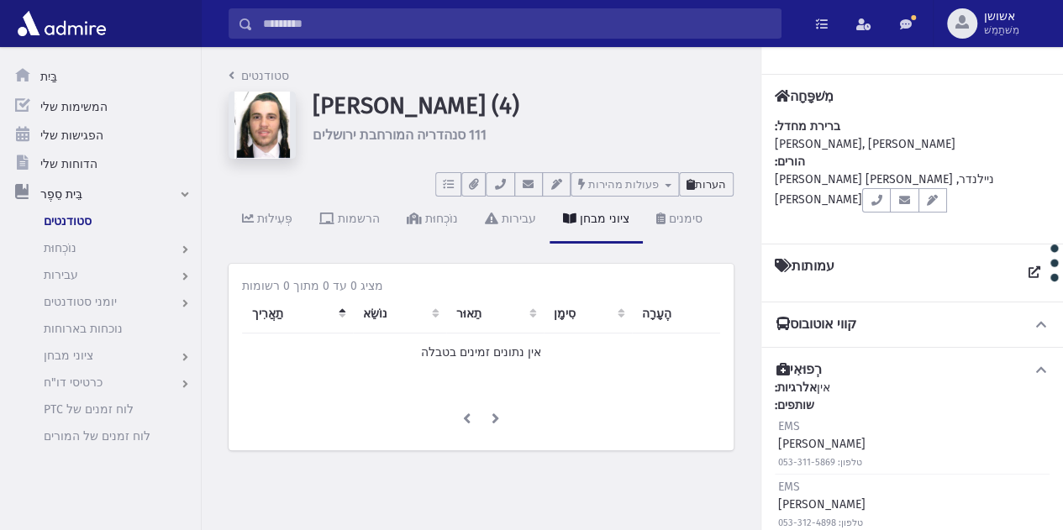
click at [728, 173] on button "הערות" at bounding box center [706, 184] width 55 height 24
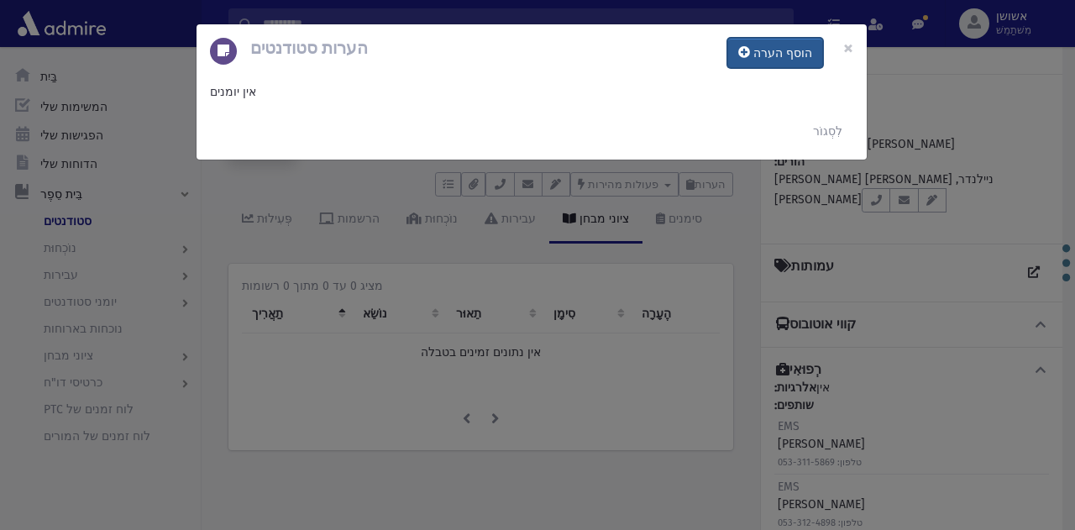
click at [768, 51] on font "הוסף הערה" at bounding box center [783, 53] width 59 height 14
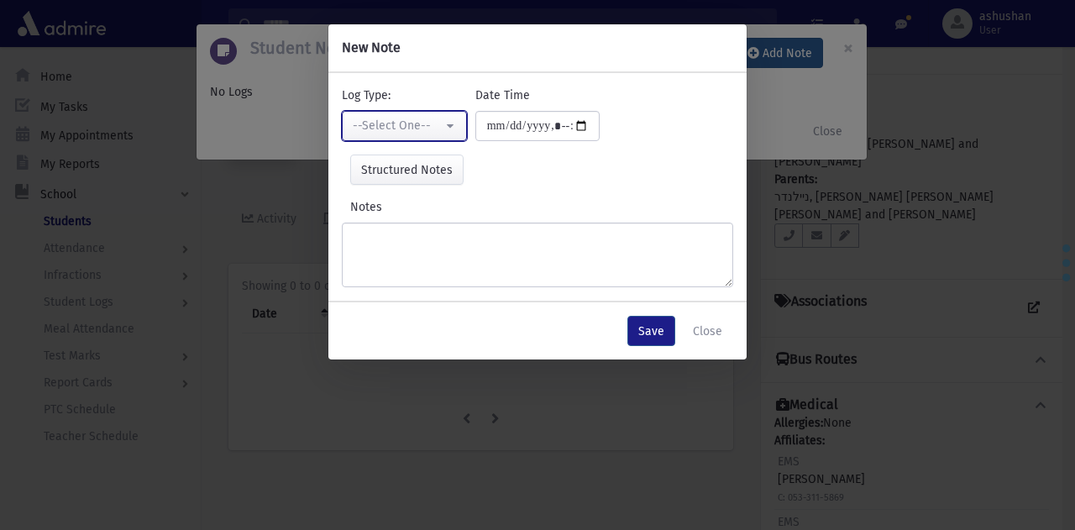
click at [430, 122] on div "--Select One--" at bounding box center [398, 126] width 90 height 18
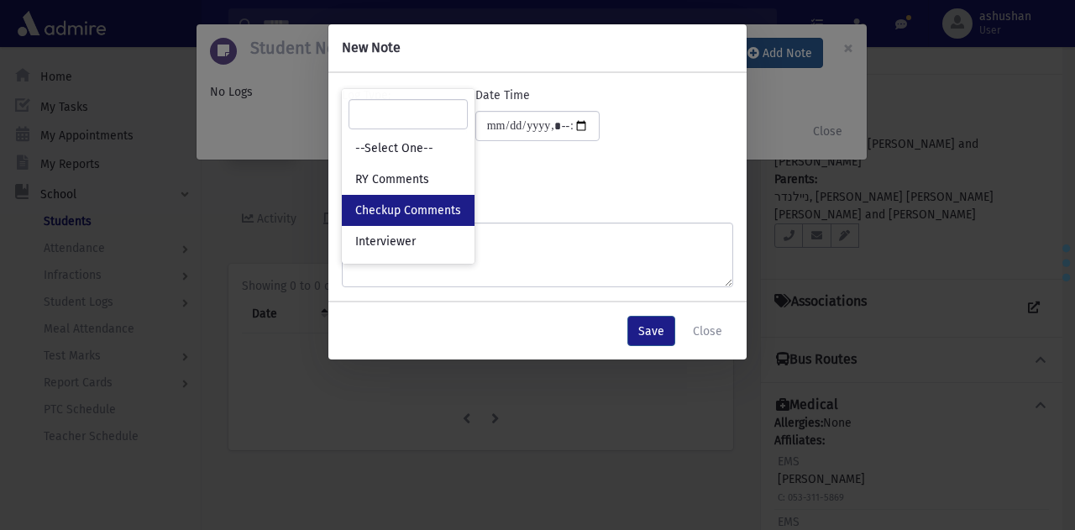
click at [437, 211] on span "Checkup Comments" at bounding box center [408, 210] width 106 height 17
select select "*"
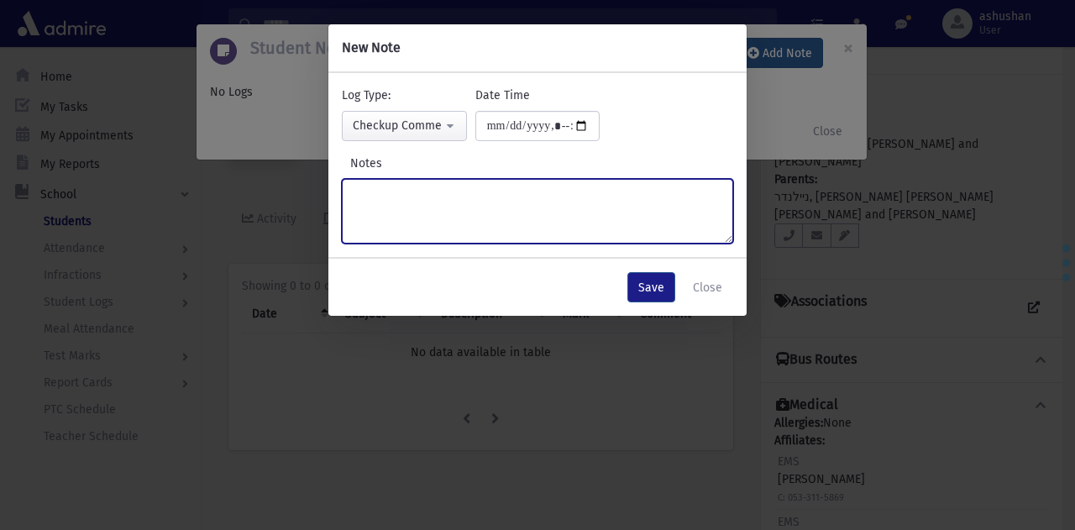
click at [488, 223] on textarea "Notes" at bounding box center [538, 211] width 392 height 65
type textarea "*****"
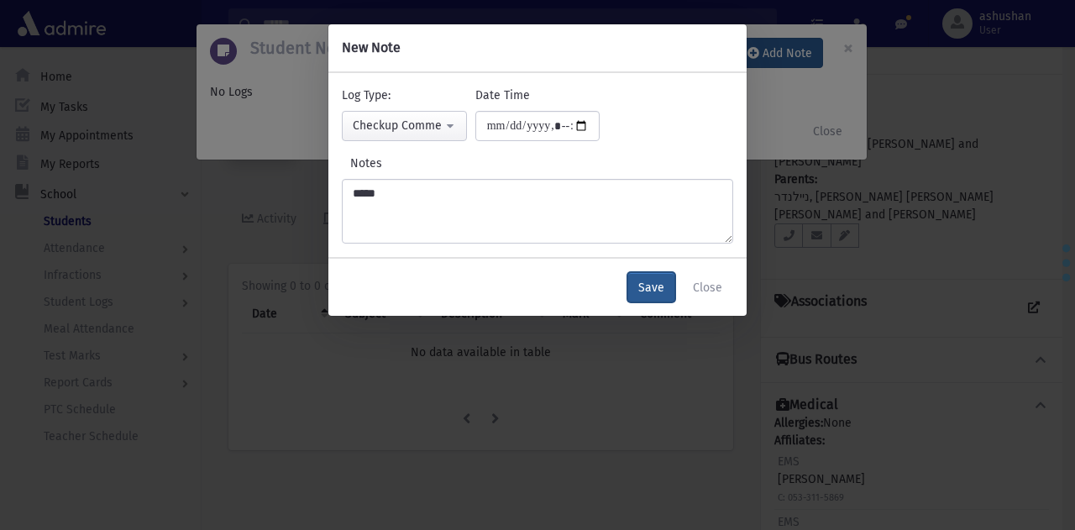
click at [645, 272] on button "Save" at bounding box center [652, 287] width 48 height 30
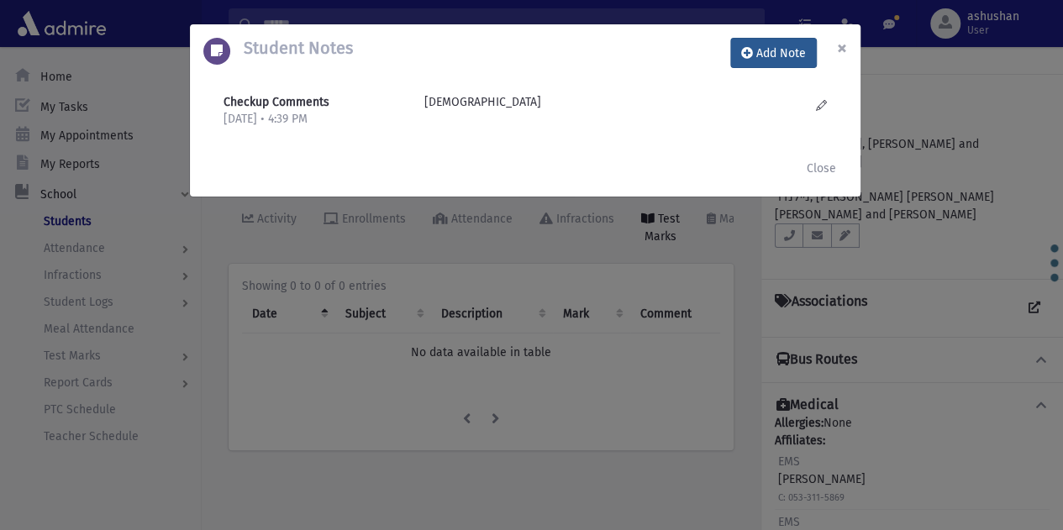
click at [842, 55] on span "×" at bounding box center [842, 48] width 10 height 24
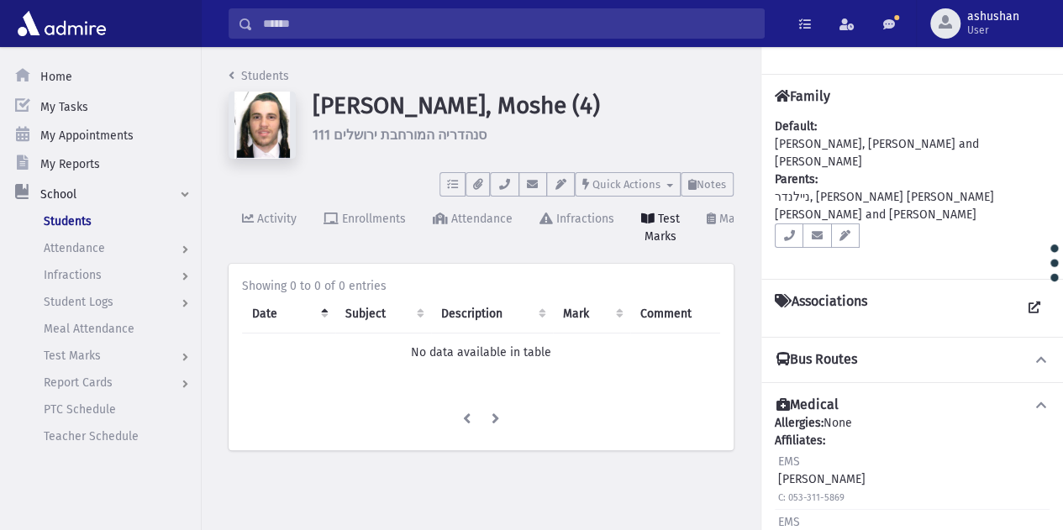
click at [663, 27] on input "Search" at bounding box center [508, 23] width 511 height 30
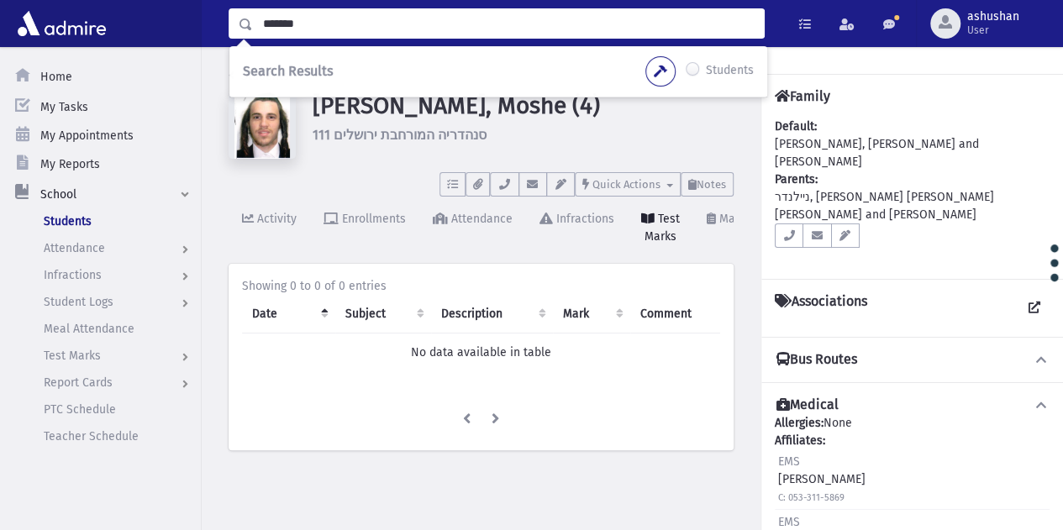
type input "*******"
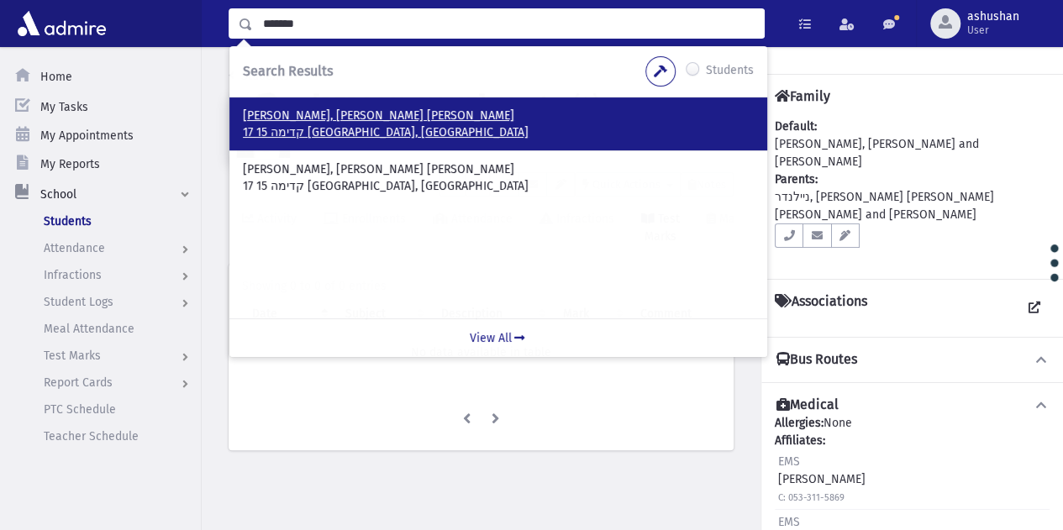
click at [467, 126] on p "17 קדימה 15 ירושלים, ISRAEL" at bounding box center [498, 132] width 511 height 17
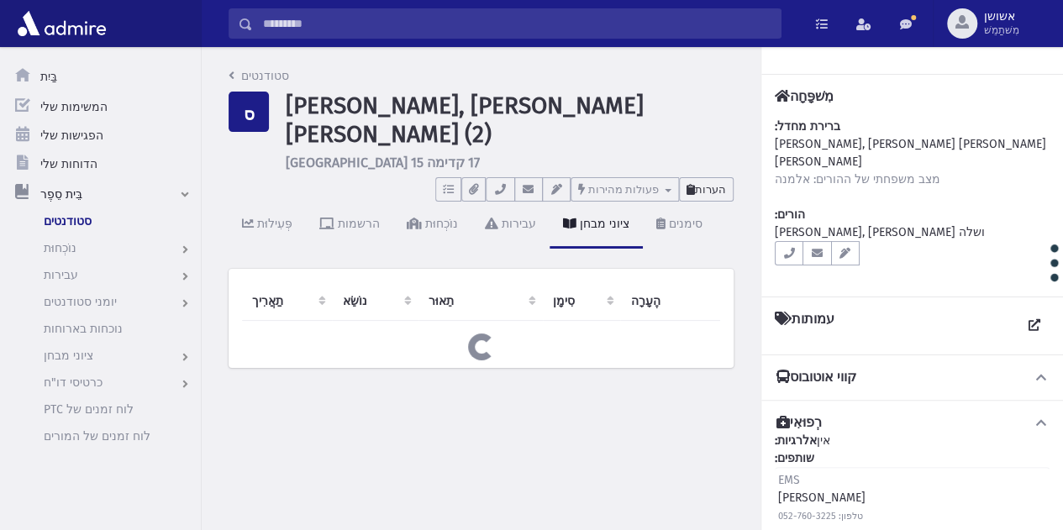
click at [714, 177] on button "הערות" at bounding box center [706, 189] width 55 height 24
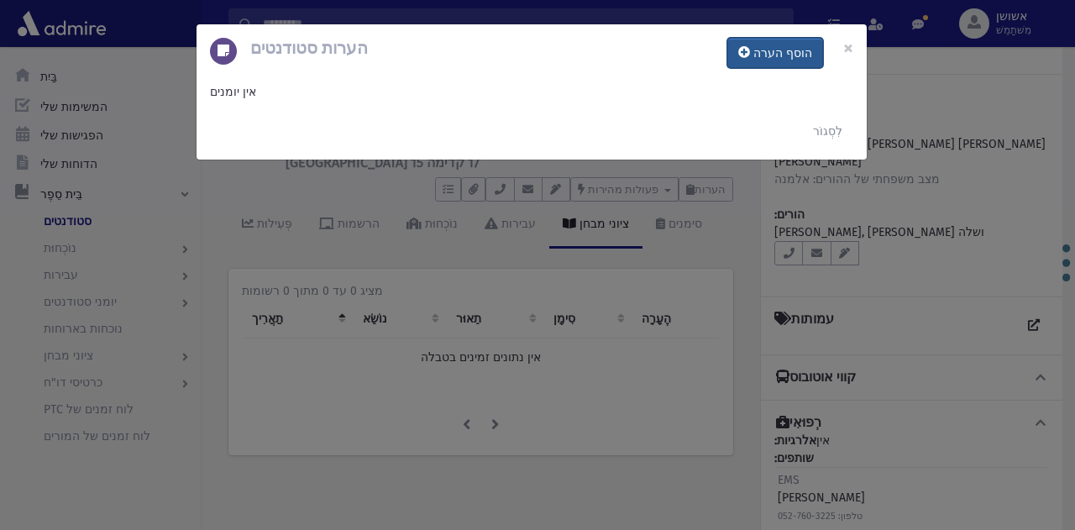
click at [790, 48] on font "הוסף הערה" at bounding box center [783, 53] width 59 height 14
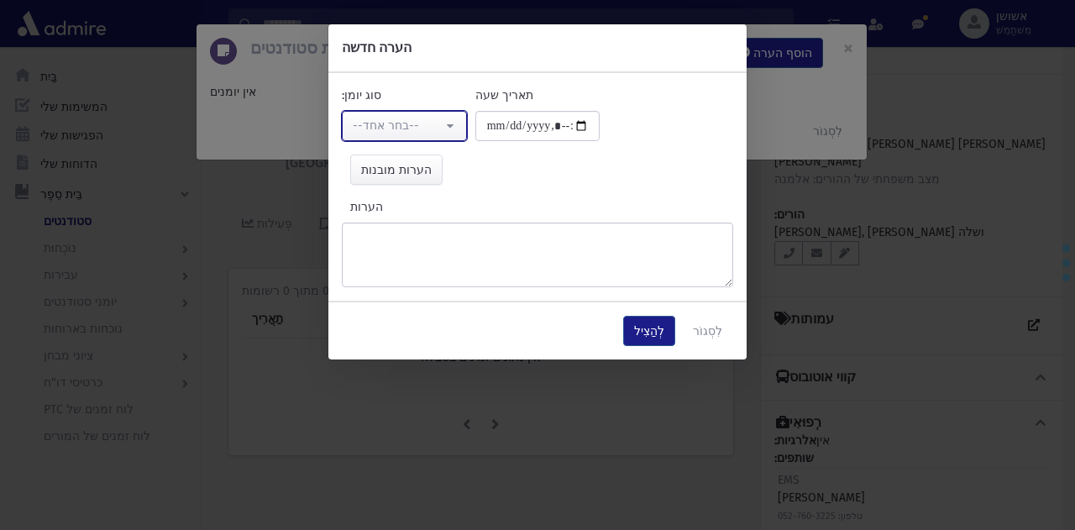
click at [408, 114] on button "--בחר אחד--" at bounding box center [404, 126] width 125 height 30
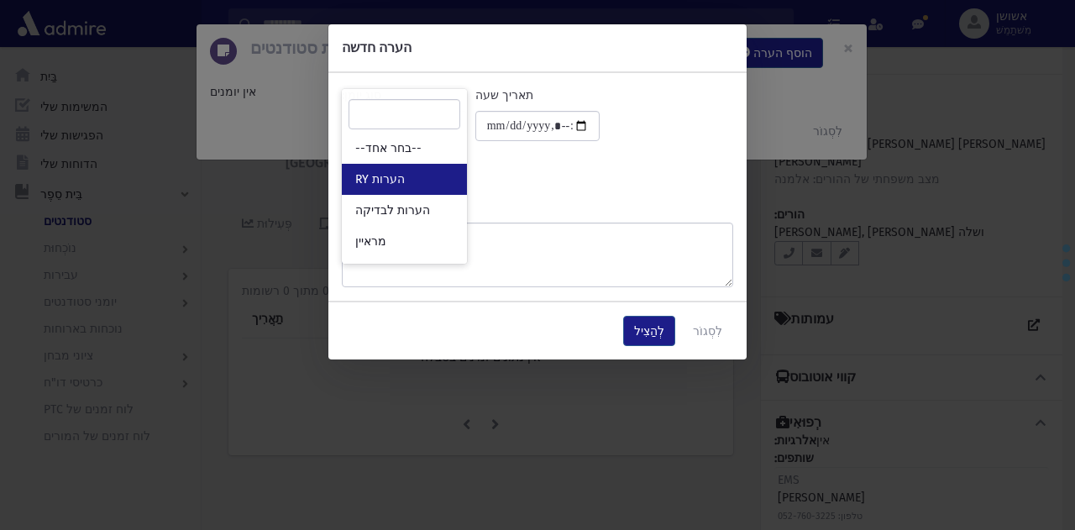
click at [434, 190] on link "הערות RY" at bounding box center [404, 179] width 125 height 31
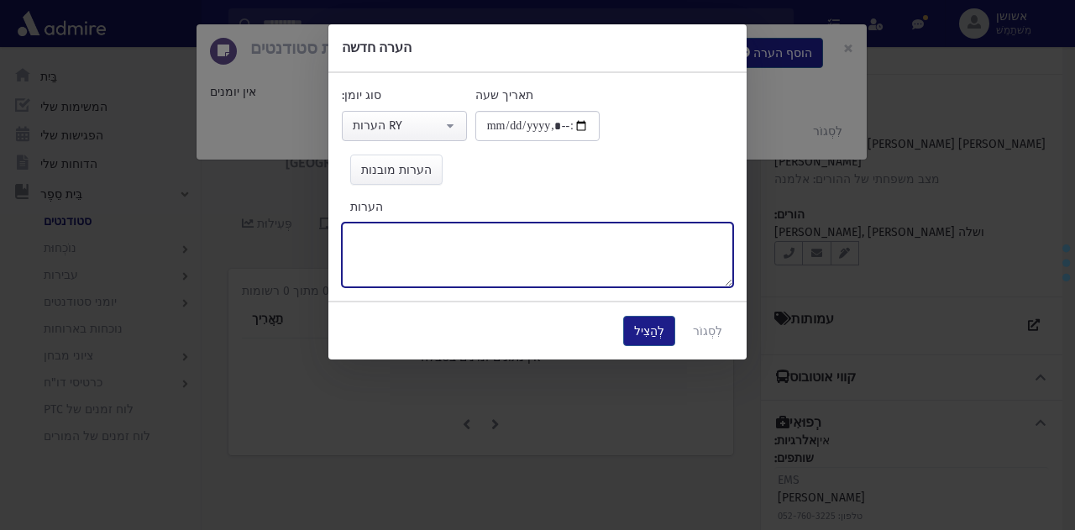
click at [471, 240] on textarea "הערות" at bounding box center [538, 255] width 392 height 65
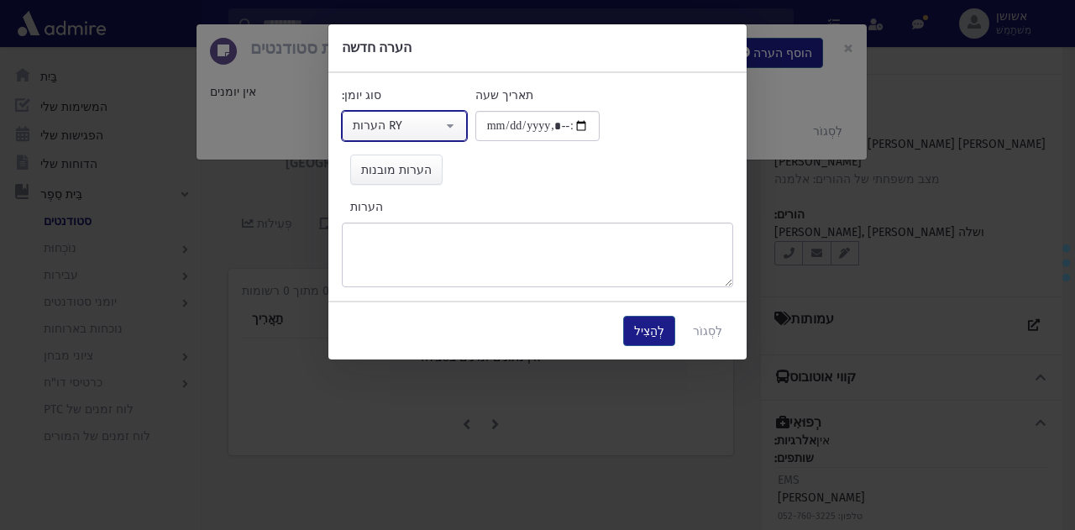
click at [454, 115] on button "הערות RY" at bounding box center [404, 126] width 125 height 30
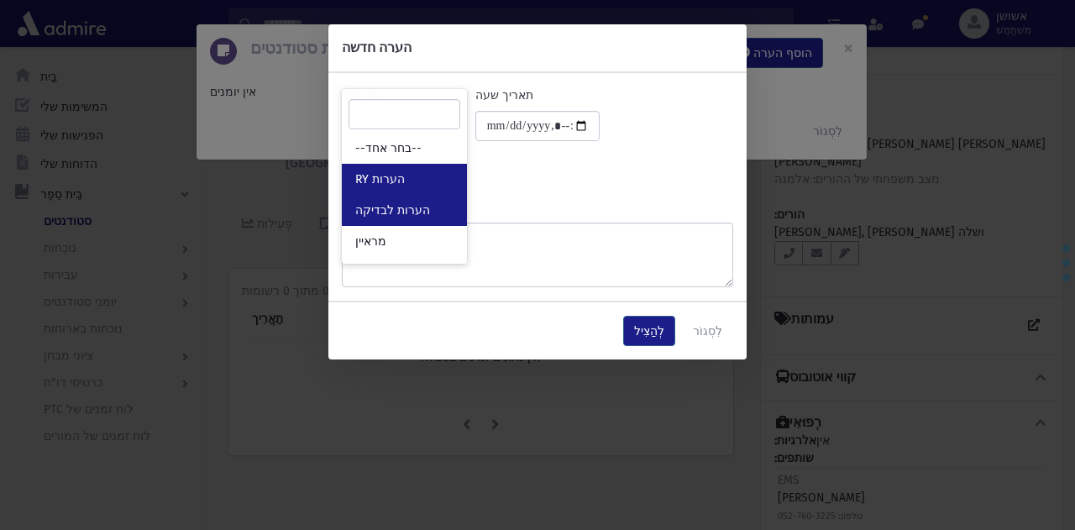
click at [441, 201] on link "הערות לבדיקה" at bounding box center [404, 210] width 125 height 31
select select "*"
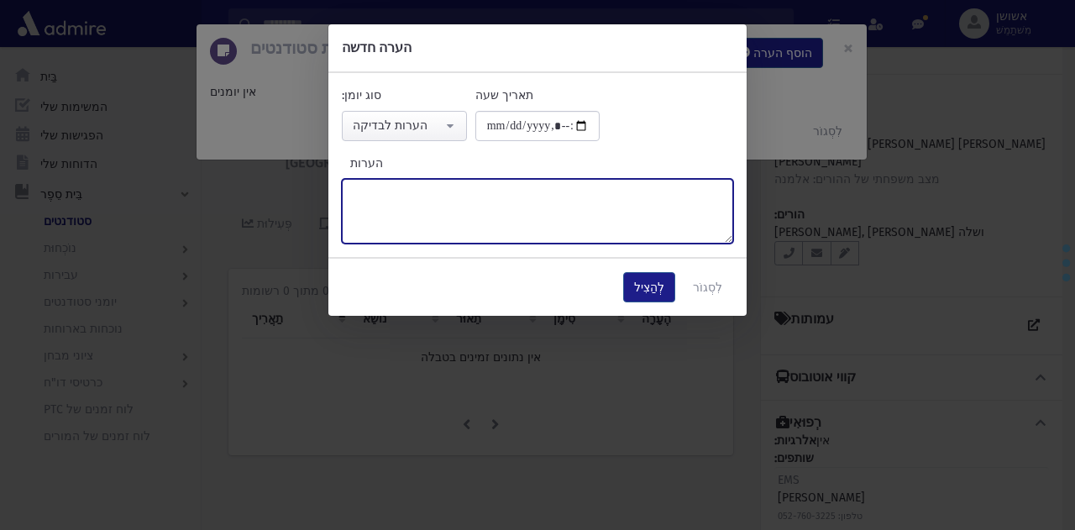
click at [462, 233] on textarea "הערות" at bounding box center [538, 211] width 392 height 65
type textarea "*"
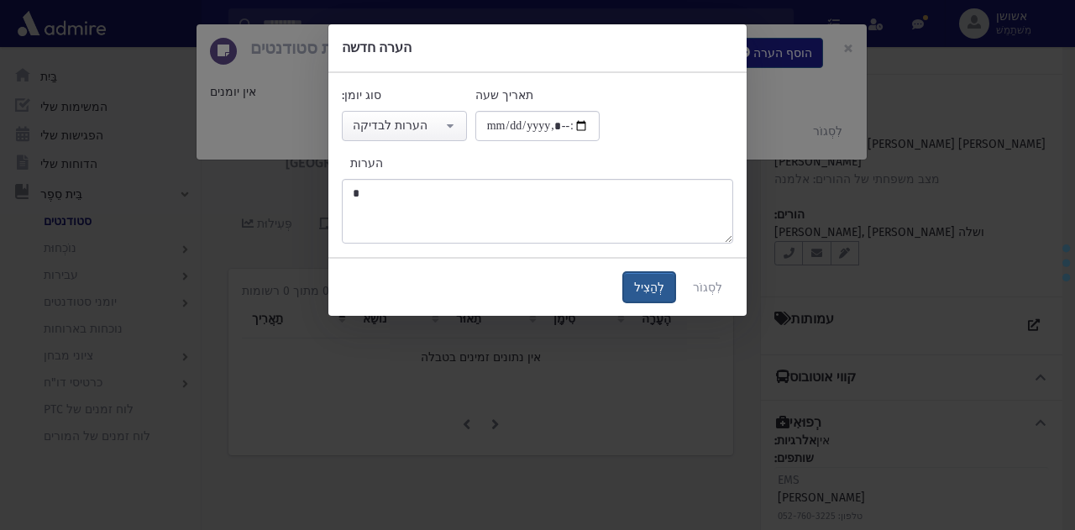
click at [665, 287] on font "לְהַצִיל" at bounding box center [649, 288] width 30 height 14
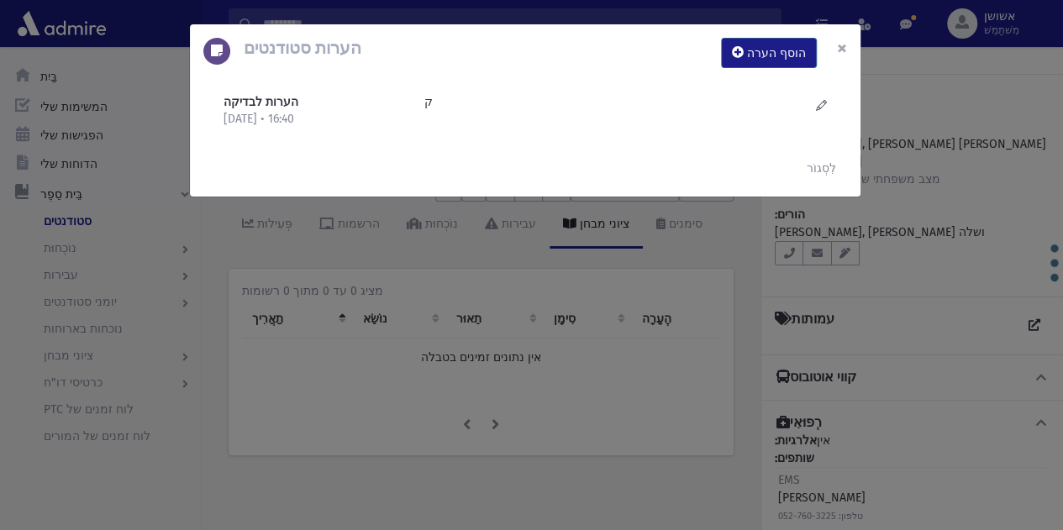
click at [855, 55] on button "×" at bounding box center [841, 47] width 37 height 47
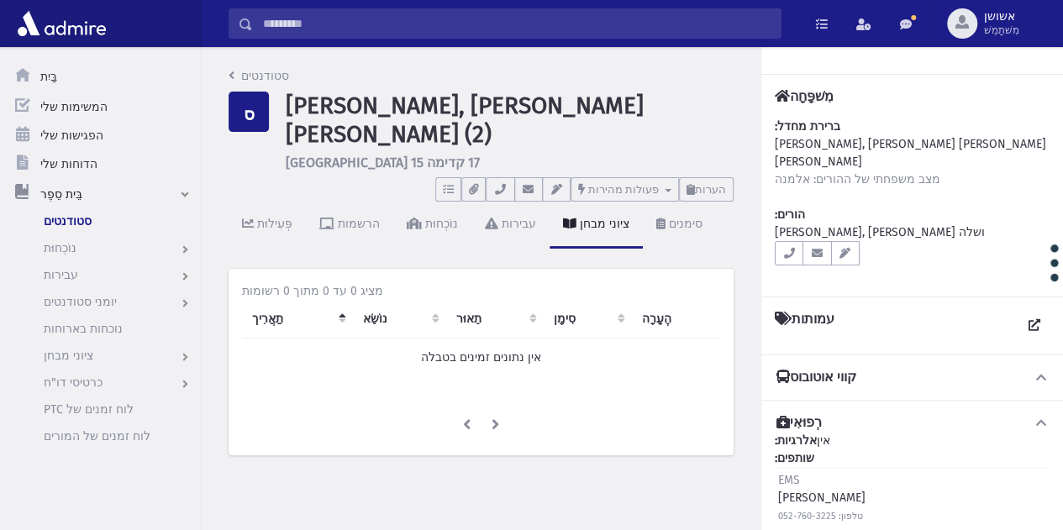
click at [544, 25] on input "לְחַפֵּשׂ" at bounding box center [517, 23] width 528 height 30
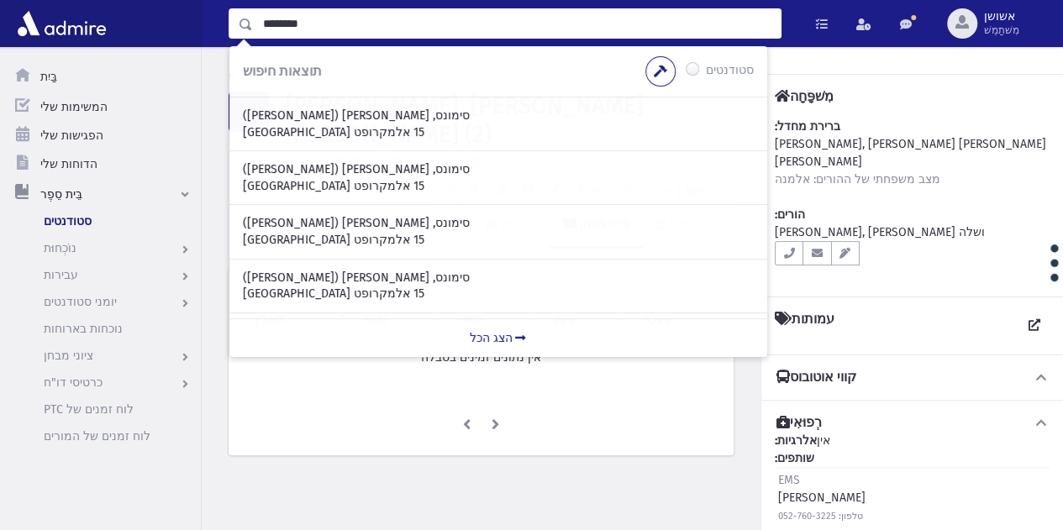
type input "********"
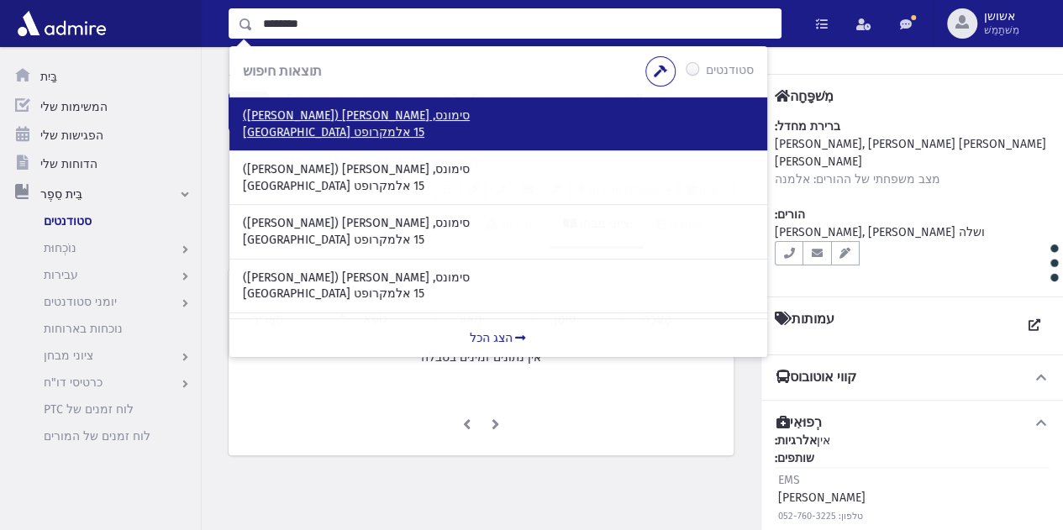
click at [532, 128] on p "15 אלמקרופט קרסנט לונדון, Nw119tb בריטניה" at bounding box center [498, 132] width 511 height 17
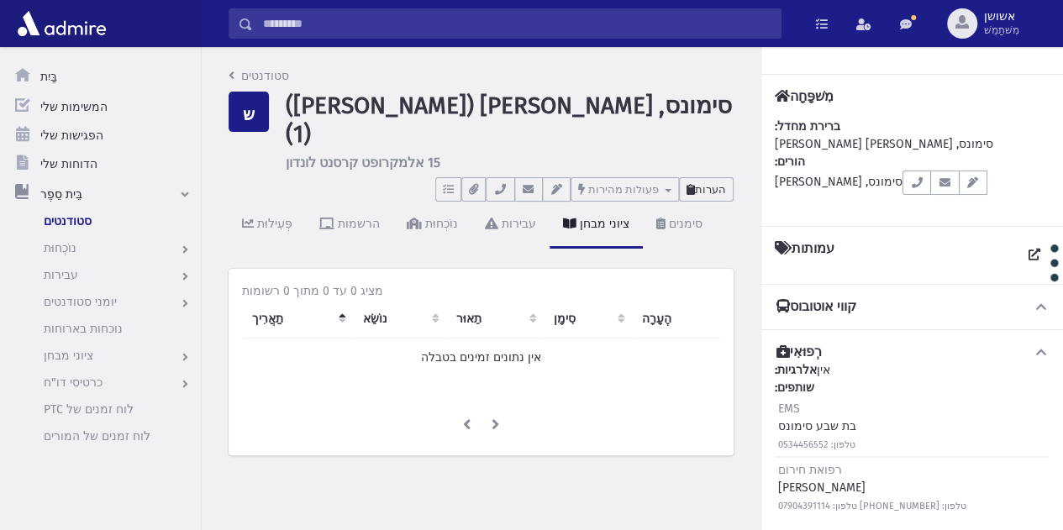
click at [718, 183] on font "הערות" at bounding box center [710, 189] width 31 height 13
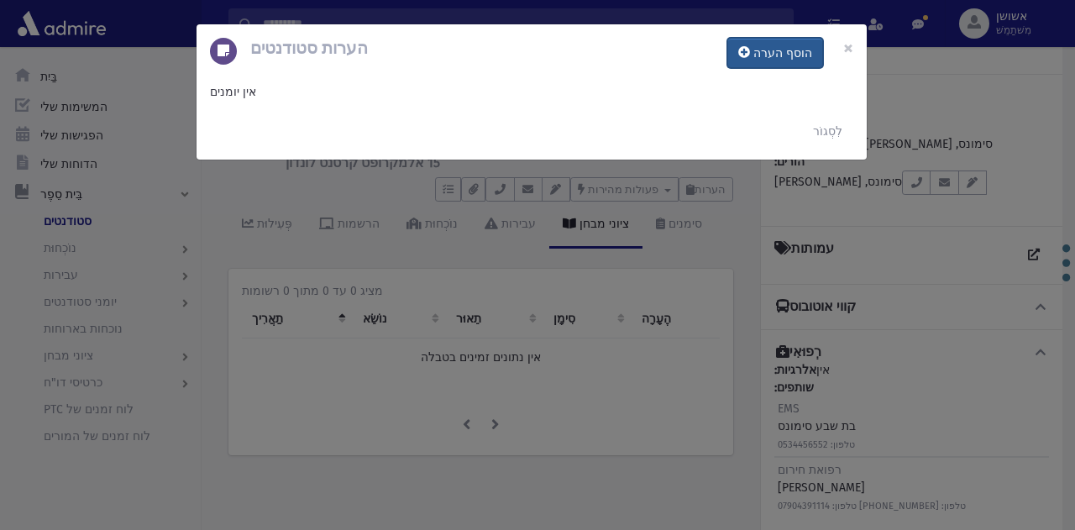
click at [772, 54] on font "הוסף הערה" at bounding box center [783, 53] width 59 height 14
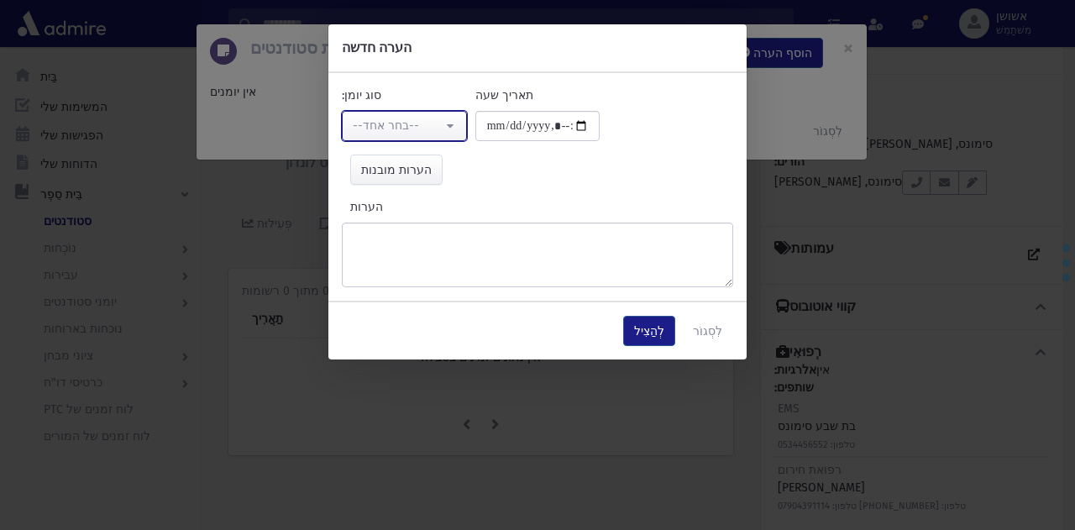
click at [454, 137] on button "--בחר אחד--" at bounding box center [404, 126] width 125 height 30
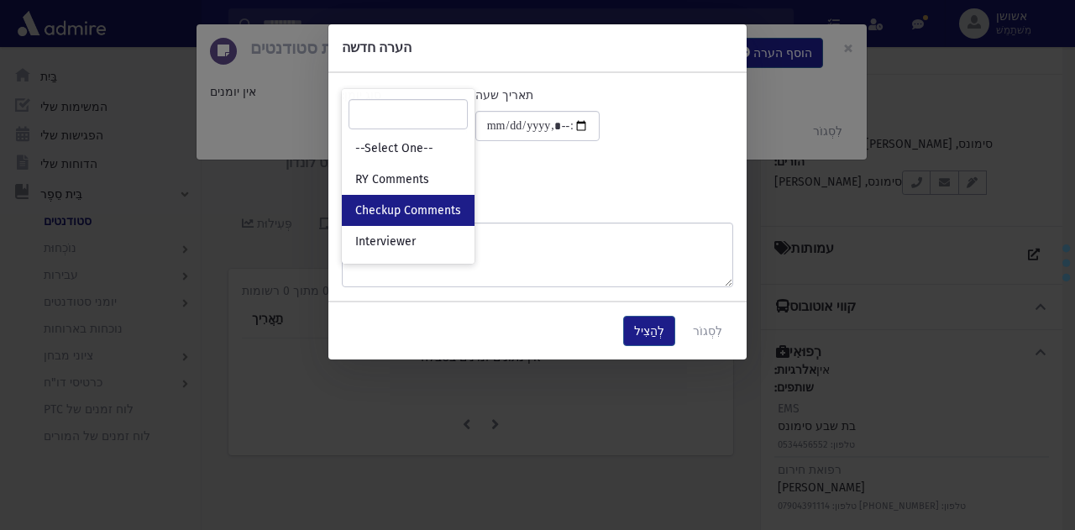
click at [441, 215] on span "Checkup Comments" at bounding box center [408, 210] width 106 height 17
select select "*"
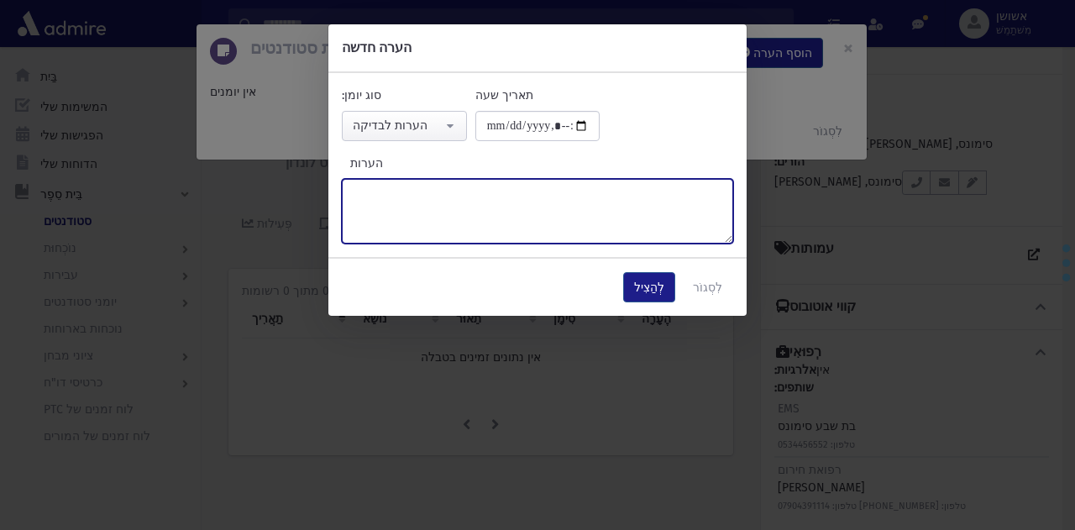
click at [481, 227] on textarea "הערות" at bounding box center [538, 211] width 392 height 65
type textarea "*****"
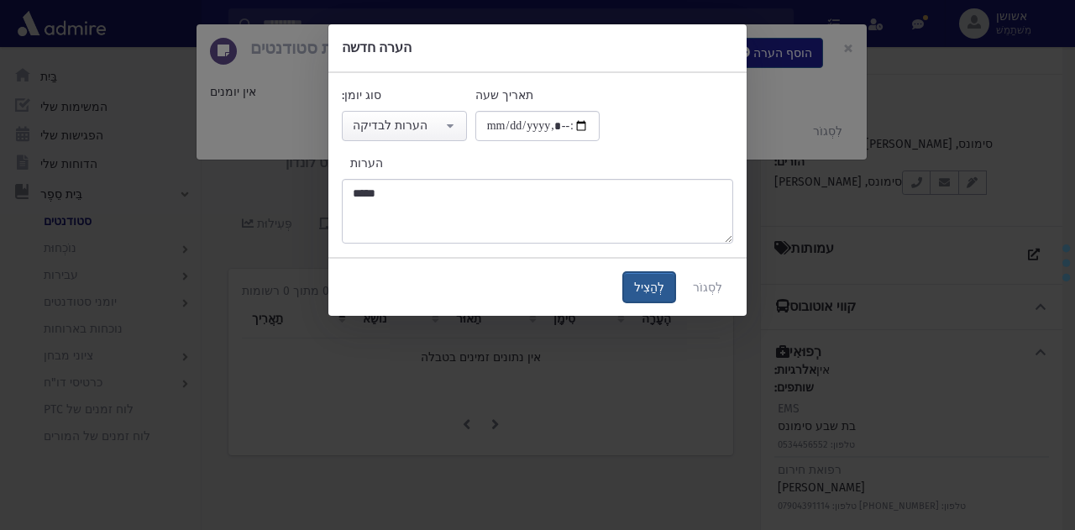
click at [638, 291] on button "לְהַצִיל" at bounding box center [649, 287] width 52 height 30
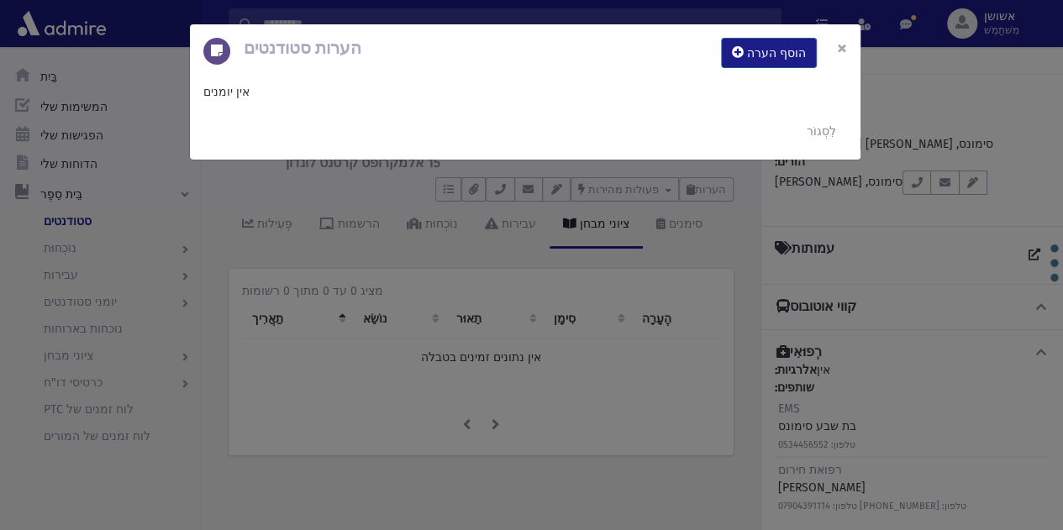
click at [842, 54] on font "×" at bounding box center [842, 48] width 10 height 24
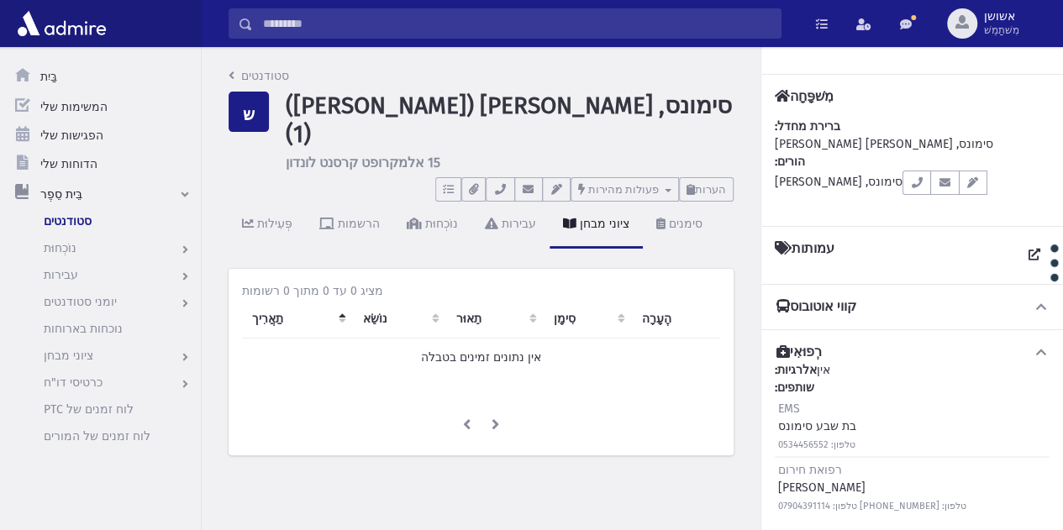
click at [639, 23] on input "לְחַפֵּשׂ" at bounding box center [517, 23] width 528 height 30
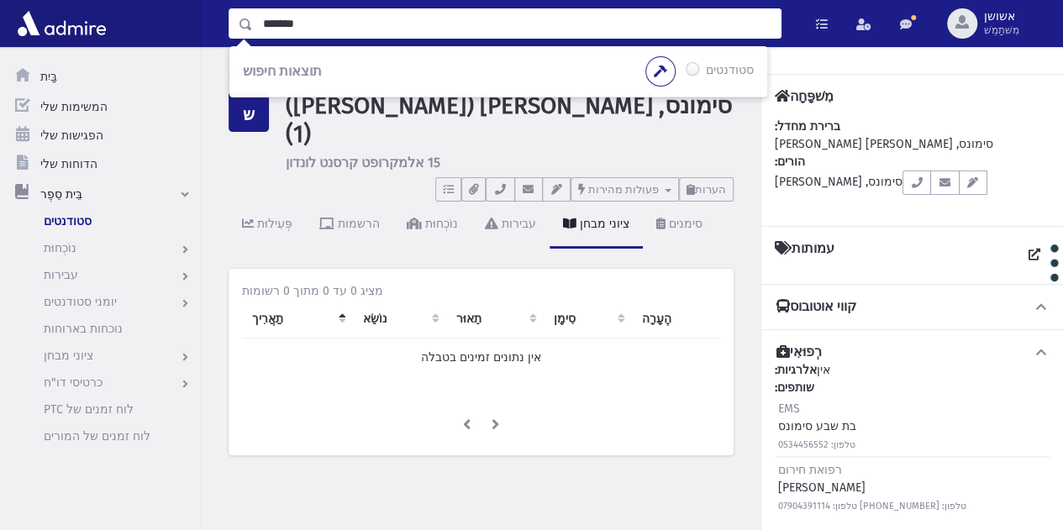
type input "*******"
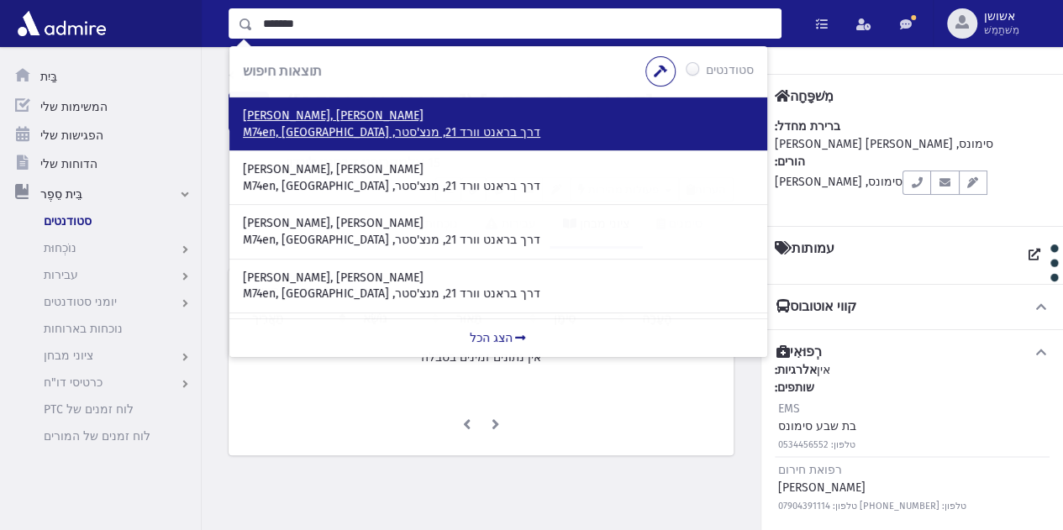
click at [397, 129] on font "דרך בראנט וורד 21, מנצ'סטר, M74en, [GEOGRAPHIC_DATA]" at bounding box center [391, 132] width 297 height 14
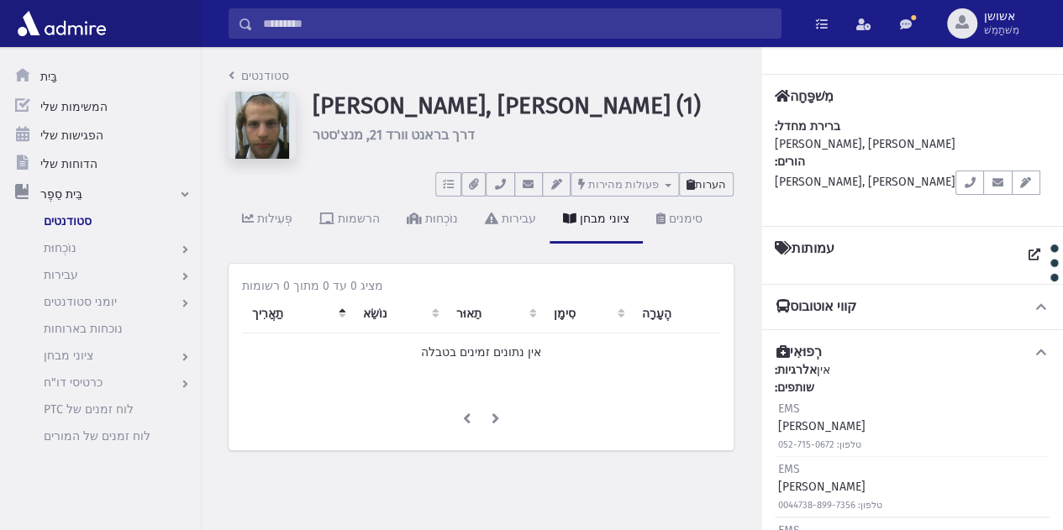
click at [718, 173] on button "הערות" at bounding box center [706, 184] width 55 height 24
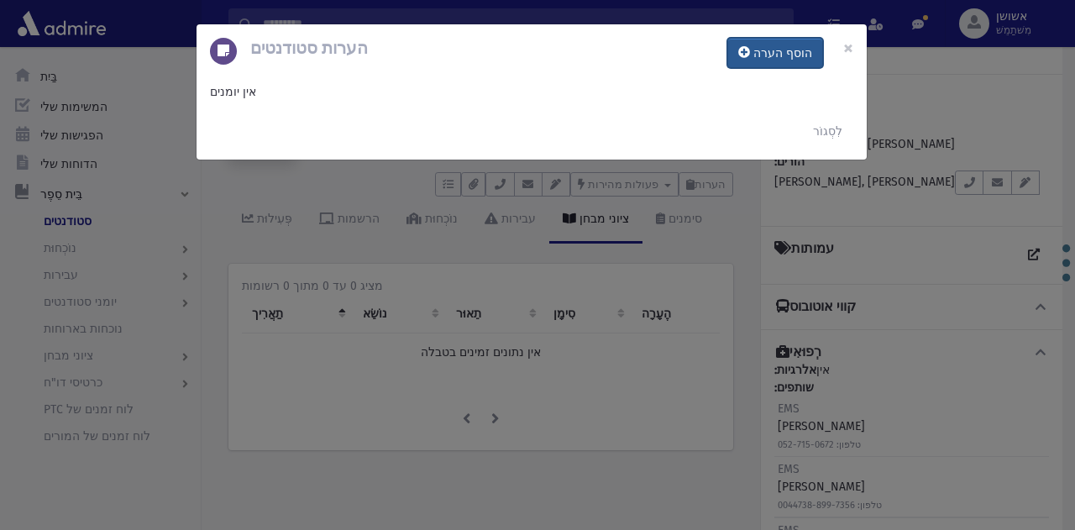
click at [766, 46] on font "הוסף הערה" at bounding box center [783, 53] width 59 height 14
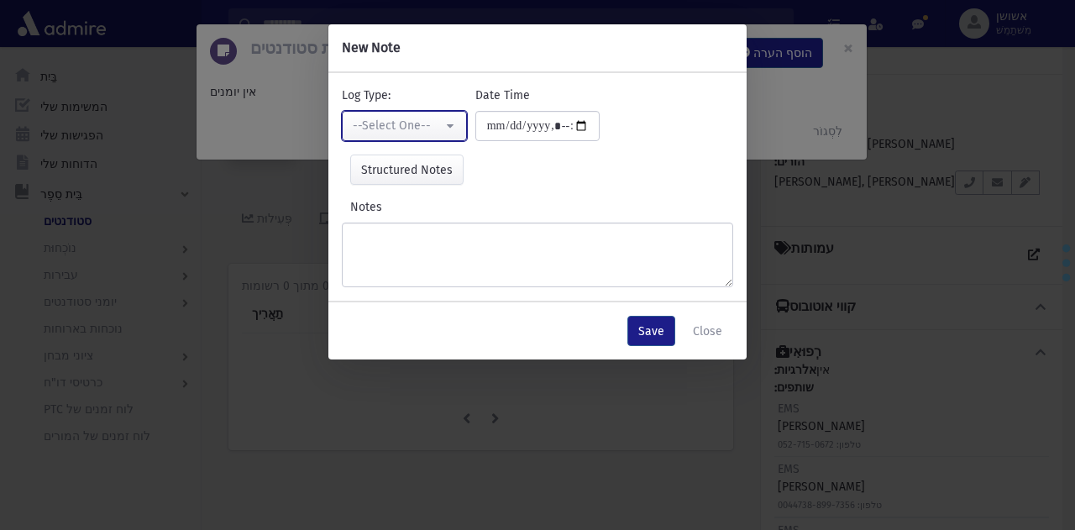
click at [451, 121] on button "--Select One--" at bounding box center [404, 126] width 125 height 30
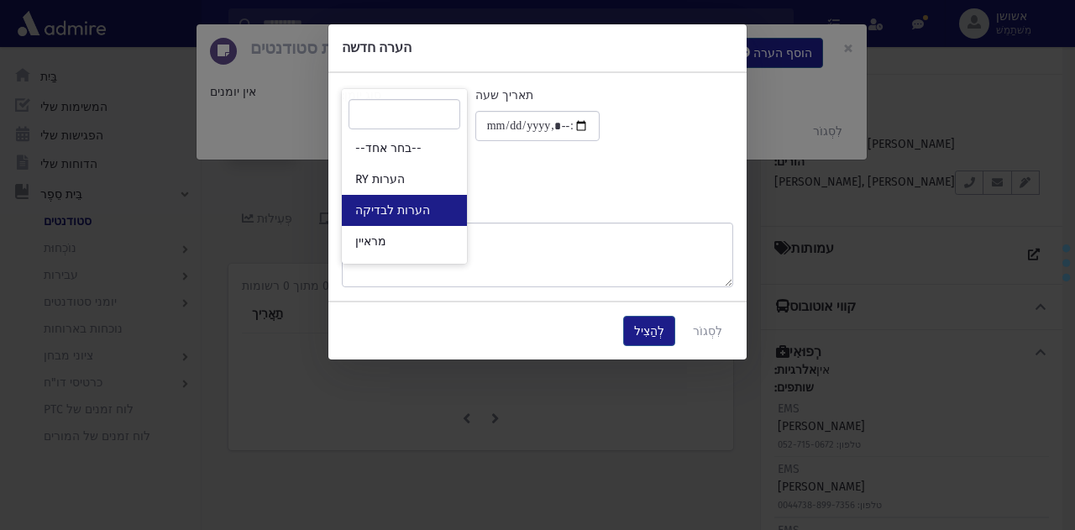
click at [412, 212] on font "הערות לבדיקה" at bounding box center [392, 210] width 75 height 14
select select "*"
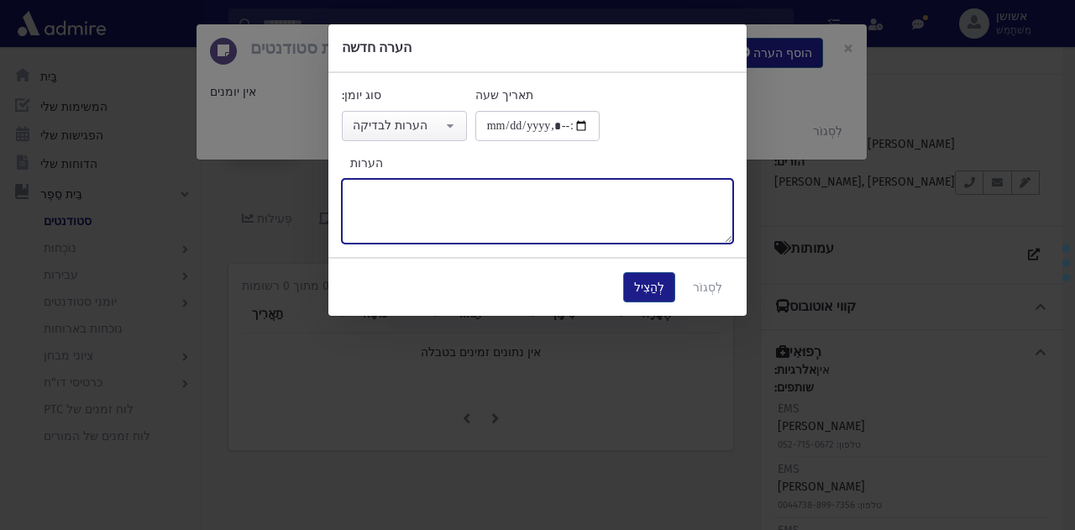
click at [429, 235] on textarea "הערות" at bounding box center [538, 211] width 392 height 65
type textarea "*****"
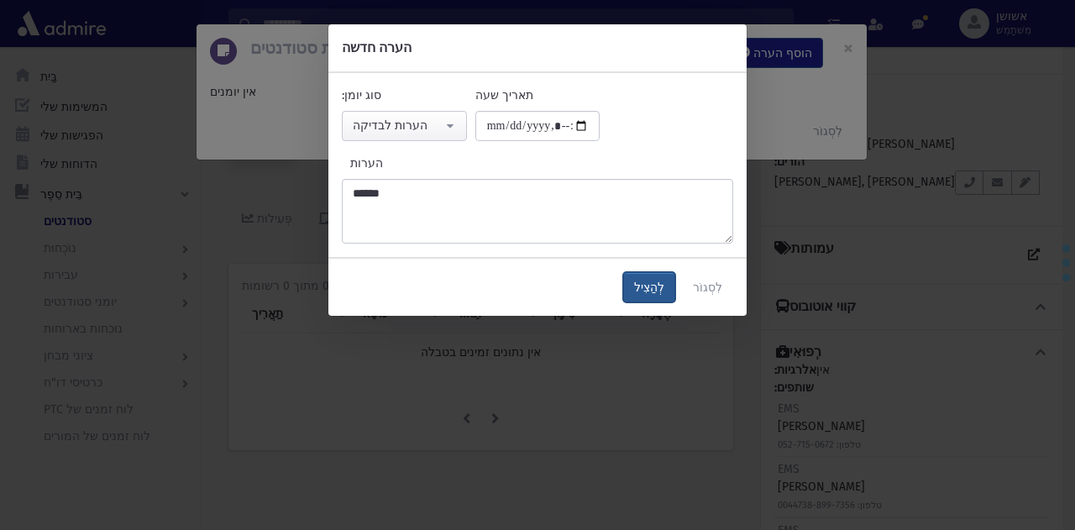
click at [671, 279] on button "לְהַצִיל" at bounding box center [649, 287] width 52 height 30
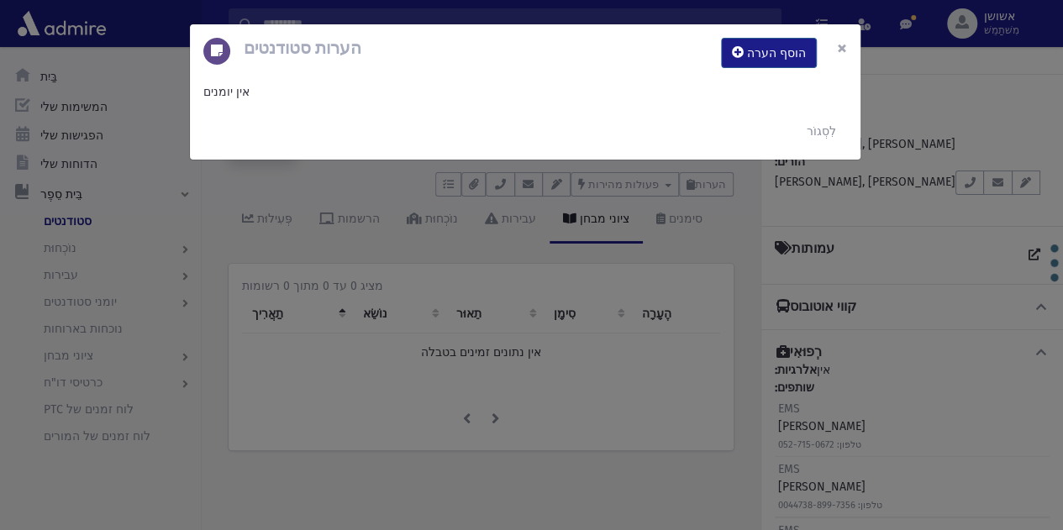
click at [837, 49] on font "×" at bounding box center [842, 48] width 10 height 24
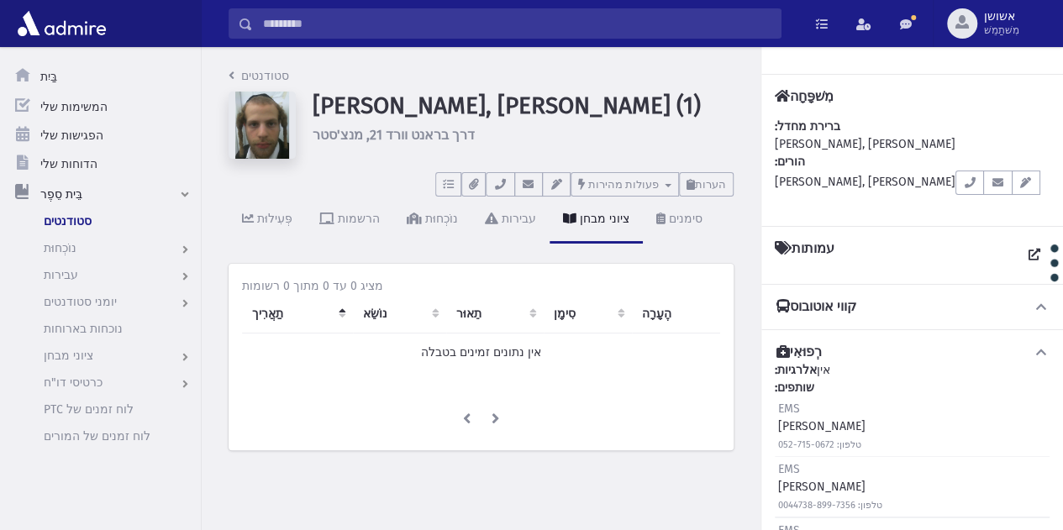
click at [589, 19] on input "לְחַפֵּשׂ" at bounding box center [517, 23] width 528 height 30
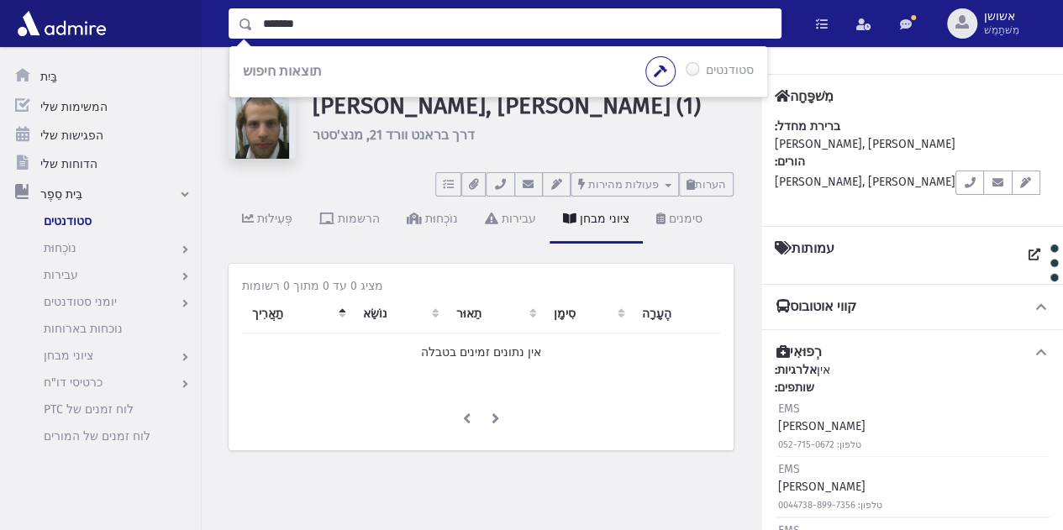
type input "*******"
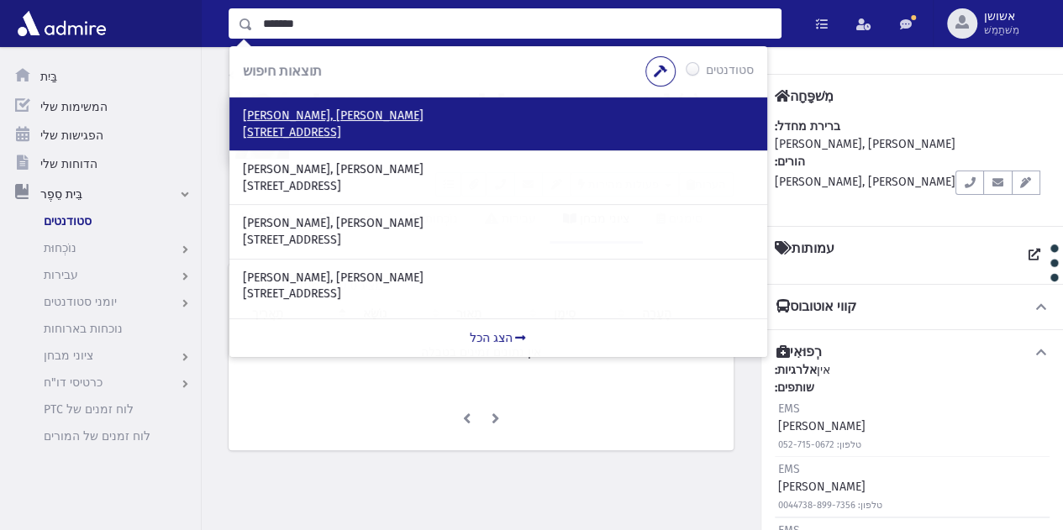
click at [449, 130] on p "[STREET_ADDRESS]" at bounding box center [498, 132] width 511 height 17
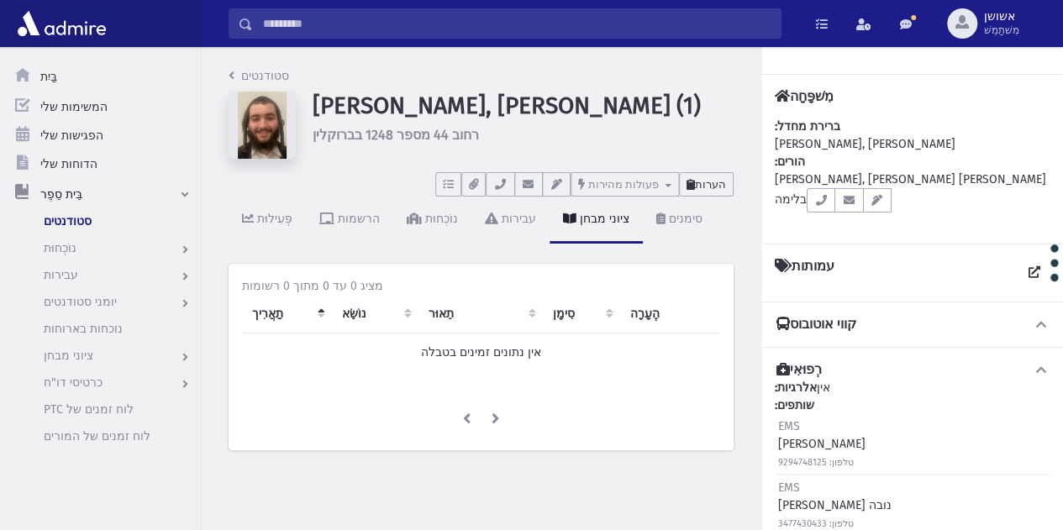
click at [712, 179] on font "הערות" at bounding box center [710, 184] width 31 height 13
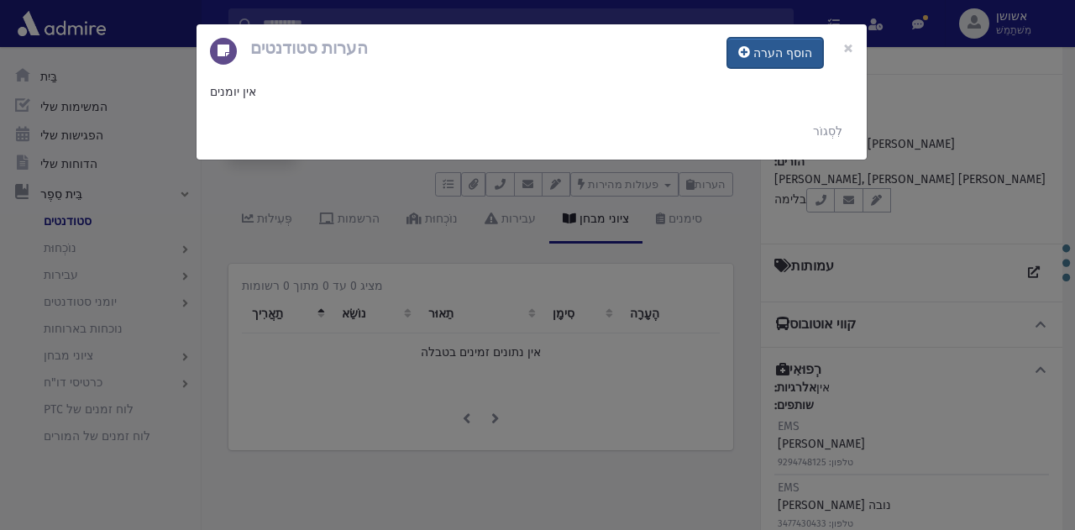
click at [773, 46] on font "הוסף הערה" at bounding box center [783, 53] width 59 height 14
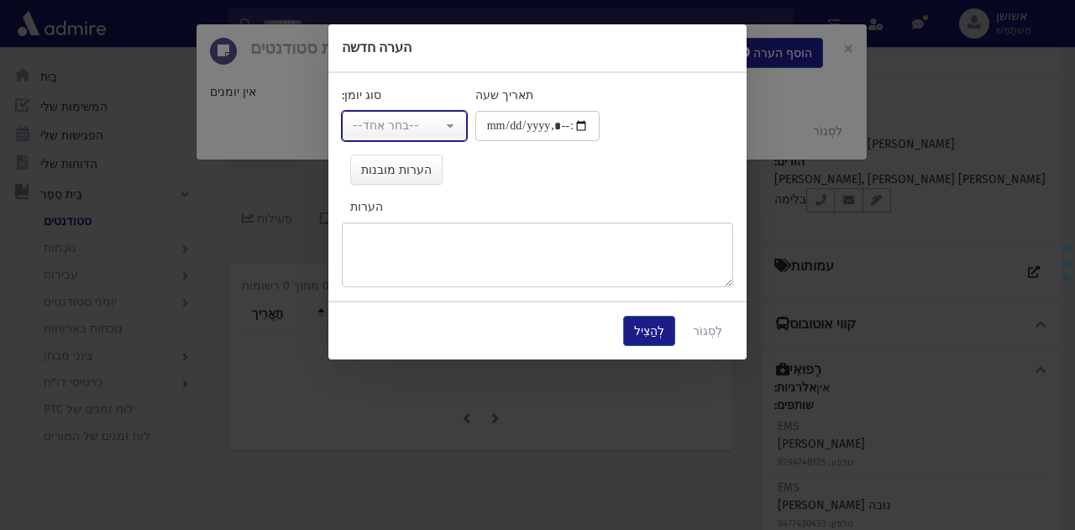
click at [422, 133] on div "--בחר אחד--" at bounding box center [398, 126] width 90 height 18
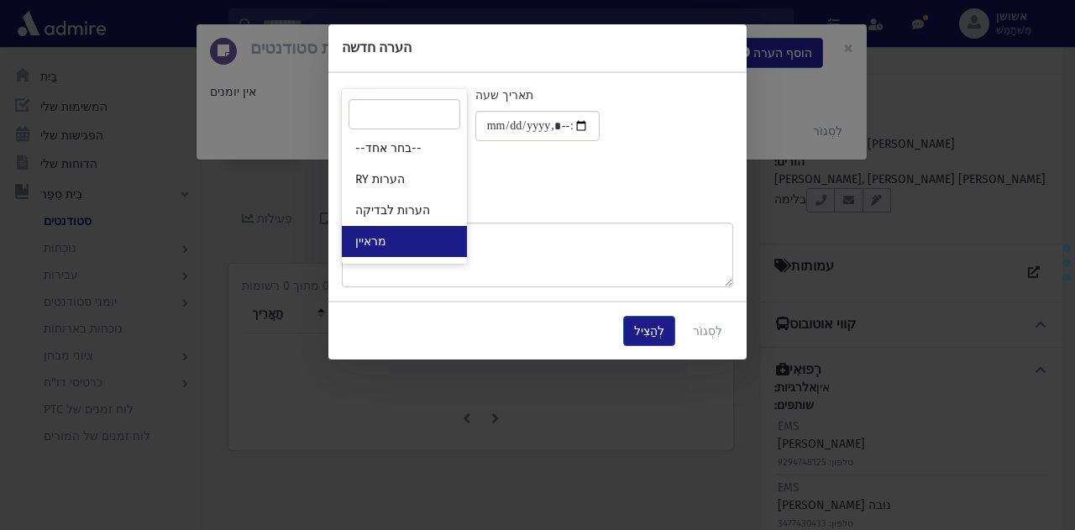
click at [432, 234] on link "מראיין" at bounding box center [404, 241] width 125 height 31
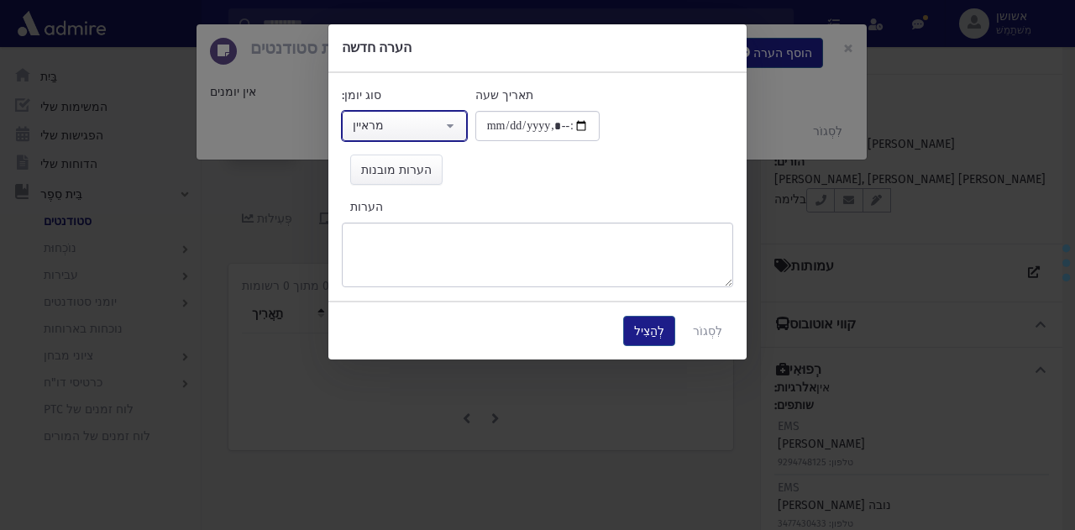
click at [450, 114] on button "מראיין" at bounding box center [404, 126] width 125 height 30
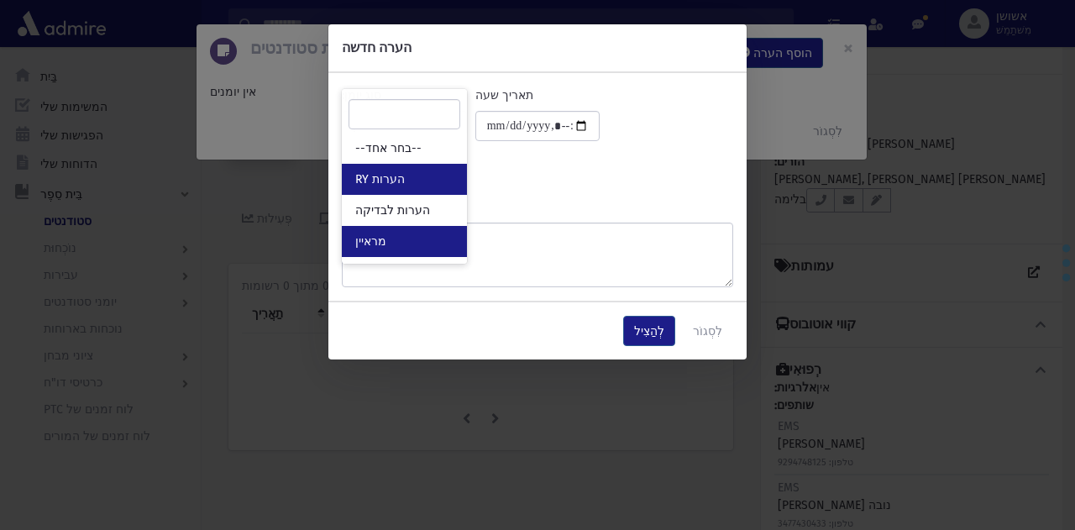
click at [429, 190] on link "הערות RY" at bounding box center [404, 179] width 125 height 31
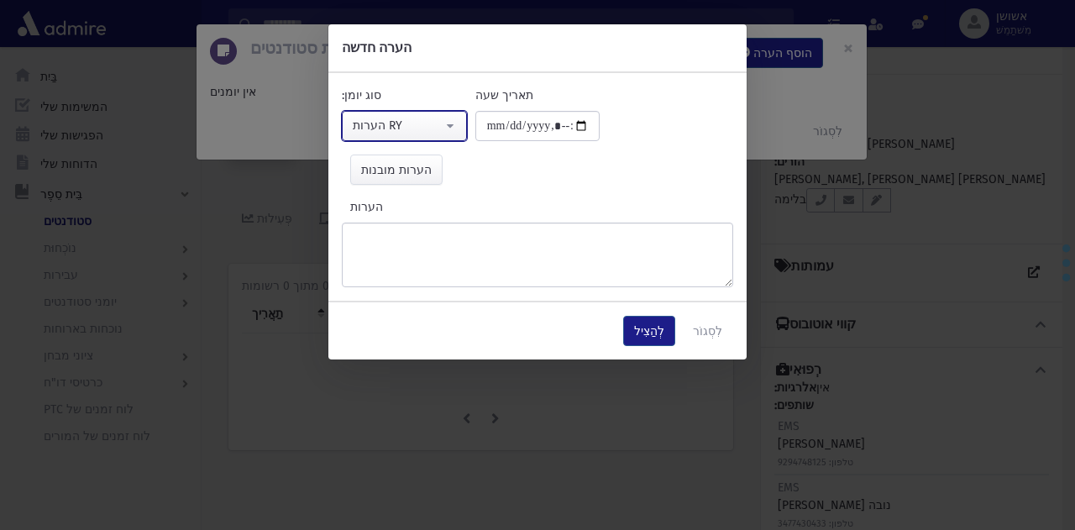
click at [447, 116] on button "הערות RY" at bounding box center [404, 126] width 125 height 30
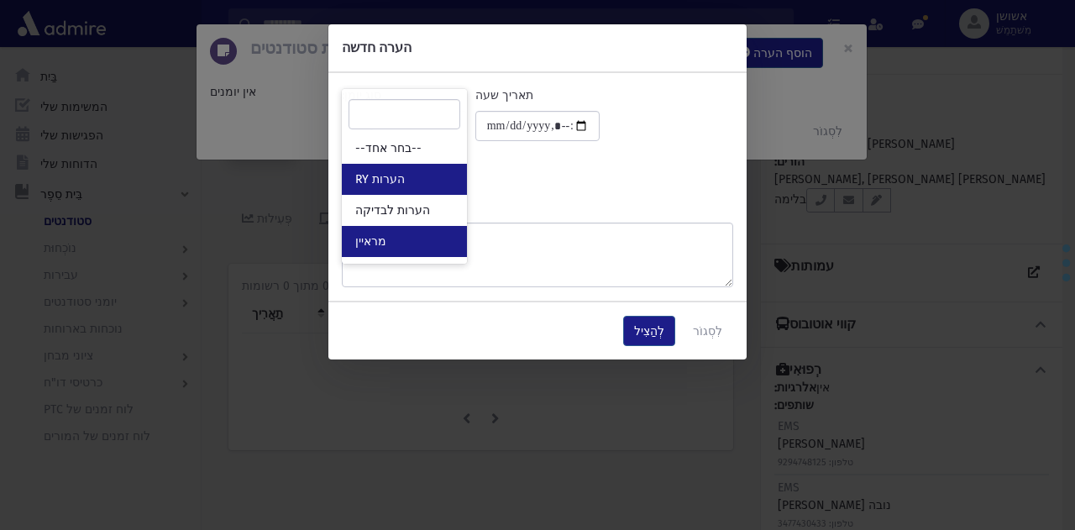
click at [431, 229] on link "מראיין" at bounding box center [404, 241] width 125 height 31
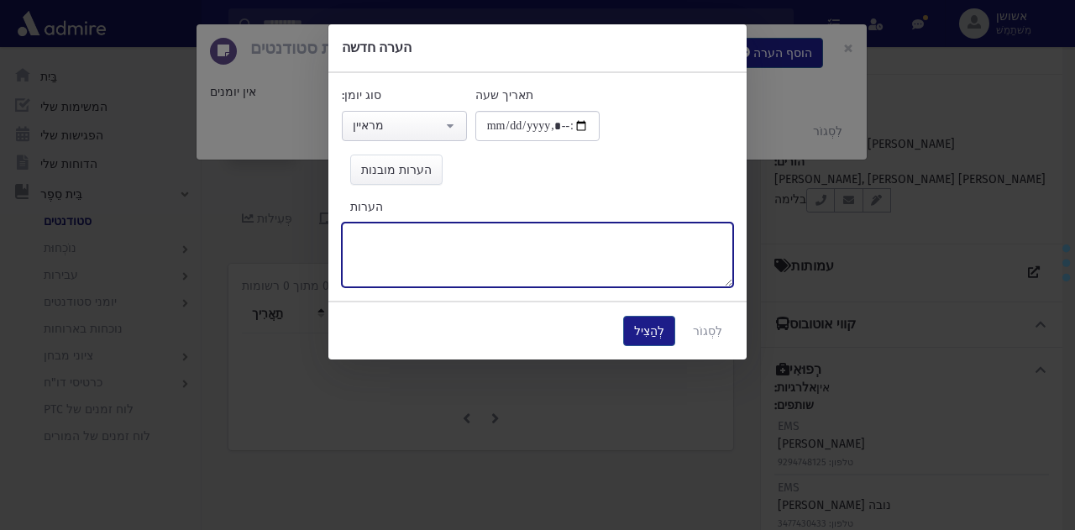
click at [496, 244] on textarea "הערות" at bounding box center [538, 255] width 392 height 65
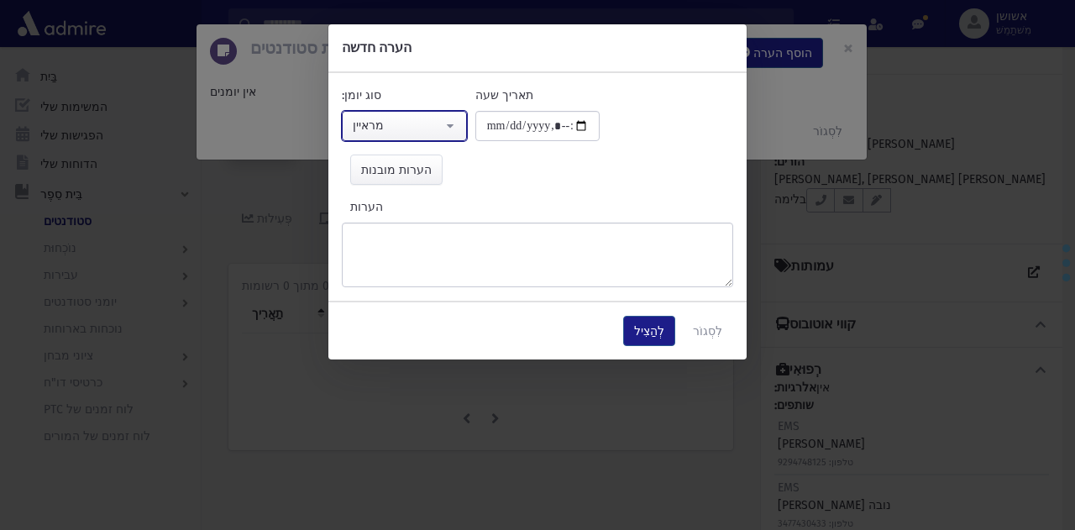
click at [451, 118] on button "מראיין" at bounding box center [404, 126] width 125 height 30
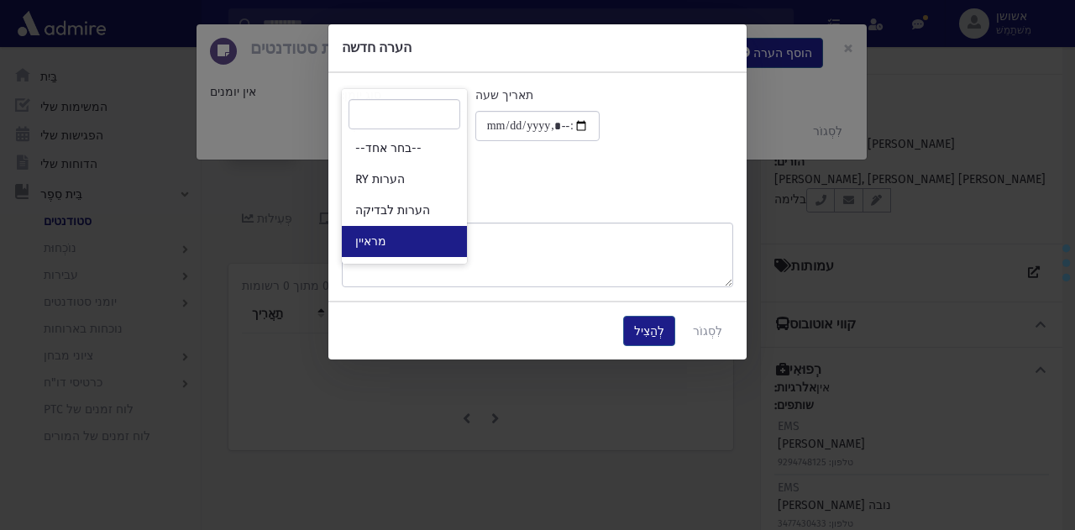
click at [434, 227] on link "מראיין" at bounding box center [404, 241] width 125 height 31
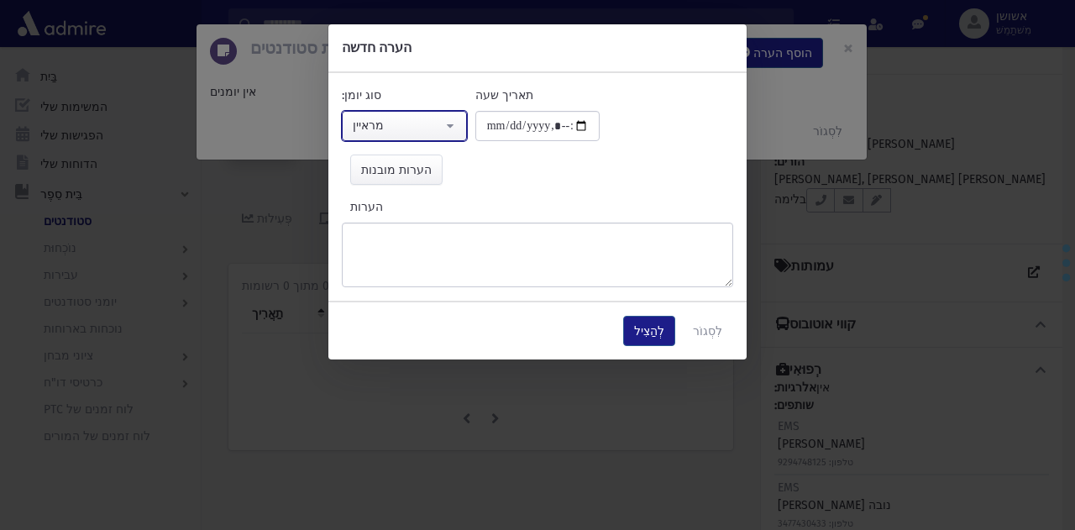
click at [458, 115] on button "מראיין" at bounding box center [404, 126] width 125 height 30
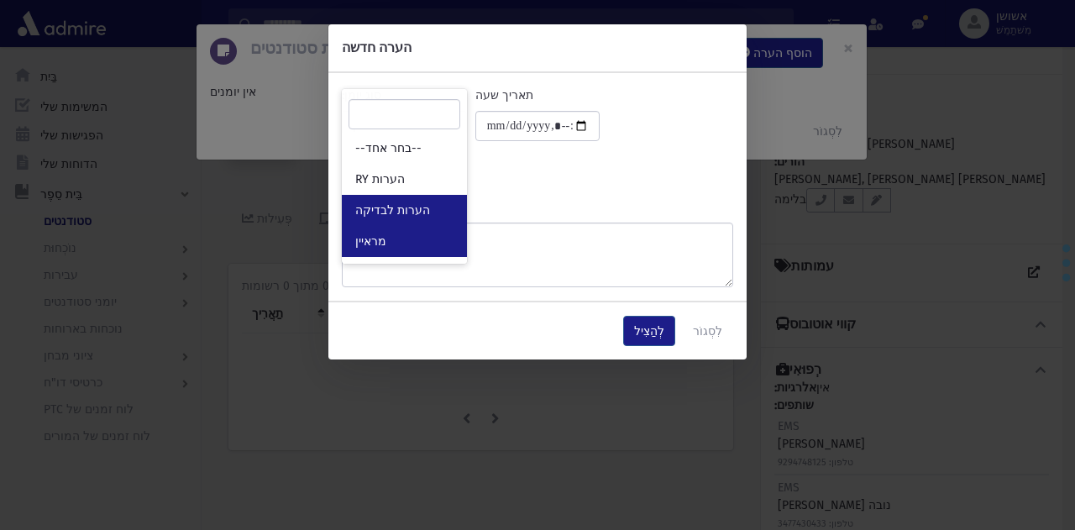
click at [419, 209] on font "הערות לבדיקה" at bounding box center [392, 210] width 75 height 14
select select "*"
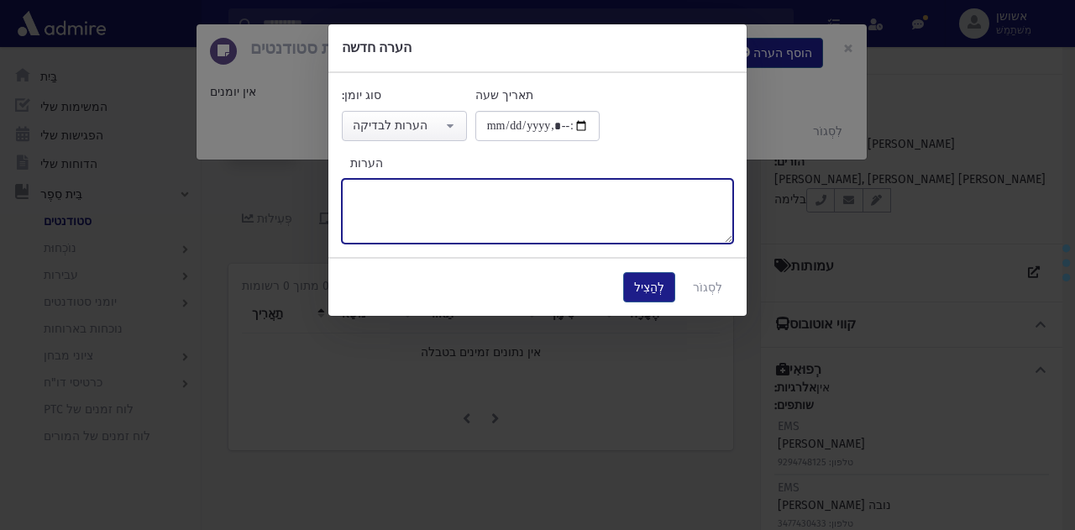
click at [471, 230] on textarea "הערות" at bounding box center [538, 211] width 392 height 65
type textarea "*****"
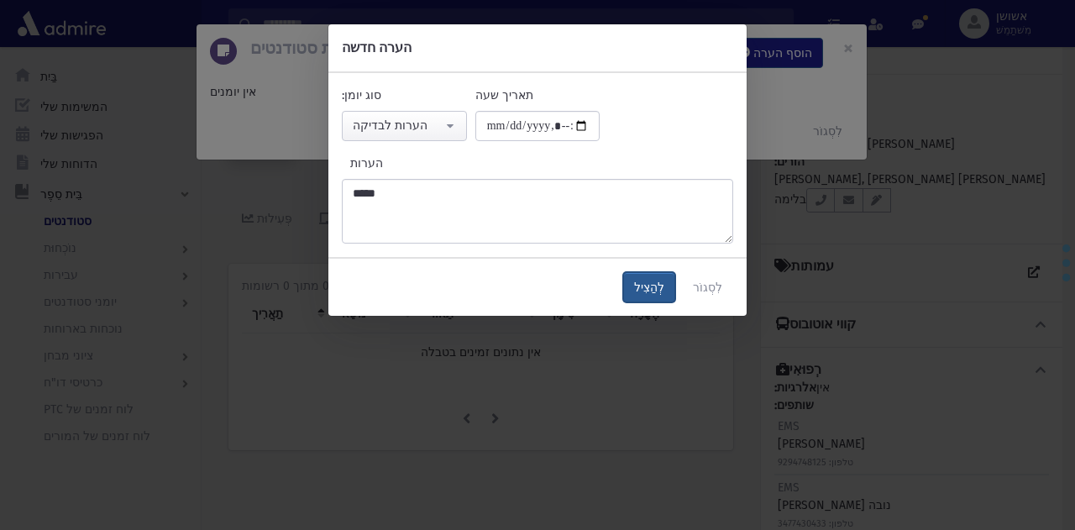
click at [653, 301] on button "לְהַצִיל" at bounding box center [649, 287] width 52 height 30
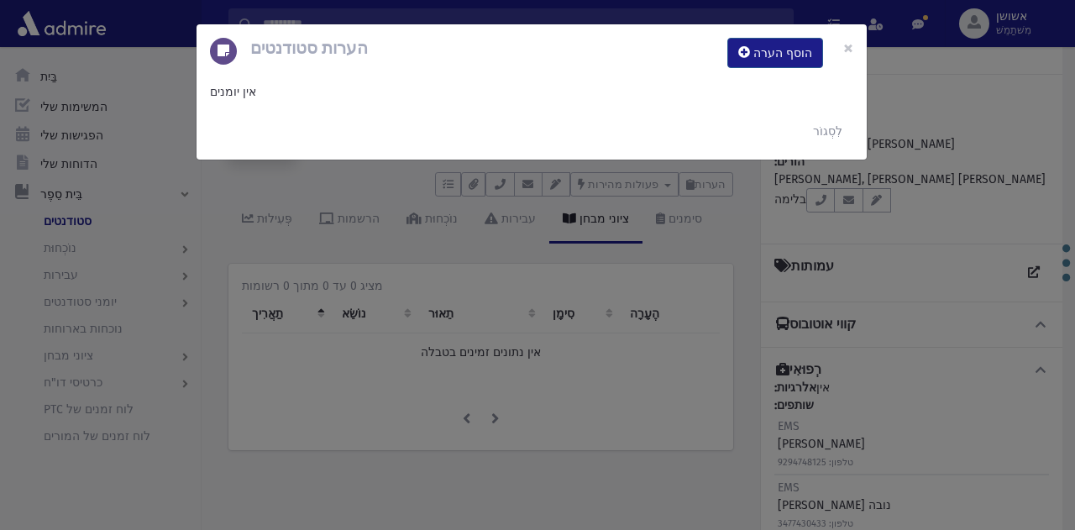
click at [632, 276] on div "הערות סטודנטים הוסף הערה × אין יומנים לִסְגוֹר" at bounding box center [537, 265] width 1075 height 530
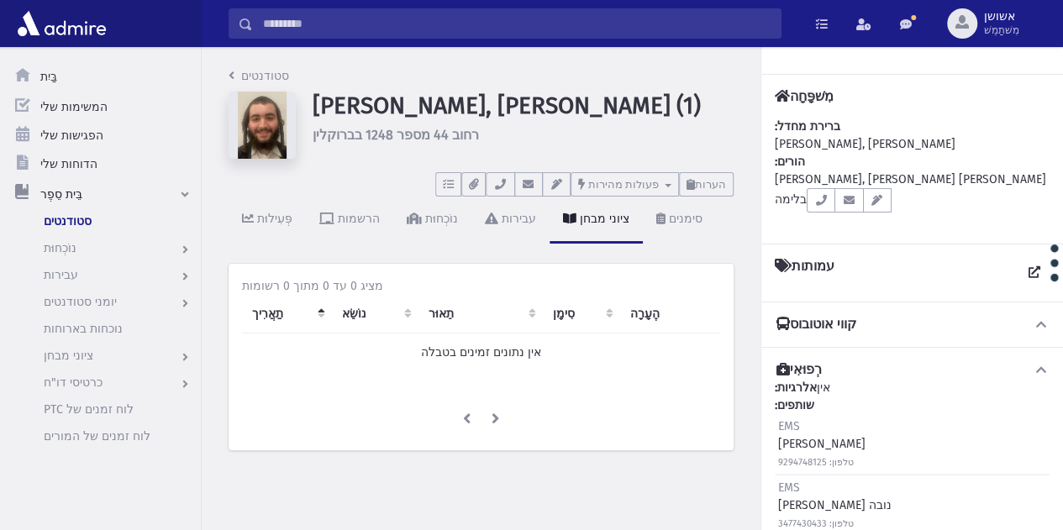
click at [521, 23] on input "לְחַפֵּשׂ" at bounding box center [517, 23] width 528 height 30
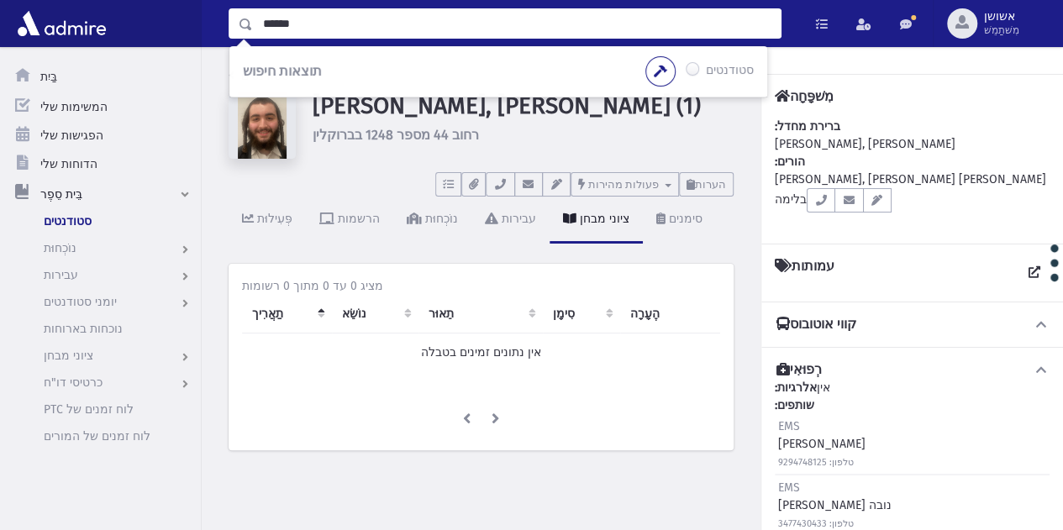
type input "******"
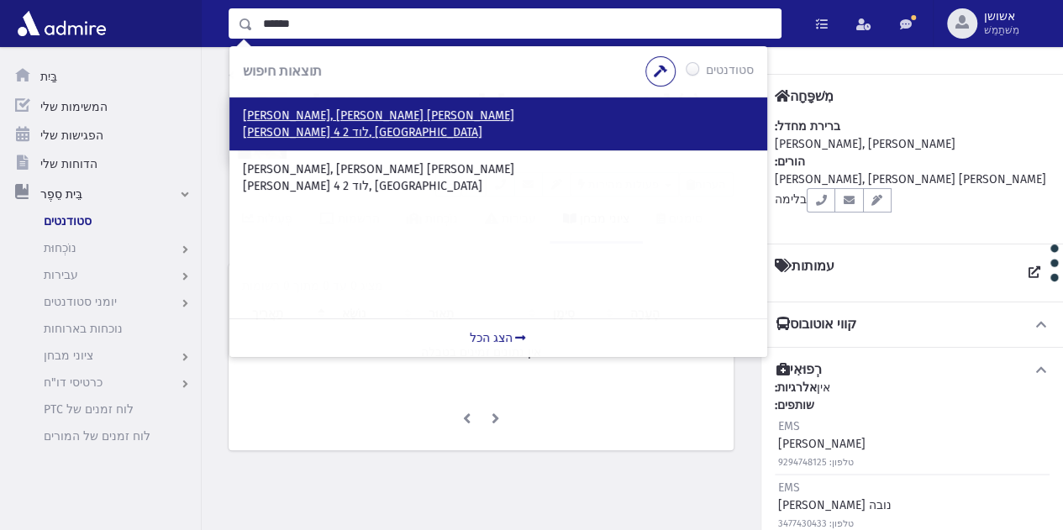
click at [442, 109] on p "[PERSON_NAME], [PERSON_NAME] [PERSON_NAME]" at bounding box center [498, 116] width 511 height 17
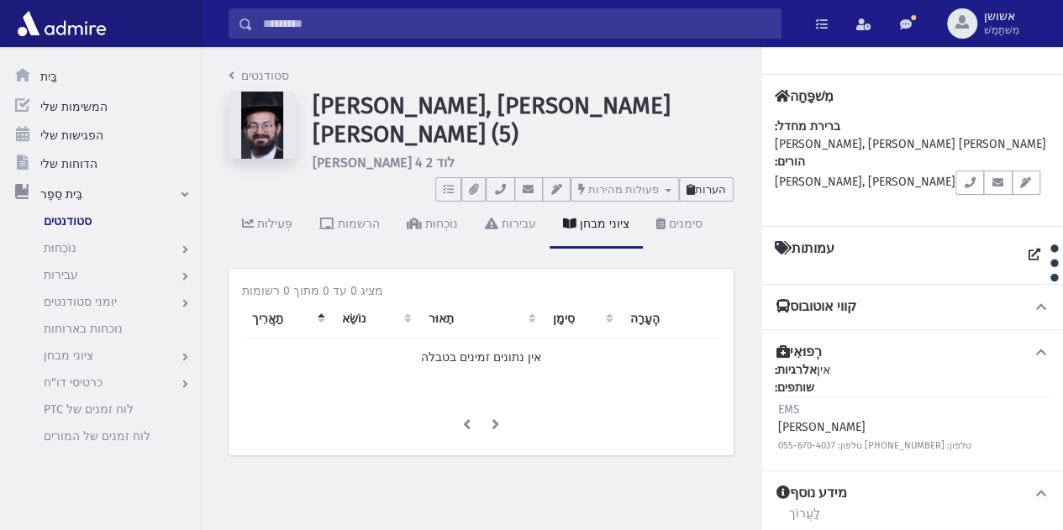
click at [726, 181] on button "הערות" at bounding box center [706, 189] width 55 height 24
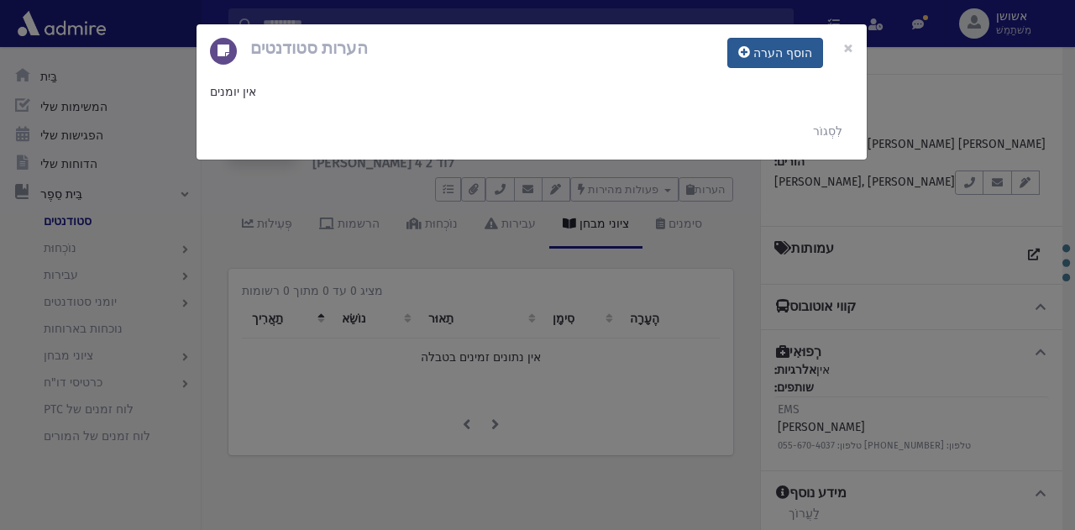
click at [790, 53] on font "הוסף הערה" at bounding box center [783, 53] width 59 height 14
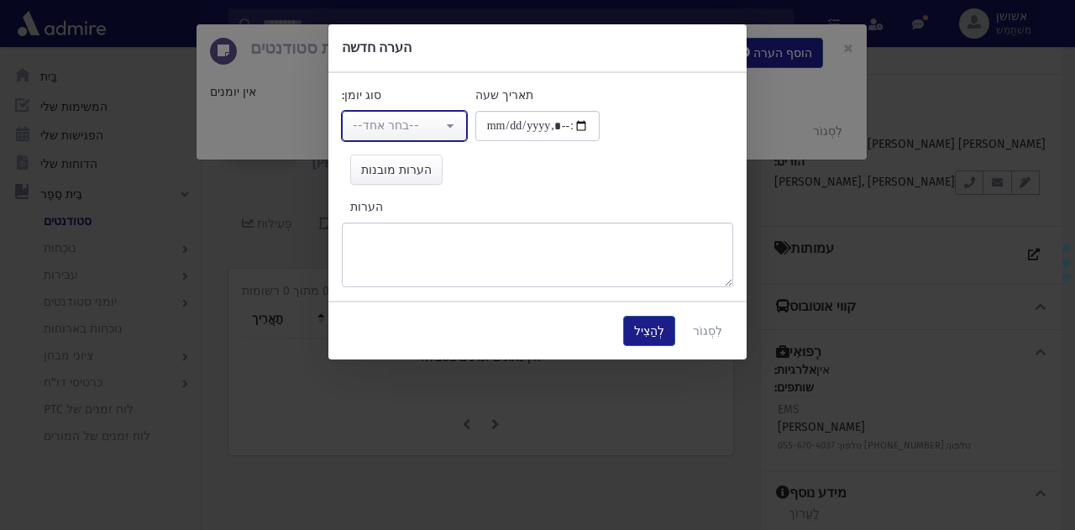
click at [429, 111] on button "--בחר אחד--" at bounding box center [404, 126] width 125 height 30
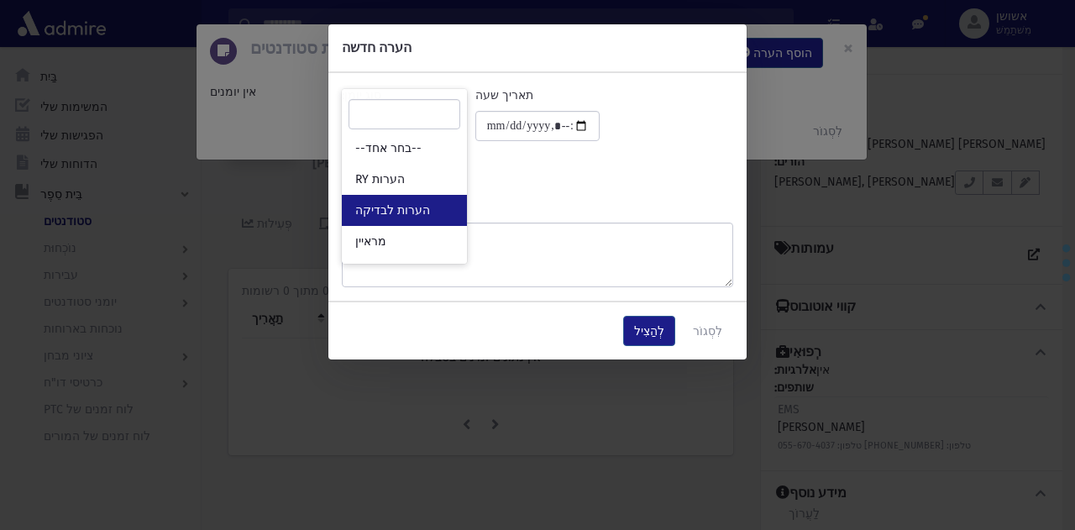
click at [448, 202] on link "הערות לבדיקה" at bounding box center [404, 210] width 125 height 31
select select "*"
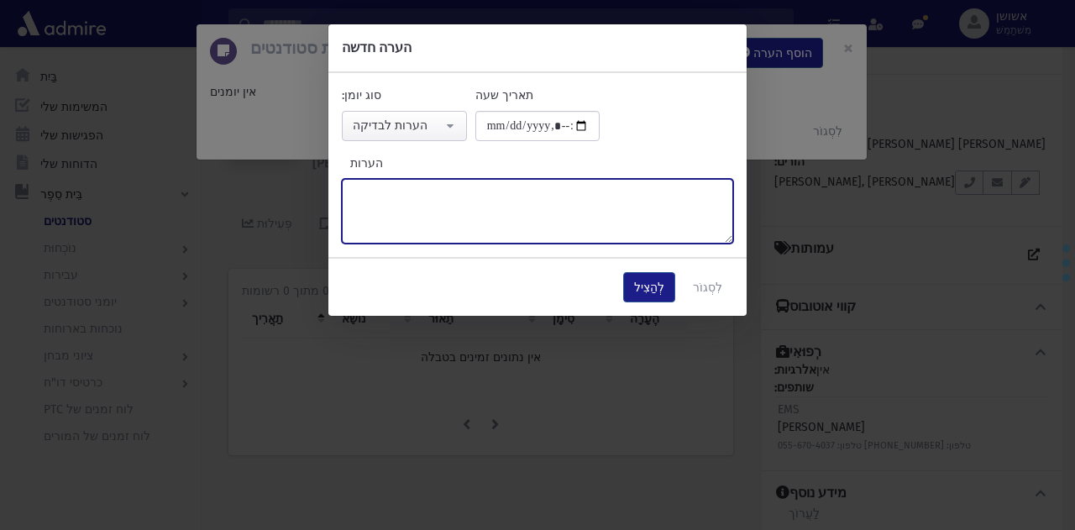
click at [499, 236] on textarea "הערות" at bounding box center [538, 211] width 392 height 65
type textarea "*"
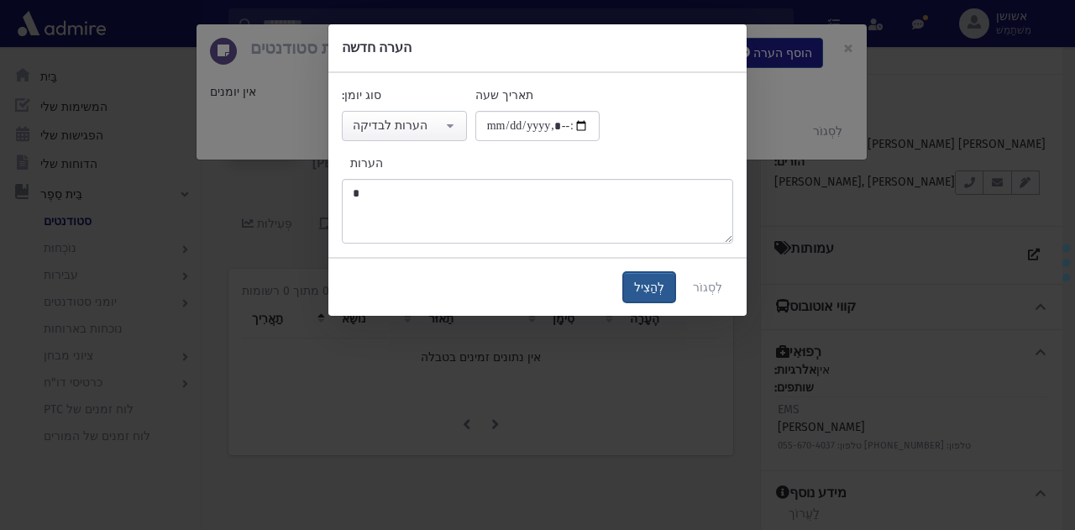
click at [669, 285] on button "לְהַצִיל" at bounding box center [649, 287] width 52 height 30
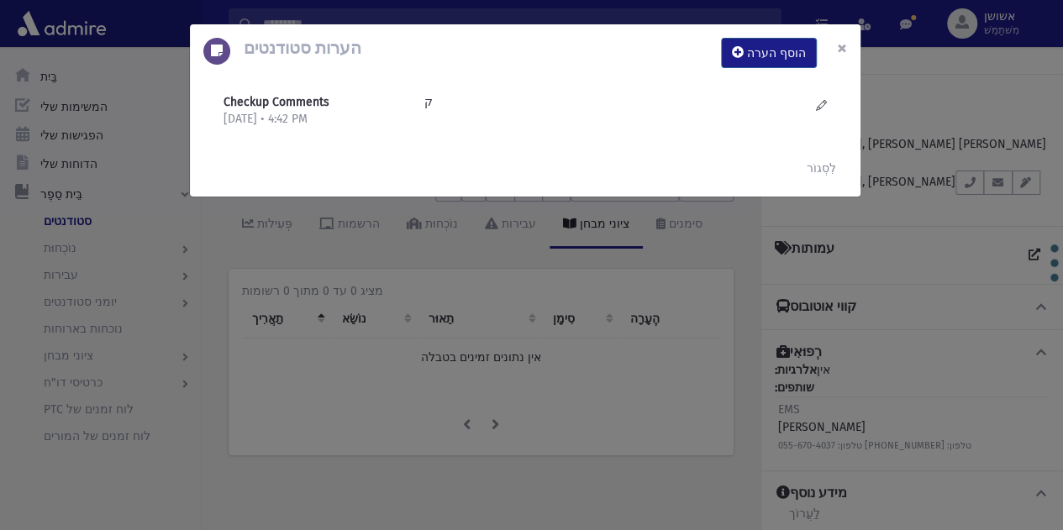
click at [842, 41] on font "×" at bounding box center [842, 48] width 10 height 24
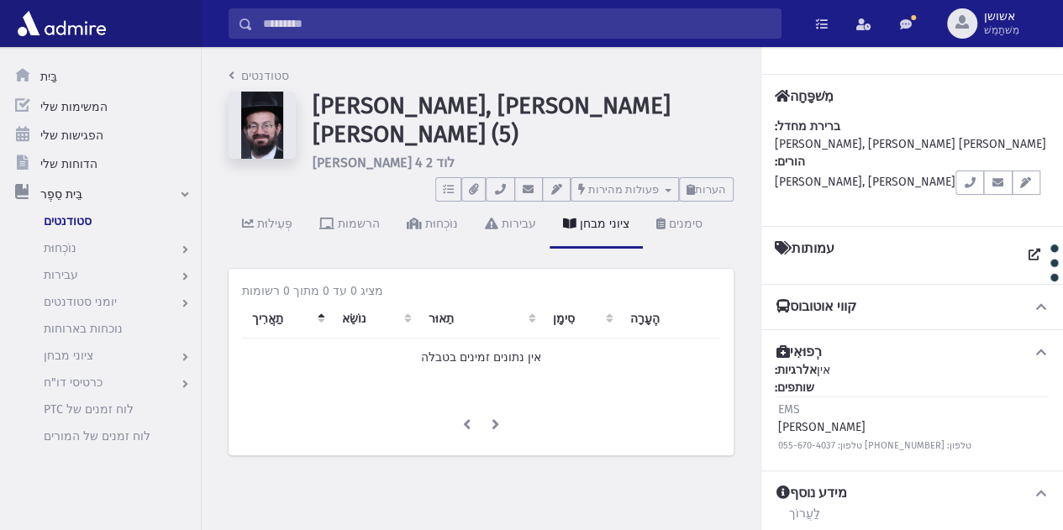
click at [524, 27] on input "לְחַפֵּשׂ" at bounding box center [517, 23] width 528 height 30
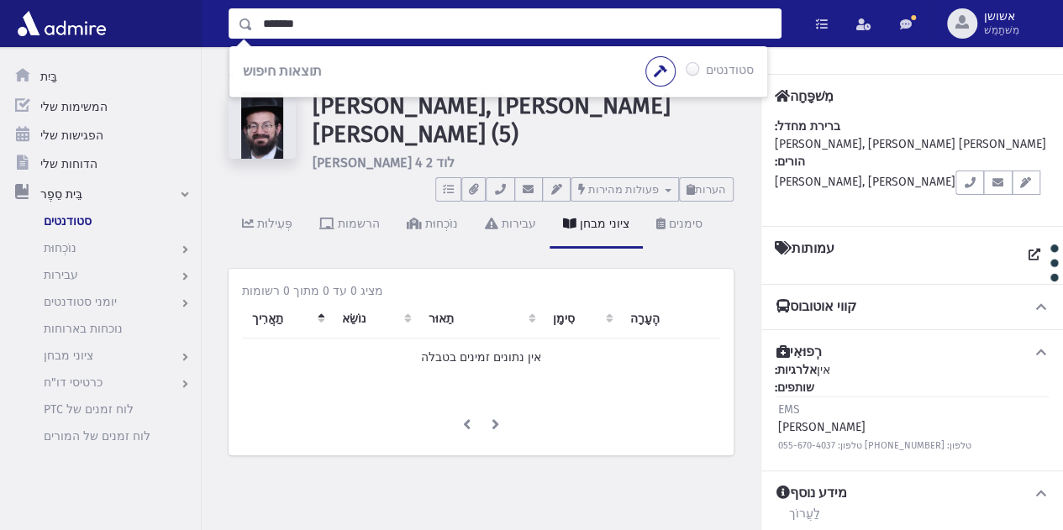
type input "*******"
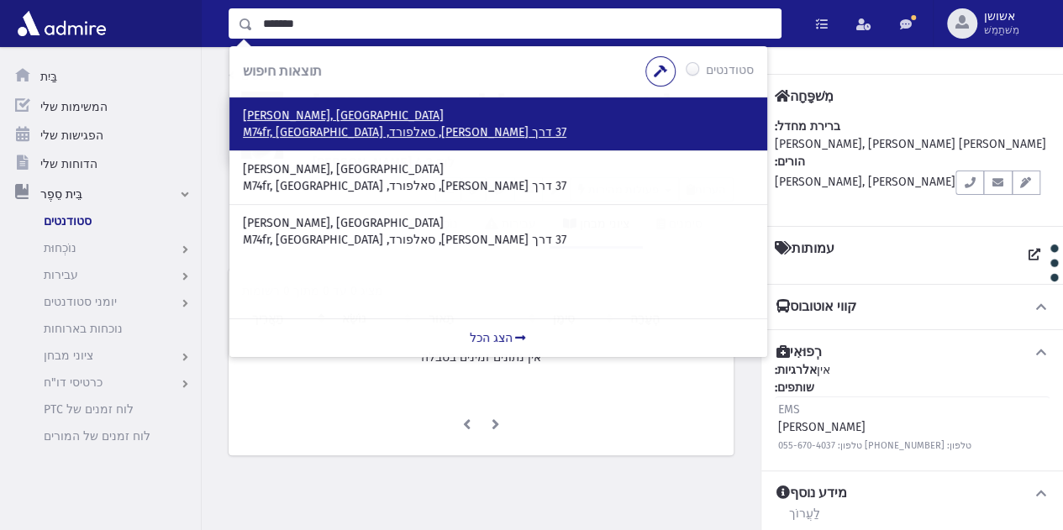
click at [429, 111] on p "פורטנוי, ישראל" at bounding box center [498, 116] width 511 height 17
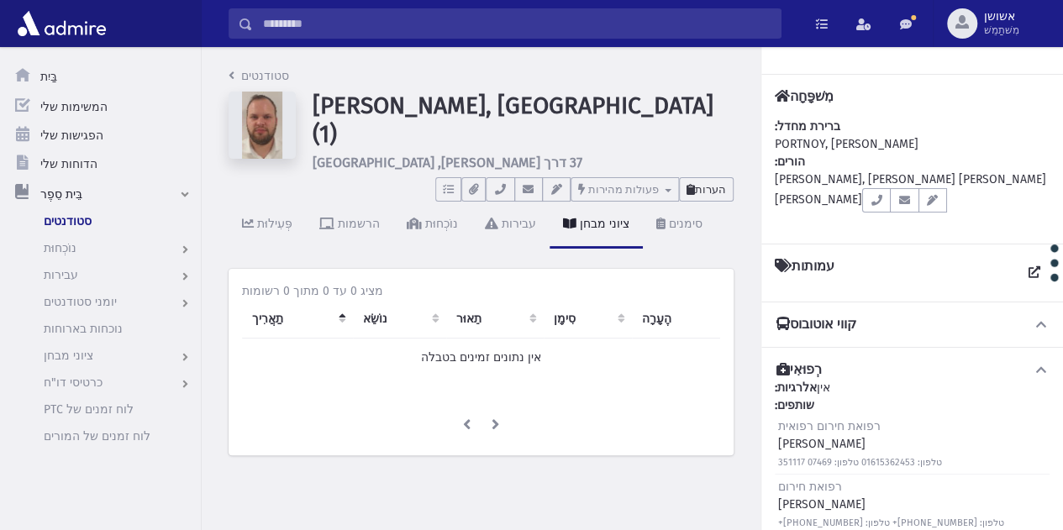
click at [709, 183] on font "הערות" at bounding box center [710, 189] width 31 height 13
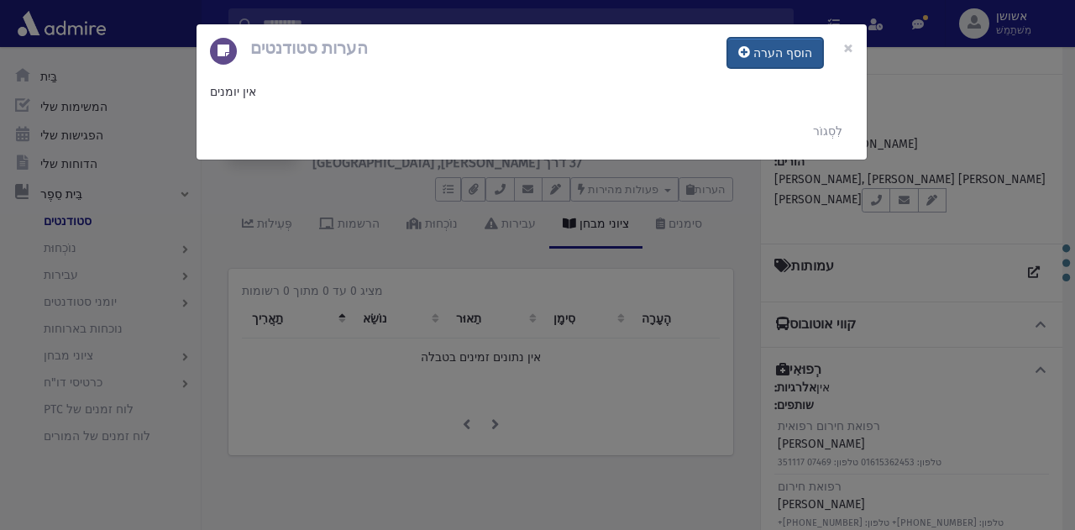
click at [800, 53] on font "הוסף הערה" at bounding box center [783, 53] width 59 height 14
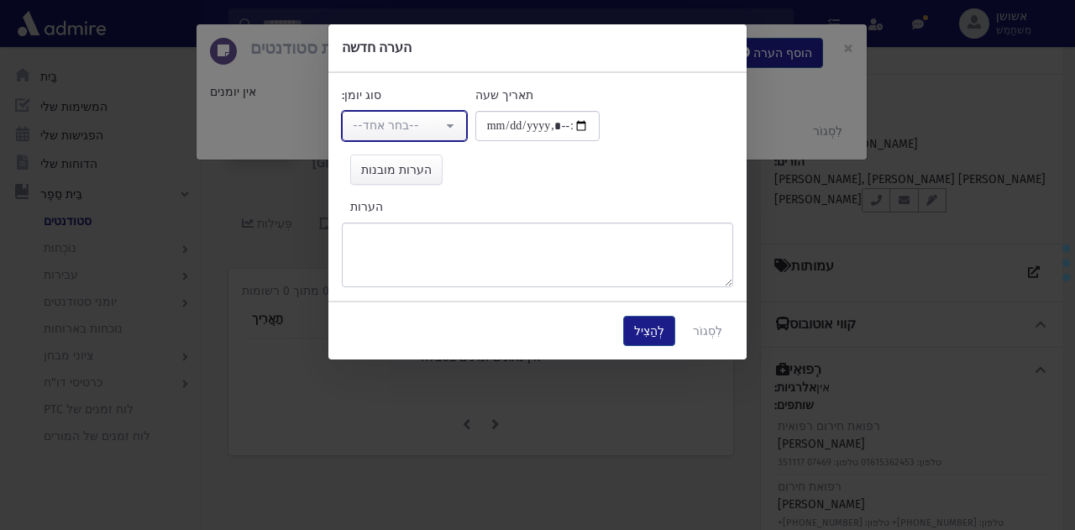
click at [432, 115] on button "--בחר אחד--" at bounding box center [404, 126] width 125 height 30
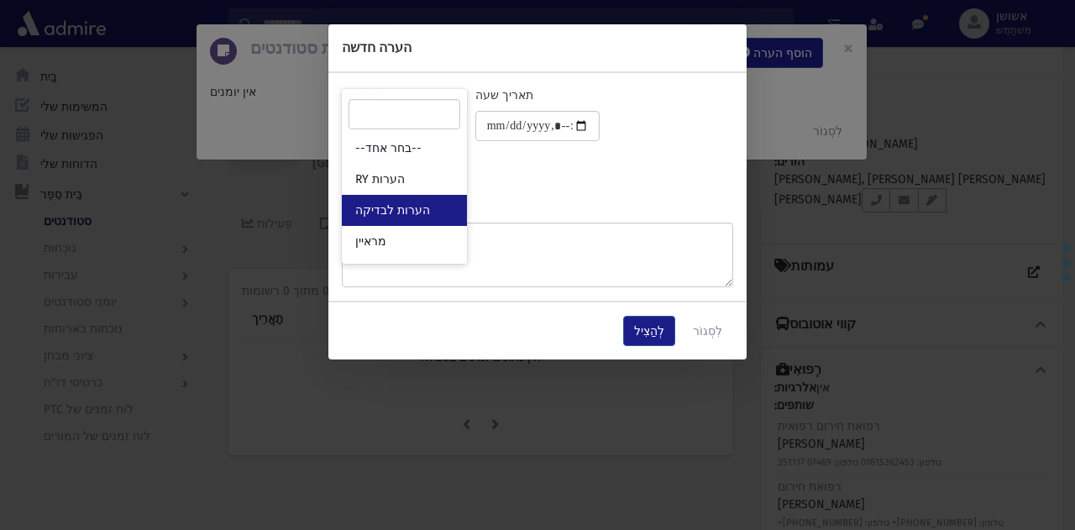
click at [422, 209] on font "הערות לבדיקה" at bounding box center [392, 210] width 75 height 14
select select "*"
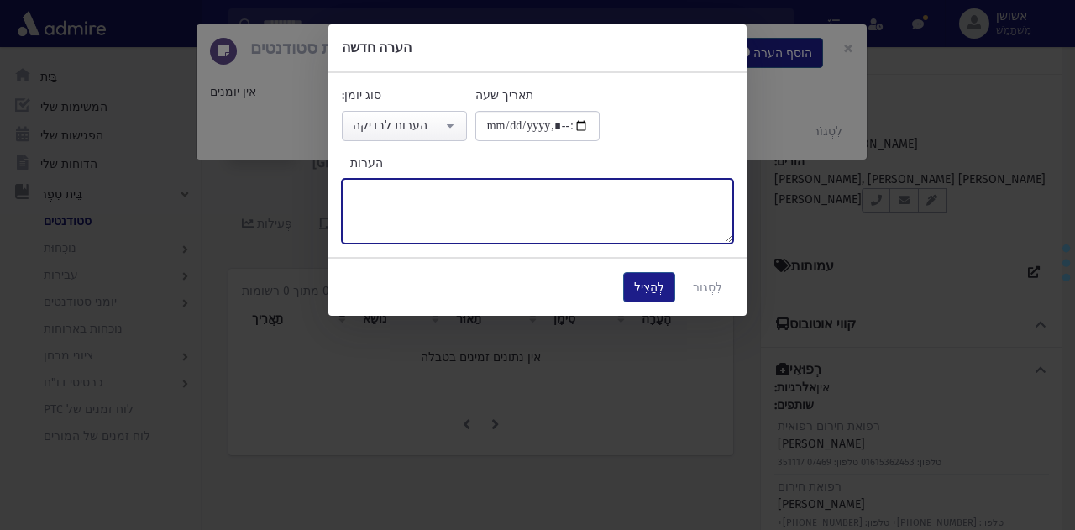
click at [471, 201] on textarea "הערות" at bounding box center [538, 211] width 392 height 65
paste textarea "******"
type textarea "******"
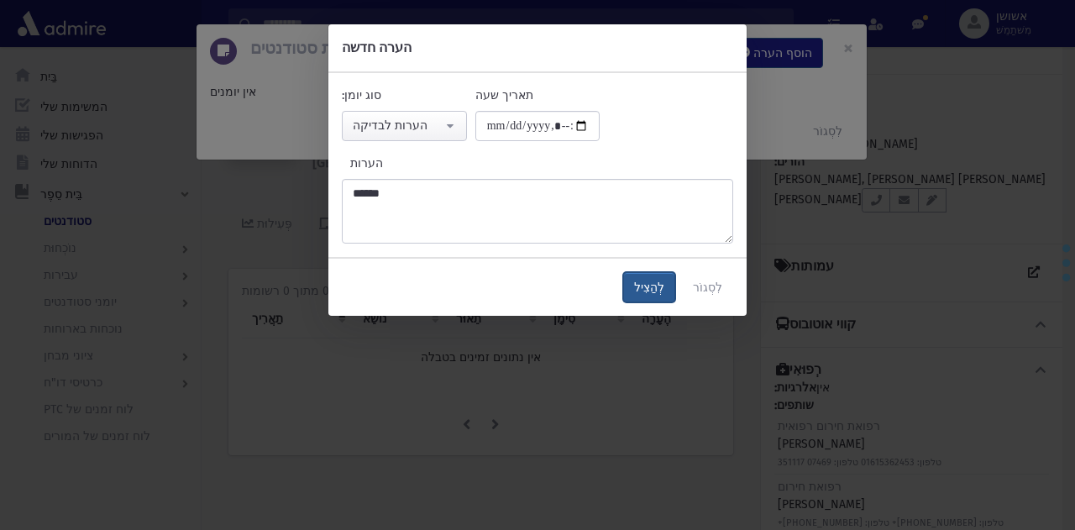
click at [663, 296] on button "לְהַצִיל" at bounding box center [649, 287] width 52 height 30
